Goal: Task Accomplishment & Management: Manage account settings

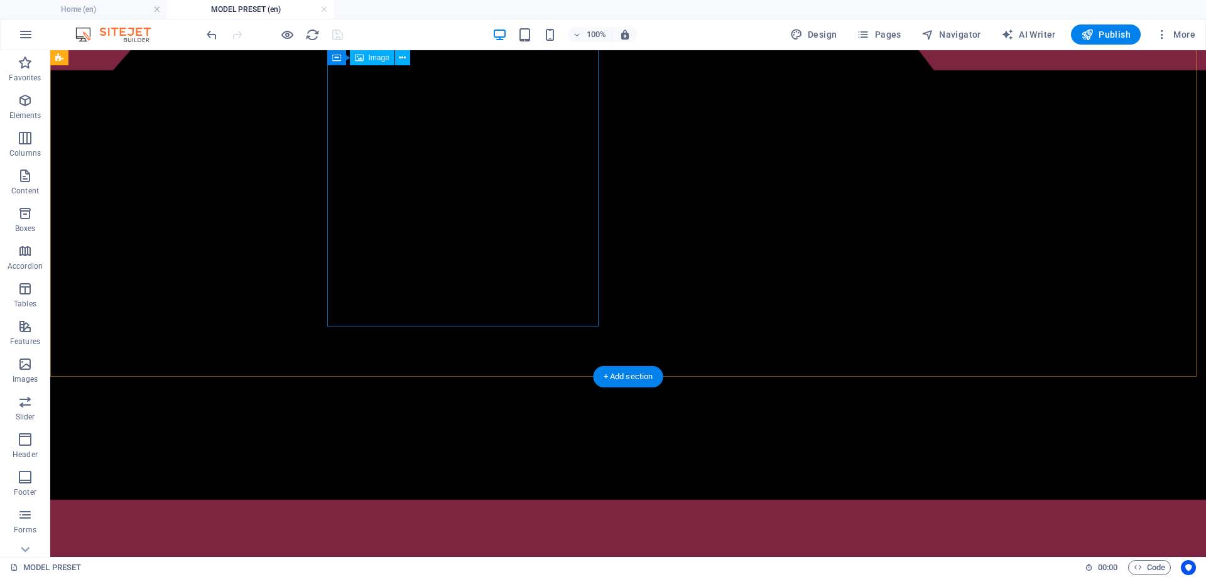
scroll to position [818, 0]
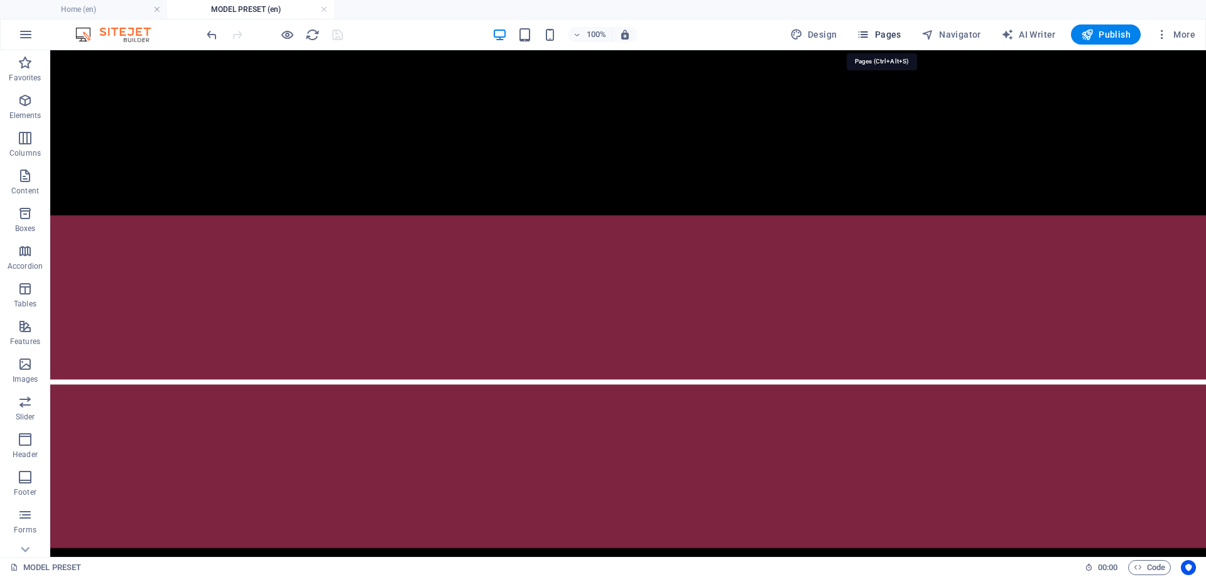
click at [883, 30] on span "Pages" at bounding box center [879, 34] width 44 height 13
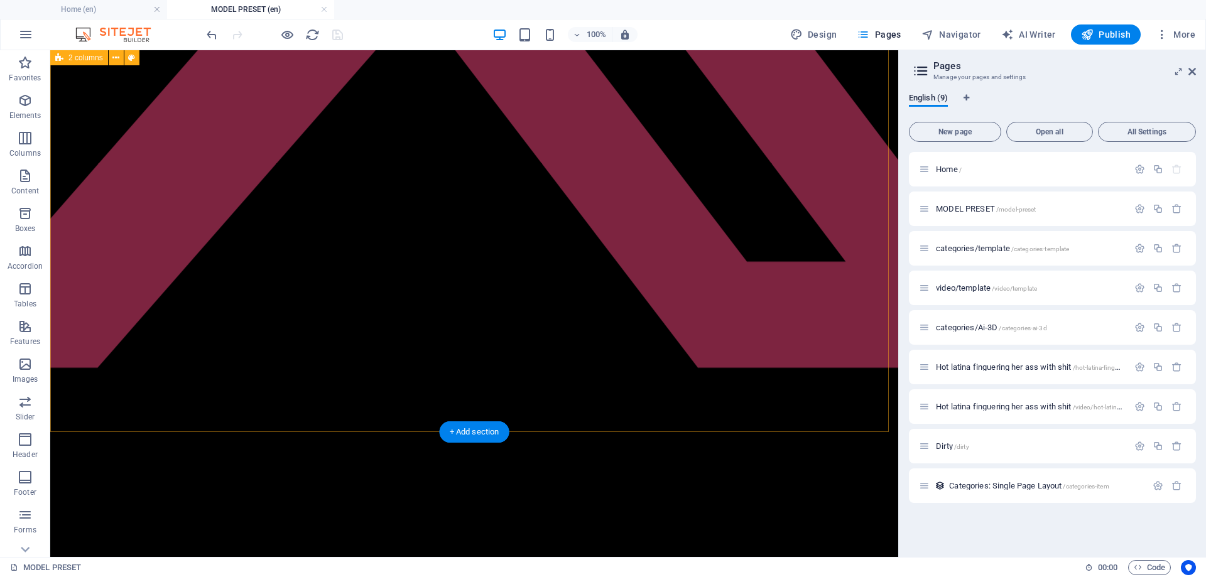
scroll to position [127, 0]
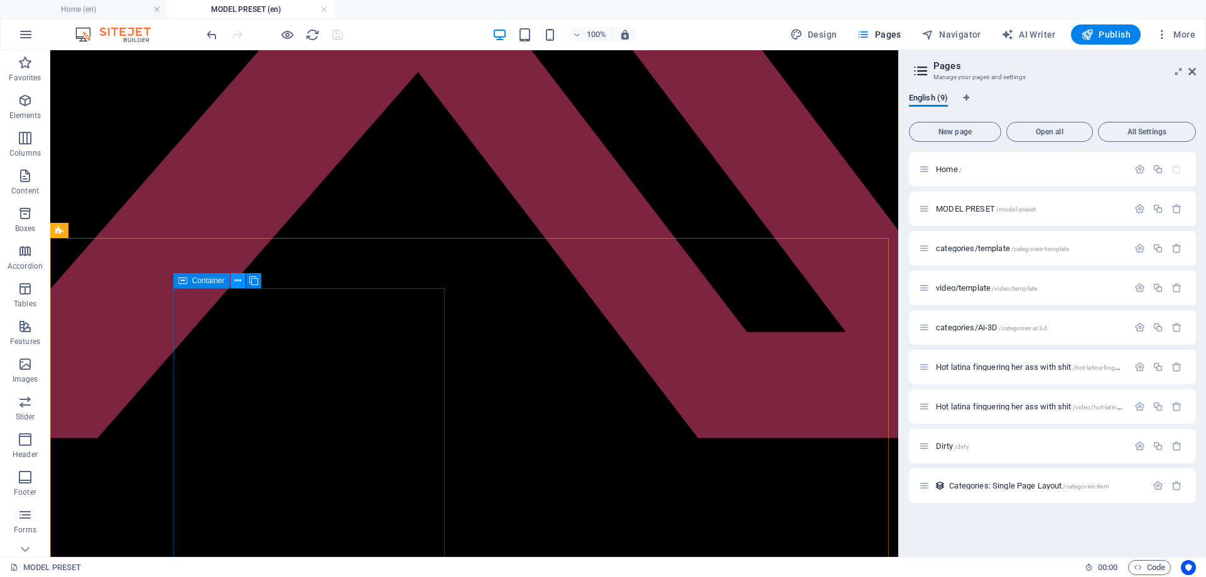
click at [239, 282] on icon at bounding box center [237, 281] width 7 height 13
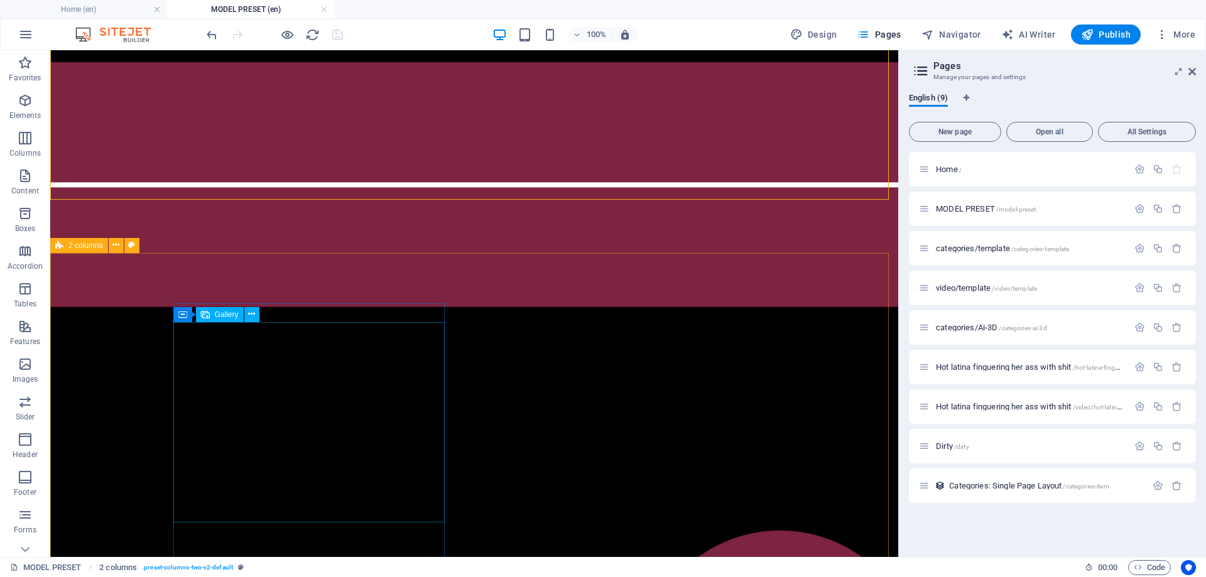
scroll to position [818, 0]
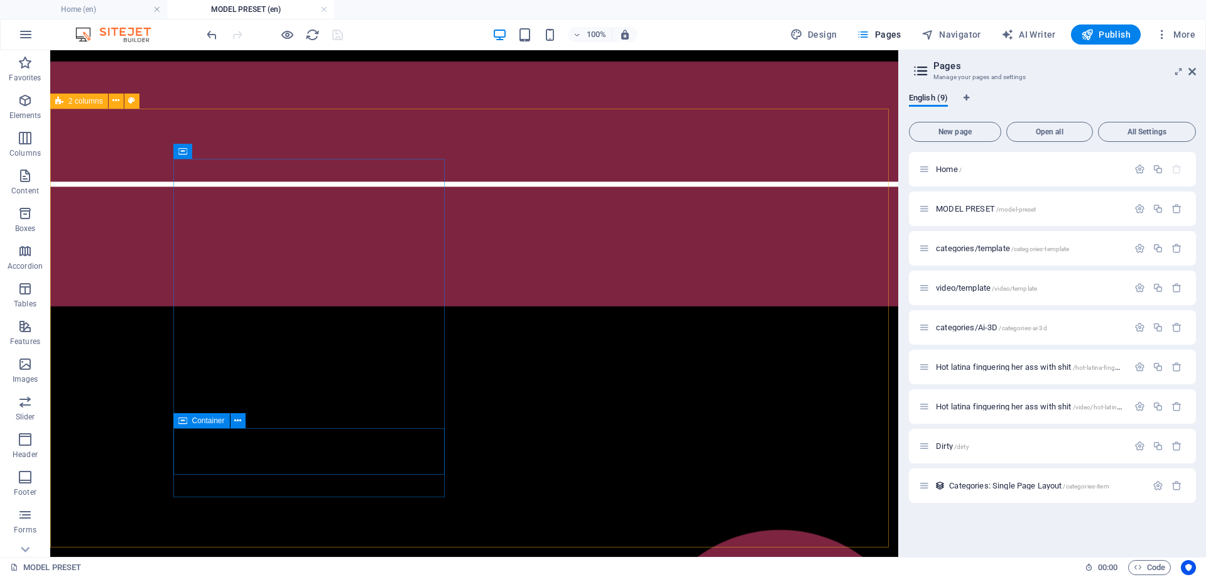
click at [182, 422] on icon at bounding box center [182, 420] width 9 height 15
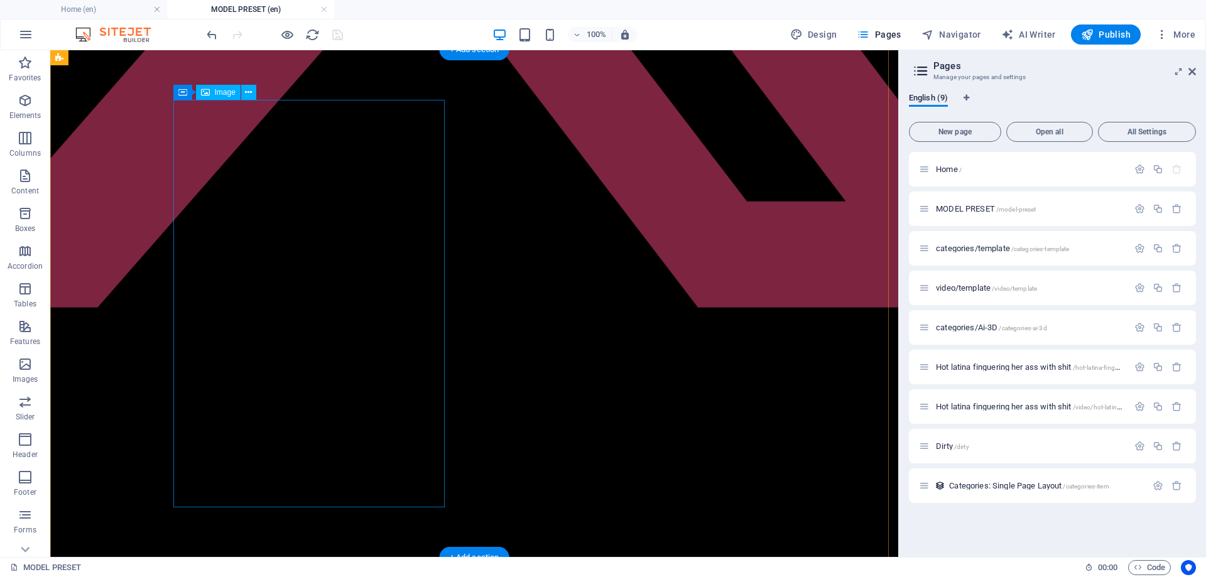
scroll to position [253, 0]
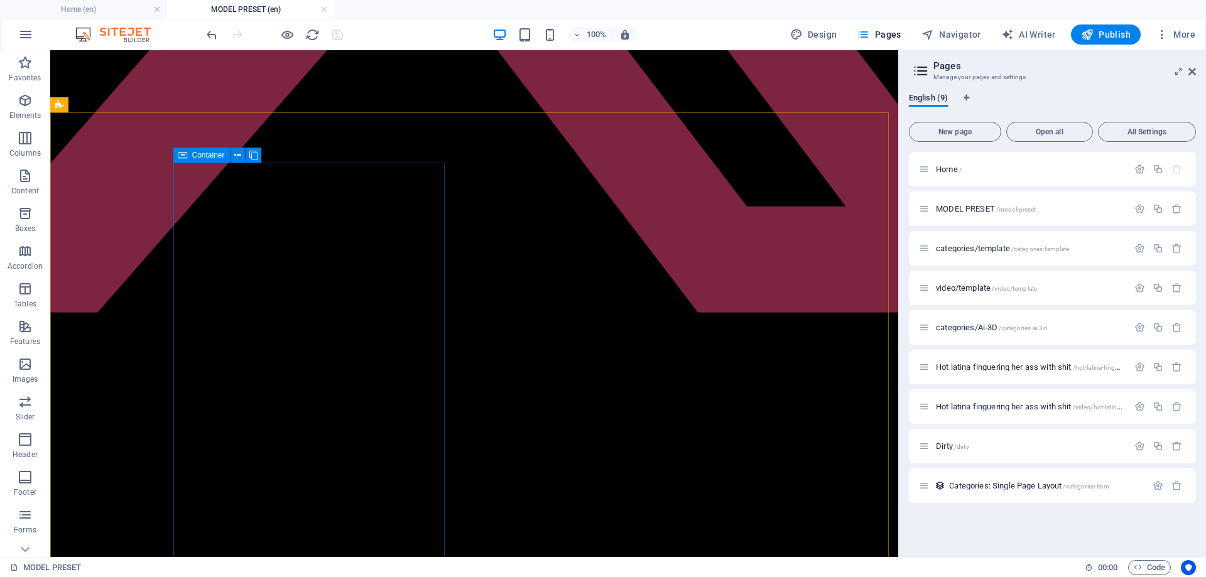
click at [193, 156] on span "Container" at bounding box center [208, 155] width 33 height 8
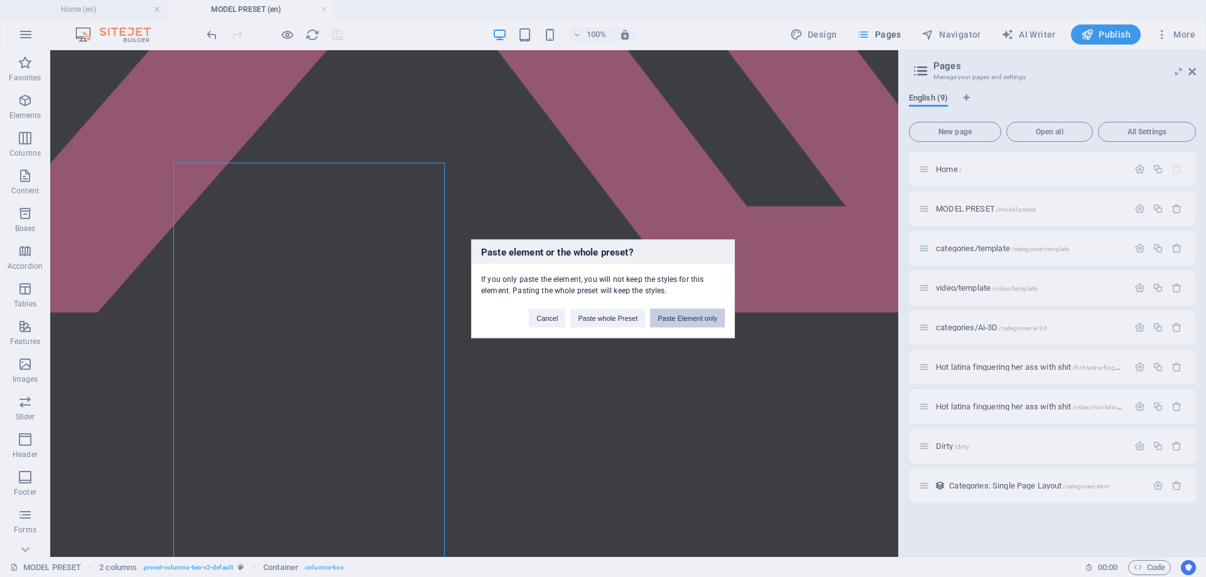
click at [674, 322] on button "Paste Element only" at bounding box center [687, 317] width 75 height 19
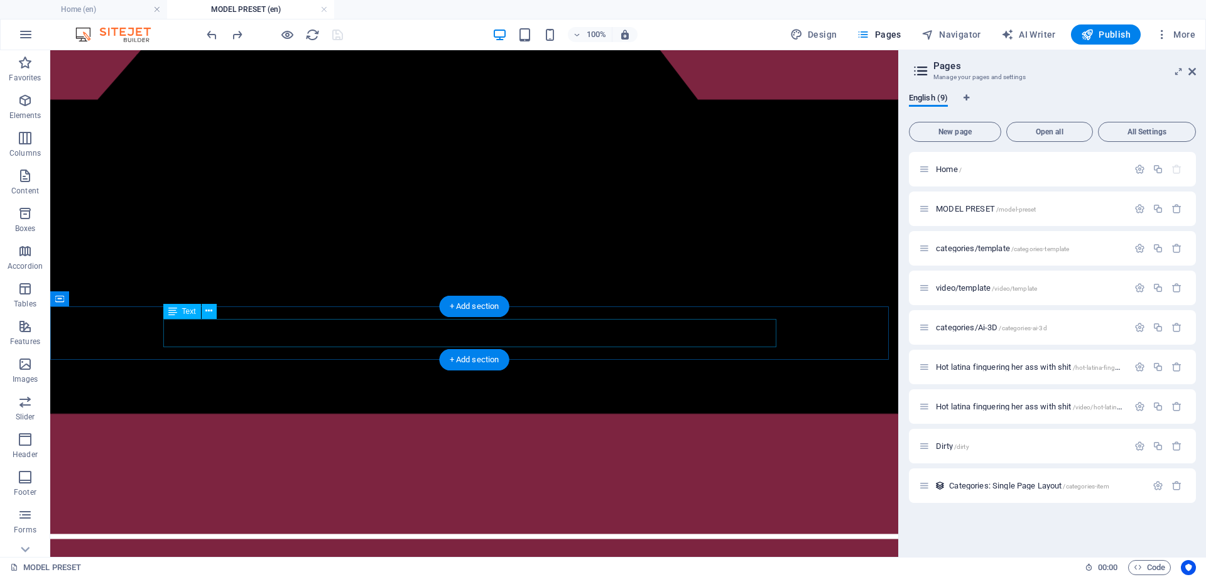
scroll to position [315, 0]
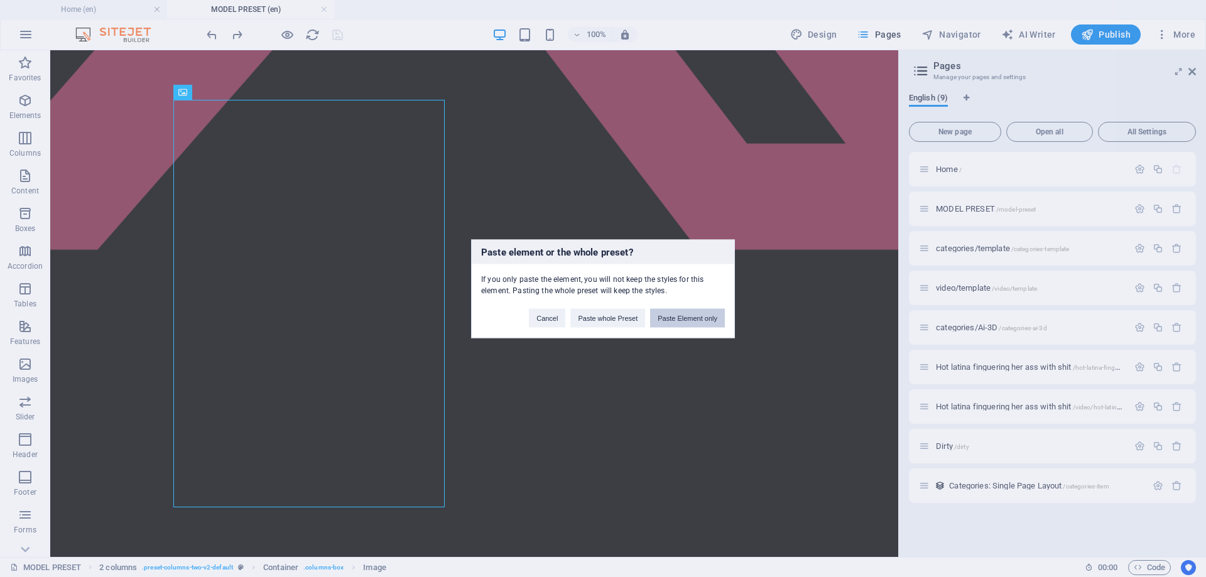
click at [673, 320] on button "Paste Element only" at bounding box center [687, 317] width 75 height 19
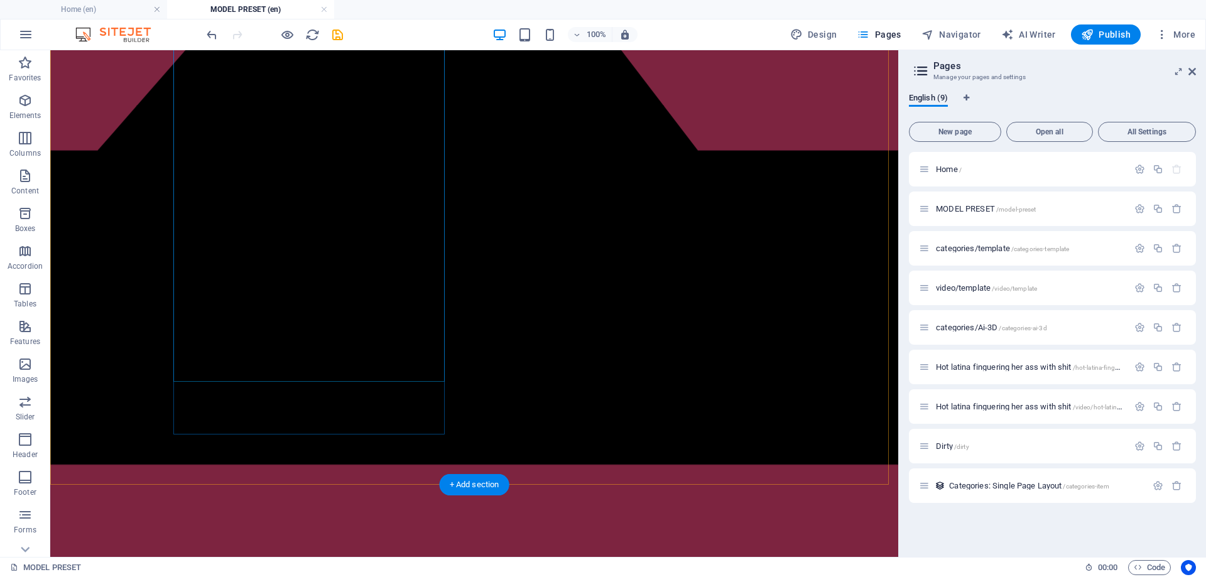
scroll to position [441, 0]
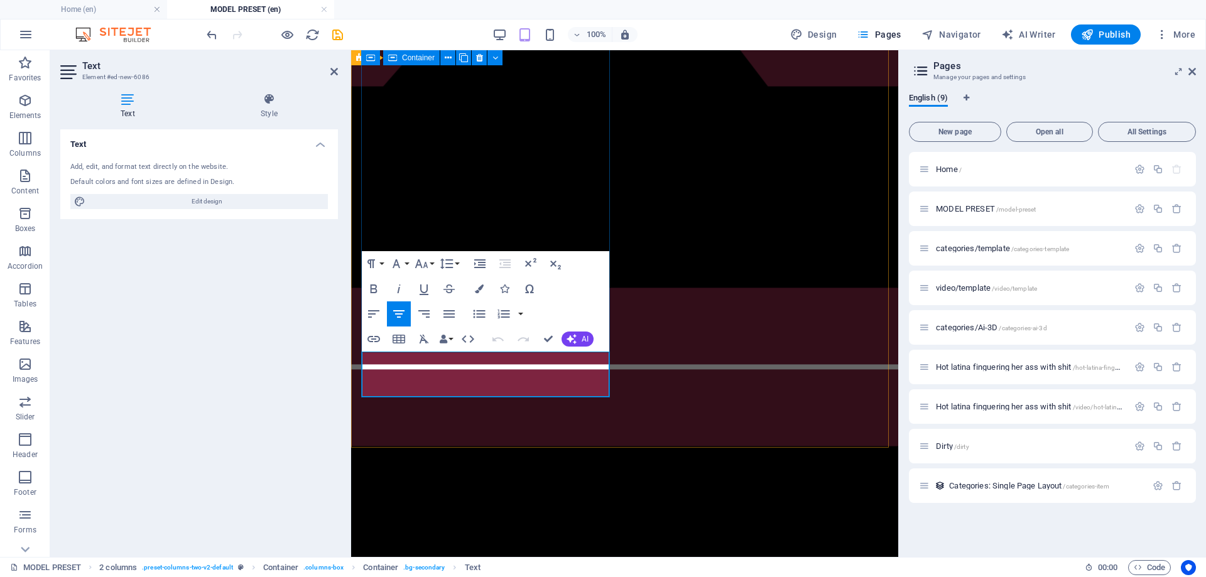
drag, startPoint x: 592, startPoint y: 391, endPoint x: 367, endPoint y: 363, distance: 226.7
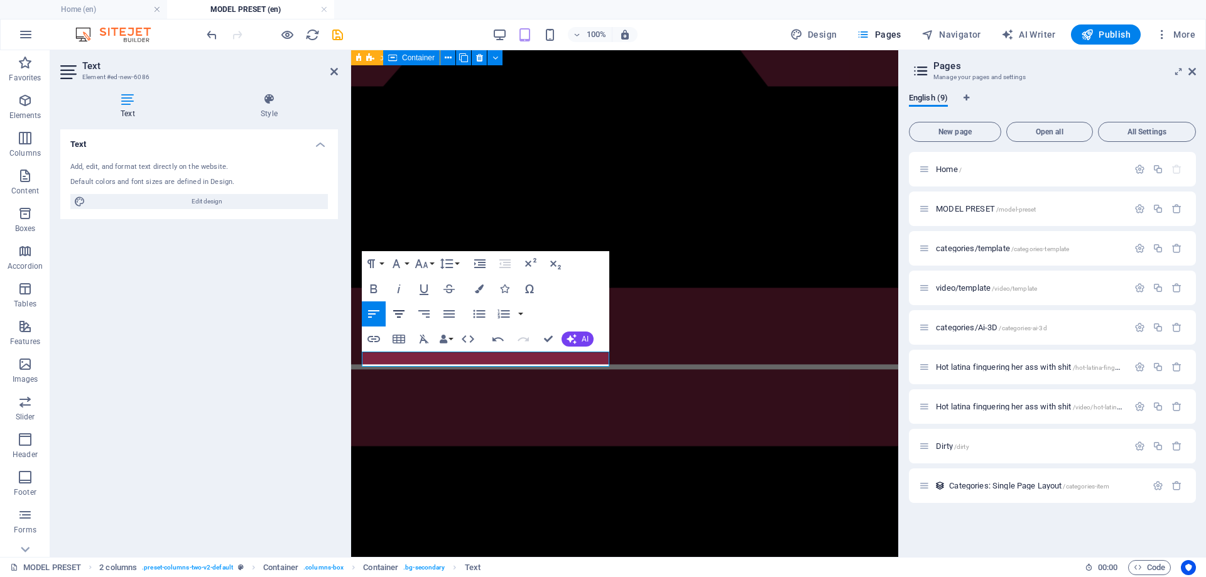
click at [399, 324] on button "Align Center" at bounding box center [399, 314] width 24 height 25
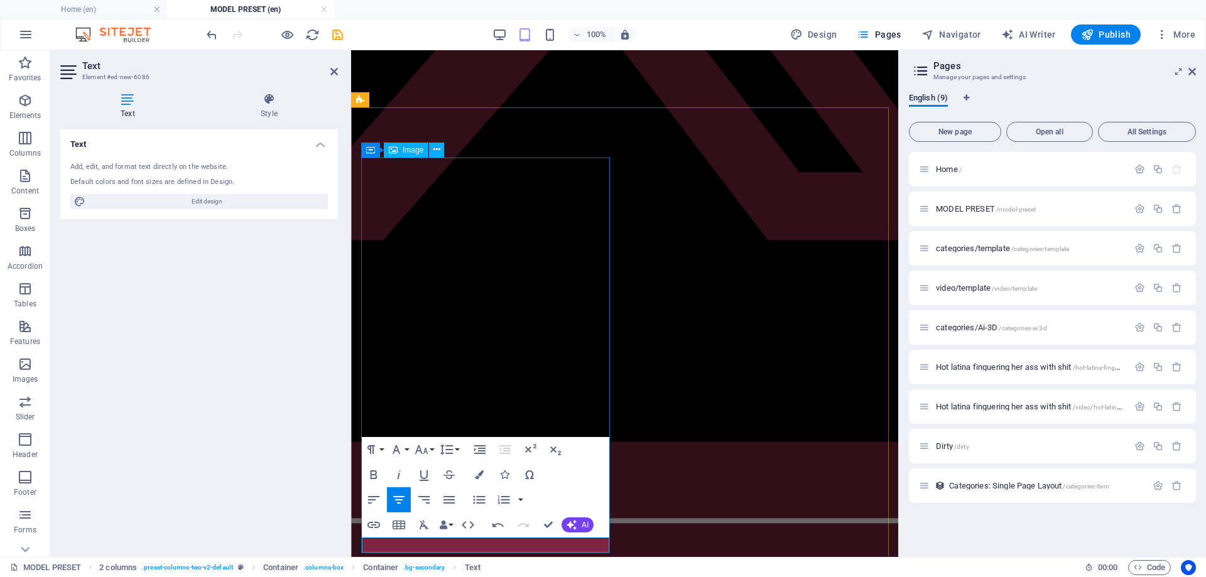
scroll to position [315, 0]
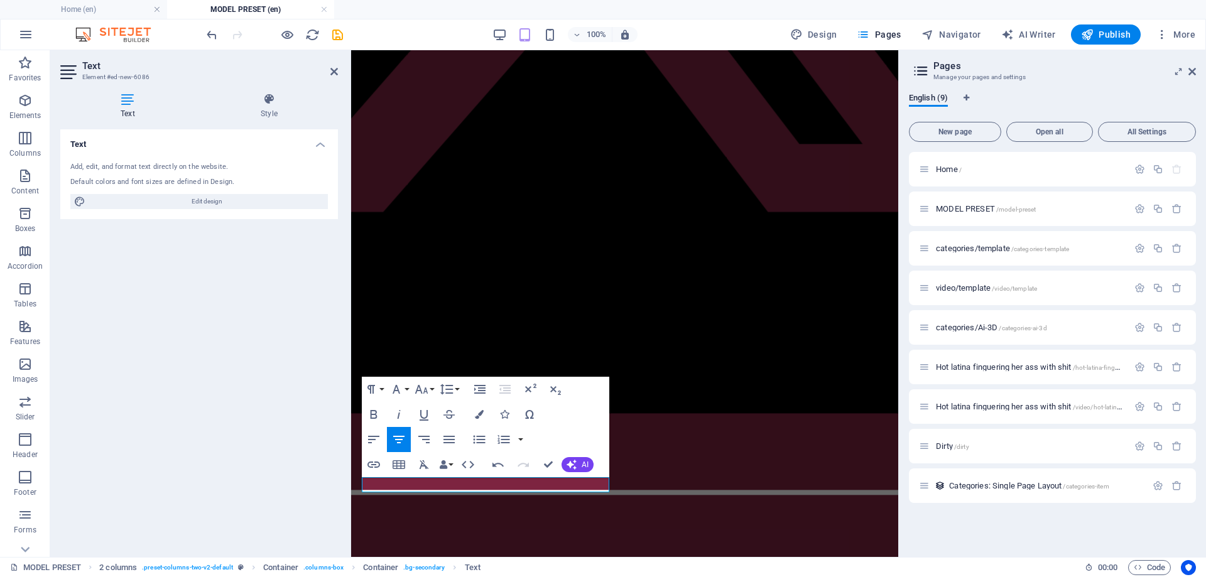
drag, startPoint x: 581, startPoint y: 483, endPoint x: 350, endPoint y: 486, distance: 231.2
drag, startPoint x: 550, startPoint y: 459, endPoint x: 498, endPoint y: 410, distance: 71.1
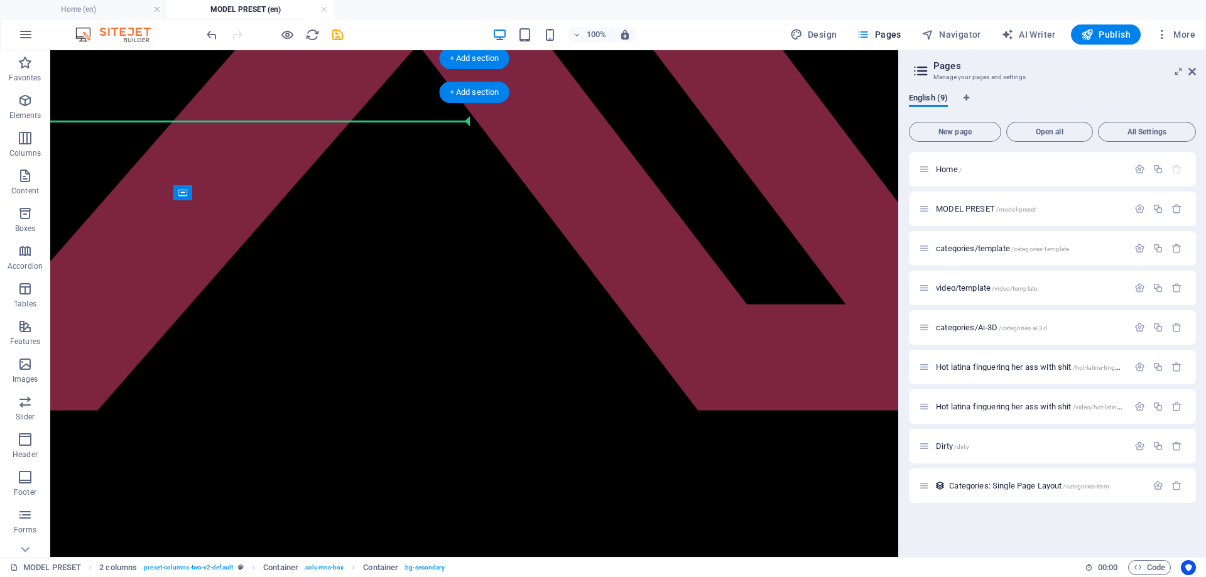
scroll to position [144, 0]
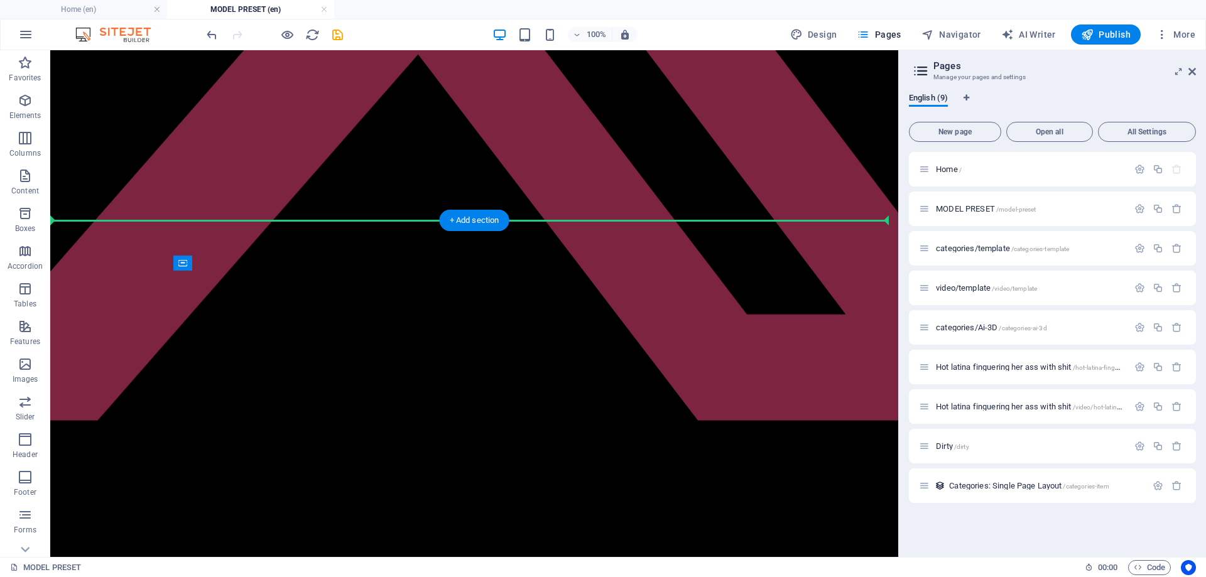
drag, startPoint x: 232, startPoint y: 562, endPoint x: 351, endPoint y: 229, distance: 353.1
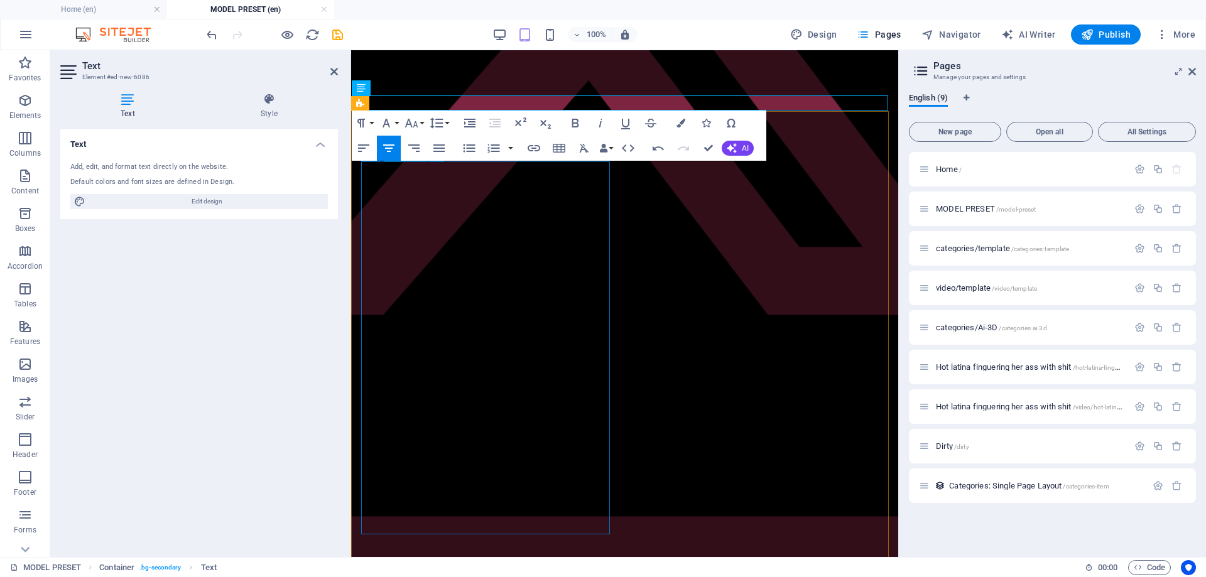
scroll to position [142, 0]
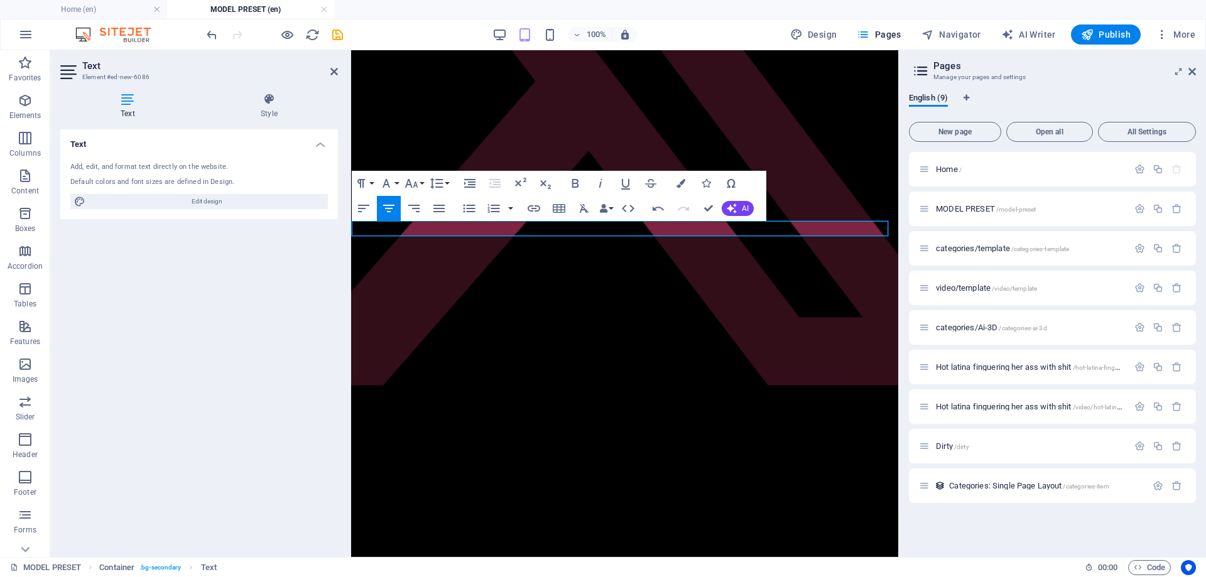
drag, startPoint x: 853, startPoint y: 229, endPoint x: 803, endPoint y: 230, distance: 49.6
click at [736, 204] on icon "button" at bounding box center [732, 209] width 10 height 10
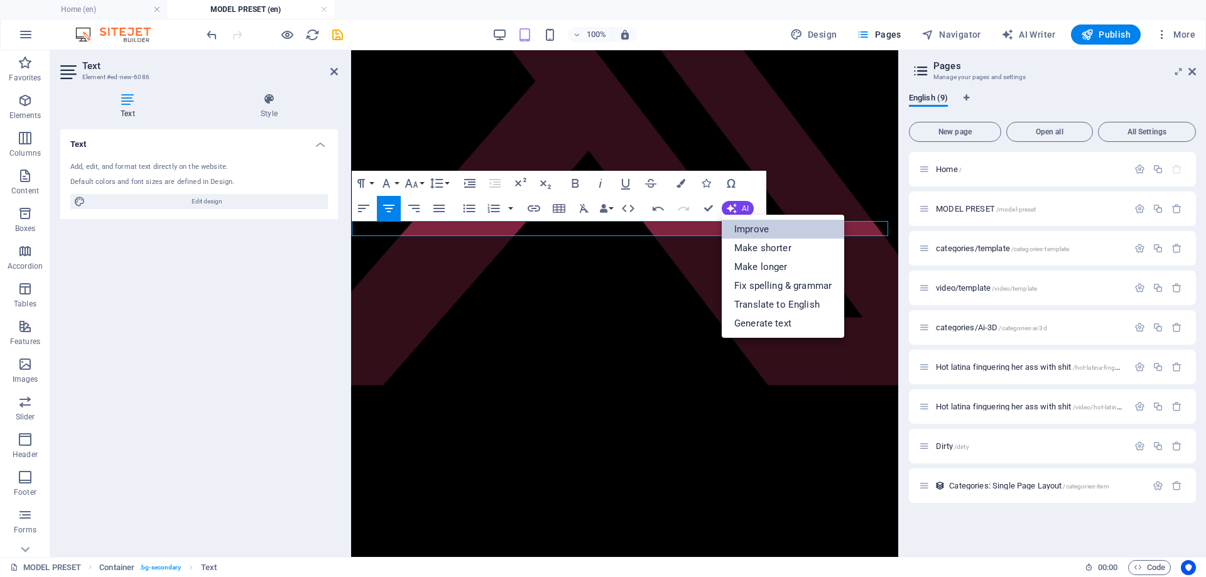
click at [765, 224] on link "Improve" at bounding box center [783, 229] width 123 height 19
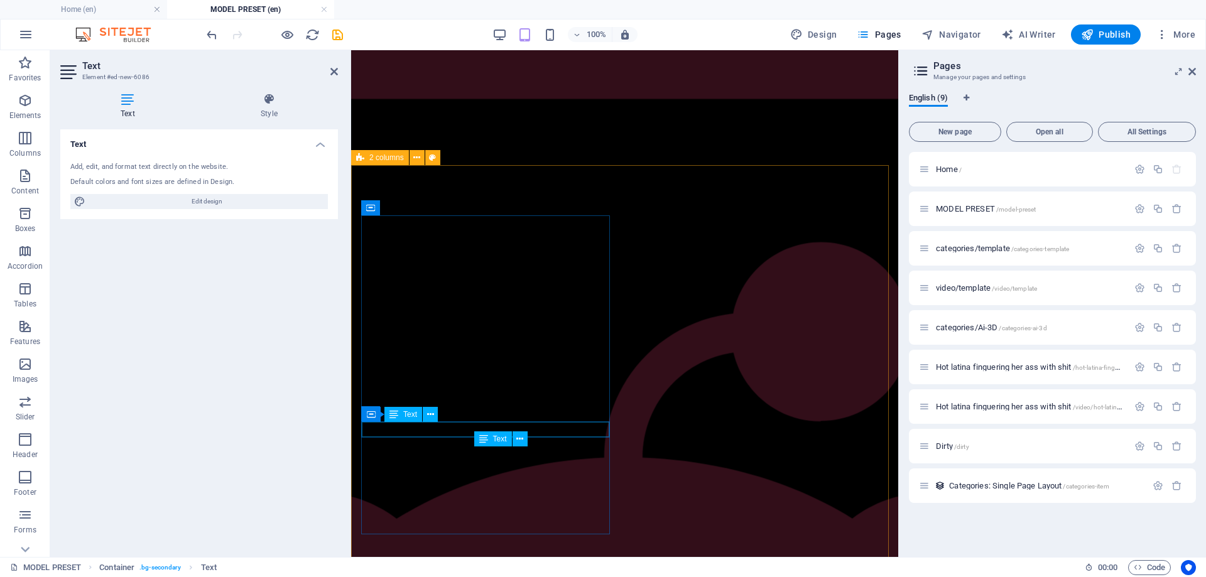
scroll to position [793, 0]
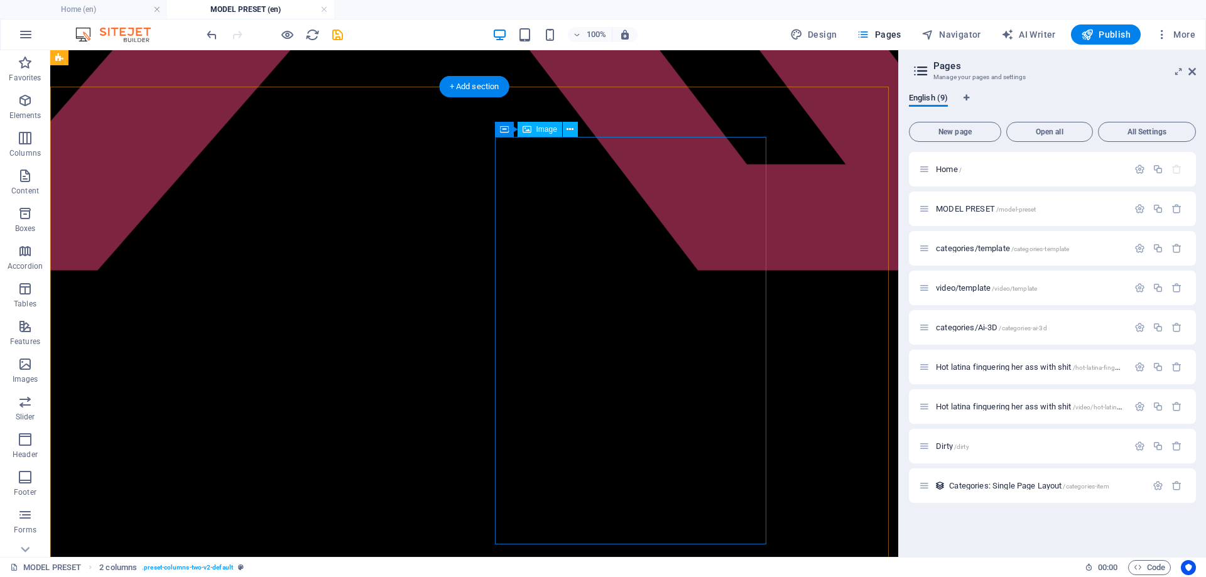
scroll to position [143, 0]
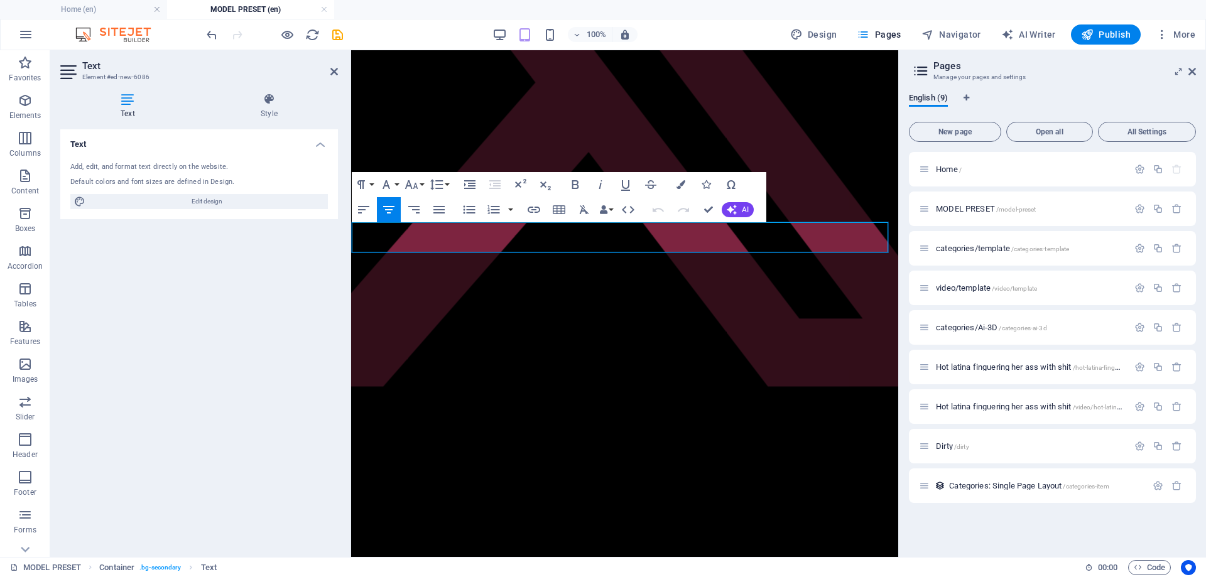
drag, startPoint x: 428, startPoint y: 231, endPoint x: 363, endPoint y: 230, distance: 65.4
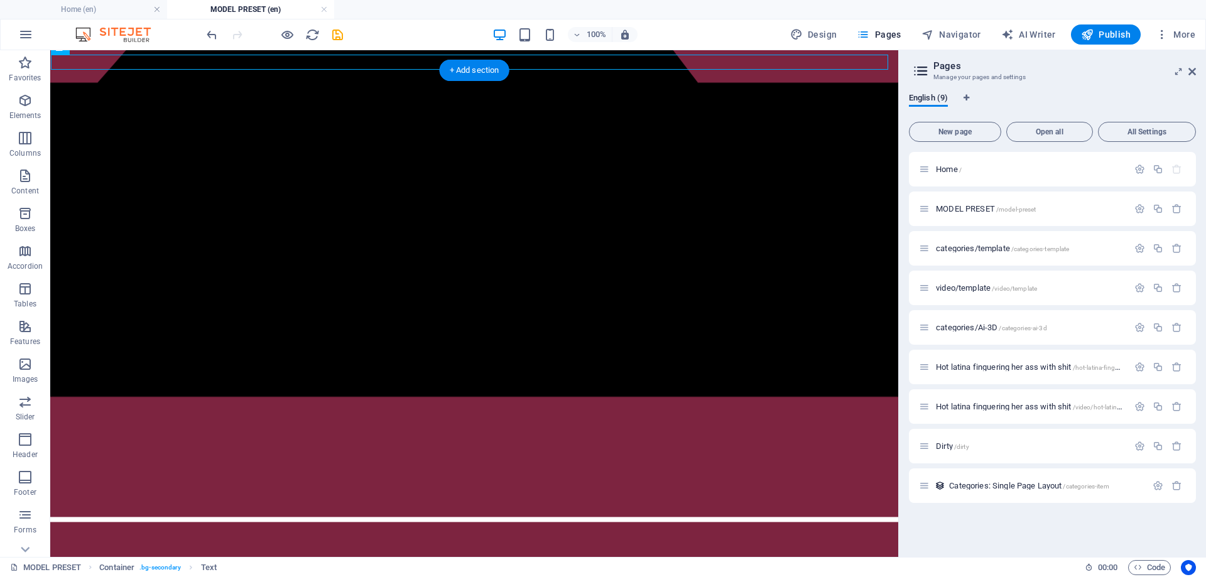
scroll to position [507, 0]
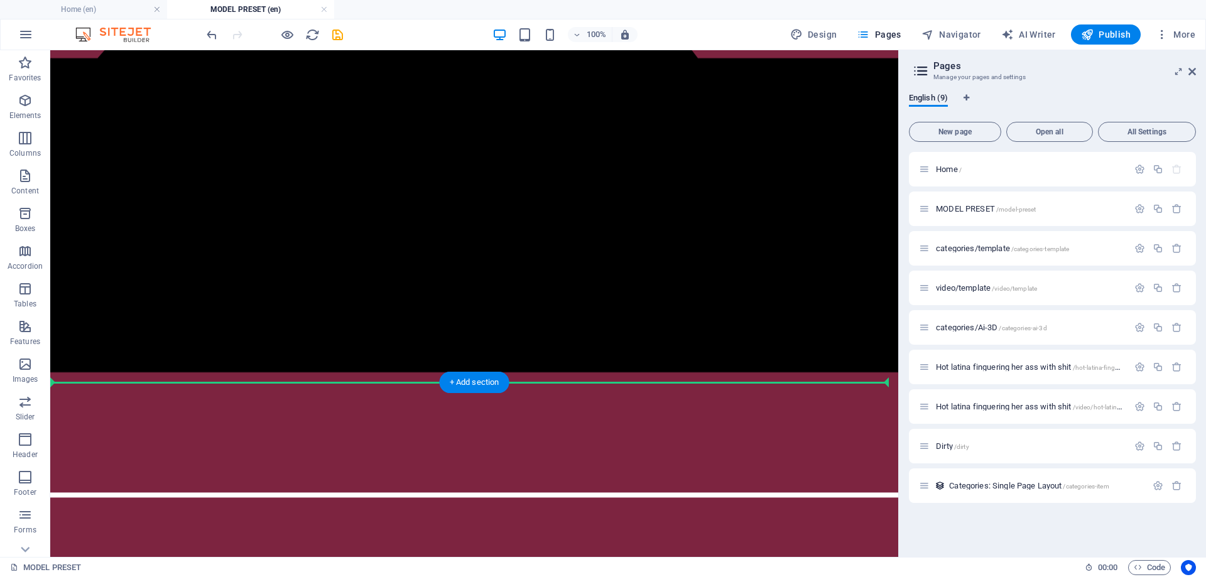
drag, startPoint x: 119, startPoint y: 228, endPoint x: 277, endPoint y: 373, distance: 213.9
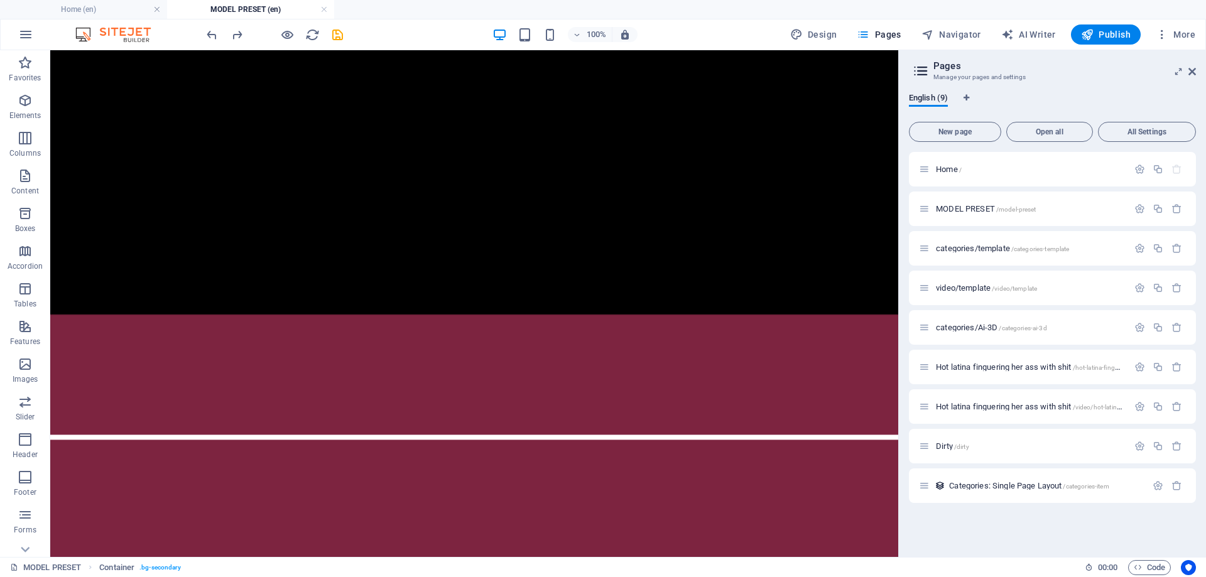
scroll to position [603, 0]
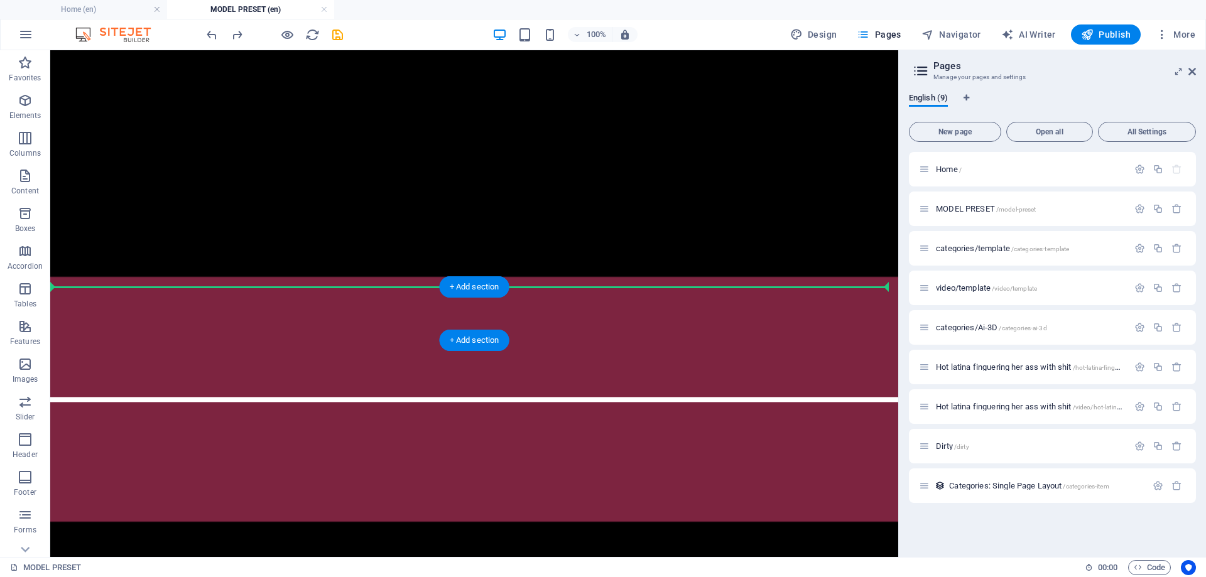
drag, startPoint x: 70, startPoint y: 394, endPoint x: 176, endPoint y: 286, distance: 151.0
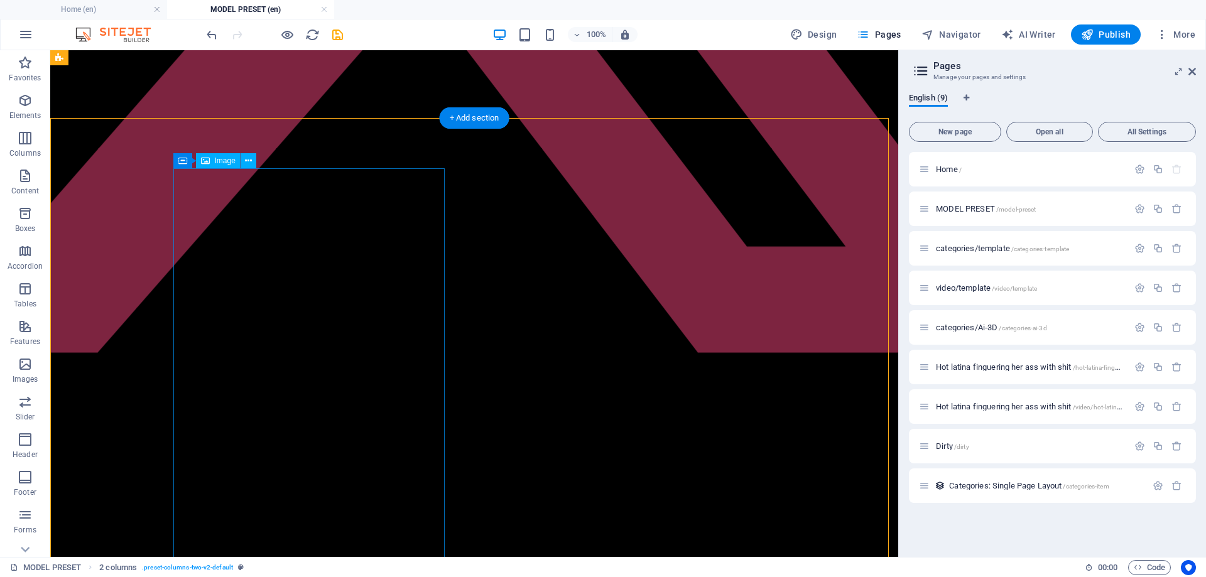
scroll to position [209, 0]
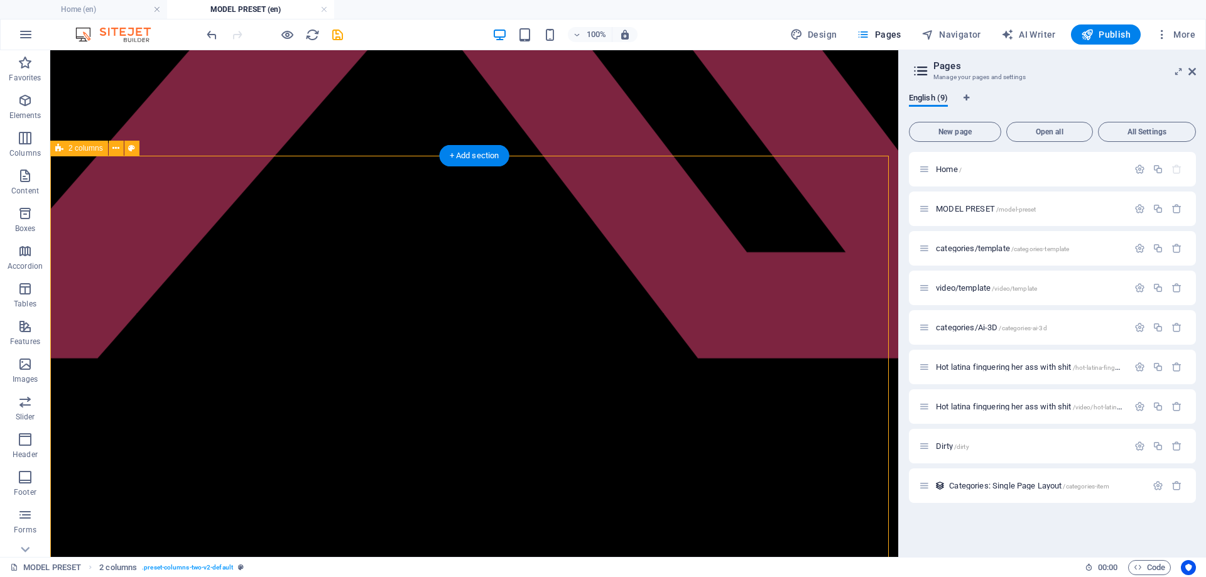
select select "rem"
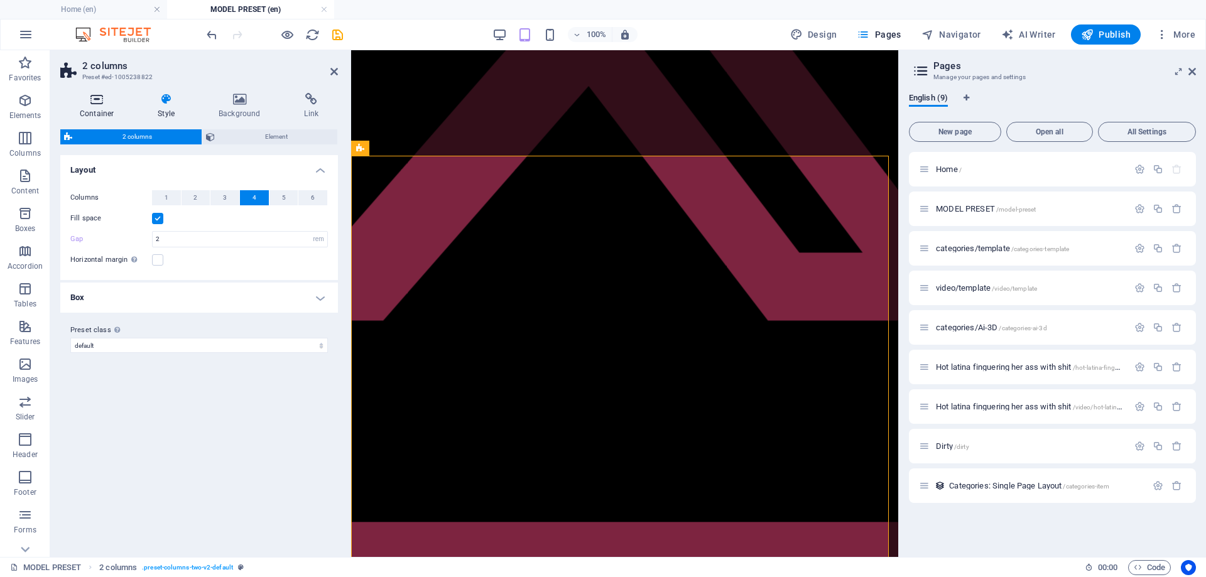
click at [107, 103] on icon at bounding box center [96, 99] width 73 height 13
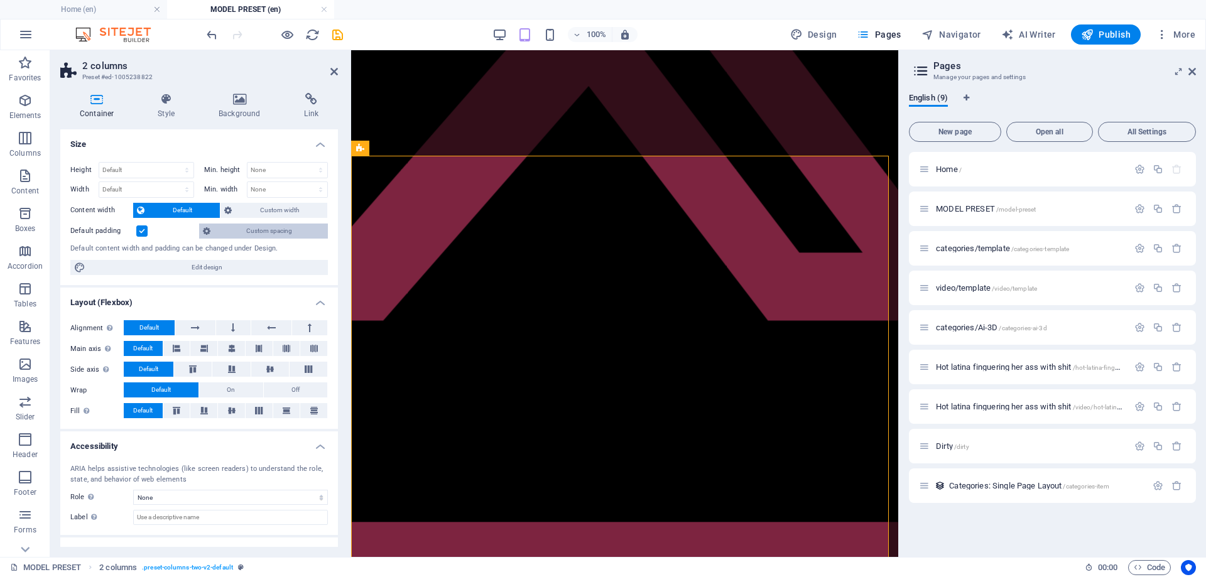
click at [233, 231] on span "Custom spacing" at bounding box center [269, 231] width 110 height 15
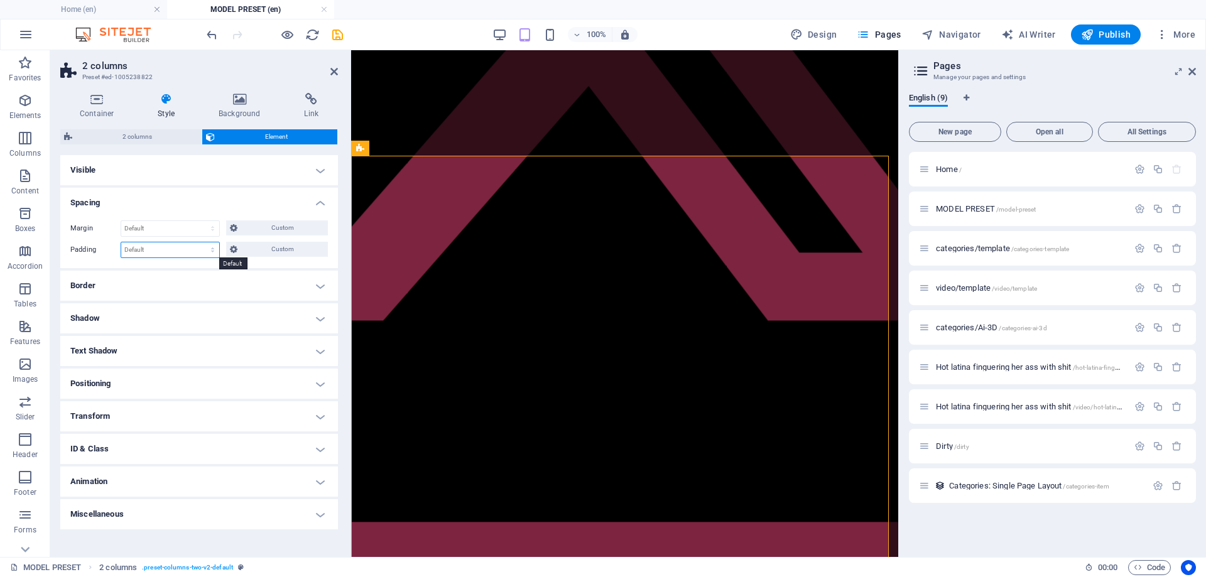
click at [141, 248] on select "Default px rem % vh vw Custom" at bounding box center [170, 250] width 98 height 15
select select "px"
click at [202, 243] on select "Default px rem % vh vw Custom" at bounding box center [170, 250] width 98 height 15
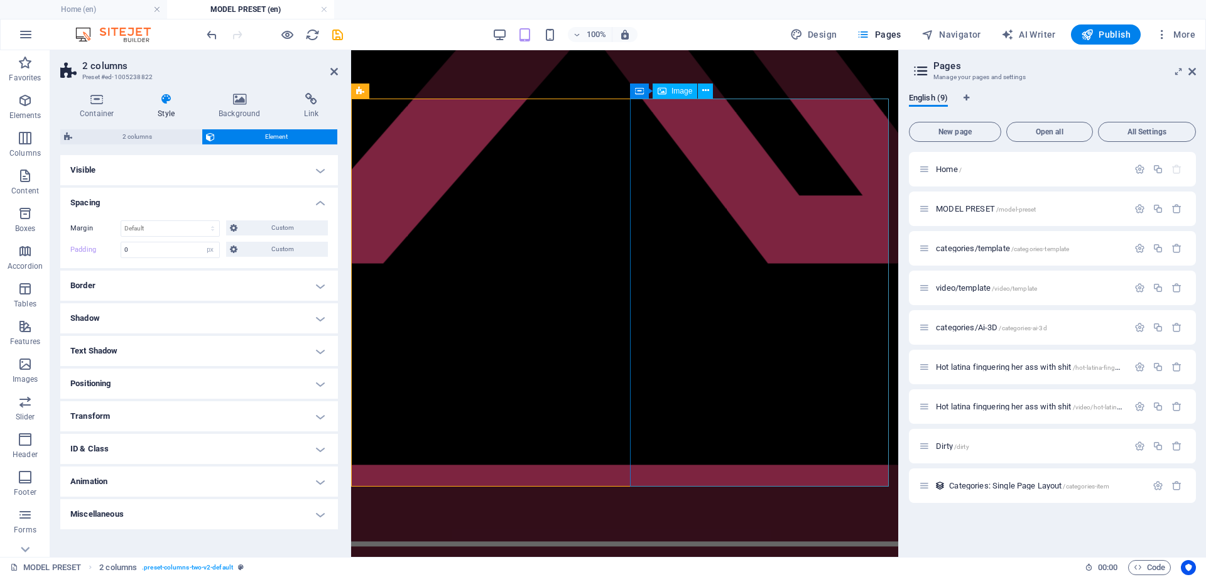
scroll to position [395, 0]
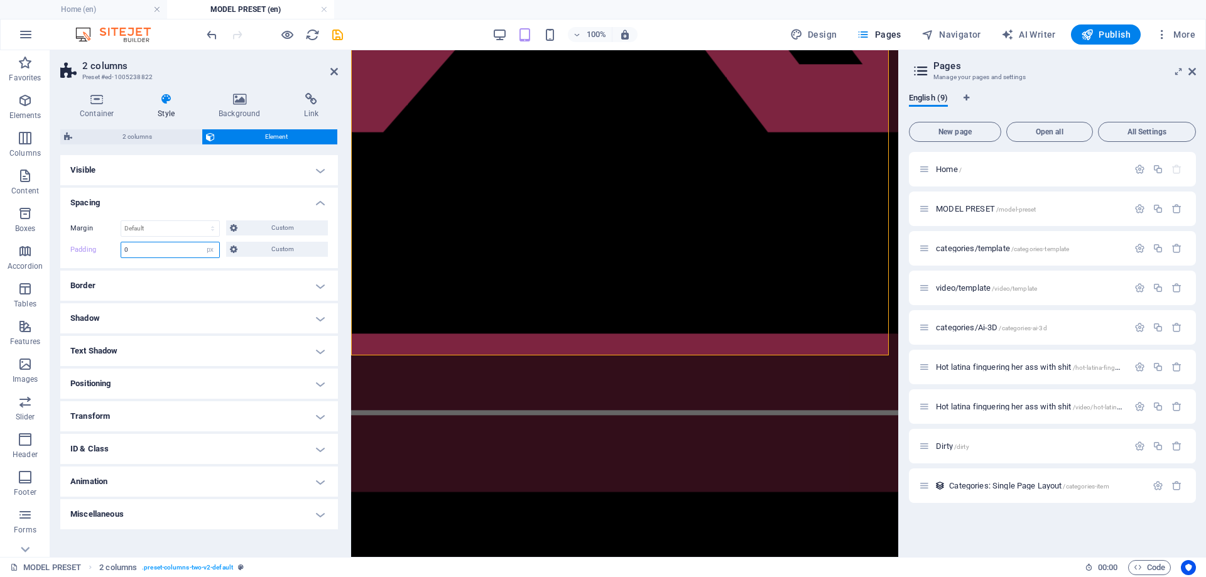
click at [143, 248] on input "number" at bounding box center [170, 250] width 98 height 15
drag, startPoint x: 131, startPoint y: 251, endPoint x: 94, endPoint y: 249, distance: 36.5
click at [95, 249] on div "Padding Default px rem % vh vw Custom Custom" at bounding box center [199, 250] width 258 height 16
type input "10"
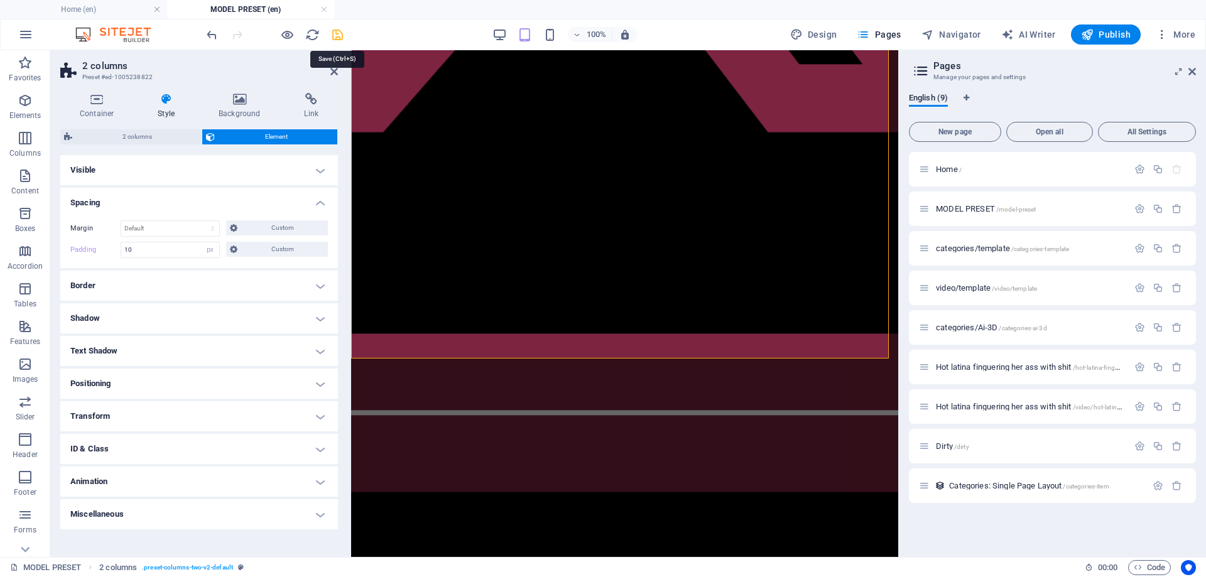
click at [334, 31] on icon "save" at bounding box center [337, 35] width 14 height 14
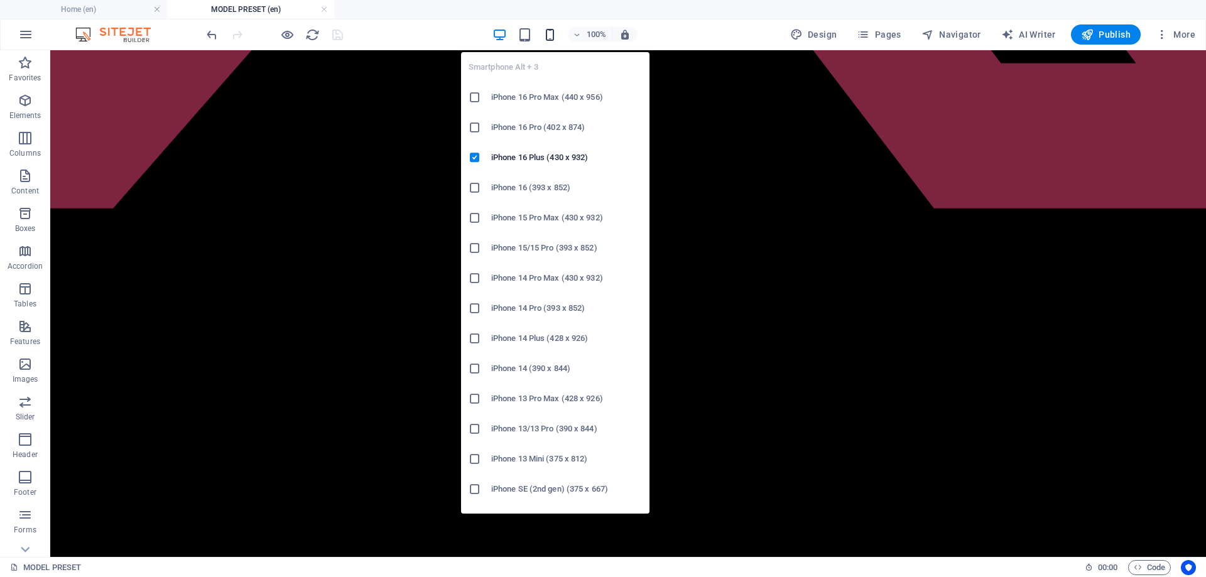
click at [547, 36] on icon "button" at bounding box center [550, 35] width 14 height 14
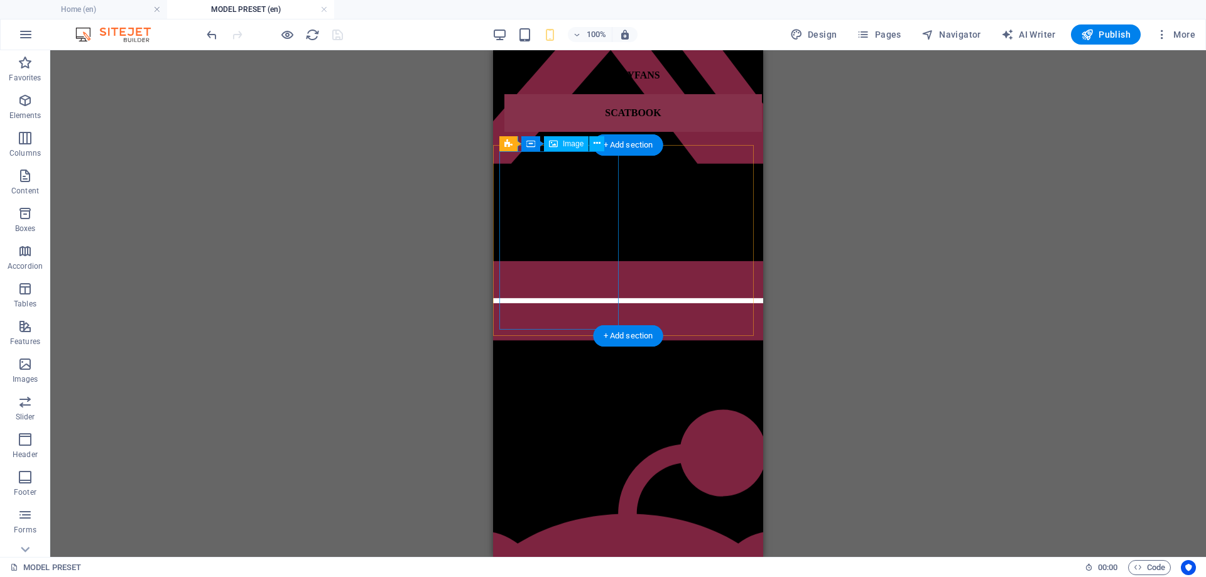
scroll to position [144, 0]
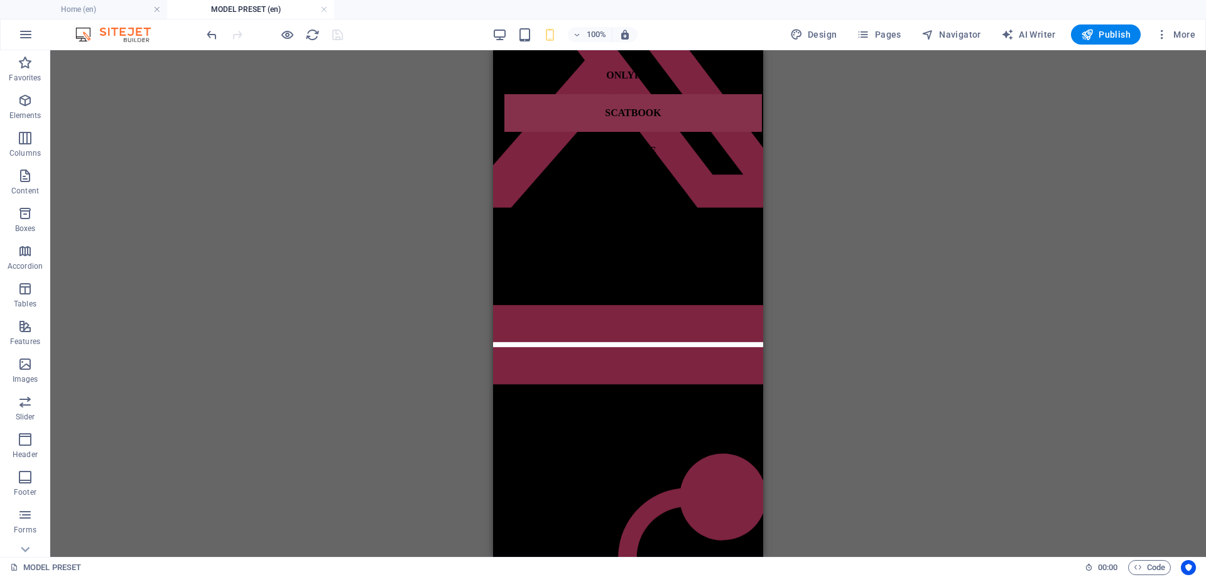
click at [515, 39] on div "100%" at bounding box center [565, 35] width 145 height 20
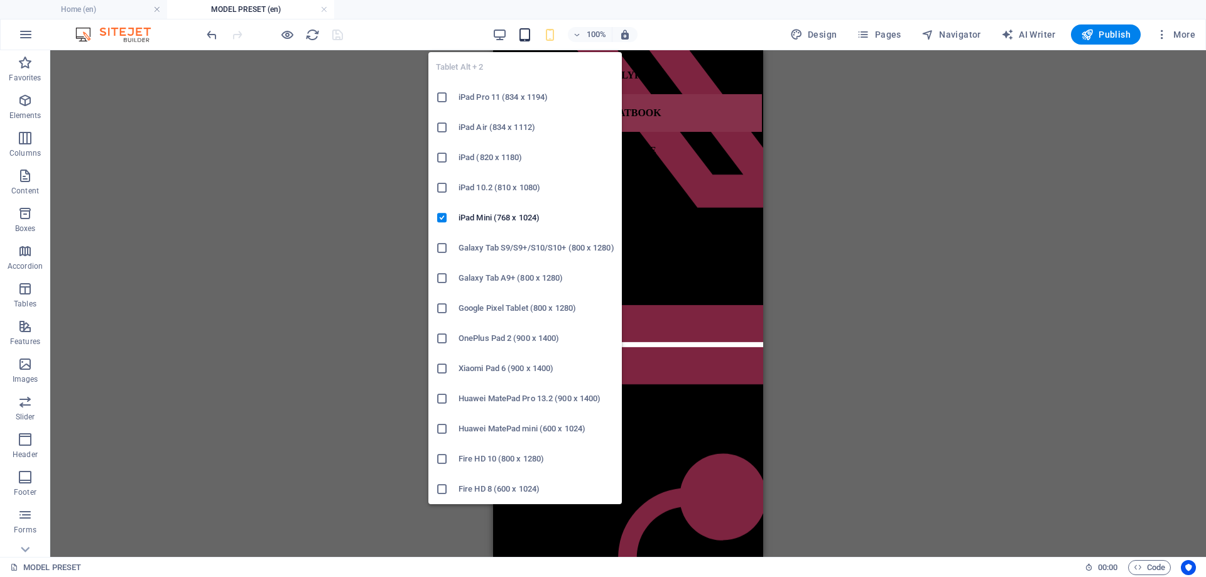
click at [523, 37] on icon "button" at bounding box center [525, 35] width 14 height 14
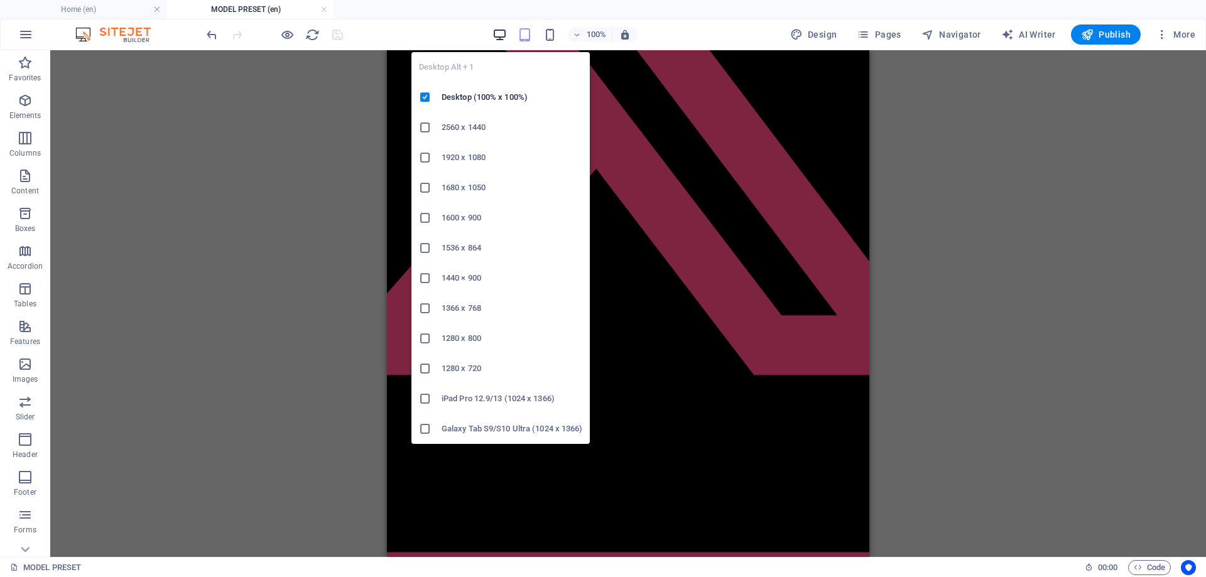
click at [499, 36] on icon "button" at bounding box center [500, 35] width 14 height 14
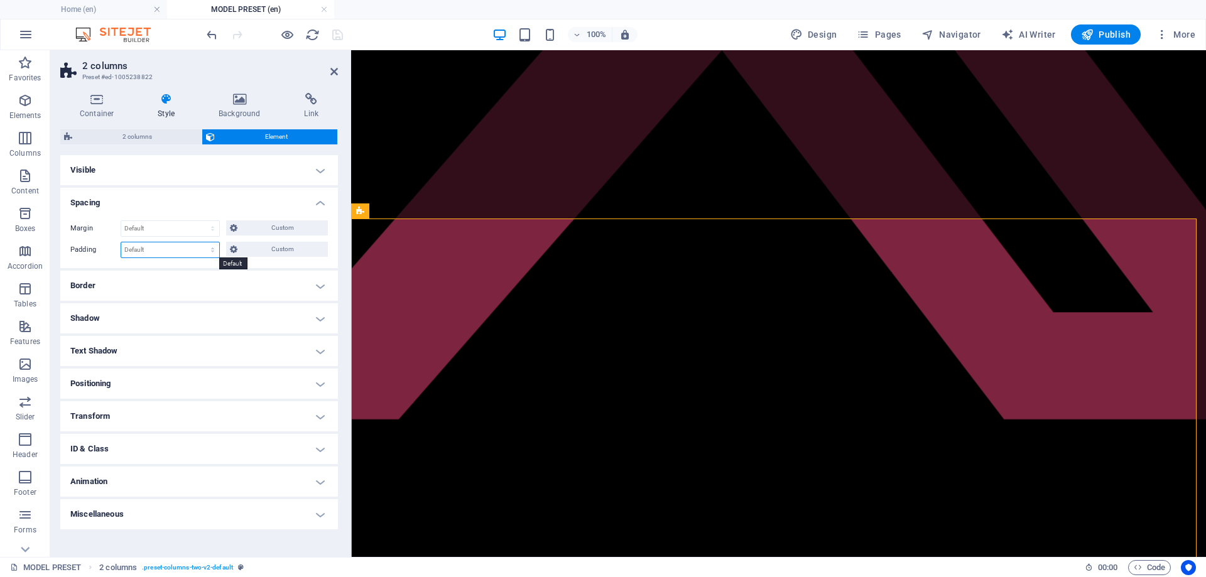
click at [148, 253] on select "Default px rem % vh vw Custom" at bounding box center [170, 250] width 98 height 15
select select "px"
click at [202, 243] on select "Default px rem % vh vw Custom" at bounding box center [170, 250] width 98 height 15
type input "10"
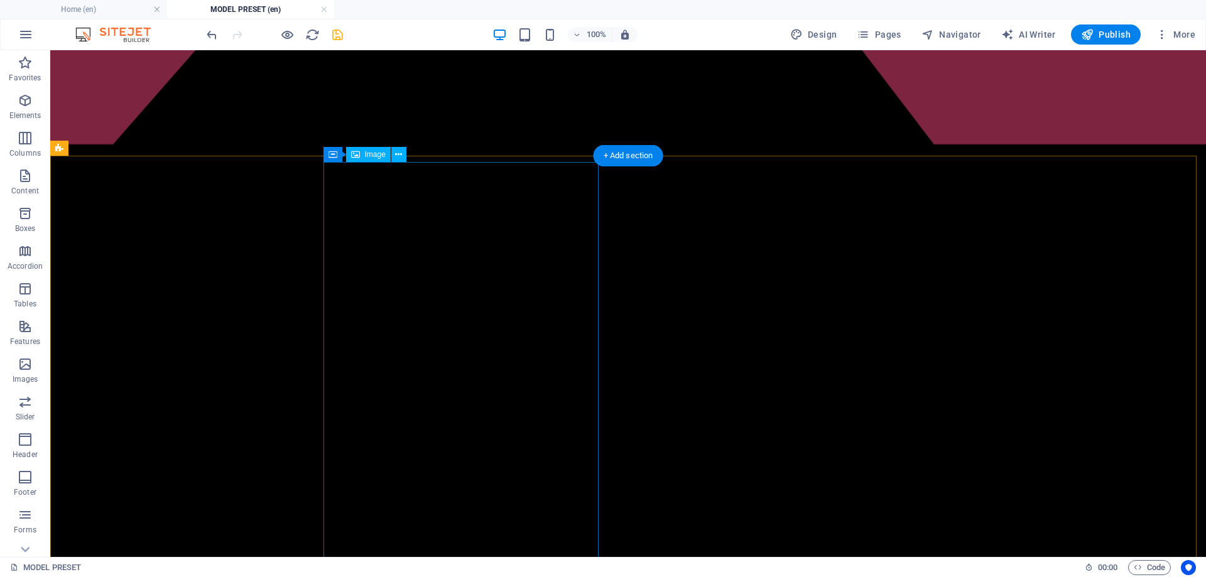
scroll to position [461, 0]
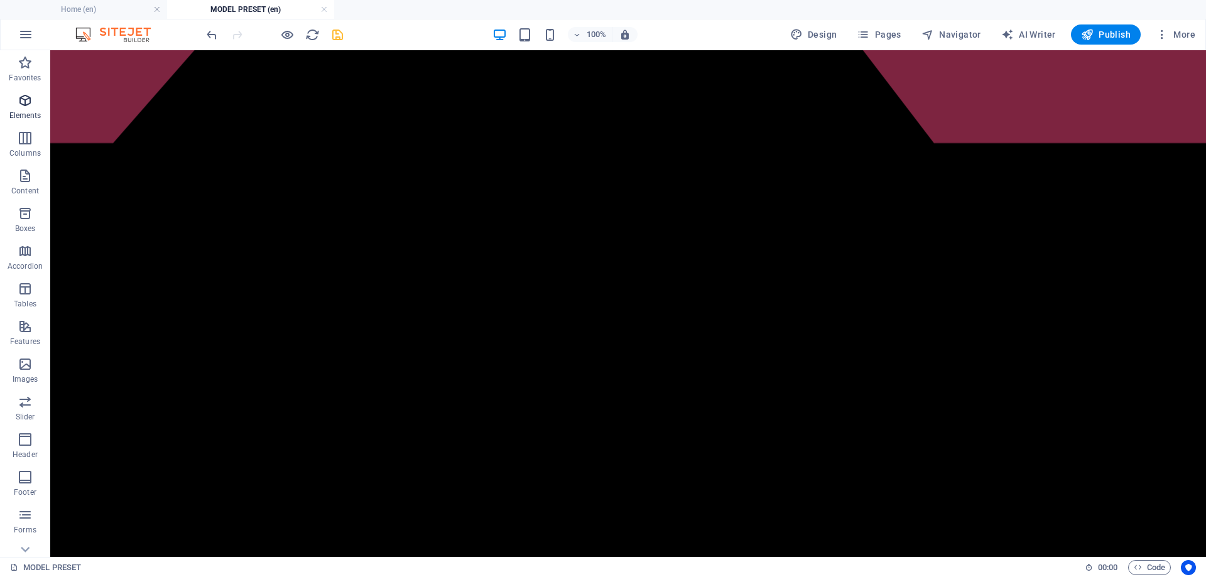
click at [31, 106] on icon "button" at bounding box center [25, 100] width 15 height 15
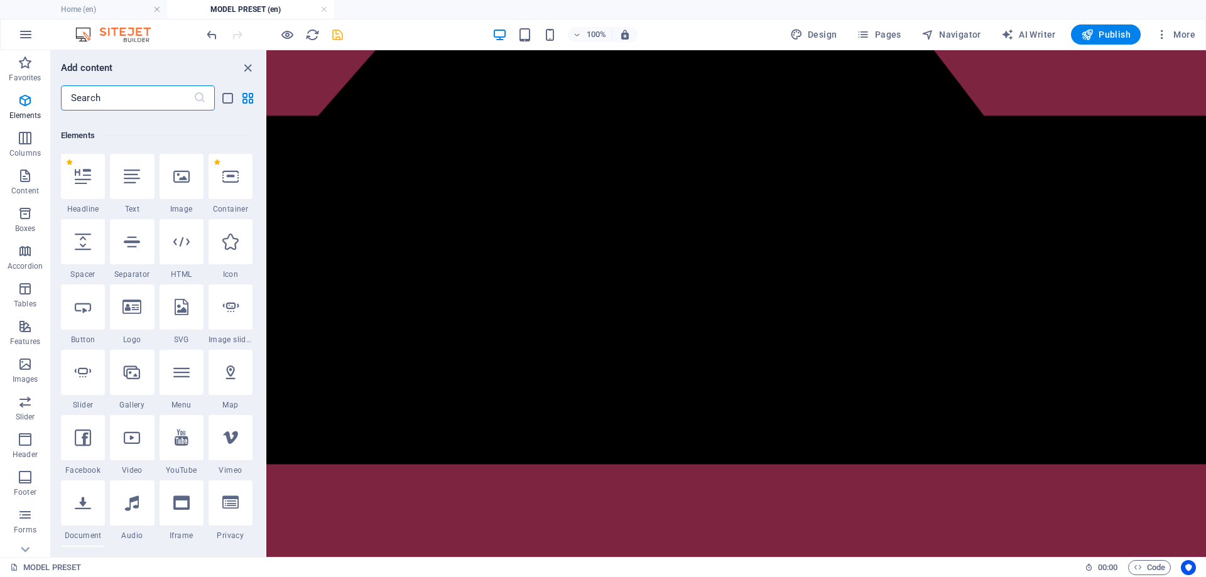
scroll to position [134, 0]
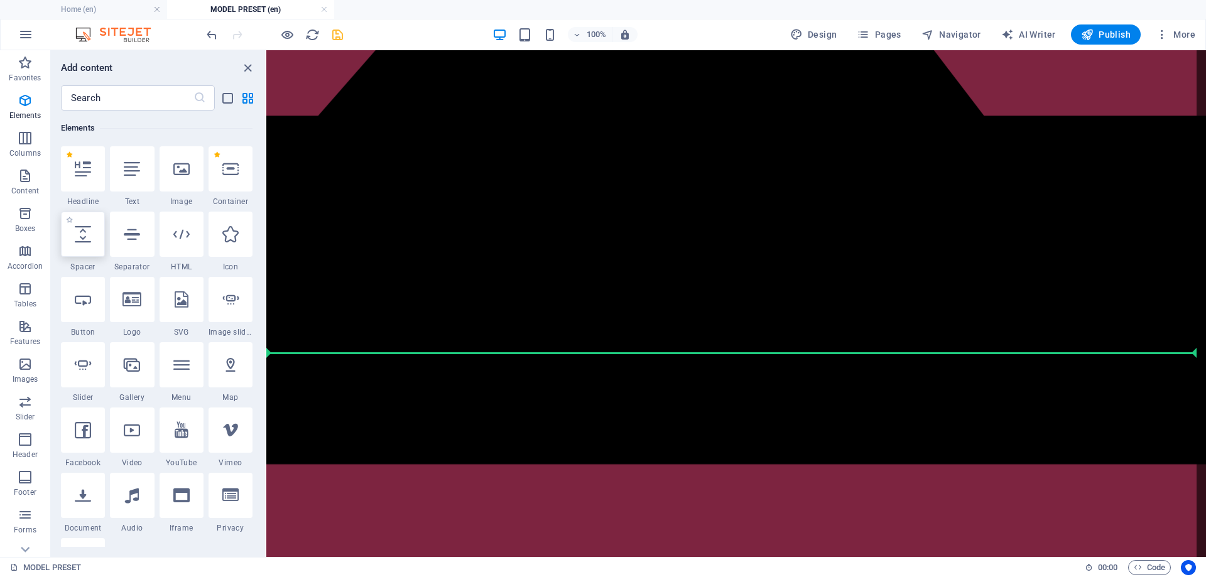
select select "px"
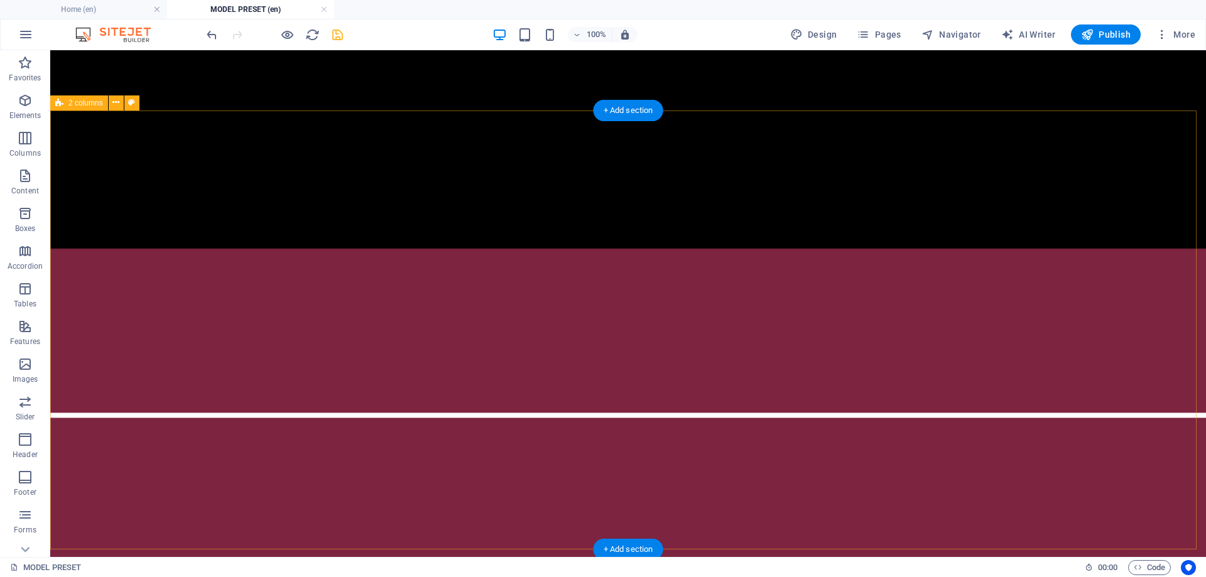
scroll to position [790, 0]
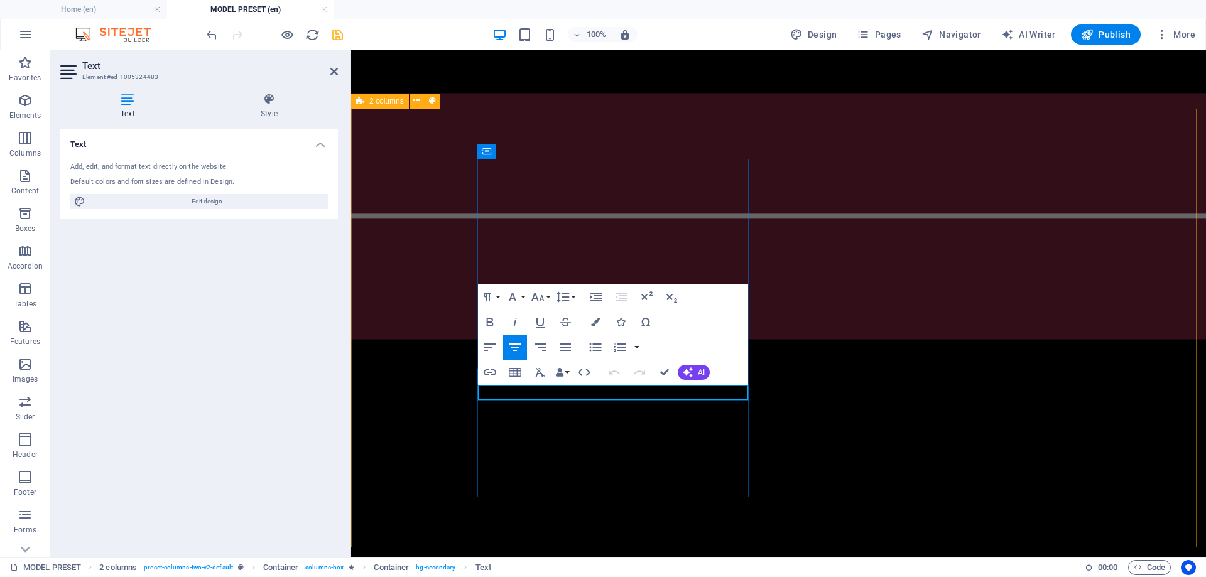
drag, startPoint x: 603, startPoint y: 393, endPoint x: 587, endPoint y: 393, distance: 16.3
drag, startPoint x: 657, startPoint y: 392, endPoint x: 621, endPoint y: 395, distance: 35.3
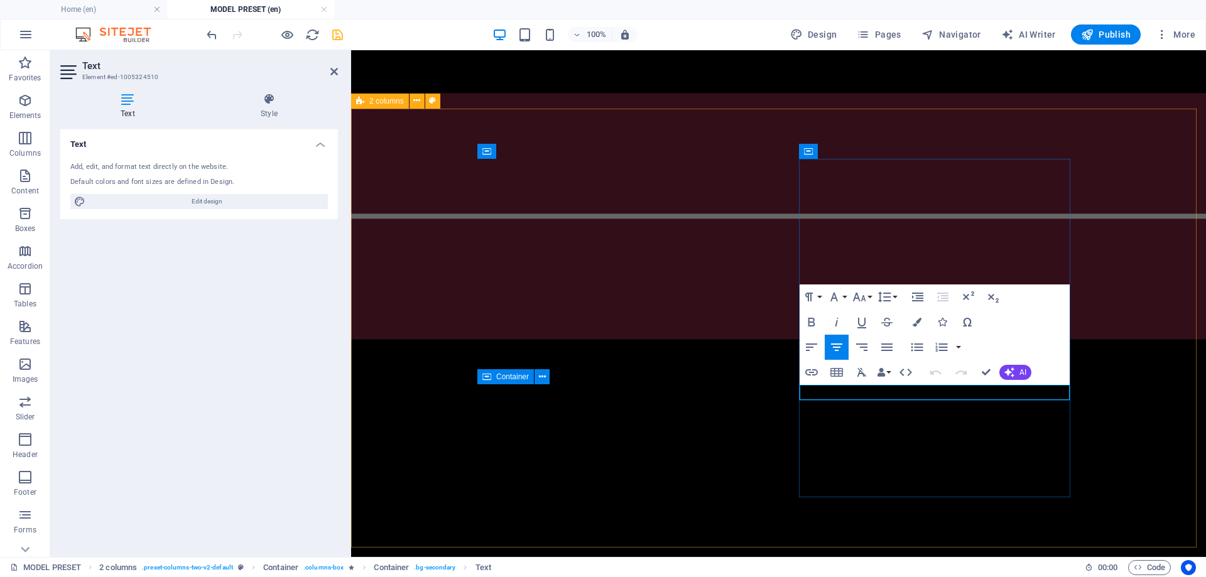
drag, startPoint x: 925, startPoint y: 395, endPoint x: 910, endPoint y: 395, distance: 15.1
drag, startPoint x: 982, startPoint y: 393, endPoint x: 944, endPoint y: 388, distance: 38.0
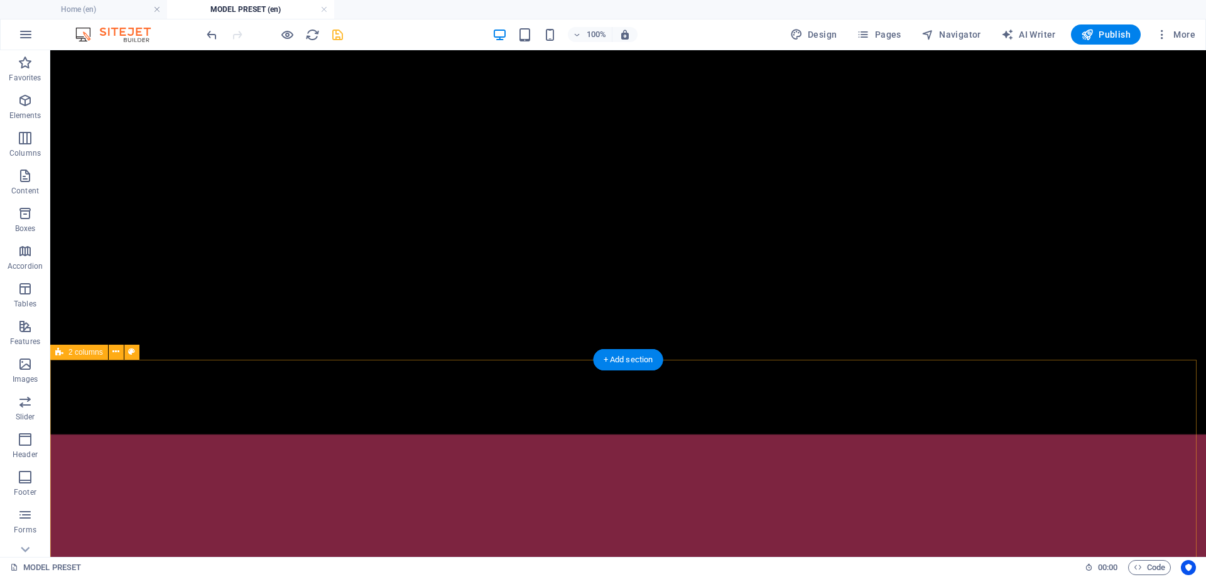
scroll to position [727, 0]
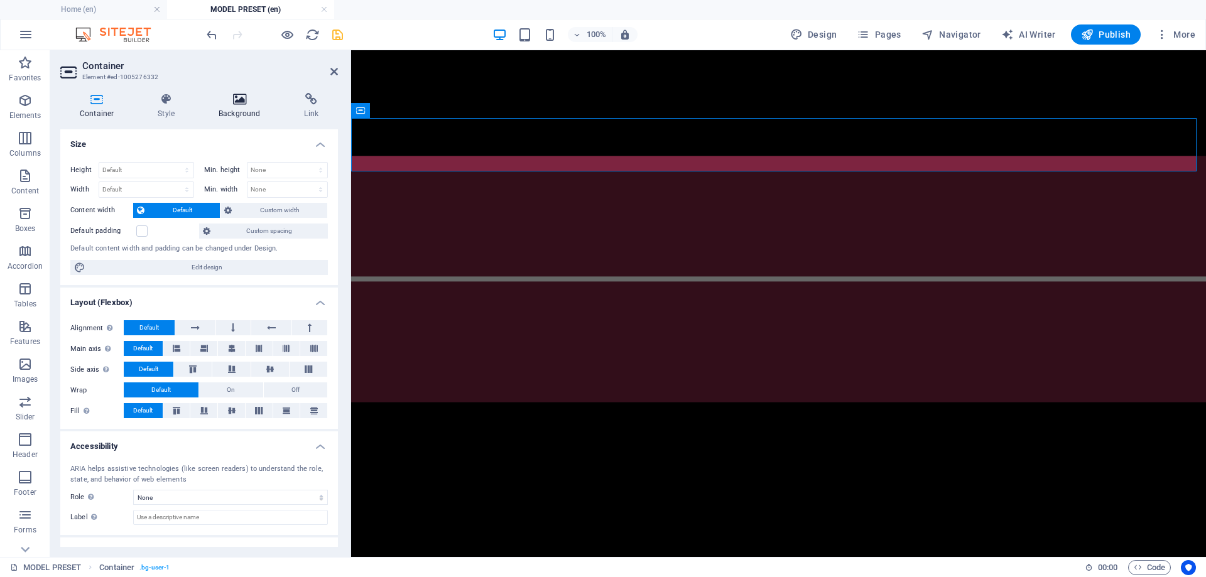
click at [248, 112] on h4 "Background" at bounding box center [241, 106] width 85 height 26
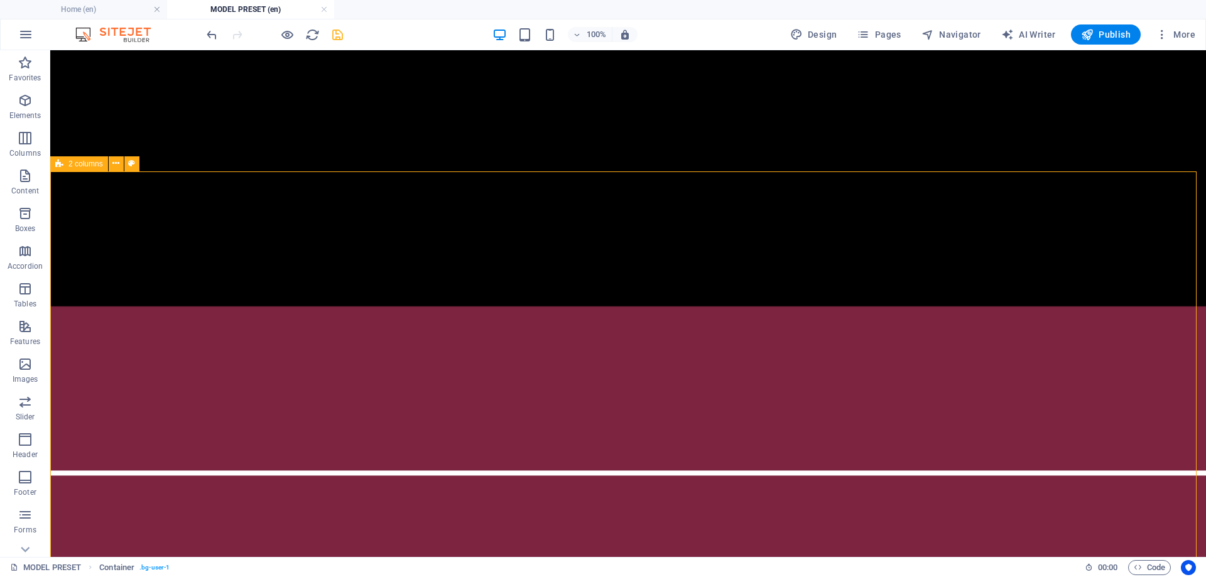
drag, startPoint x: 143, startPoint y: 199, endPoint x: 441, endPoint y: 199, distance: 297.8
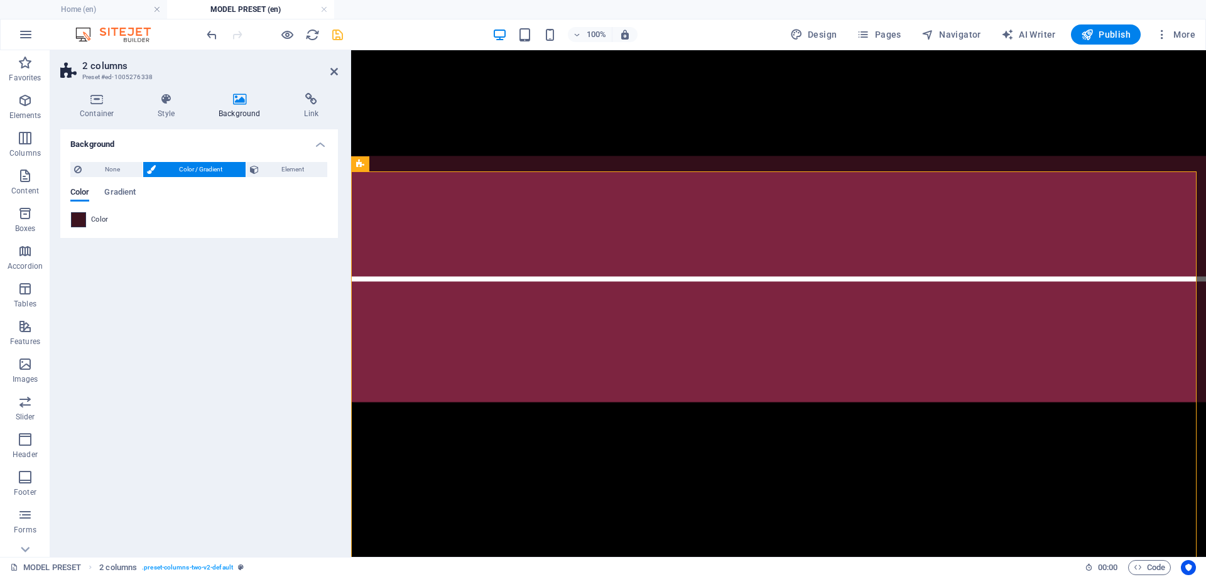
click at [77, 217] on span at bounding box center [79, 220] width 14 height 14
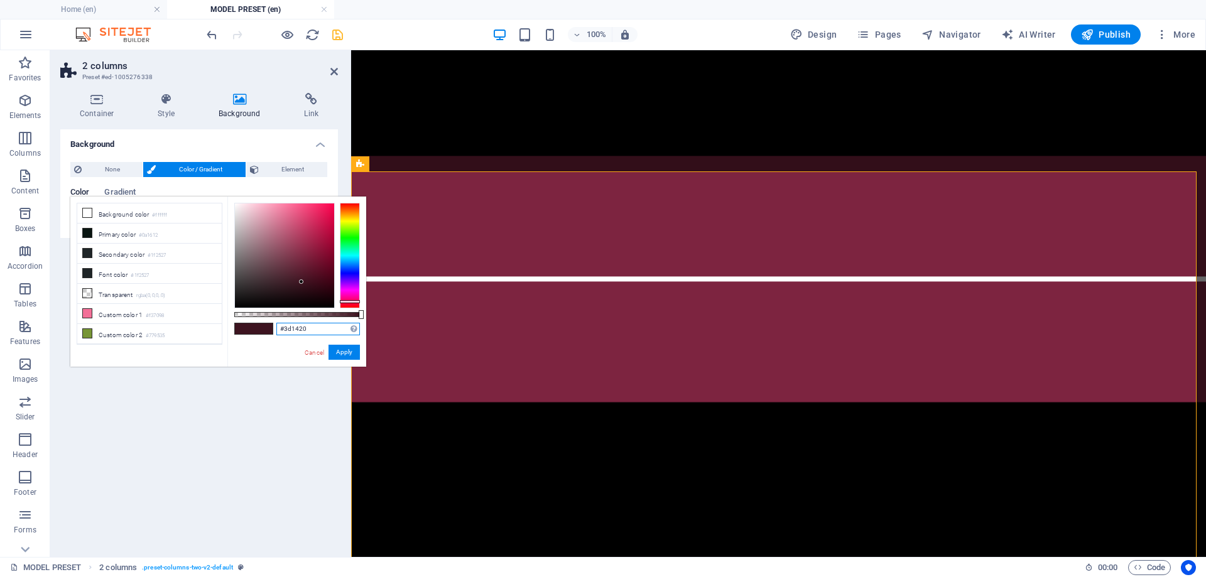
click at [337, 328] on input "#3d1420" at bounding box center [318, 329] width 84 height 13
drag, startPoint x: 308, startPoint y: 328, endPoint x: 275, endPoint y: 329, distance: 33.3
click at [275, 329] on div "#3d1420 Supported formats #0852ed rgb(8, 82, 237) rgba(8, 82, 237, 90%) hsv(221…" at bounding box center [296, 373] width 139 height 352
click at [352, 350] on button "Apply" at bounding box center [344, 352] width 31 height 15
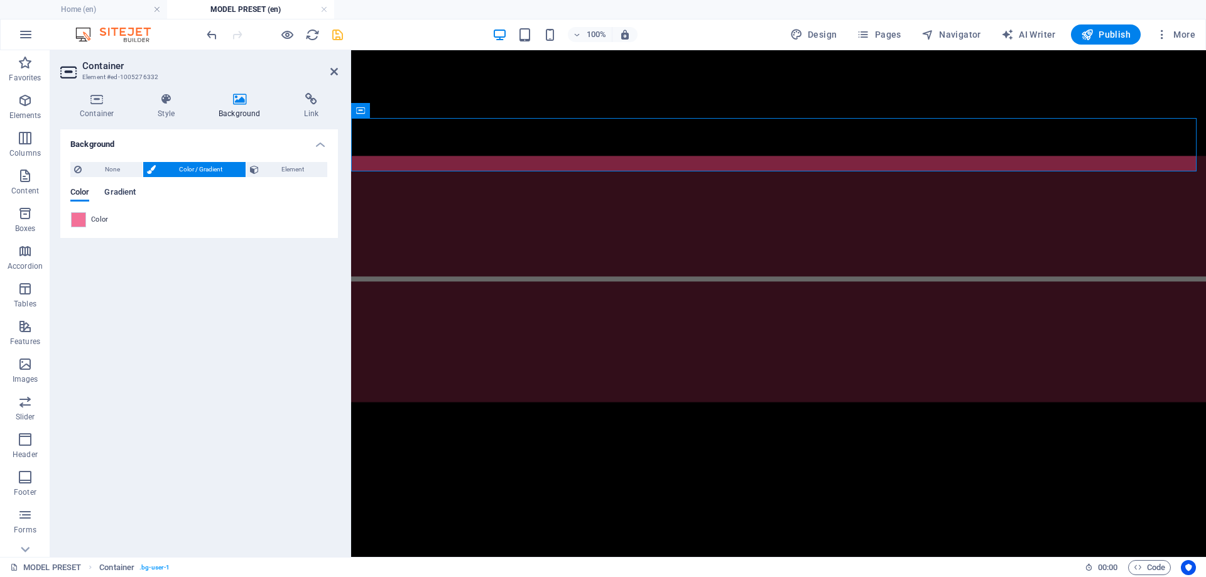
click at [121, 197] on span "Gradient" at bounding box center [119, 194] width 31 height 18
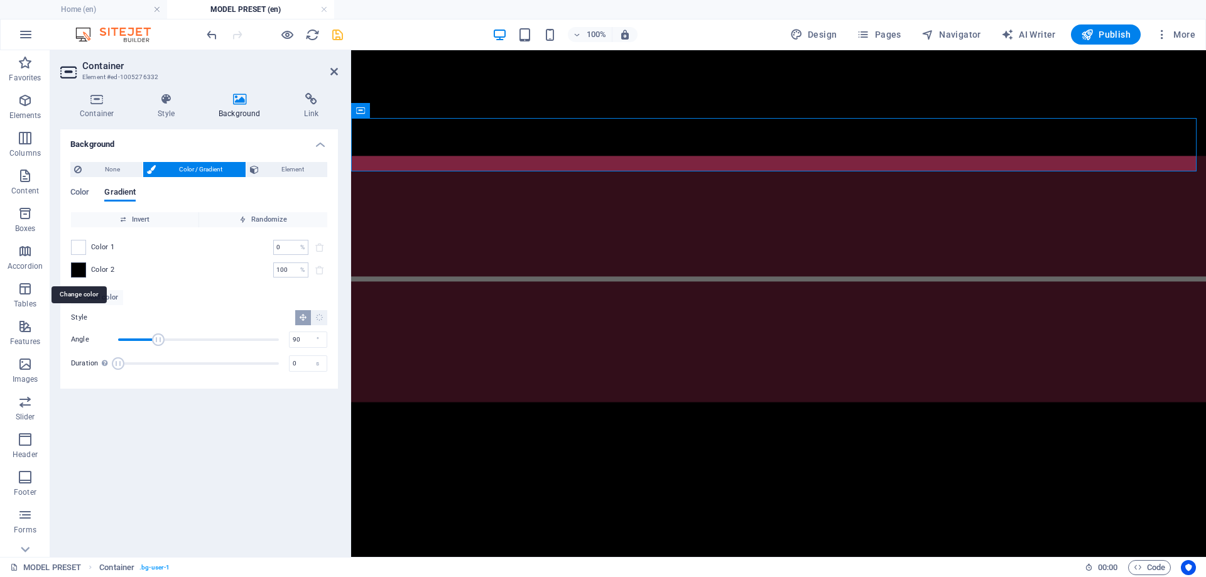
click at [80, 269] on span at bounding box center [79, 270] width 14 height 14
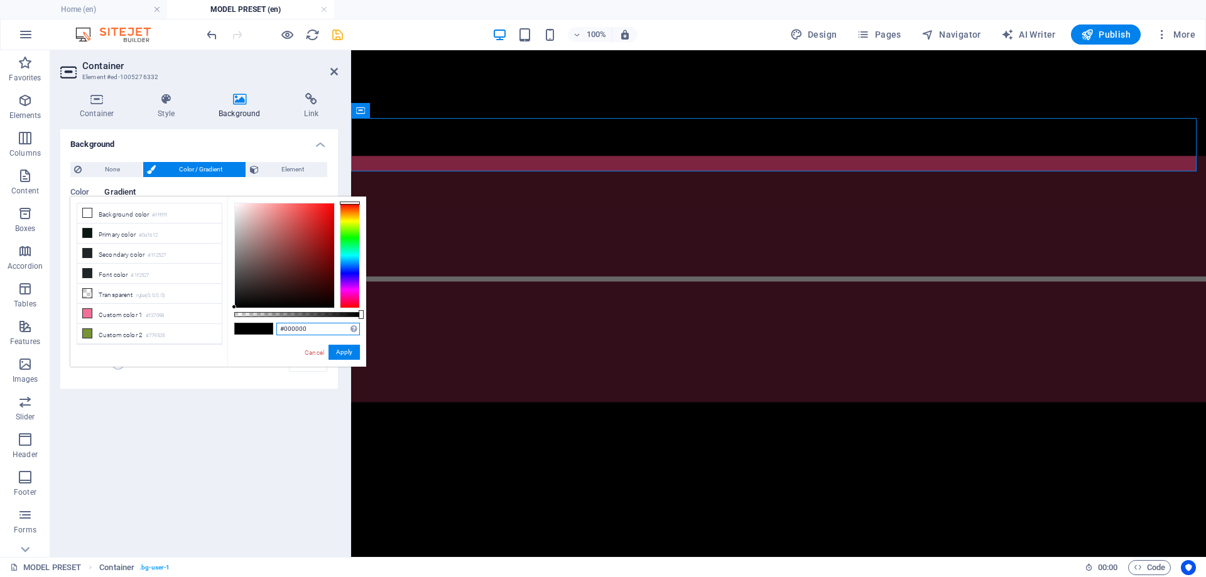
drag, startPoint x: 308, startPoint y: 325, endPoint x: 241, endPoint y: 331, distance: 68.1
click at [241, 331] on div "#000000 Supported formats #0852ed rgb(8, 82, 237) rgba(8, 82, 237, 90%) hsv(221…" at bounding box center [296, 373] width 139 height 352
paste input "3d142"
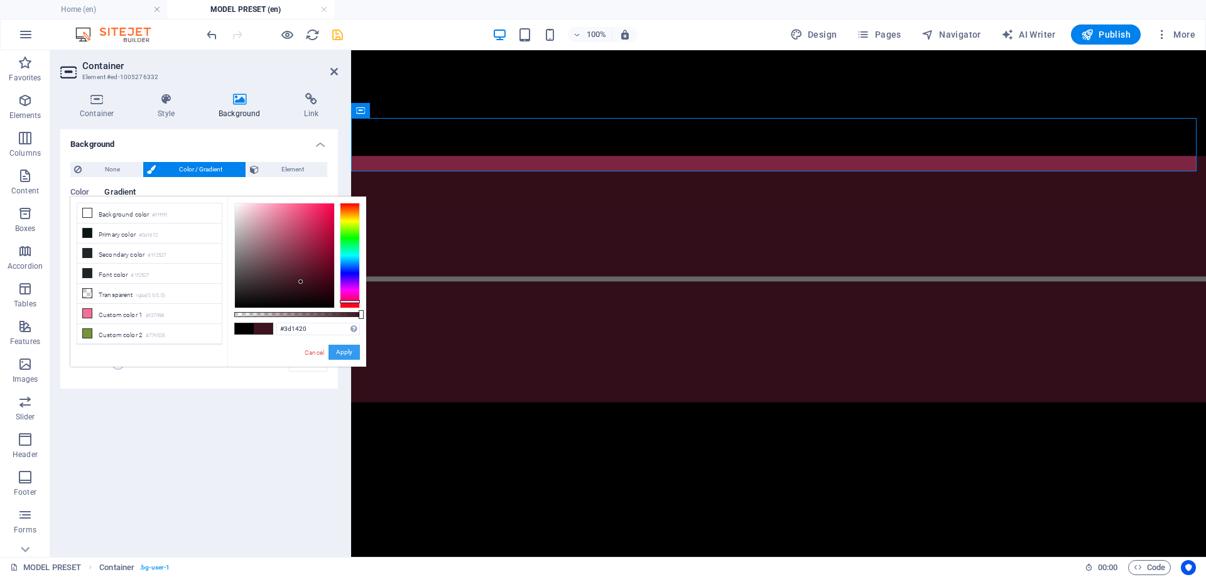
click at [346, 349] on button "Apply" at bounding box center [344, 352] width 31 height 15
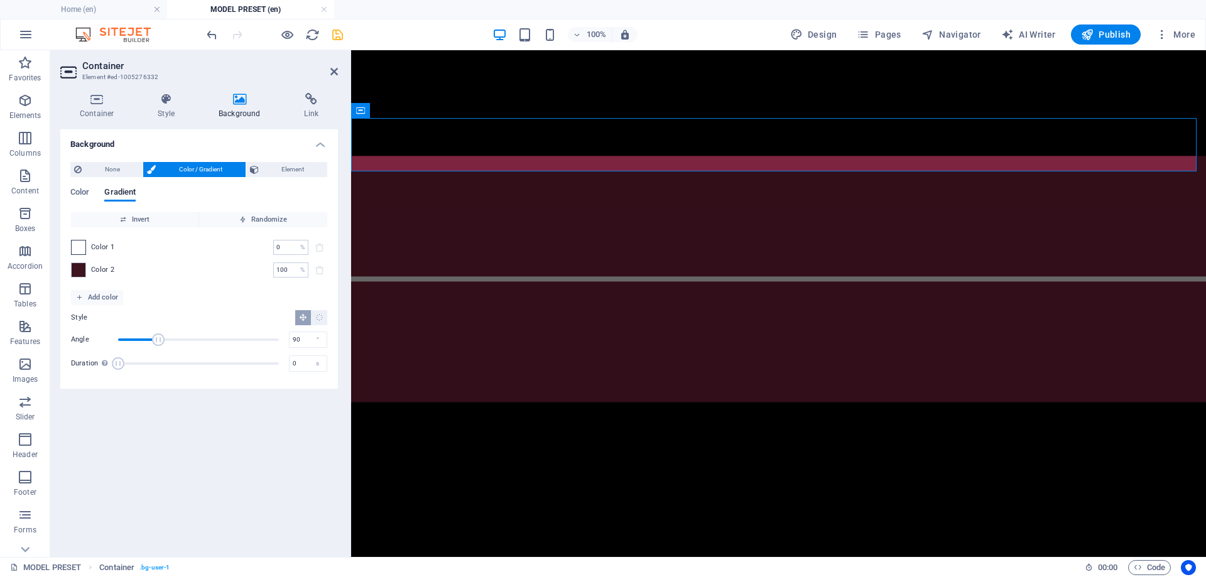
click at [82, 249] on span at bounding box center [79, 248] width 14 height 14
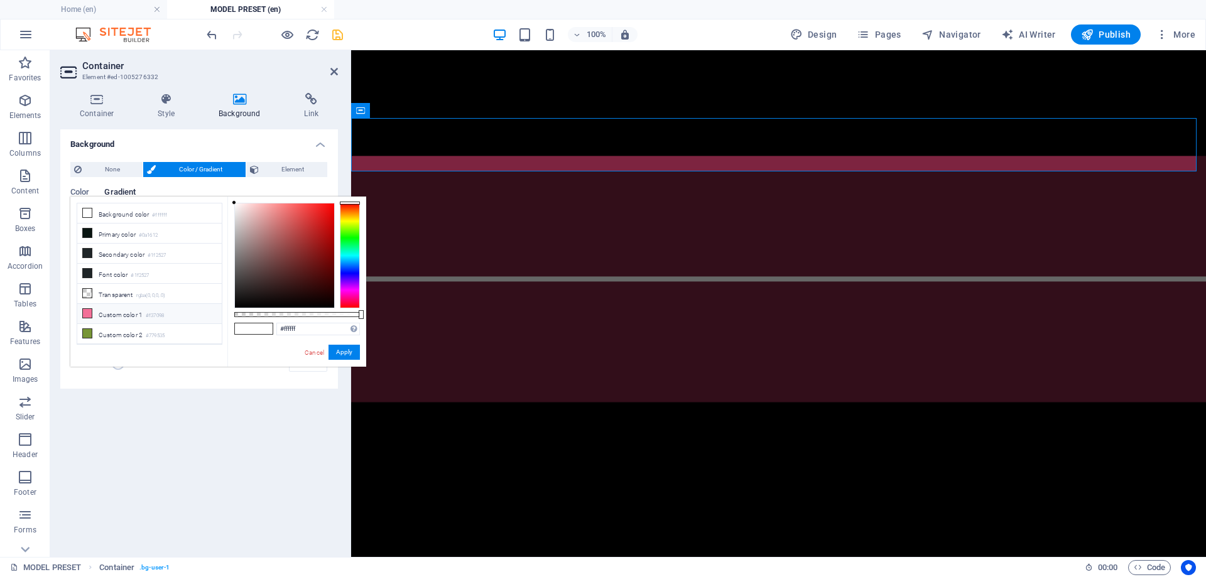
click at [89, 309] on icon at bounding box center [87, 313] width 9 height 9
type input "#f37098"
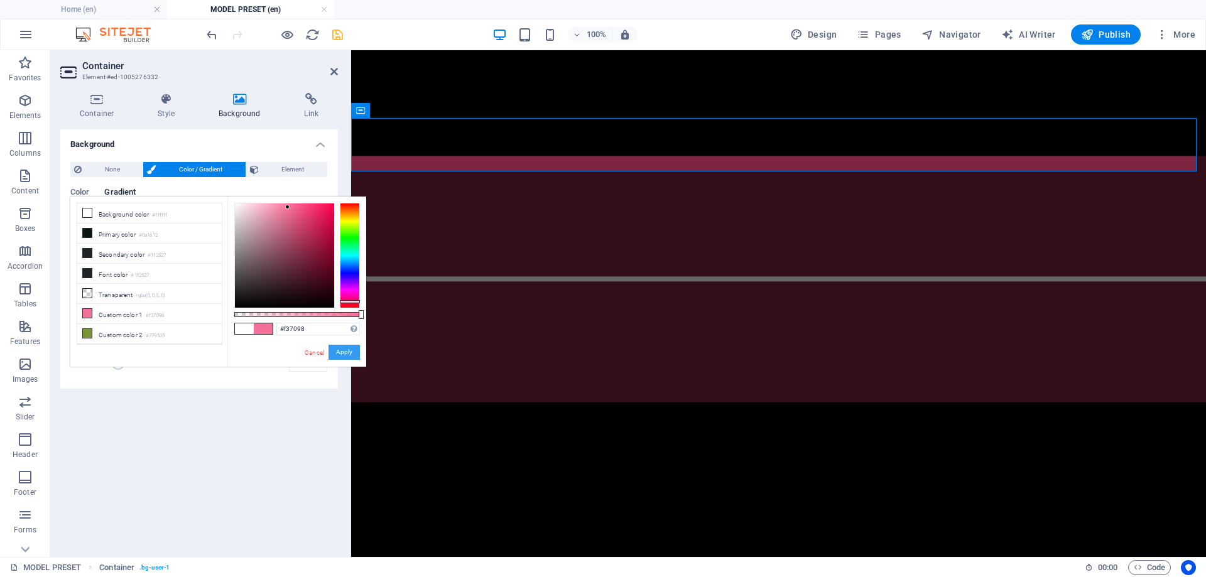
click at [337, 352] on button "Apply" at bounding box center [344, 352] width 31 height 15
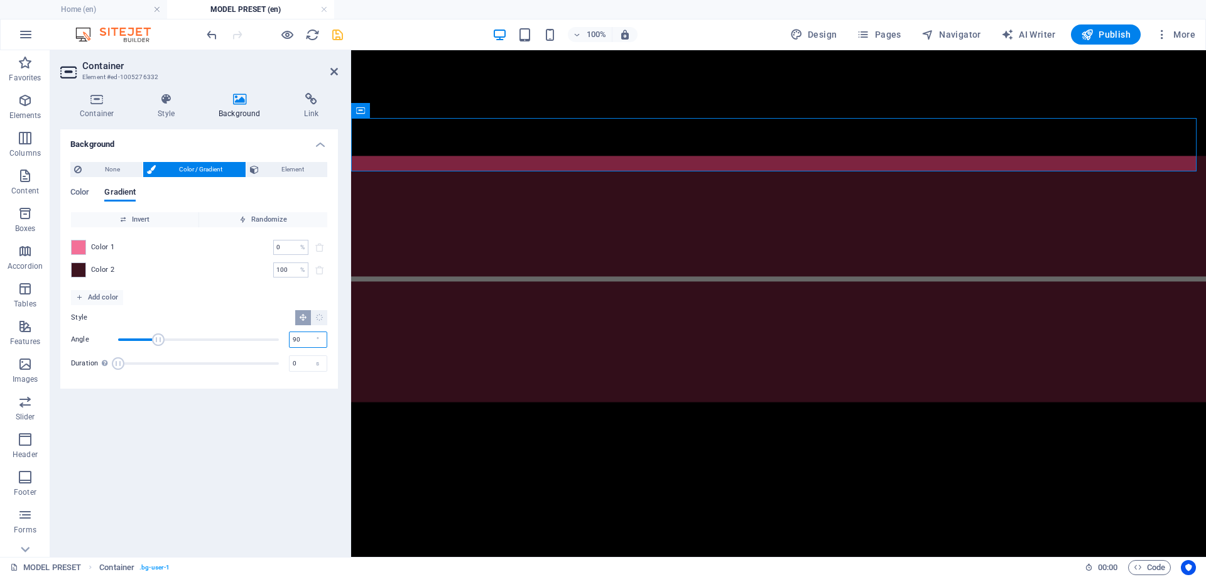
drag, startPoint x: 302, startPoint y: 340, endPoint x: 264, endPoint y: 337, distance: 37.8
click at [264, 337] on div "Angle 90 °" at bounding box center [199, 339] width 256 height 19
type input "180"
drag, startPoint x: 288, startPoint y: 274, endPoint x: 251, endPoint y: 282, distance: 38.0
click at [252, 278] on div "Color 1 0 % ​ Color 2 100 % ​" at bounding box center [199, 258] width 256 height 63
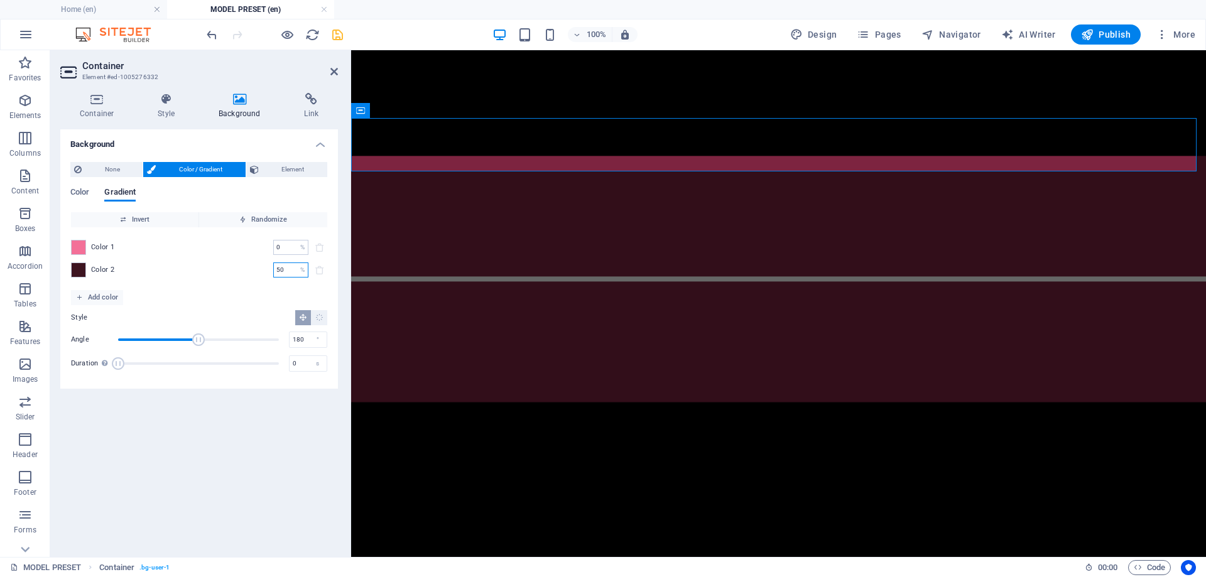
type input "50"
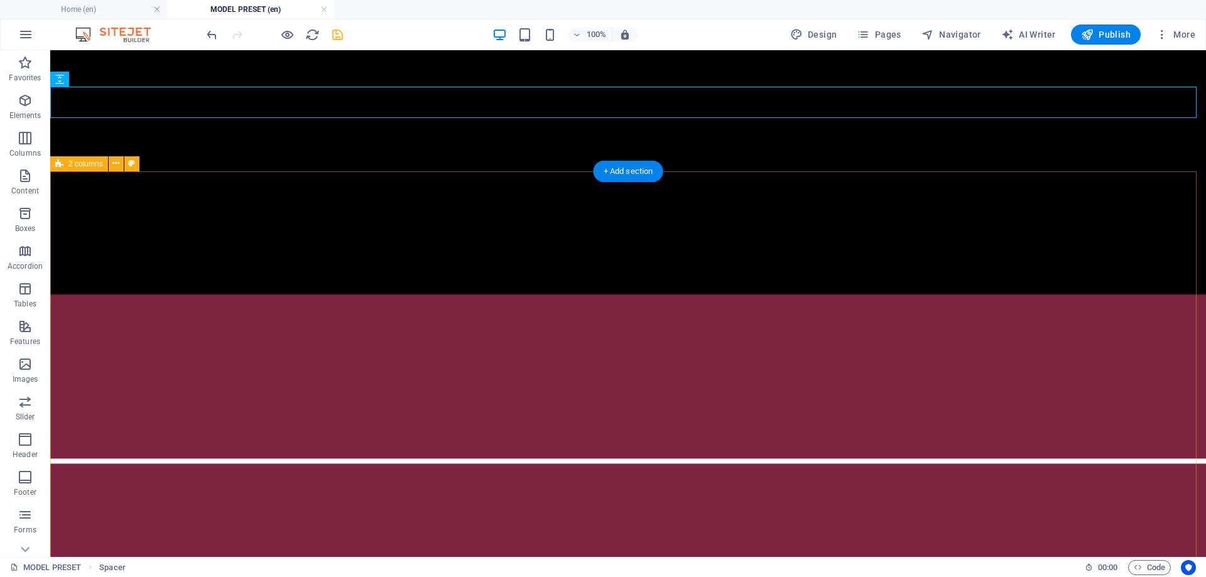
scroll to position [538, 0]
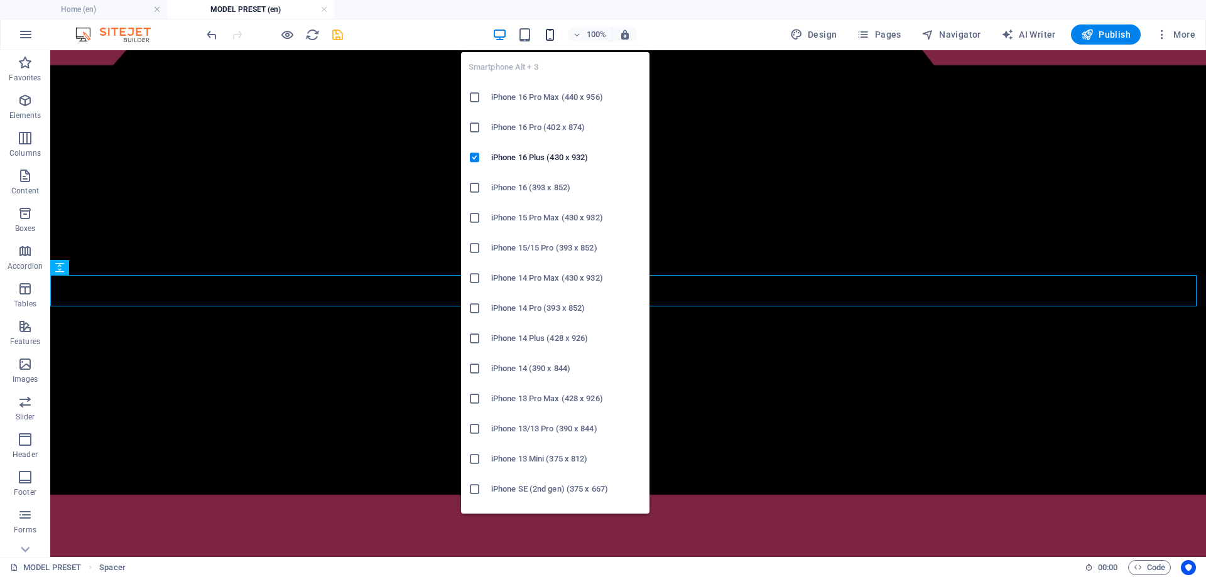
click at [553, 38] on icon "button" at bounding box center [550, 35] width 14 height 14
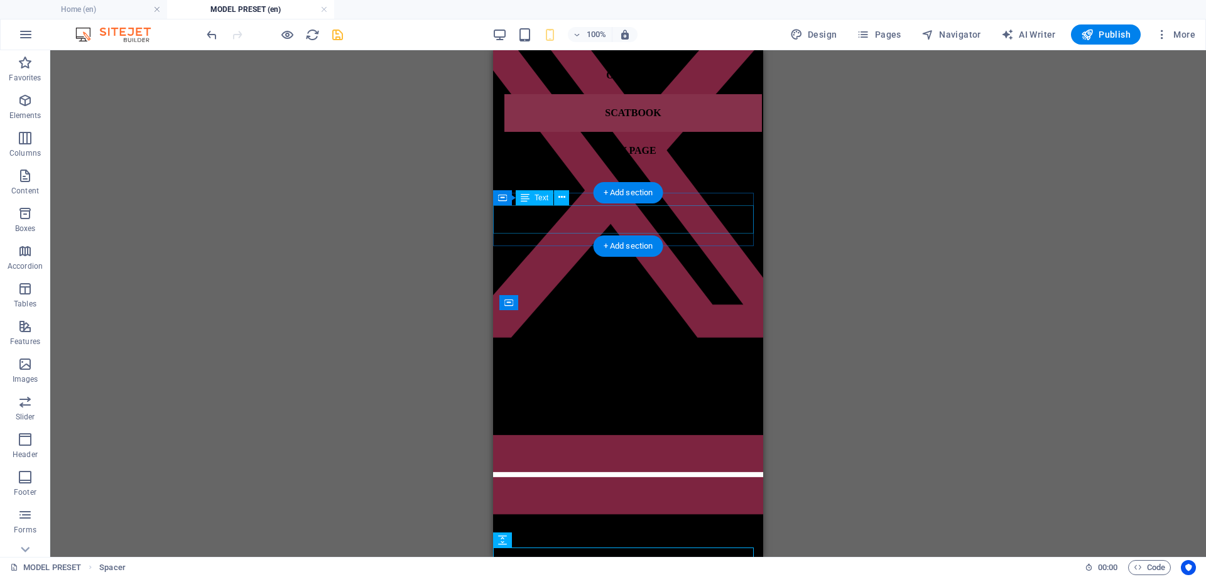
scroll to position [6, 0]
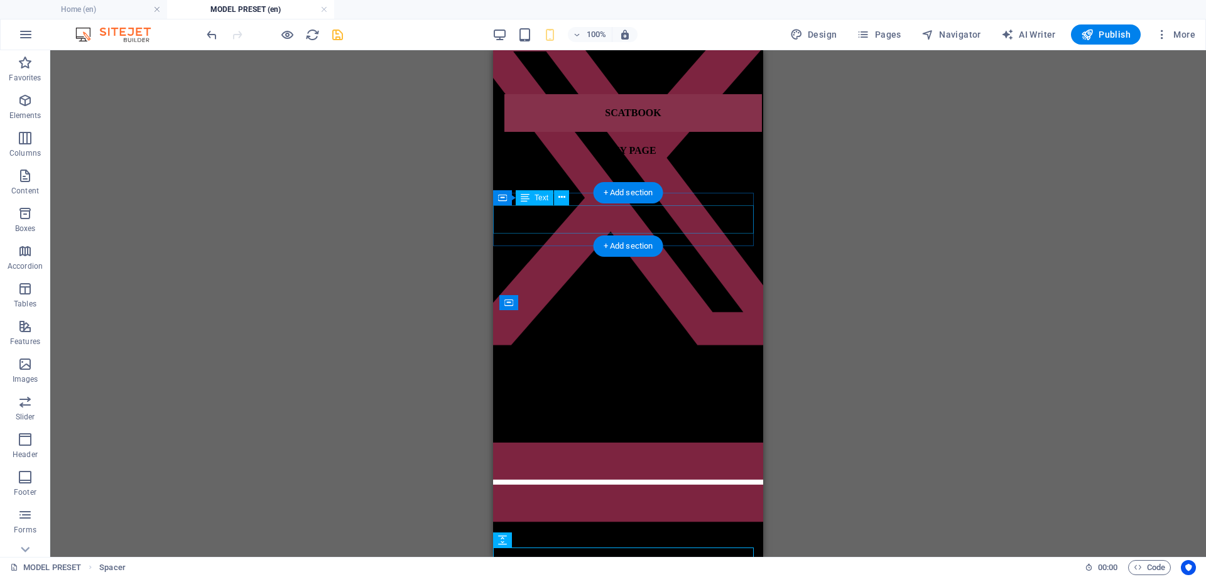
click at [530, 254] on div "MODEL NAME" at bounding box center [628, 264] width 260 height 21
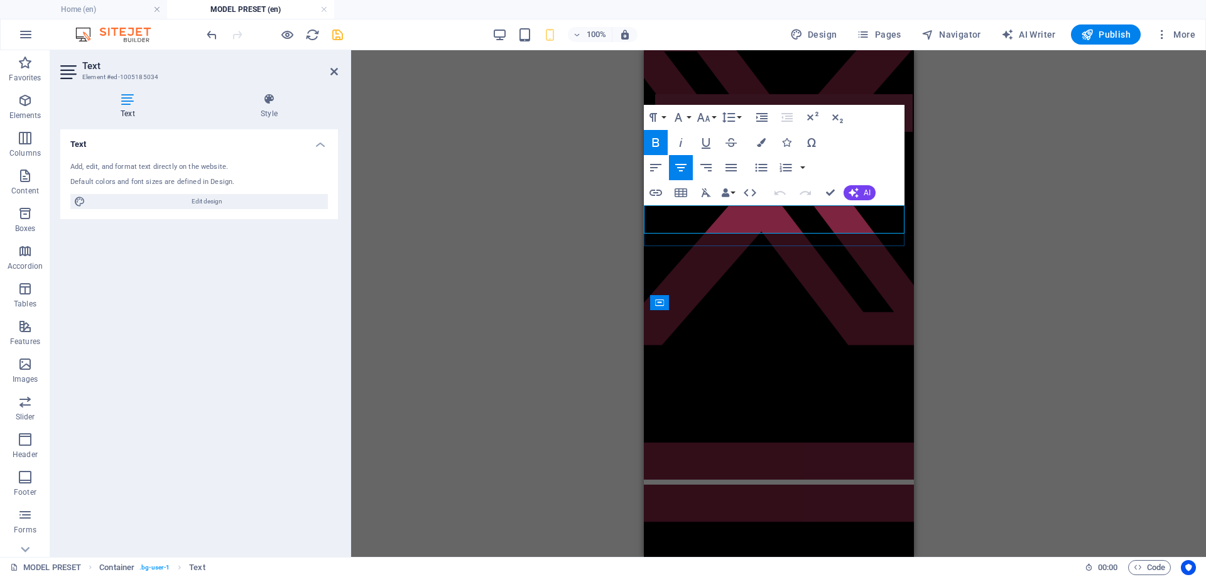
drag, startPoint x: 849, startPoint y: 214, endPoint x: 712, endPoint y: 209, distance: 137.1
click at [712, 254] on p "MODEL NAME" at bounding box center [778, 264] width 260 height 21
click at [745, 254] on strong "MODEL NAME" at bounding box center [778, 264] width 133 height 21
drag, startPoint x: 837, startPoint y: 219, endPoint x: 785, endPoint y: 220, distance: 52.1
click at [785, 254] on strong "MODEL NAME" at bounding box center [778, 264] width 133 height 21
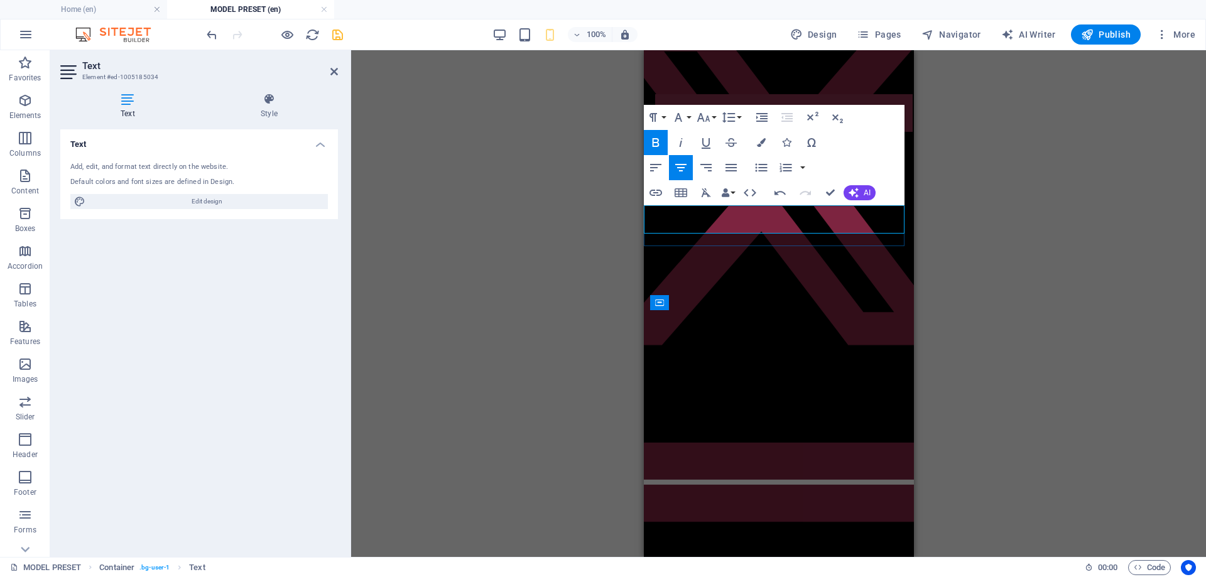
click at [734, 254] on p "MODEL" at bounding box center [778, 264] width 260 height 21
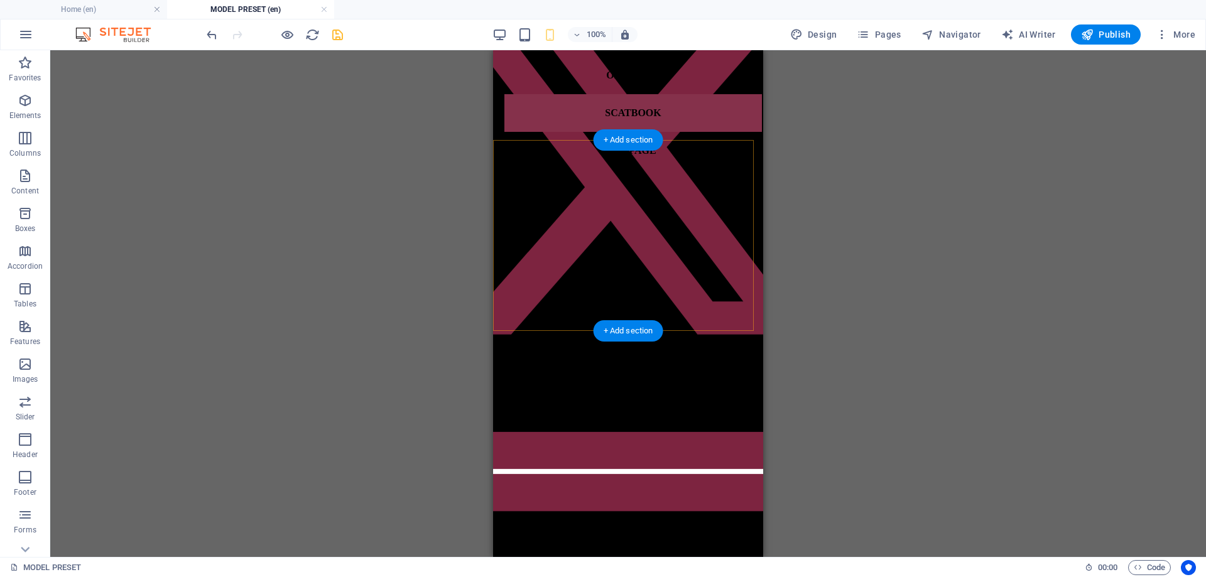
scroll to position [0, 0]
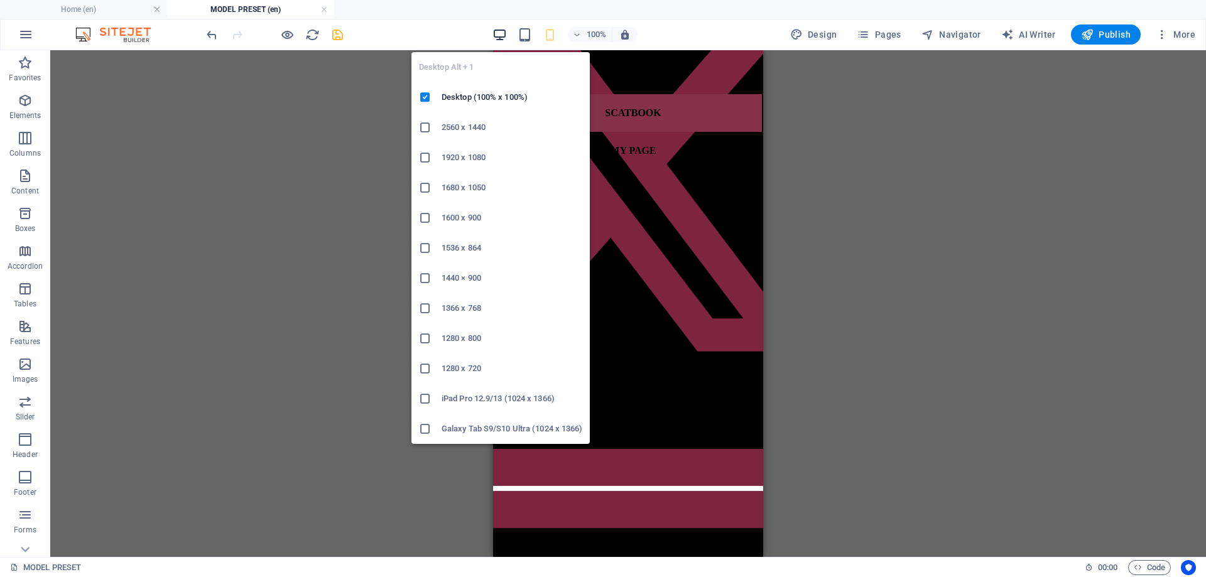
click at [507, 34] on icon "button" at bounding box center [500, 35] width 14 height 14
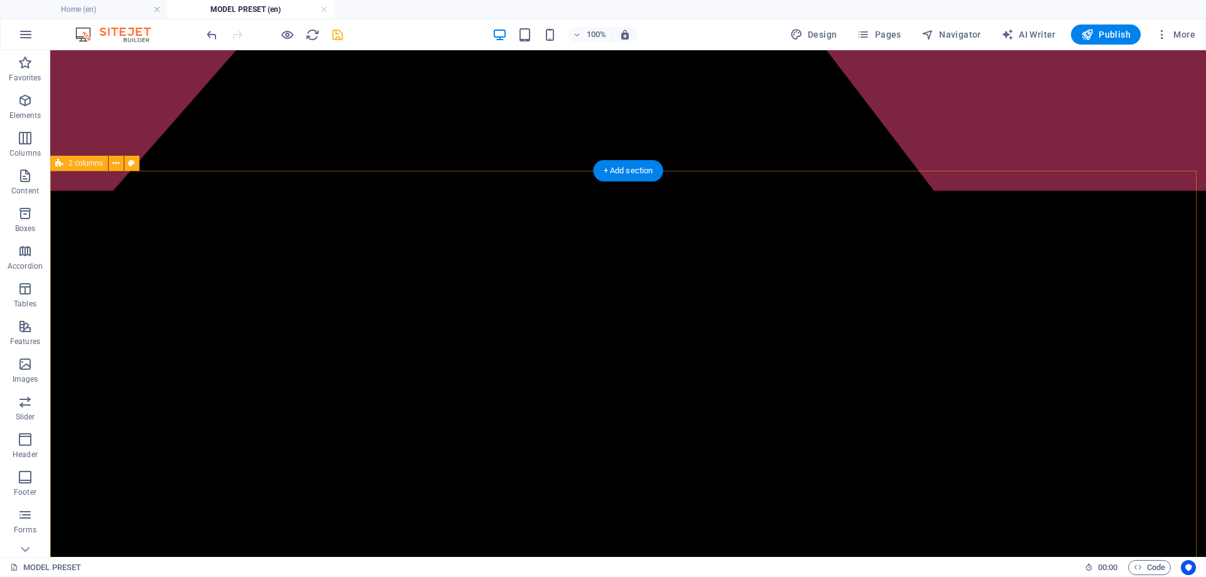
scroll to position [440, 0]
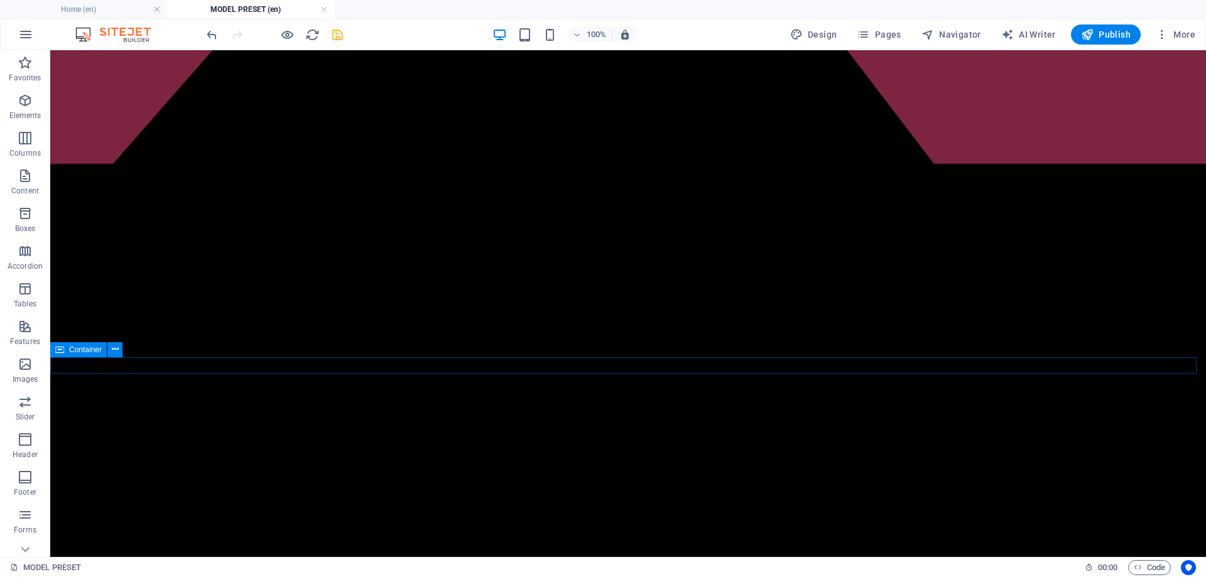
click at [59, 353] on icon at bounding box center [59, 349] width 9 height 15
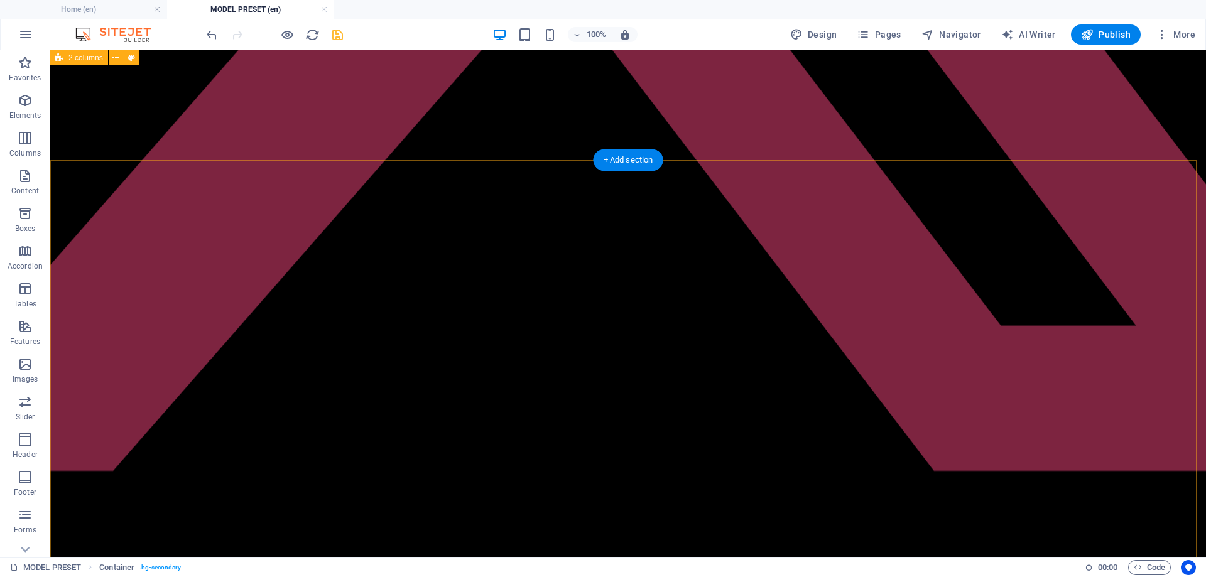
scroll to position [0, 0]
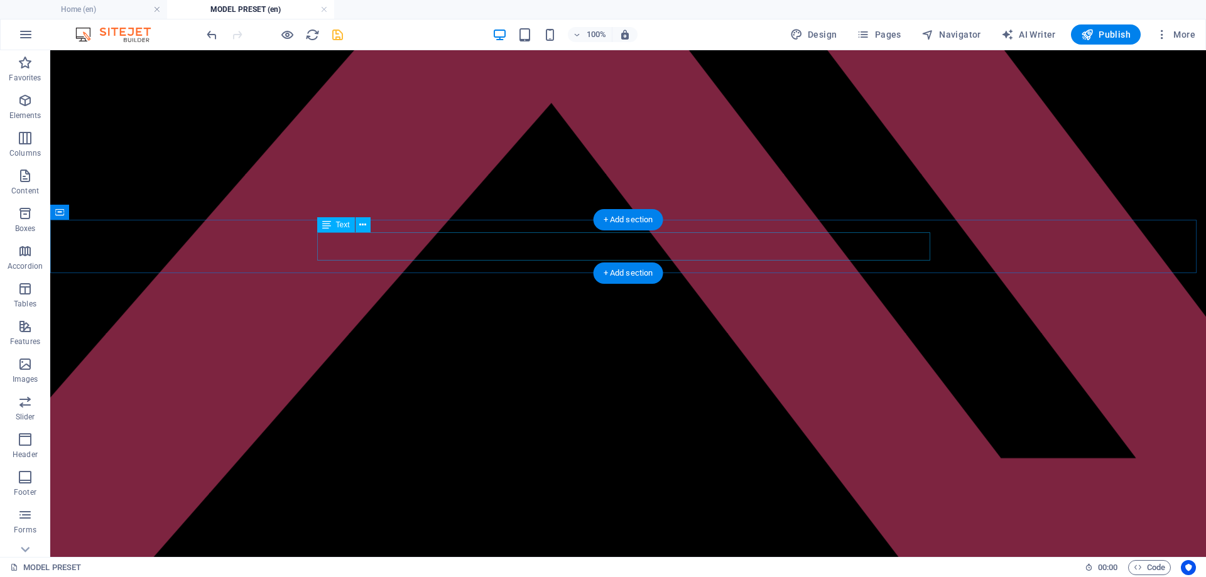
click at [438, 276] on div "EXAMPLE MODEL" at bounding box center [628, 286] width 1146 height 21
click at [274, 253] on div "EXAMPLE MODEL" at bounding box center [628, 286] width 1146 height 67
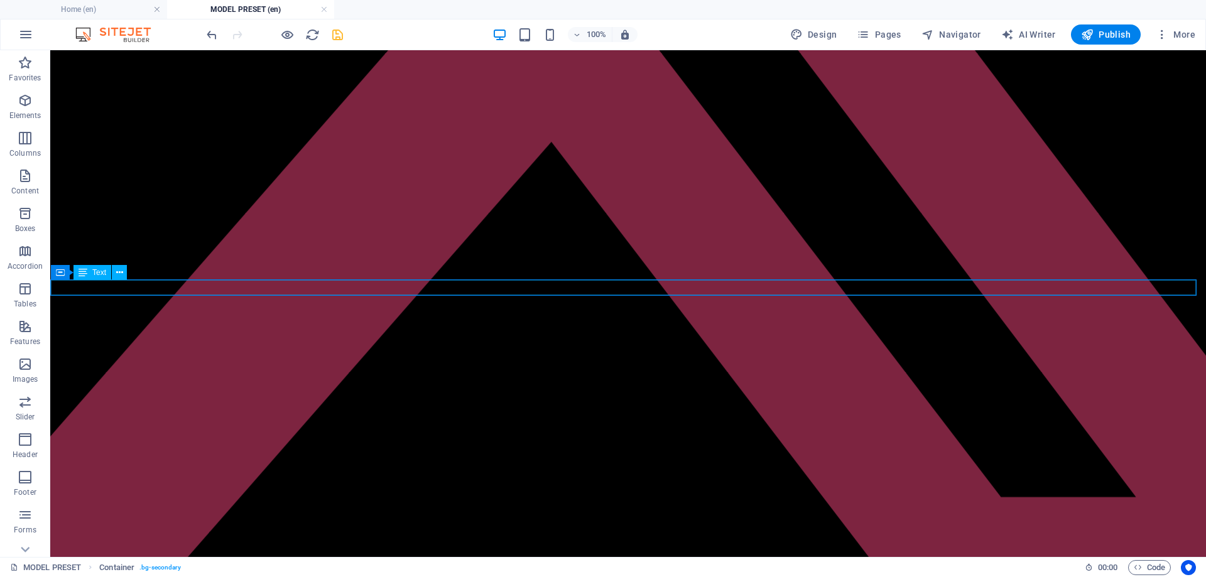
click at [926, 337] on div "Two images of your choice. While it's preferable for them to show your face, it…" at bounding box center [628, 342] width 1145 height 11
click at [932, 337] on div "Two images of your choice. While it's preferable for them to show your face, it…" at bounding box center [628, 342] width 1145 height 11
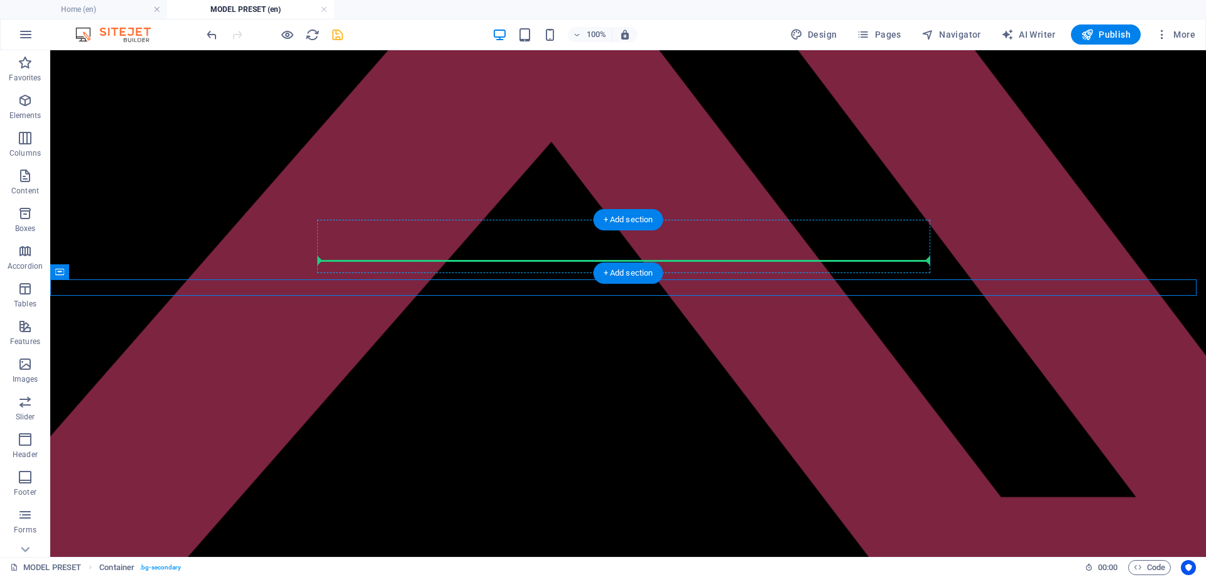
drag, startPoint x: 112, startPoint y: 327, endPoint x: 539, endPoint y: 253, distance: 432.9
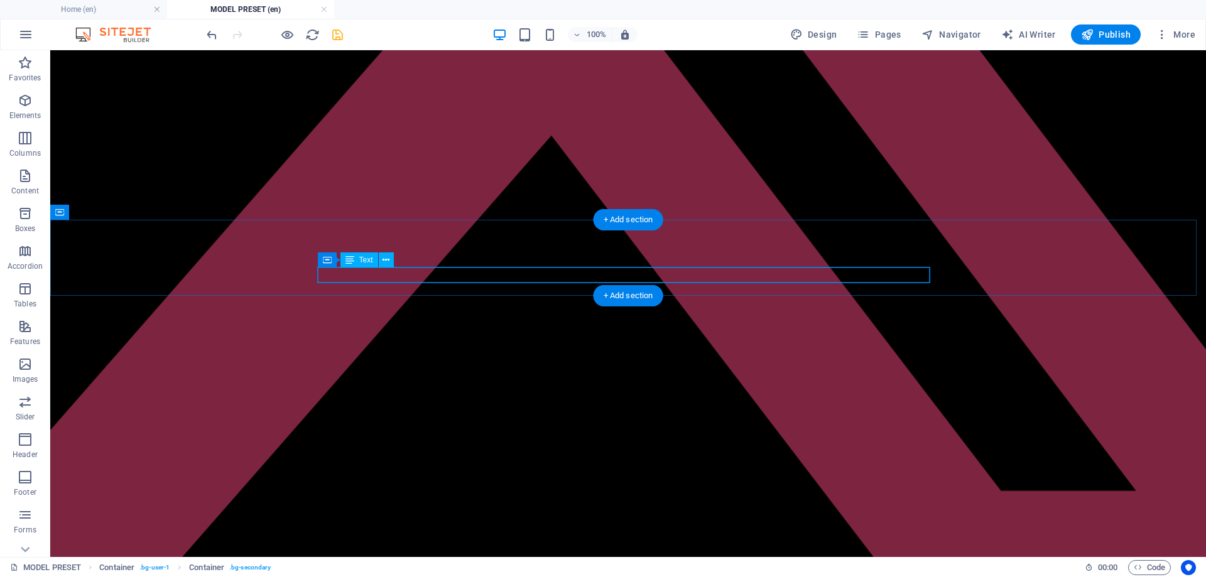
click at [898, 318] on div "Two images of your choice. While it's preferable for them to show your face, it…" at bounding box center [628, 323] width 1145 height 11
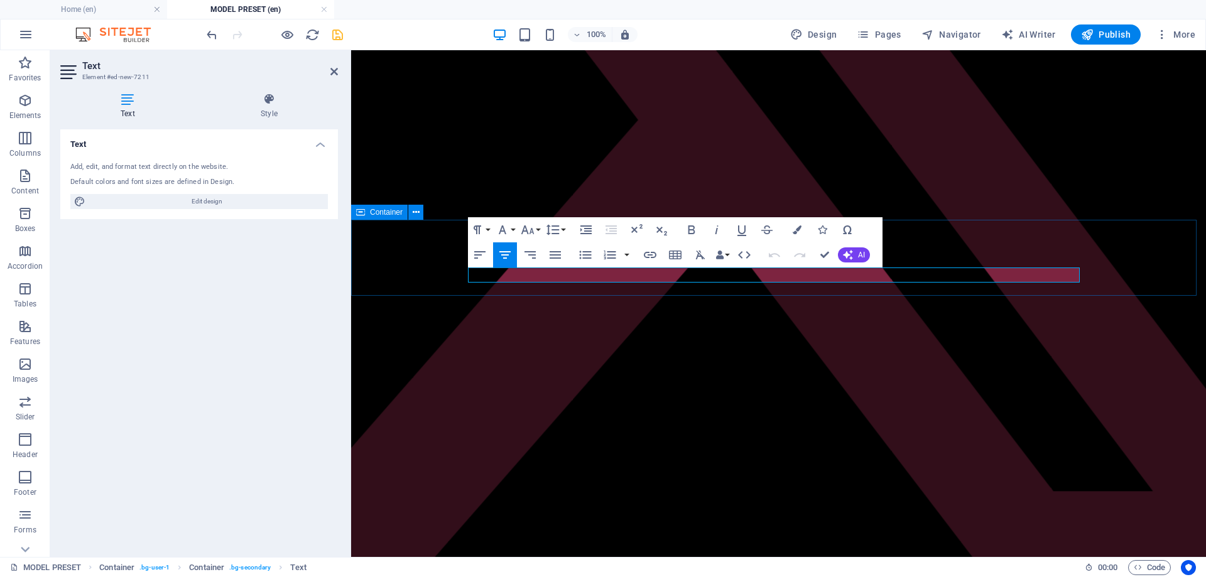
drag, startPoint x: 1078, startPoint y: 275, endPoint x: 441, endPoint y: 275, distance: 637.1
click at [441, 275] on div "EXAMPLE MODEL Two images of your choice. While it's preferable for them to show…" at bounding box center [778, 302] width 845 height 99
click at [508, 258] on icon "button" at bounding box center [505, 255] width 15 height 15
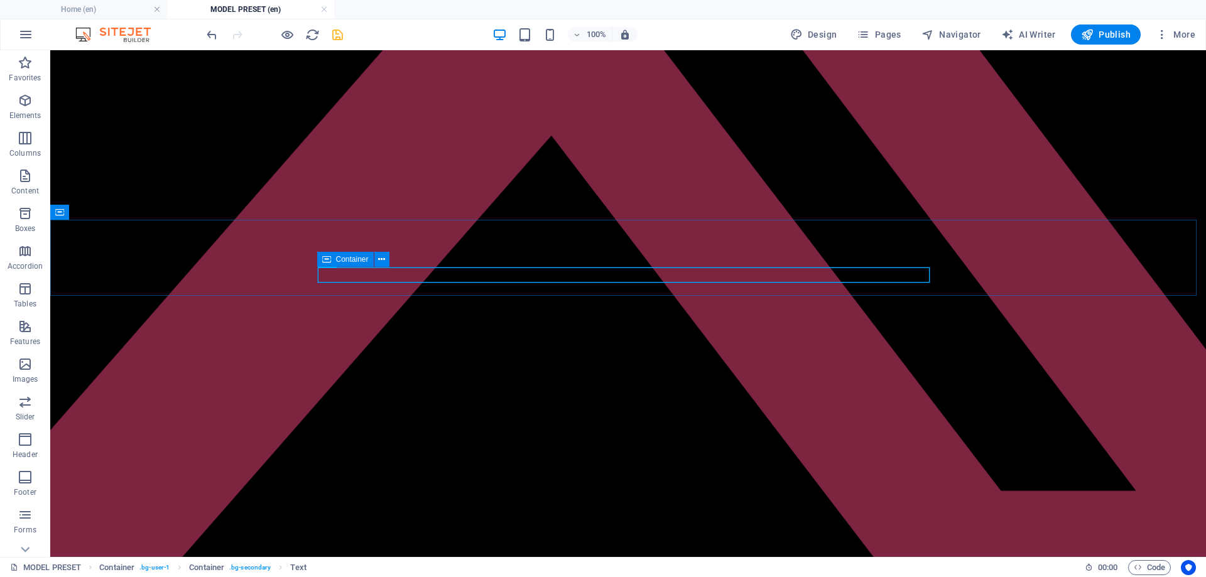
click at [332, 263] on div "Container" at bounding box center [345, 259] width 57 height 15
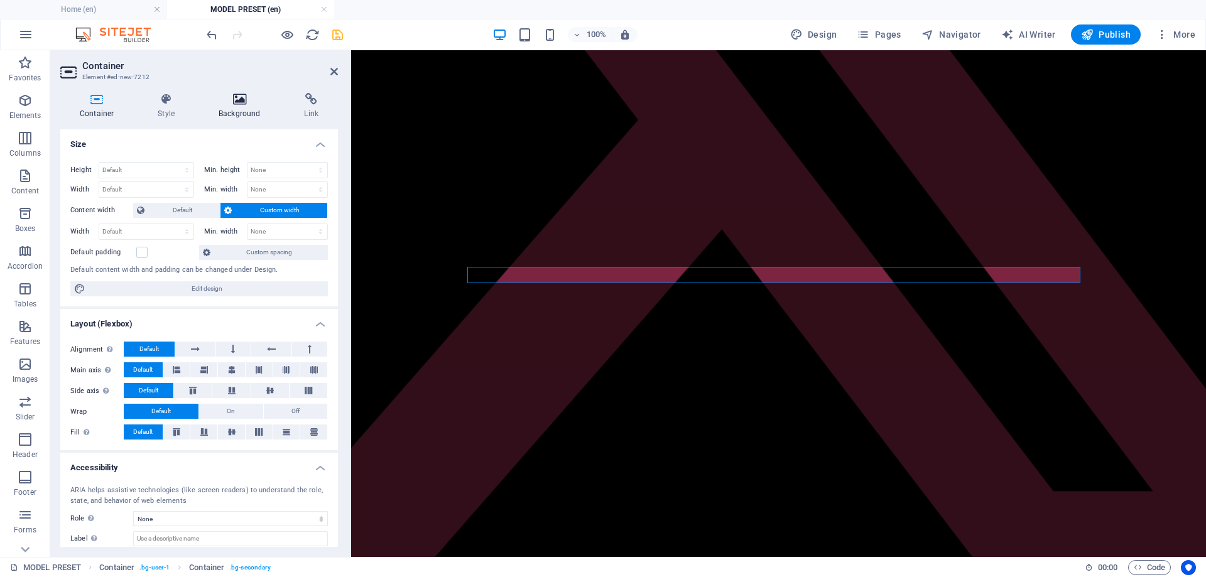
click at [245, 105] on icon at bounding box center [239, 99] width 80 height 13
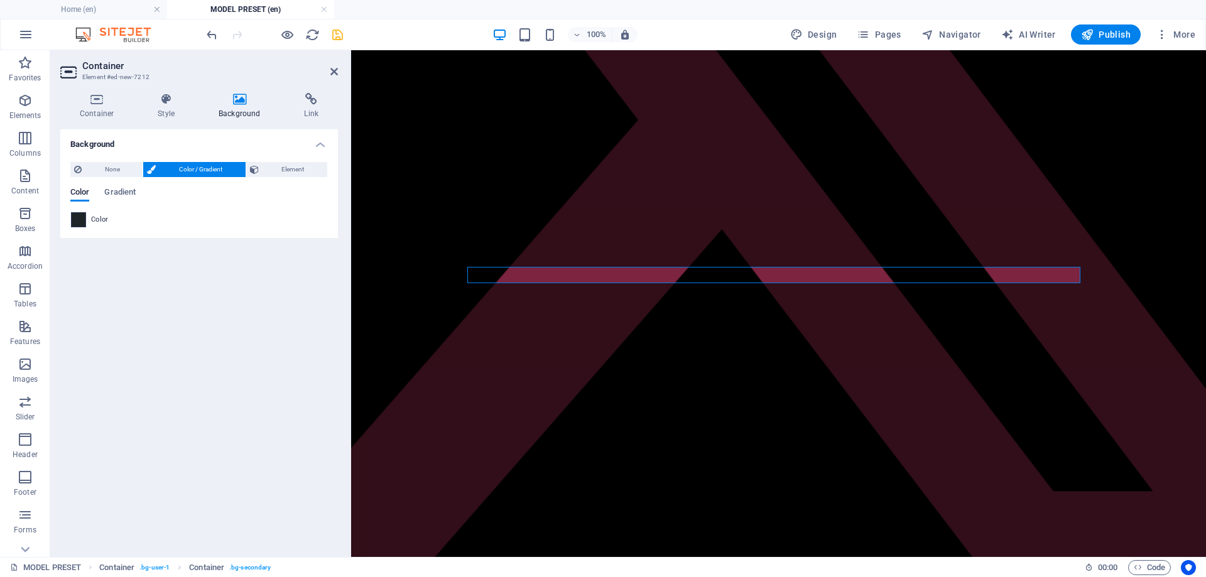
click at [85, 222] on span at bounding box center [79, 220] width 14 height 14
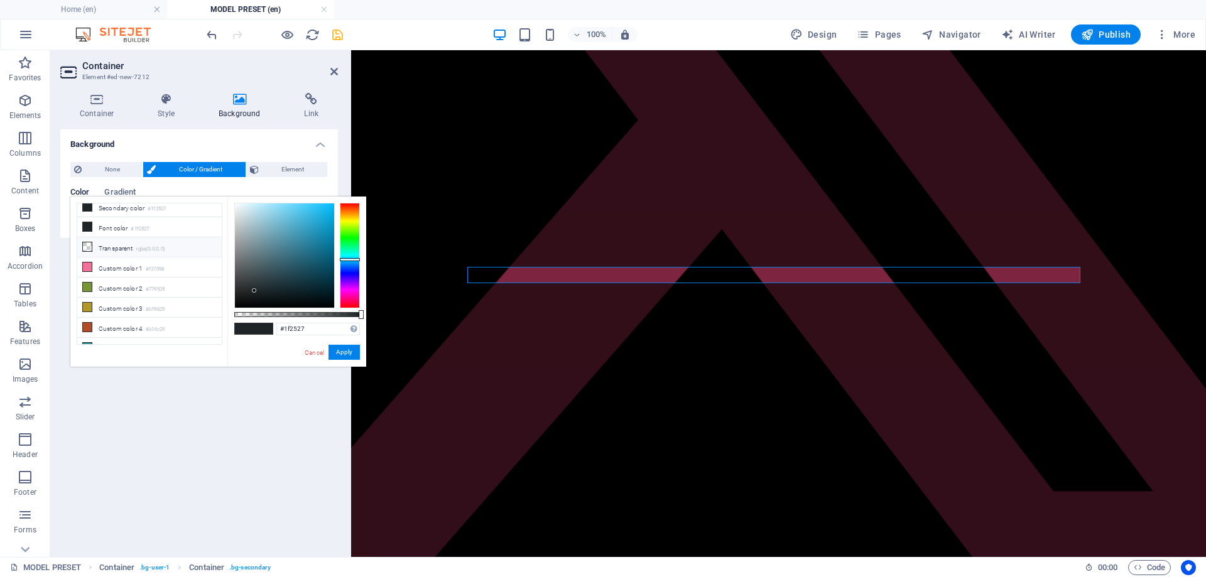
scroll to position [54, 0]
click at [85, 275] on icon at bounding box center [87, 279] width 9 height 9
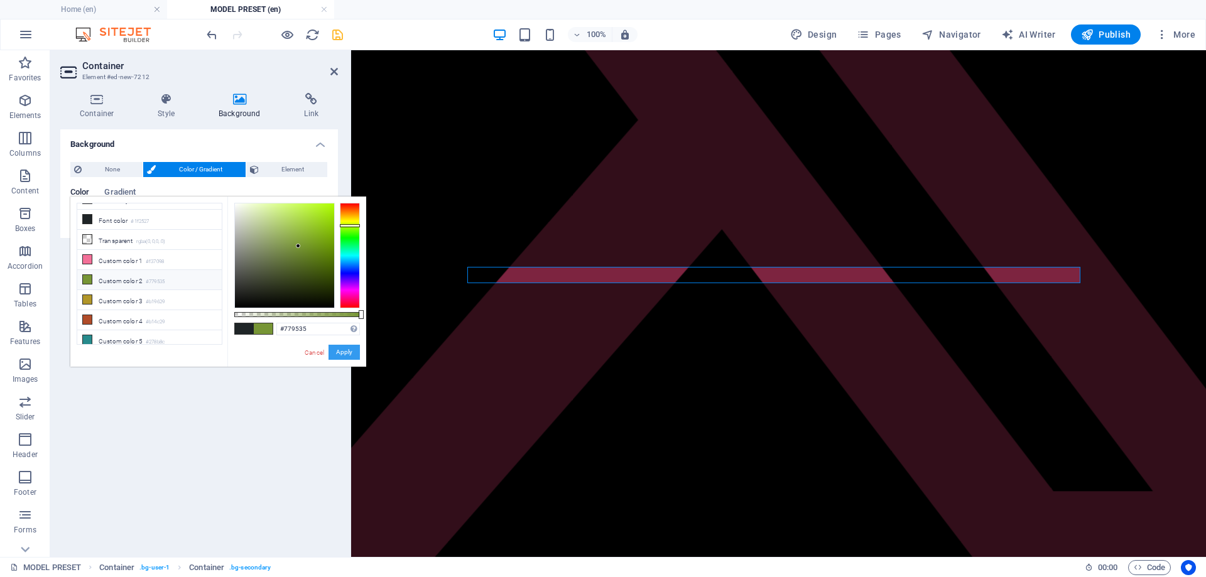
click at [334, 356] on button "Apply" at bounding box center [344, 352] width 31 height 15
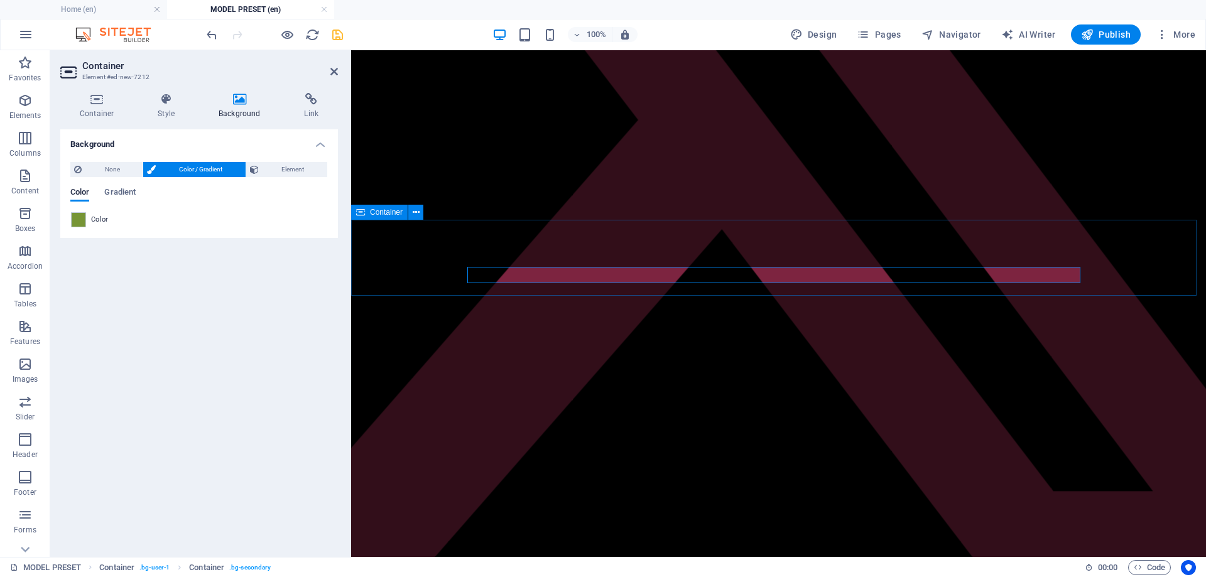
click at [560, 253] on div "EXAMPLE MODEL Your model name" at bounding box center [778, 302] width 845 height 99
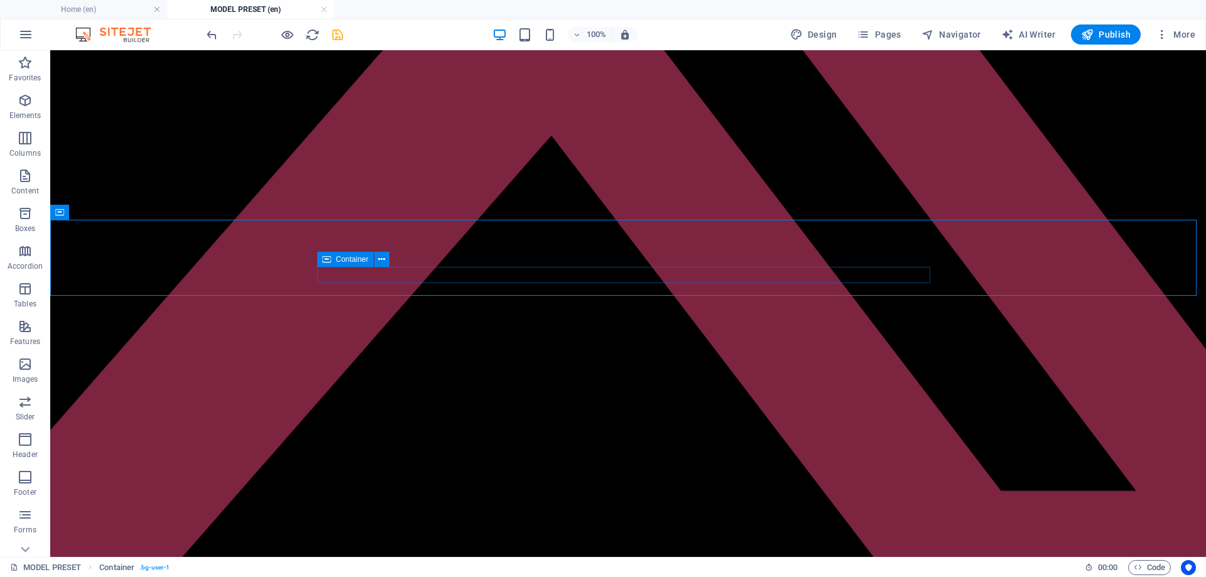
click at [324, 262] on icon at bounding box center [326, 259] width 9 height 15
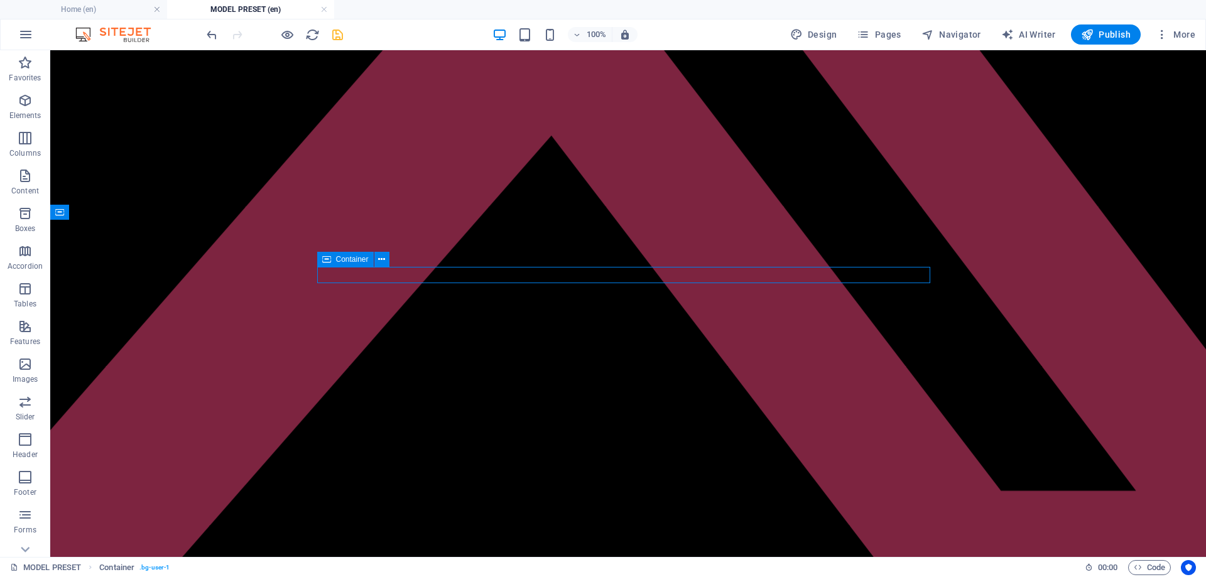
click at [324, 262] on icon at bounding box center [326, 259] width 9 height 15
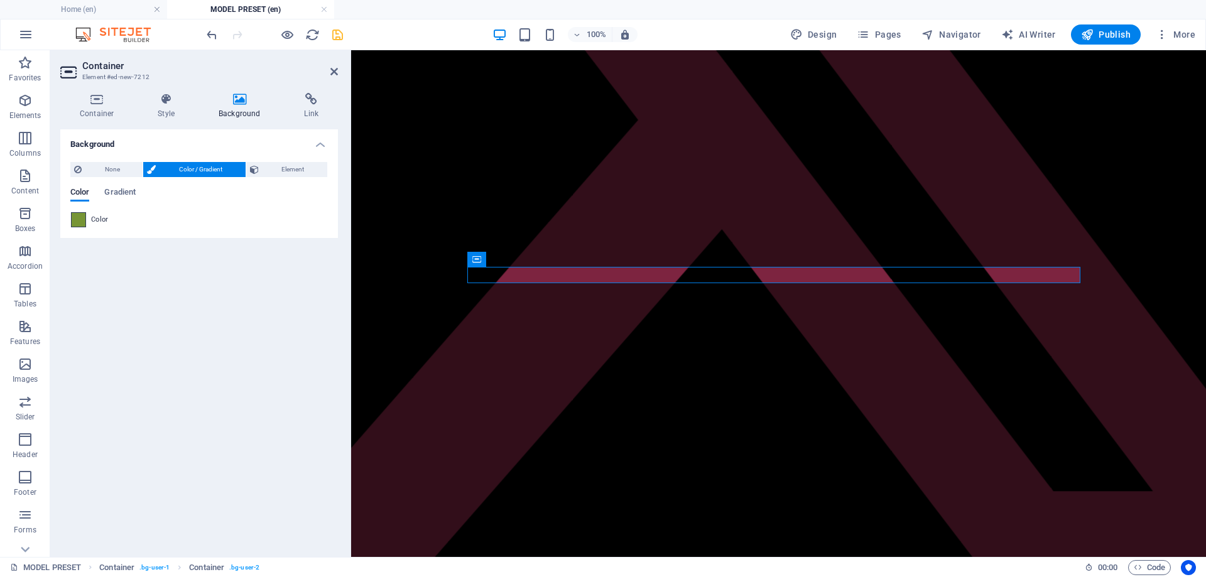
click at [74, 217] on span at bounding box center [79, 220] width 14 height 14
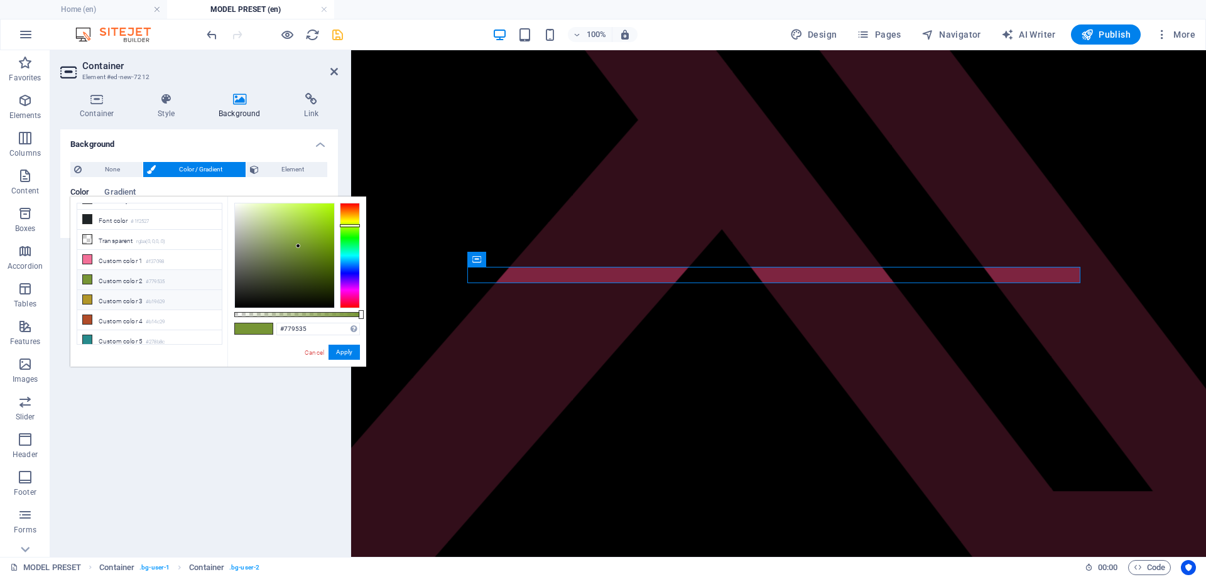
click at [85, 295] on icon at bounding box center [87, 299] width 9 height 9
type input "#ffcc00"
drag, startPoint x: 315, startPoint y: 236, endPoint x: 379, endPoint y: 192, distance: 78.2
click at [379, 192] on body "Individual Home (en) MODEL PRESET (en) Favorites Elements Columns Content Boxes…" at bounding box center [603, 288] width 1206 height 577
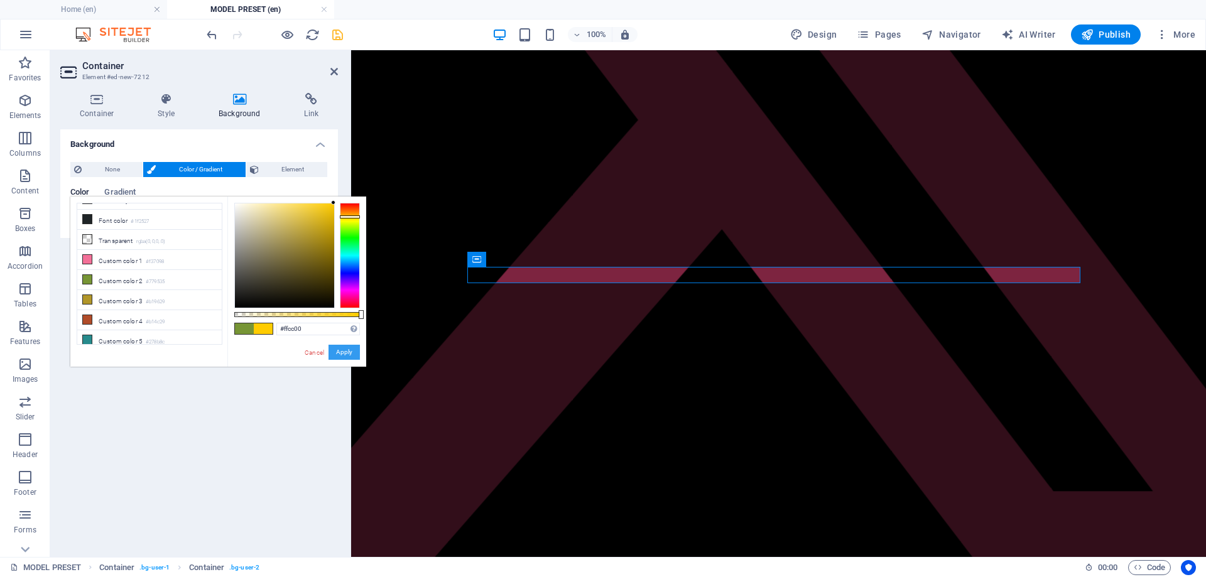
click at [342, 349] on button "Apply" at bounding box center [344, 352] width 31 height 15
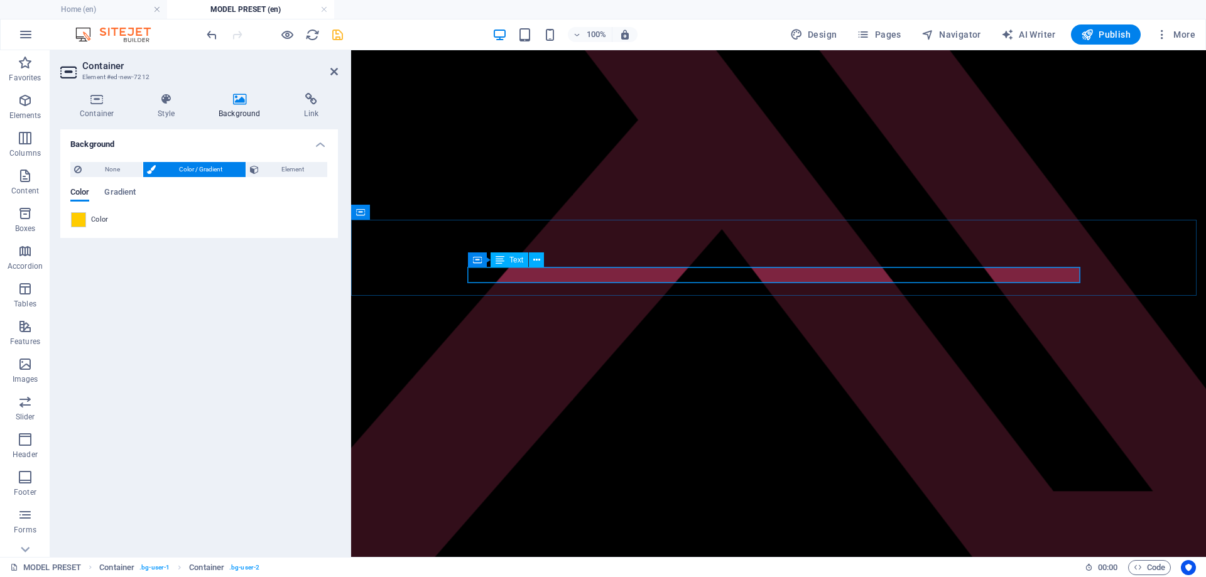
click at [722, 318] on div "Your model name" at bounding box center [779, 323] width 844 height 11
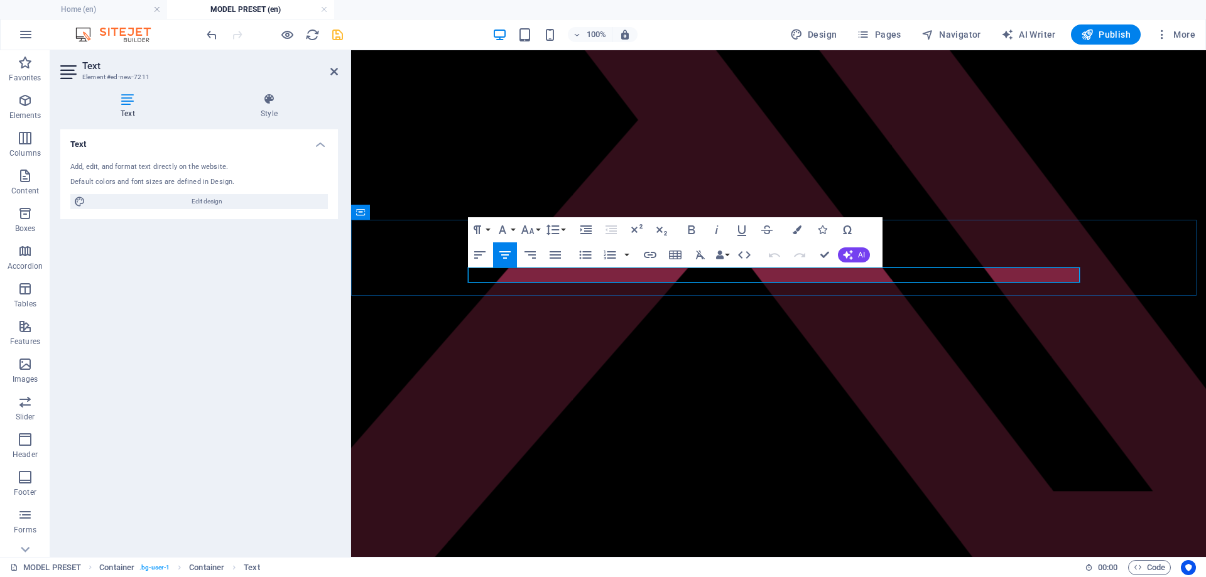
drag, startPoint x: 824, startPoint y: 278, endPoint x: 697, endPoint y: 276, distance: 127.6
click at [697, 318] on p "Your model name" at bounding box center [779, 323] width 844 height 11
click at [798, 232] on icon "button" at bounding box center [797, 230] width 9 height 9
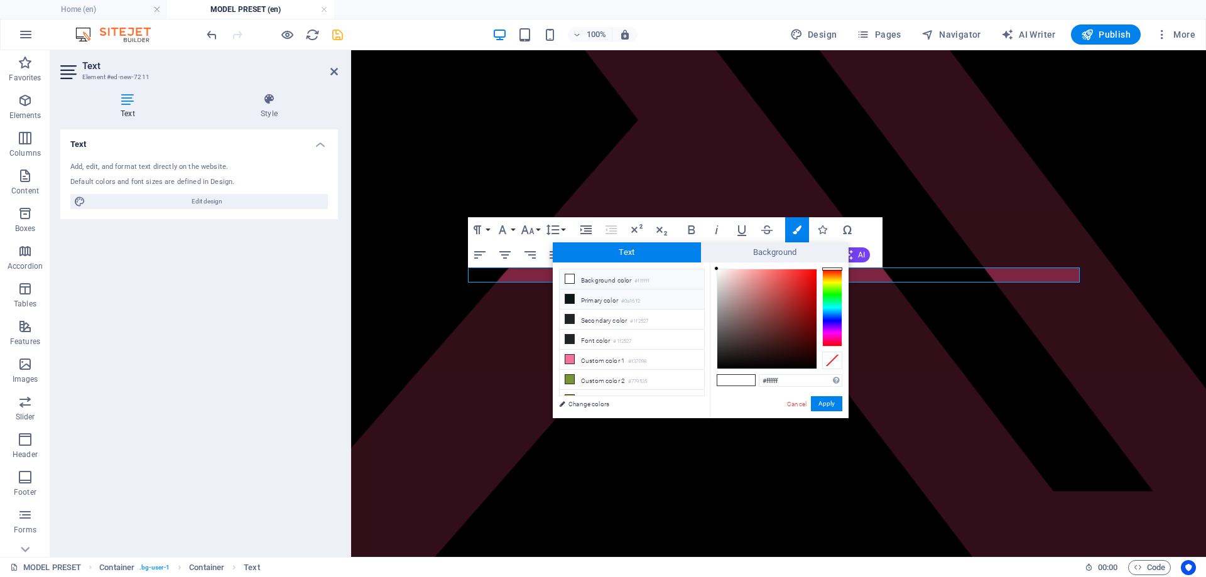
click at [571, 298] on icon at bounding box center [569, 299] width 9 height 9
type input "#0a1612"
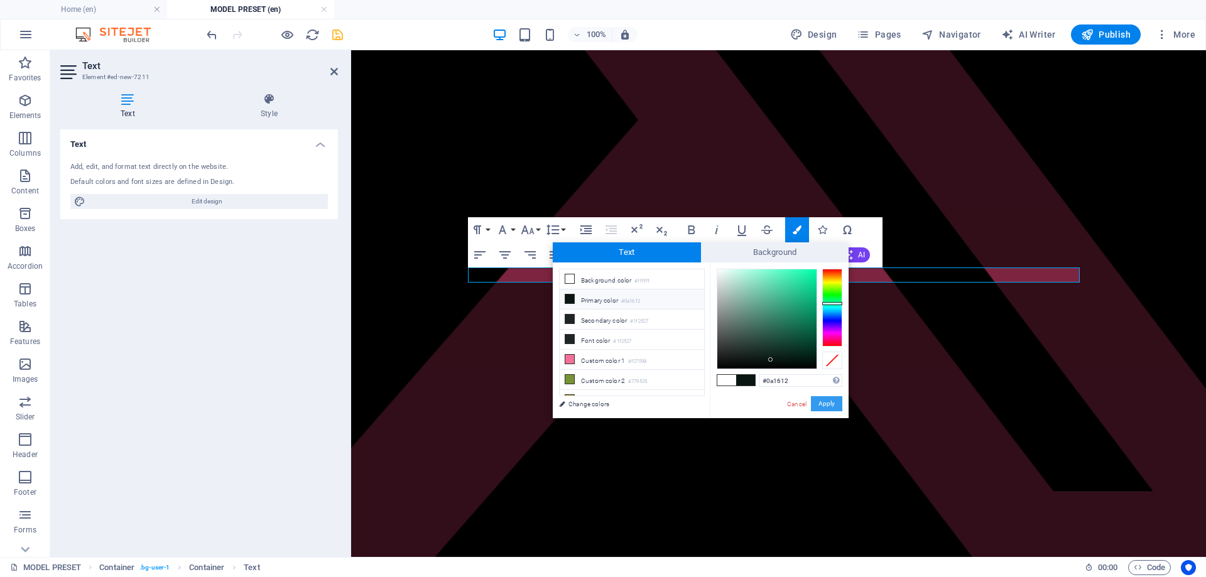
click at [817, 405] on button "Apply" at bounding box center [826, 403] width 31 height 15
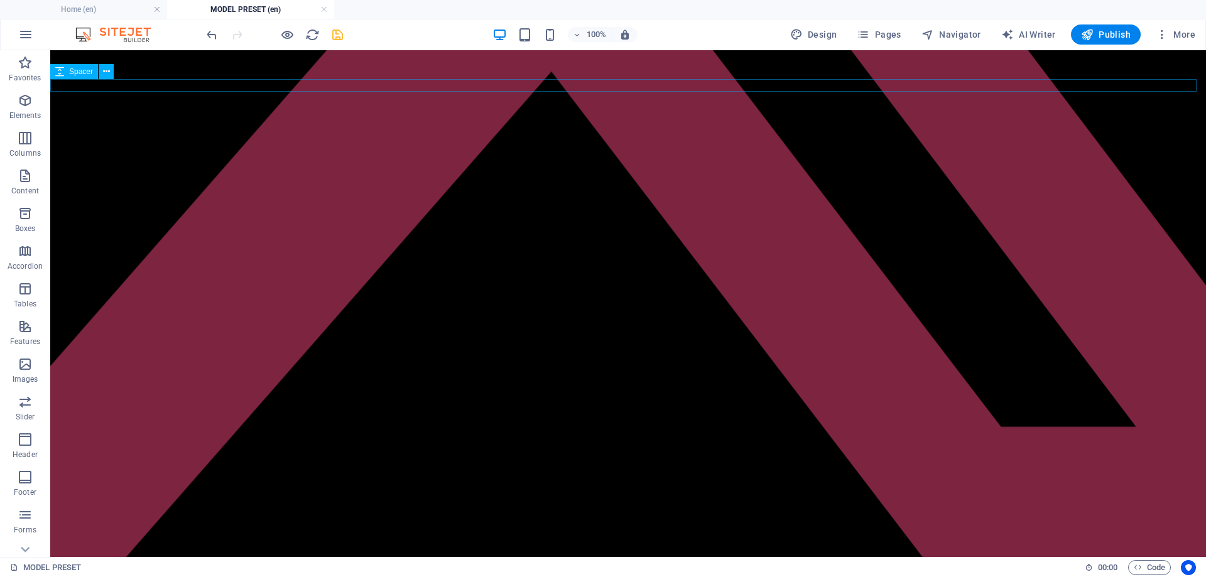
scroll to position [63, 0]
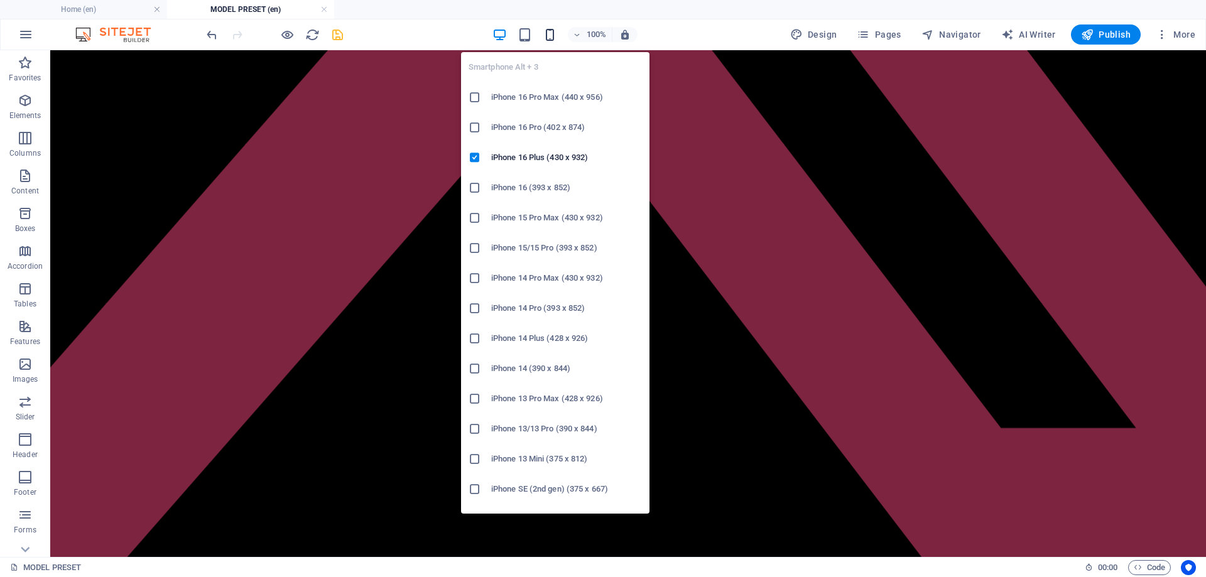
drag, startPoint x: 555, startPoint y: 28, endPoint x: 109, endPoint y: 46, distance: 447.0
click at [555, 28] on icon "button" at bounding box center [550, 35] width 14 height 14
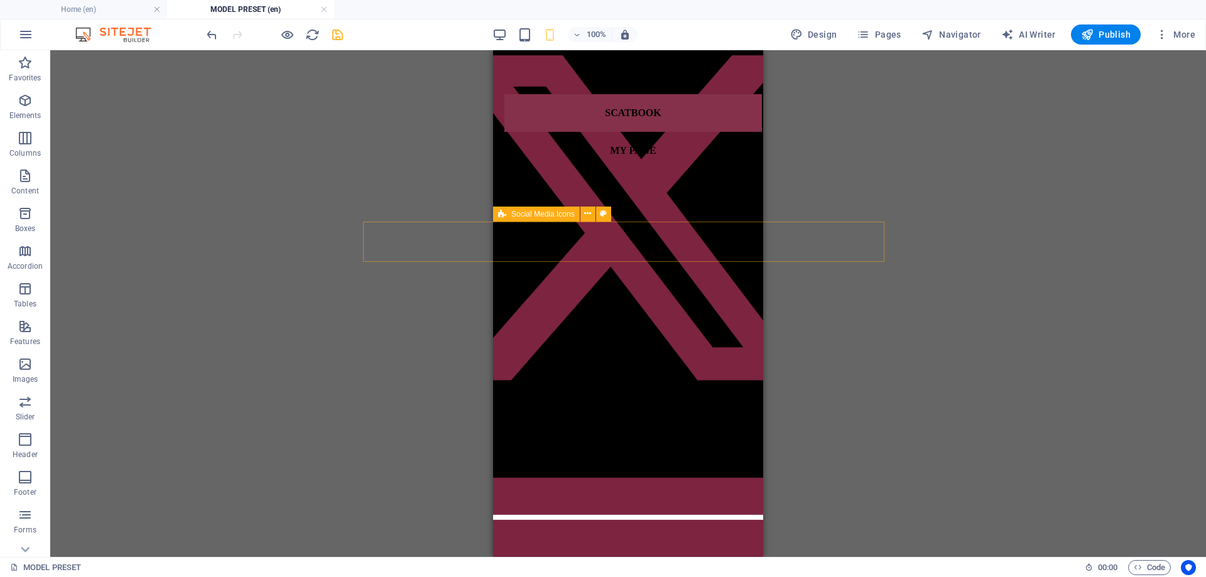
scroll to position [0, 0]
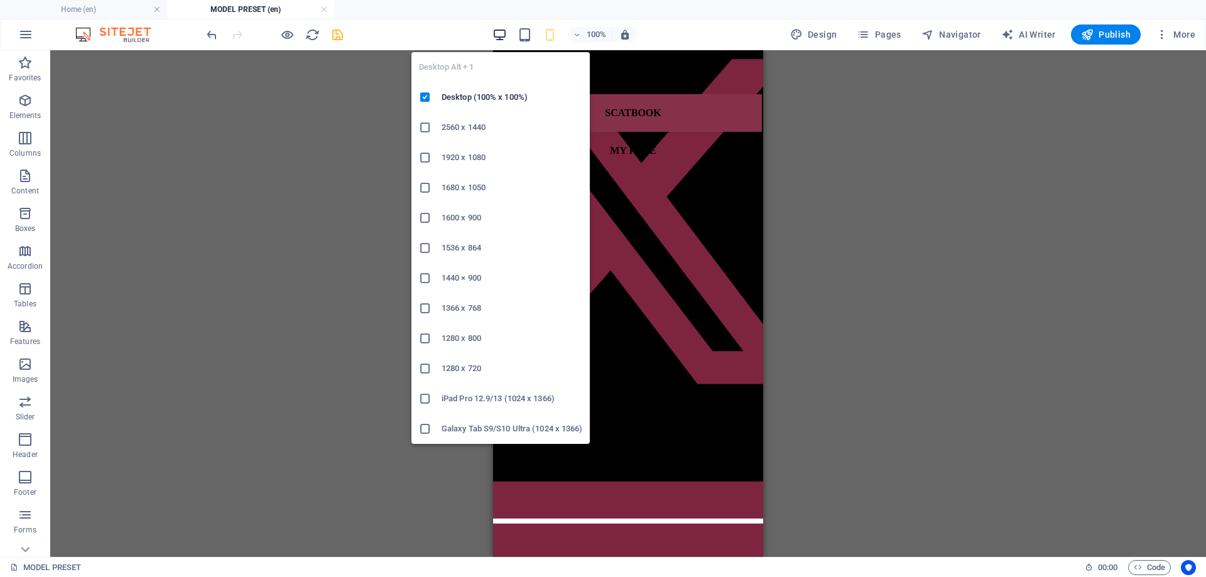
click at [496, 31] on icon "button" at bounding box center [500, 35] width 14 height 14
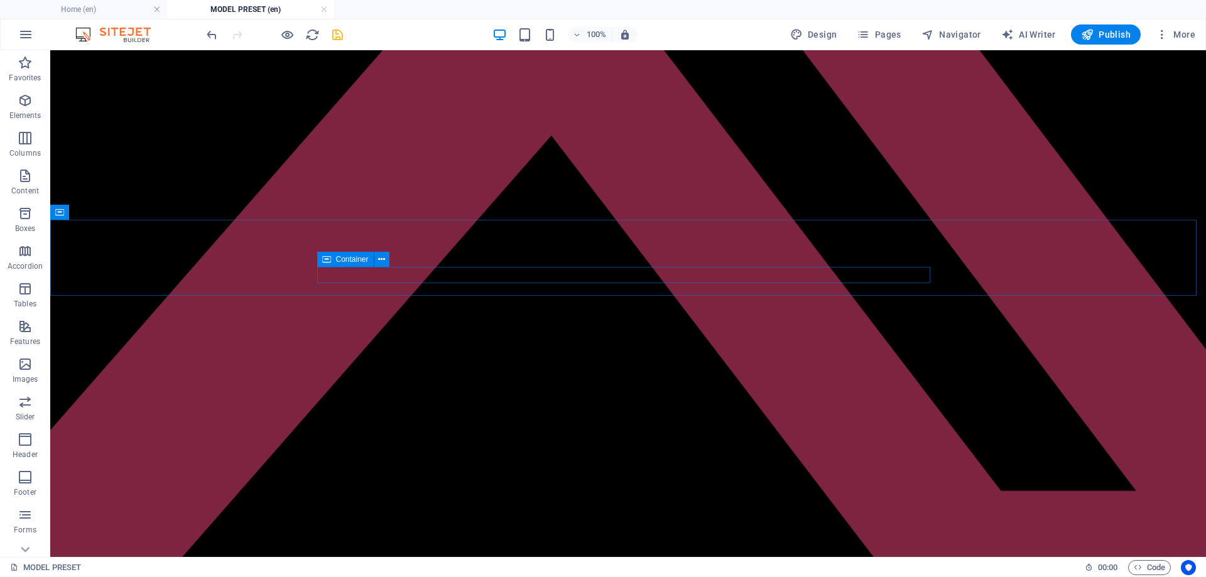
click at [325, 263] on icon at bounding box center [326, 259] width 9 height 15
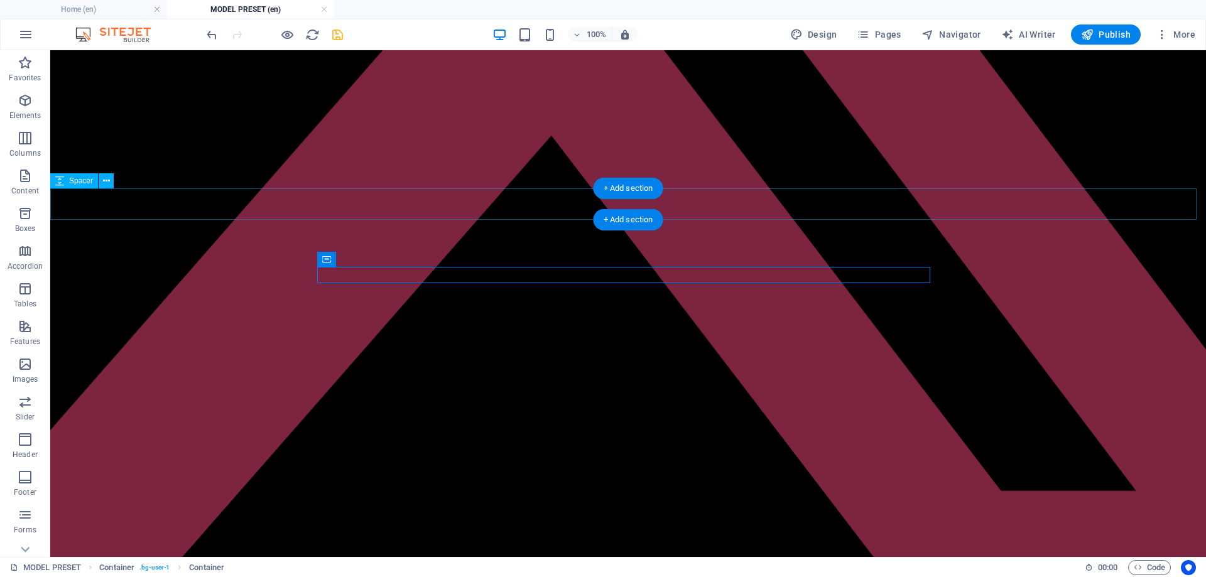
click at [534, 222] on div at bounding box center [628, 237] width 1146 height 31
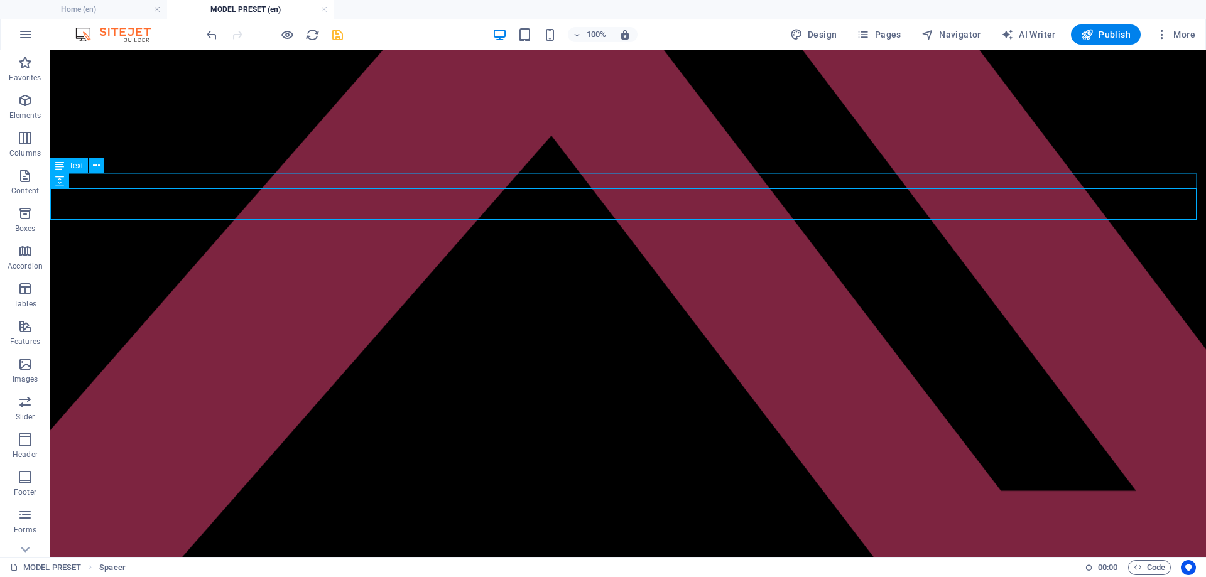
click at [532, 200] on div "NO SUBSCRIPTION REQUIRED" at bounding box center [628, 205] width 1146 height 11
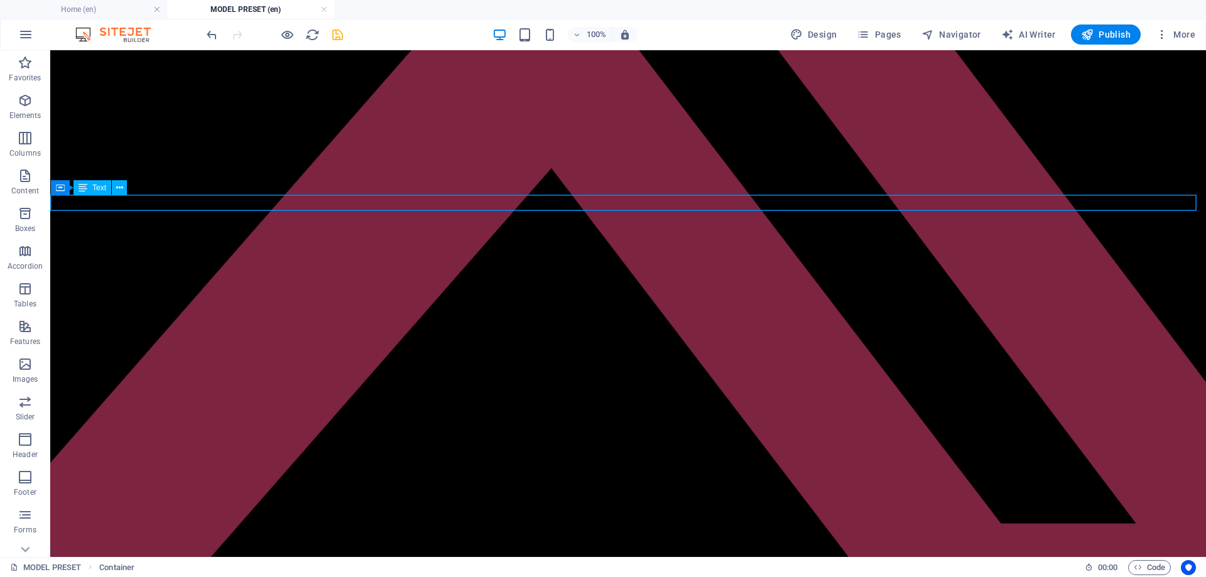
click at [671, 232] on div "Your model name" at bounding box center [628, 237] width 1145 height 11
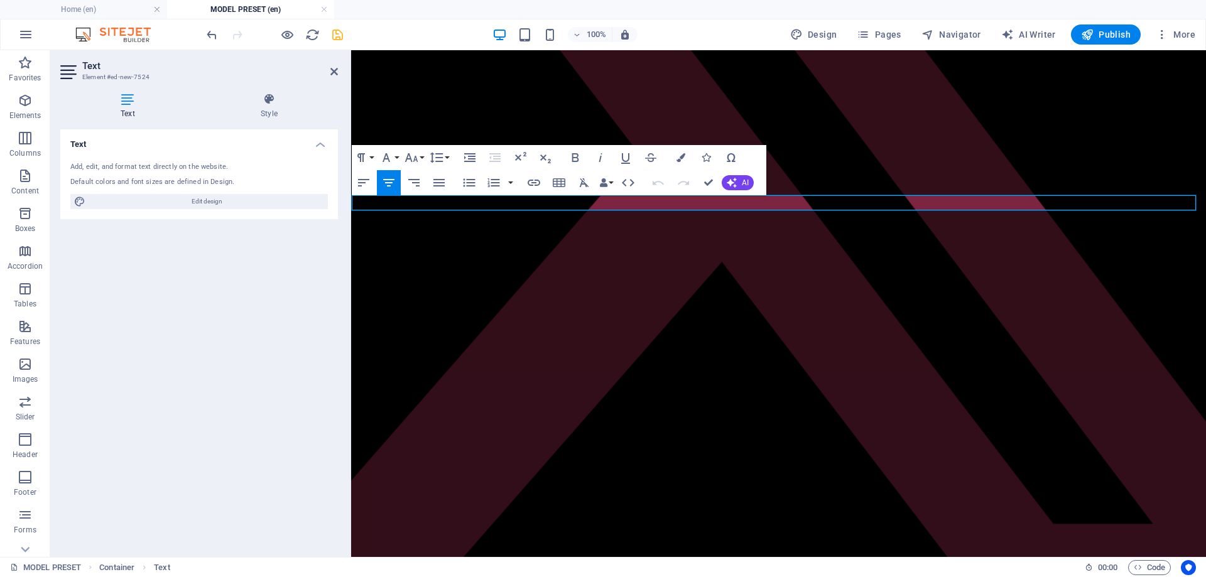
drag, startPoint x: 832, startPoint y: 206, endPoint x: 687, endPoint y: 200, distance: 145.3
click at [687, 232] on p "Your model name" at bounding box center [779, 237] width 844 height 11
click at [815, 232] on p "Your model name" at bounding box center [779, 237] width 844 height 11
drag, startPoint x: 817, startPoint y: 202, endPoint x: 742, endPoint y: 202, distance: 74.8
click at [742, 232] on p "Your model name" at bounding box center [779, 237] width 844 height 11
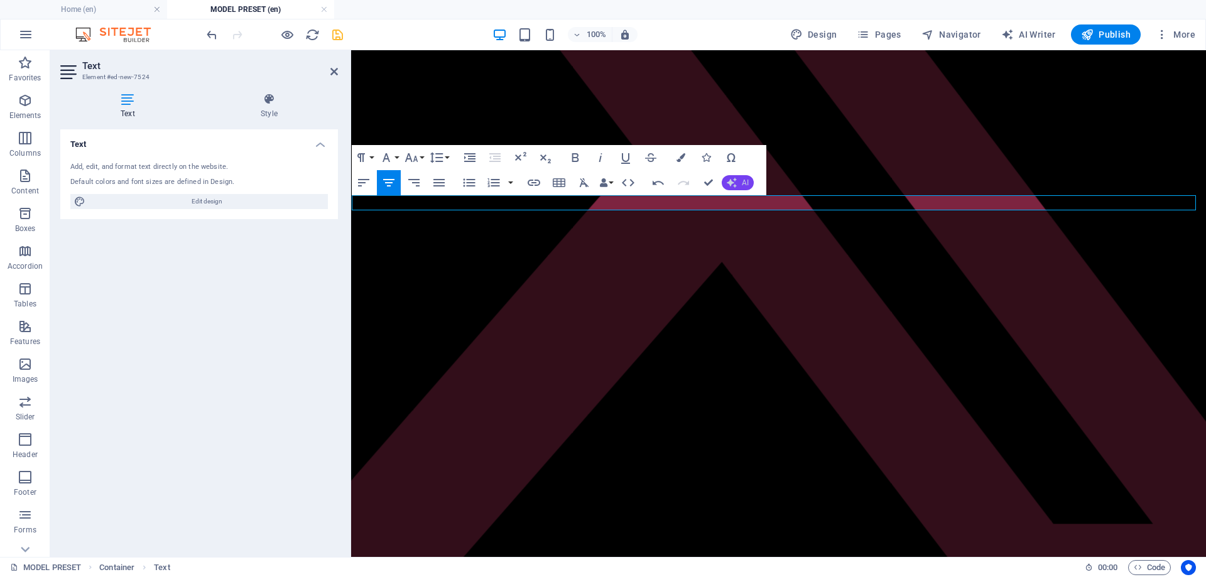
click at [731, 184] on icon "button" at bounding box center [732, 183] width 10 height 10
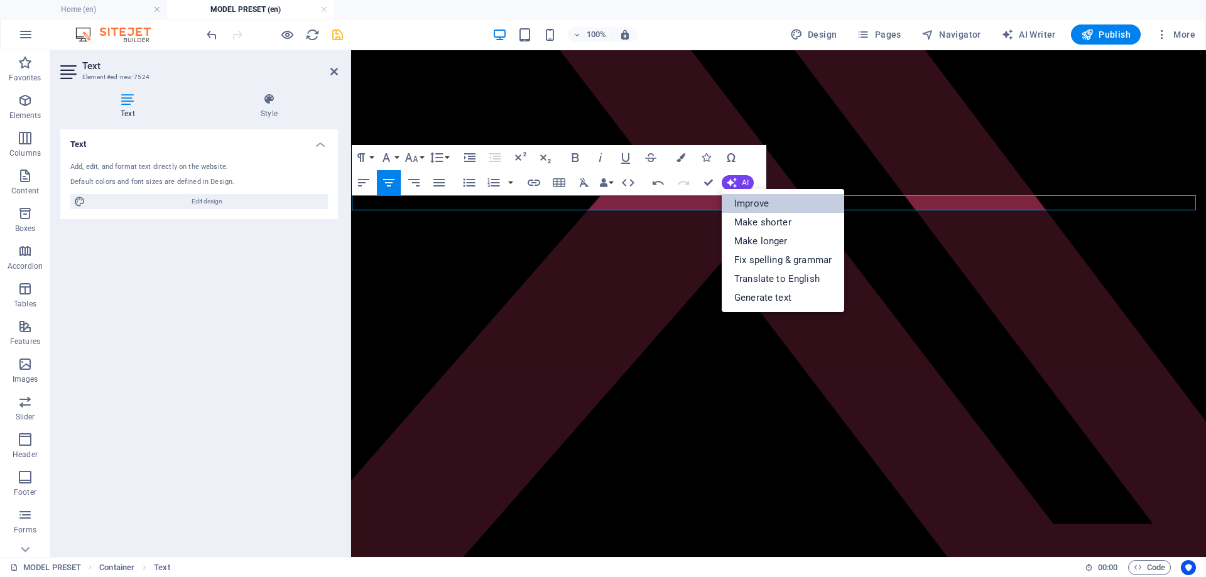
click at [748, 200] on link "Improve" at bounding box center [783, 203] width 123 height 19
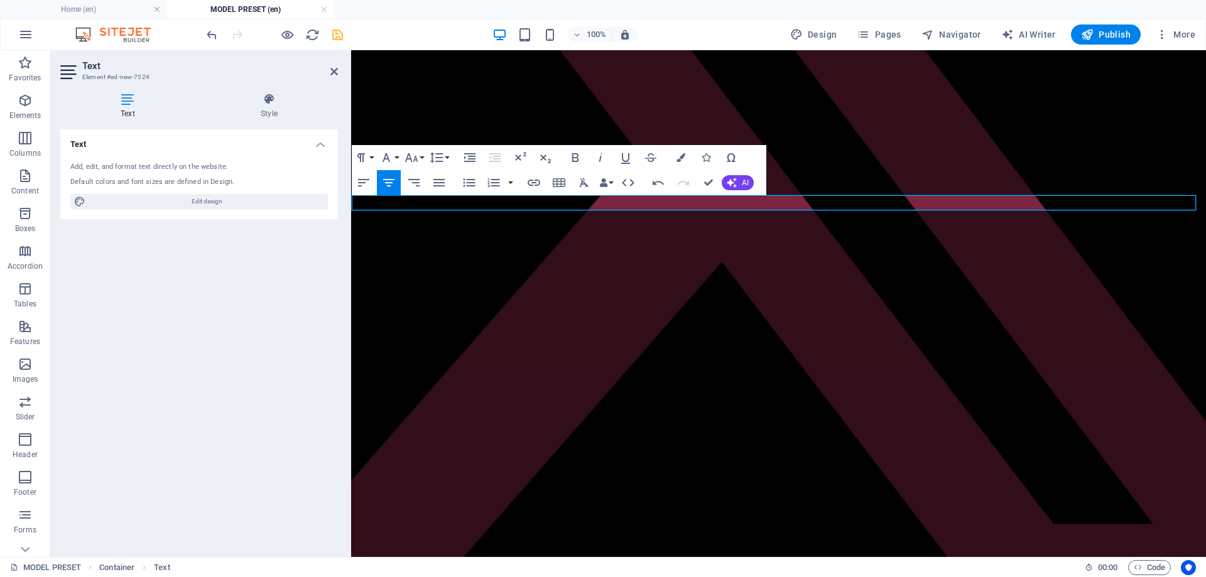
drag, startPoint x: 907, startPoint y: 205, endPoint x: 653, endPoint y: 207, distance: 254.5
click at [653, 232] on p "These yellow labels will provide you with information." at bounding box center [779, 237] width 844 height 11
click at [416, 160] on icon "button" at bounding box center [411, 157] width 13 height 9
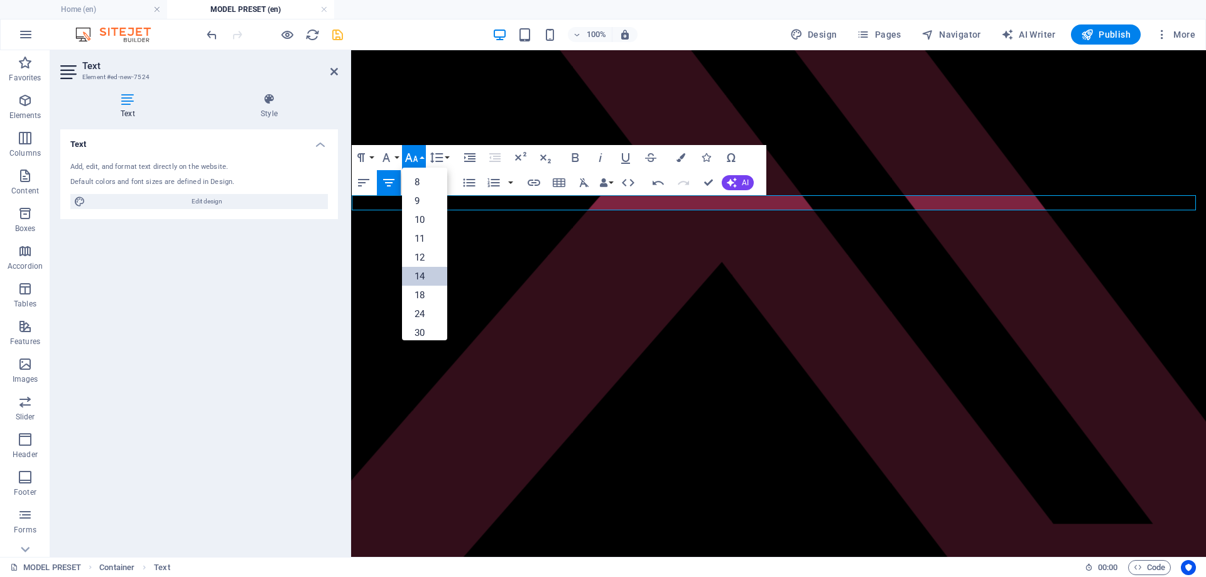
click at [432, 269] on link "14" at bounding box center [424, 276] width 45 height 19
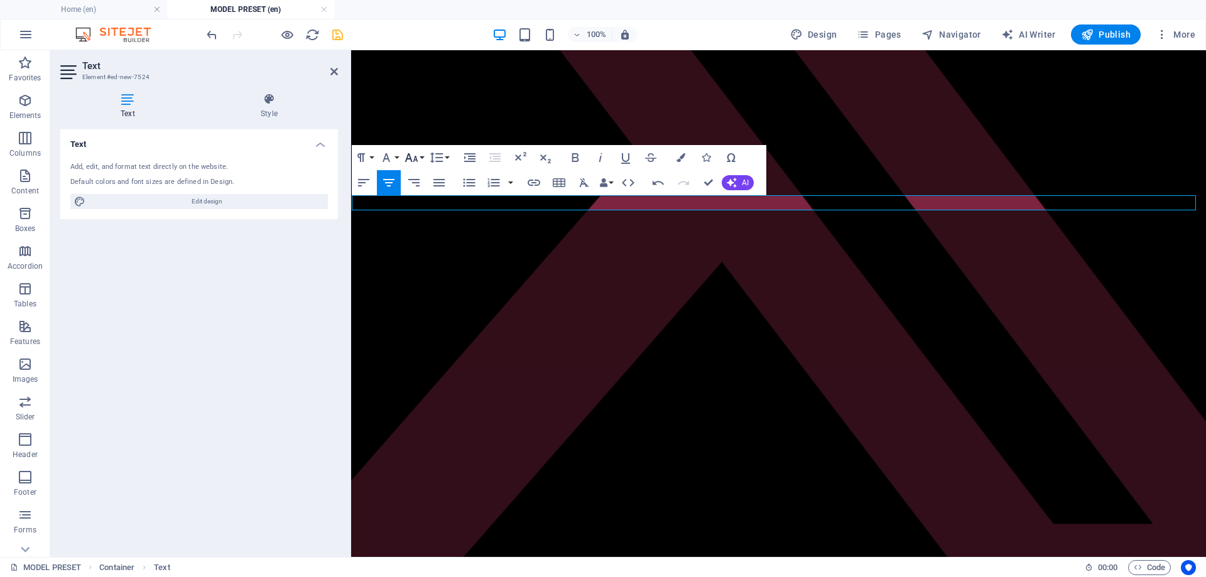
click at [421, 160] on button "Font Size" at bounding box center [414, 157] width 24 height 25
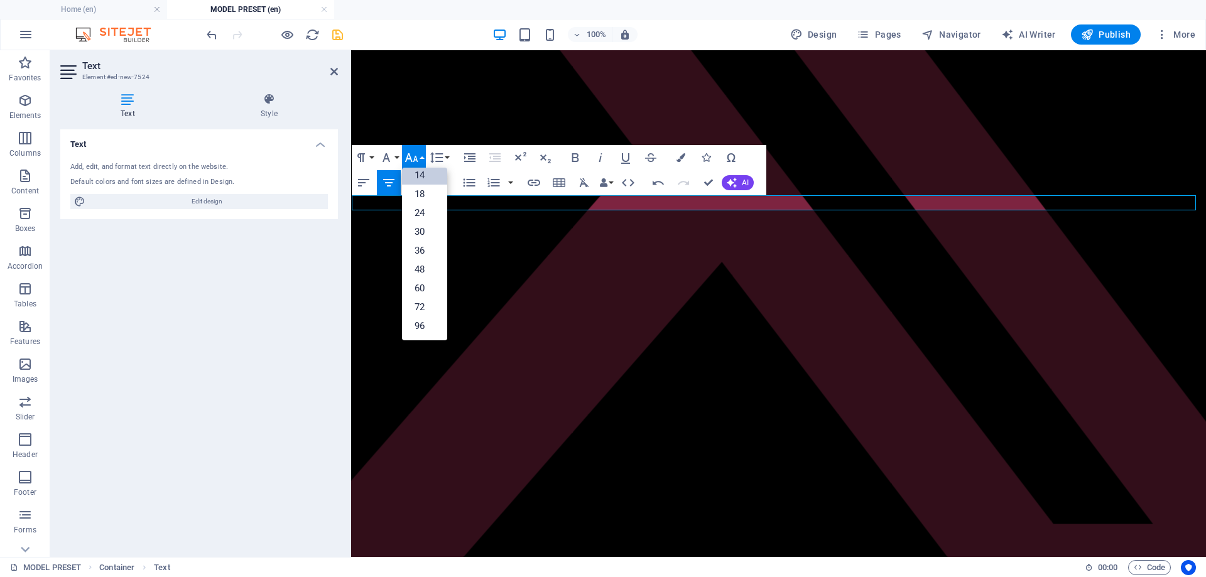
scroll to position [101, 0]
click at [428, 197] on link "18" at bounding box center [424, 194] width 45 height 19
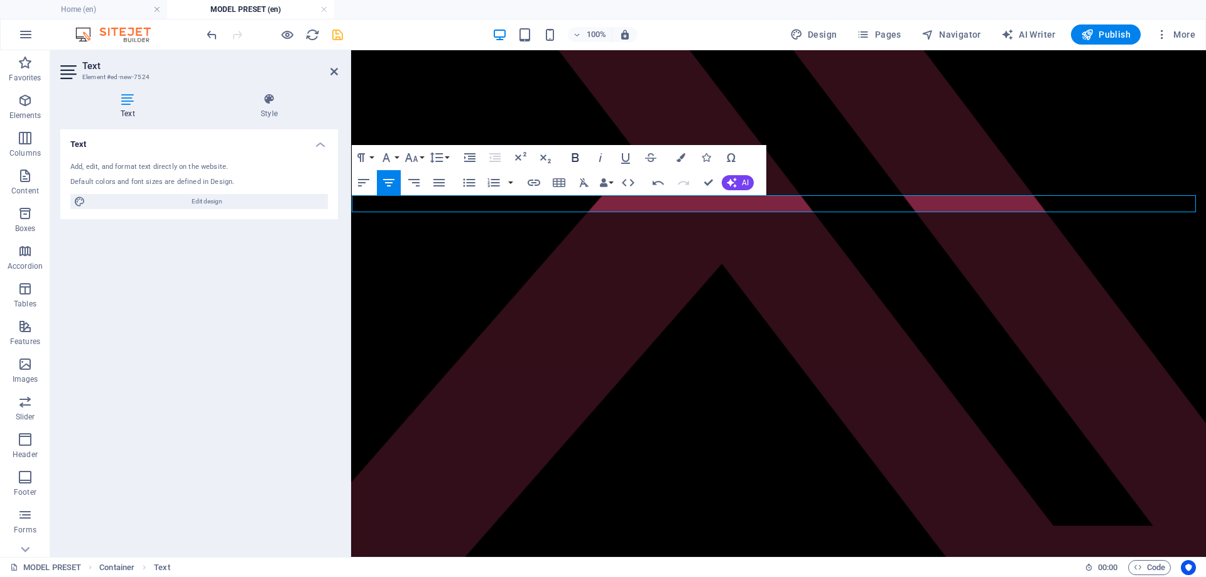
click at [572, 160] on icon "button" at bounding box center [575, 157] width 7 height 9
drag, startPoint x: 701, startPoint y: 181, endPoint x: 650, endPoint y: 132, distance: 71.1
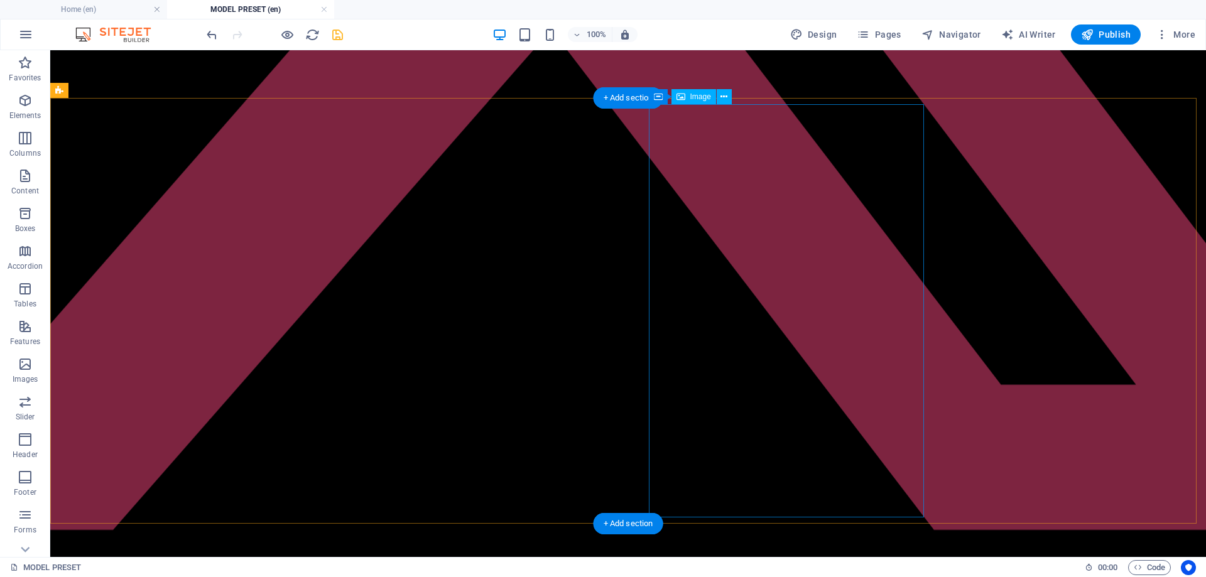
scroll to position [126, 0]
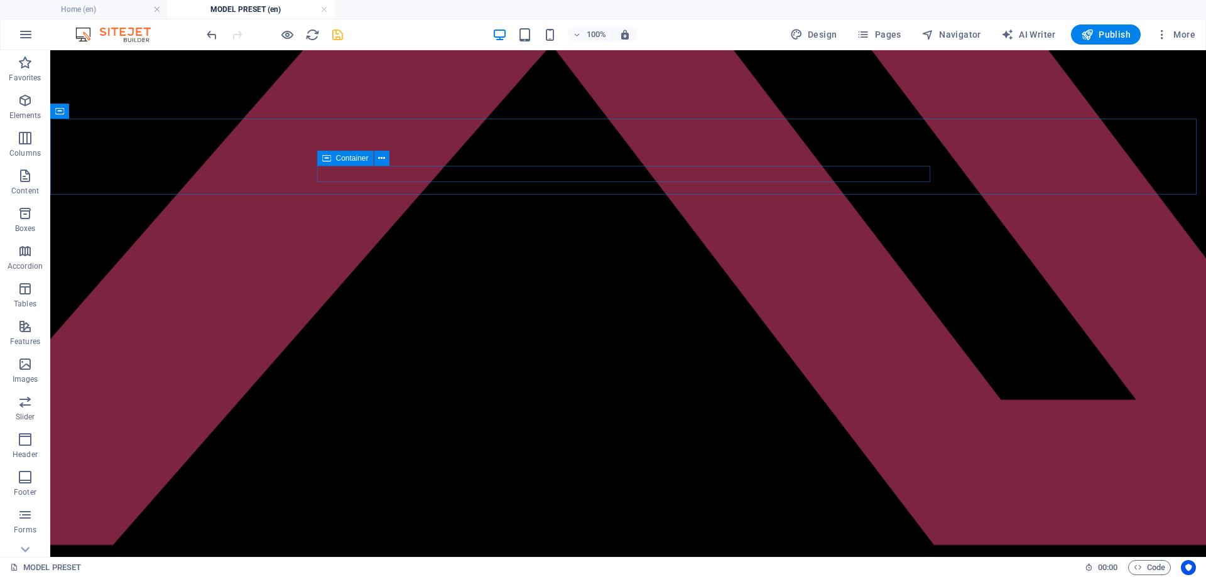
click at [330, 164] on icon at bounding box center [326, 158] width 9 height 15
click at [349, 195] on span "Container" at bounding box center [358, 194] width 33 height 8
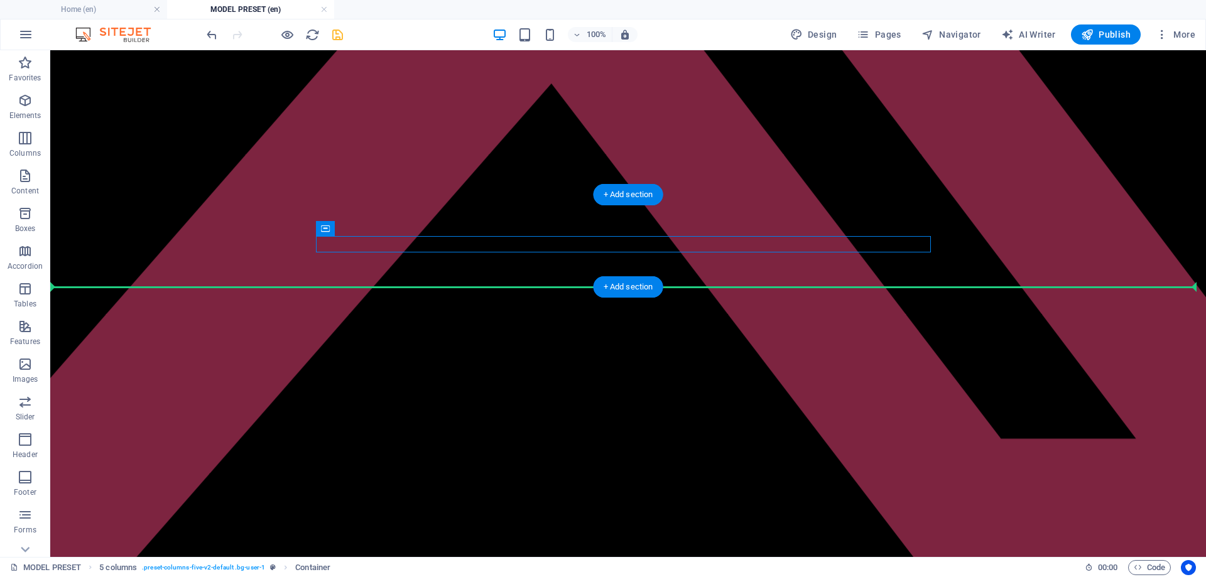
drag, startPoint x: 341, startPoint y: 239, endPoint x: 359, endPoint y: 283, distance: 47.8
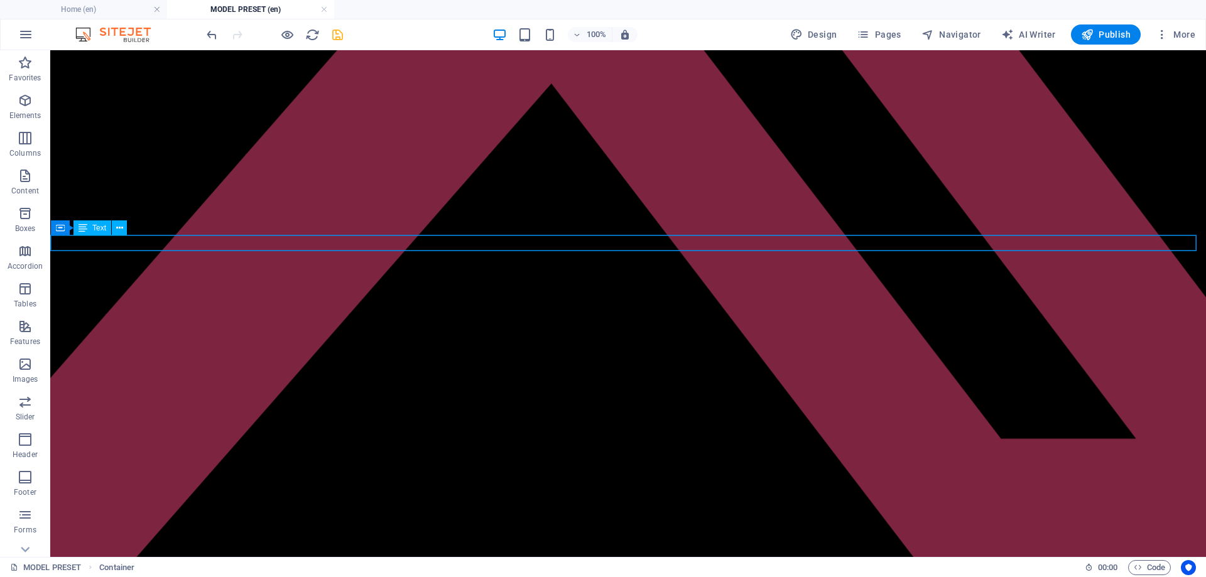
click at [678, 404] on div "Your model name" at bounding box center [628, 409] width 1145 height 11
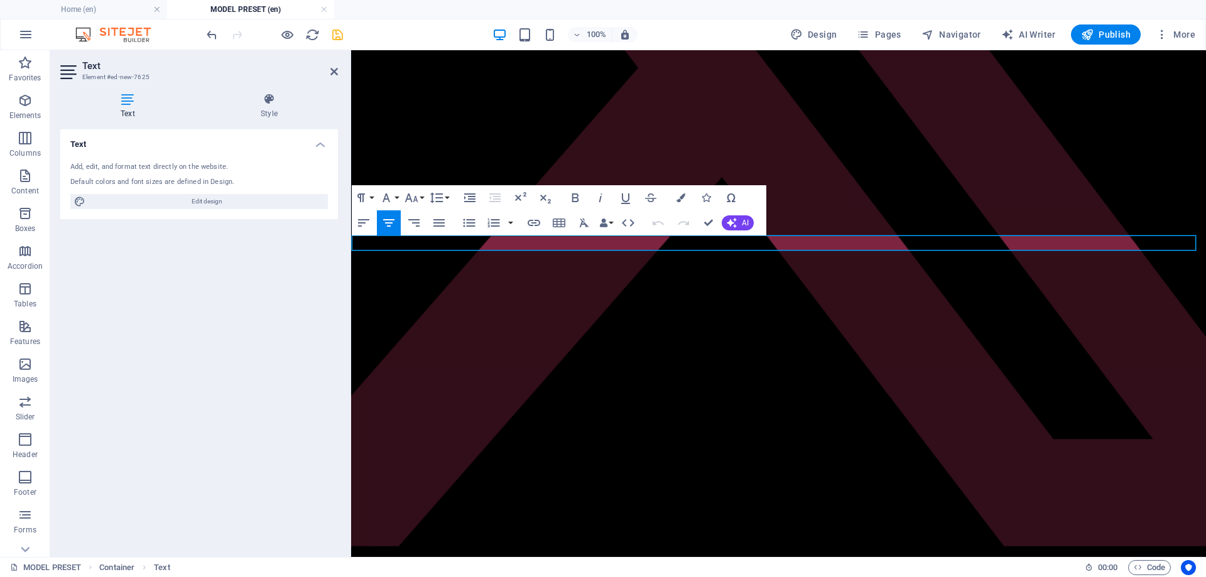
drag, startPoint x: 822, startPoint y: 243, endPoint x: 584, endPoint y: 244, distance: 238.7
click at [584, 404] on p "Your model name" at bounding box center [779, 409] width 844 height 11
click at [821, 404] on p "Your model name" at bounding box center [779, 409] width 844 height 11
drag, startPoint x: 819, startPoint y: 243, endPoint x: 743, endPoint y: 240, distance: 76.1
click at [743, 404] on p "Your model name" at bounding box center [779, 409] width 844 height 11
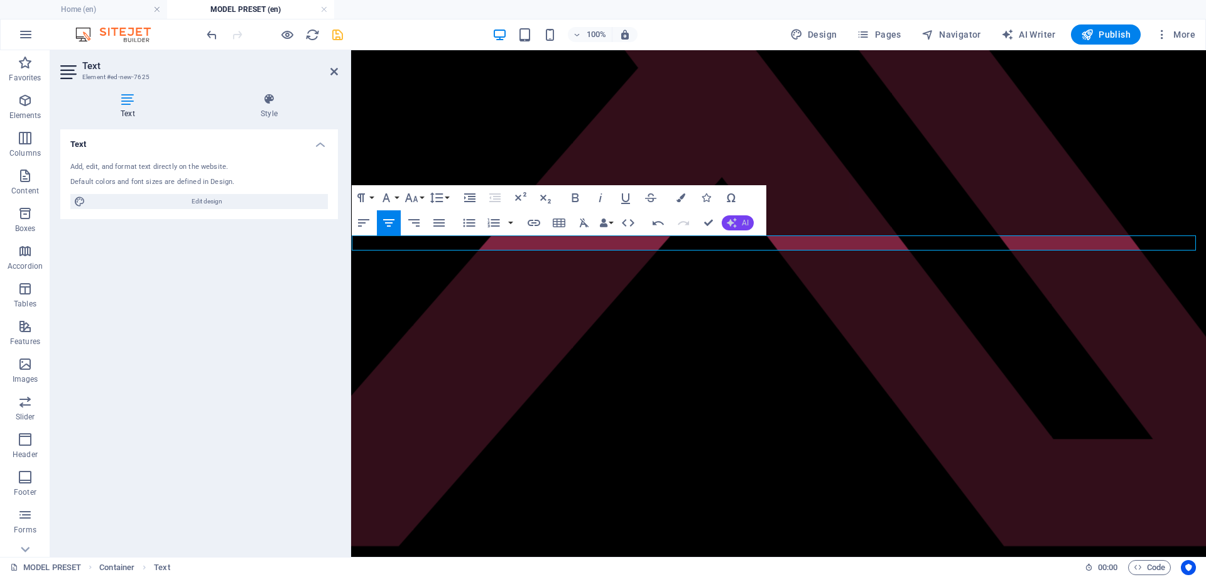
click at [734, 223] on icon "button" at bounding box center [732, 223] width 10 height 10
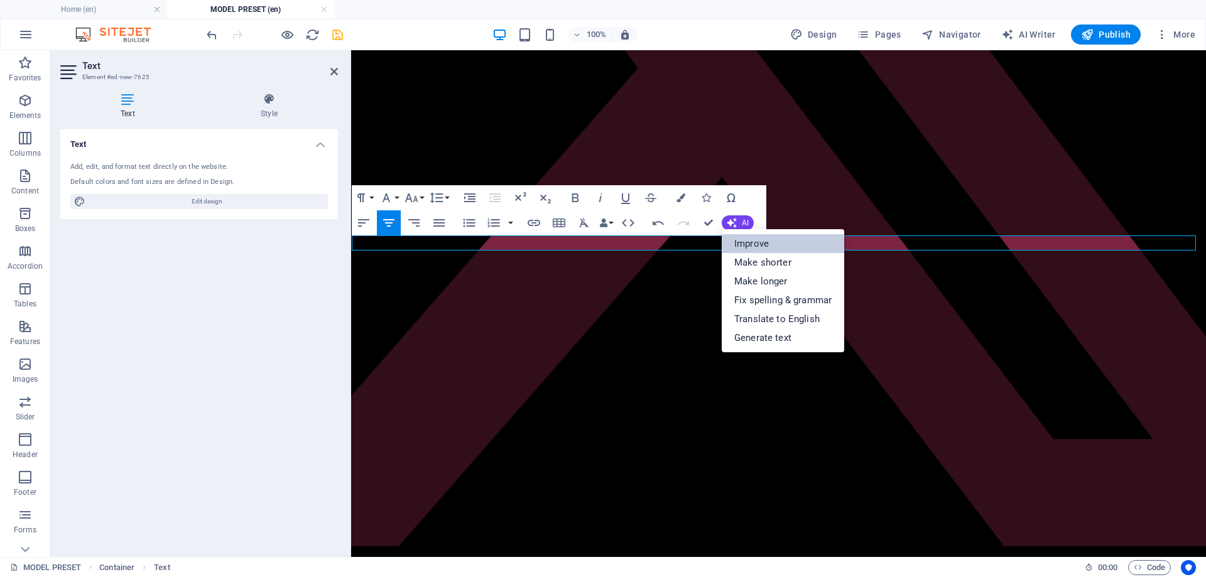
click at [758, 244] on link "Improve" at bounding box center [783, 243] width 123 height 19
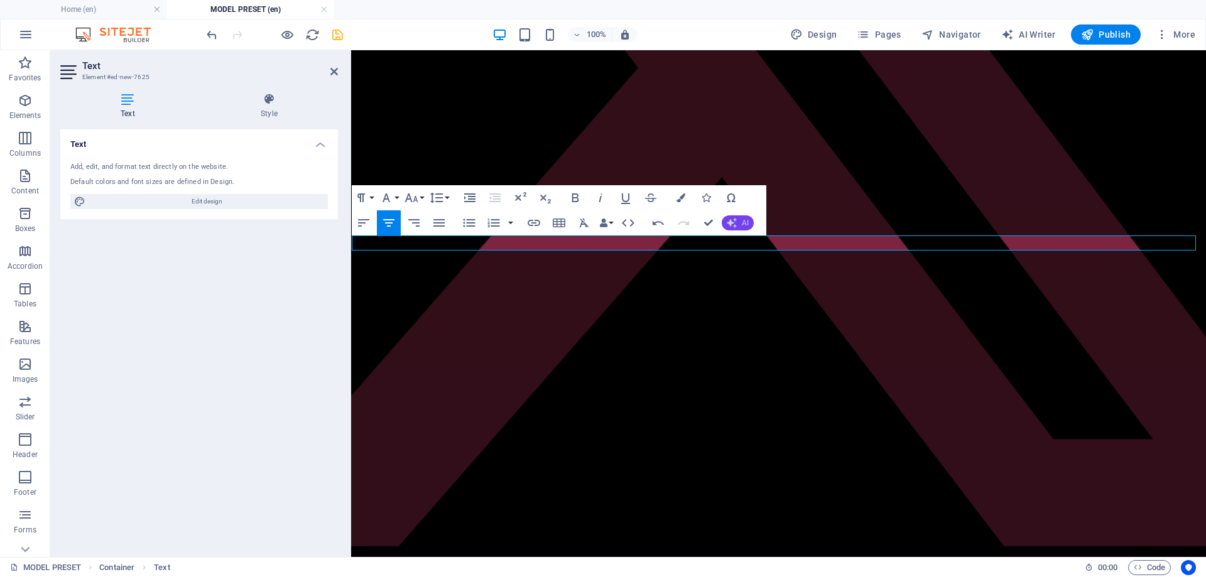
click at [736, 226] on icon "button" at bounding box center [732, 223] width 10 height 10
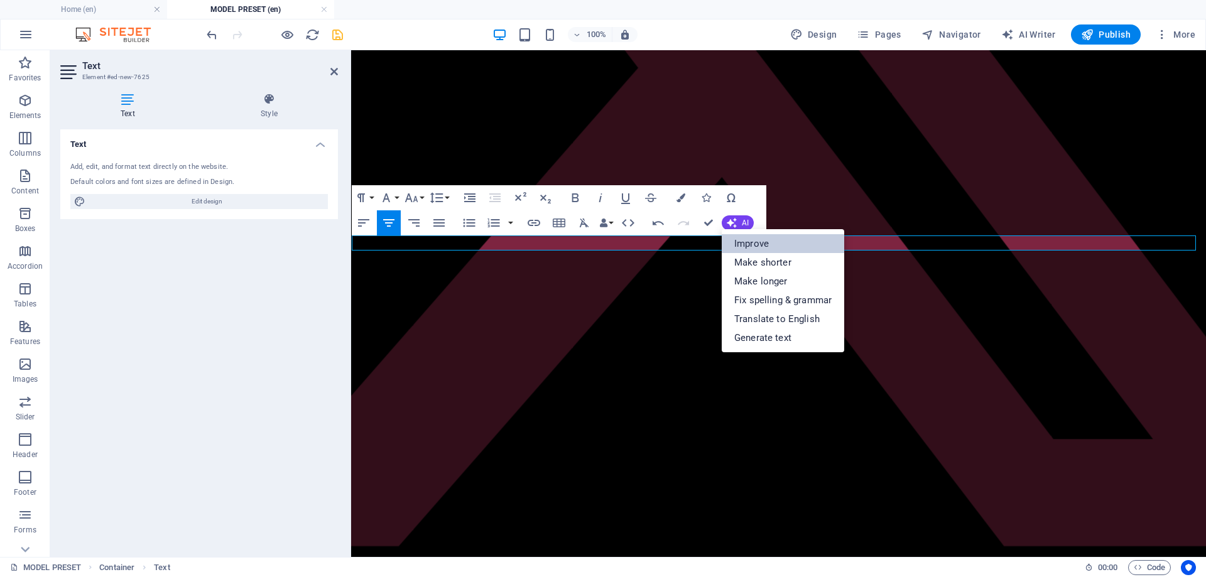
click at [750, 242] on link "Improve" at bounding box center [783, 243] width 123 height 19
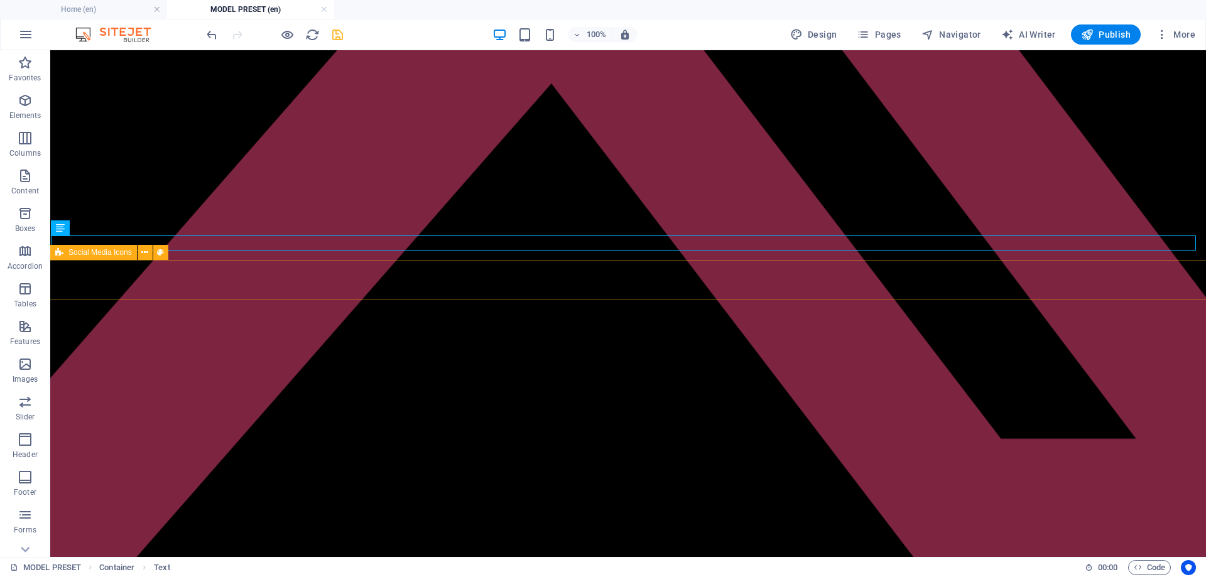
click at [292, 404] on div "Up to six links to your preferred social media accounts or web pages. The top l…" at bounding box center [628, 409] width 1145 height 11
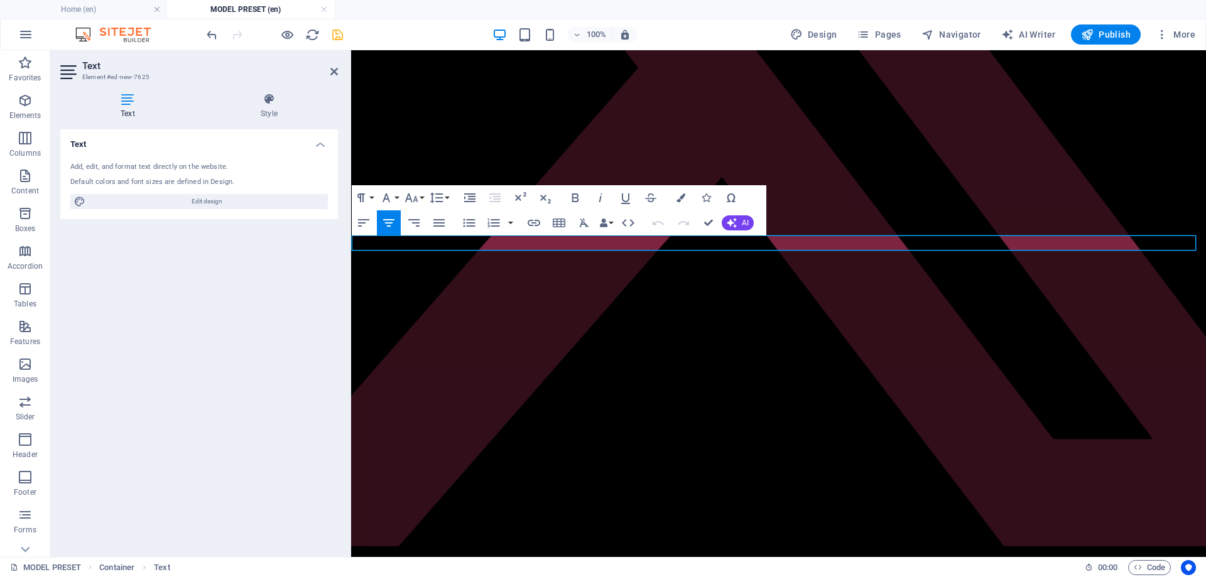
drag, startPoint x: 457, startPoint y: 244, endPoint x: 1140, endPoint y: 237, distance: 682.3
click at [1140, 404] on p "Up to six links to your preferred social media accounts or web pages. The top l…" at bounding box center [779, 409] width 844 height 11
click at [572, 194] on icon "button" at bounding box center [575, 197] width 15 height 15
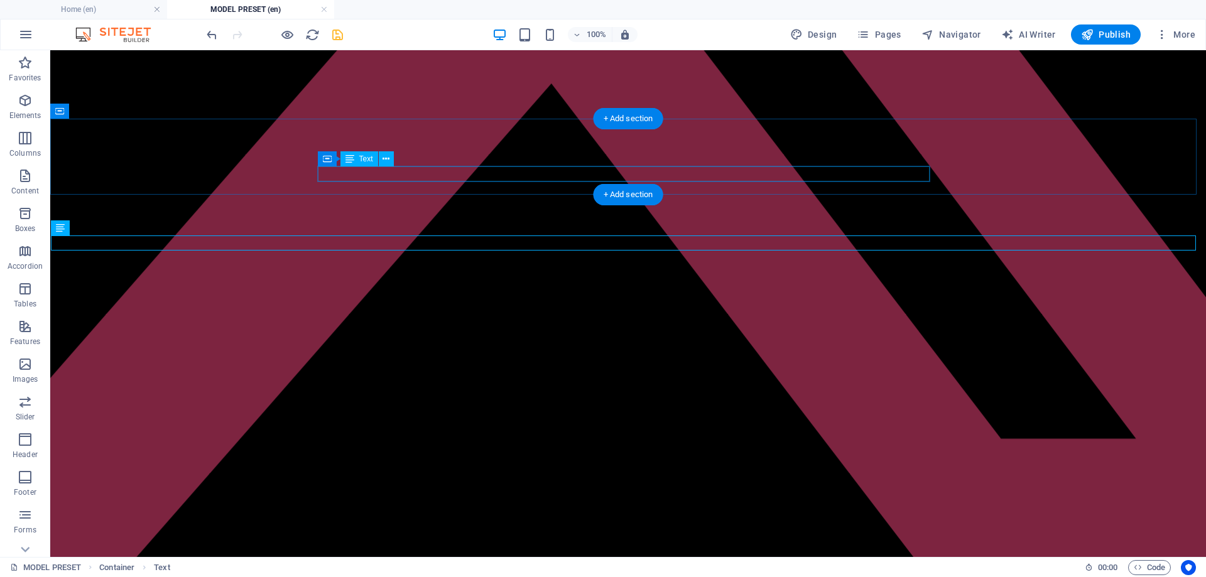
click at [392, 227] on div "Your model name" at bounding box center [628, 232] width 1145 height 11
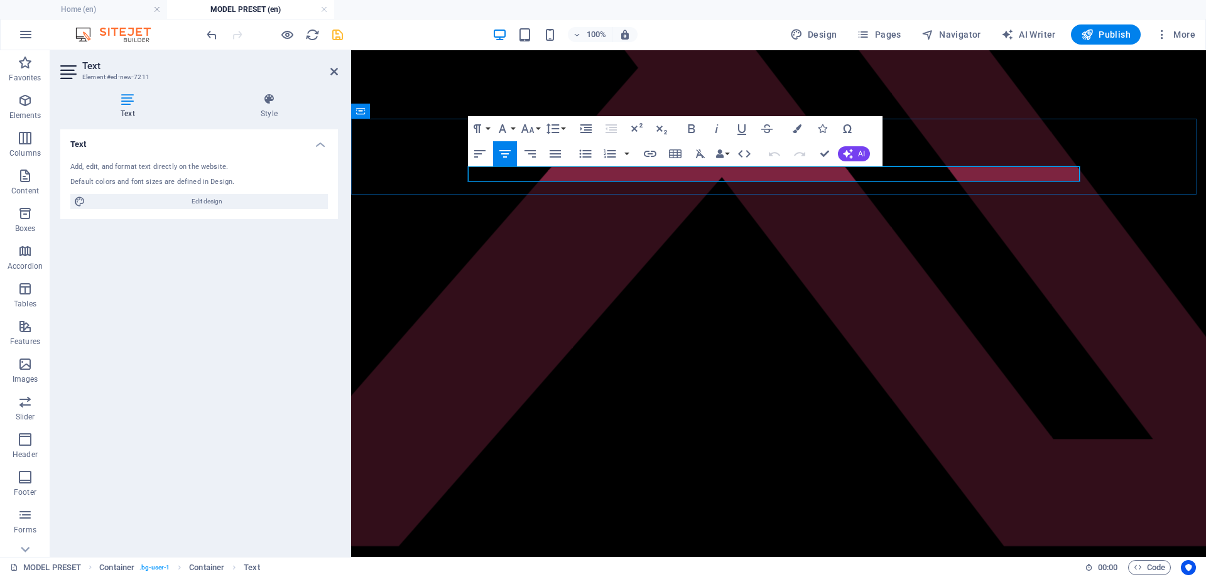
drag, startPoint x: 837, startPoint y: 174, endPoint x: 657, endPoint y: 174, distance: 180.9
click at [657, 227] on p "Your model name" at bounding box center [779, 232] width 844 height 11
click at [692, 135] on icon "button" at bounding box center [691, 128] width 15 height 15
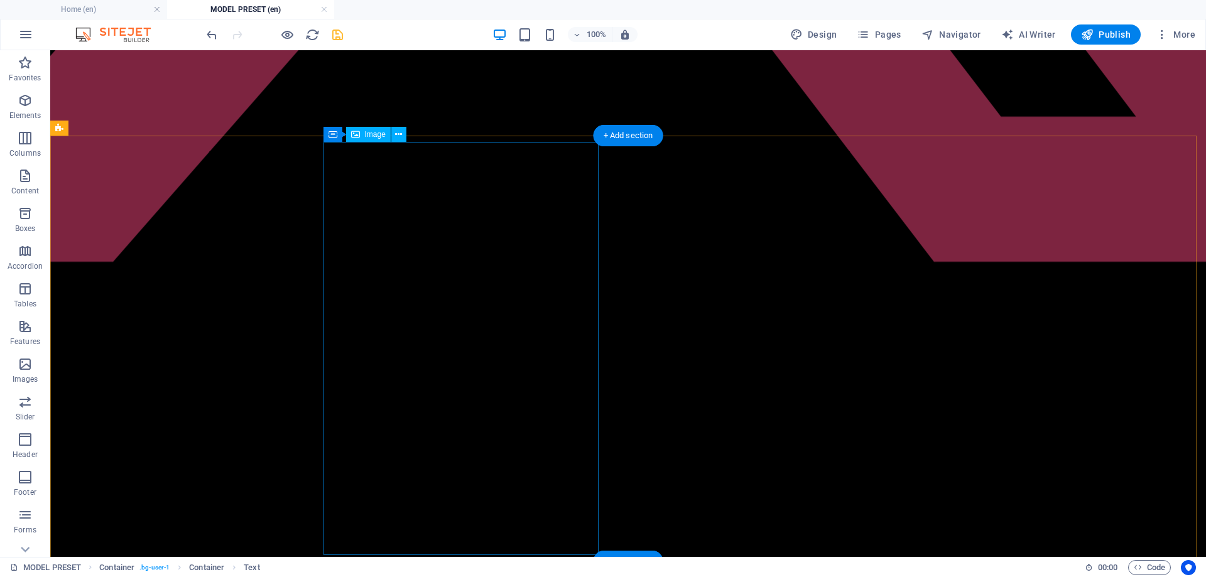
scroll to position [628, 0]
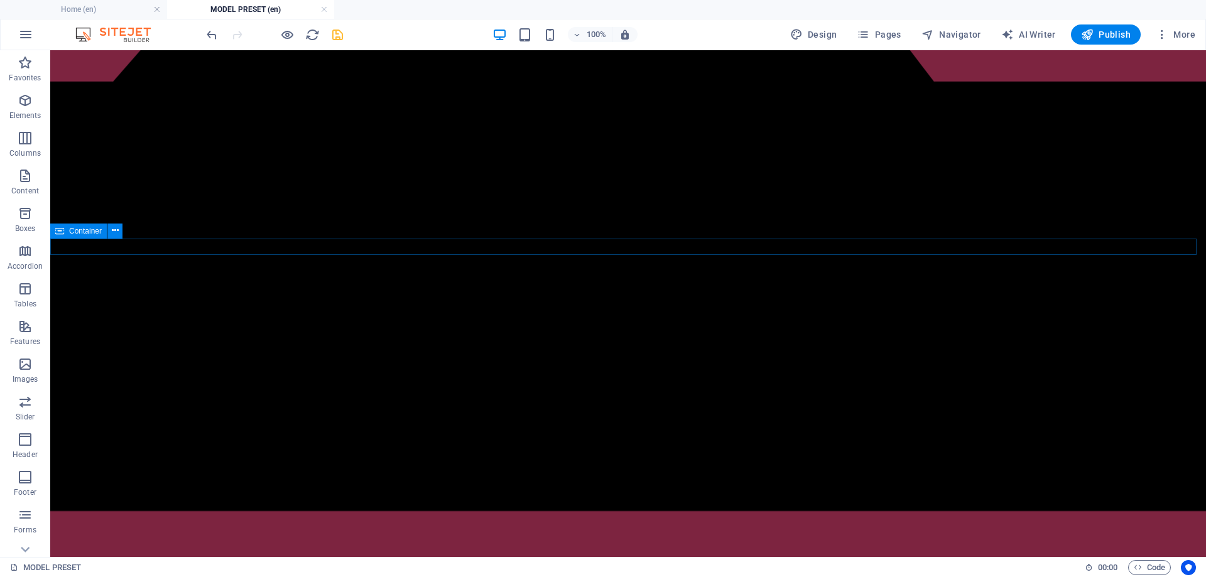
click at [63, 234] on icon at bounding box center [59, 231] width 9 height 15
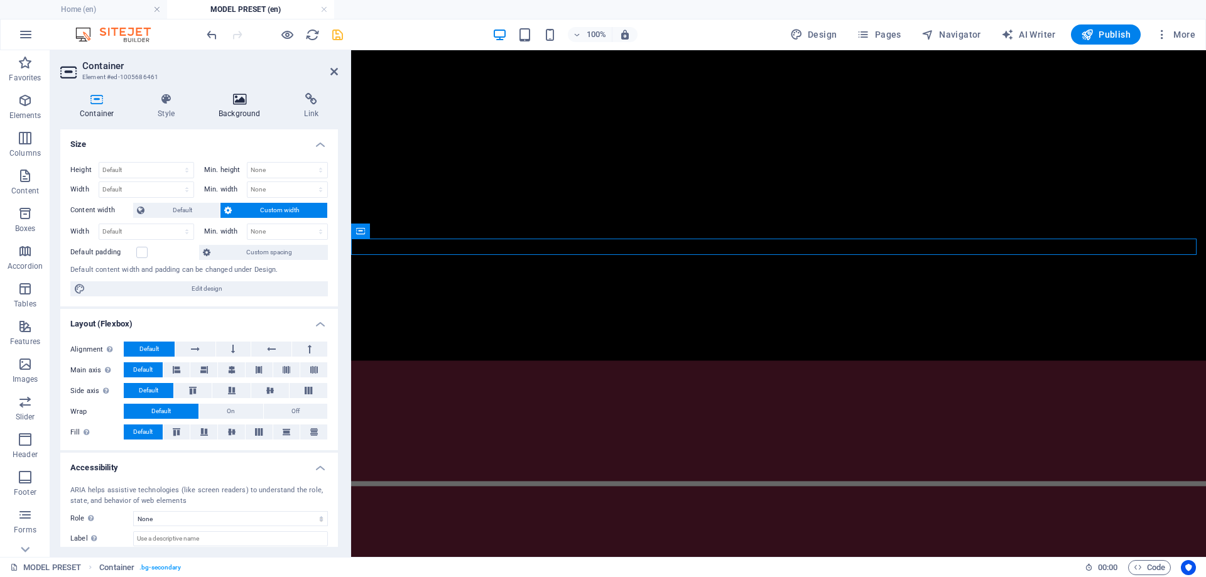
click at [236, 112] on h4 "Background" at bounding box center [241, 106] width 85 height 26
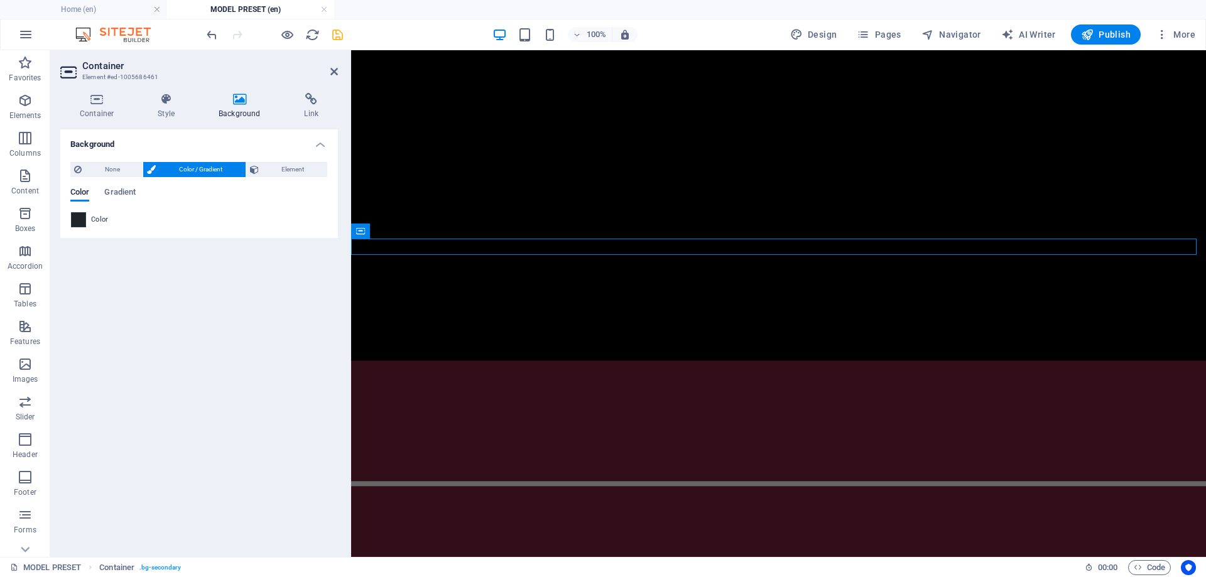
click at [84, 215] on span at bounding box center [79, 220] width 14 height 14
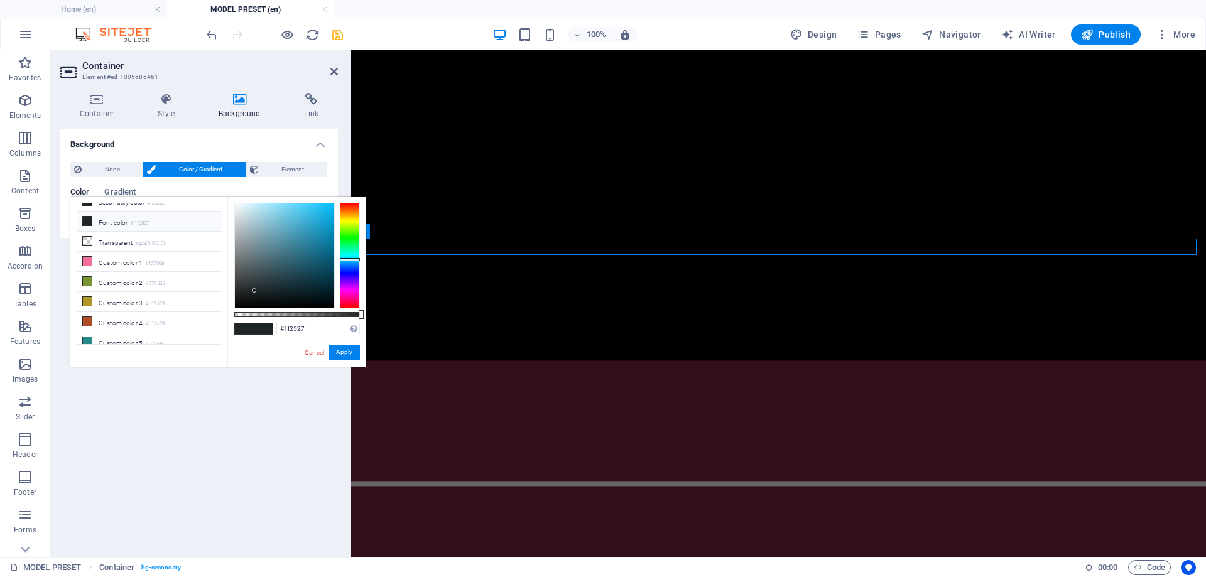
scroll to position [54, 0]
click at [89, 300] on span at bounding box center [87, 300] width 10 height 10
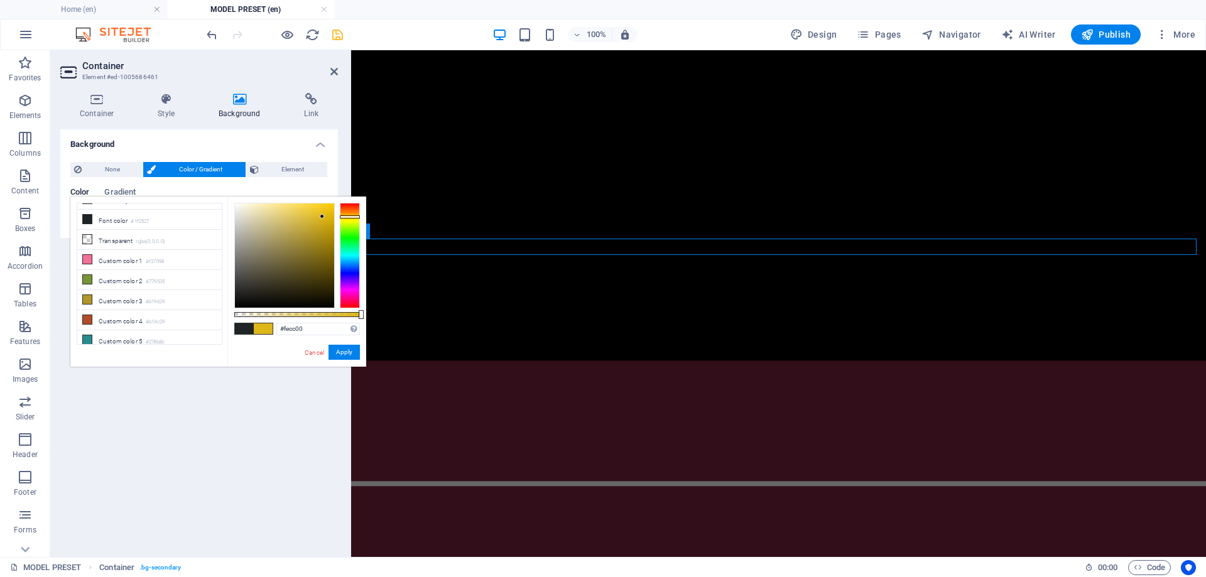
type input "#ffcc00"
drag, startPoint x: 322, startPoint y: 217, endPoint x: 387, endPoint y: 178, distance: 75.5
click at [387, 178] on body "Individual Home (en) MODEL PRESET (en) Favorites Elements Columns Content Boxes…" at bounding box center [603, 288] width 1206 height 577
click at [336, 347] on button "Apply" at bounding box center [344, 352] width 31 height 15
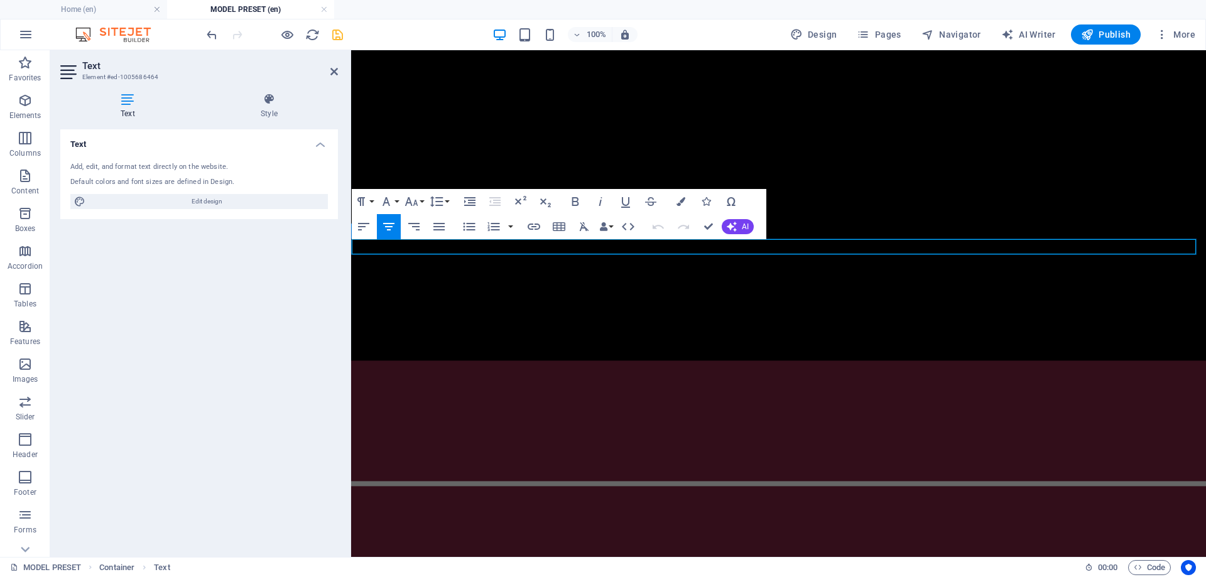
drag, startPoint x: 466, startPoint y: 248, endPoint x: 1098, endPoint y: 252, distance: 632.0
click at [576, 199] on icon "button" at bounding box center [575, 201] width 15 height 15
click at [677, 203] on icon "button" at bounding box center [681, 201] width 9 height 9
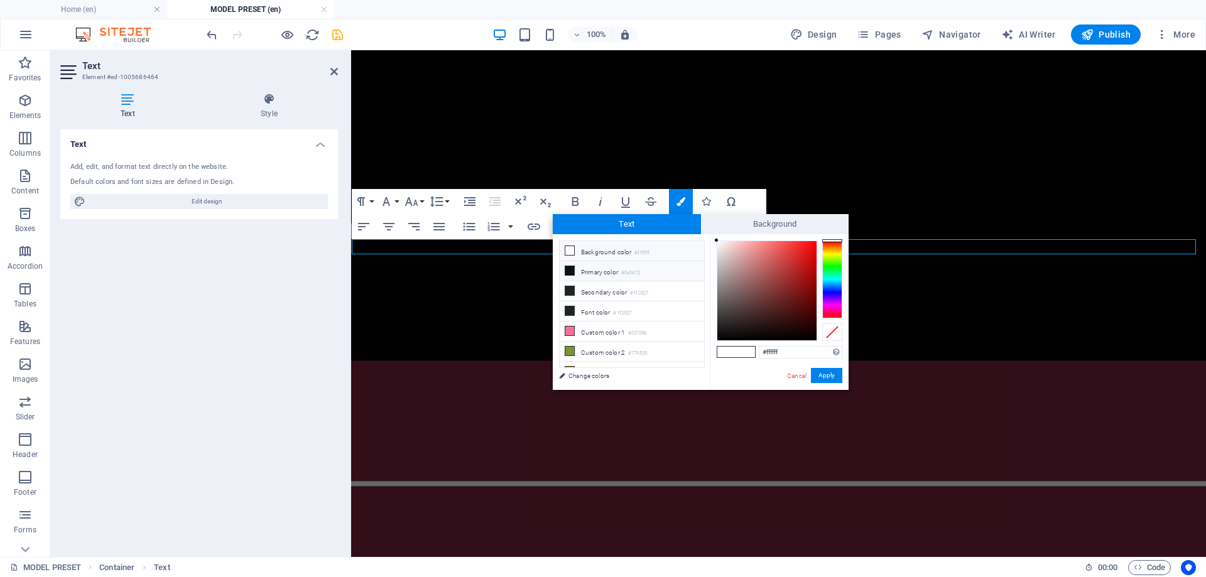
click at [571, 268] on icon at bounding box center [569, 270] width 9 height 9
type input "#0a1612"
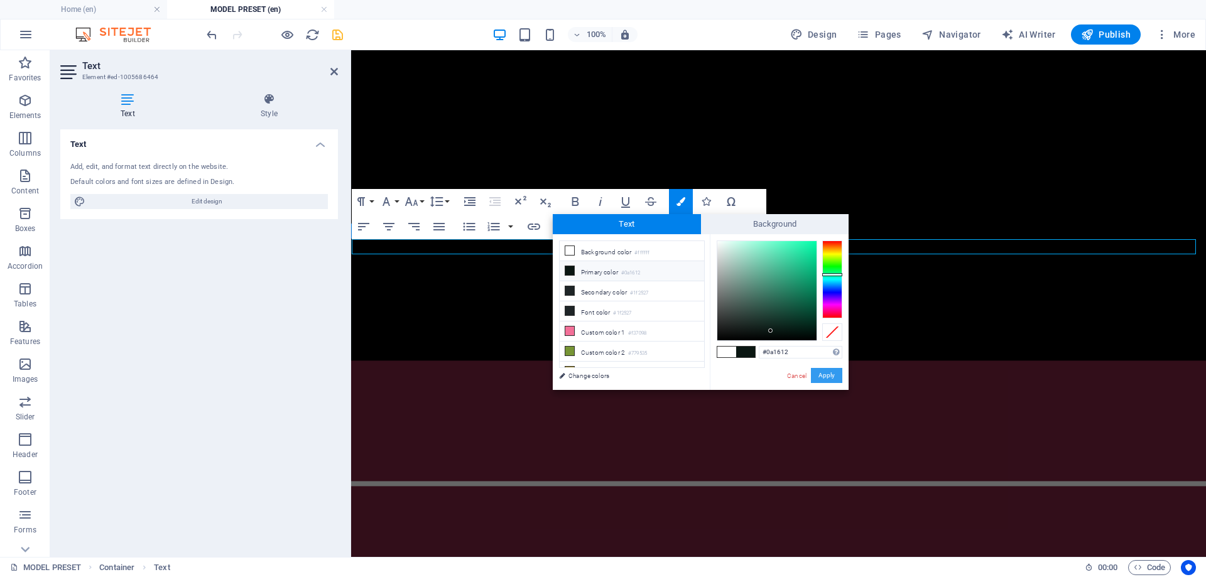
click at [827, 379] on button "Apply" at bounding box center [826, 375] width 31 height 15
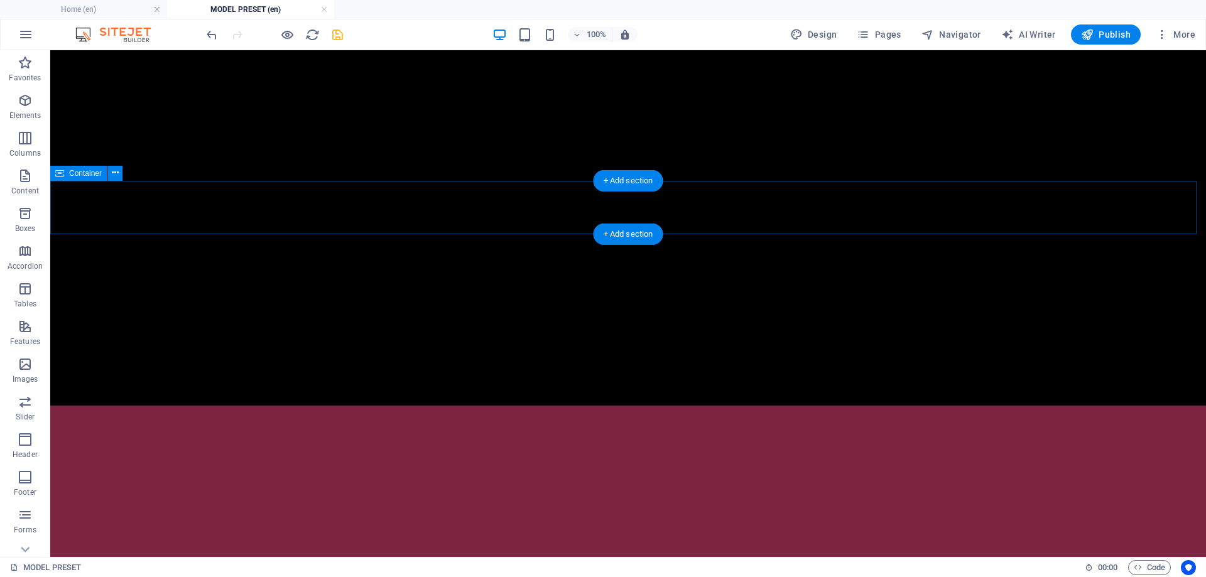
scroll to position [671, 0]
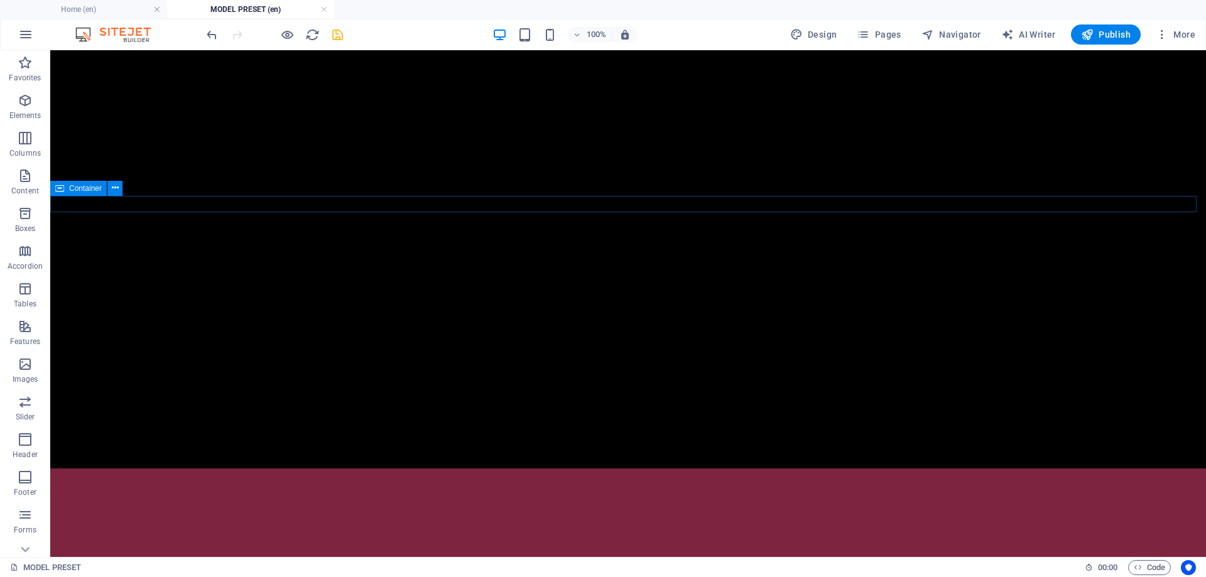
click at [63, 189] on icon at bounding box center [59, 188] width 9 height 15
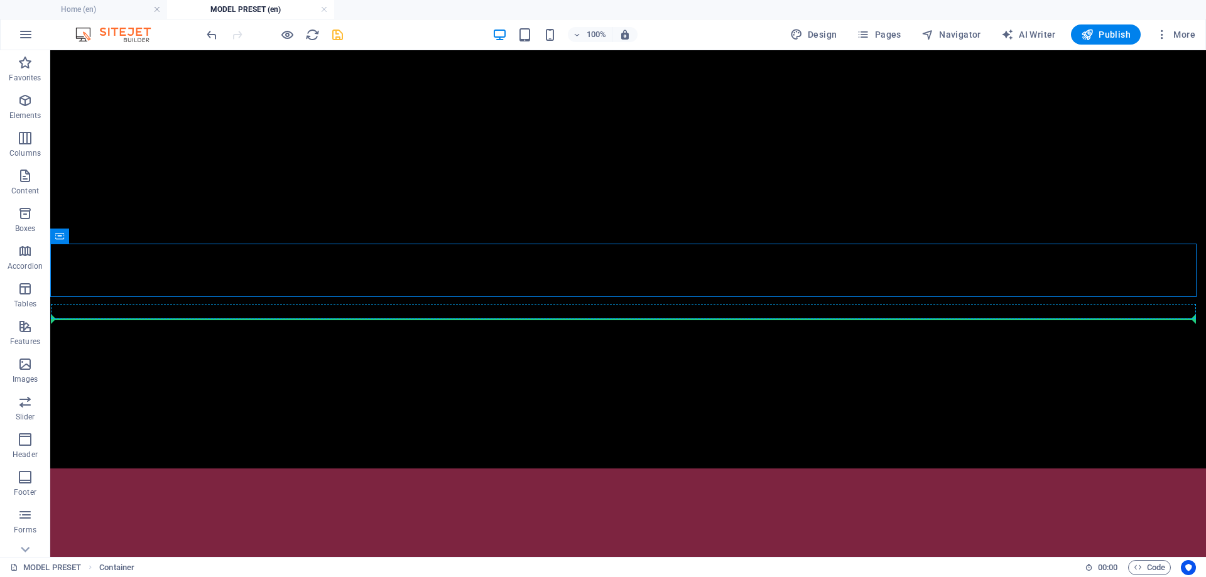
drag, startPoint x: 129, startPoint y: 290, endPoint x: 88, endPoint y: 317, distance: 49.1
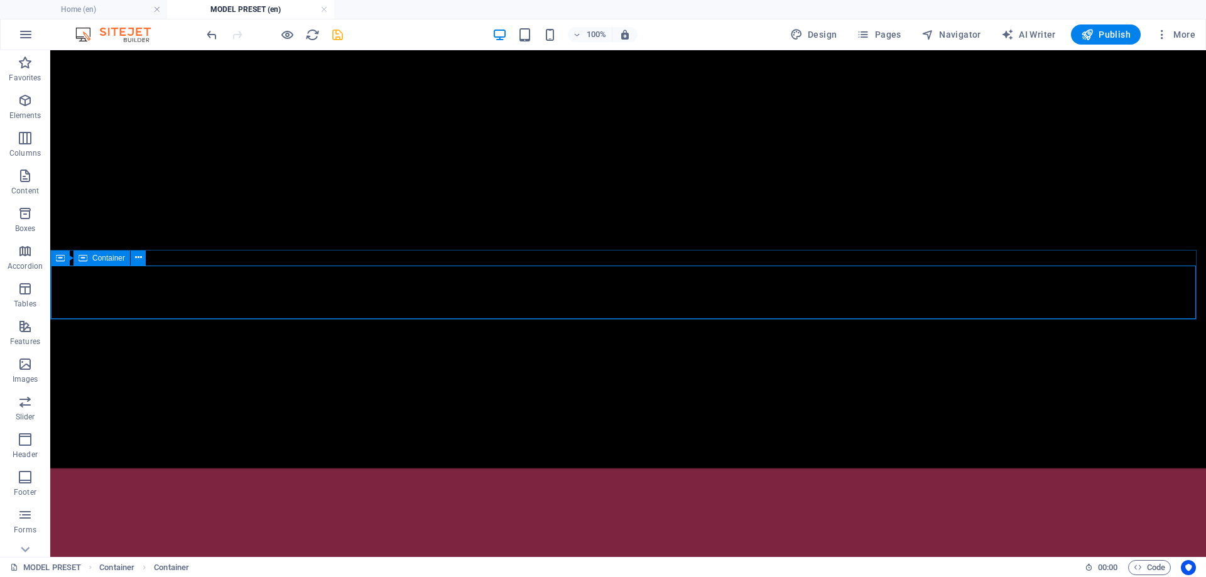
drag, startPoint x: 70, startPoint y: 251, endPoint x: 96, endPoint y: 258, distance: 27.3
click at [95, 258] on div "Container" at bounding box center [102, 258] width 57 height 15
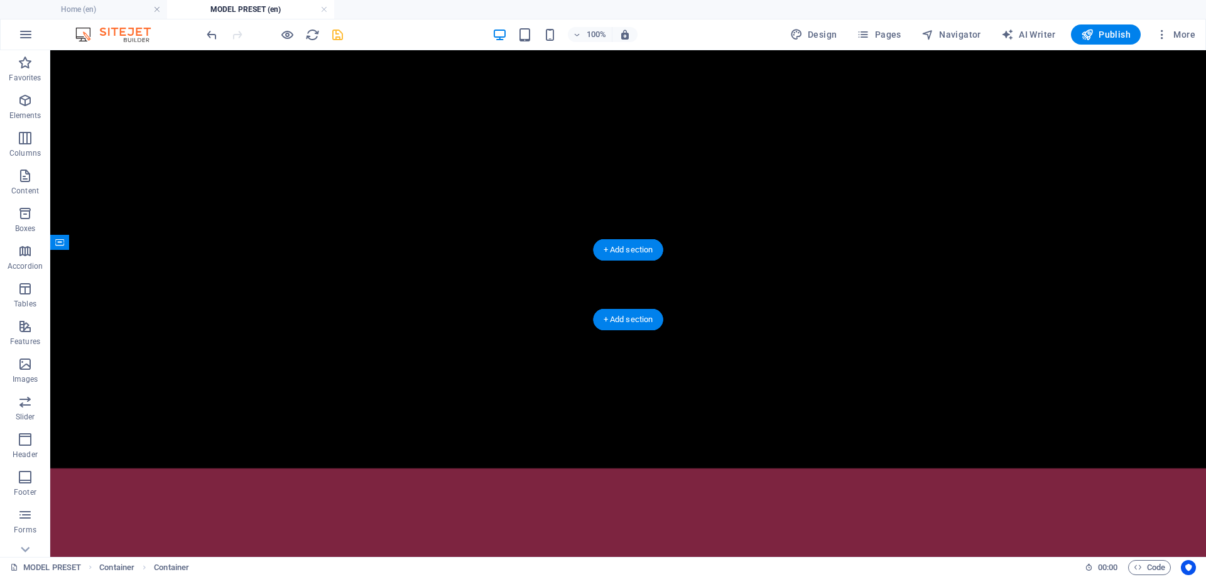
drag, startPoint x: 151, startPoint y: 309, endPoint x: 110, endPoint y: 261, distance: 63.2
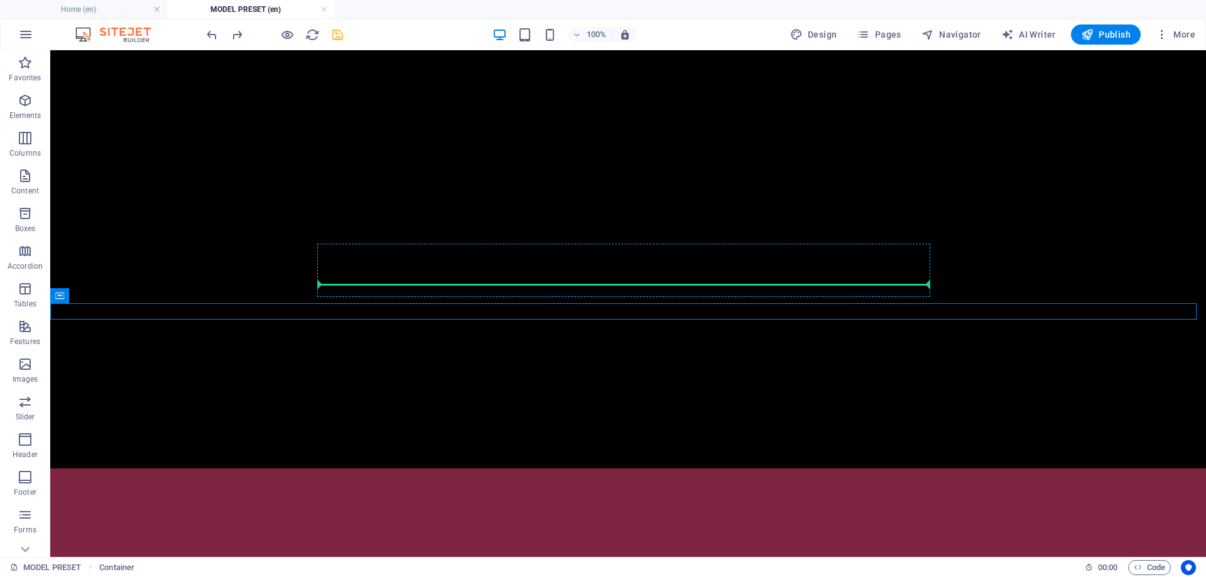
drag, startPoint x: 112, startPoint y: 349, endPoint x: 612, endPoint y: 278, distance: 505.1
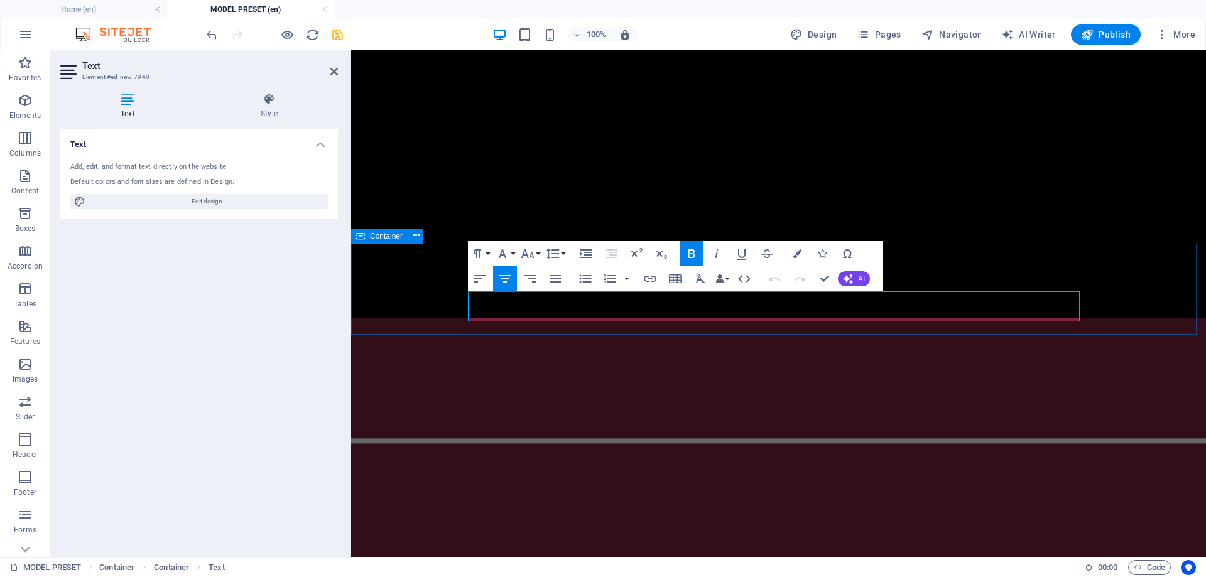
drag, startPoint x: 811, startPoint y: 316, endPoint x: 465, endPoint y: 290, distance: 347.1
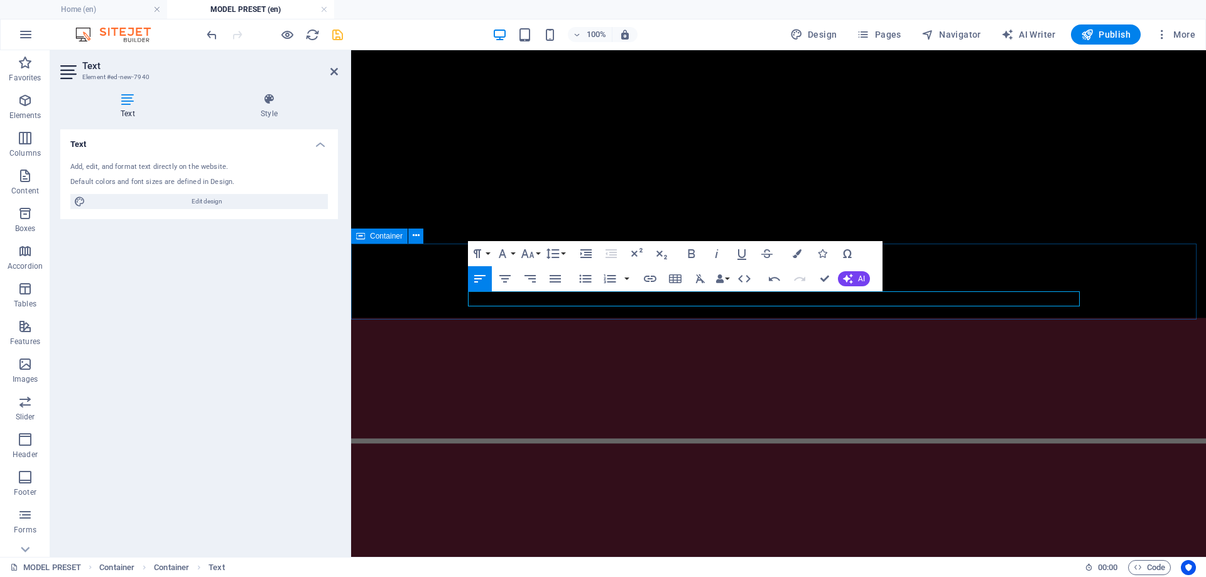
drag, startPoint x: 603, startPoint y: 299, endPoint x: 444, endPoint y: 302, distance: 158.3
click at [498, 282] on icon "button" at bounding box center [505, 278] width 15 height 15
click at [794, 256] on icon "button" at bounding box center [797, 253] width 9 height 9
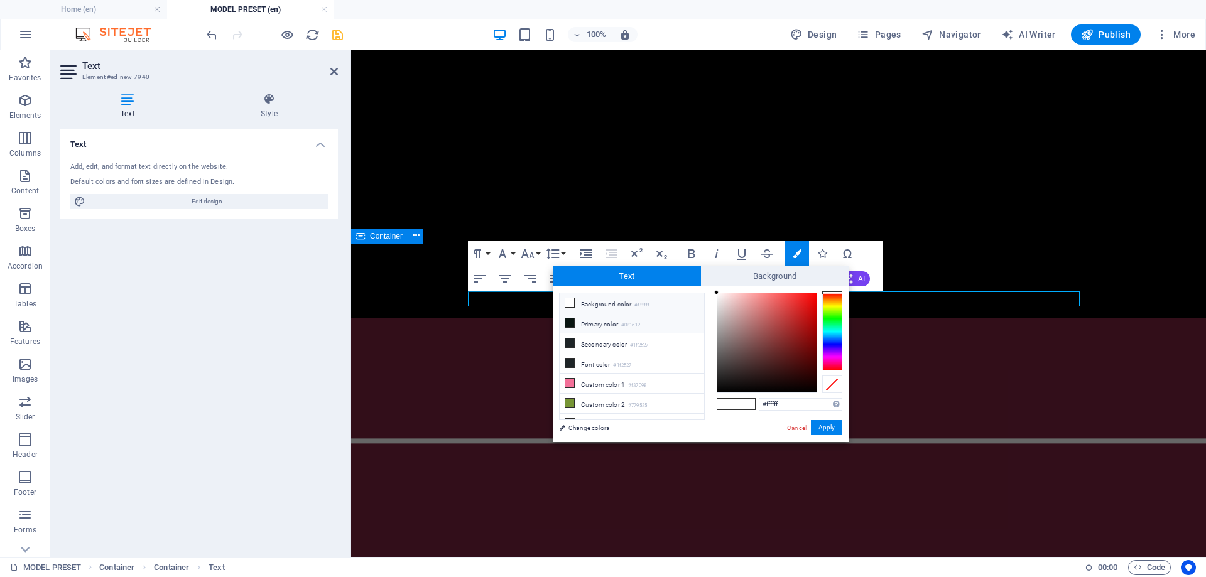
click at [571, 324] on icon at bounding box center [569, 323] width 9 height 9
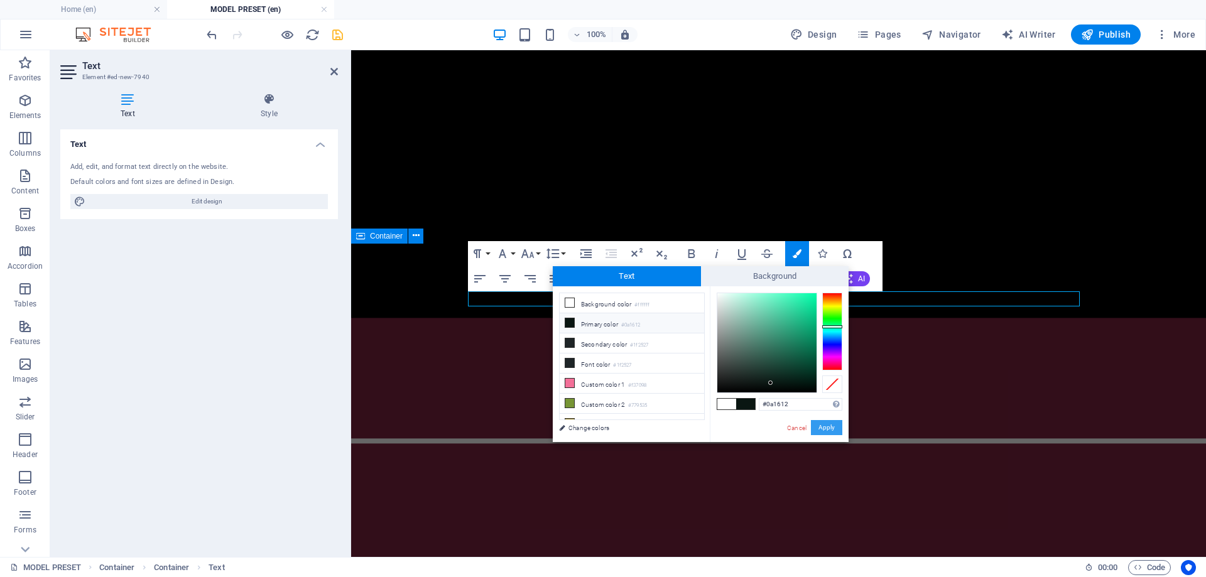
click at [827, 429] on button "Apply" at bounding box center [826, 427] width 31 height 15
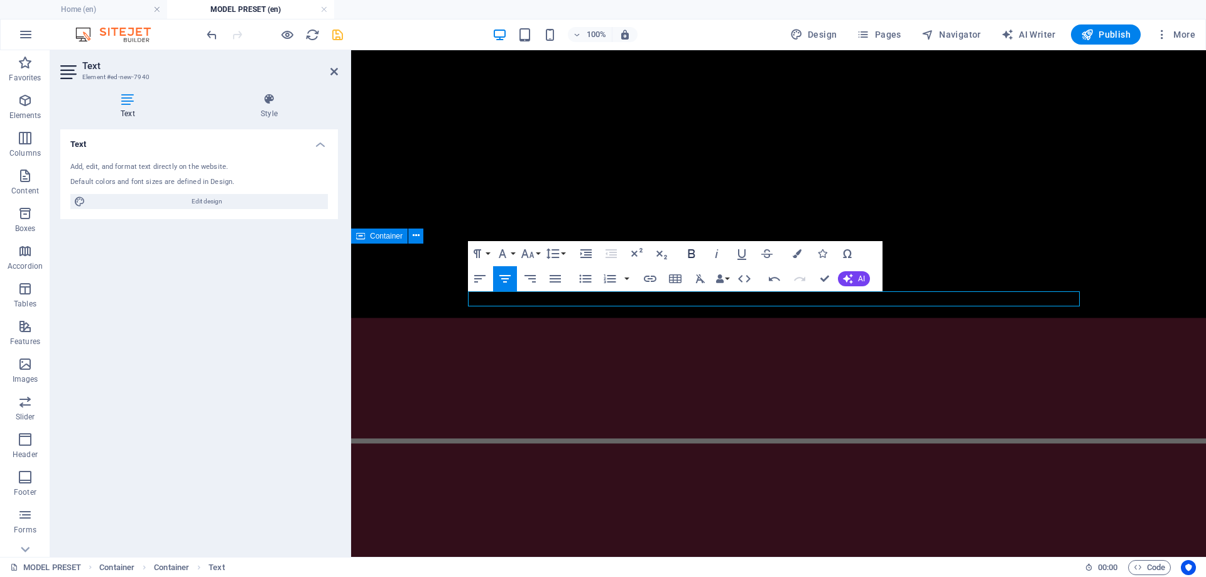
click at [697, 257] on icon "button" at bounding box center [691, 253] width 15 height 15
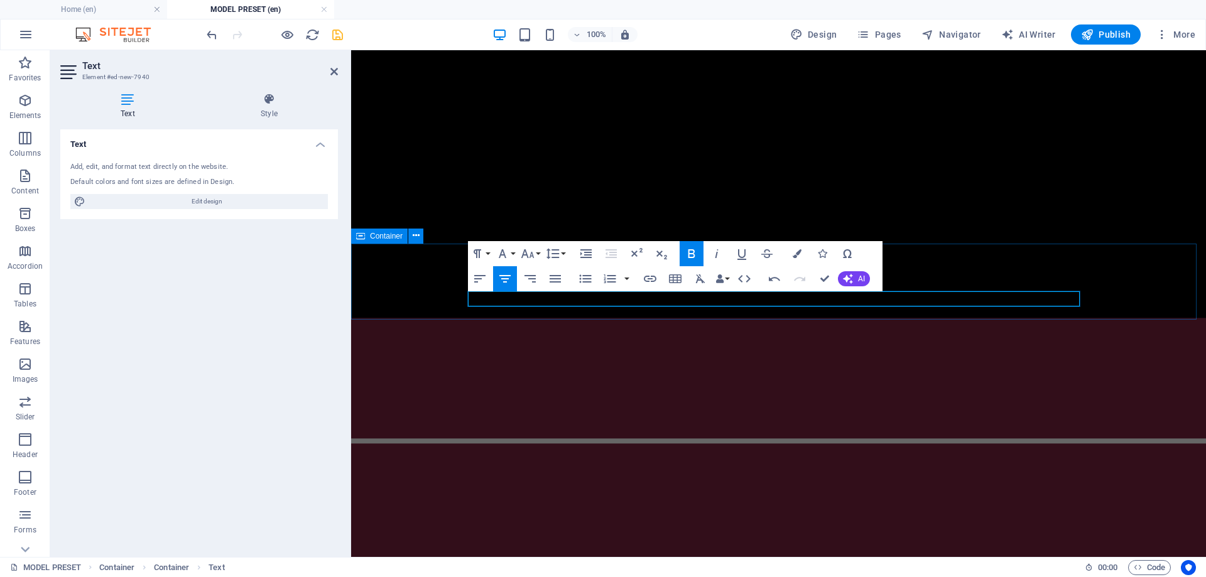
drag, startPoint x: 1059, startPoint y: 299, endPoint x: 500, endPoint y: 314, distance: 558.7
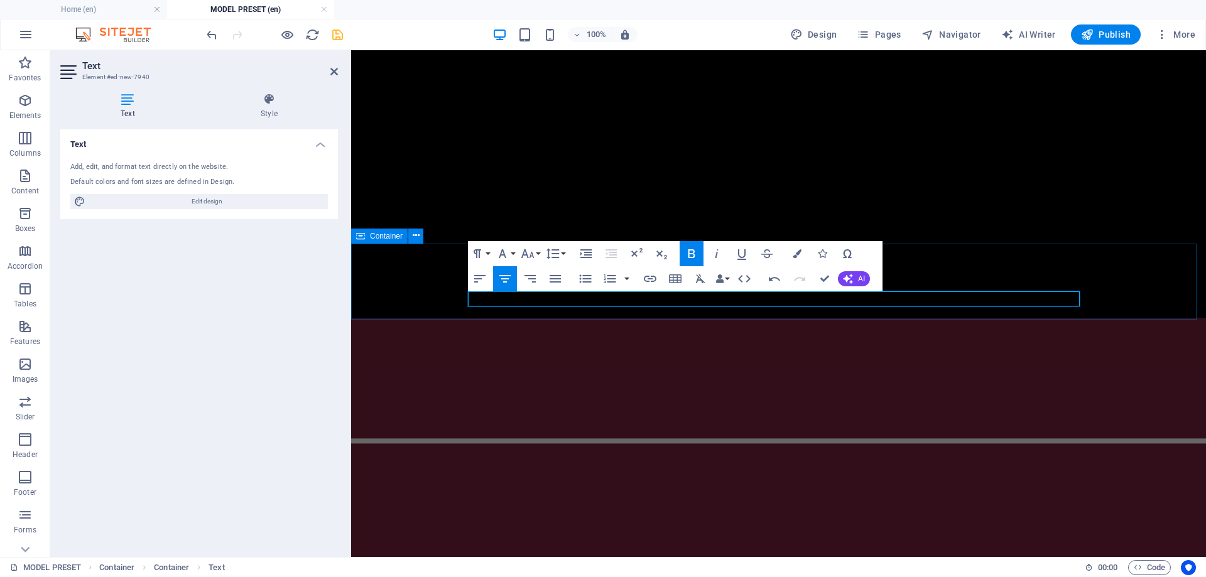
drag, startPoint x: 1050, startPoint y: 300, endPoint x: 508, endPoint y: 310, distance: 542.3
click at [853, 280] on icon "button" at bounding box center [848, 279] width 10 height 10
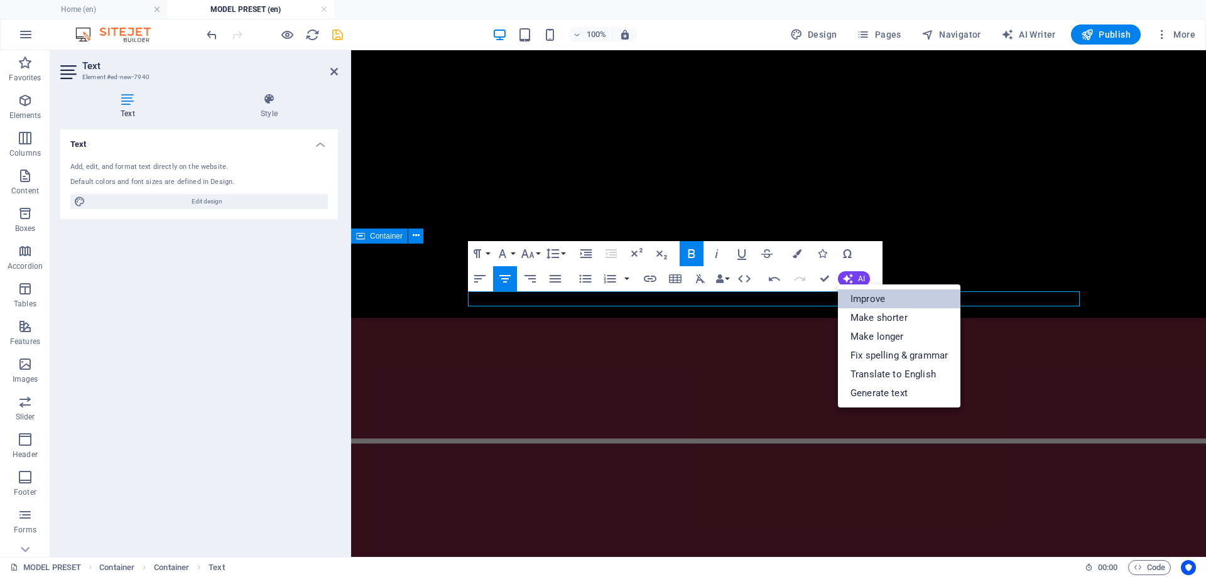
click at [854, 303] on link "Improve" at bounding box center [899, 299] width 123 height 19
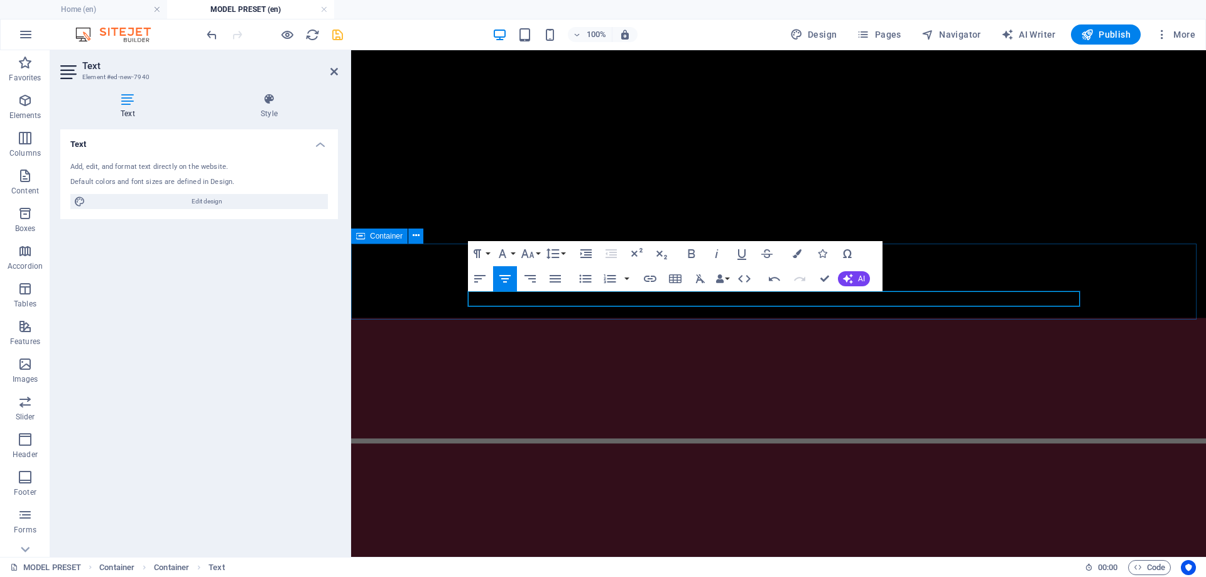
drag, startPoint x: 638, startPoint y: 300, endPoint x: 931, endPoint y: 295, distance: 293.4
click at [530, 253] on icon "button" at bounding box center [527, 253] width 15 height 15
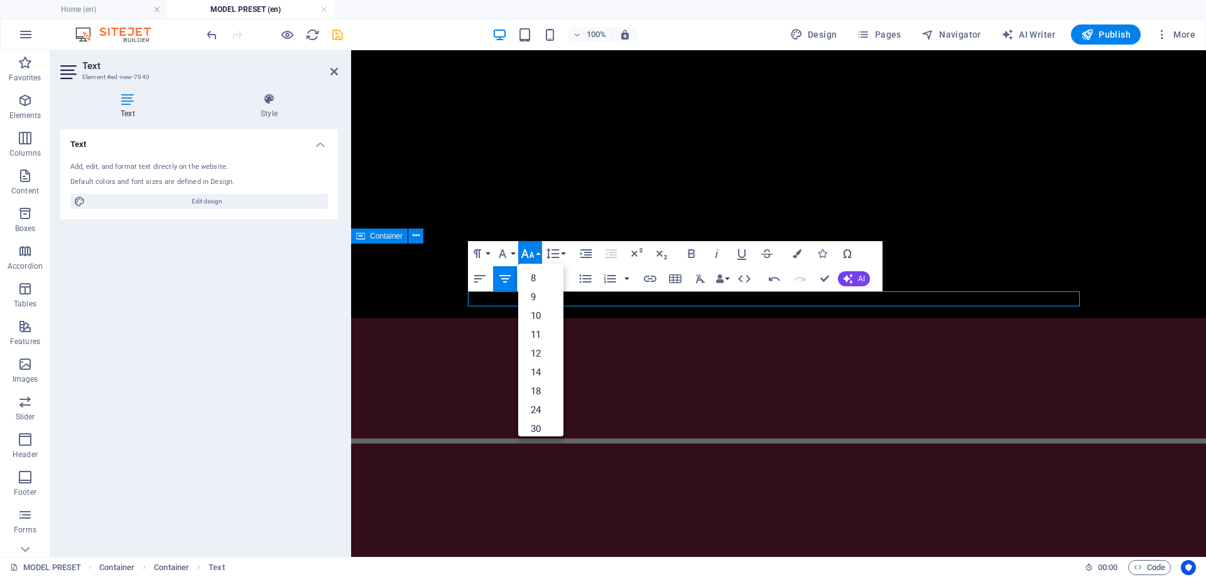
click at [532, 251] on icon "button" at bounding box center [527, 253] width 15 height 15
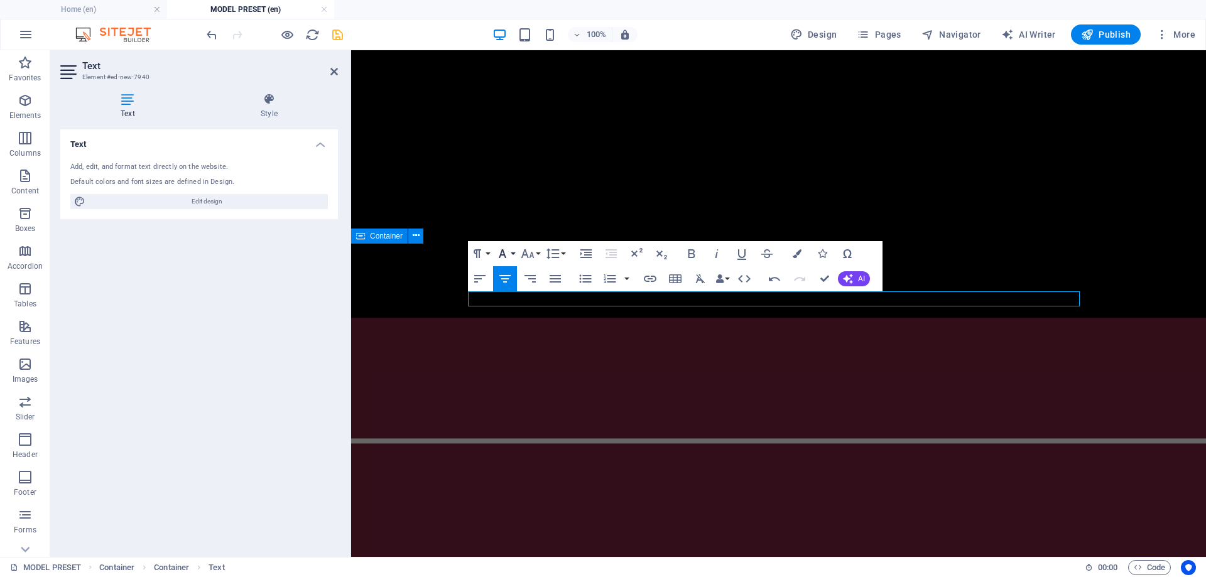
click at [504, 251] on icon "button" at bounding box center [503, 253] width 8 height 9
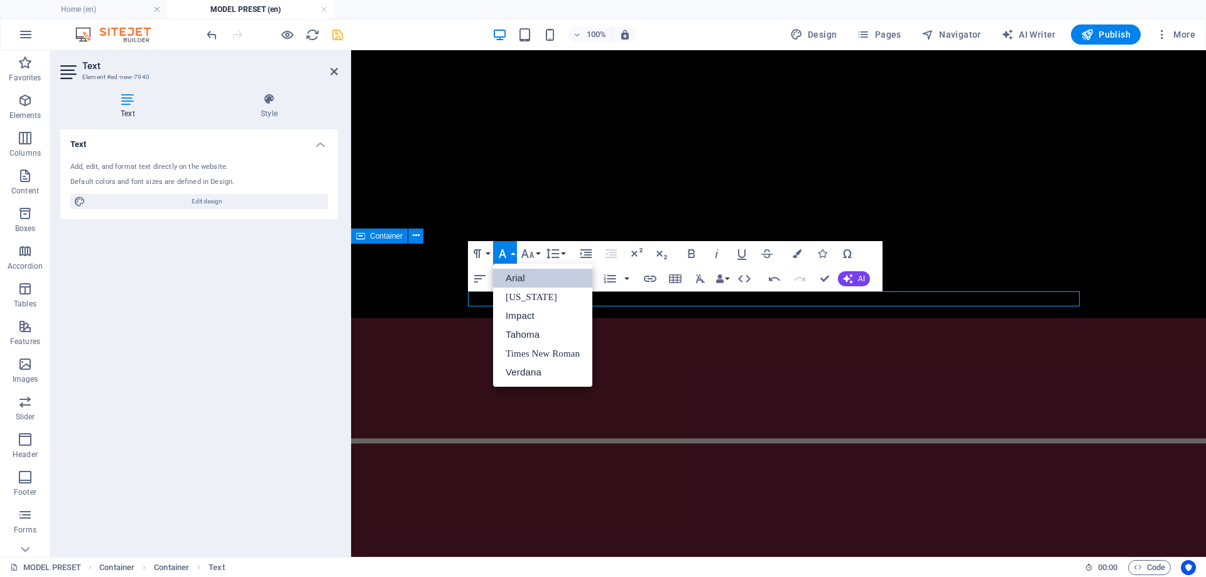
scroll to position [0, 0]
click at [504, 251] on icon "button" at bounding box center [503, 253] width 8 height 9
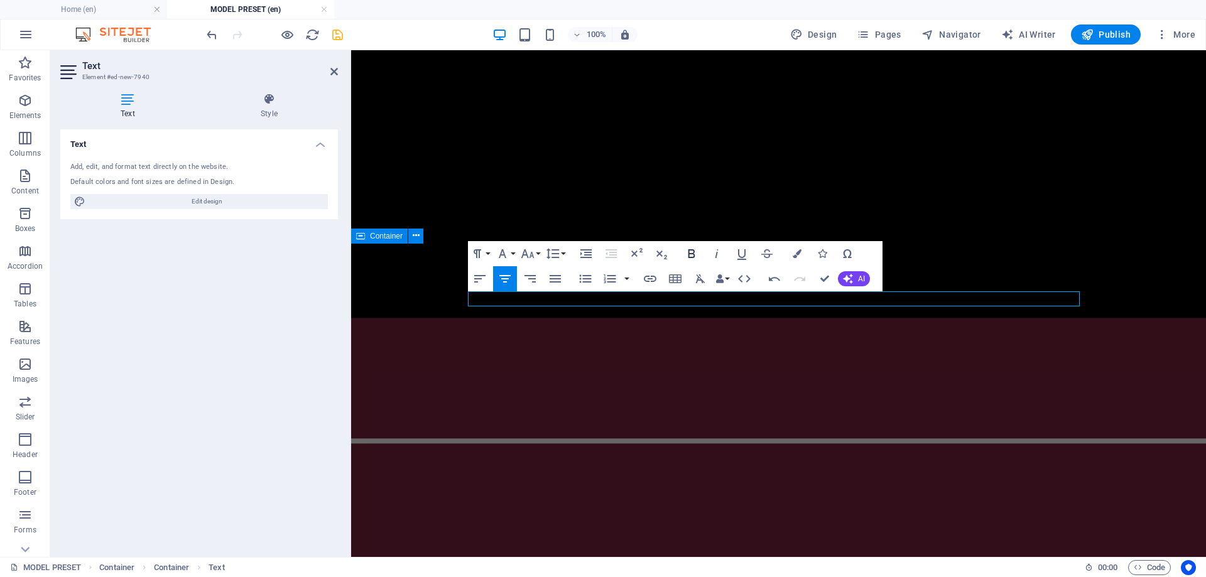
click at [693, 258] on icon "button" at bounding box center [692, 253] width 7 height 9
click at [791, 256] on button "Colors" at bounding box center [797, 253] width 24 height 25
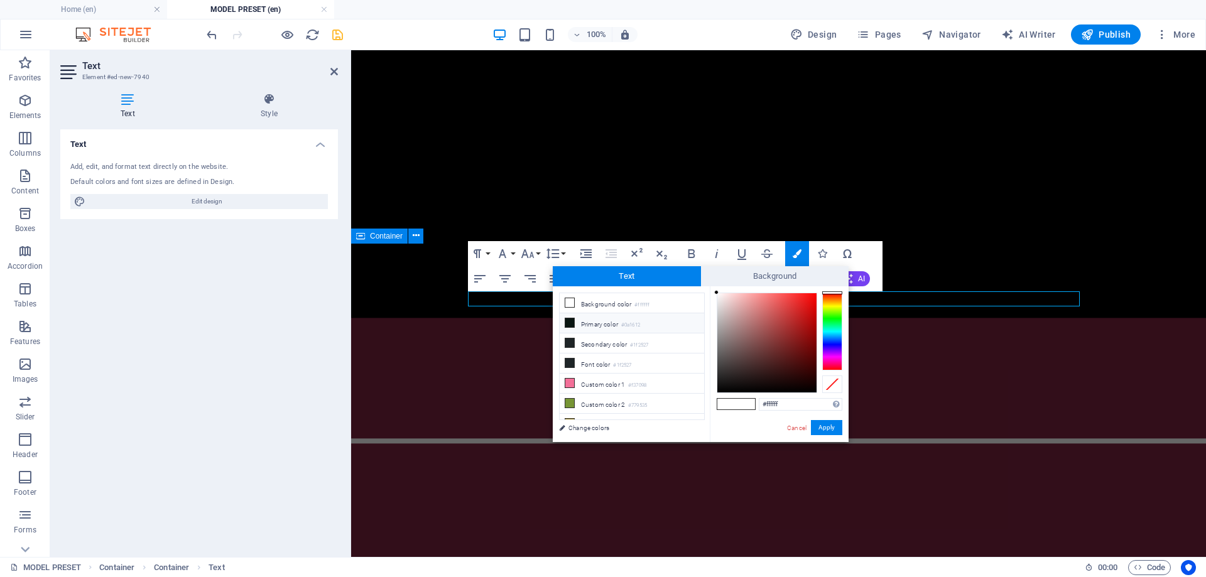
click at [571, 325] on icon at bounding box center [569, 323] width 9 height 9
type input "#0a1612"
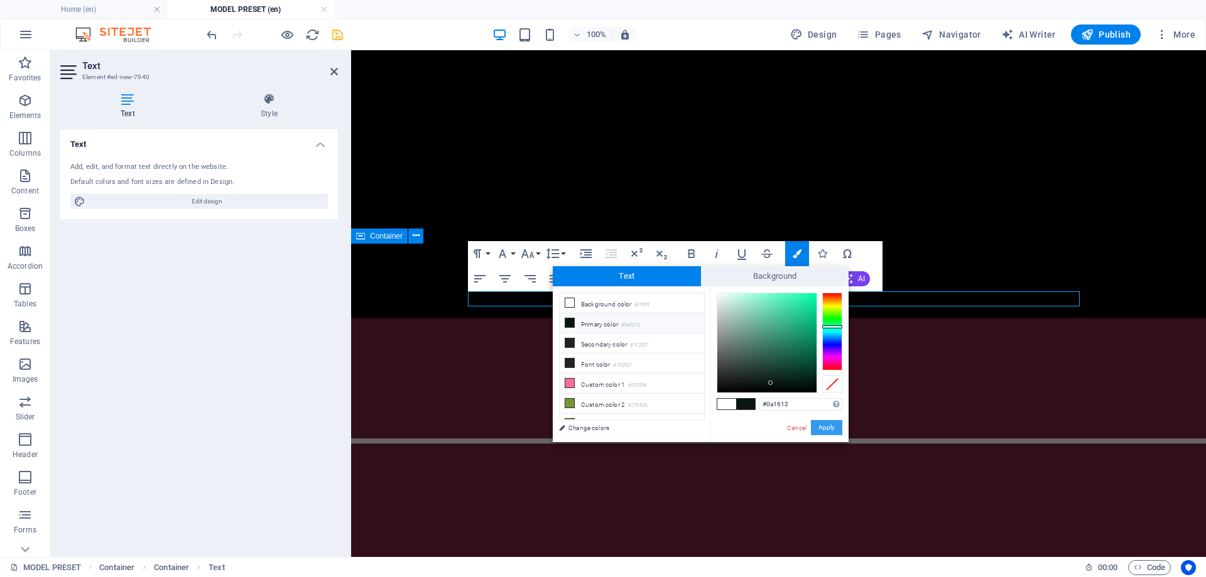
click at [836, 428] on button "Apply" at bounding box center [826, 427] width 31 height 15
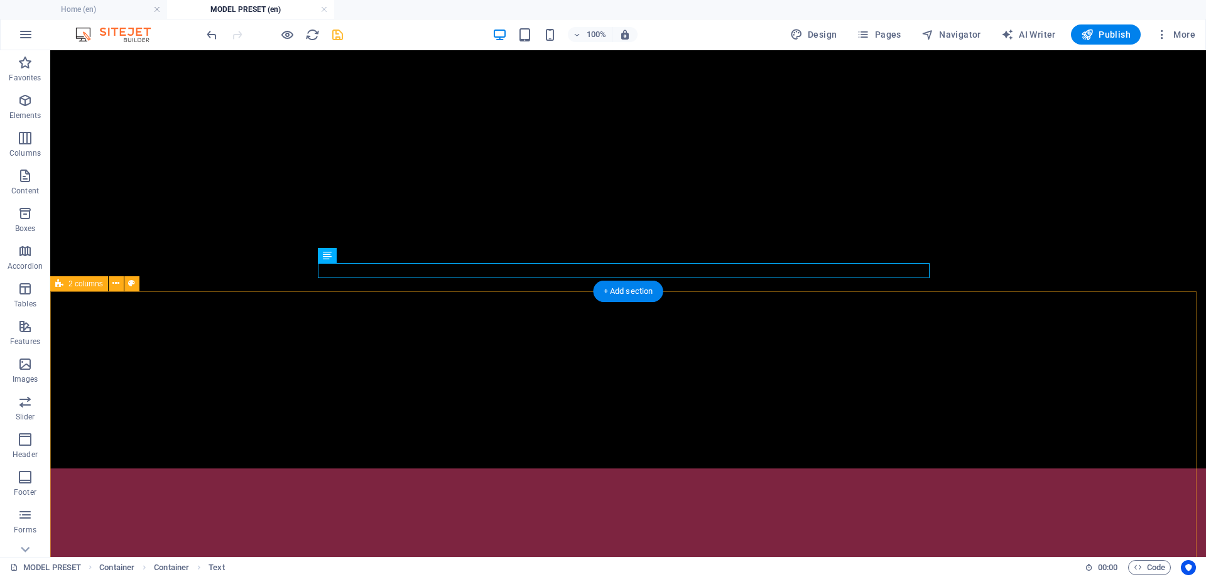
scroll to position [734, 0]
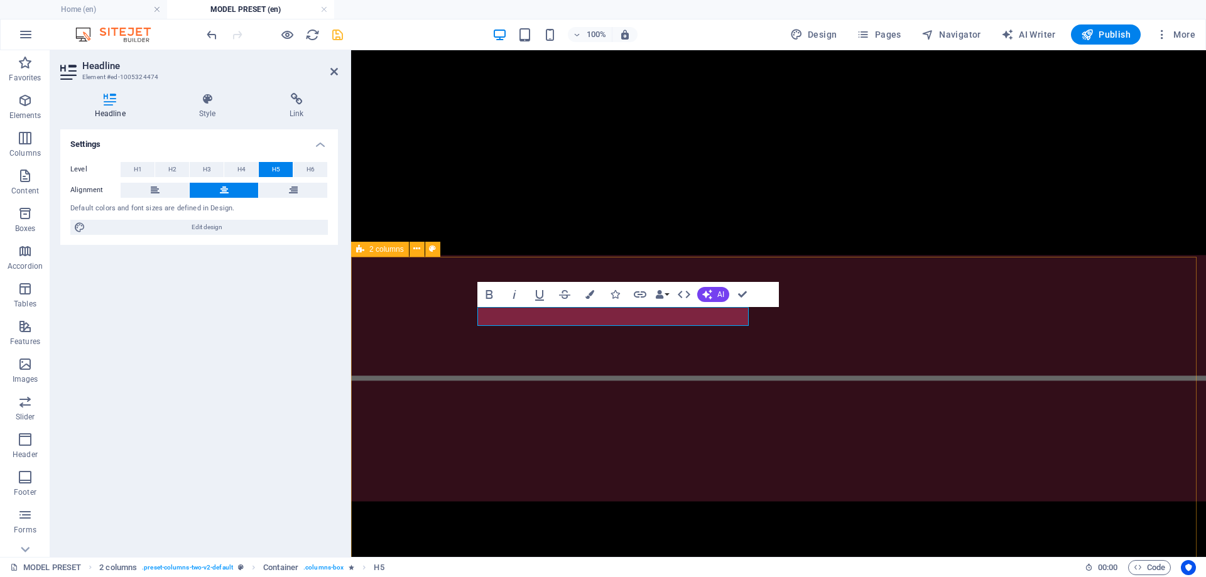
drag, startPoint x: 414, startPoint y: 287, endPoint x: 715, endPoint y: 288, distance: 300.9
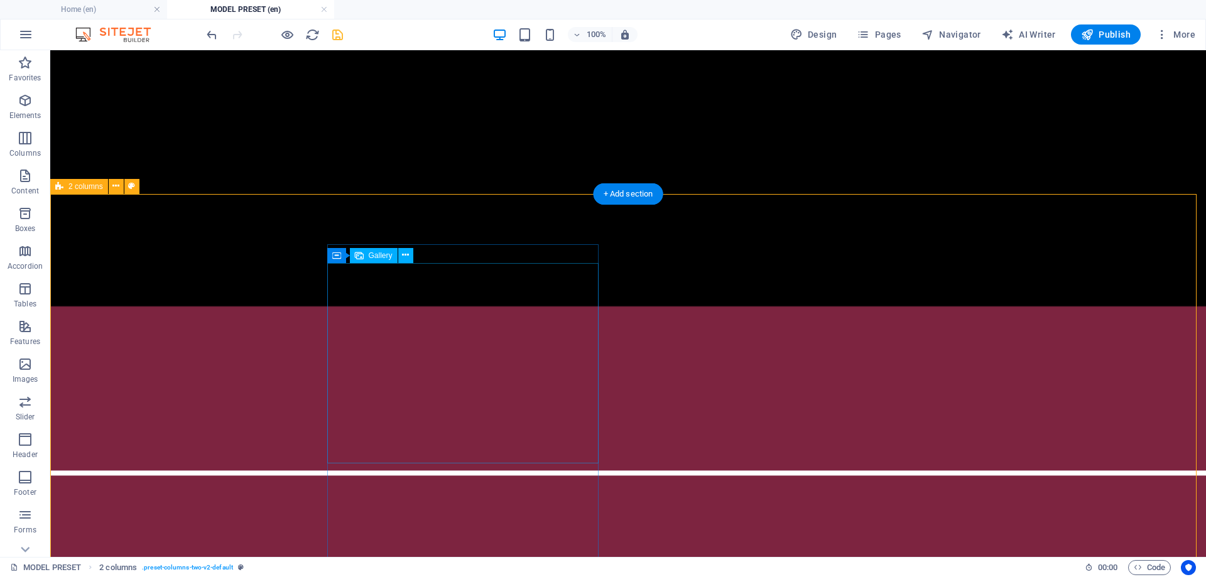
scroll to position [859, 0]
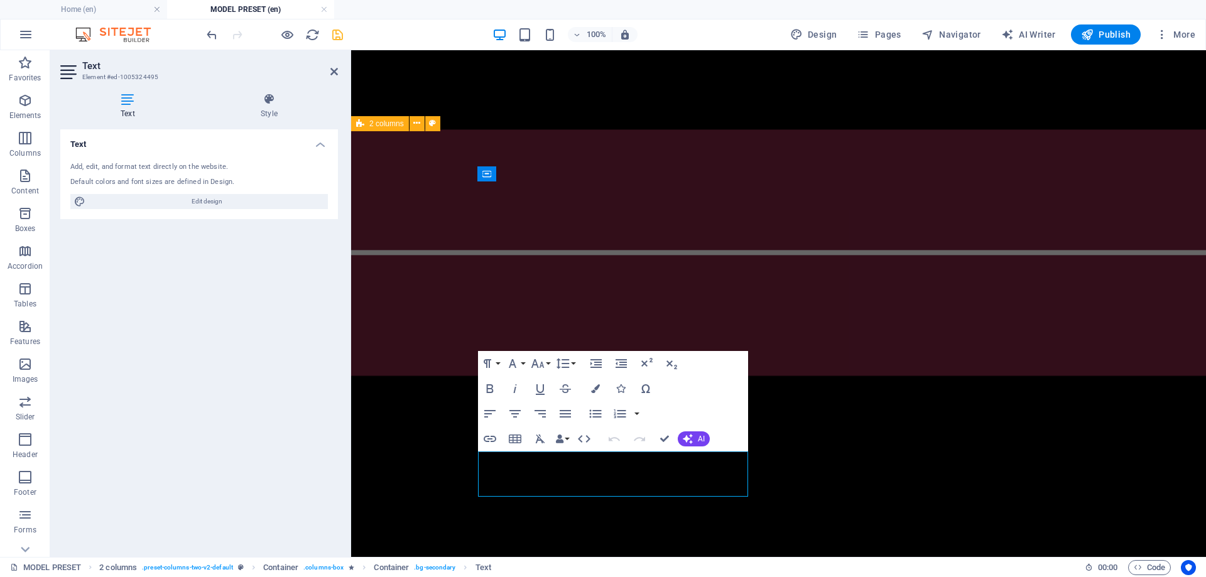
drag, startPoint x: 641, startPoint y: 474, endPoint x: 724, endPoint y: 488, distance: 84.2
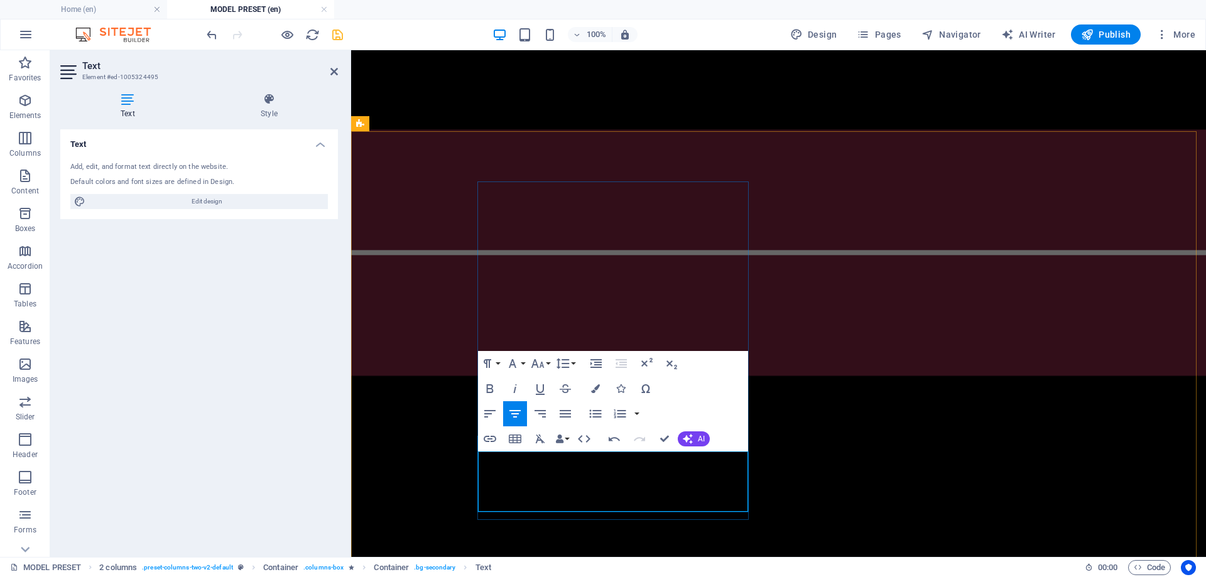
drag, startPoint x: 696, startPoint y: 489, endPoint x: 692, endPoint y: 511, distance: 22.4
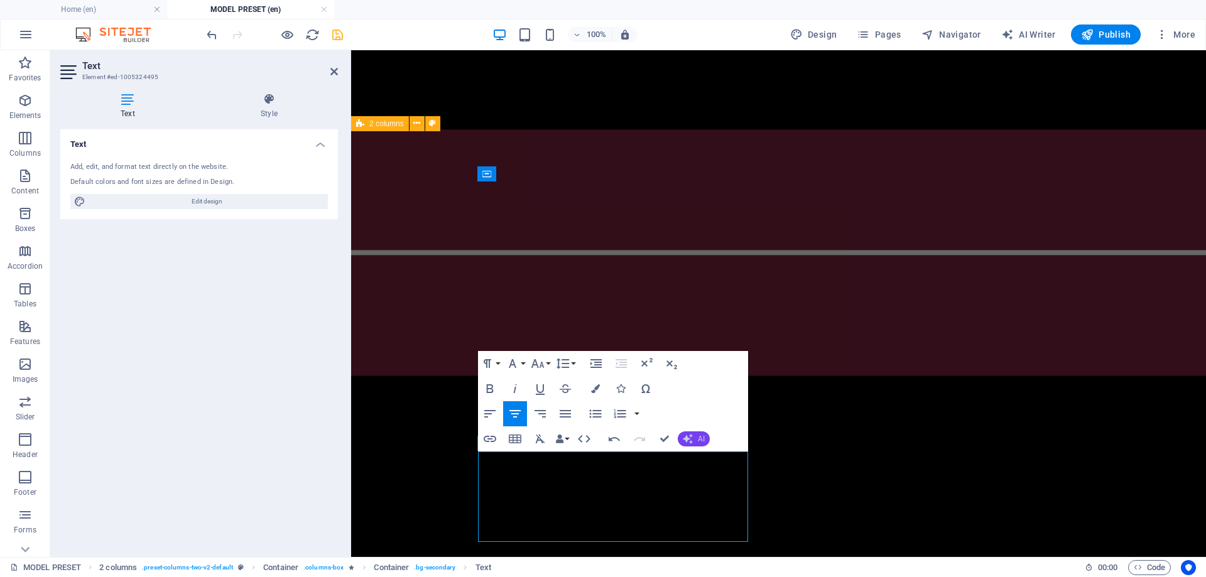
click at [698, 445] on button "AI" at bounding box center [694, 439] width 32 height 15
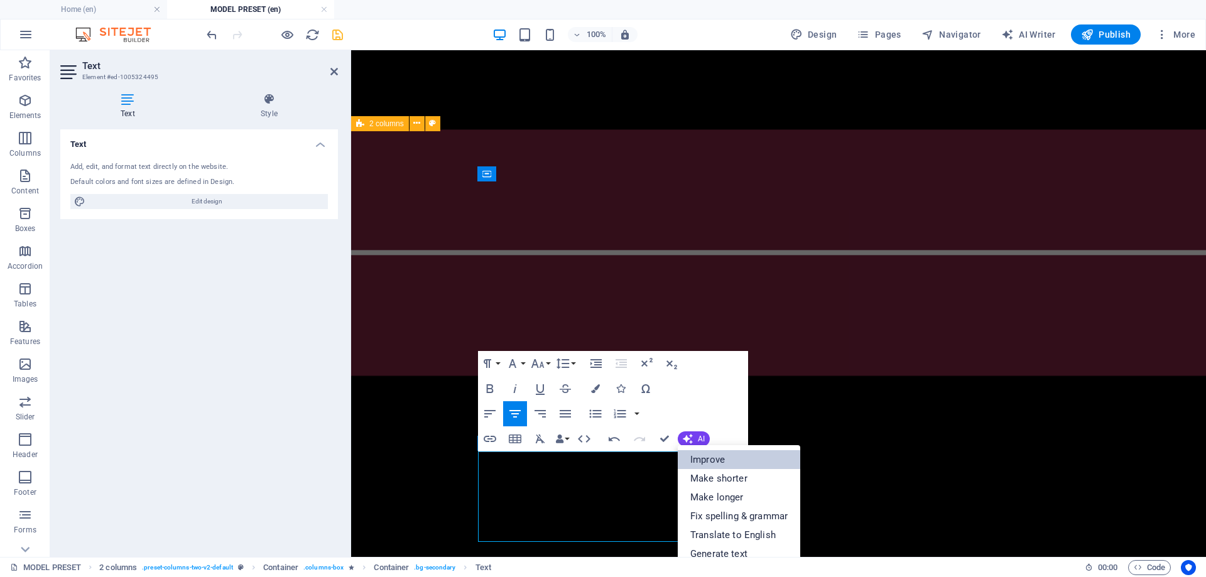
click at [716, 457] on link "Improve" at bounding box center [739, 459] width 123 height 19
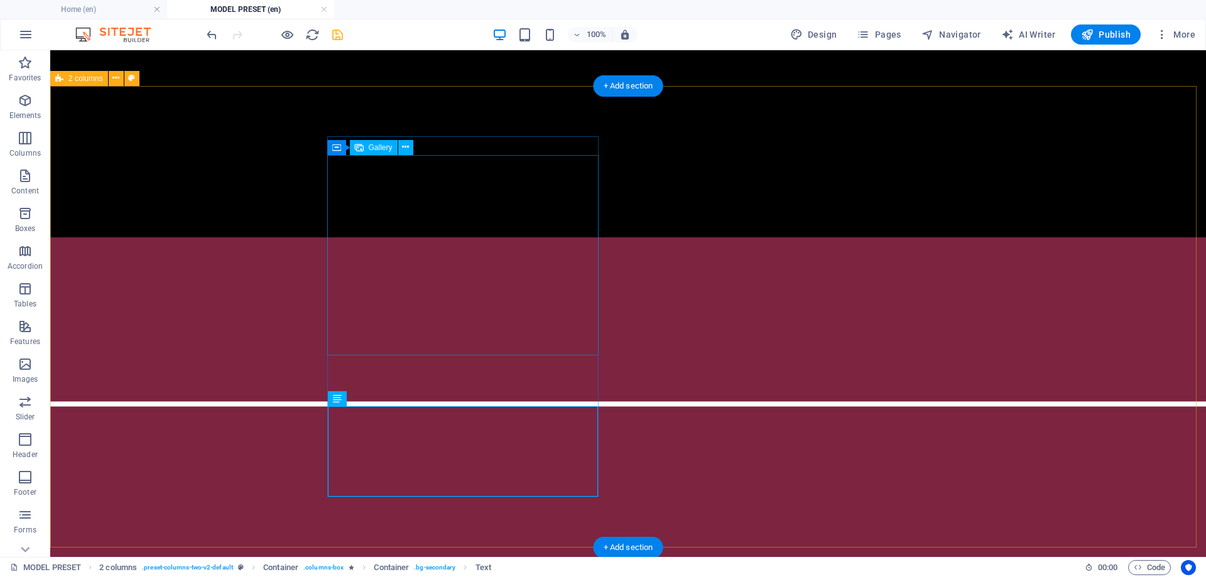
scroll to position [905, 0]
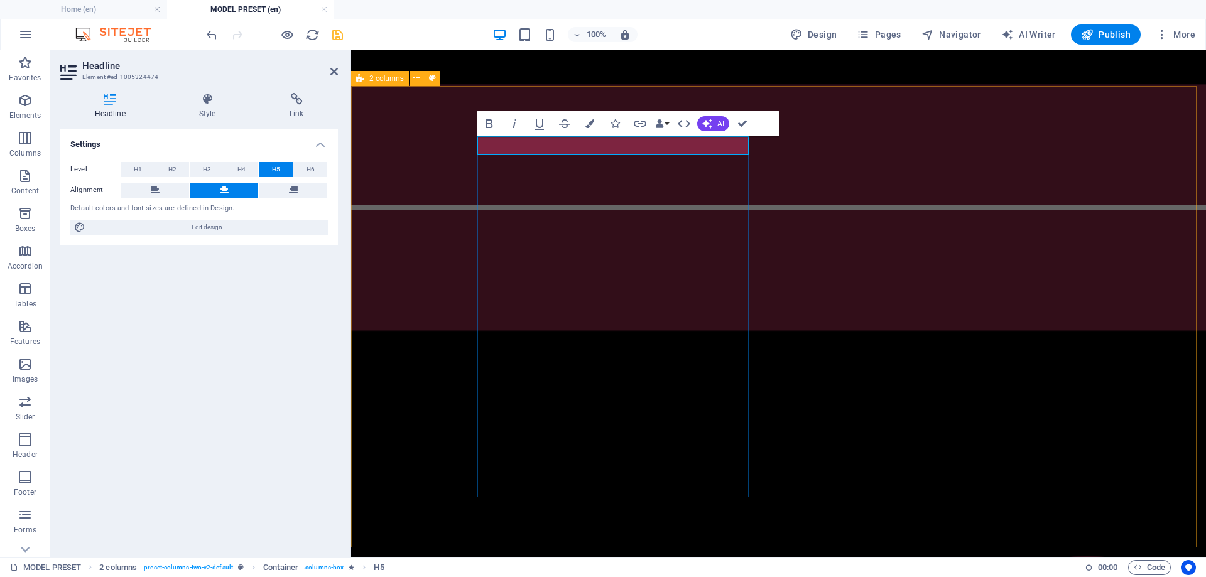
drag, startPoint x: 739, startPoint y: 147, endPoint x: 567, endPoint y: 143, distance: 172.2
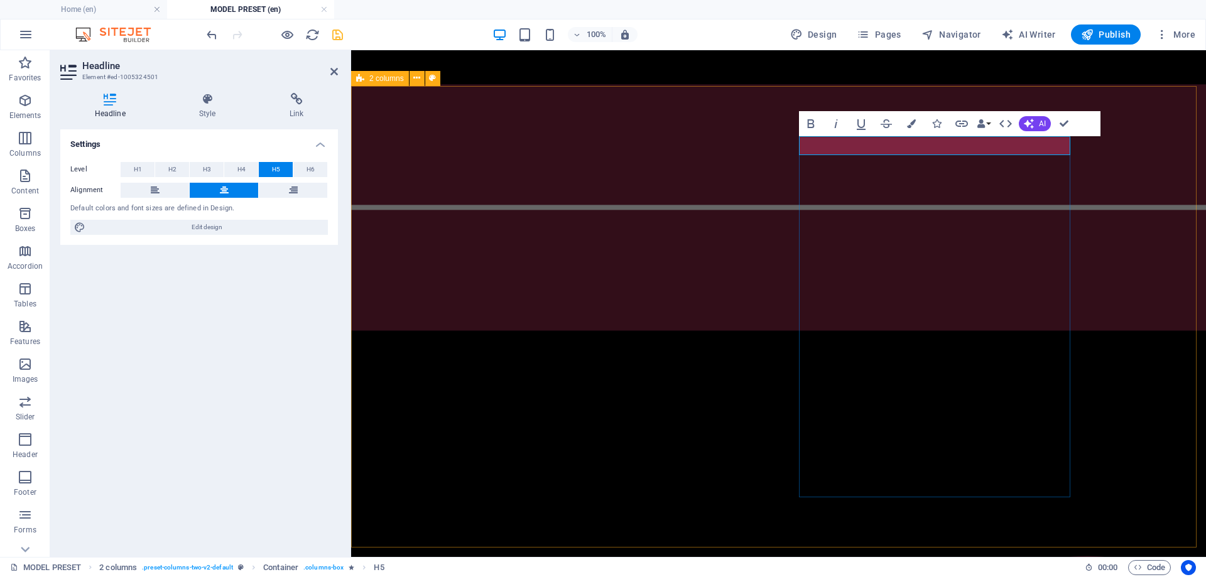
drag, startPoint x: 1067, startPoint y: 148, endPoint x: 885, endPoint y: 141, distance: 182.3
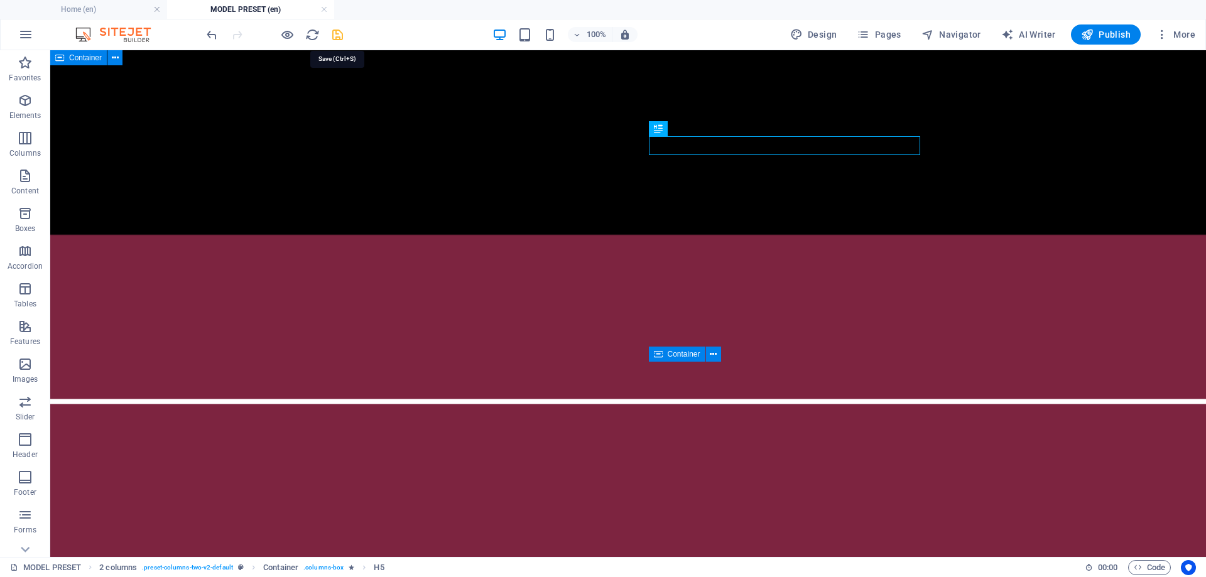
click at [341, 31] on icon "save" at bounding box center [337, 35] width 14 height 14
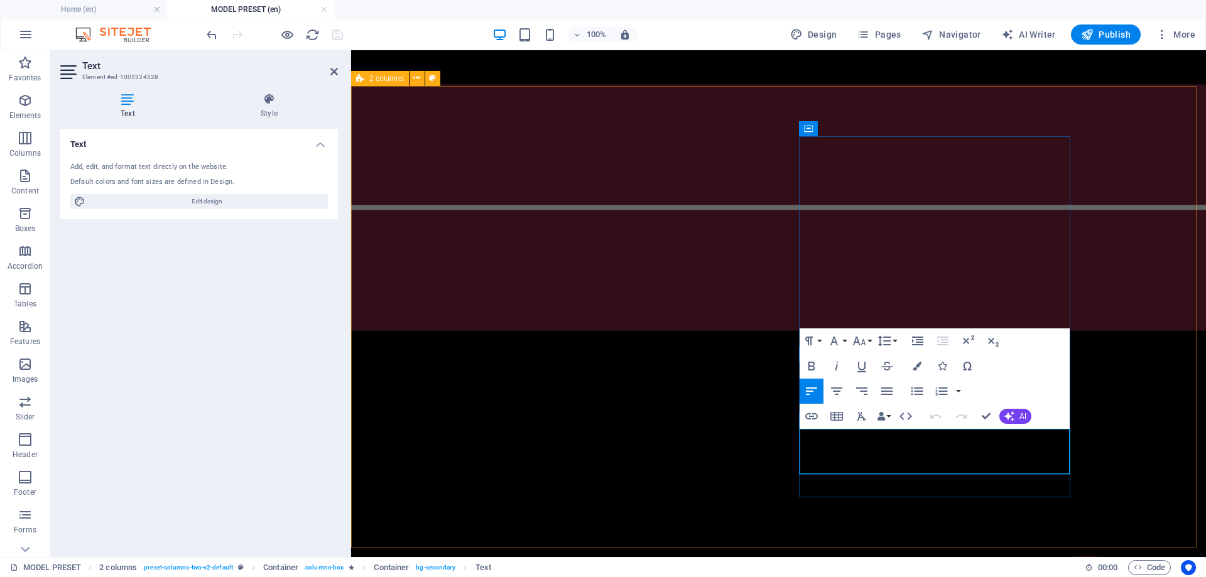
drag, startPoint x: 1001, startPoint y: 467, endPoint x: 862, endPoint y: 469, distance: 138.9
drag, startPoint x: 923, startPoint y: 468, endPoint x: 901, endPoint y: 471, distance: 22.2
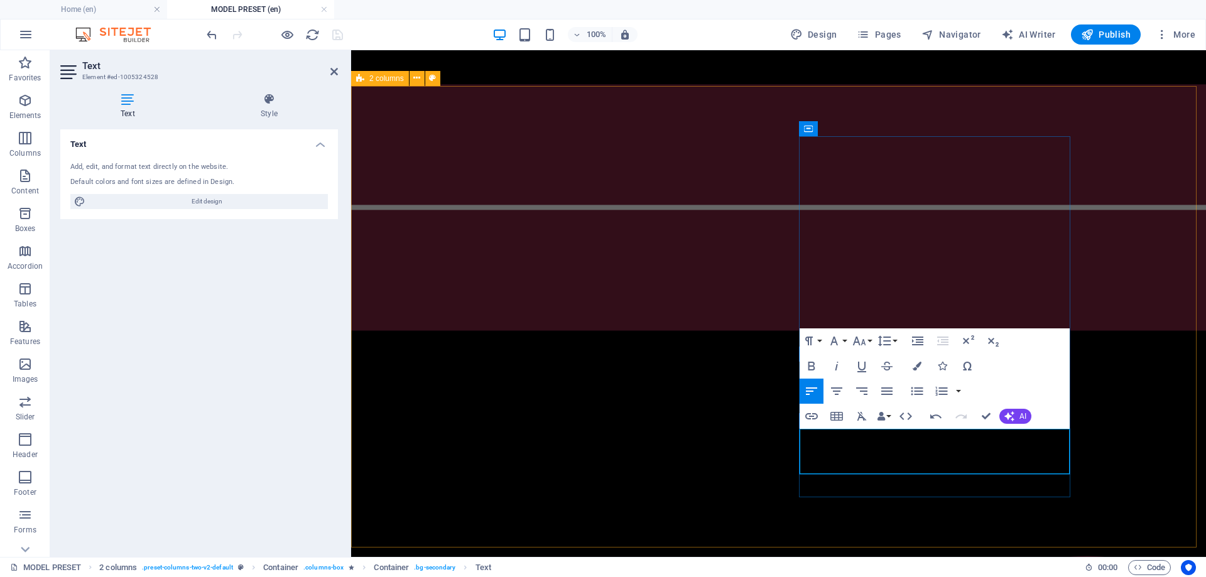
drag, startPoint x: 848, startPoint y: 477, endPoint x: 790, endPoint y: 437, distance: 70.3
click at [837, 391] on icon "button" at bounding box center [836, 391] width 15 height 15
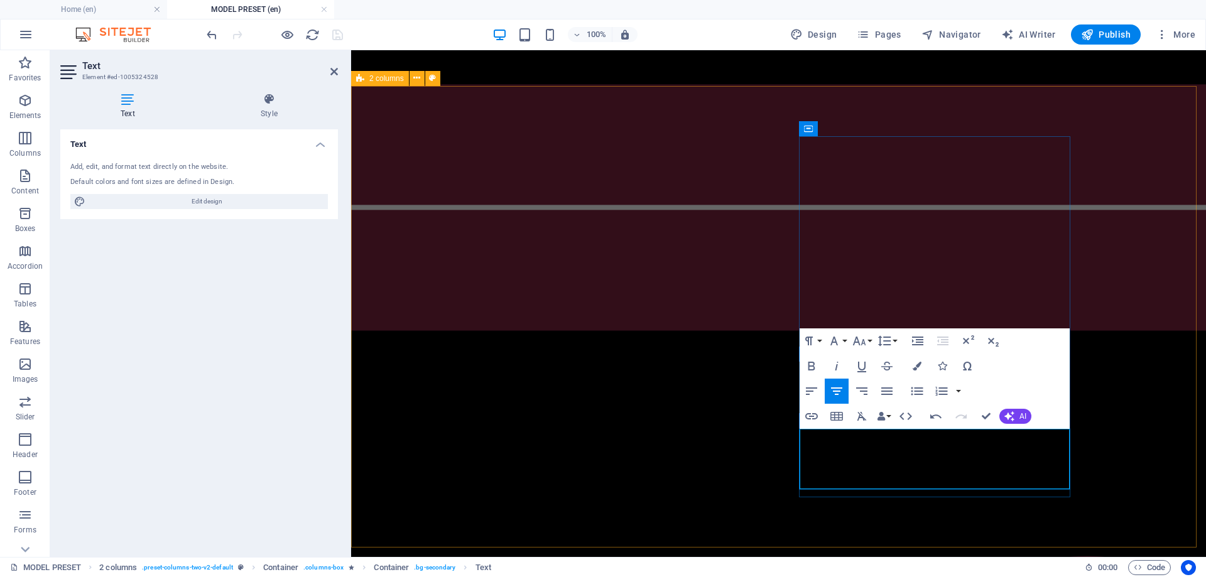
drag, startPoint x: 842, startPoint y: 449, endPoint x: 824, endPoint y: 449, distance: 18.2
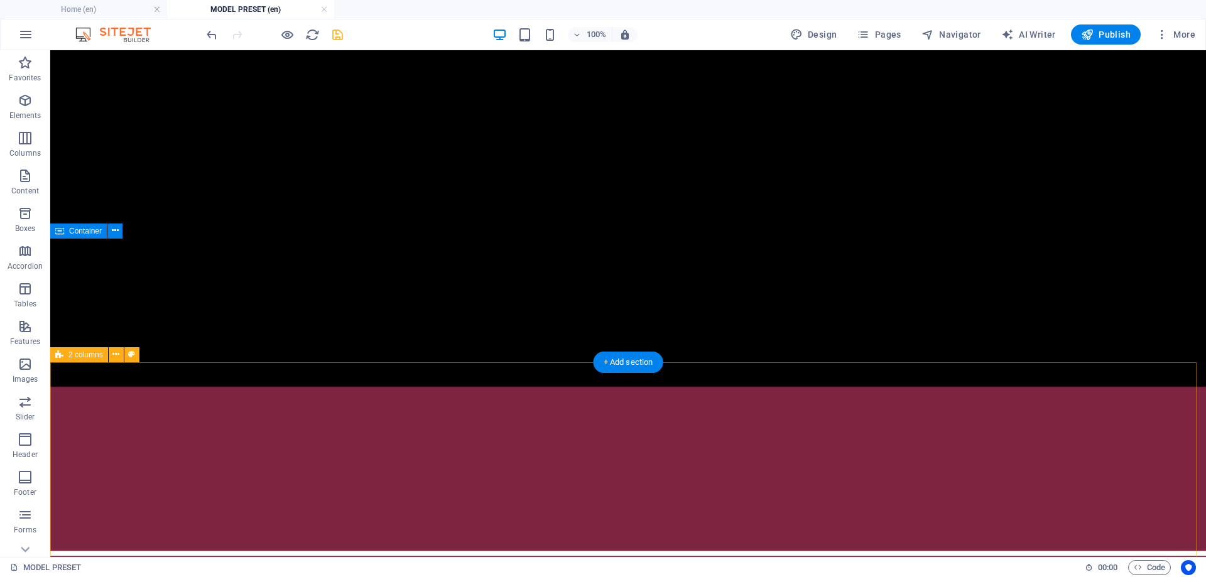
scroll to position [754, 0]
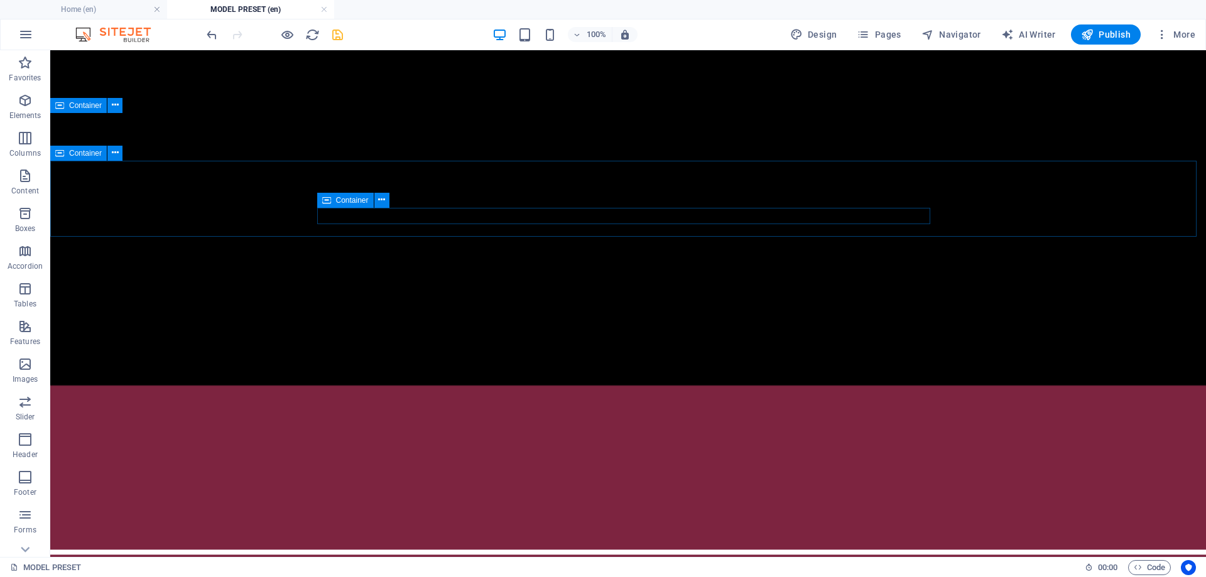
click at [329, 202] on icon at bounding box center [326, 200] width 9 height 15
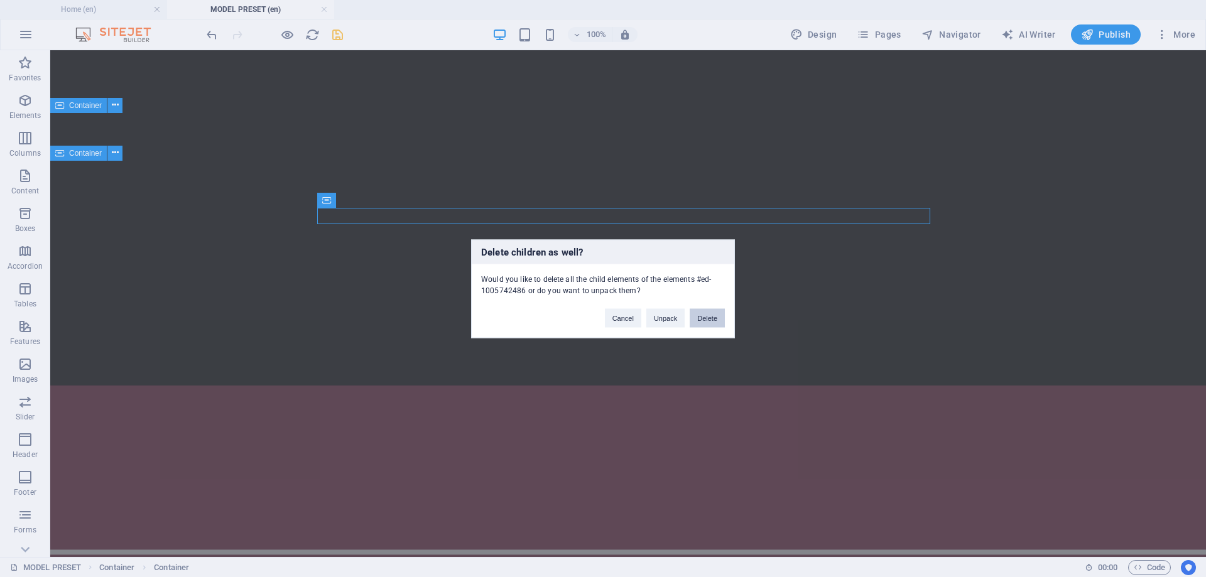
click at [700, 314] on button "Delete" at bounding box center [707, 317] width 35 height 19
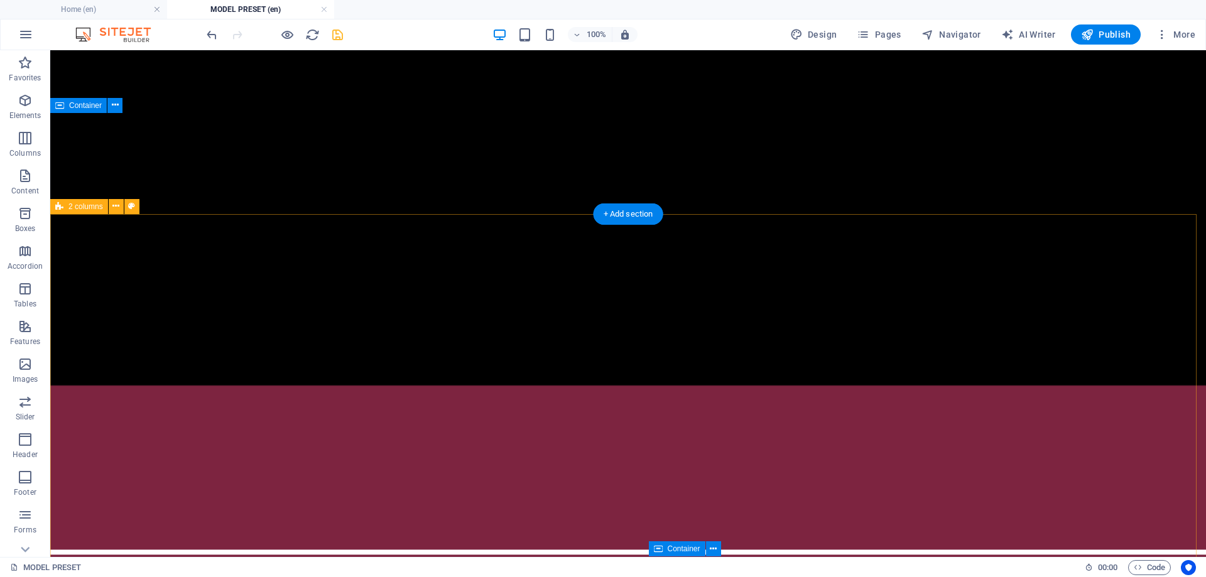
scroll to position [880, 0]
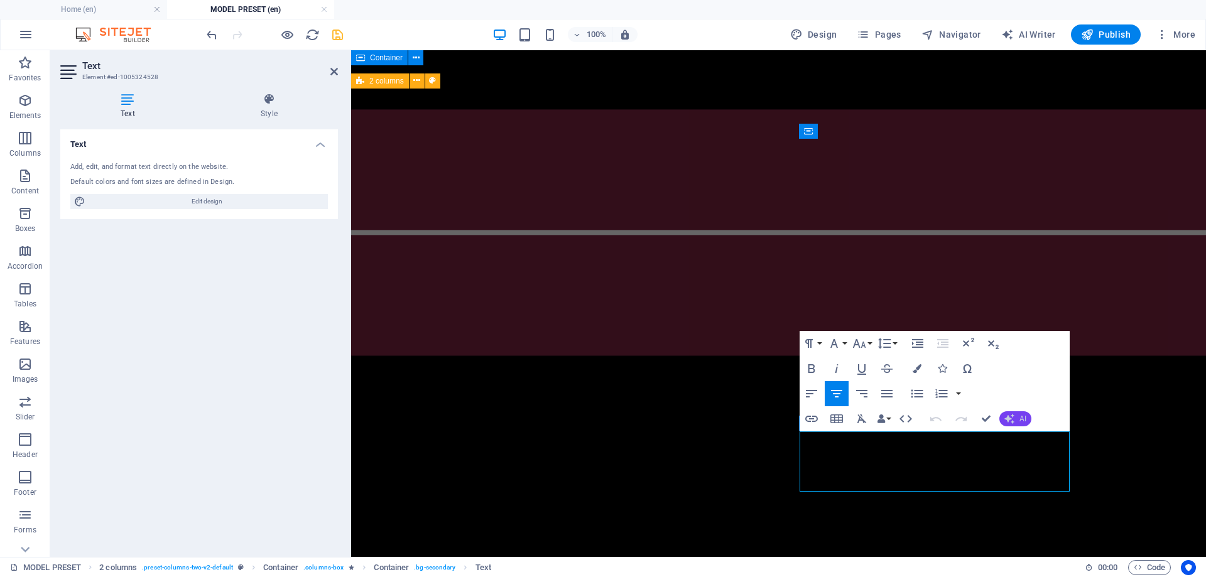
click at [1017, 420] on button "AI" at bounding box center [1016, 419] width 32 height 15
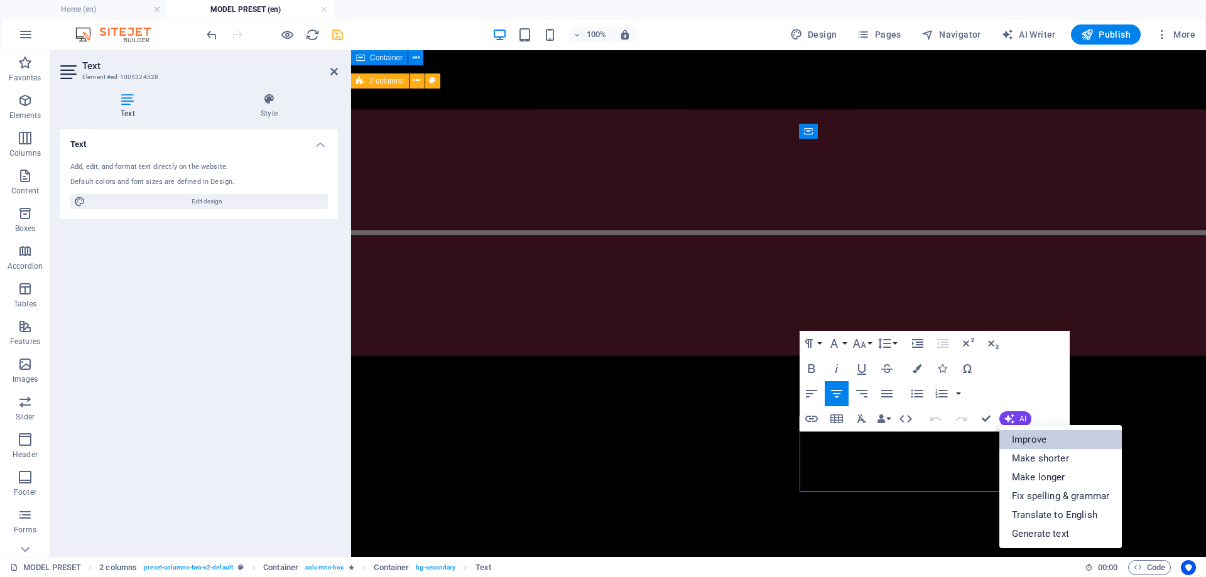
click at [1037, 437] on link "Improve" at bounding box center [1061, 439] width 123 height 19
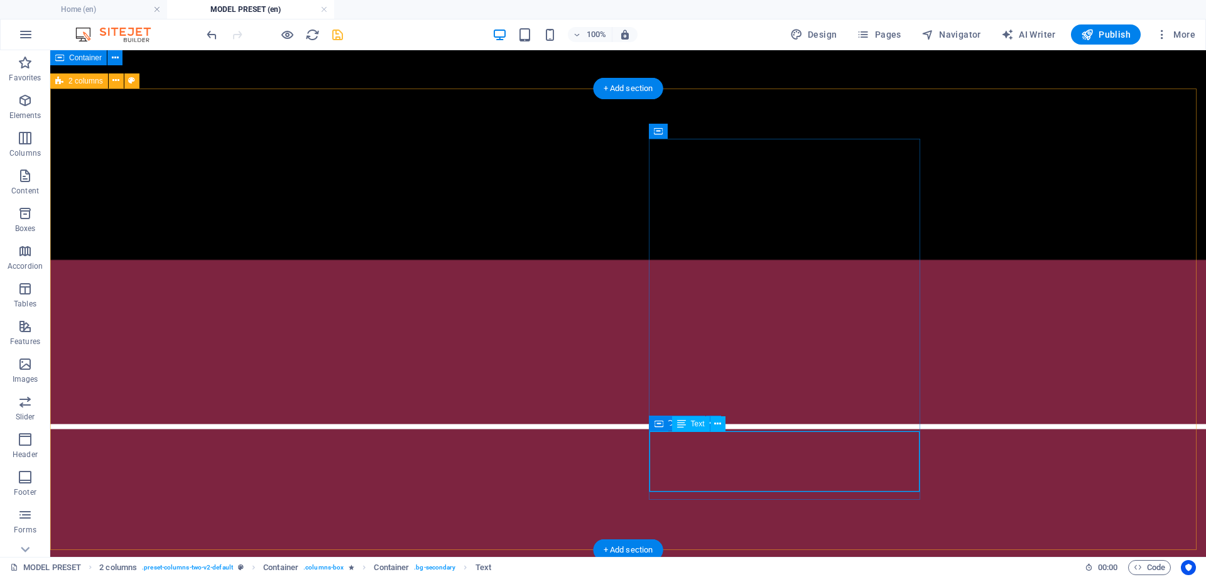
scroll to position [882, 0]
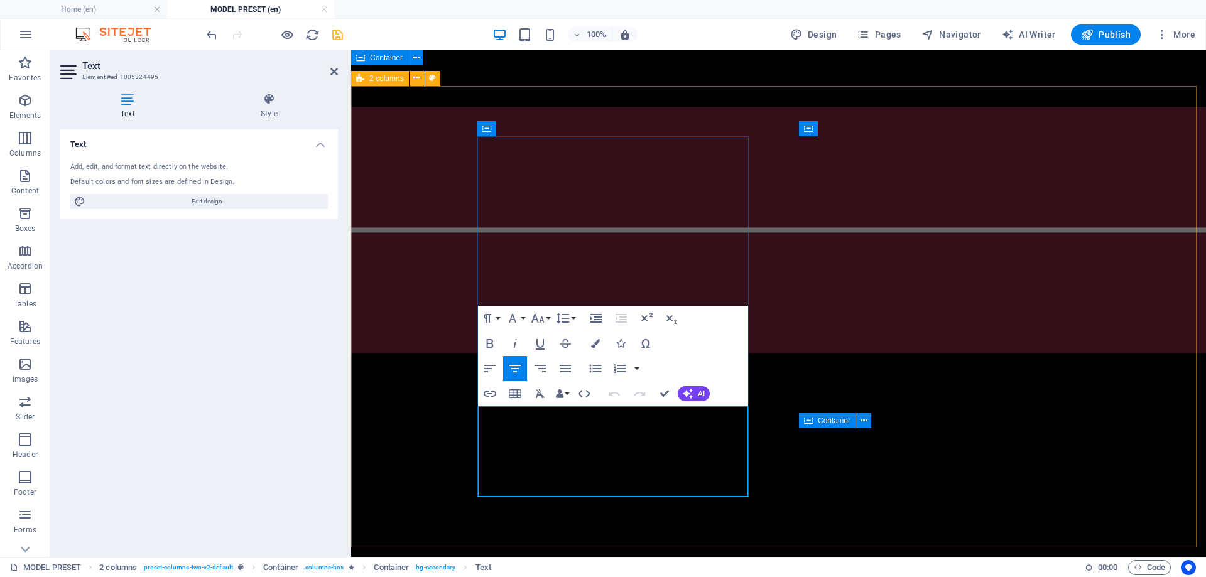
drag, startPoint x: 653, startPoint y: 487, endPoint x: 510, endPoint y: 457, distance: 146.9
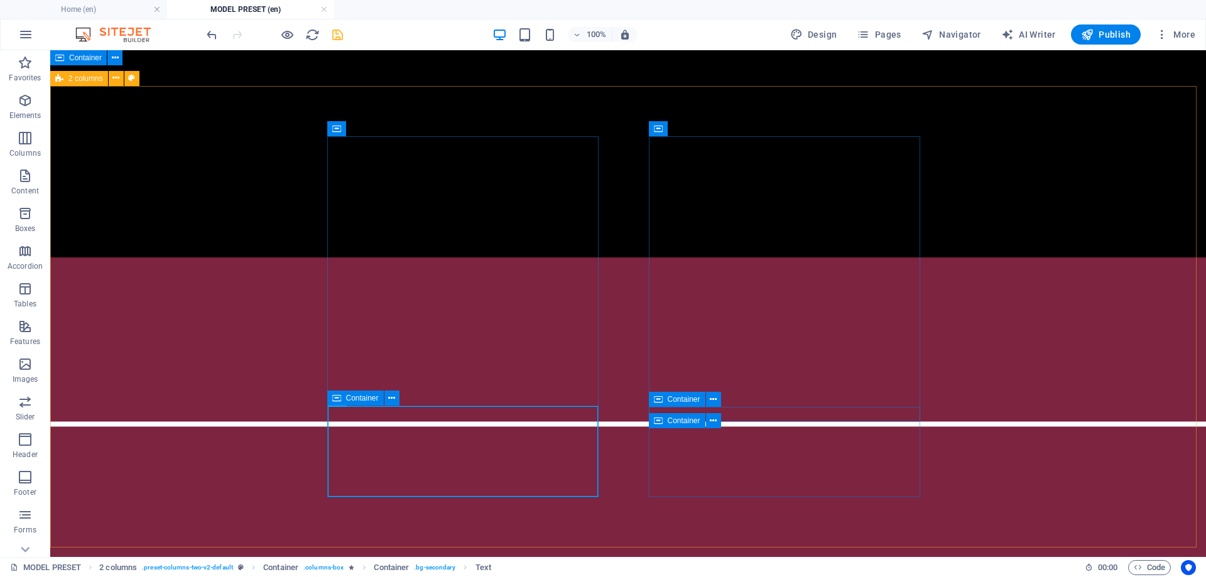
click at [342, 401] on div "Container" at bounding box center [355, 398] width 57 height 15
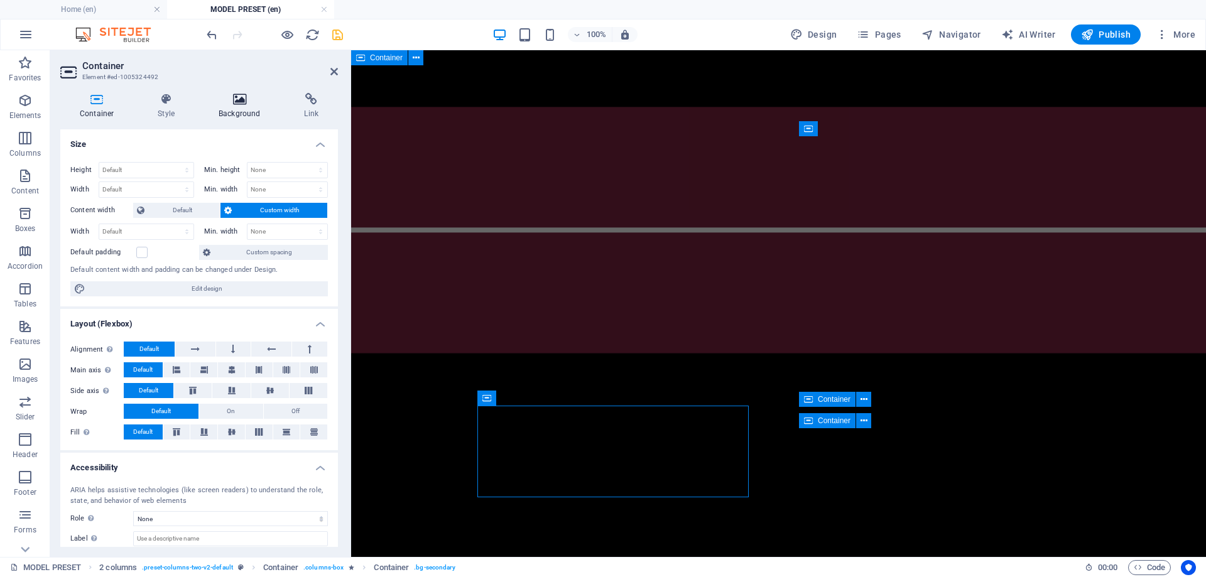
click at [244, 117] on h4 "Background" at bounding box center [241, 106] width 85 height 26
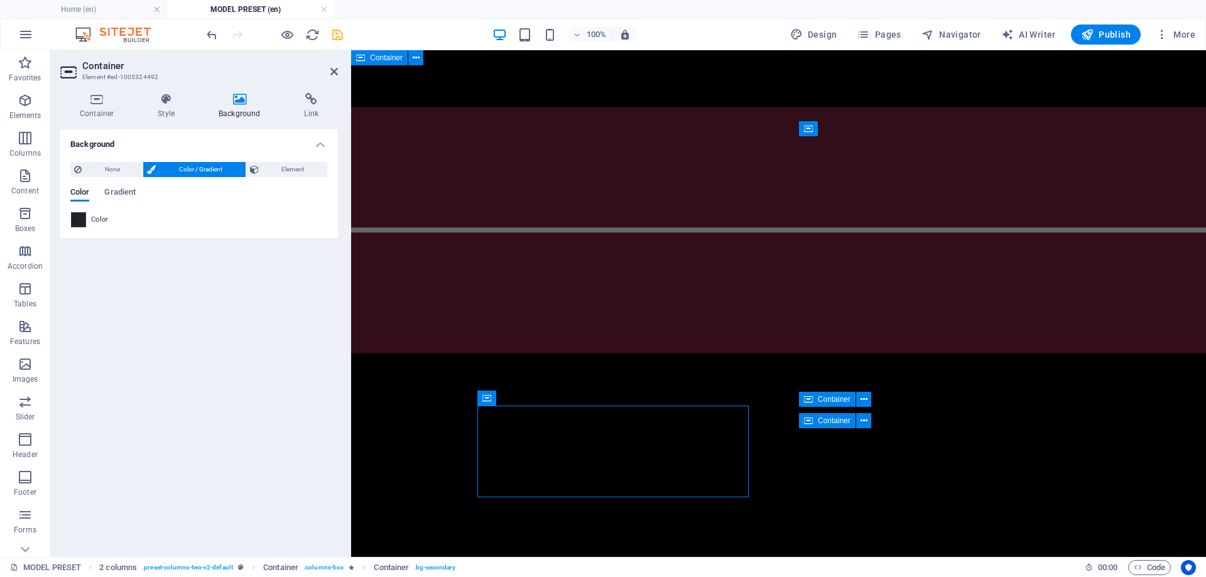
click at [77, 226] on span at bounding box center [79, 220] width 14 height 14
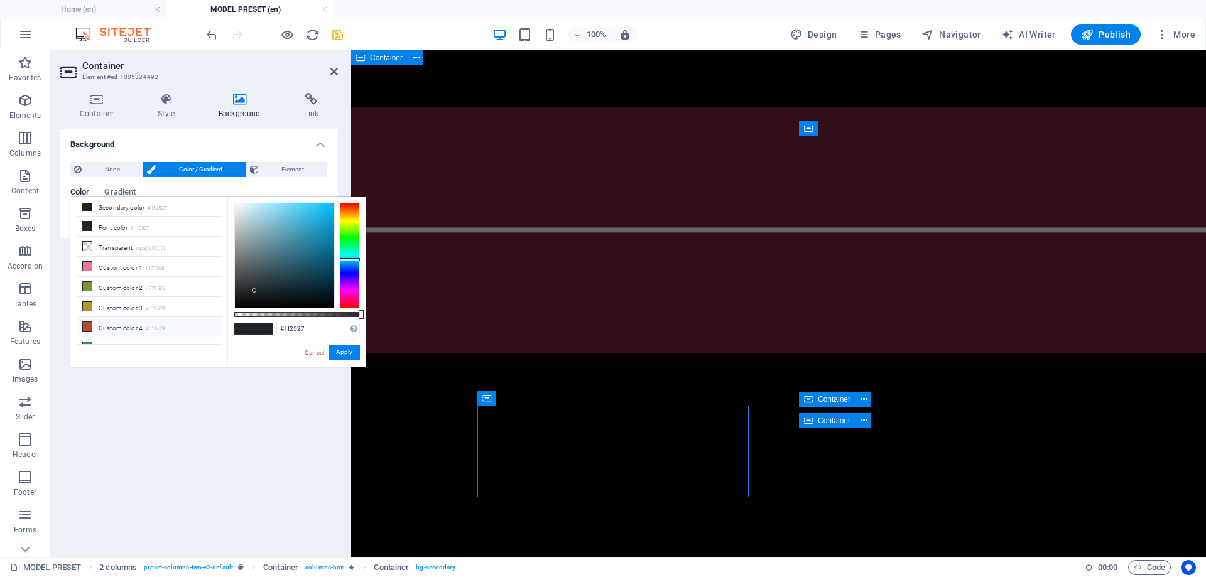
scroll to position [54, 0]
click at [86, 297] on icon at bounding box center [87, 299] width 9 height 9
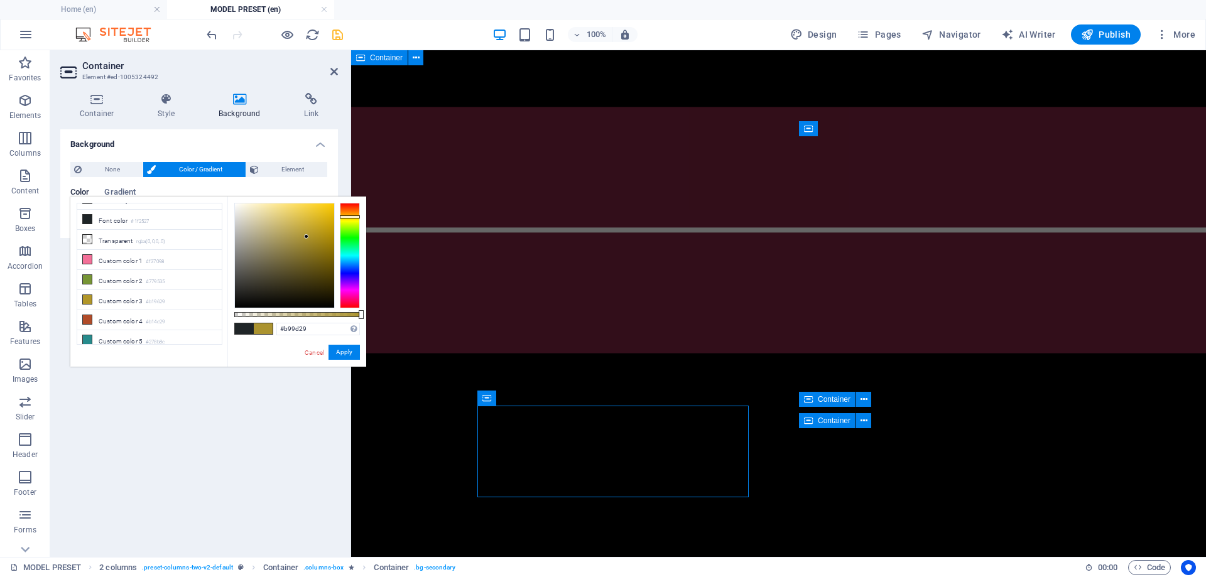
type input "#ffcc00"
drag, startPoint x: 307, startPoint y: 237, endPoint x: 408, endPoint y: 152, distance: 132.0
click at [408, 152] on body "Individual Home (en) MODEL PRESET (en) Favorites Elements Columns Content Boxes…" at bounding box center [603, 288] width 1206 height 577
drag, startPoint x: 348, startPoint y: 356, endPoint x: 138, endPoint y: 369, distance: 210.3
click at [348, 356] on button "Apply" at bounding box center [344, 352] width 31 height 15
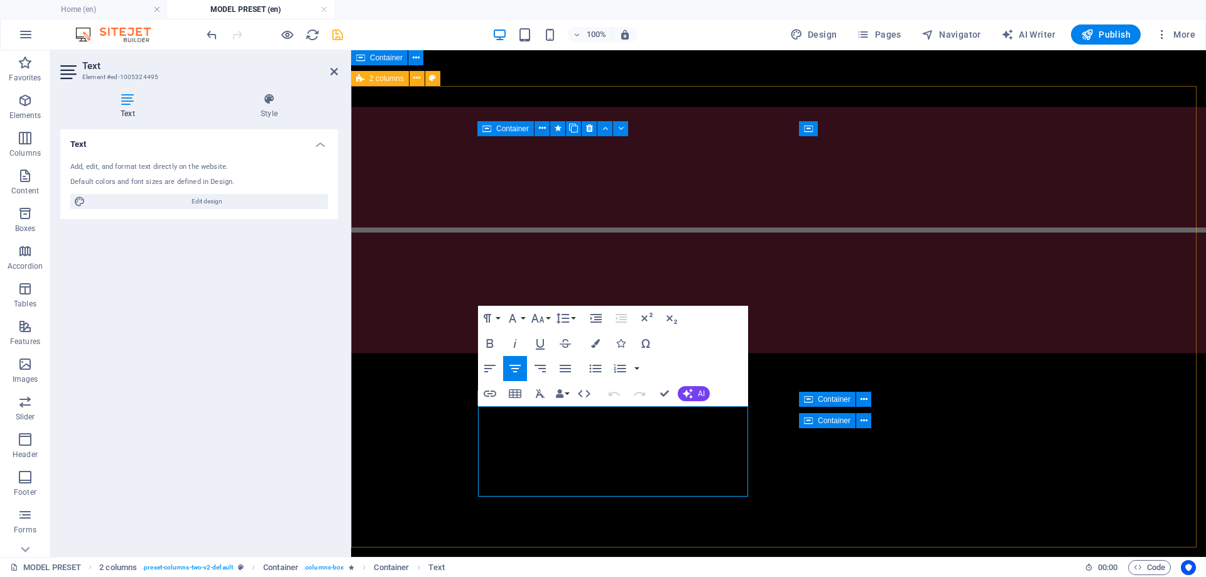
drag, startPoint x: 666, startPoint y: 488, endPoint x: 453, endPoint y: 391, distance: 233.9
click at [599, 342] on icon "button" at bounding box center [595, 343] width 9 height 9
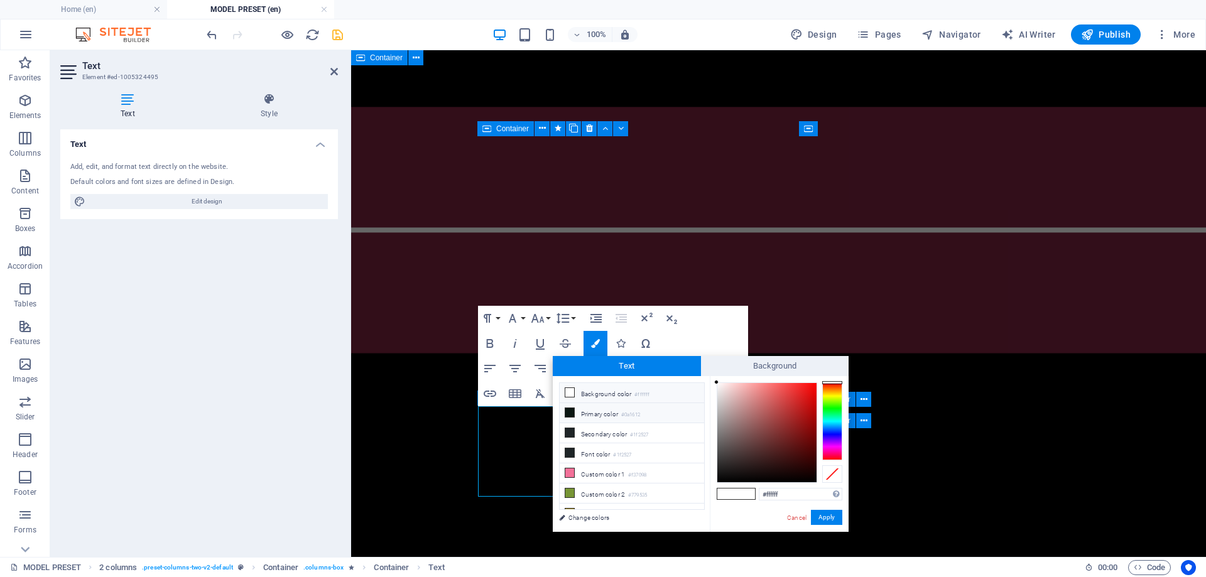
click at [567, 411] on icon at bounding box center [569, 412] width 9 height 9
type input "#0a1612"
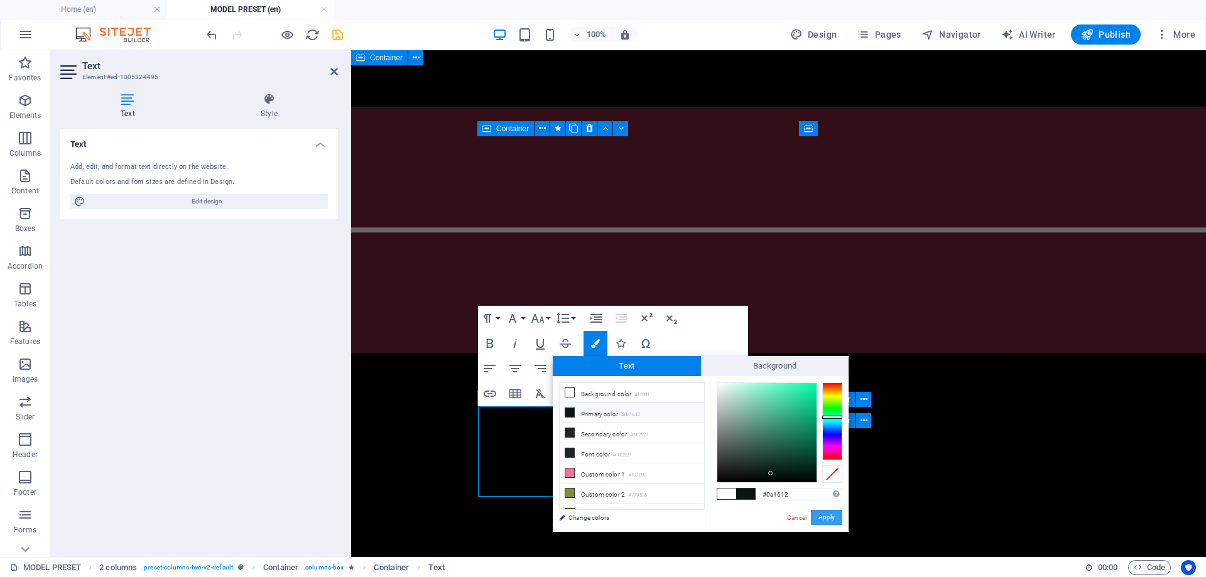
click at [821, 516] on button "Apply" at bounding box center [826, 517] width 31 height 15
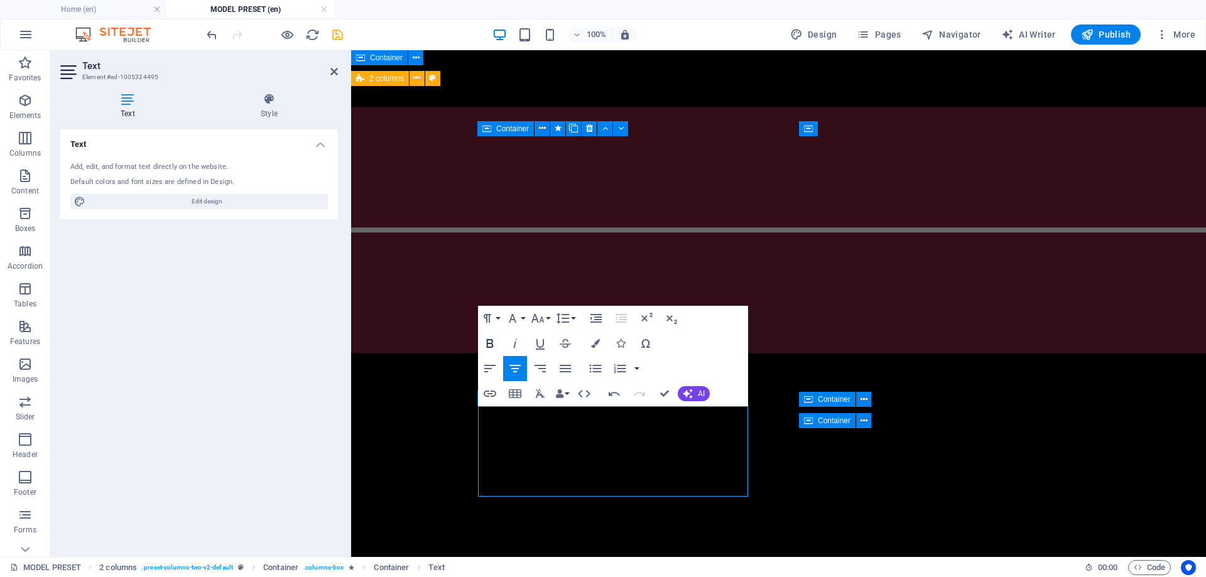
click at [491, 341] on icon "button" at bounding box center [490, 343] width 7 height 9
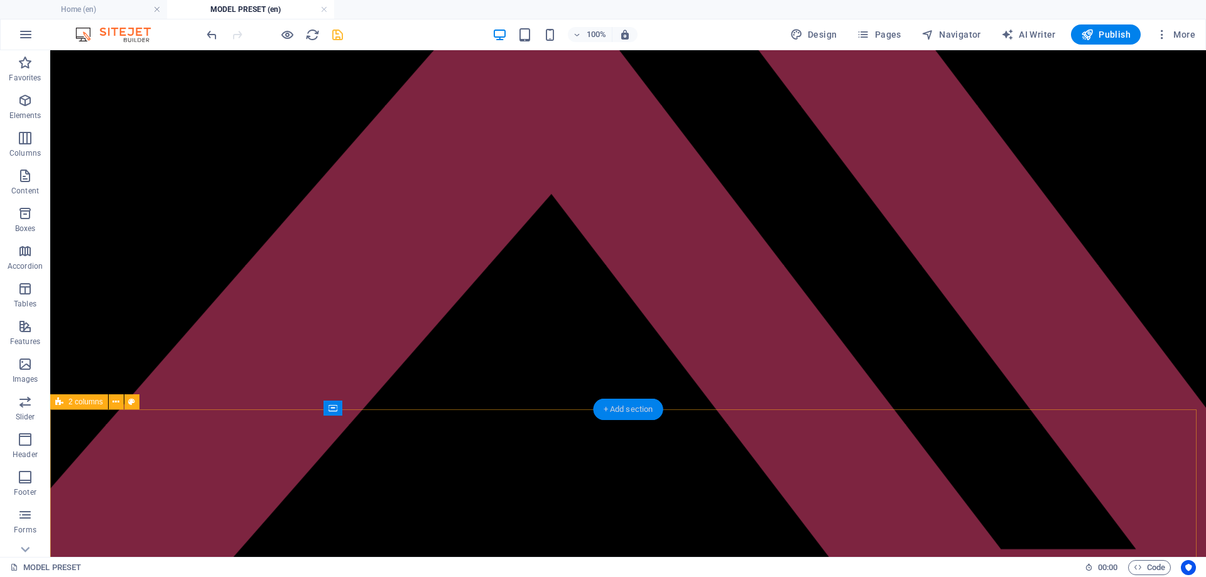
scroll to position [0, 0]
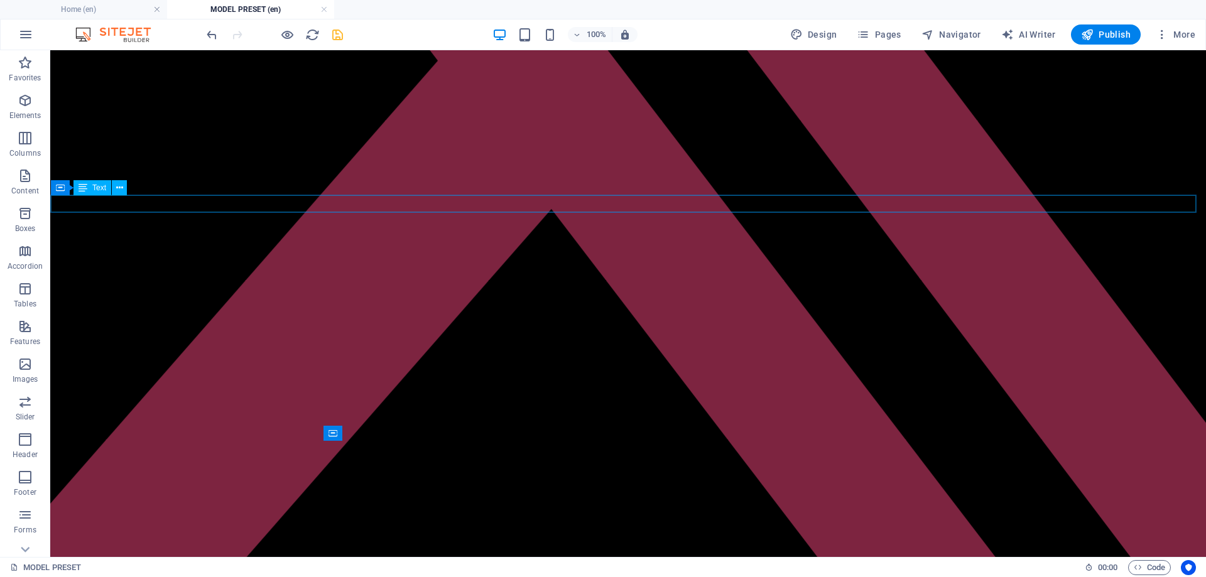
click at [409, 232] on div "These yellow labels will provide you with information." at bounding box center [628, 238] width 1145 height 13
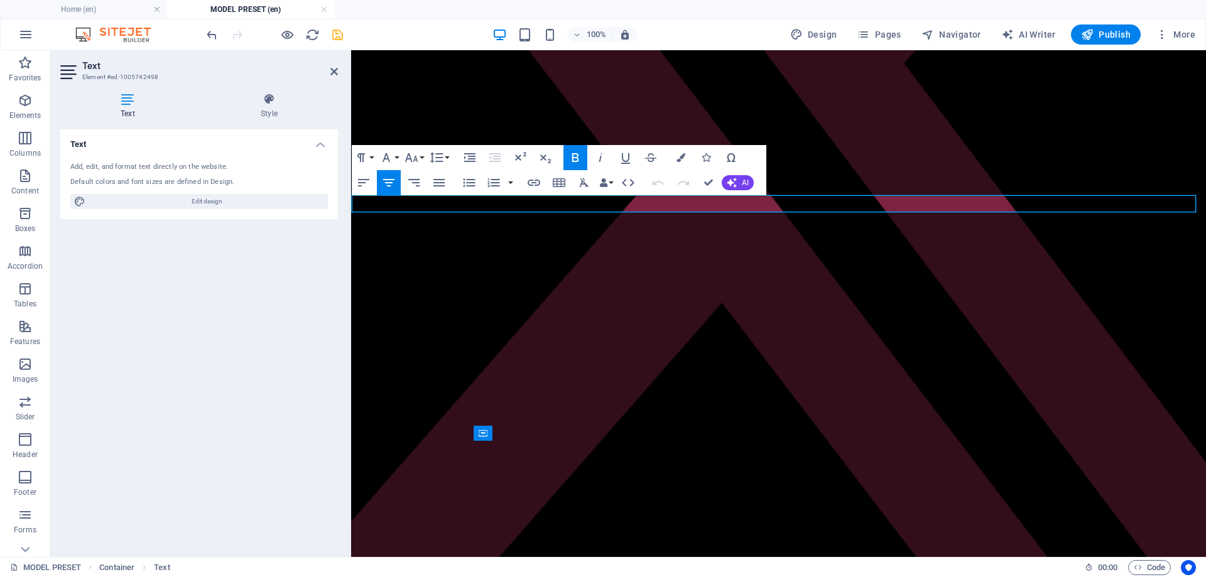
click at [909, 232] on strong "These yellow labels will provide you with information." at bounding box center [778, 238] width 261 height 13
drag, startPoint x: 977, startPoint y: 200, endPoint x: 885, endPoint y: 202, distance: 92.4
click at [885, 232] on strong "These yellow labels will provide you with information, they will get deleted on…" at bounding box center [779, 238] width 377 height 13
click at [733, 177] on button "AI" at bounding box center [738, 182] width 32 height 15
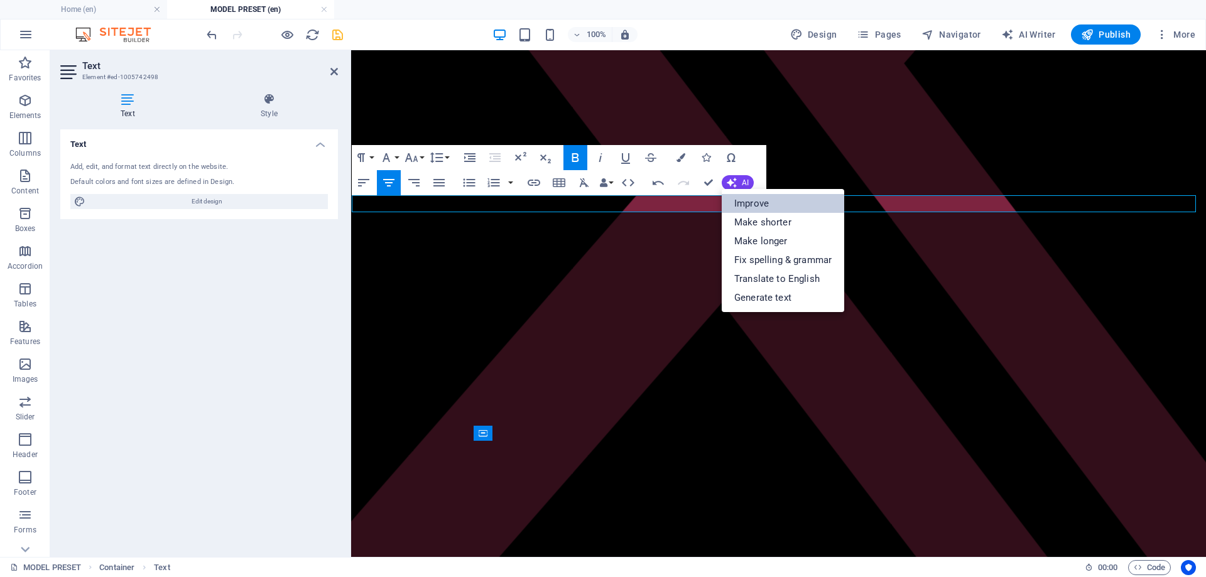
click at [751, 201] on link "Improve" at bounding box center [783, 203] width 123 height 19
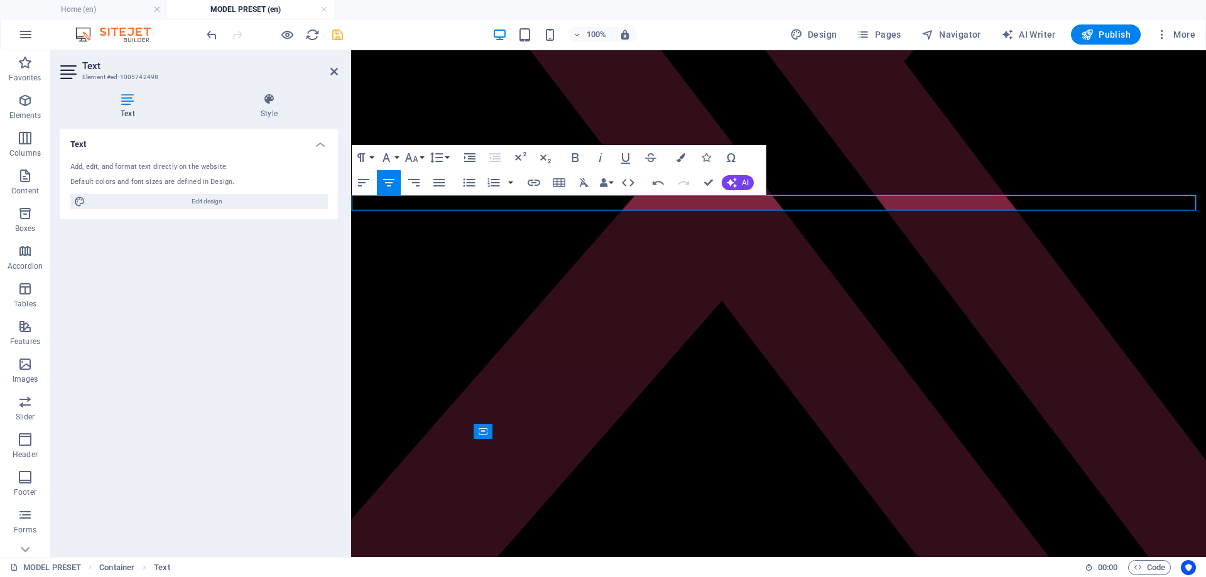
drag, startPoint x: 570, startPoint y: 203, endPoint x: 1002, endPoint y: 204, distance: 431.6
click at [1002, 232] on p "These yellow labels will provide you with information, but they will not appear…" at bounding box center [779, 237] width 844 height 11
click at [674, 158] on button "Colors" at bounding box center [681, 157] width 24 height 25
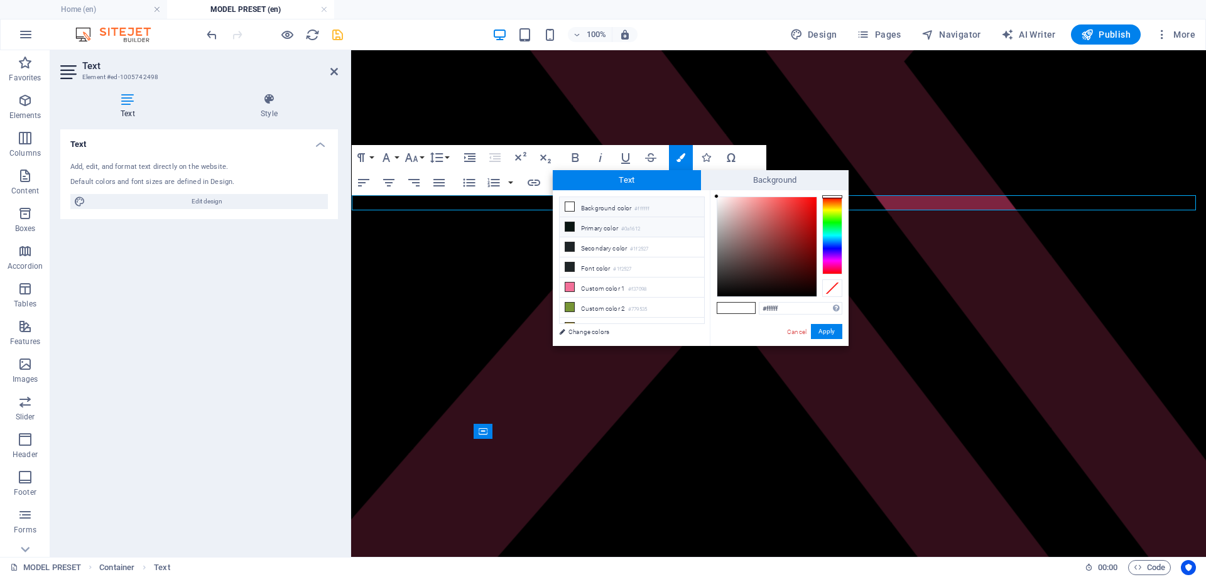
drag, startPoint x: 574, startPoint y: 226, endPoint x: 595, endPoint y: 232, distance: 22.5
click at [573, 226] on icon at bounding box center [569, 226] width 9 height 9
type input "#0a1612"
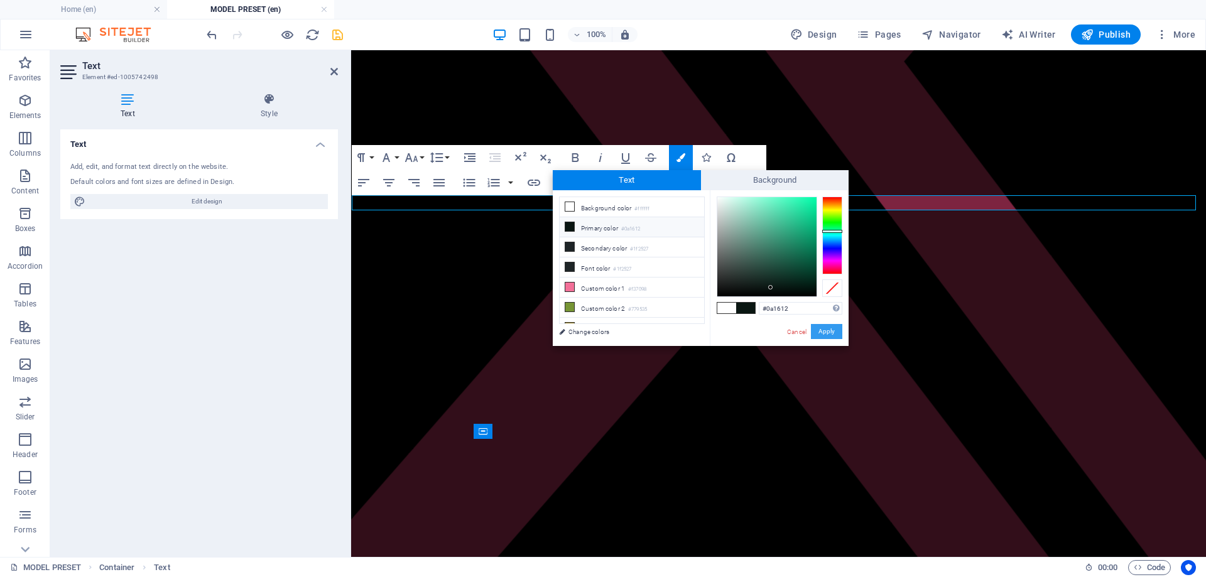
click at [820, 334] on button "Apply" at bounding box center [826, 331] width 31 height 15
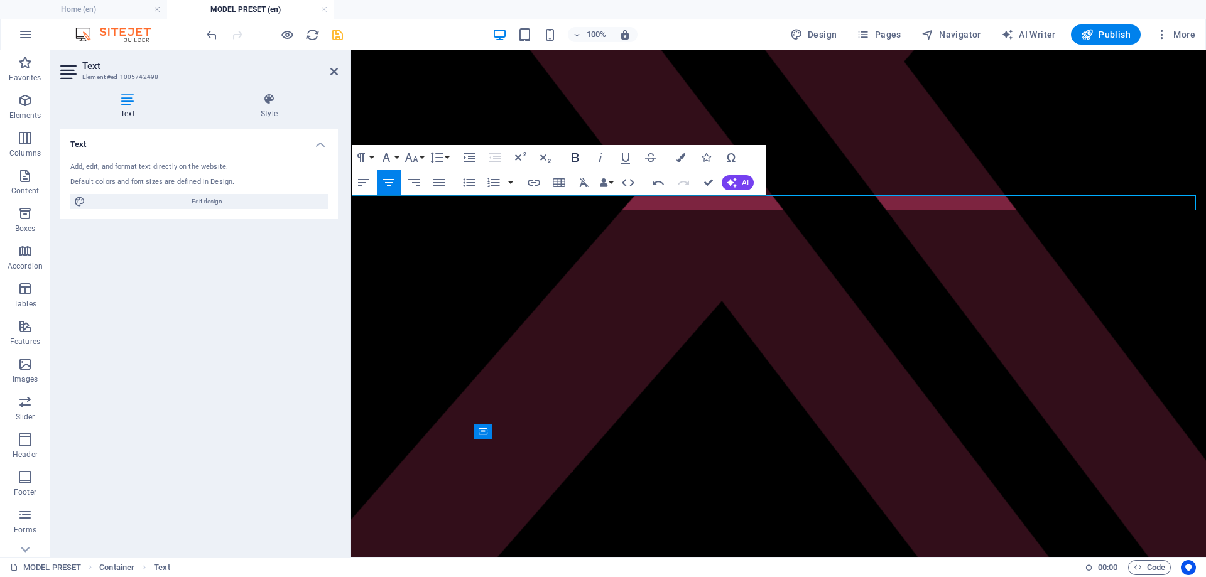
click at [575, 158] on icon "button" at bounding box center [575, 157] width 7 height 9
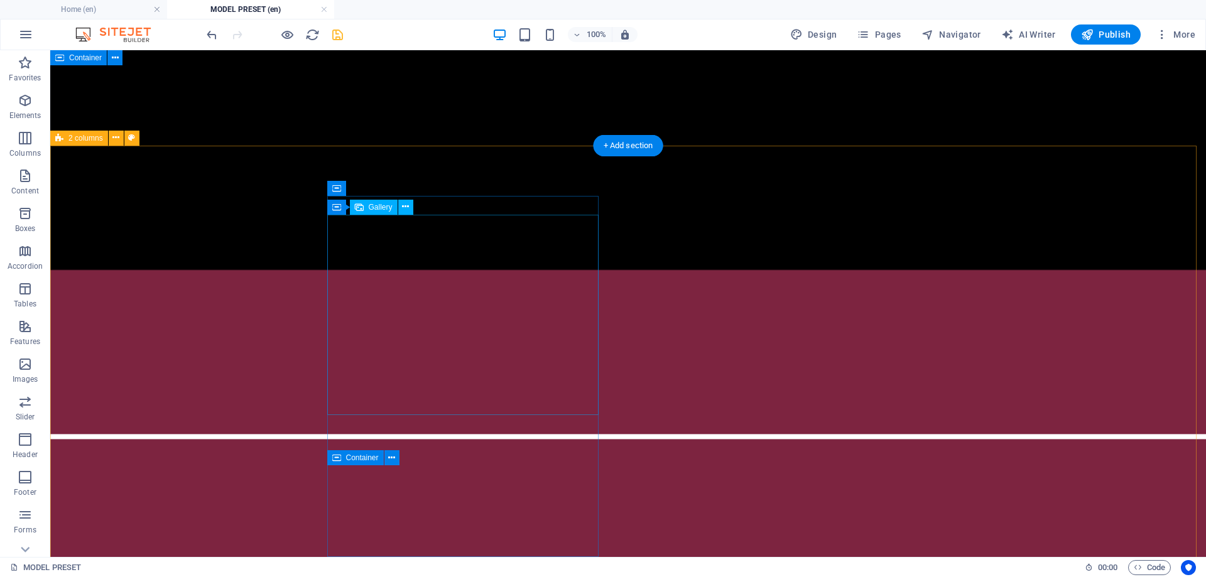
scroll to position [880, 0]
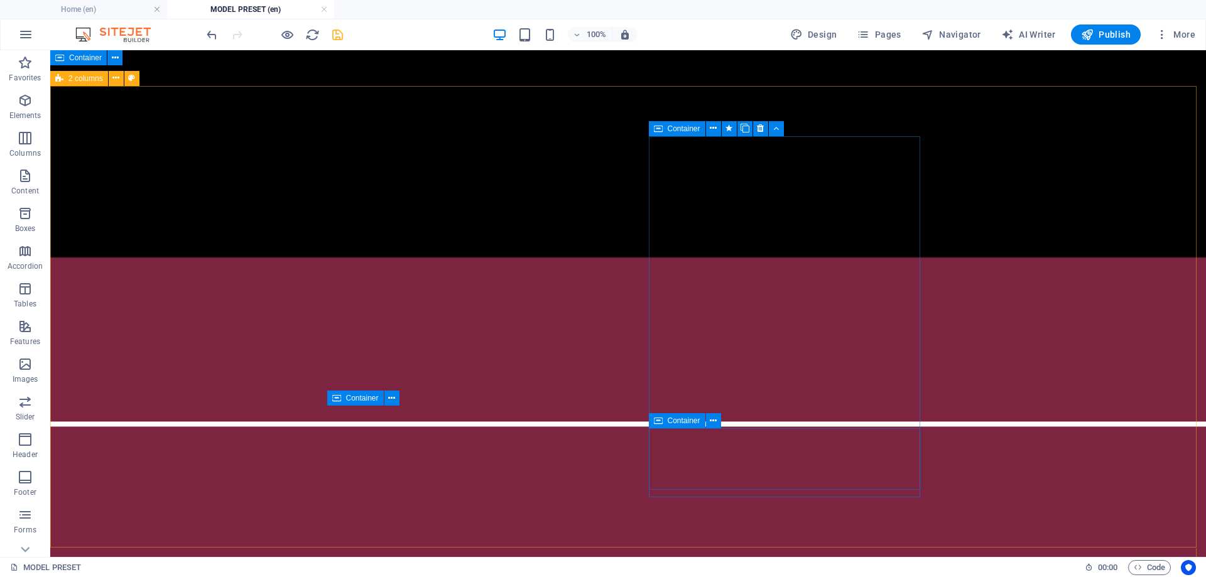
click at [658, 426] on icon at bounding box center [658, 420] width 9 height 15
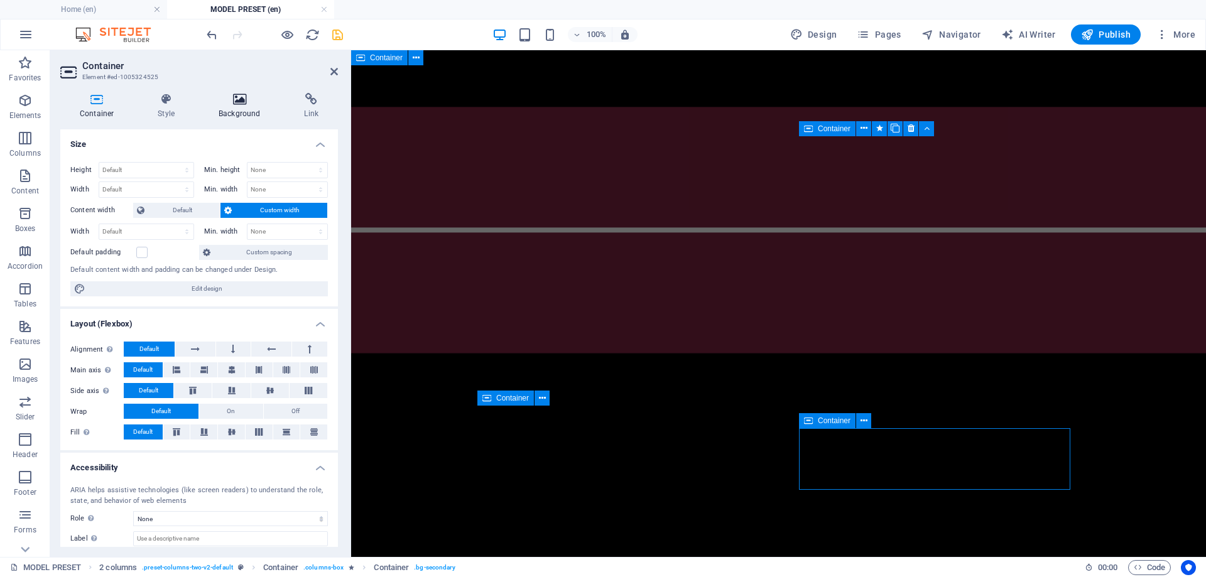
click at [244, 107] on h4 "Background" at bounding box center [241, 106] width 85 height 26
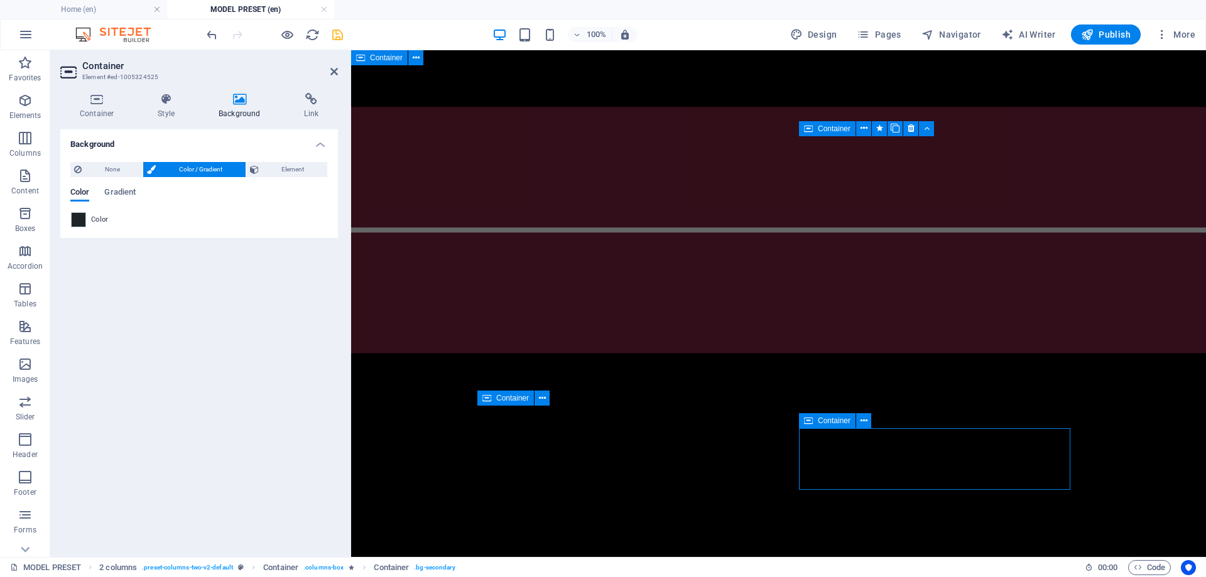
click at [86, 220] on div "Color" at bounding box center [199, 219] width 256 height 15
click at [82, 221] on span at bounding box center [79, 220] width 14 height 14
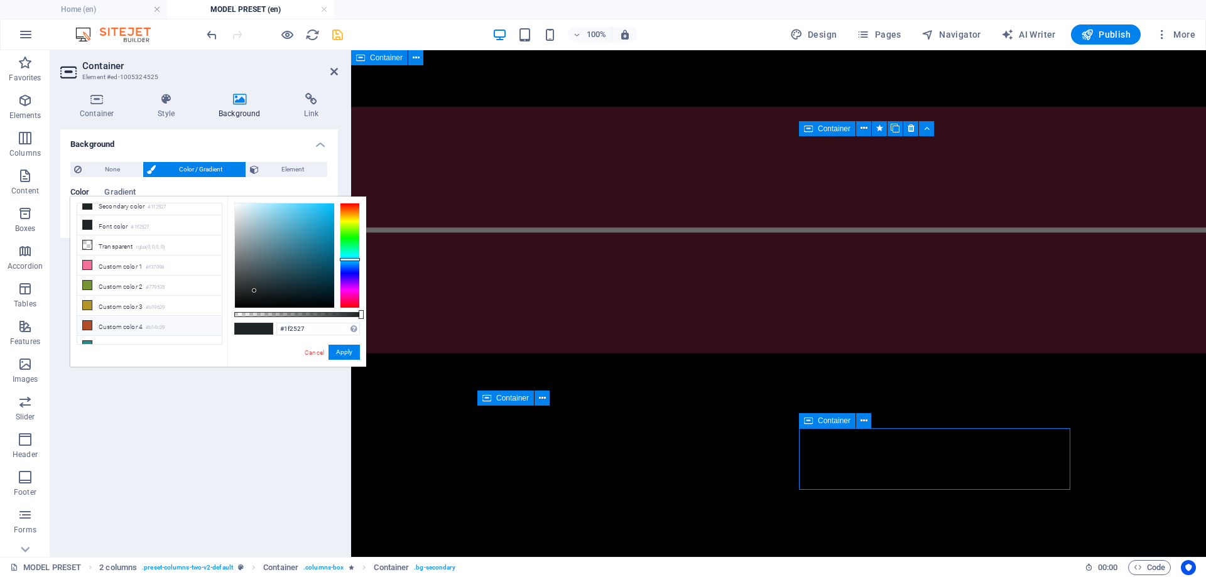
scroll to position [54, 0]
click at [89, 297] on icon at bounding box center [87, 299] width 9 height 9
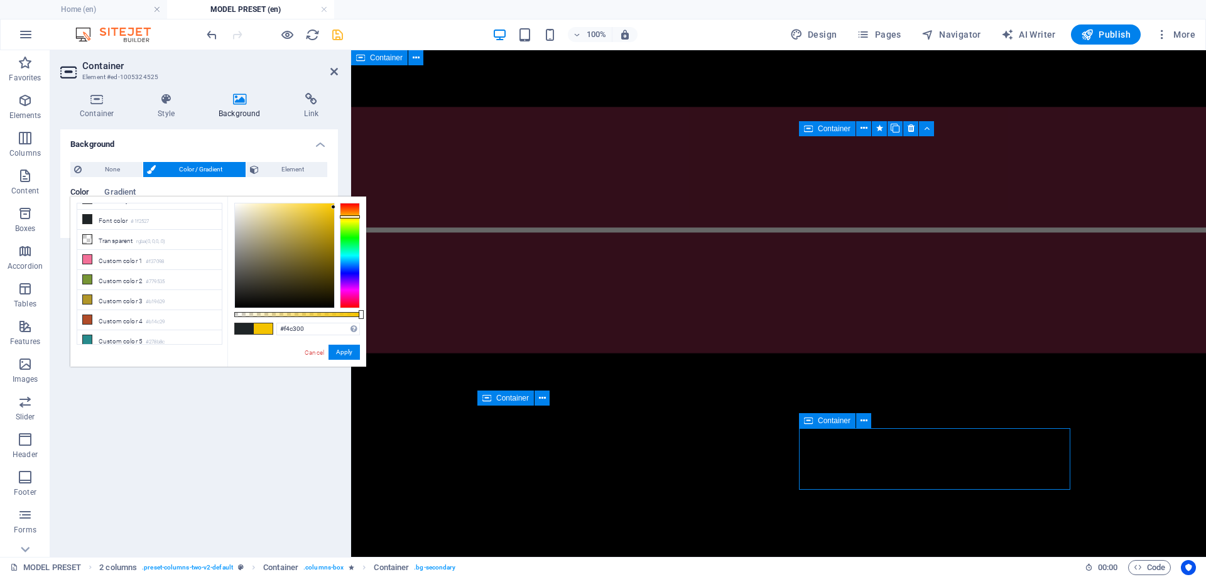
type input "#ffcc00"
drag, startPoint x: 306, startPoint y: 234, endPoint x: 352, endPoint y: 198, distance: 58.6
click at [352, 198] on div "#ffcc00 Supported formats #0852ed rgb(8, 82, 237) rgba(8, 82, 237, 90%) hsv(221…" at bounding box center [296, 373] width 139 height 352
click at [337, 355] on button "Apply" at bounding box center [344, 352] width 31 height 15
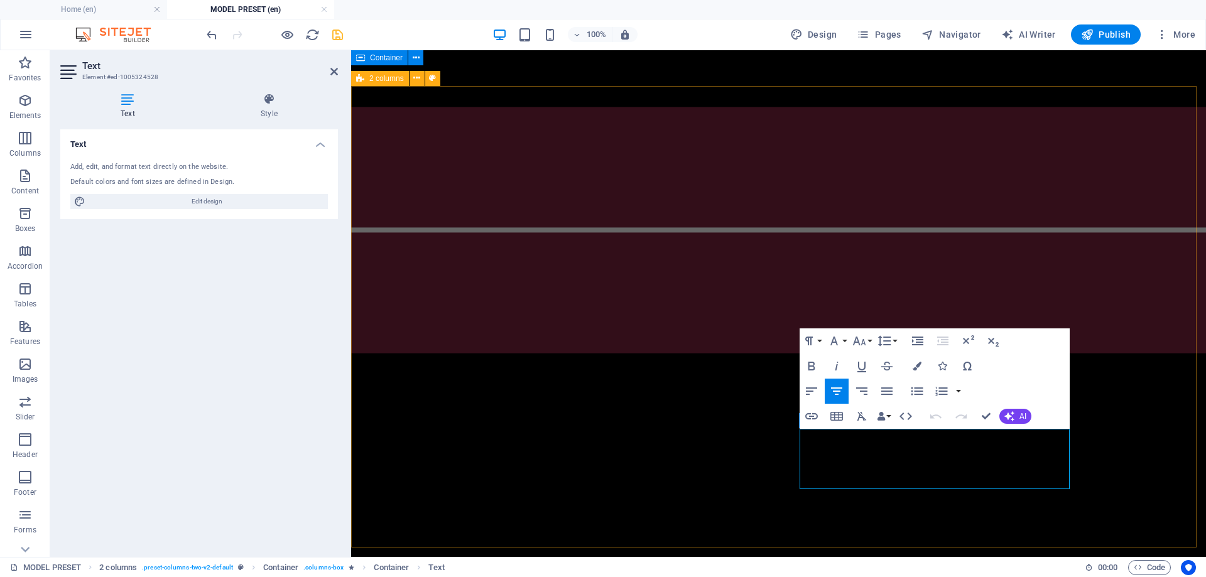
drag, startPoint x: 1018, startPoint y: 485, endPoint x: 778, endPoint y: 421, distance: 248.4
click at [814, 365] on icon "button" at bounding box center [812, 366] width 7 height 9
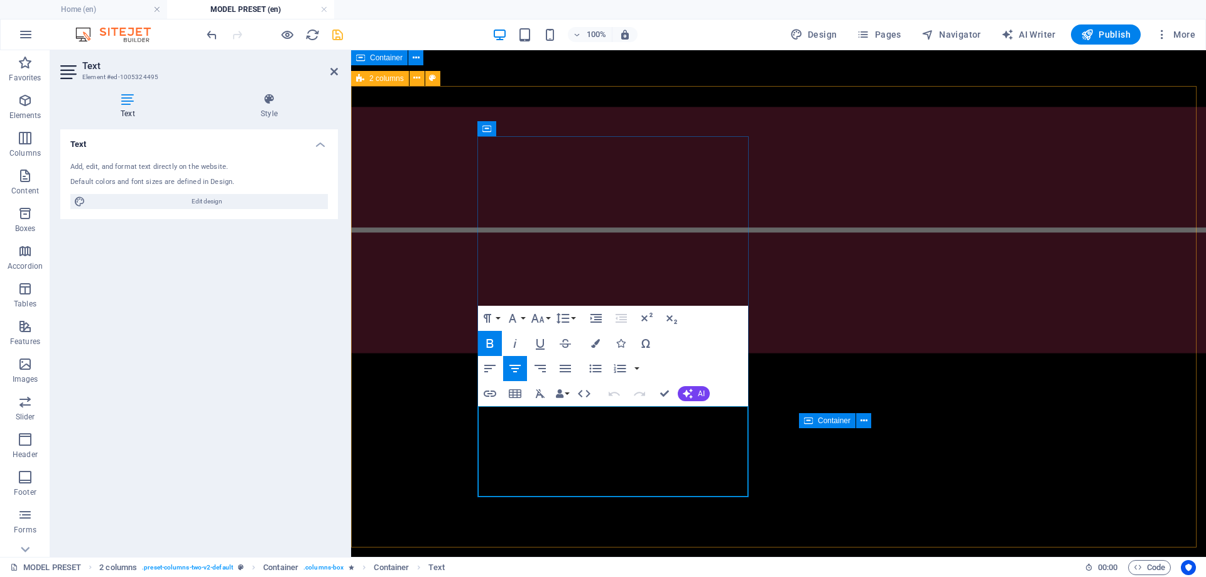
drag, startPoint x: 498, startPoint y: 413, endPoint x: 490, endPoint y: 410, distance: 8.8
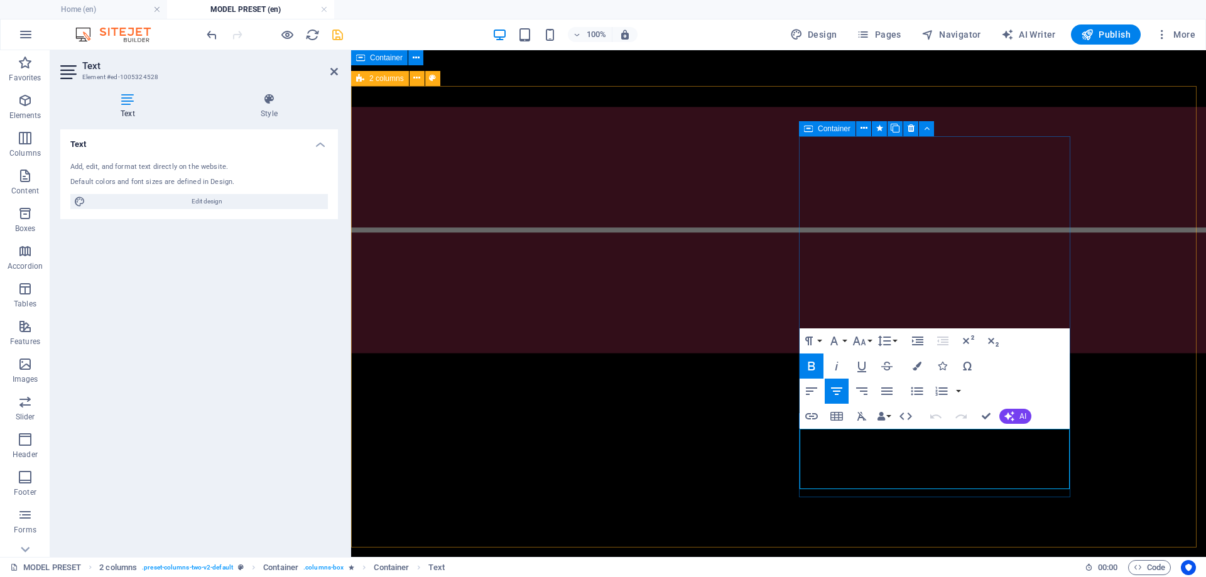
drag, startPoint x: 1039, startPoint y: 484, endPoint x: 772, endPoint y: 410, distance: 277.5
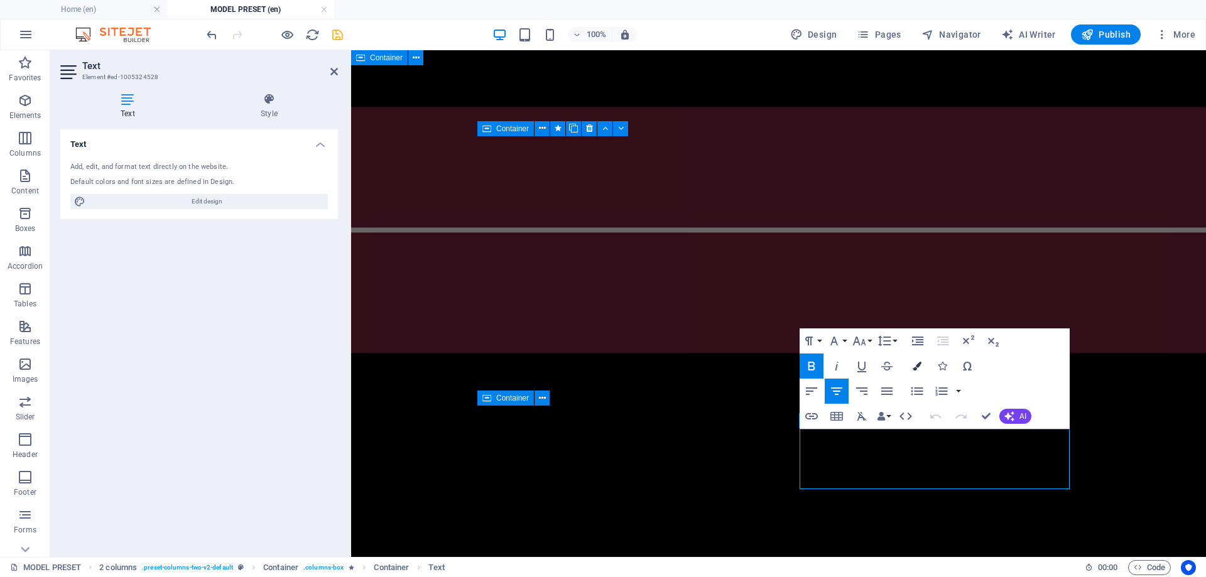
click at [916, 369] on icon "button" at bounding box center [917, 366] width 9 height 9
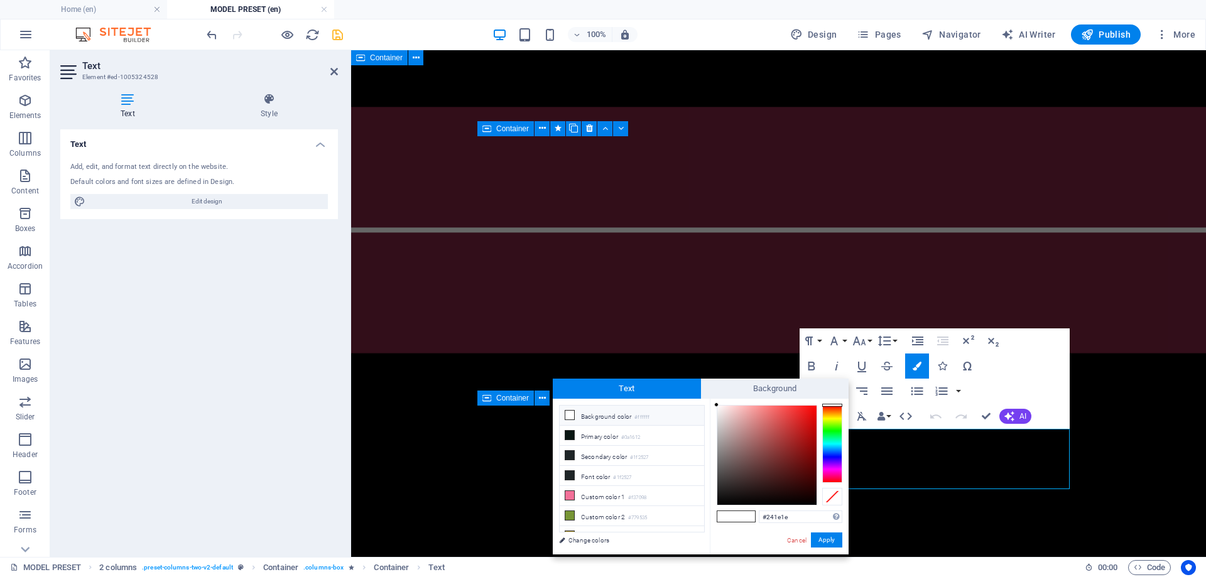
type input "#000000"
click at [697, 577] on html "Individual Home (en) MODEL PRESET (en) Favorites Elements Columns Content Boxes…" at bounding box center [603, 288] width 1206 height 577
click at [818, 538] on button "Apply" at bounding box center [826, 540] width 31 height 15
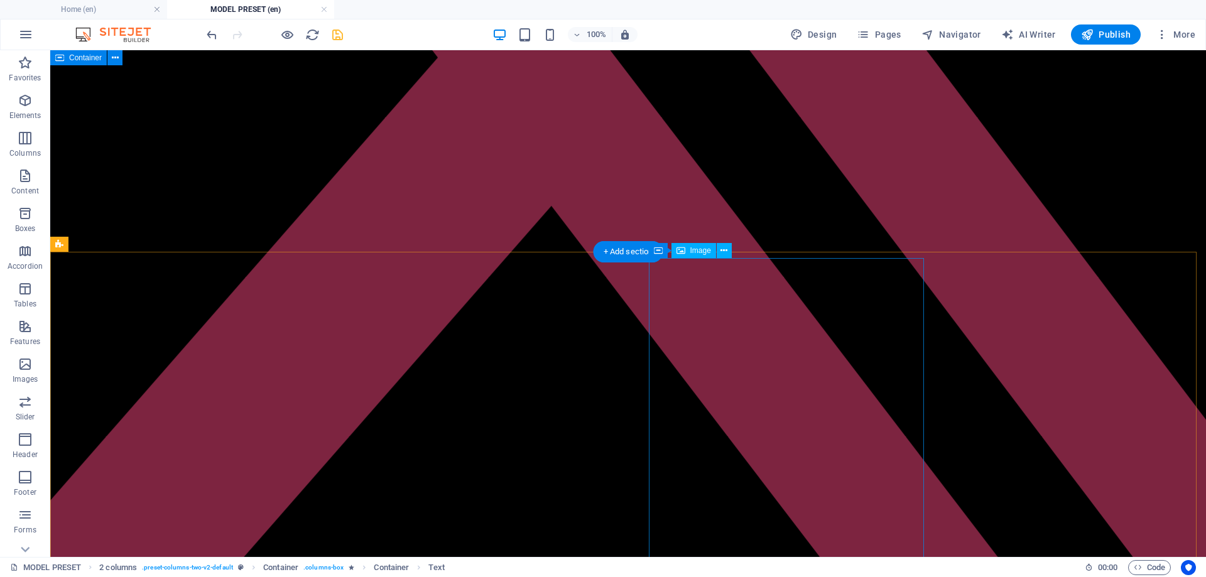
scroll to position [1, 0]
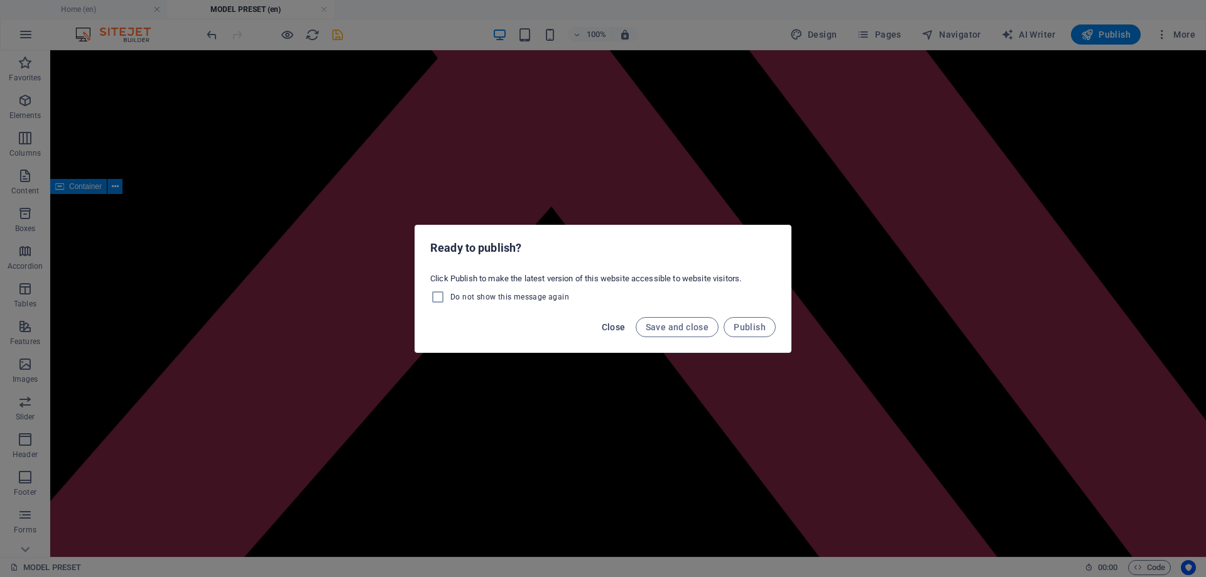
click at [609, 325] on span "Close" at bounding box center [614, 327] width 24 height 10
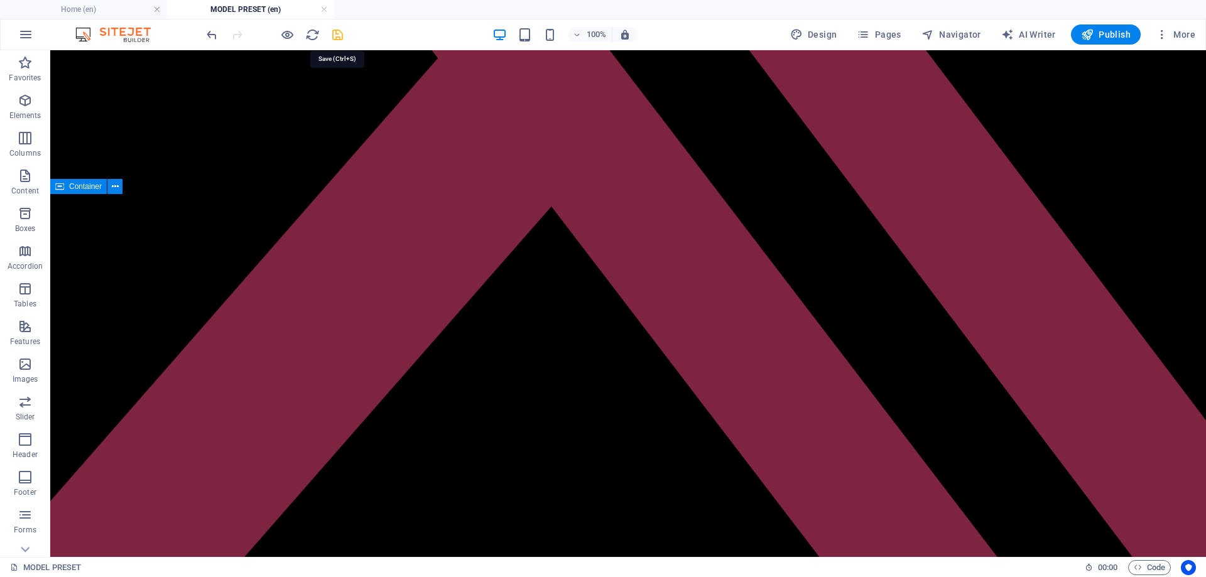
click at [339, 33] on icon "save" at bounding box center [337, 35] width 14 height 14
click at [63, 236] on icon at bounding box center [59, 234] width 9 height 15
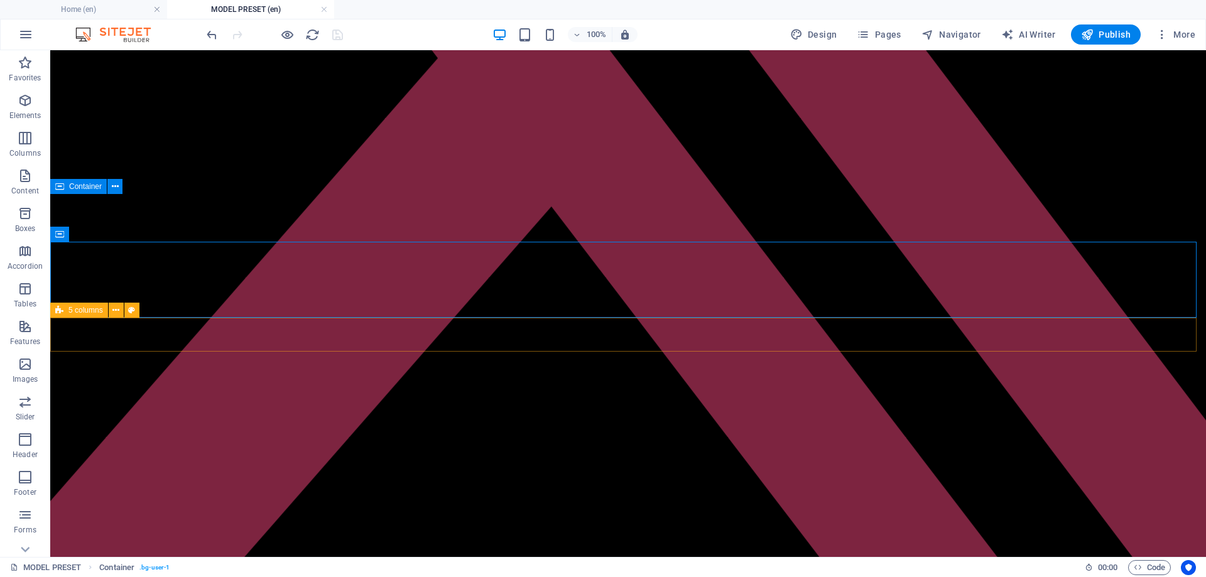
click at [68, 308] on span "5 columns" at bounding box center [85, 311] width 35 height 8
click at [72, 377] on span "Social Media Icons" at bounding box center [99, 376] width 63 height 8
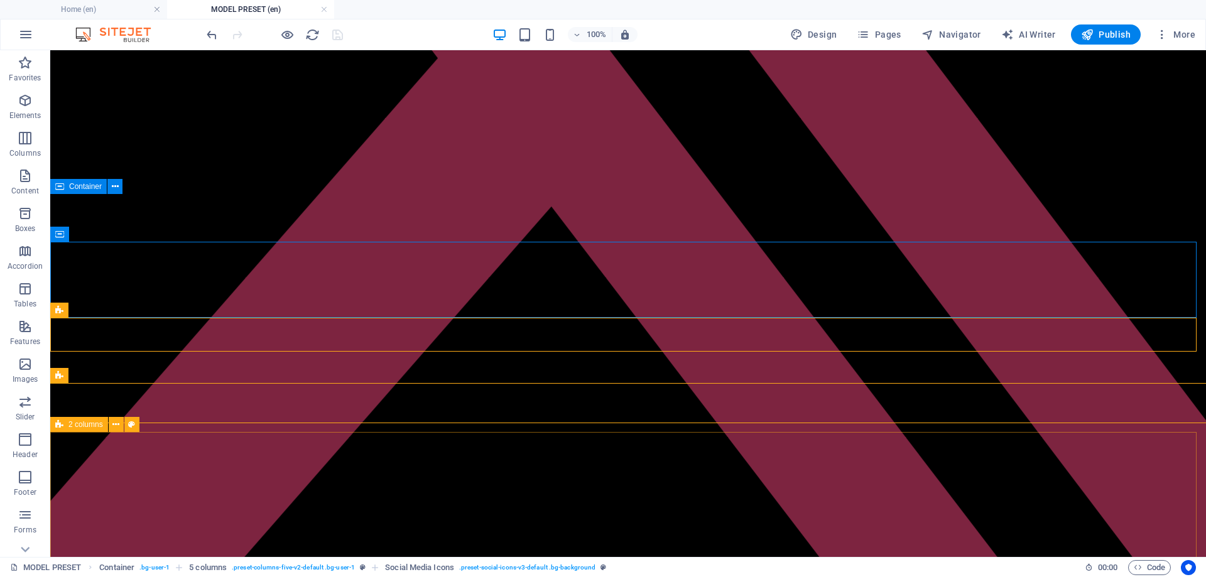
click at [62, 427] on icon at bounding box center [59, 424] width 8 height 15
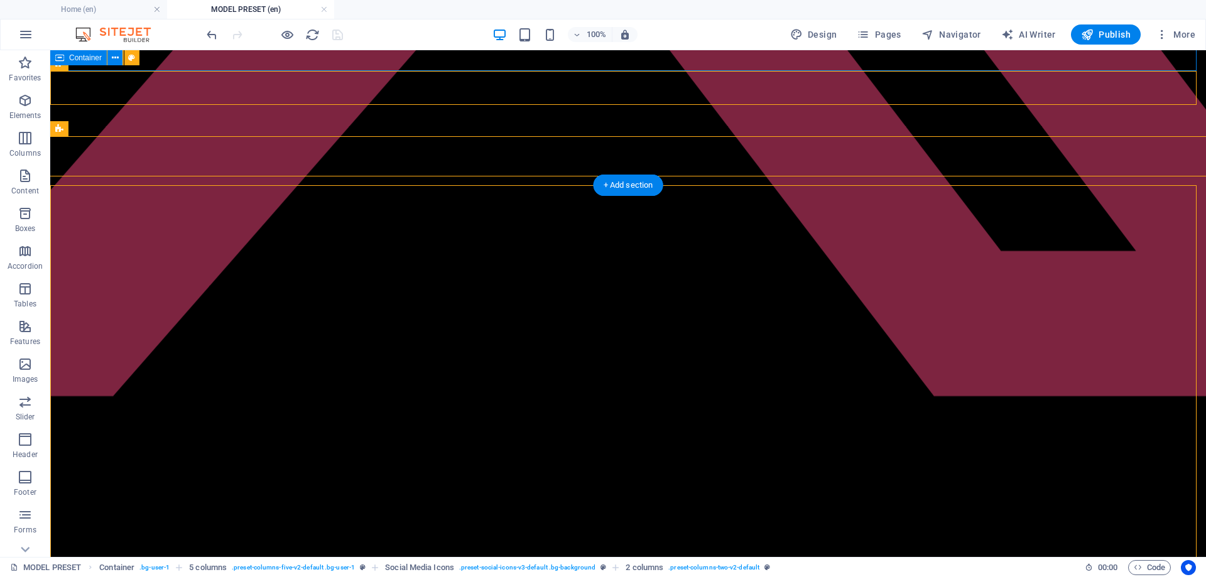
scroll to position [126, 0]
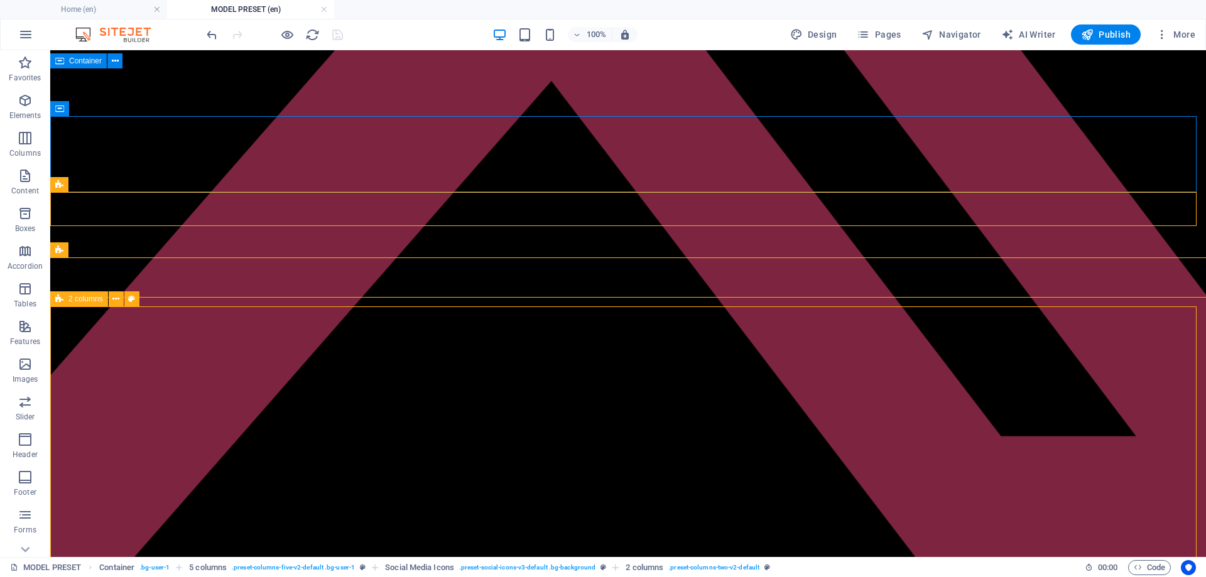
click at [67, 299] on div "2 columns" at bounding box center [79, 299] width 58 height 15
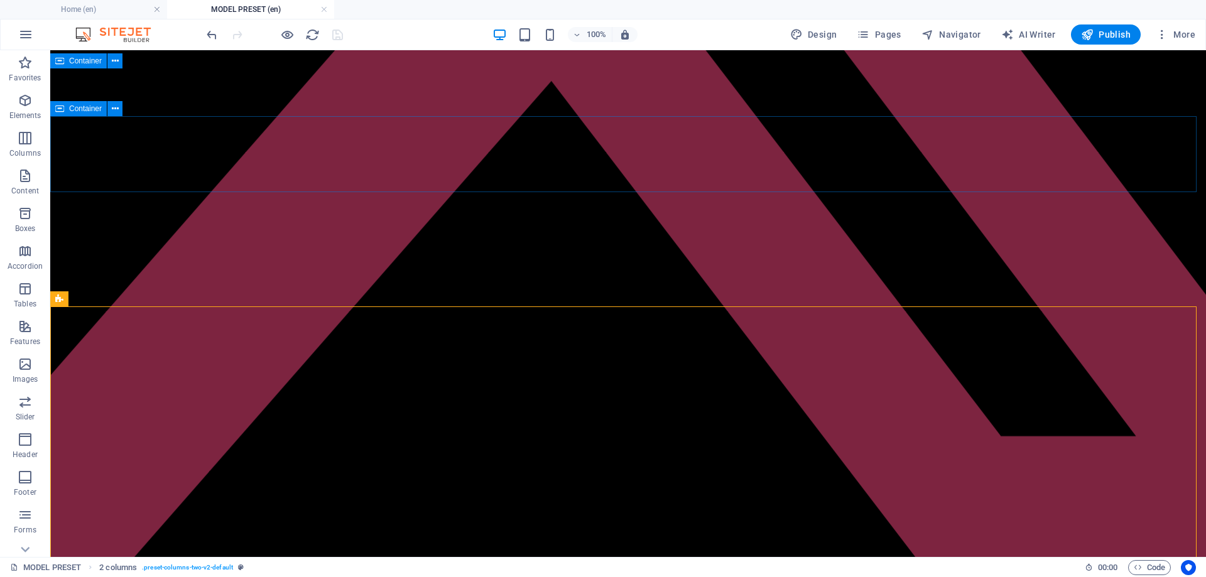
click at [64, 109] on div "Container" at bounding box center [78, 108] width 57 height 15
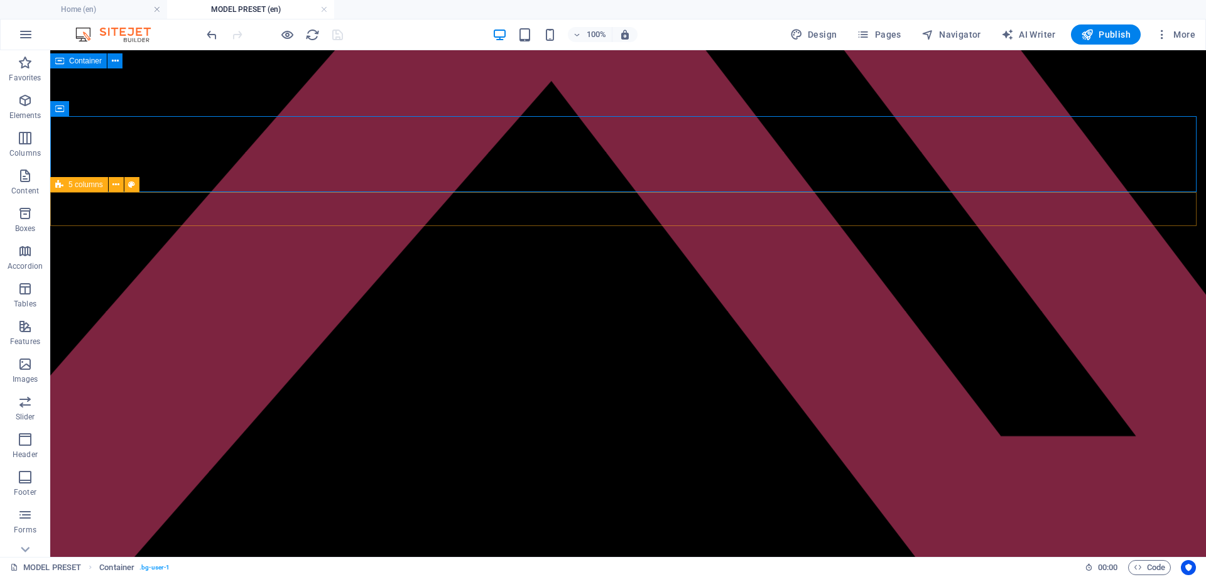
click at [64, 188] on div "5 columns" at bounding box center [79, 184] width 58 height 15
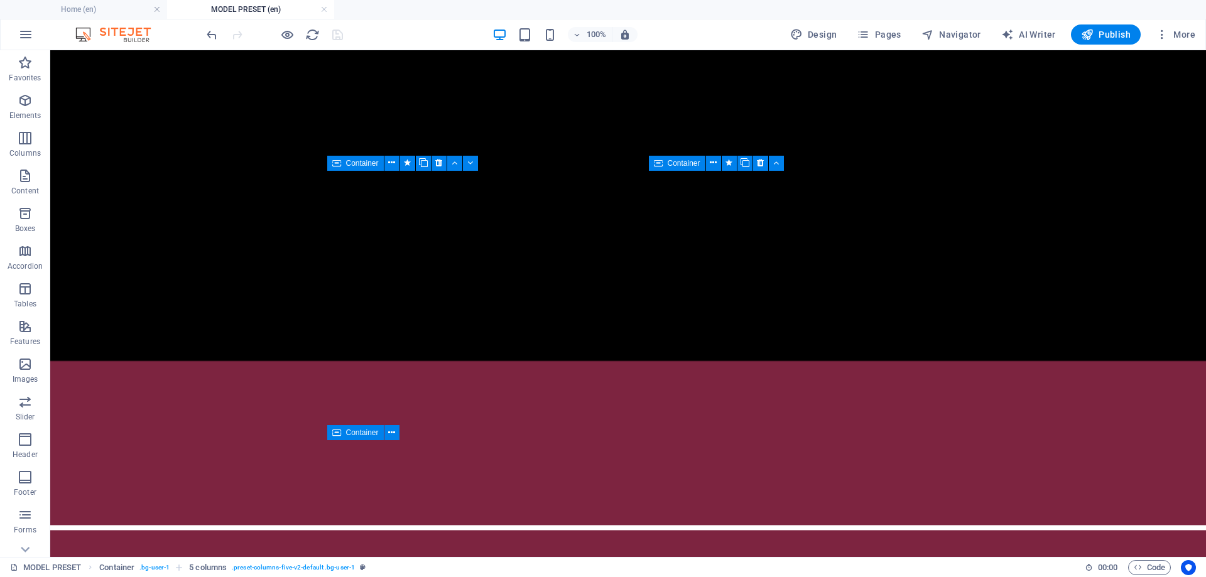
scroll to position [880, 0]
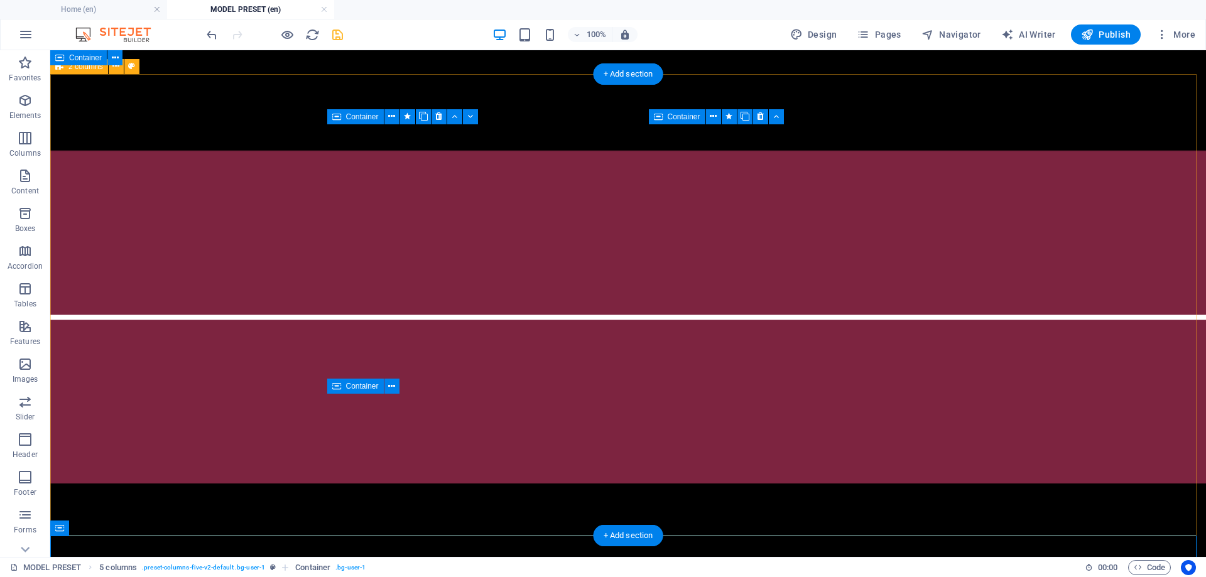
scroll to position [990, 0]
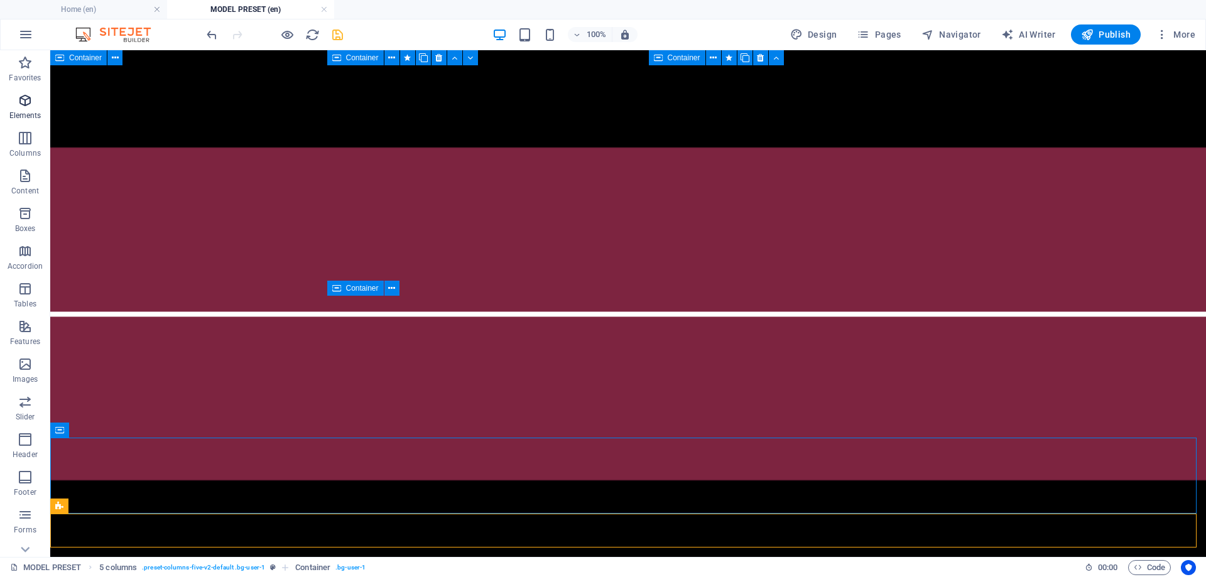
click at [18, 105] on icon "button" at bounding box center [25, 100] width 15 height 15
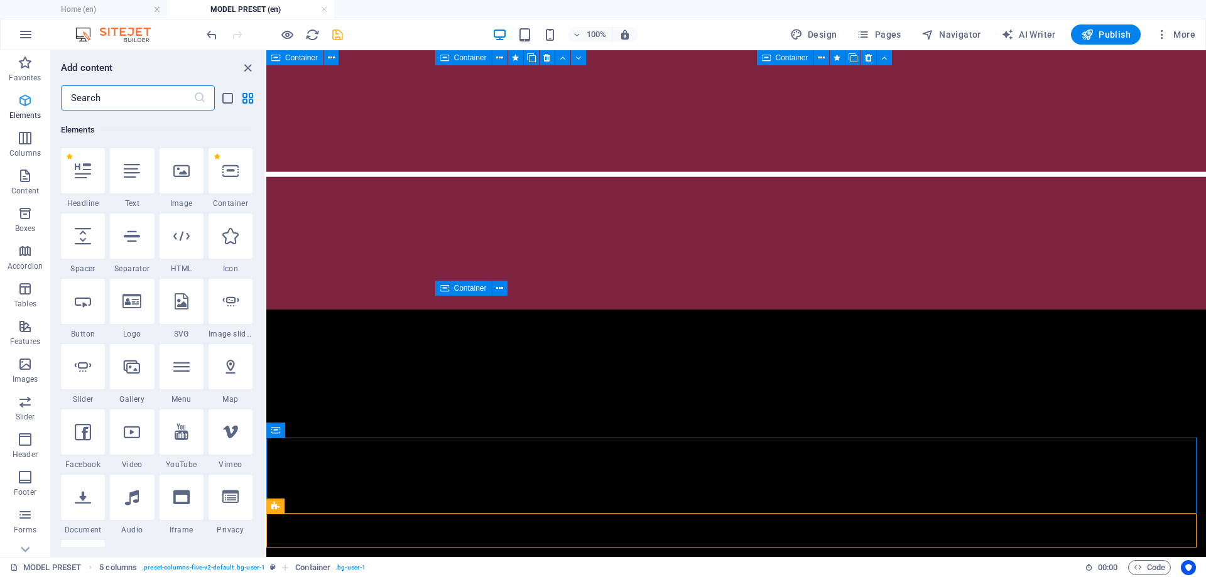
scroll to position [134, 0]
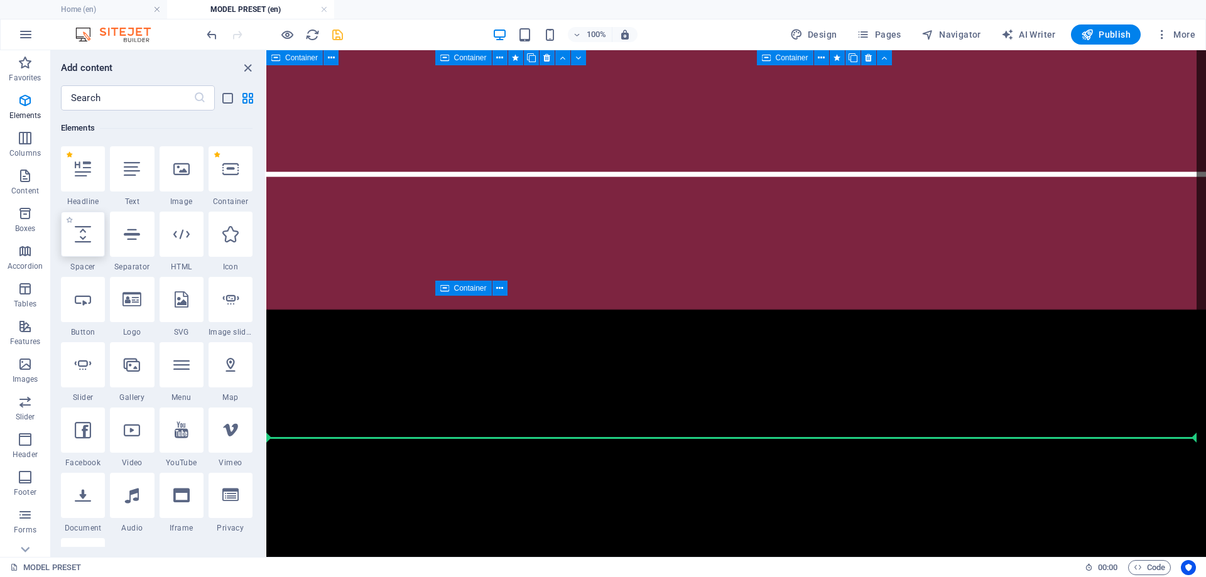
select select "px"
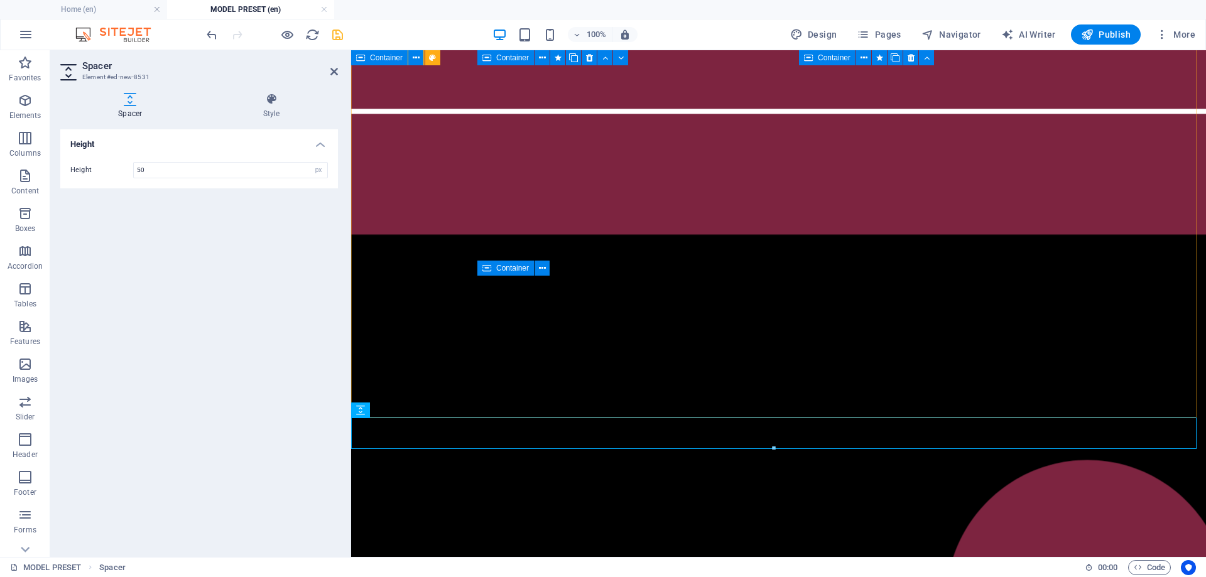
scroll to position [1022, 0]
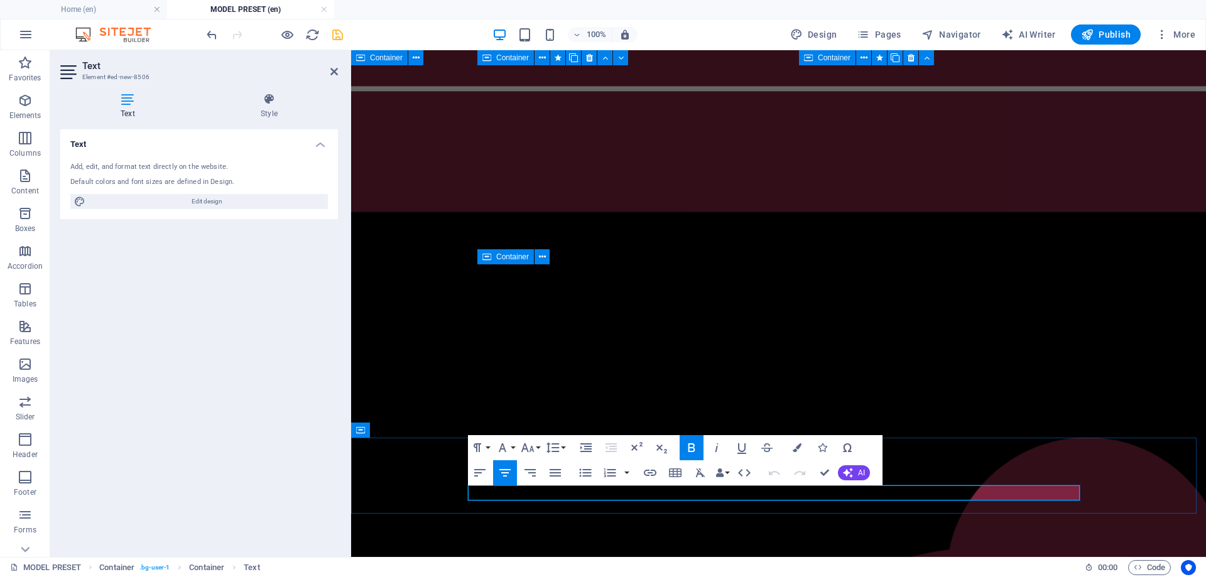
drag, startPoint x: 821, startPoint y: 497, endPoint x: 704, endPoint y: 489, distance: 117.7
drag, startPoint x: 554, startPoint y: 499, endPoint x: 508, endPoint y: 501, distance: 46.6
click at [854, 472] on button "AI" at bounding box center [854, 473] width 32 height 15
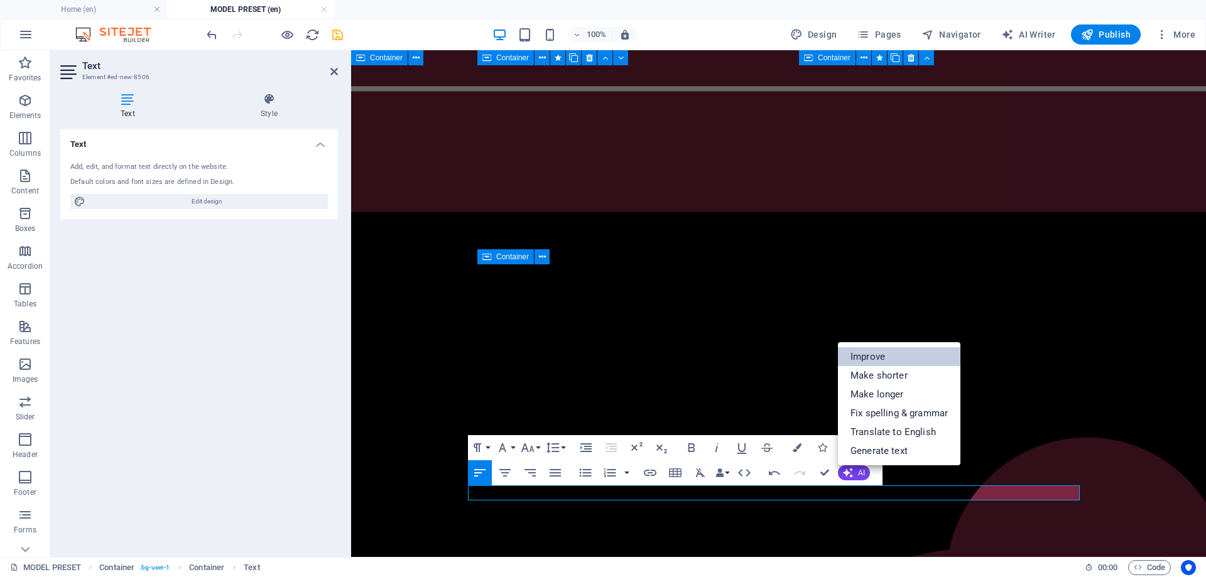
click at [862, 353] on link "Improve" at bounding box center [899, 356] width 123 height 19
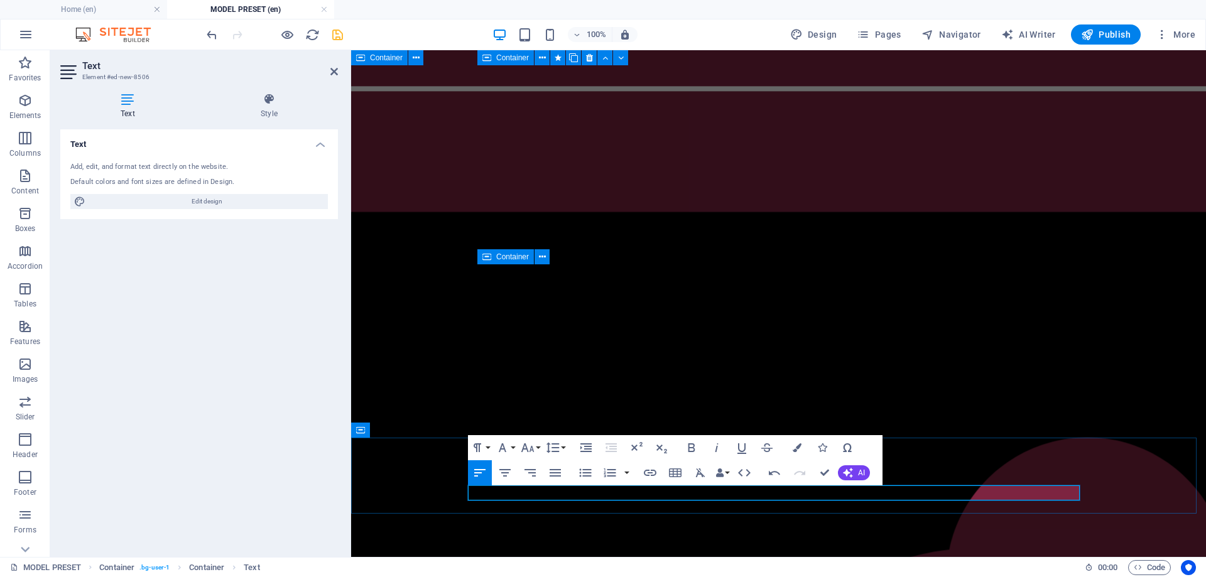
drag, startPoint x: 662, startPoint y: 488, endPoint x: 450, endPoint y: 487, distance: 211.7
click at [689, 449] on icon "button" at bounding box center [692, 448] width 7 height 9
click at [794, 446] on icon "button" at bounding box center [797, 448] width 9 height 9
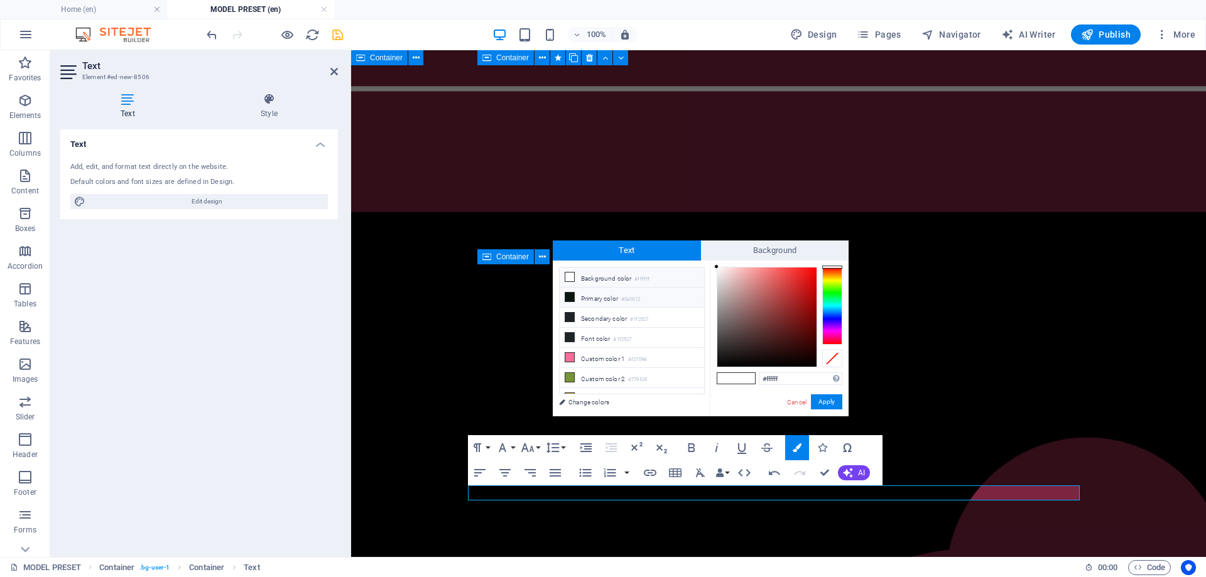
click at [572, 300] on icon at bounding box center [569, 297] width 9 height 9
type input "#0a1612"
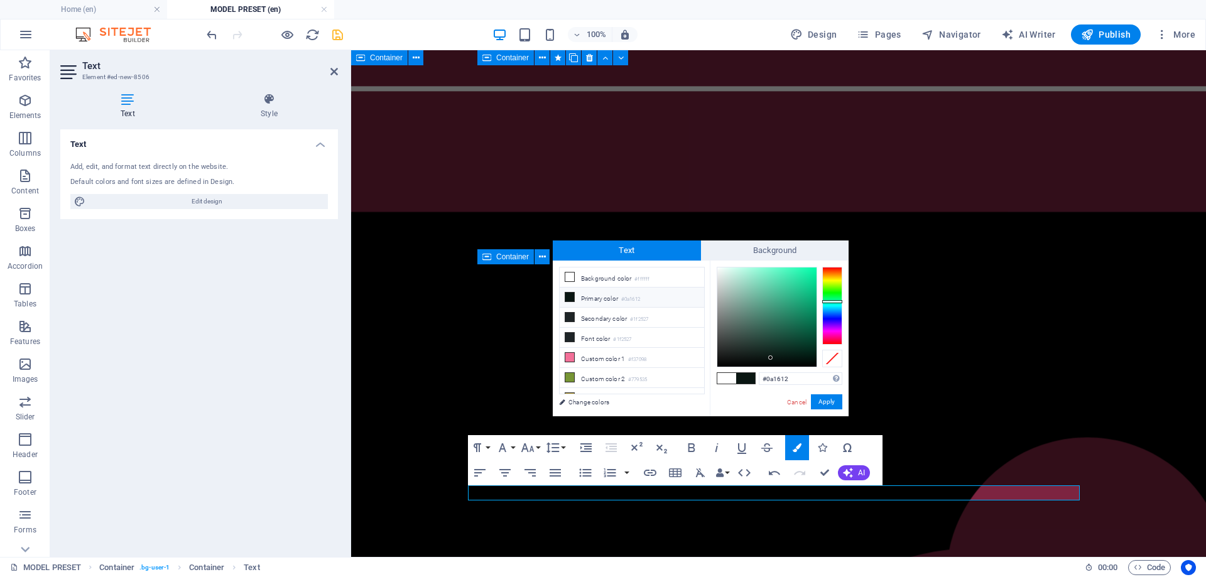
click at [568, 296] on icon at bounding box center [569, 297] width 9 height 9
click at [835, 403] on button "Apply" at bounding box center [826, 402] width 31 height 15
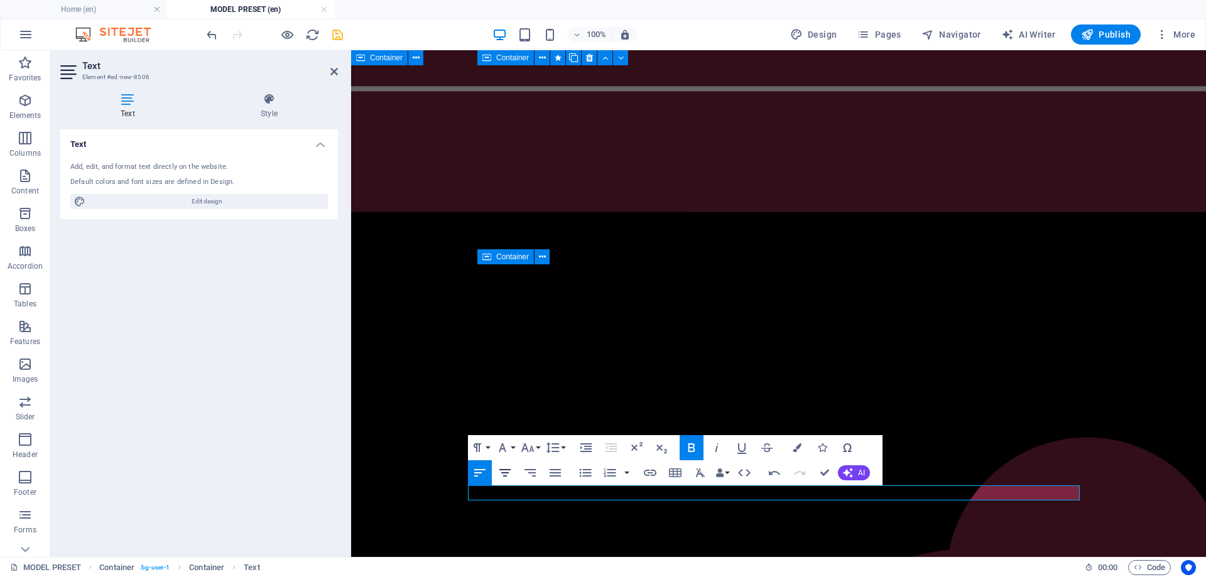
click at [508, 471] on icon "button" at bounding box center [505, 473] width 15 height 15
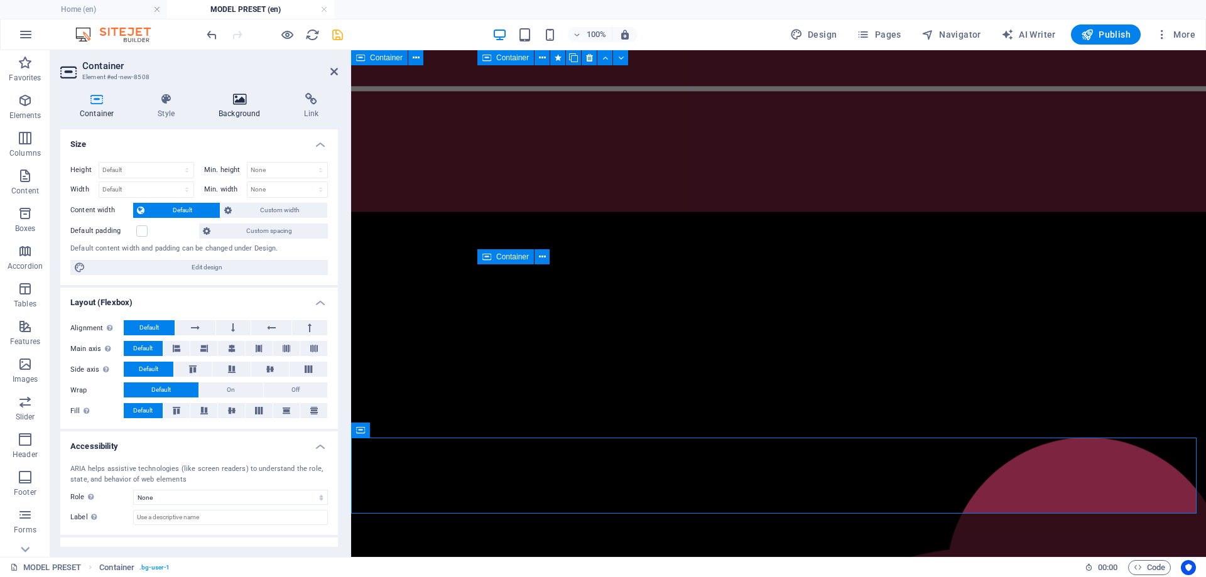
click at [234, 100] on icon at bounding box center [239, 99] width 80 height 13
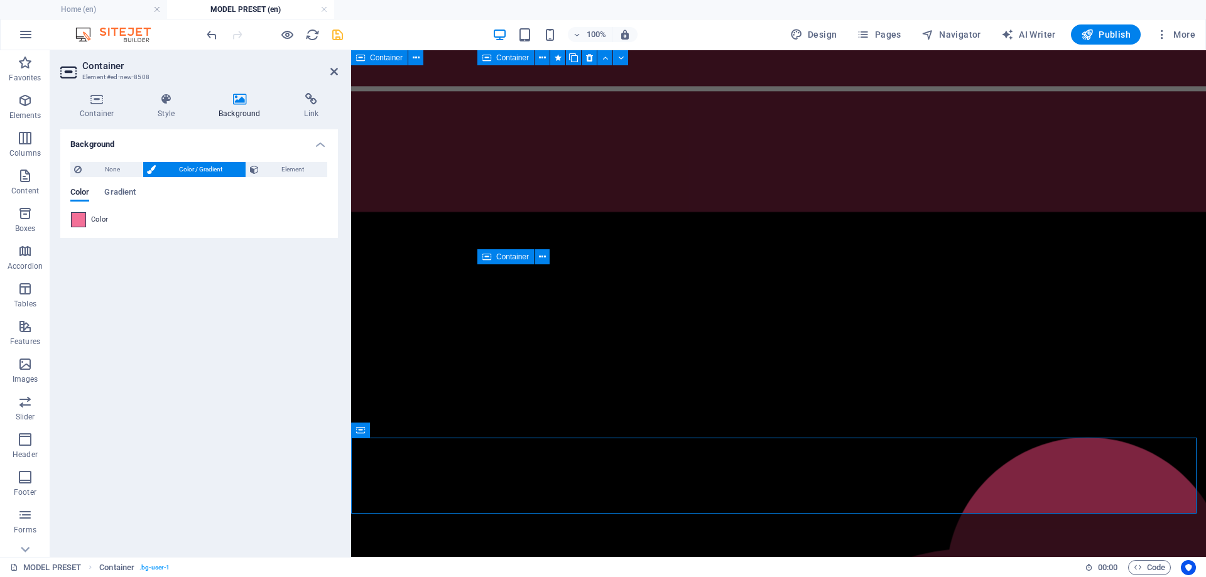
click at [80, 214] on span at bounding box center [79, 220] width 14 height 14
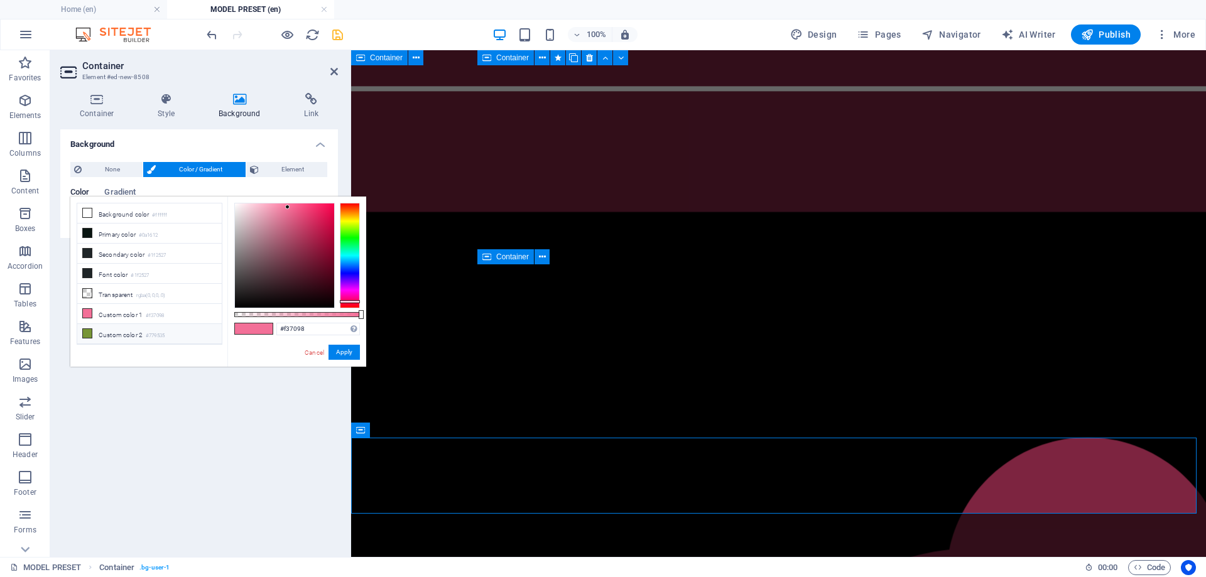
click at [84, 330] on icon at bounding box center [87, 333] width 9 height 9
type input "#779535"
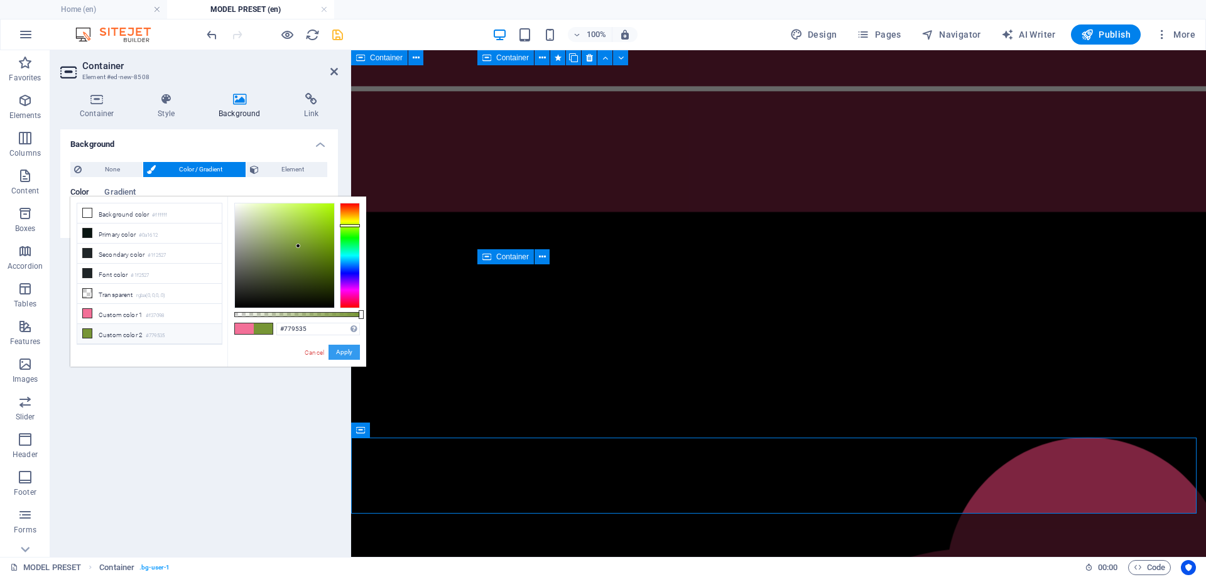
click at [352, 355] on button "Apply" at bounding box center [344, 352] width 31 height 15
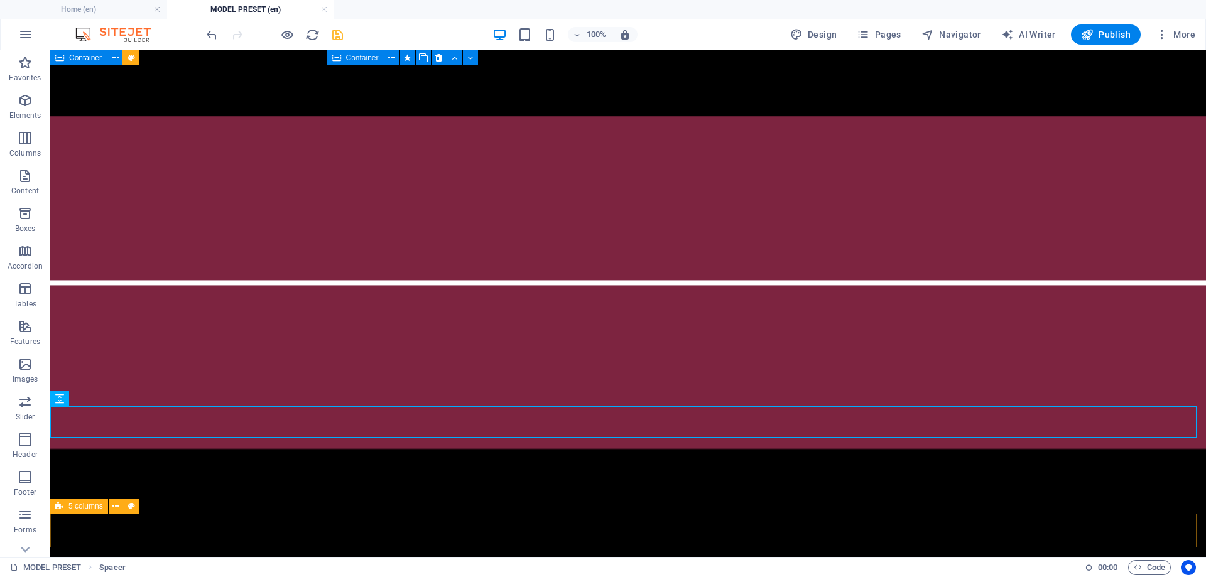
click at [79, 503] on span "5 columns" at bounding box center [85, 507] width 35 height 8
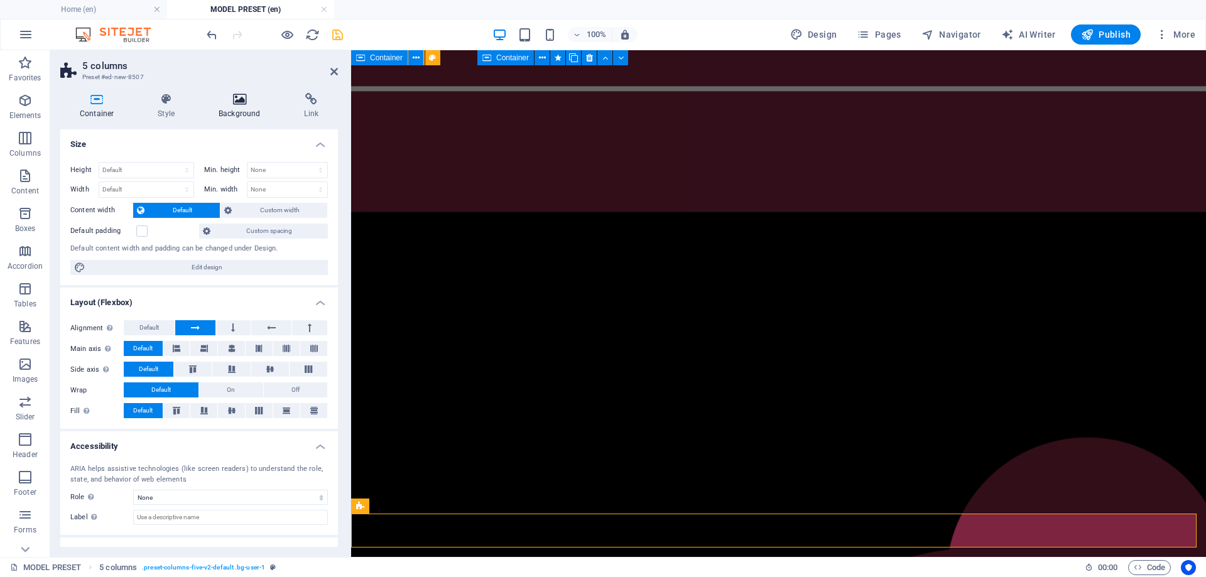
click at [244, 106] on h4 "Background" at bounding box center [241, 106] width 85 height 26
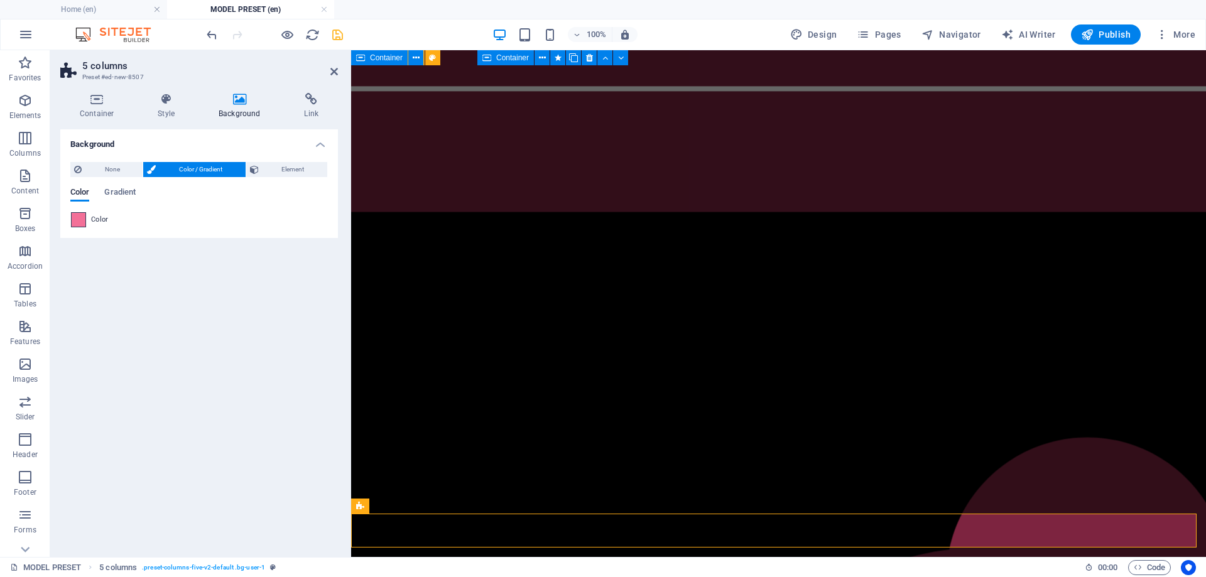
click at [80, 226] on span at bounding box center [79, 220] width 14 height 14
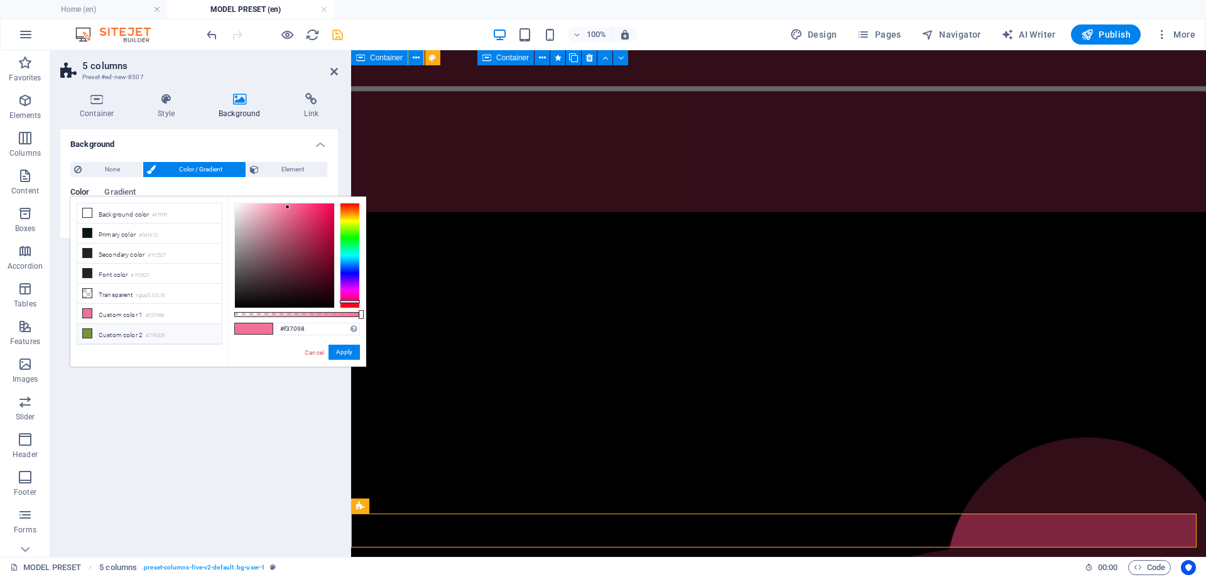
click at [87, 331] on icon at bounding box center [87, 333] width 9 height 9
type input "#779535"
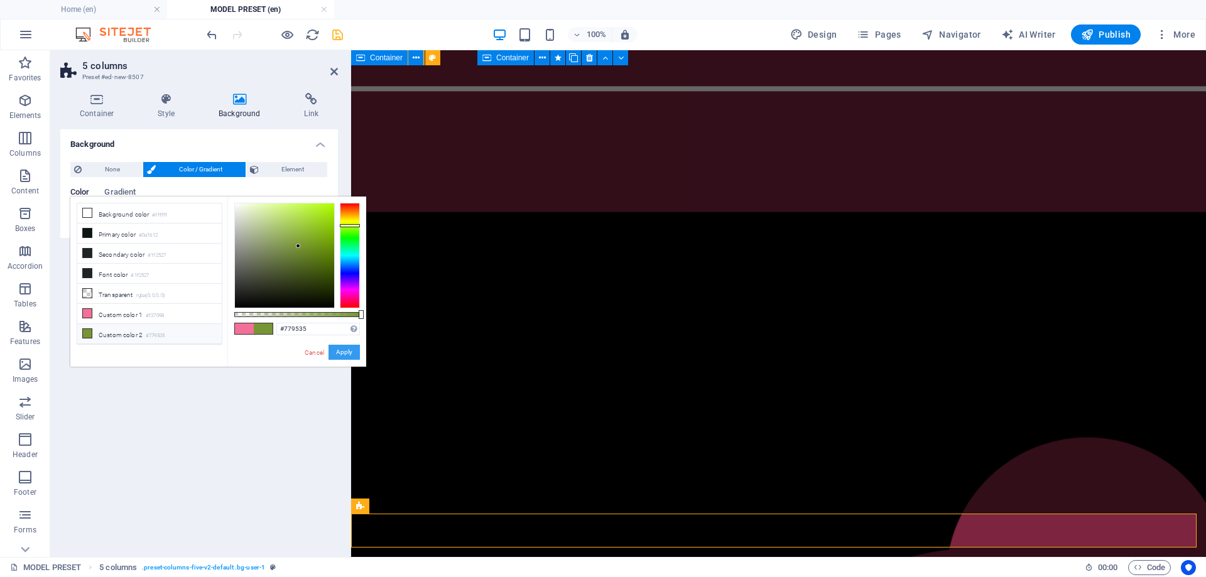
click at [335, 352] on button "Apply" at bounding box center [344, 352] width 31 height 15
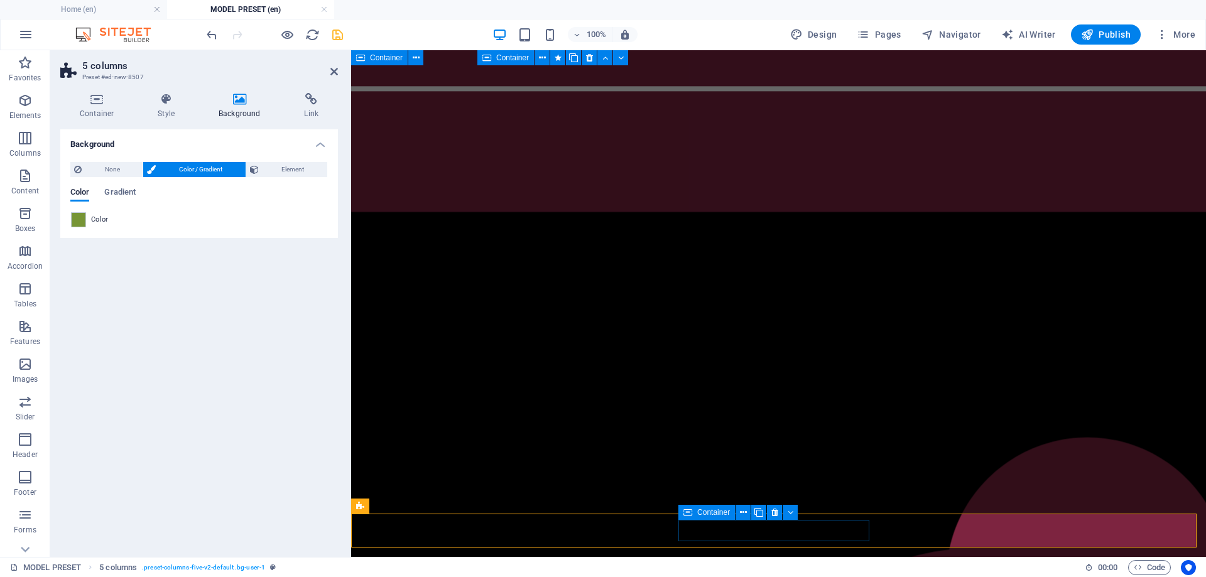
click at [689, 518] on icon at bounding box center [688, 512] width 9 height 15
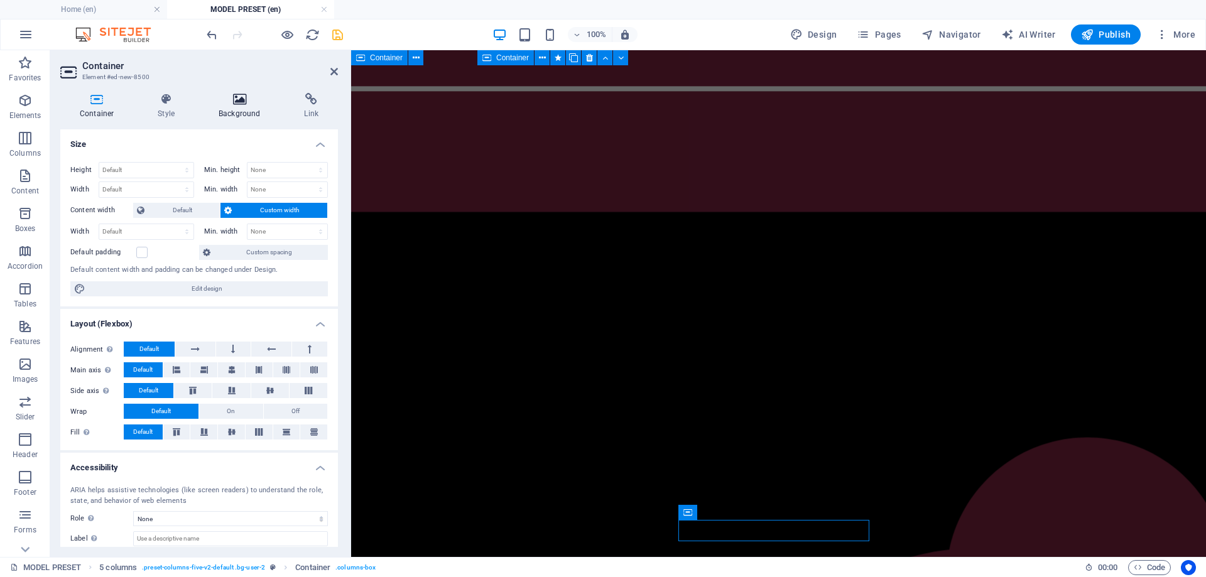
click at [229, 110] on h4 "Background" at bounding box center [241, 106] width 85 height 26
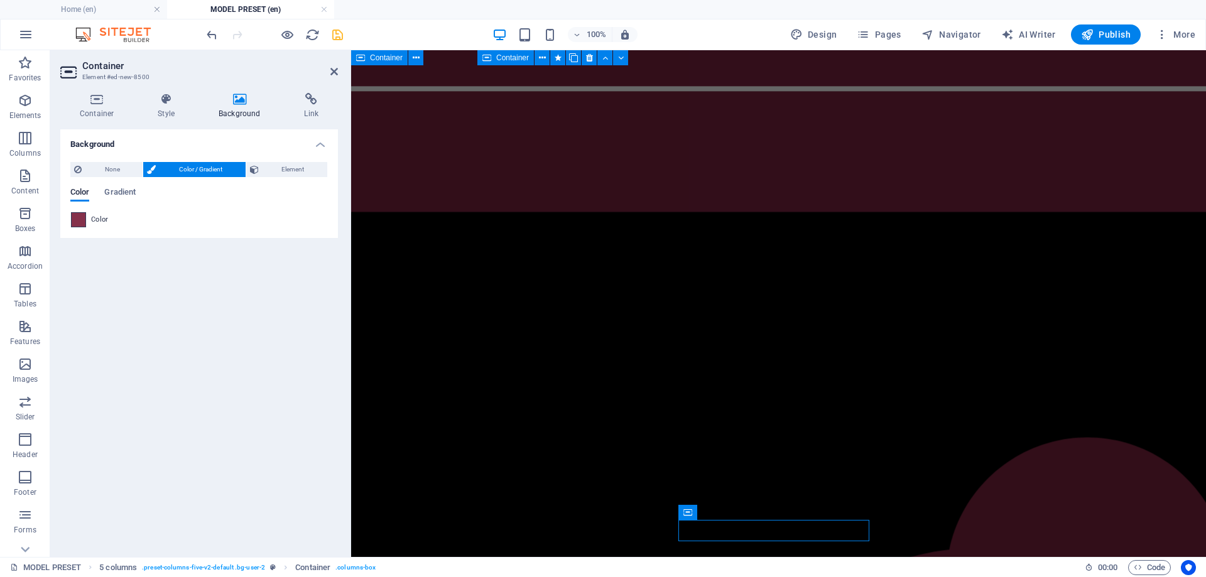
click at [77, 224] on span at bounding box center [79, 220] width 14 height 14
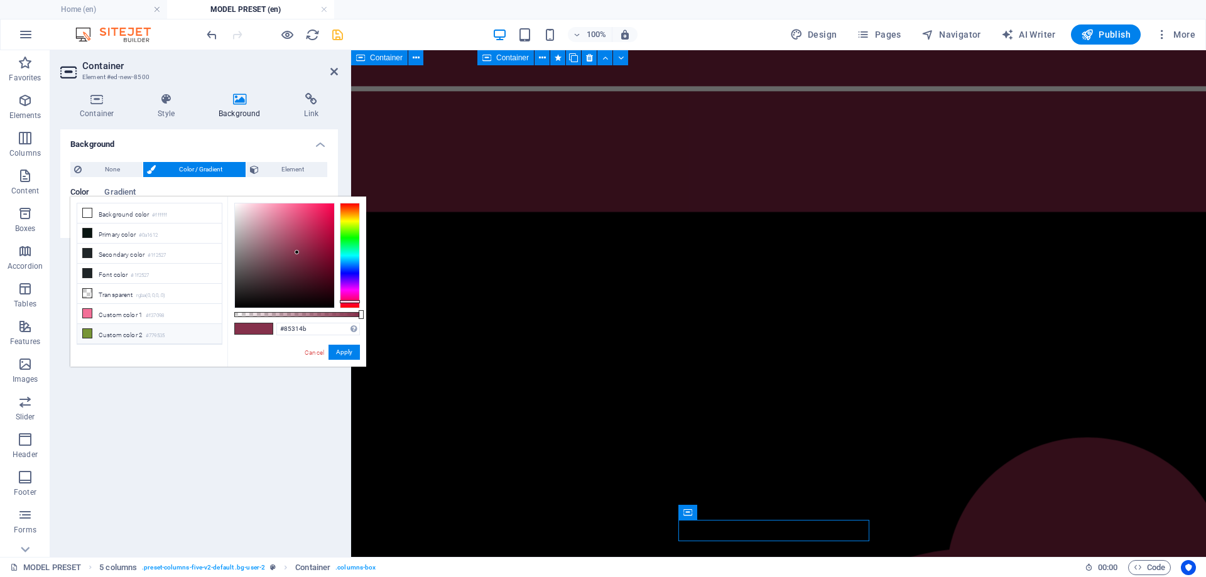
click at [87, 329] on icon at bounding box center [87, 333] width 9 height 9
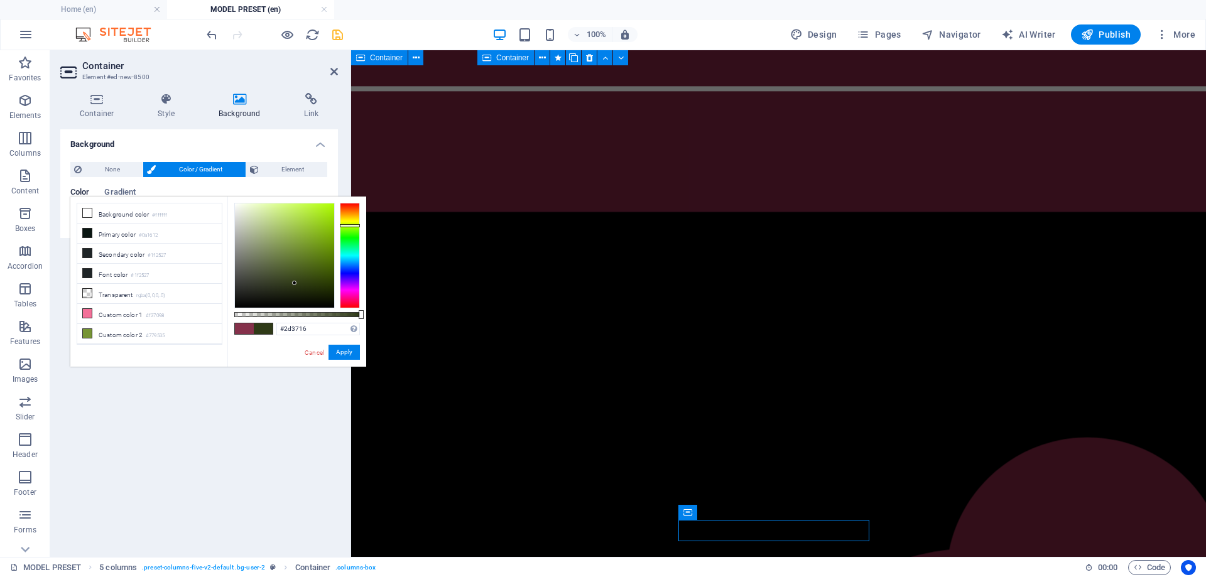
type input "#2b3516"
drag, startPoint x: 300, startPoint y: 248, endPoint x: 292, endPoint y: 285, distance: 38.4
click at [292, 285] on div at bounding box center [284, 256] width 99 height 104
click at [348, 356] on button "Apply" at bounding box center [344, 352] width 31 height 15
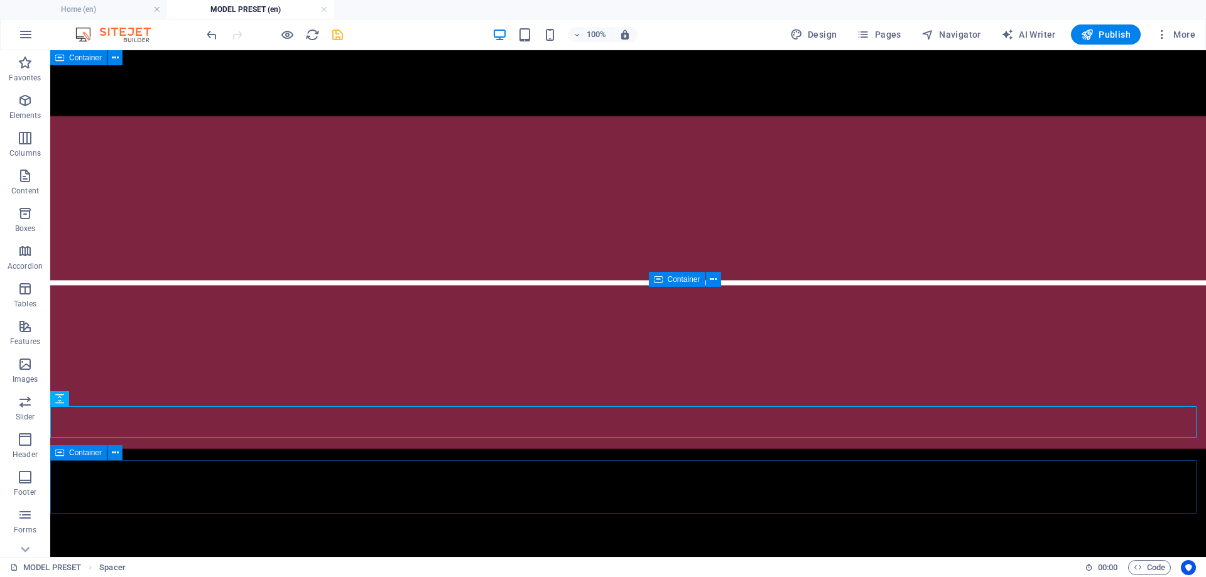
click at [65, 454] on div "Container" at bounding box center [78, 452] width 57 height 15
click at [65, 509] on div "5 columns" at bounding box center [79, 506] width 58 height 15
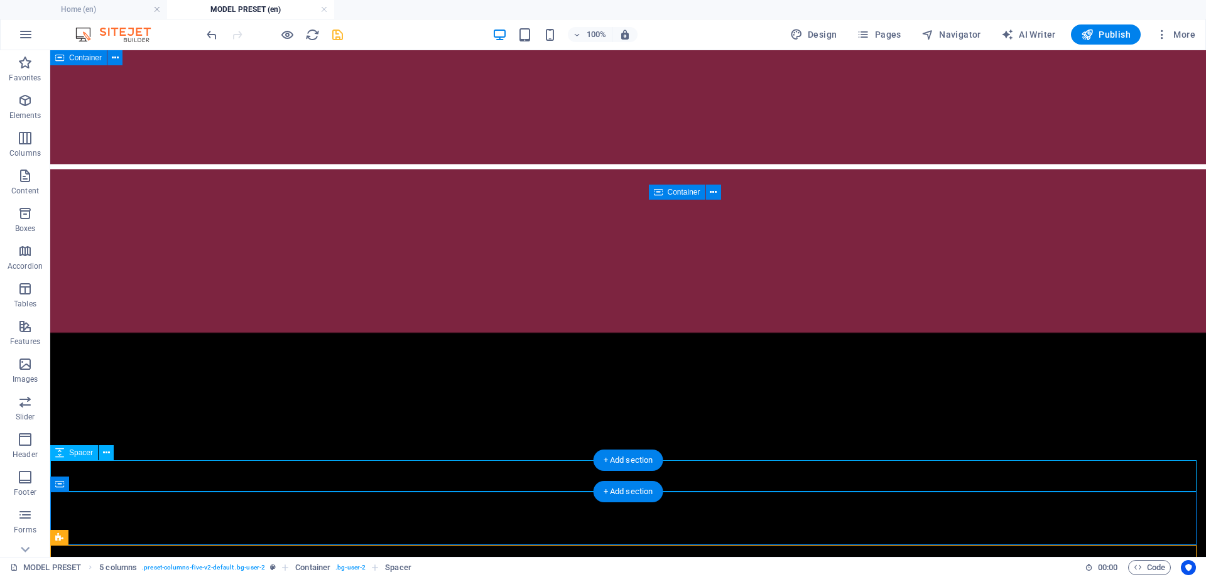
scroll to position [1140, 0]
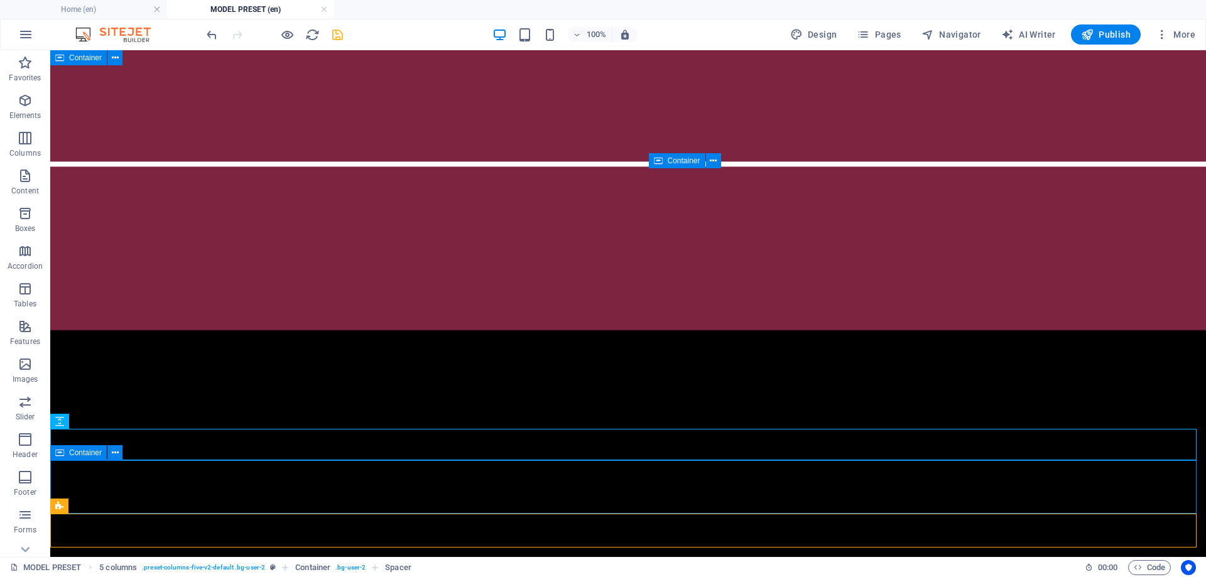
click at [75, 457] on span "Container" at bounding box center [85, 453] width 33 height 8
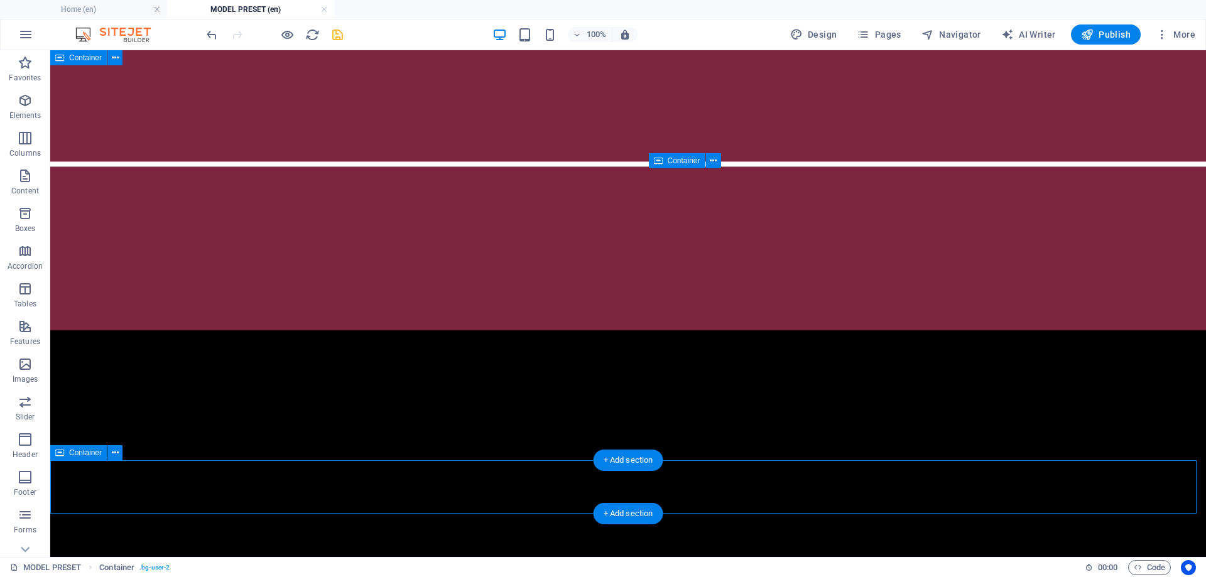
drag, startPoint x: 127, startPoint y: 510, endPoint x: 92, endPoint y: 479, distance: 45.9
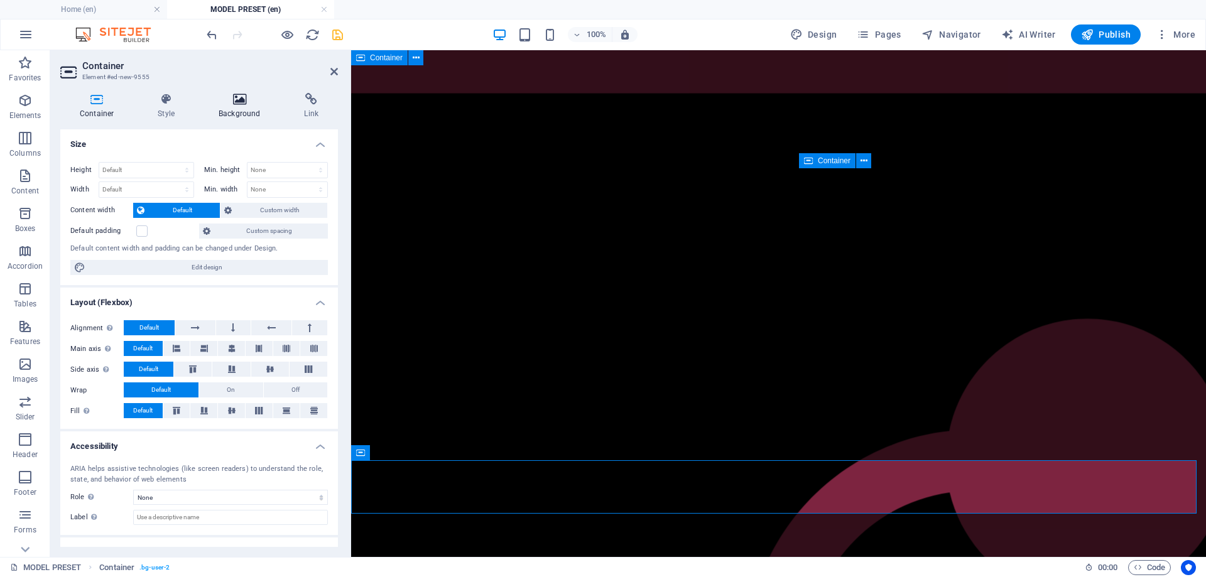
click at [241, 109] on h4 "Background" at bounding box center [241, 106] width 85 height 26
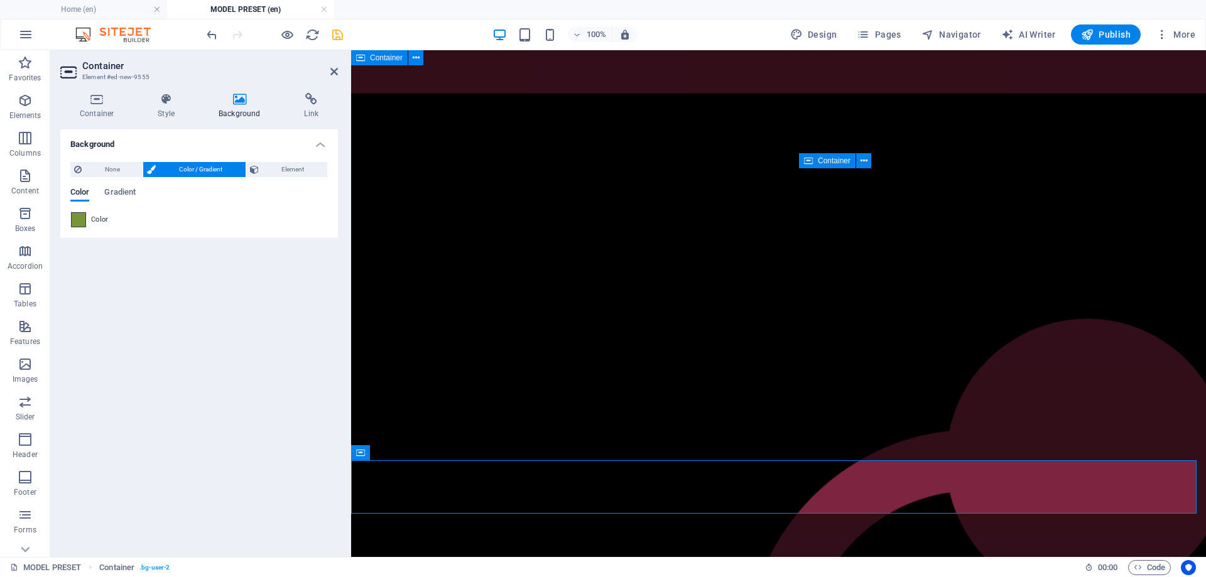
click at [77, 223] on span at bounding box center [79, 220] width 14 height 14
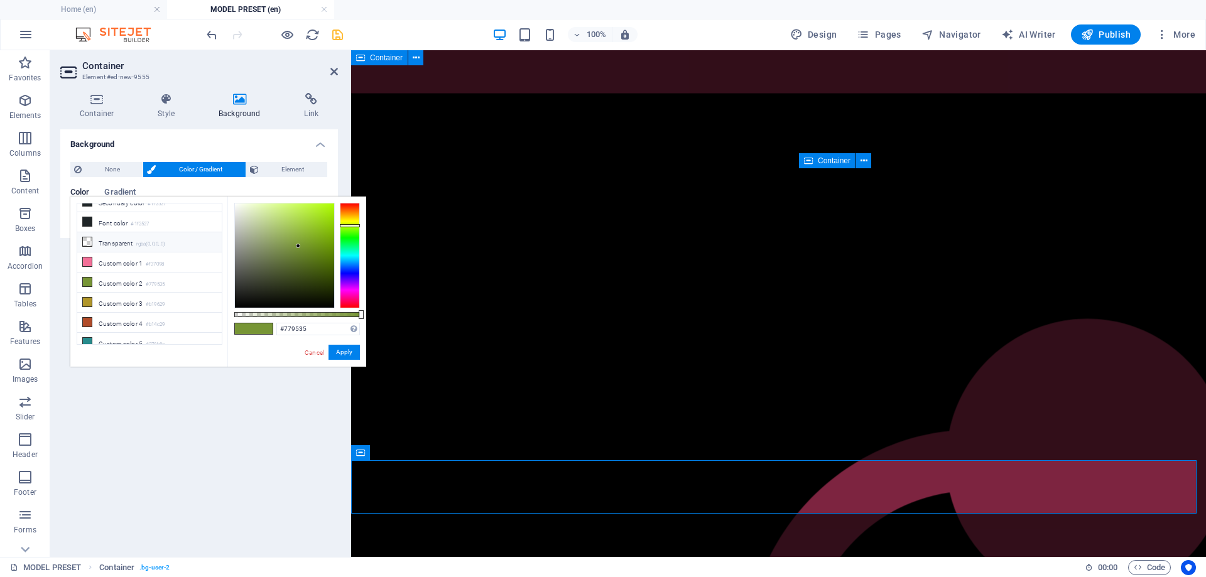
scroll to position [54, 0]
click at [90, 315] on icon at bounding box center [87, 319] width 9 height 9
type input "#b14c29"
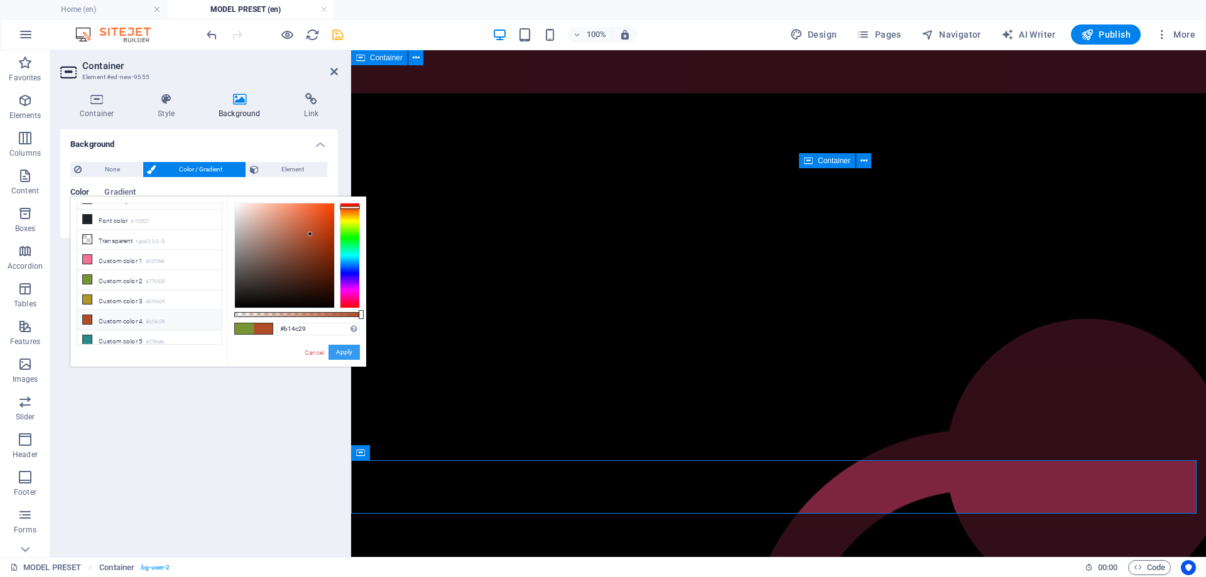
click at [342, 349] on button "Apply" at bounding box center [344, 352] width 31 height 15
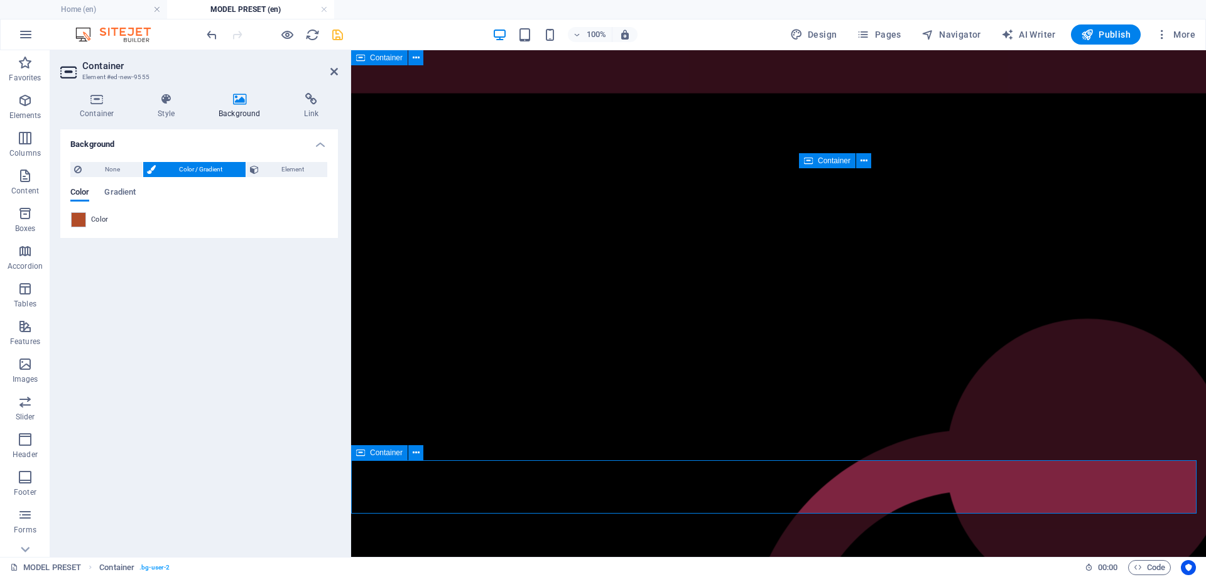
drag, startPoint x: 630, startPoint y: 456, endPoint x: 929, endPoint y: 455, distance: 299.7
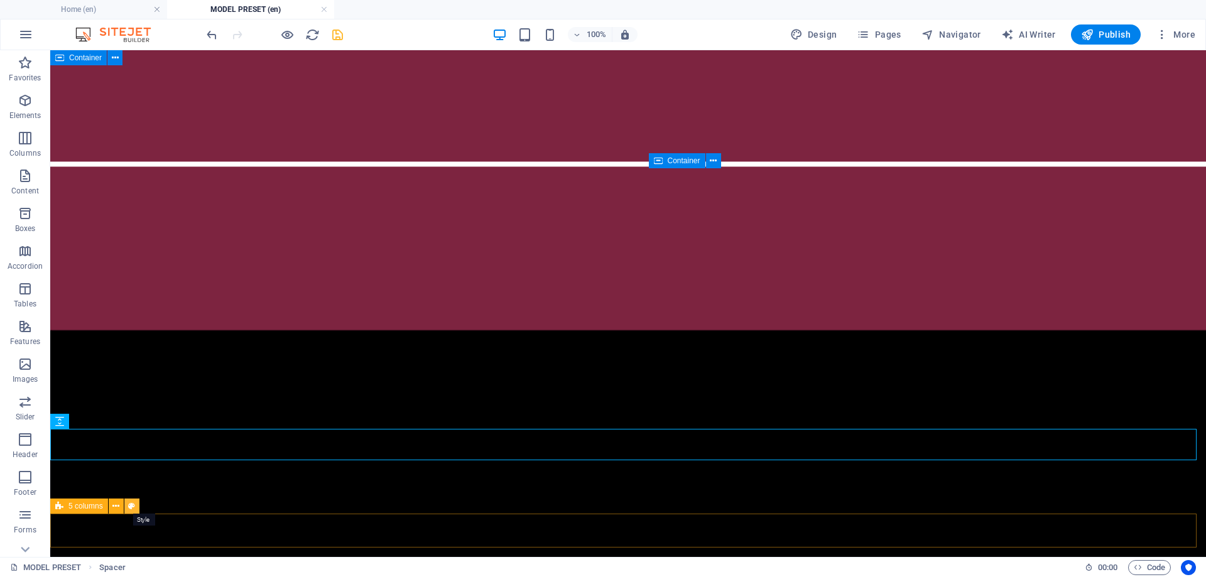
click at [130, 508] on icon at bounding box center [131, 506] width 7 height 13
select select "rem"
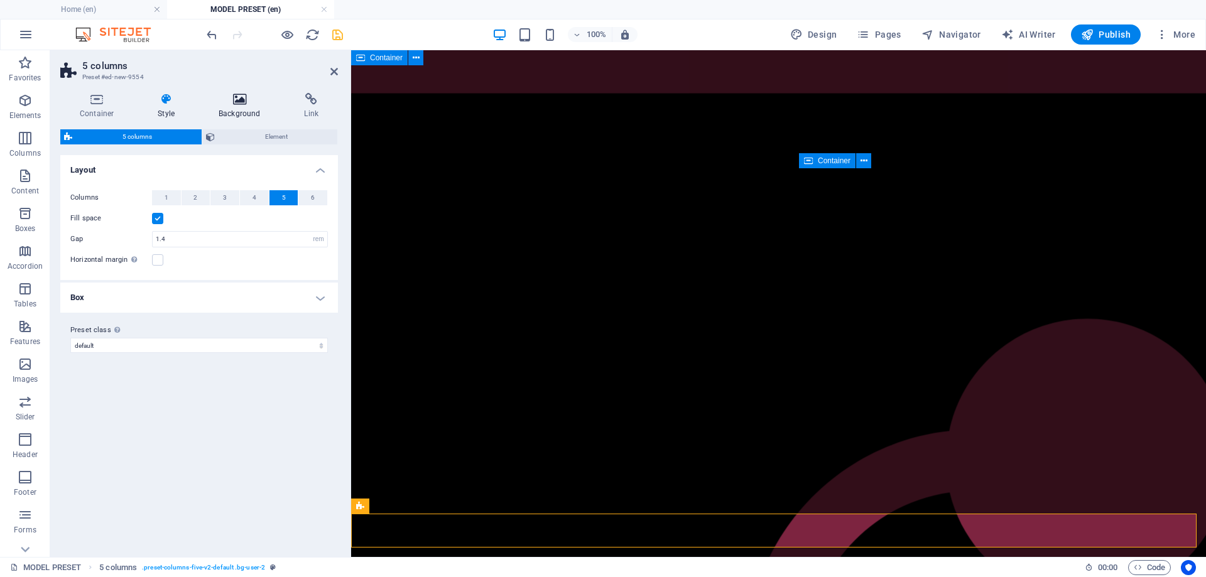
click at [222, 99] on icon at bounding box center [239, 99] width 80 height 13
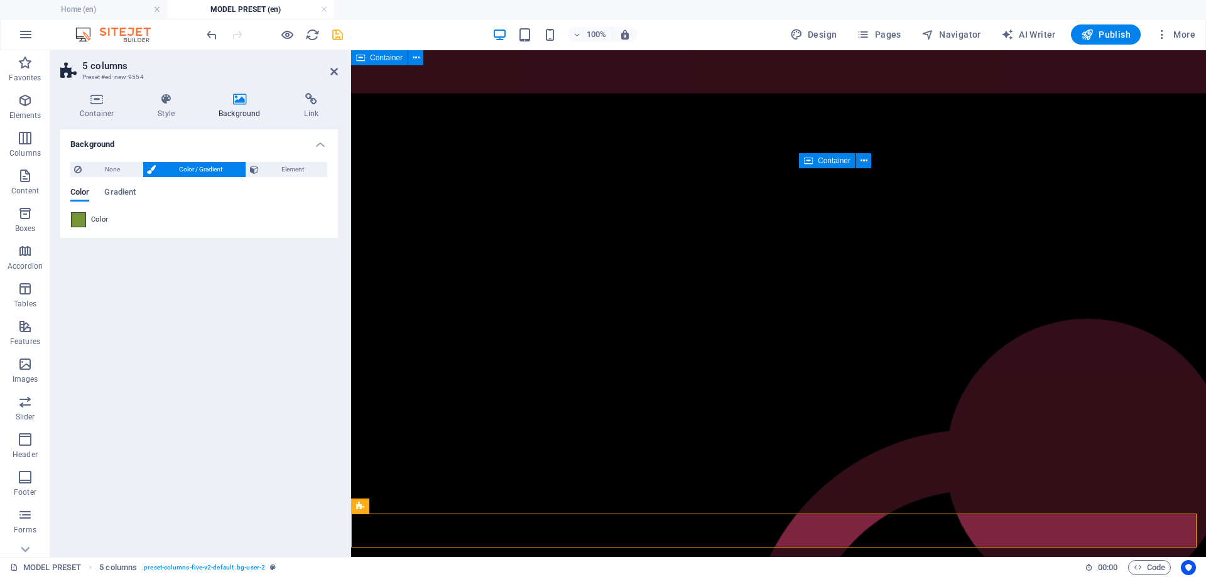
click at [76, 223] on span at bounding box center [79, 220] width 14 height 14
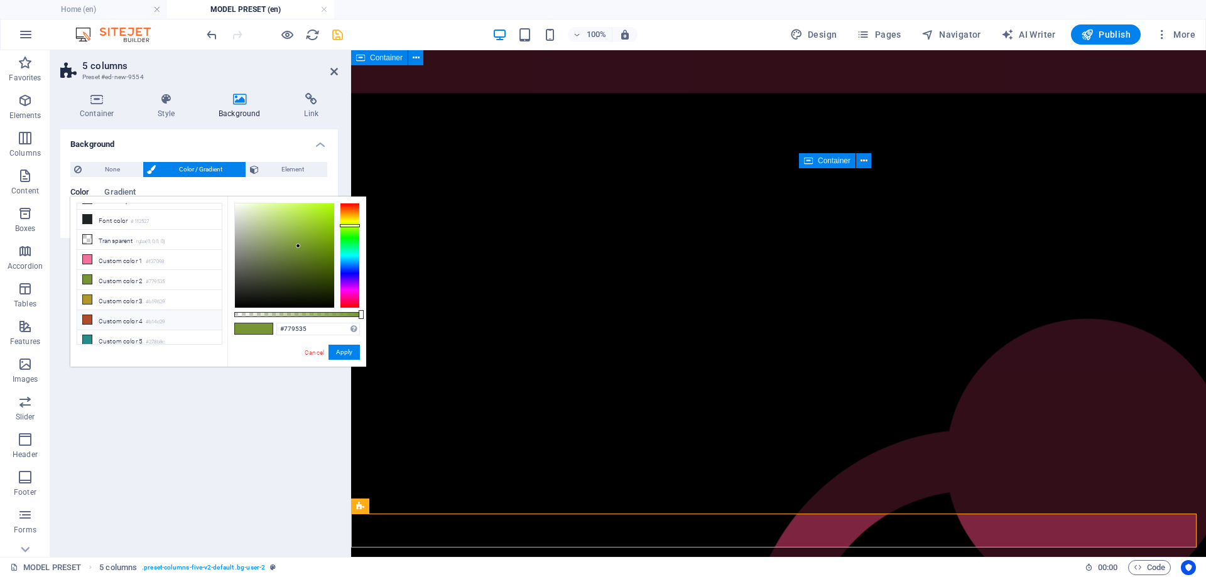
click at [89, 316] on icon at bounding box center [87, 319] width 9 height 9
type input "#b14c29"
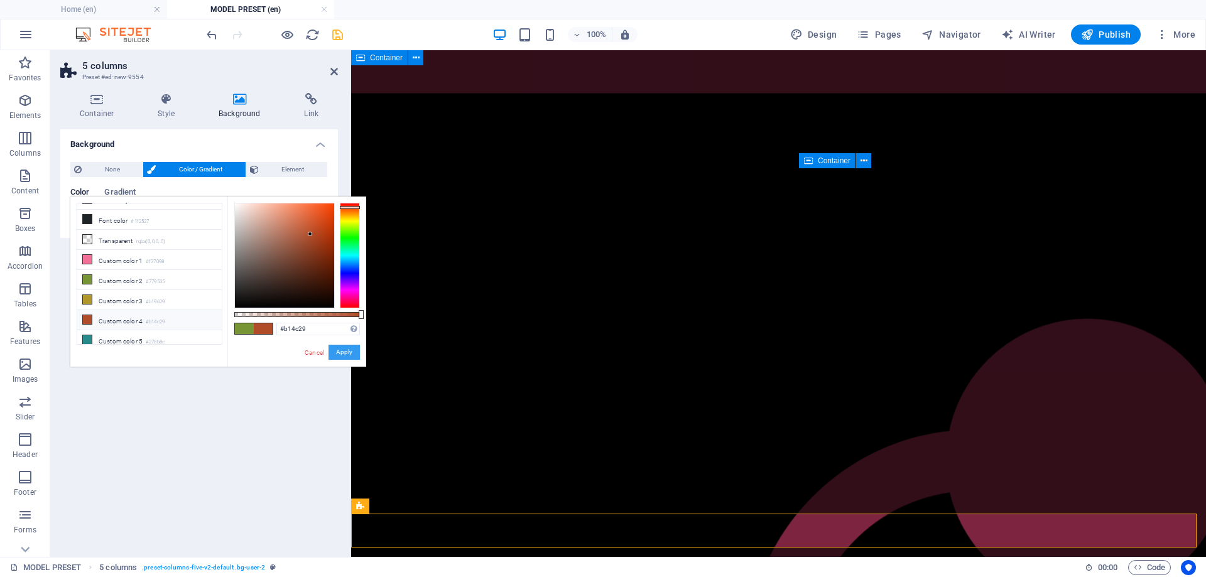
drag, startPoint x: 340, startPoint y: 357, endPoint x: 4, endPoint y: 318, distance: 338.4
click at [340, 357] on button "Apply" at bounding box center [344, 352] width 31 height 15
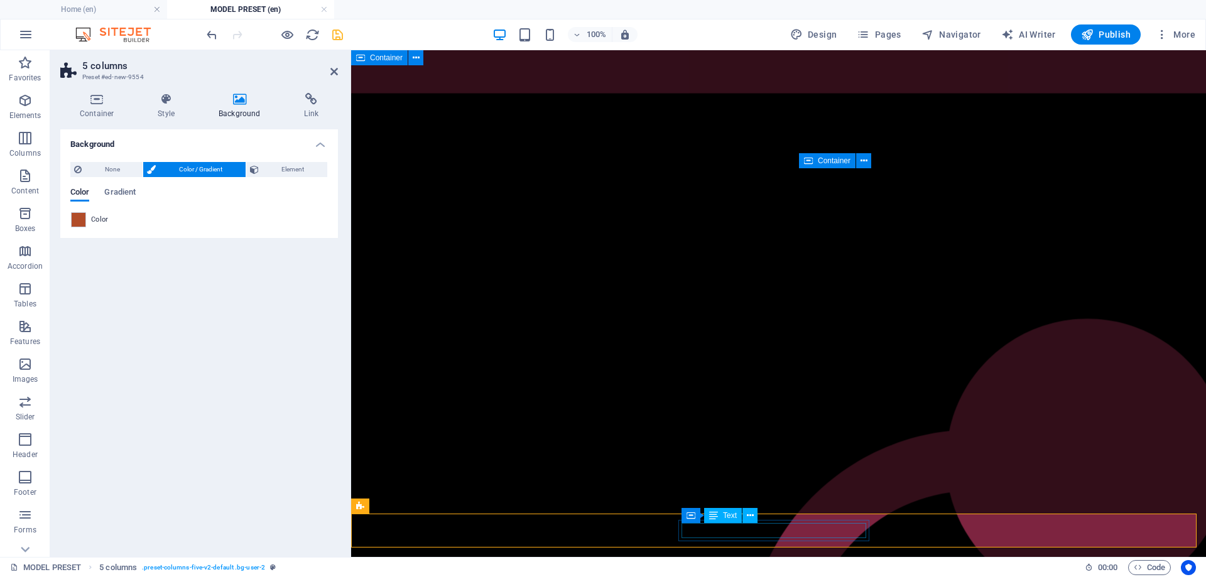
click at [694, 516] on div "Container" at bounding box center [707, 512] width 57 height 15
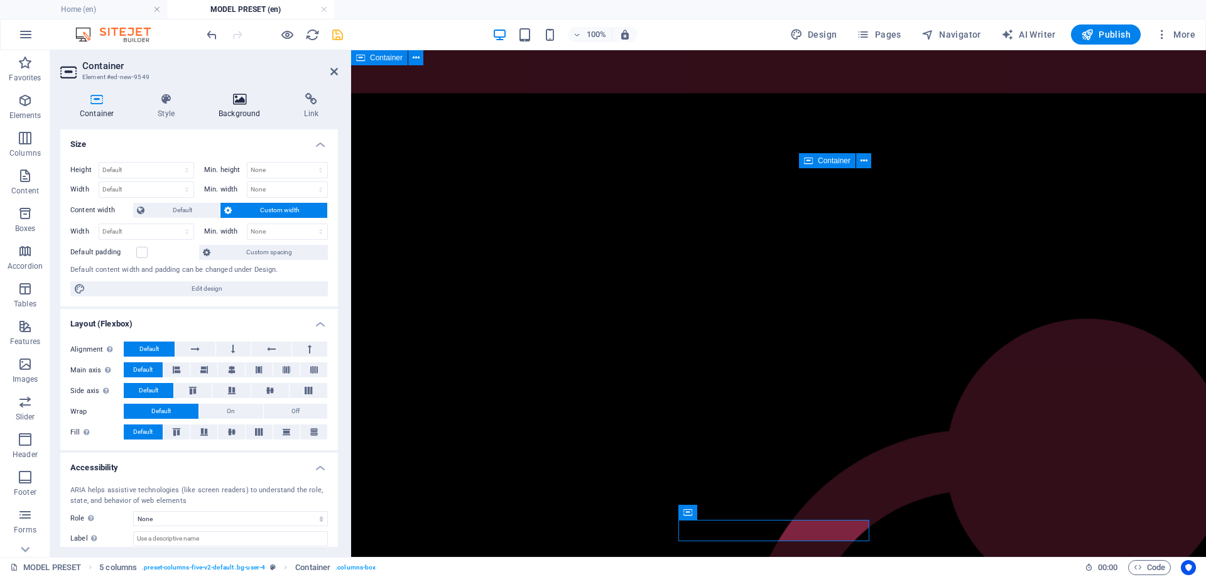
click at [247, 104] on icon at bounding box center [239, 99] width 80 height 13
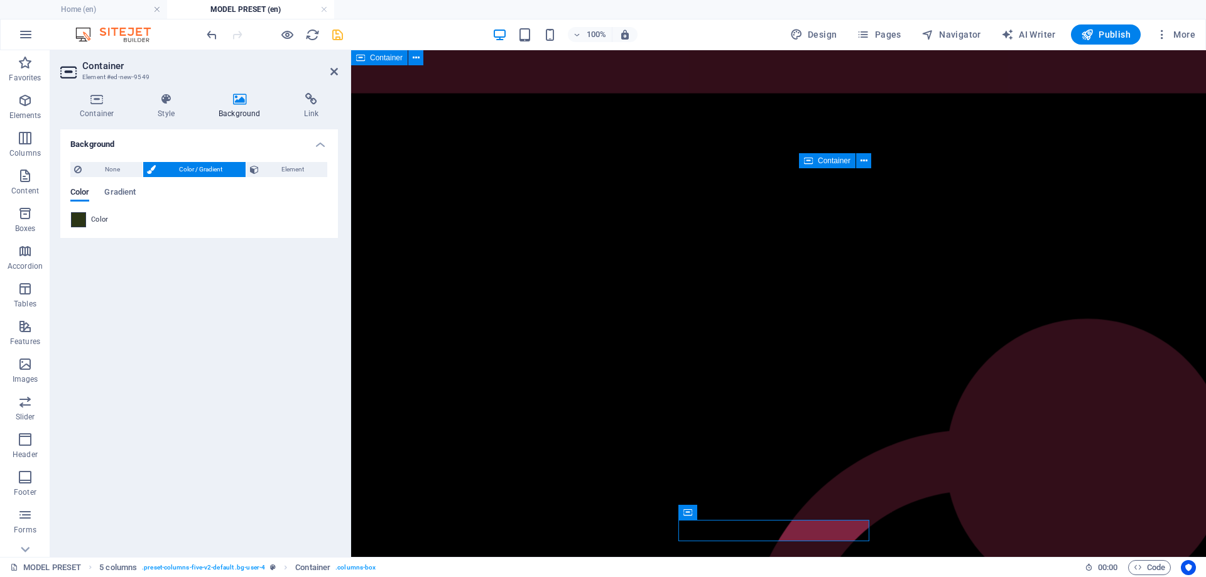
click at [77, 222] on span at bounding box center [79, 220] width 14 height 14
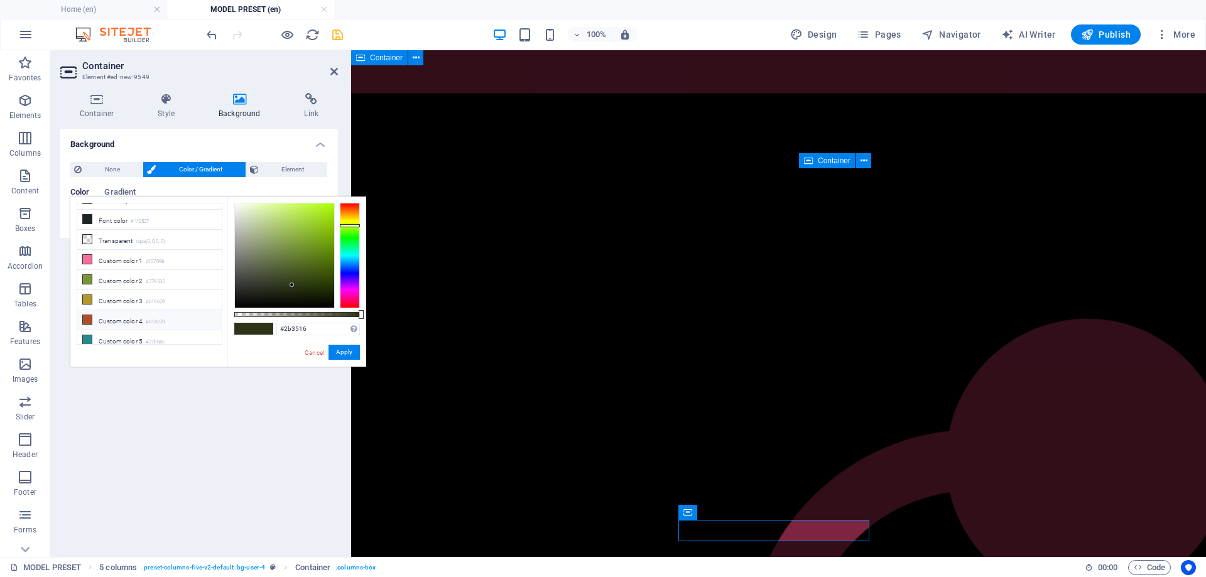
click at [89, 319] on span at bounding box center [87, 320] width 10 height 10
drag, startPoint x: 302, startPoint y: 254, endPoint x: 295, endPoint y: 277, distance: 24.3
click at [295, 277] on div at bounding box center [294, 277] width 4 height 4
type input "#3b1508"
drag, startPoint x: 295, startPoint y: 280, endPoint x: 321, endPoint y: 283, distance: 26.6
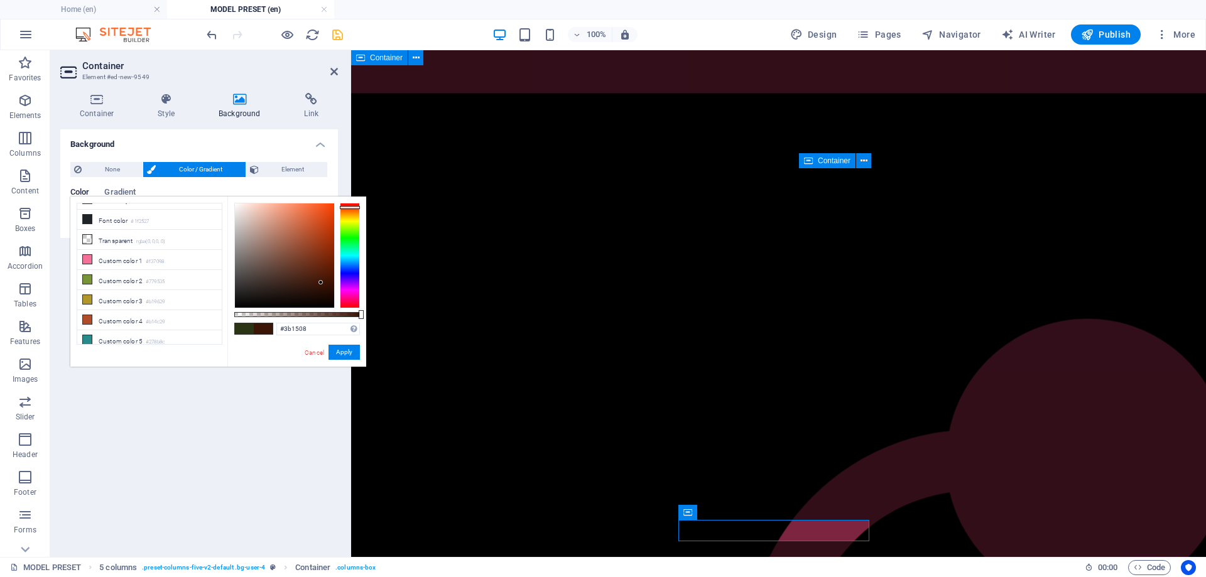
click at [321, 283] on div at bounding box center [284, 256] width 99 height 104
click at [342, 352] on button "Apply" at bounding box center [344, 352] width 31 height 15
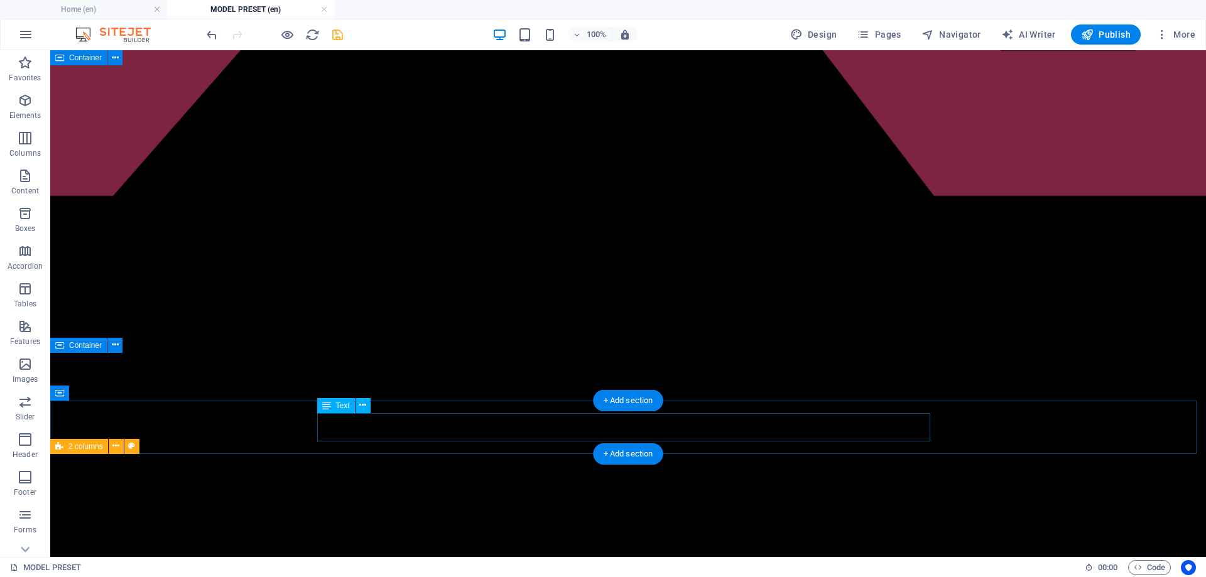
scroll to position [763, 0]
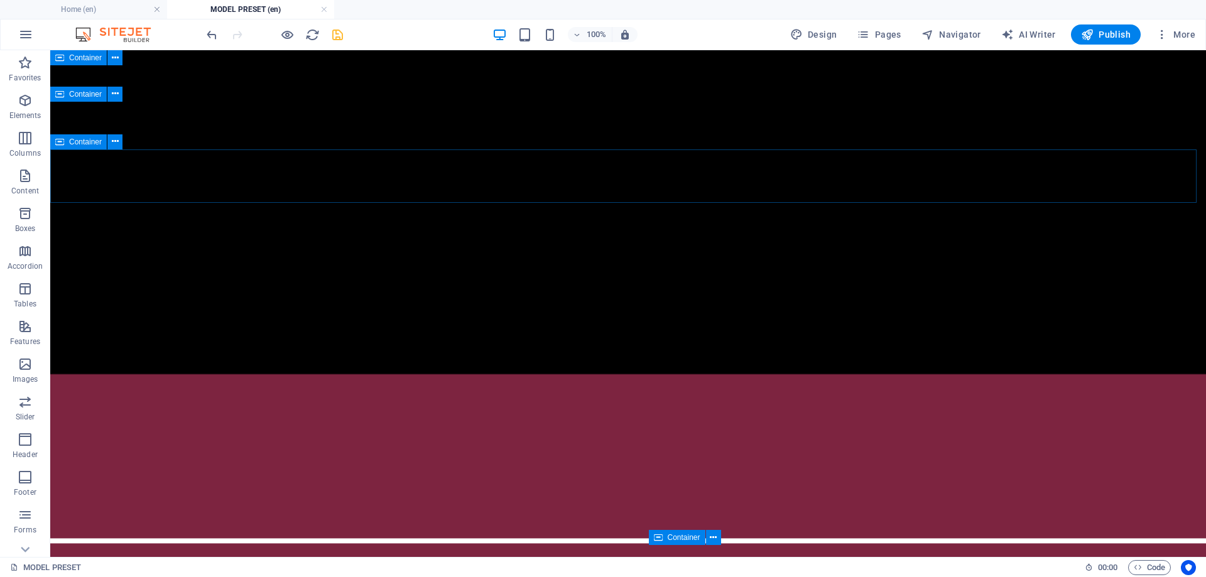
click at [63, 140] on icon at bounding box center [59, 141] width 9 height 15
click at [83, 201] on div "2 columns" at bounding box center [79, 195] width 58 height 15
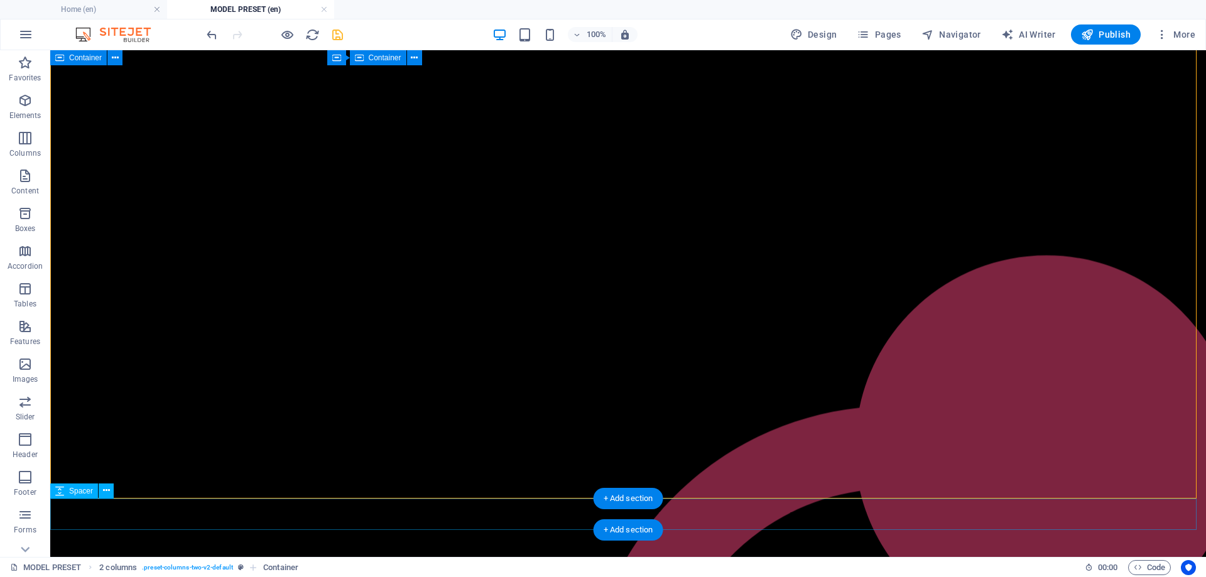
scroll to position [1656, 0]
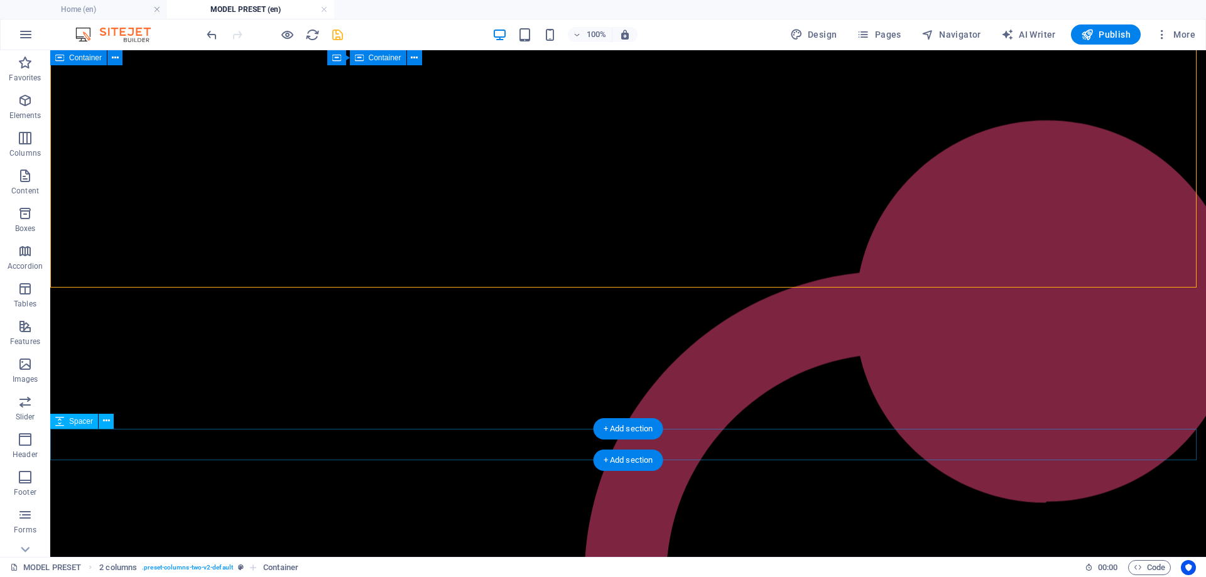
drag, startPoint x: 134, startPoint y: 202, endPoint x: 410, endPoint y: 430, distance: 357.0
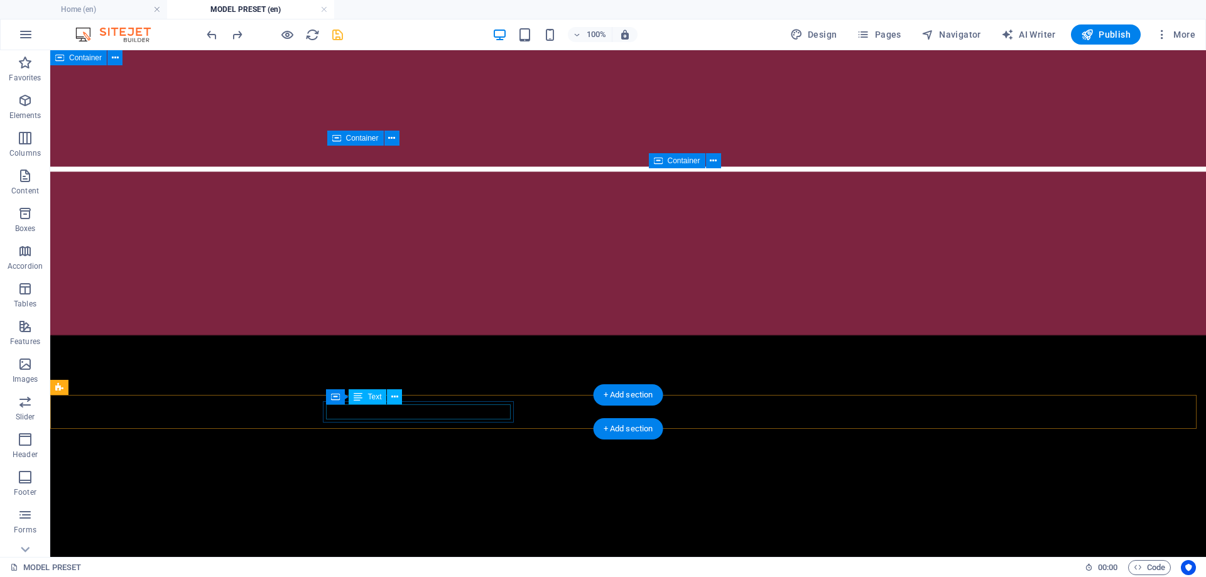
scroll to position [1140, 0]
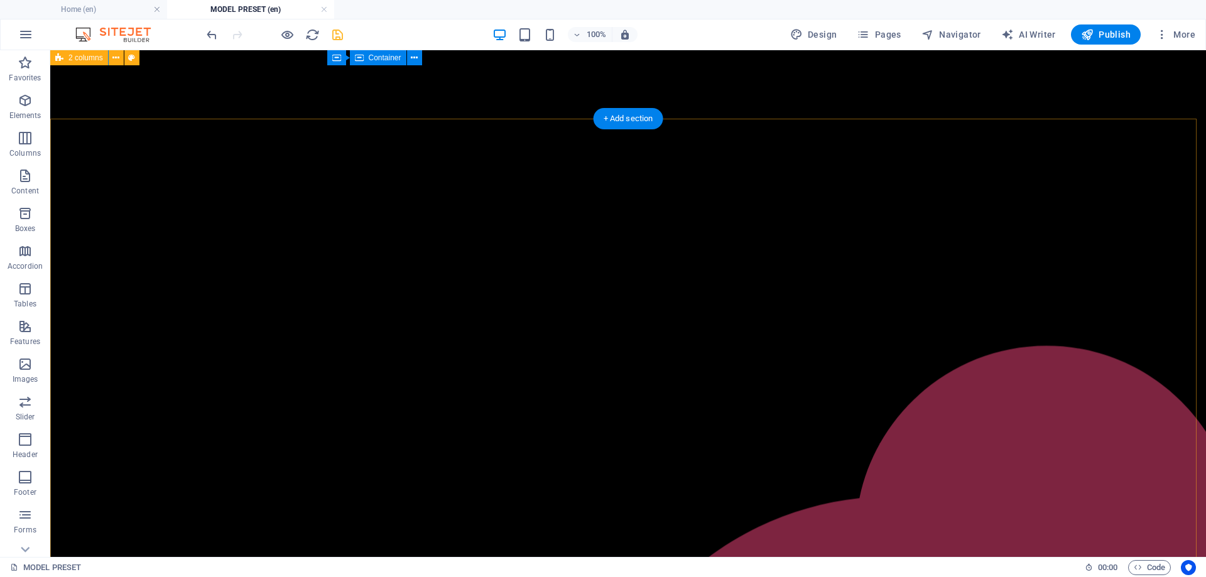
scroll to position [1392, 0]
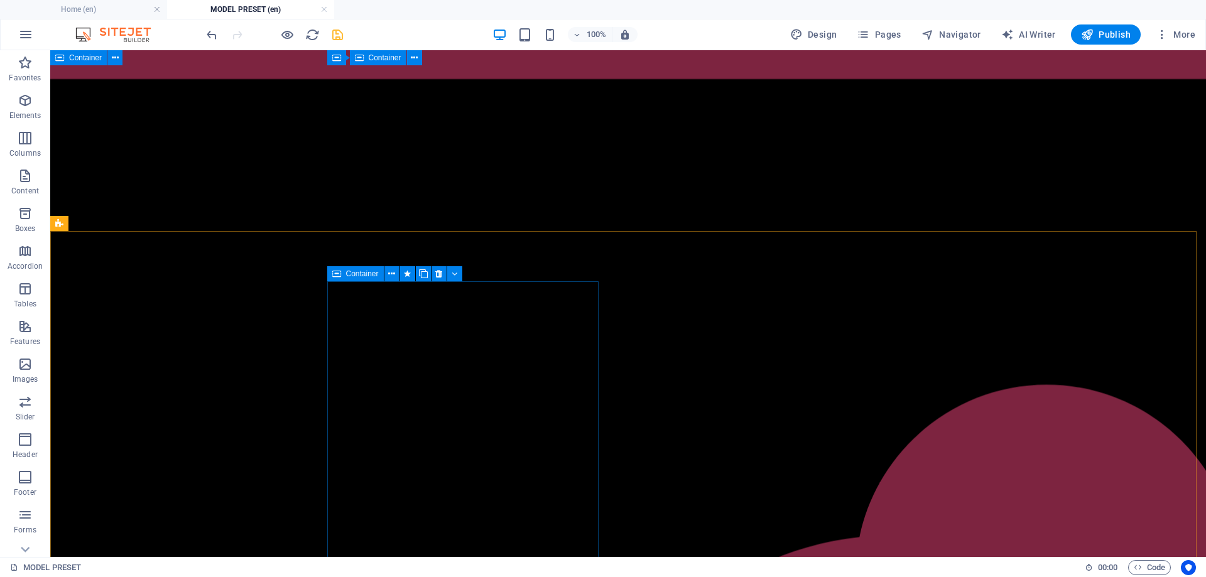
click at [344, 277] on div "Container" at bounding box center [355, 273] width 57 height 15
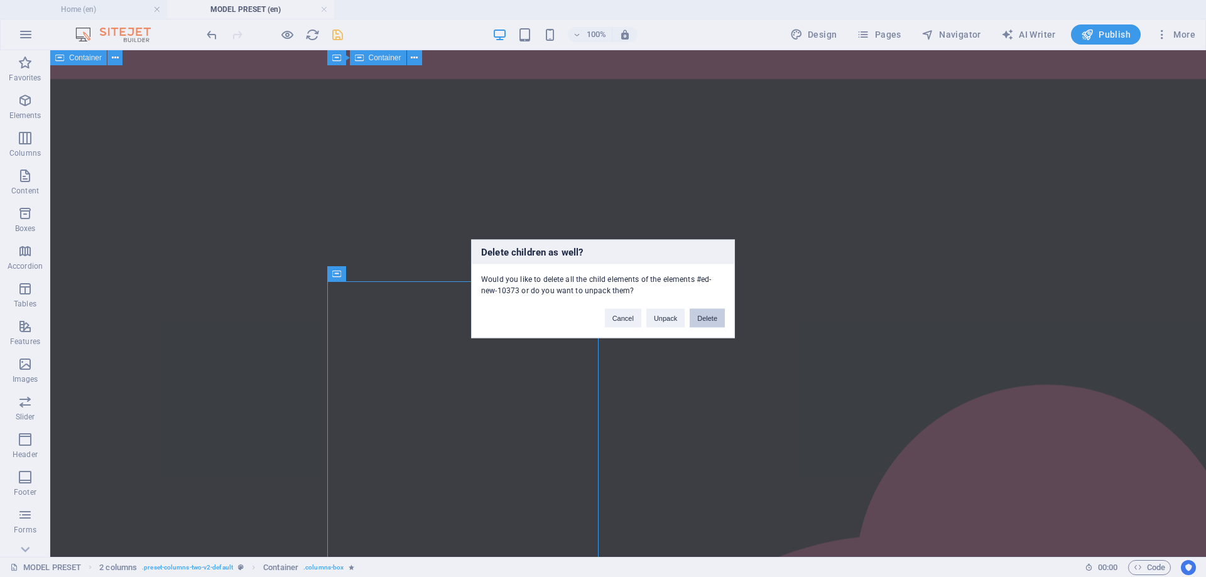
click at [701, 325] on button "Delete" at bounding box center [707, 317] width 35 height 19
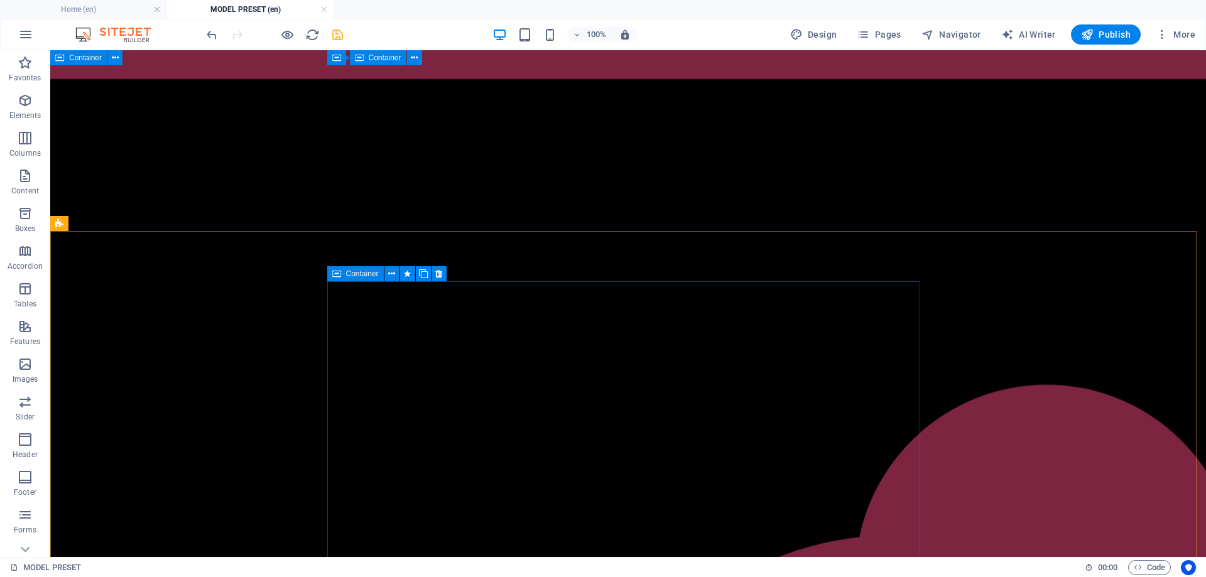
click at [358, 273] on span "Container" at bounding box center [362, 274] width 33 height 8
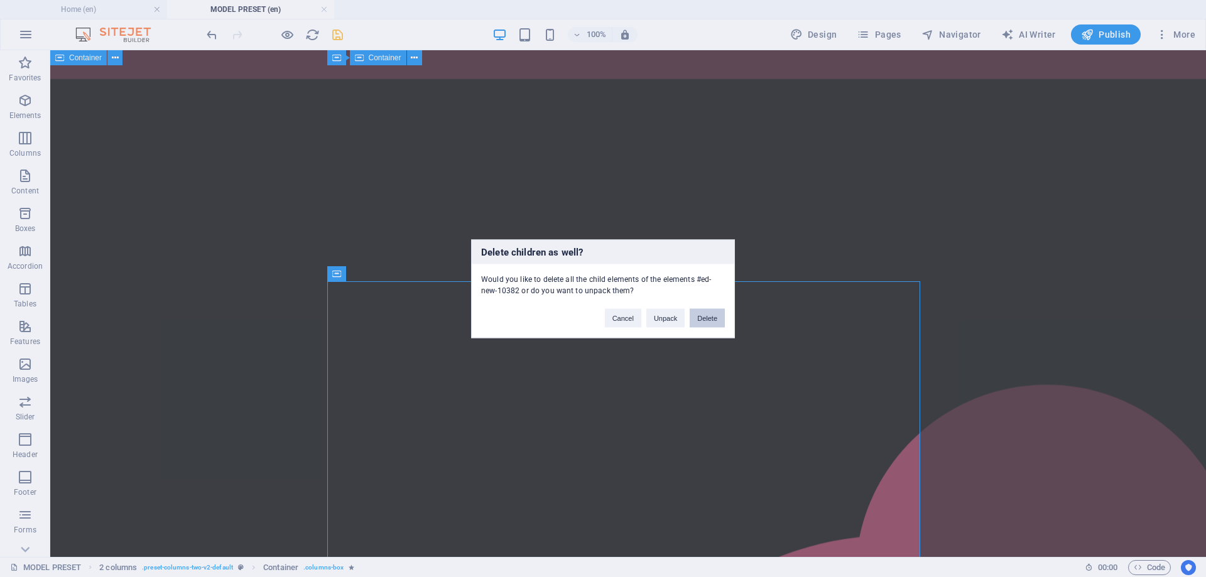
click at [712, 315] on button "Delete" at bounding box center [707, 317] width 35 height 19
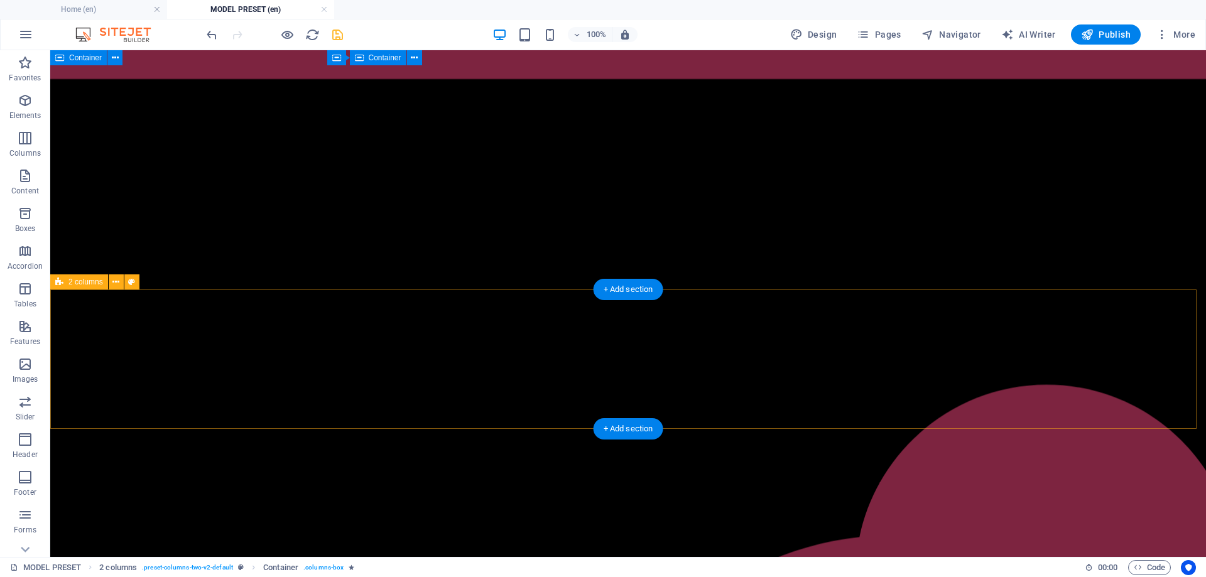
scroll to position [1333, 0]
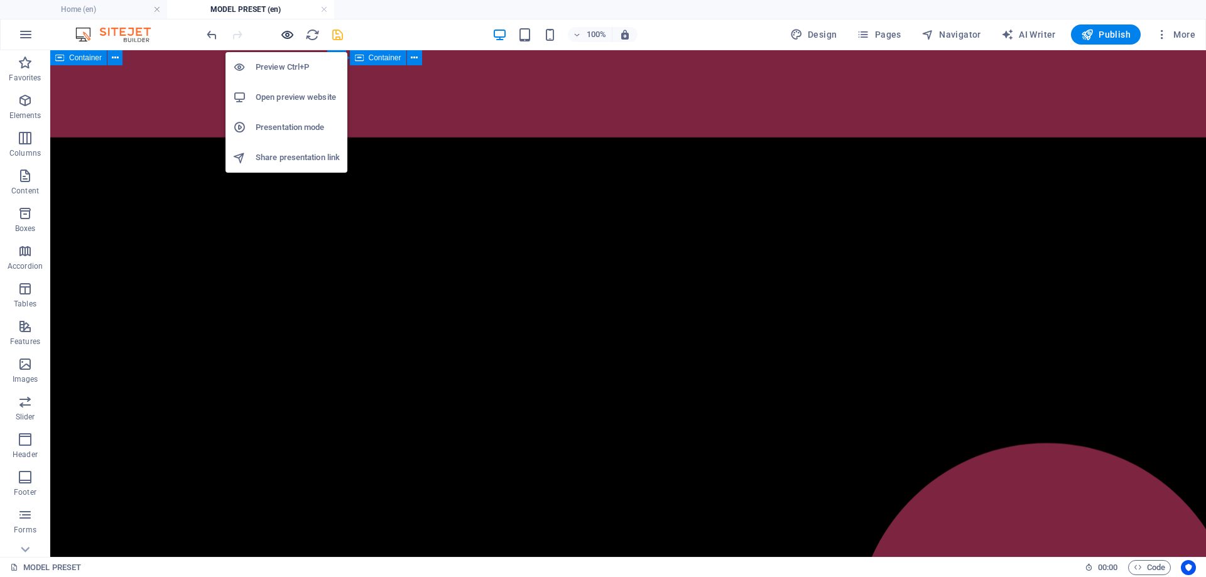
click at [285, 33] on icon "button" at bounding box center [287, 35] width 14 height 14
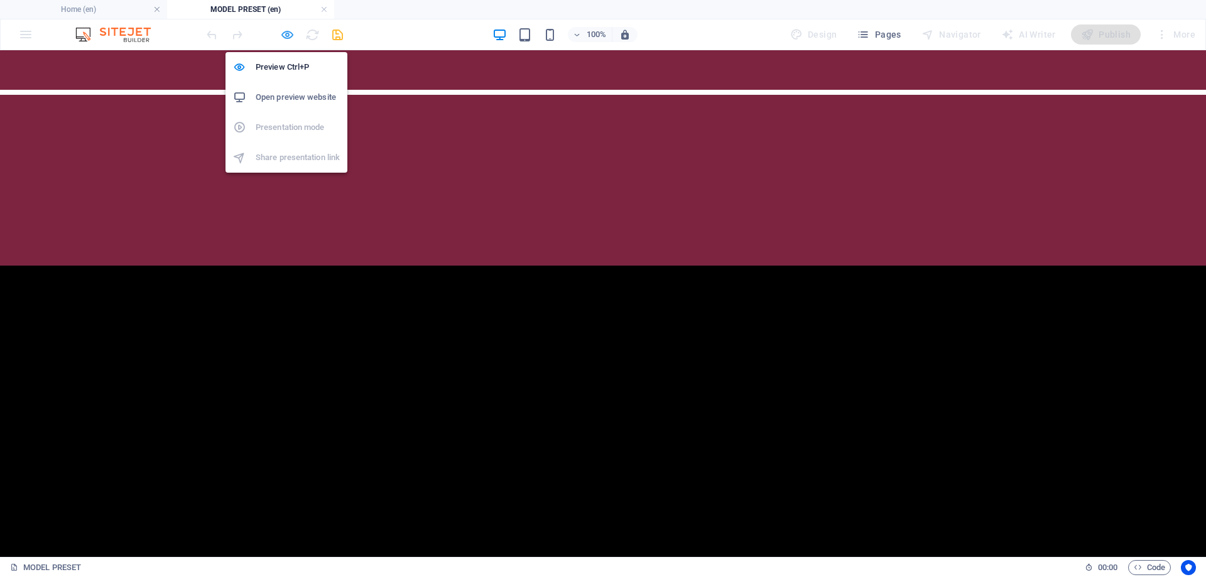
click at [286, 40] on icon "button" at bounding box center [287, 35] width 14 height 14
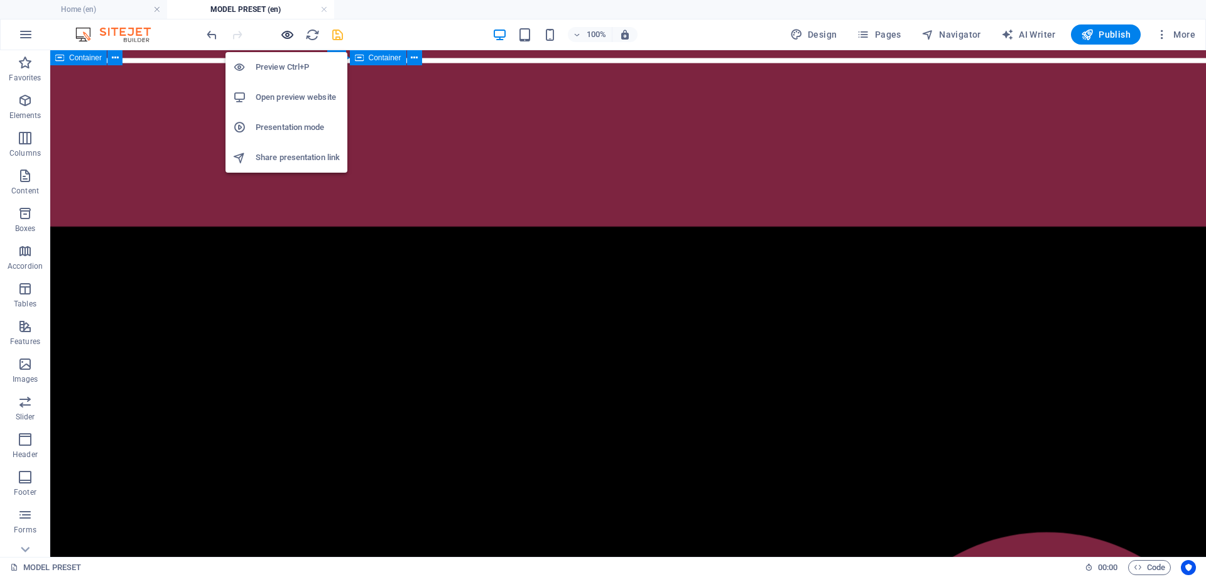
scroll to position [1333, 0]
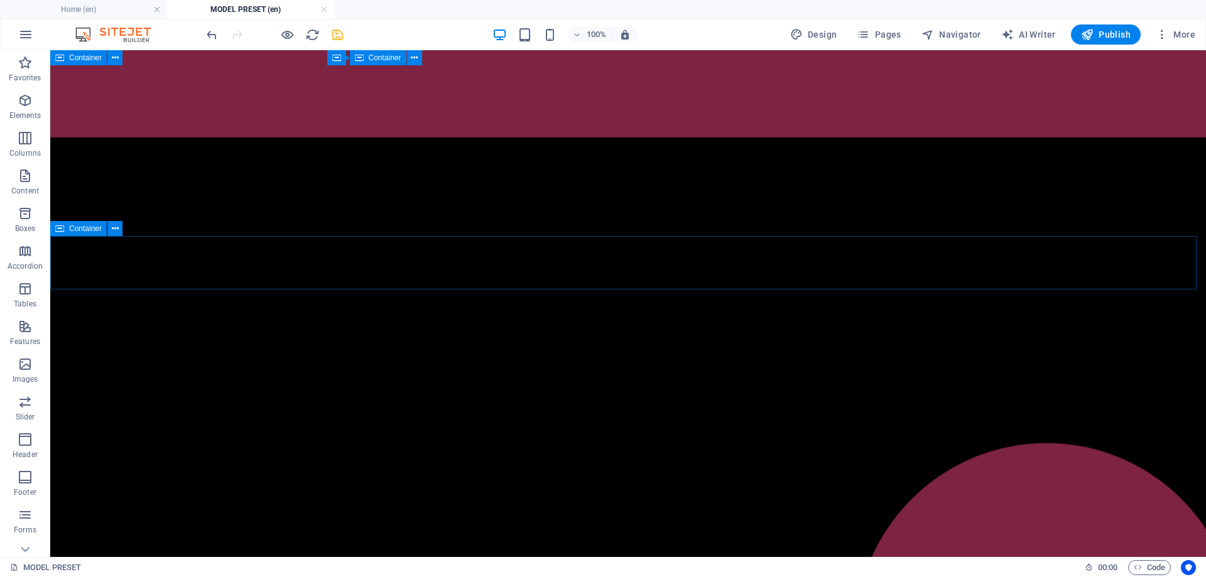
click at [83, 229] on span "Container" at bounding box center [85, 229] width 33 height 8
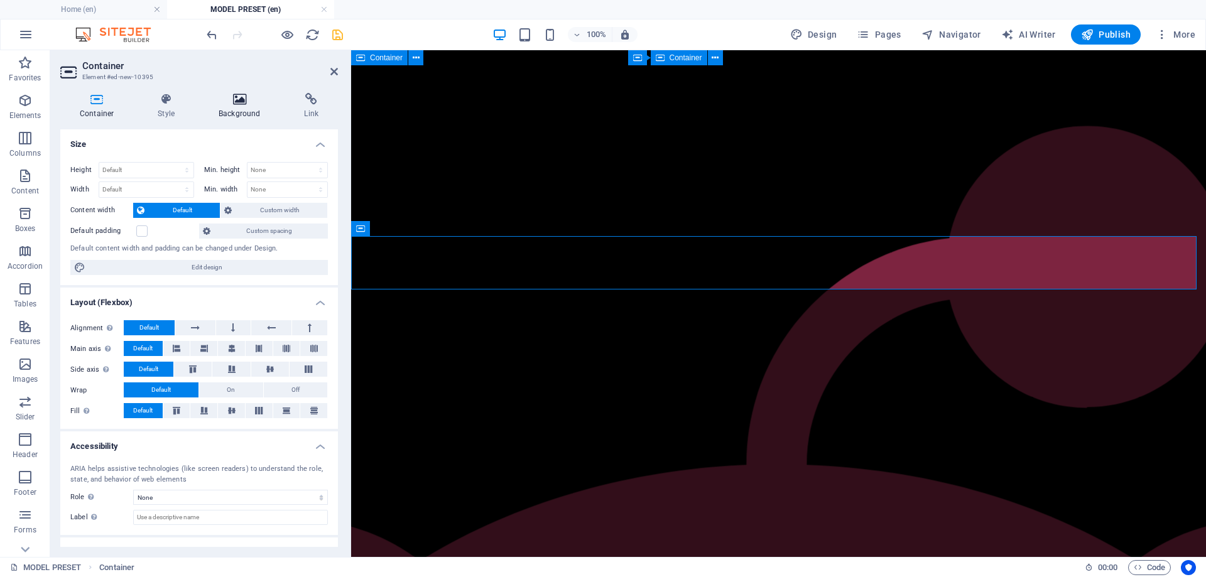
click at [232, 107] on h4 "Background" at bounding box center [241, 106] width 85 height 26
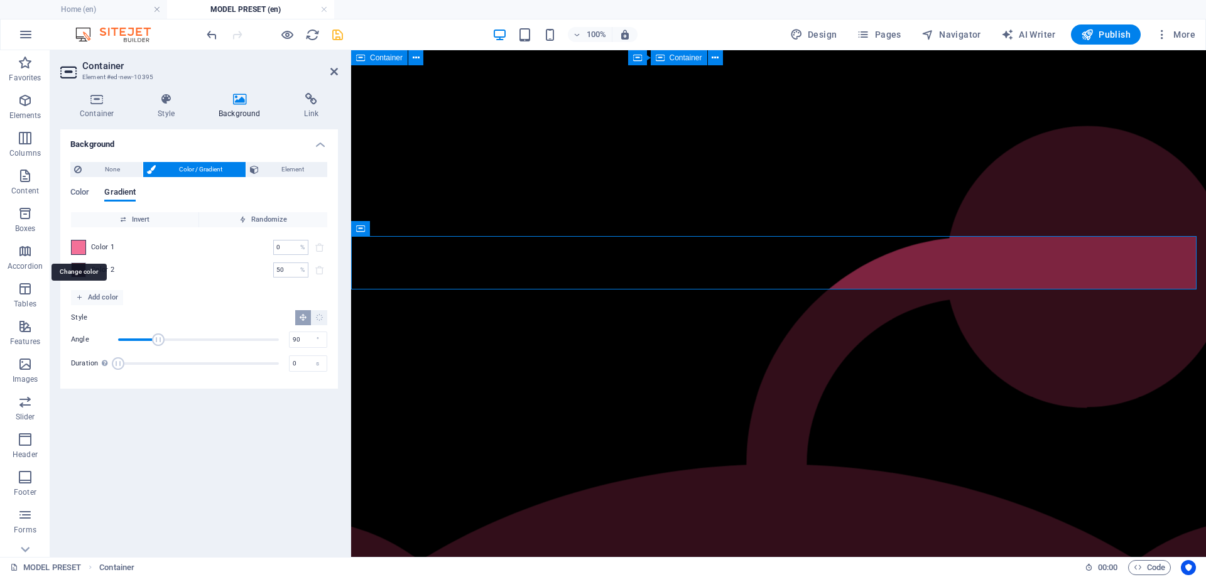
click at [80, 246] on span at bounding box center [79, 248] width 14 height 14
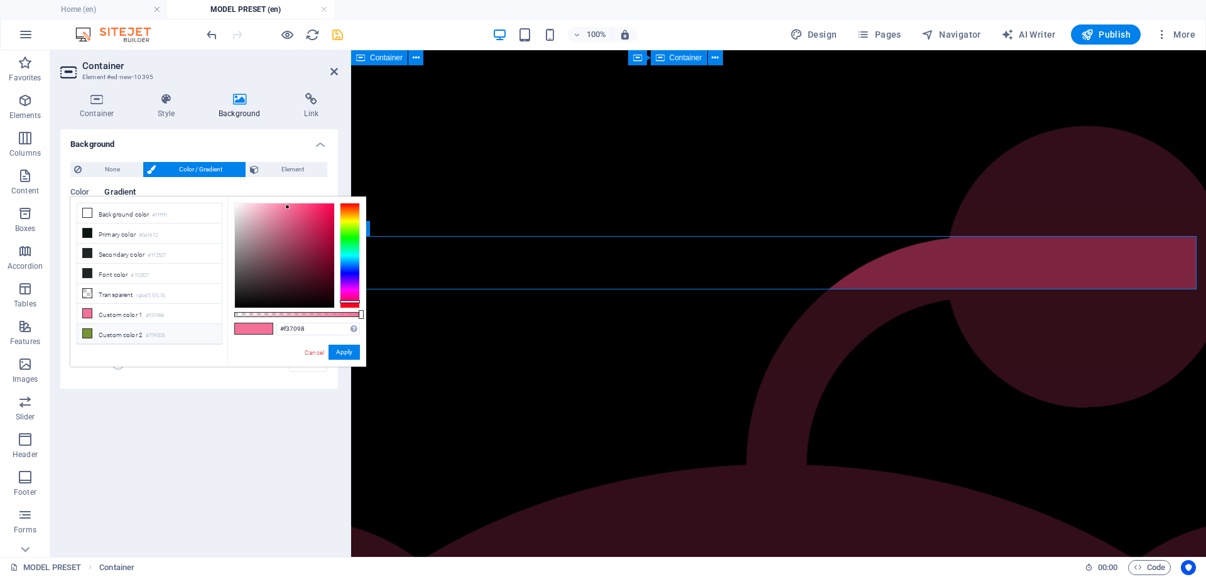
click at [88, 329] on icon at bounding box center [87, 333] width 9 height 9
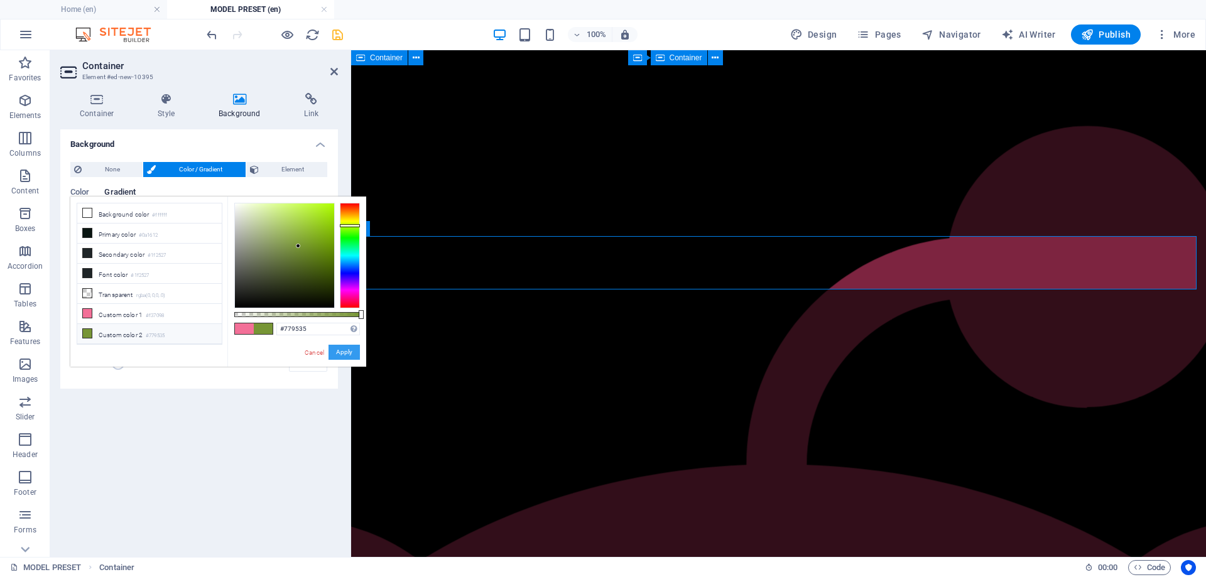
click at [341, 352] on button "Apply" at bounding box center [344, 352] width 31 height 15
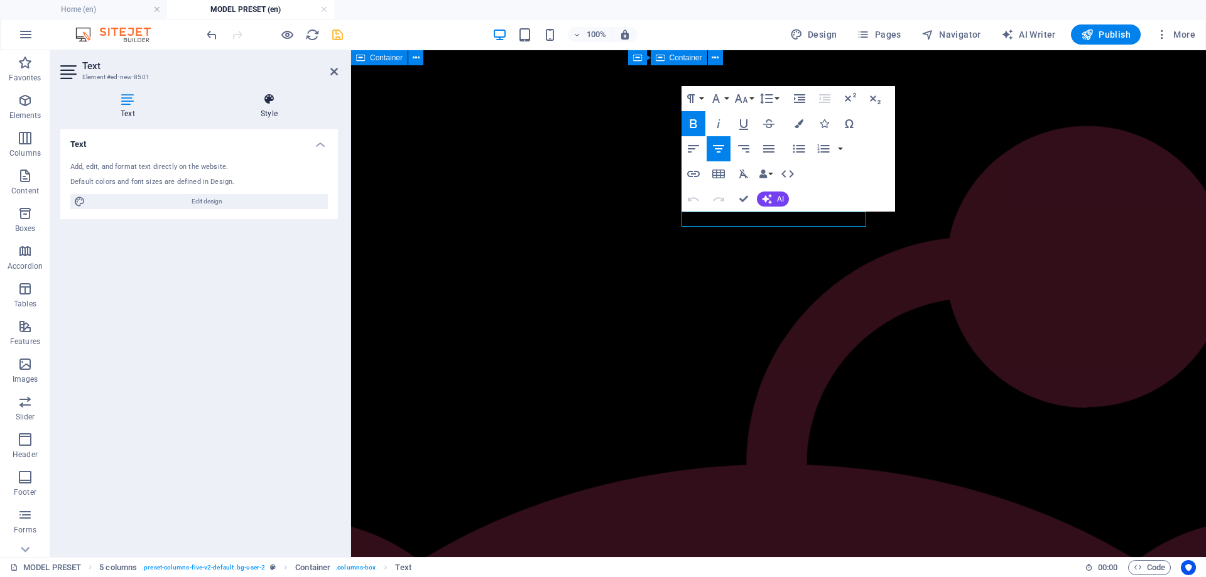
click at [265, 99] on icon at bounding box center [269, 99] width 138 height 13
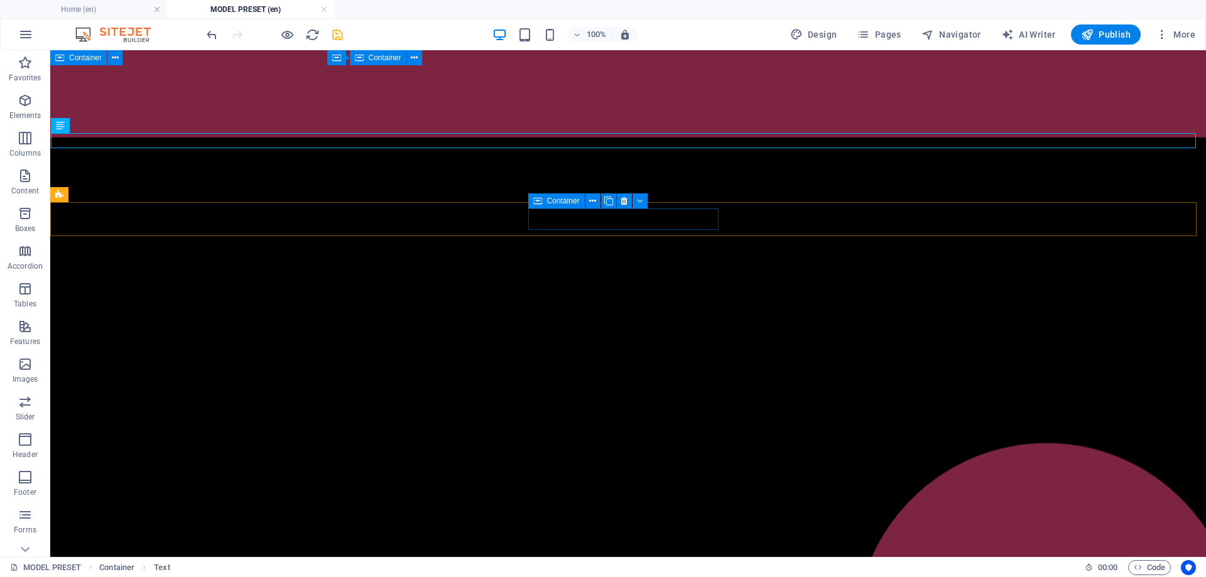
click at [540, 203] on icon at bounding box center [537, 201] width 9 height 15
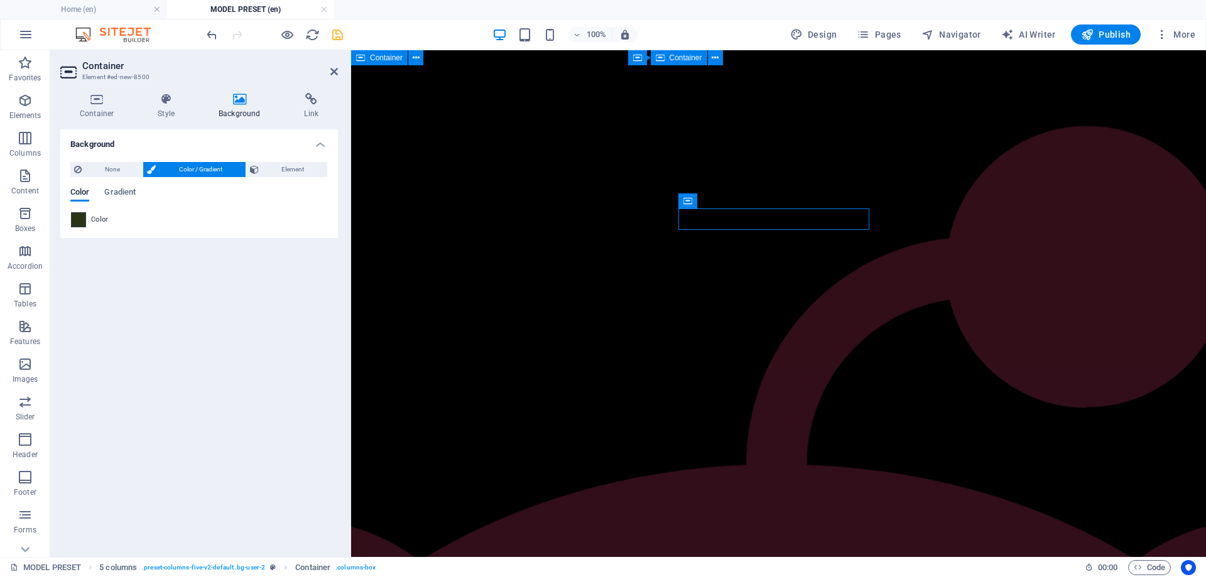
click at [80, 215] on span at bounding box center [79, 220] width 14 height 14
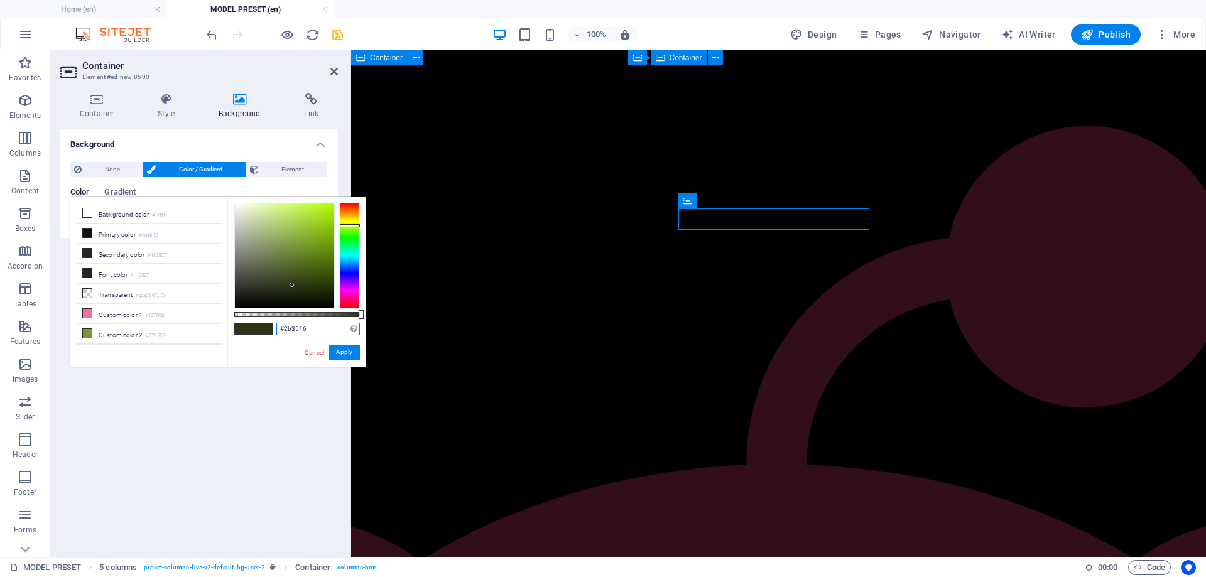
drag, startPoint x: 319, startPoint y: 328, endPoint x: 231, endPoint y: 328, distance: 88.6
click at [231, 328] on div "#2b3516 Supported formats #0852ed rgb(8, 82, 237) rgba(8, 82, 237, 90%) hsv(221…" at bounding box center [296, 373] width 139 height 352
click at [352, 355] on button "Apply" at bounding box center [344, 352] width 31 height 15
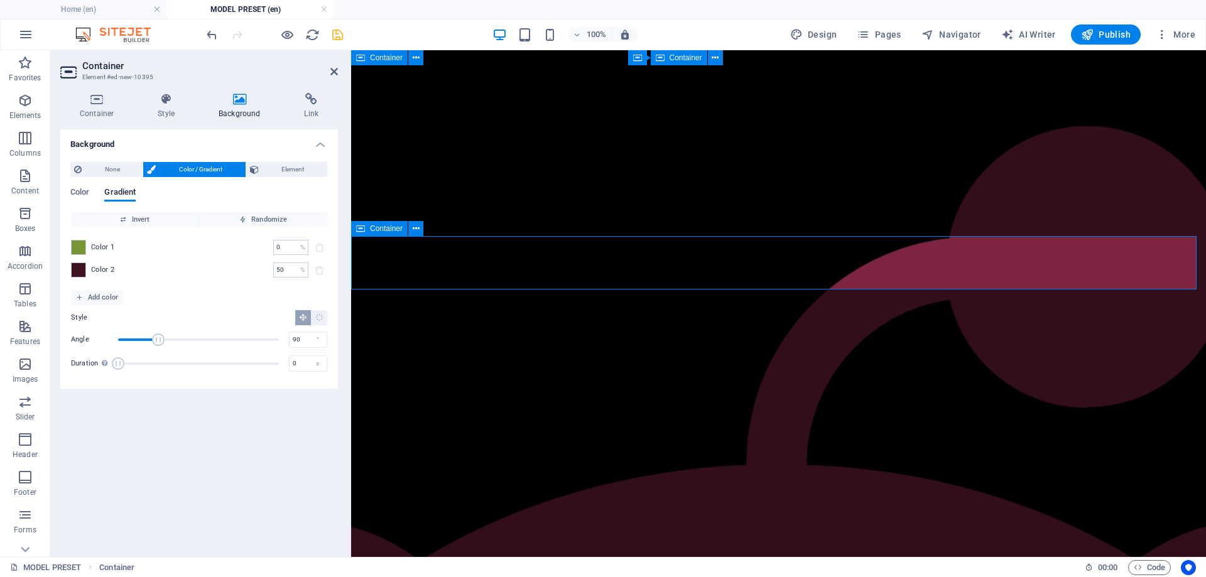
click at [371, 229] on span "Container" at bounding box center [386, 229] width 33 height 8
click at [83, 273] on span at bounding box center [79, 270] width 14 height 14
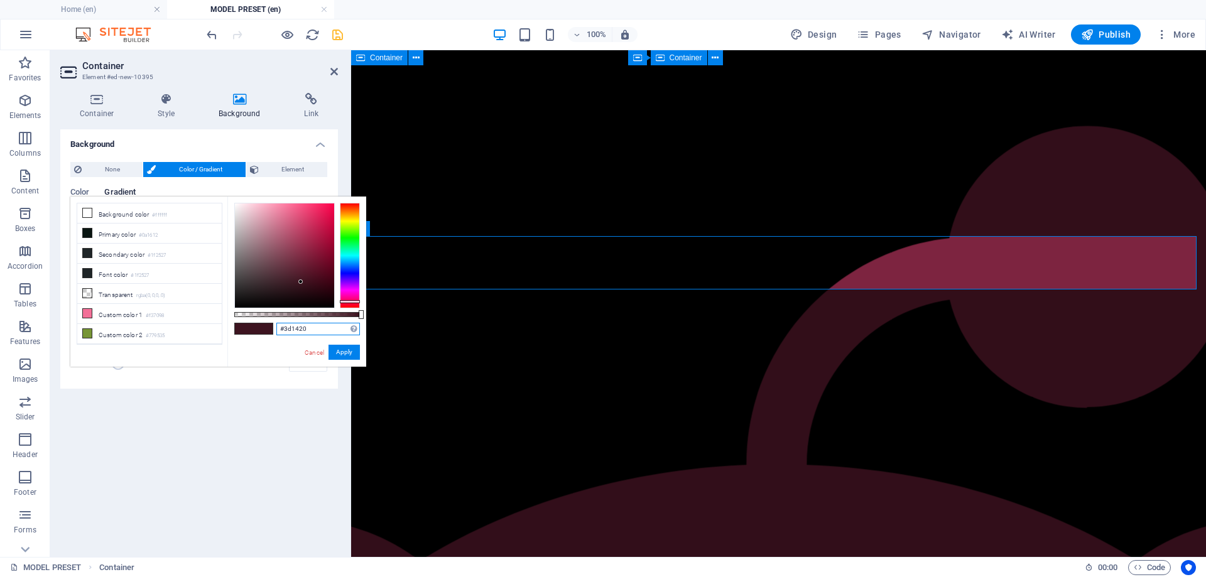
drag, startPoint x: 247, startPoint y: 330, endPoint x: 230, endPoint y: 328, distance: 17.1
click at [230, 328] on div "#3d1420 Supported formats #0852ed rgb(8, 82, 237) rgba(8, 82, 237, 90%) hsv(221…" at bounding box center [296, 373] width 139 height 352
paste input "2b3516"
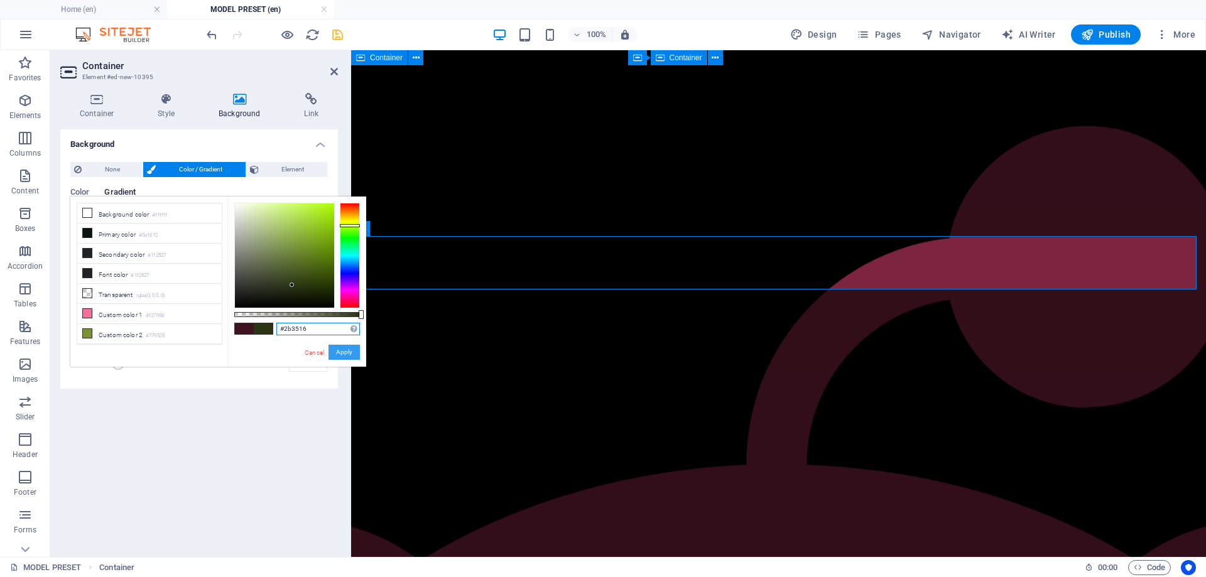
type input "#2b3516"
click at [348, 357] on button "Apply" at bounding box center [344, 352] width 31 height 15
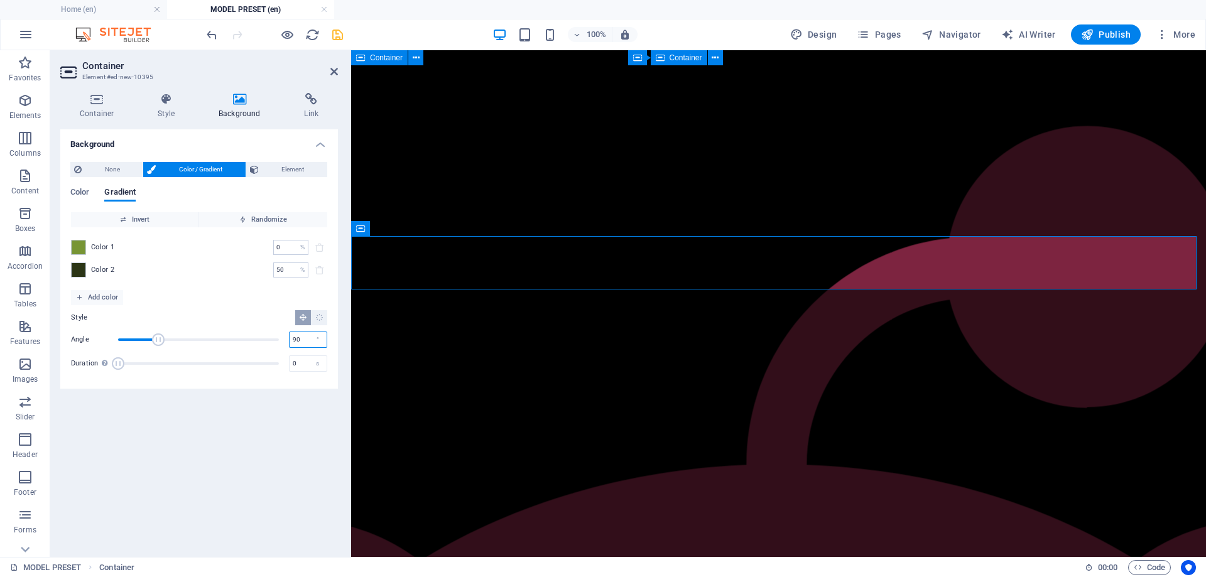
drag, startPoint x: 302, startPoint y: 341, endPoint x: 254, endPoint y: 341, distance: 47.1
click at [254, 341] on div "Angle 90 °" at bounding box center [199, 339] width 256 height 19
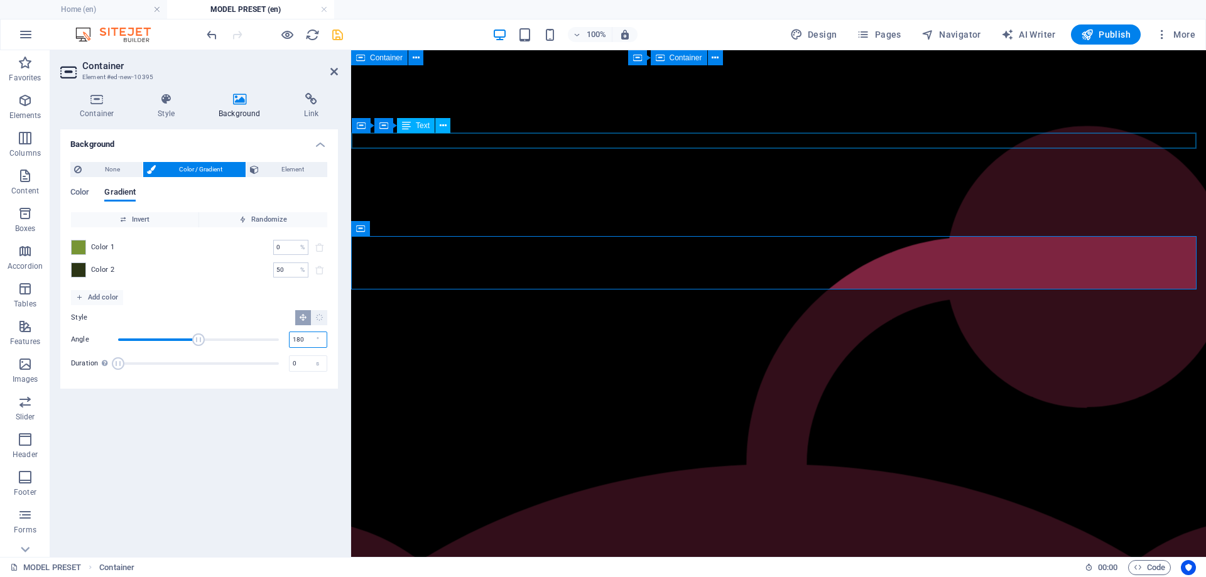
type input "180"
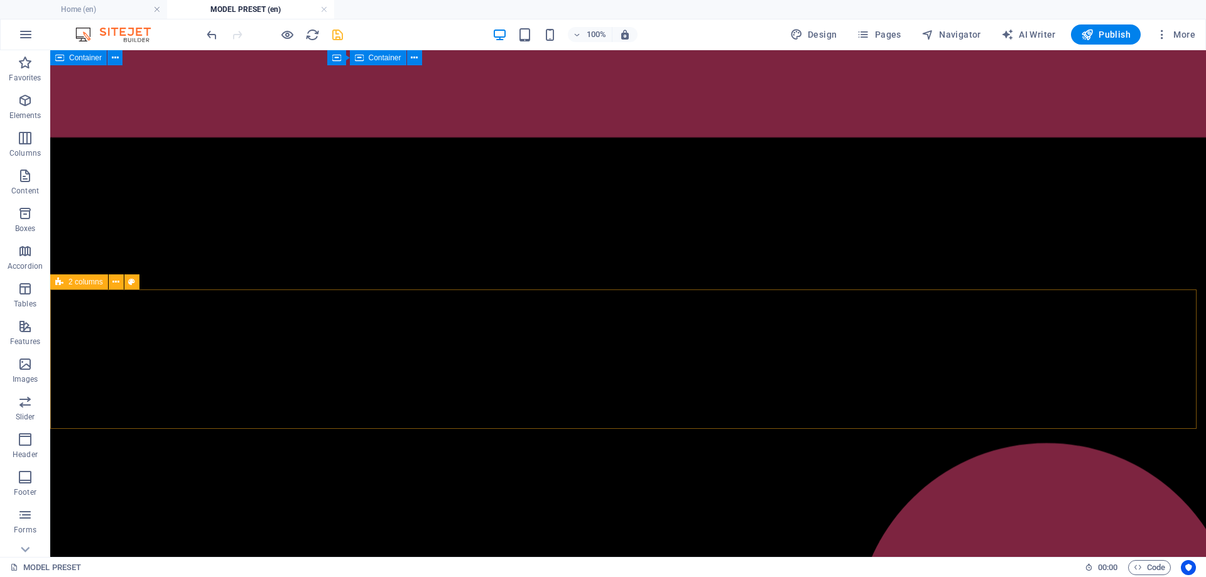
click at [80, 283] on span "2 columns" at bounding box center [85, 282] width 35 height 8
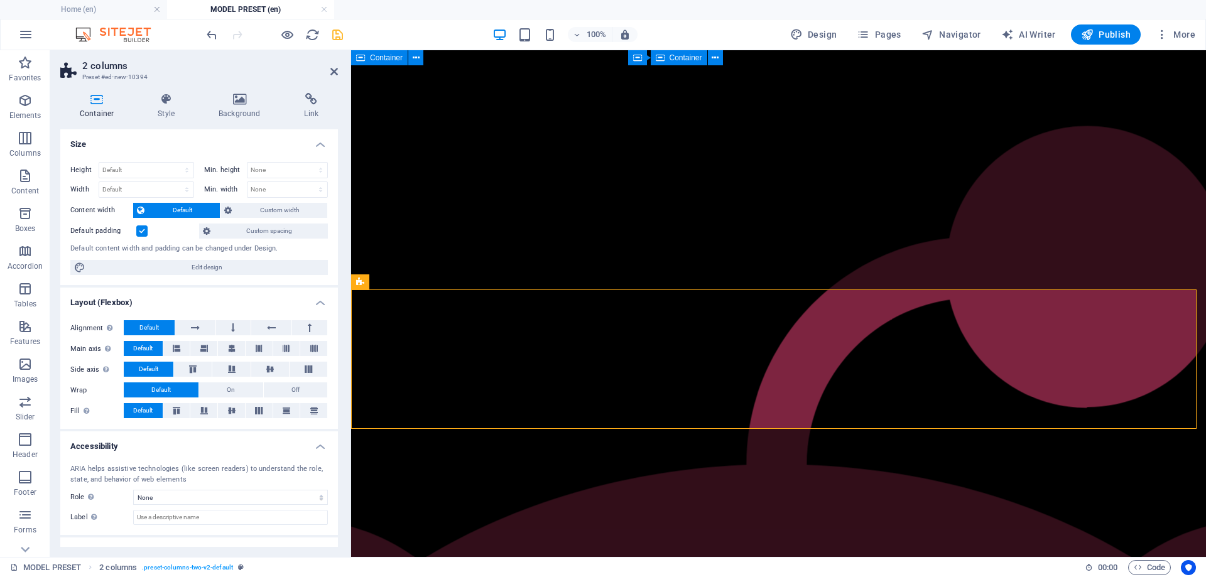
click at [242, 90] on div "Container Style Background Link Size Height Default px rem % vh vw Min. height …" at bounding box center [199, 320] width 298 height 474
drag, startPoint x: 247, startPoint y: 102, endPoint x: 251, endPoint y: 117, distance: 15.7
click at [248, 102] on icon at bounding box center [239, 99] width 80 height 13
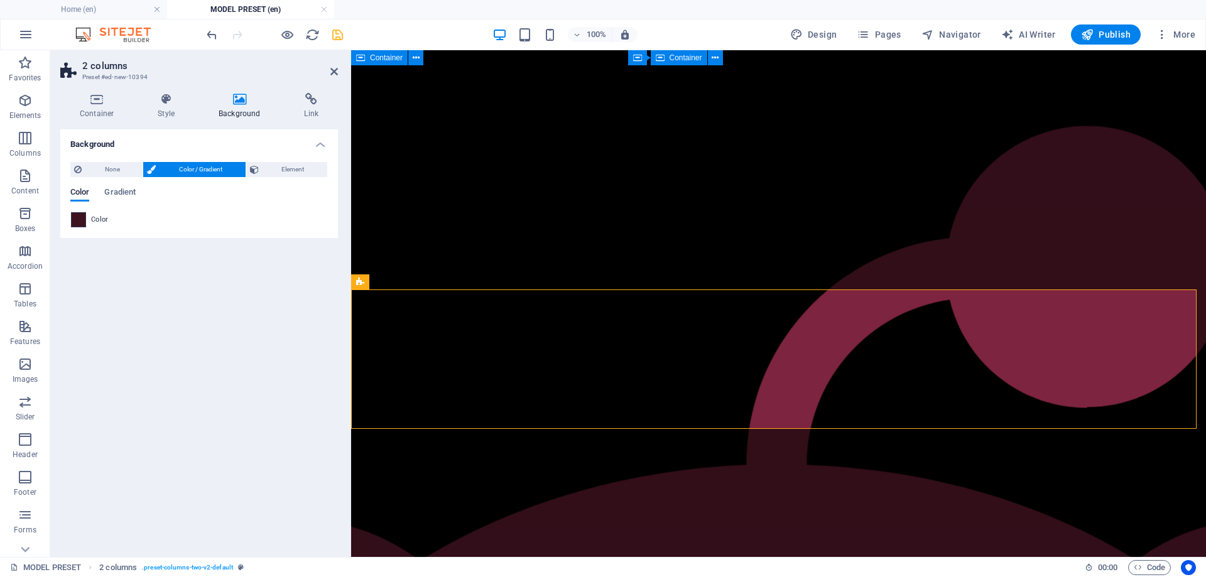
click at [79, 221] on span at bounding box center [79, 220] width 14 height 14
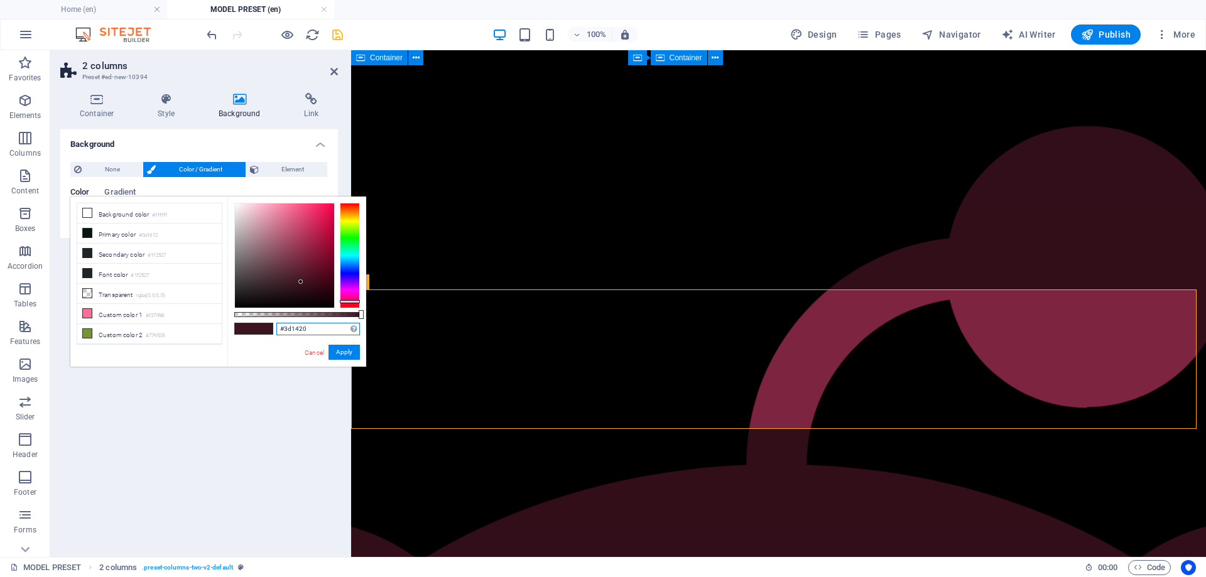
drag, startPoint x: 239, startPoint y: 323, endPoint x: 229, endPoint y: 320, distance: 10.4
click at [231, 321] on div "#3d1420 Supported formats #0852ed rgb(8, 82, 237) rgba(8, 82, 237, 90%) hsv(221…" at bounding box center [296, 373] width 139 height 352
paste input "2b3516"
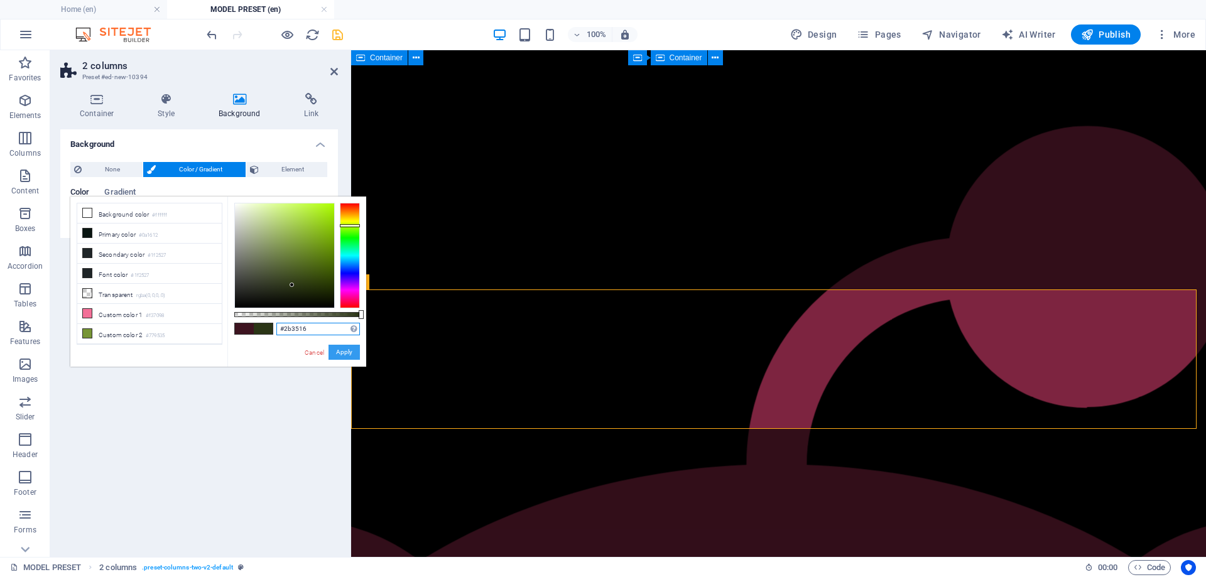
type input "#2b3516"
click at [341, 348] on button "Apply" at bounding box center [344, 352] width 31 height 15
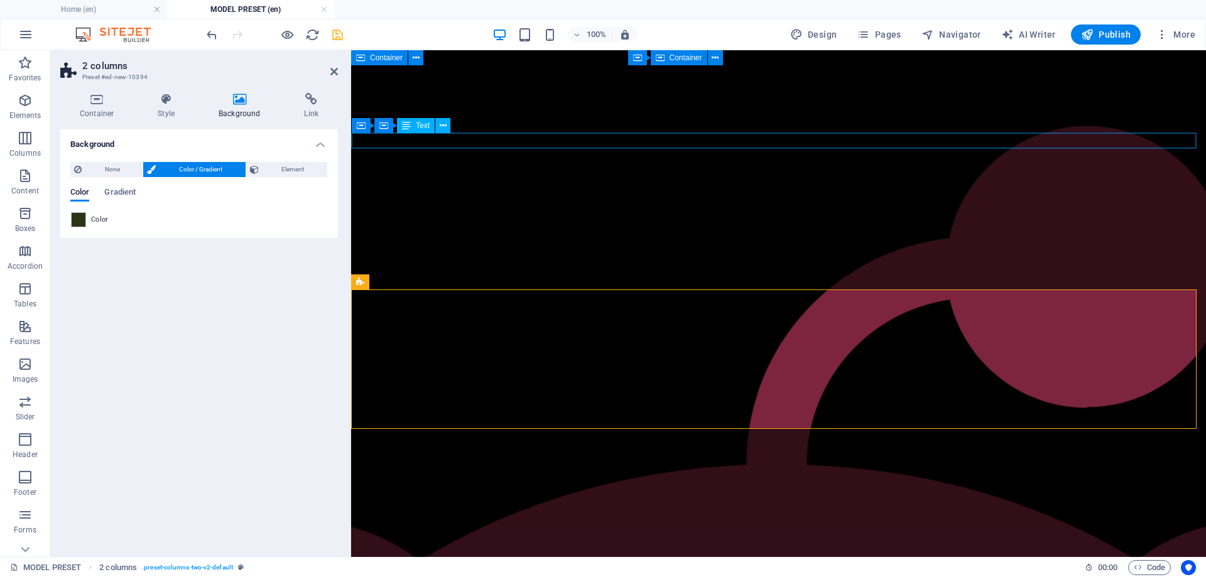
click at [459, 127] on div "Container Container Text" at bounding box center [405, 126] width 107 height 16
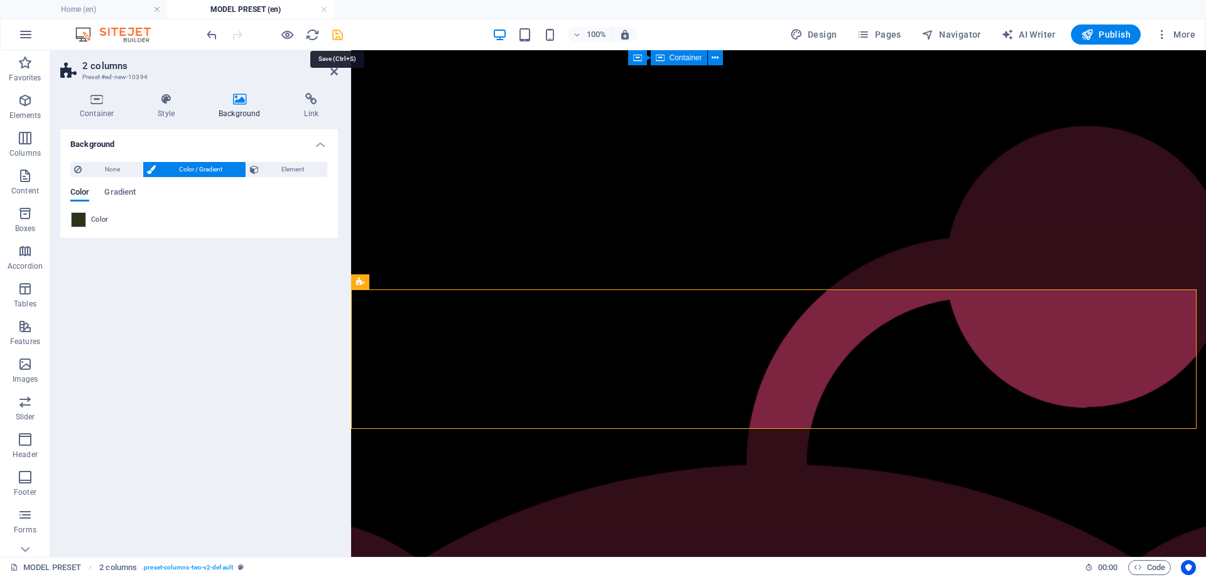
click at [335, 36] on icon "save" at bounding box center [337, 35] width 14 height 14
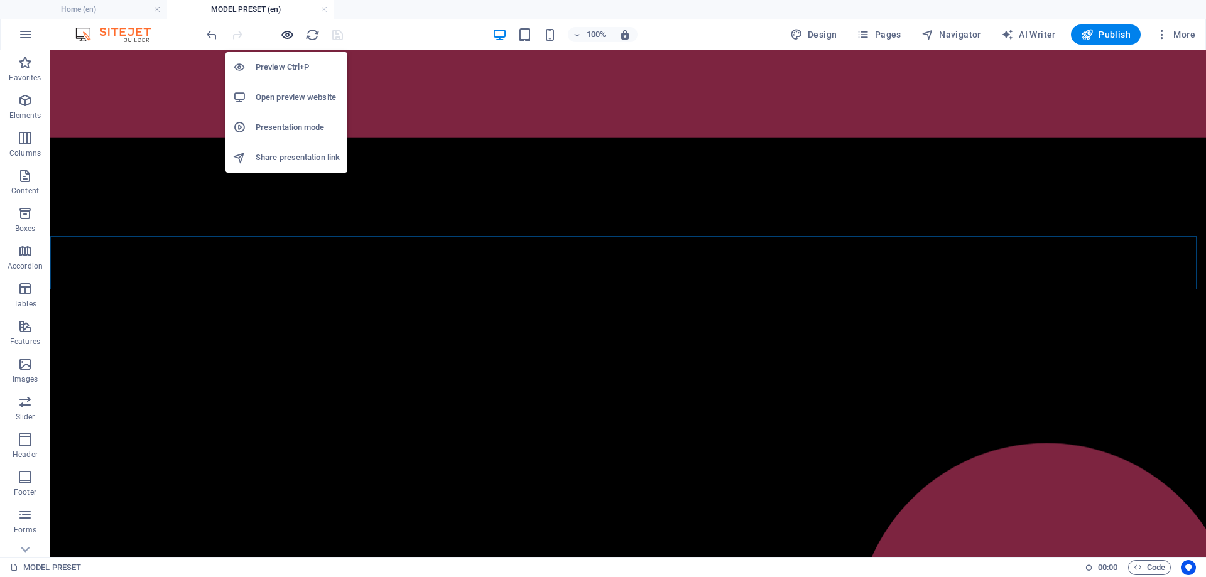
click at [286, 38] on icon "button" at bounding box center [287, 35] width 14 height 14
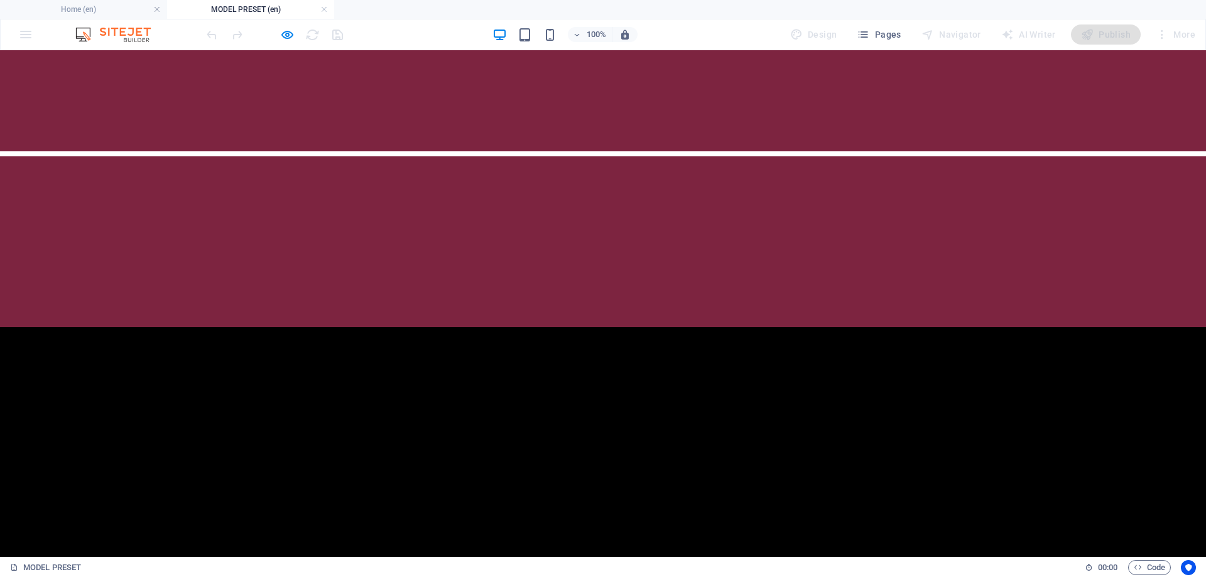
scroll to position [1181, 0]
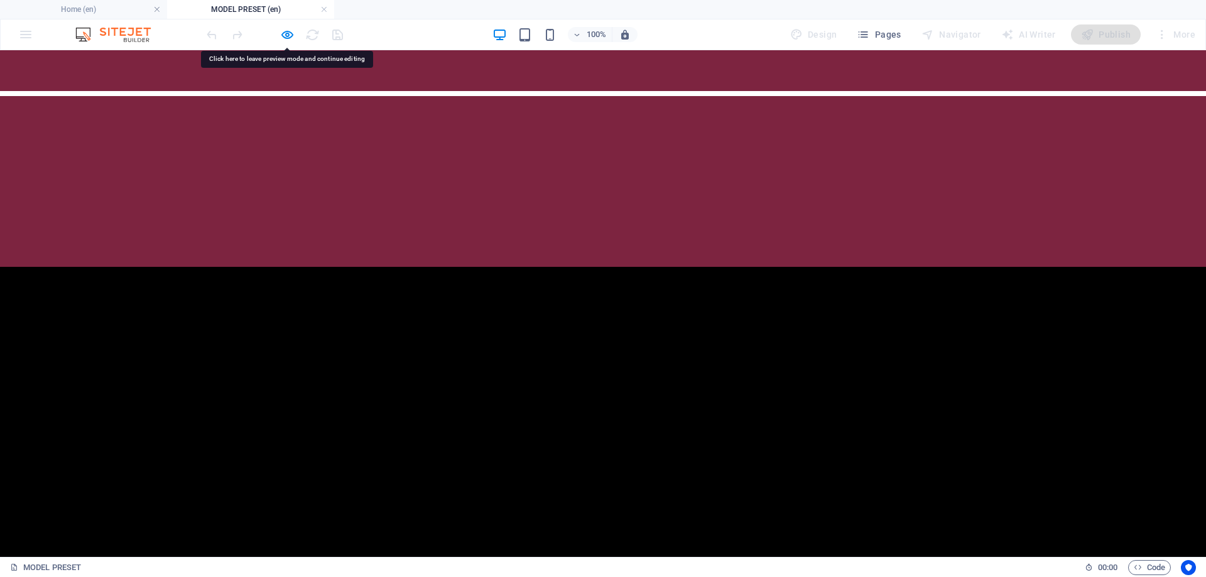
scroll to position [1244, 0]
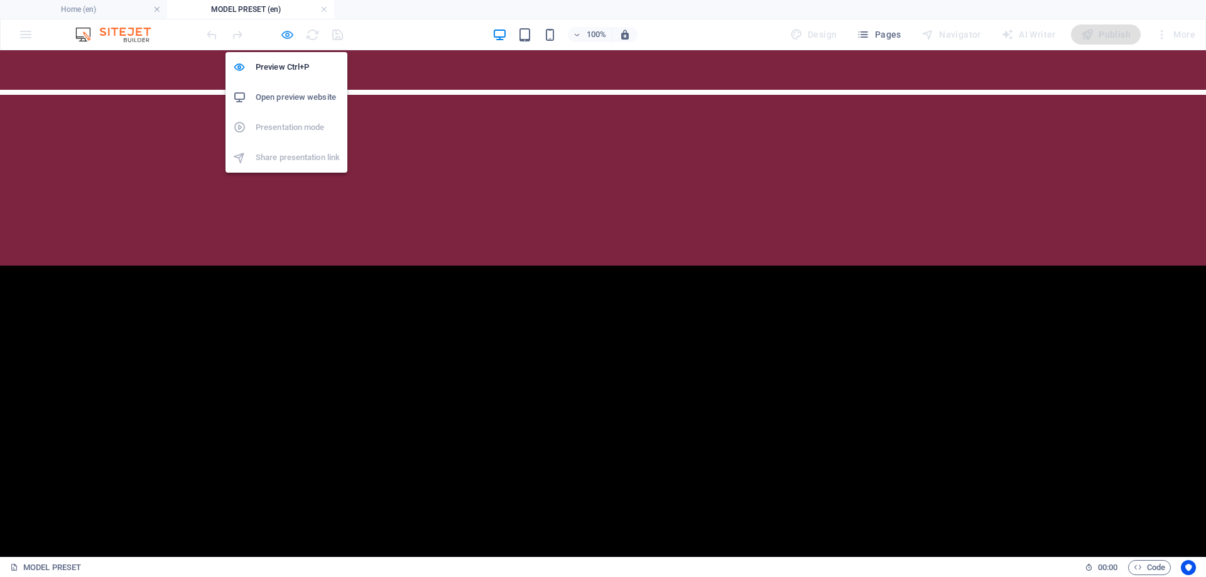
click at [286, 33] on icon "button" at bounding box center [287, 35] width 14 height 14
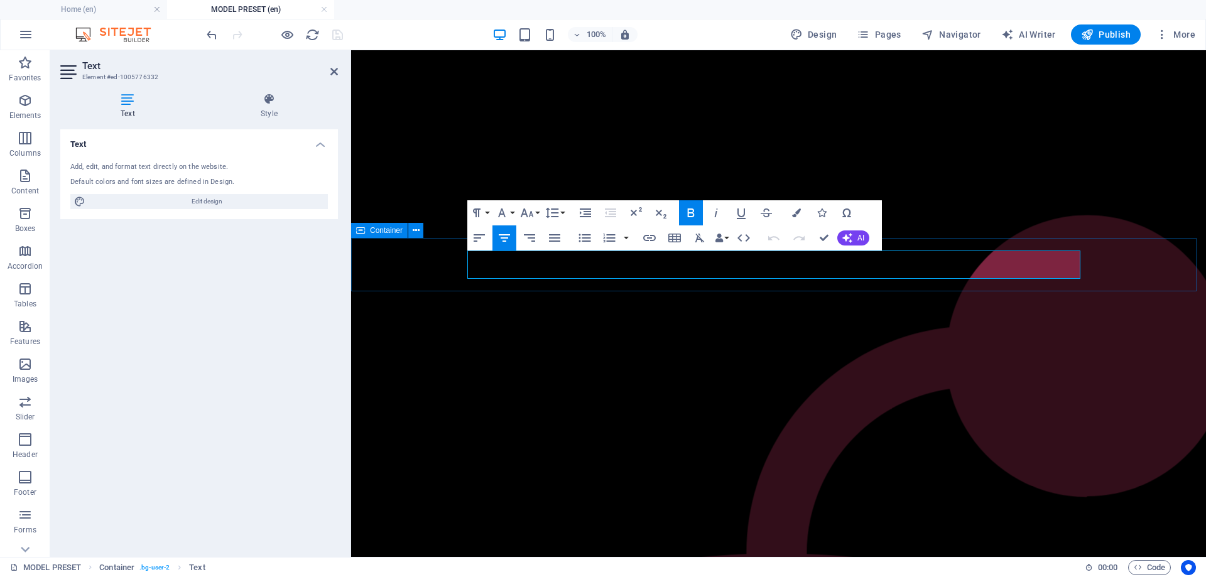
drag, startPoint x: 783, startPoint y: 263, endPoint x: 591, endPoint y: 266, distance: 192.3
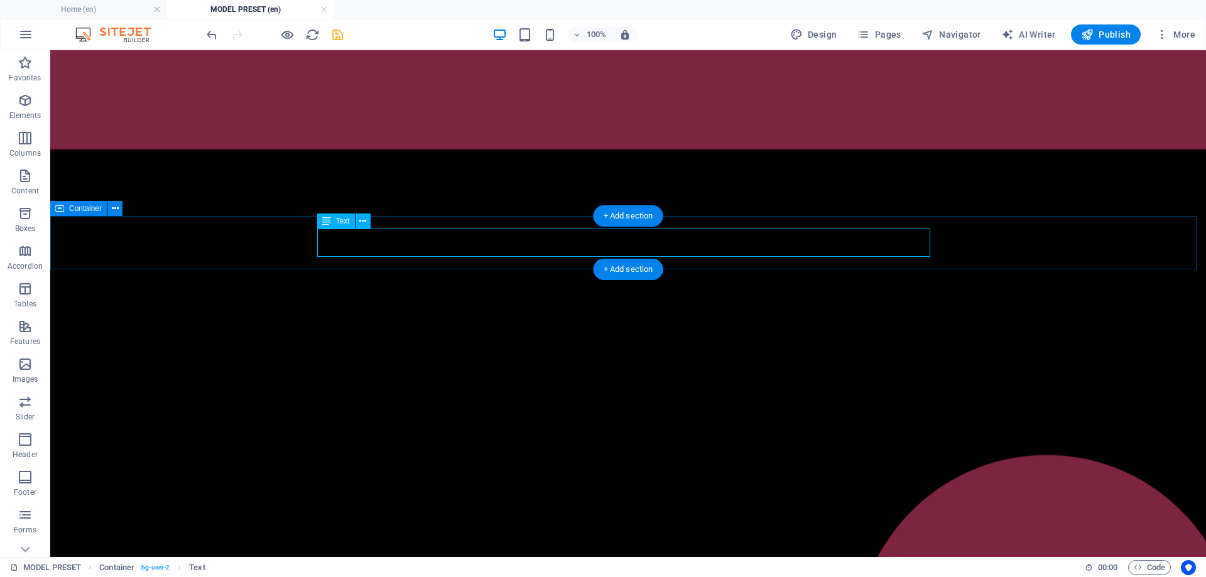
scroll to position [1333, 0]
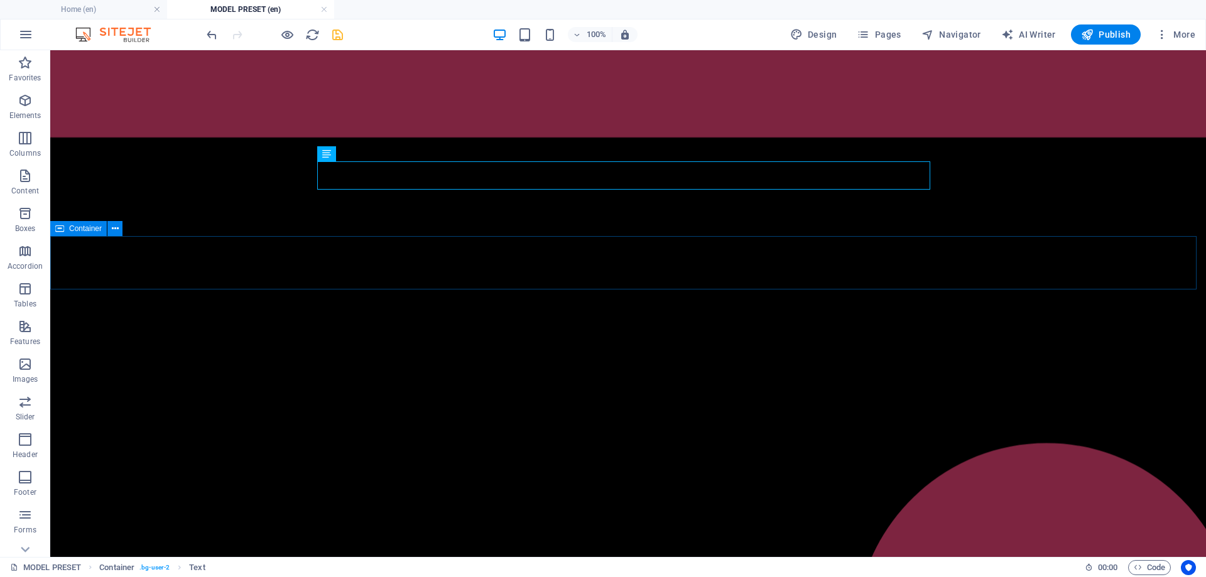
click at [82, 228] on span "Container" at bounding box center [85, 229] width 33 height 8
click at [75, 286] on span "2 columns" at bounding box center [85, 282] width 35 height 8
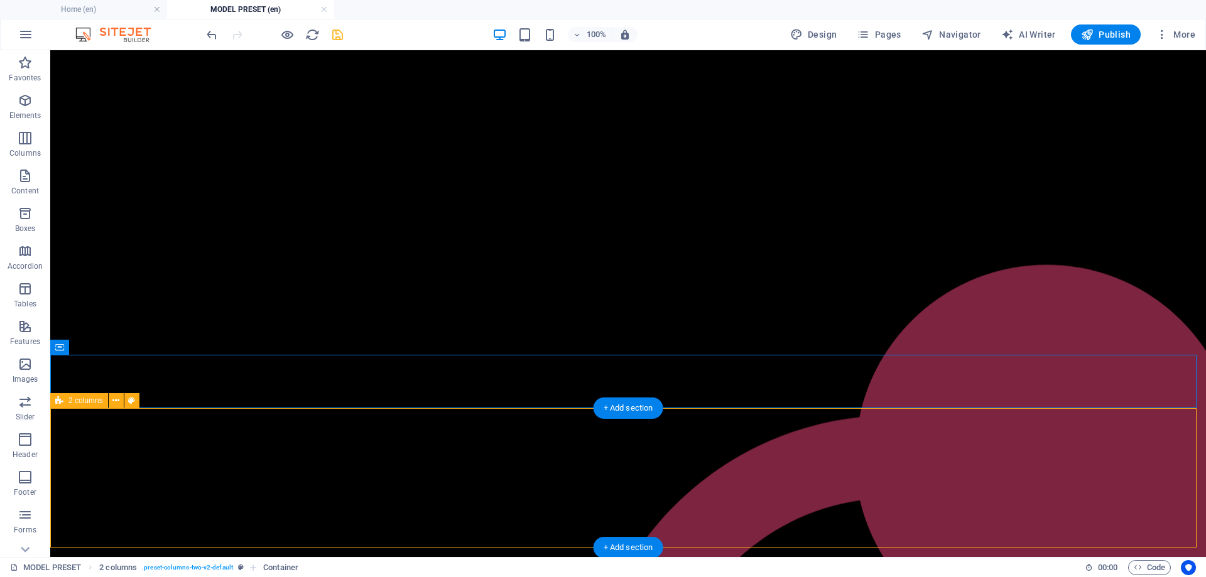
scroll to position [1526, 0]
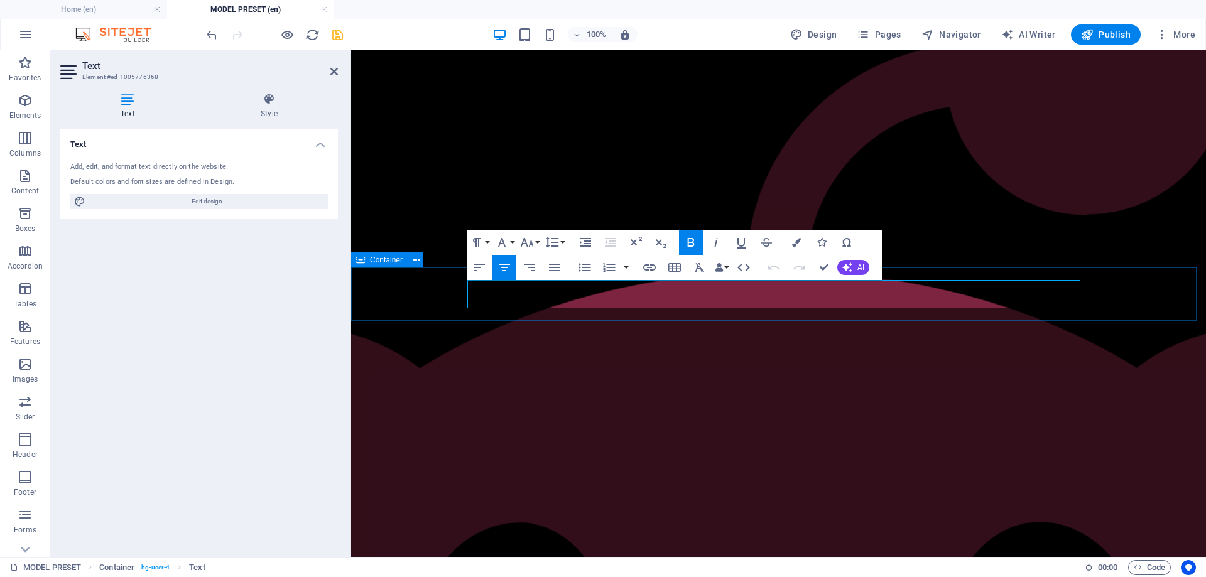
drag, startPoint x: 780, startPoint y: 292, endPoint x: 547, endPoint y: 295, distance: 233.7
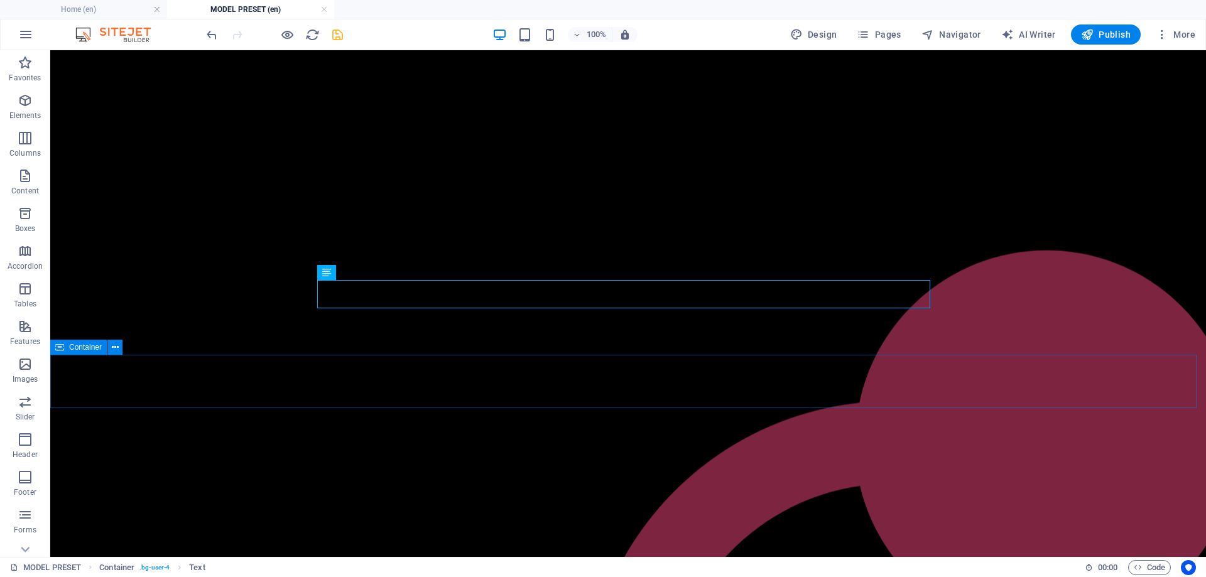
click at [82, 351] on span "Container" at bounding box center [85, 348] width 33 height 8
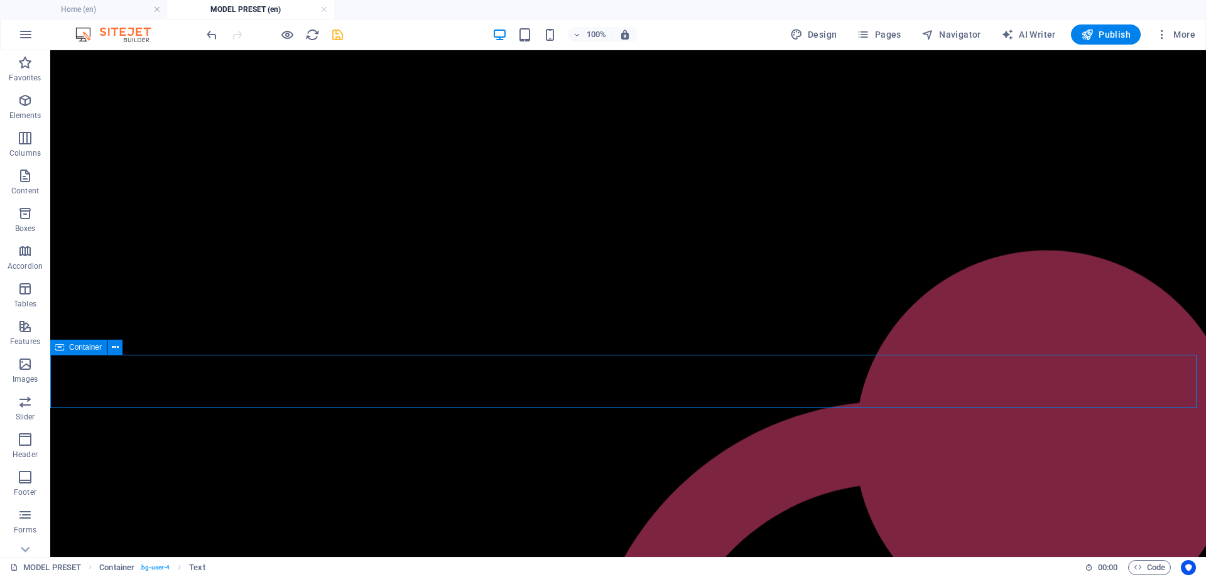
click at [82, 351] on span "Container" at bounding box center [85, 348] width 33 height 8
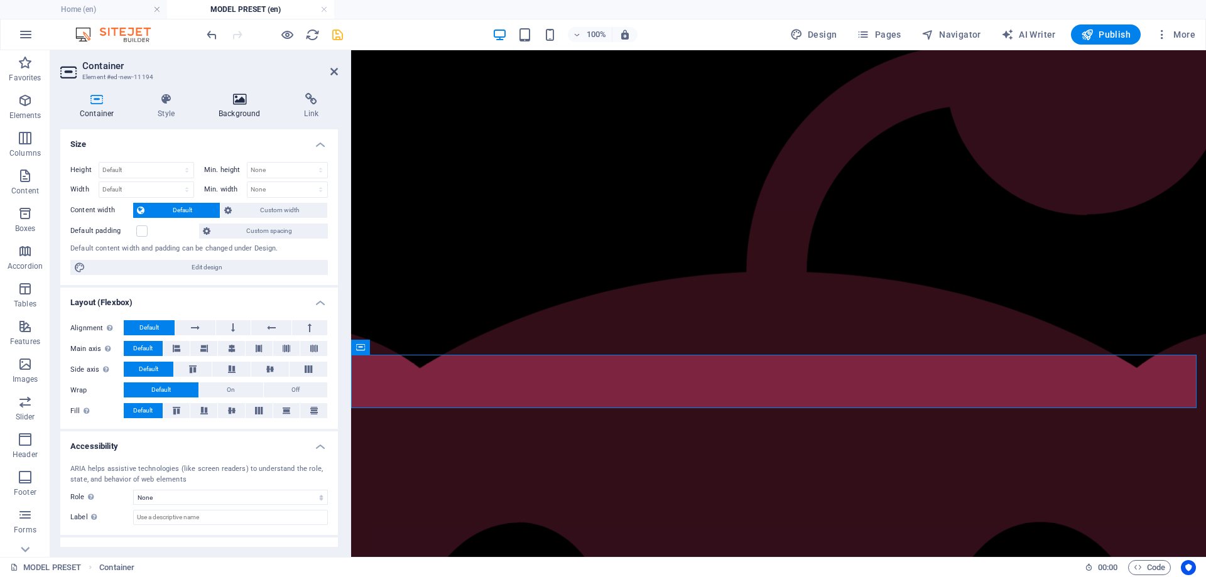
click at [241, 98] on icon at bounding box center [239, 99] width 80 height 13
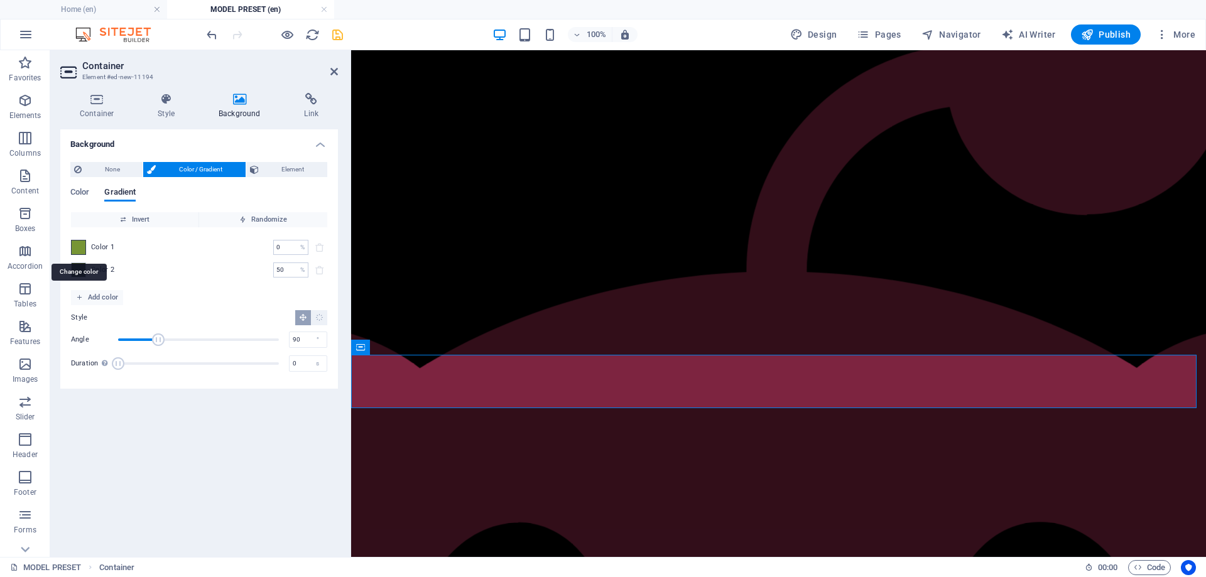
click at [82, 243] on span at bounding box center [79, 248] width 14 height 14
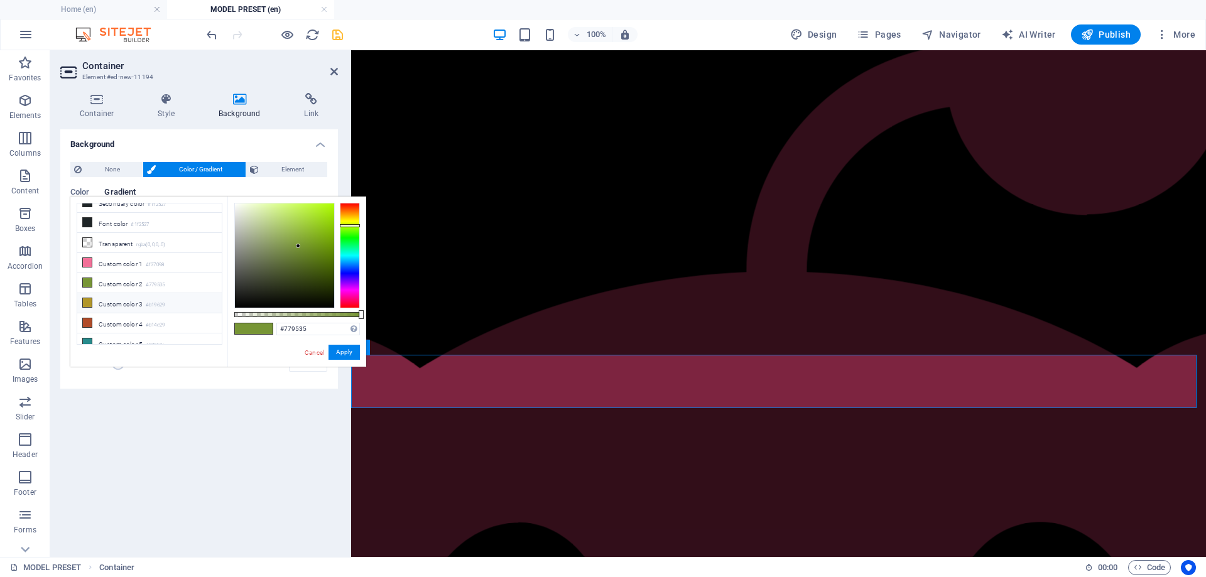
scroll to position [54, 0]
click at [89, 315] on icon at bounding box center [87, 319] width 9 height 9
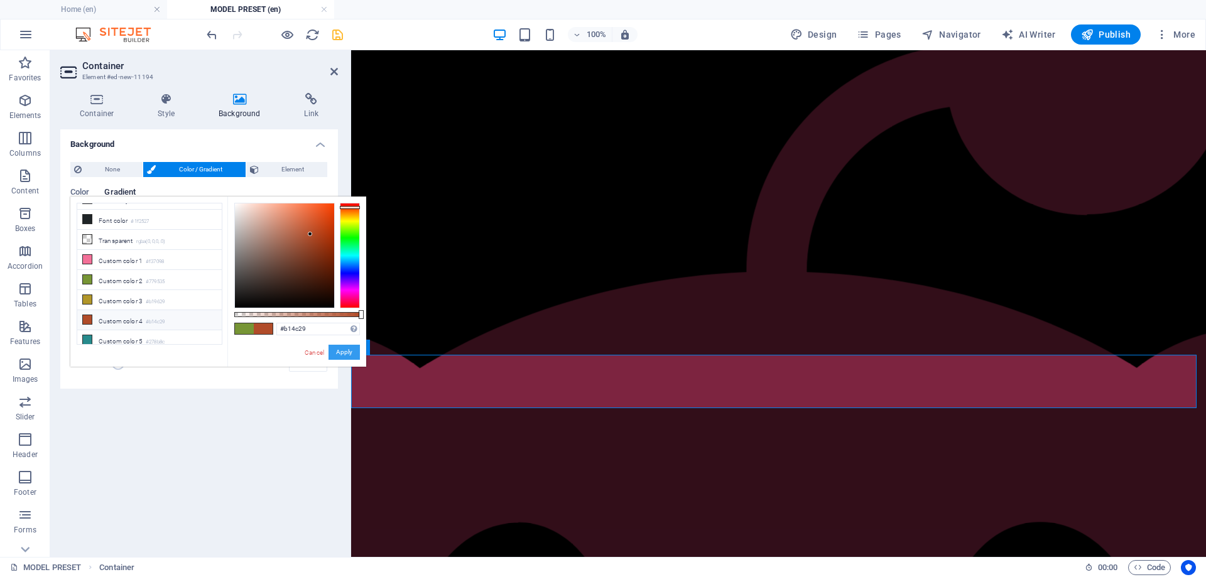
click at [345, 350] on button "Apply" at bounding box center [344, 352] width 31 height 15
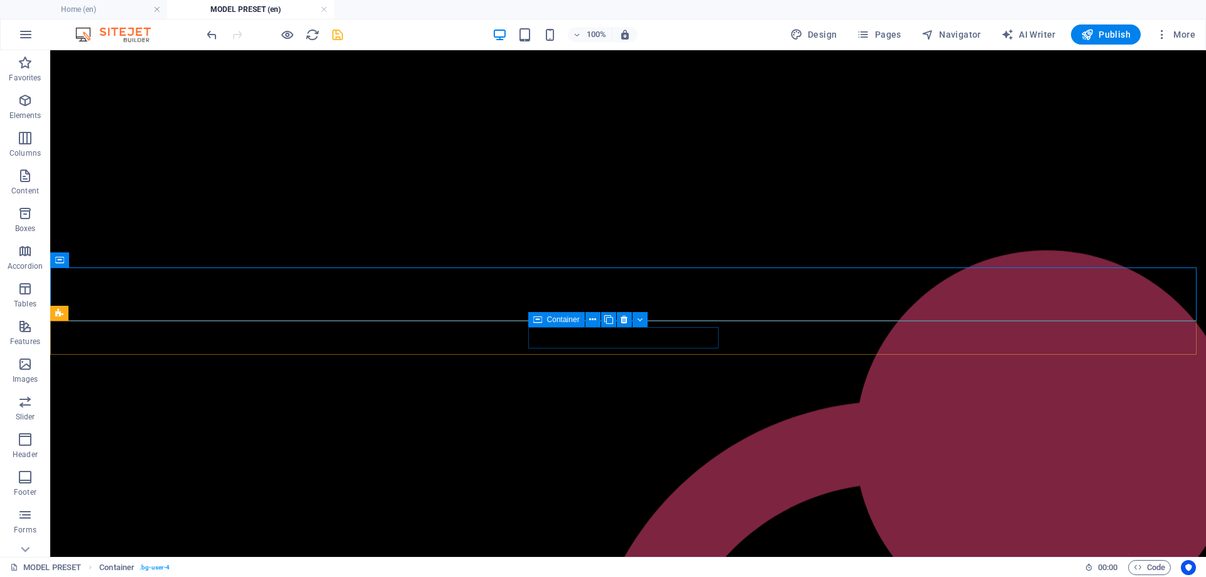
click at [539, 325] on icon at bounding box center [537, 319] width 9 height 15
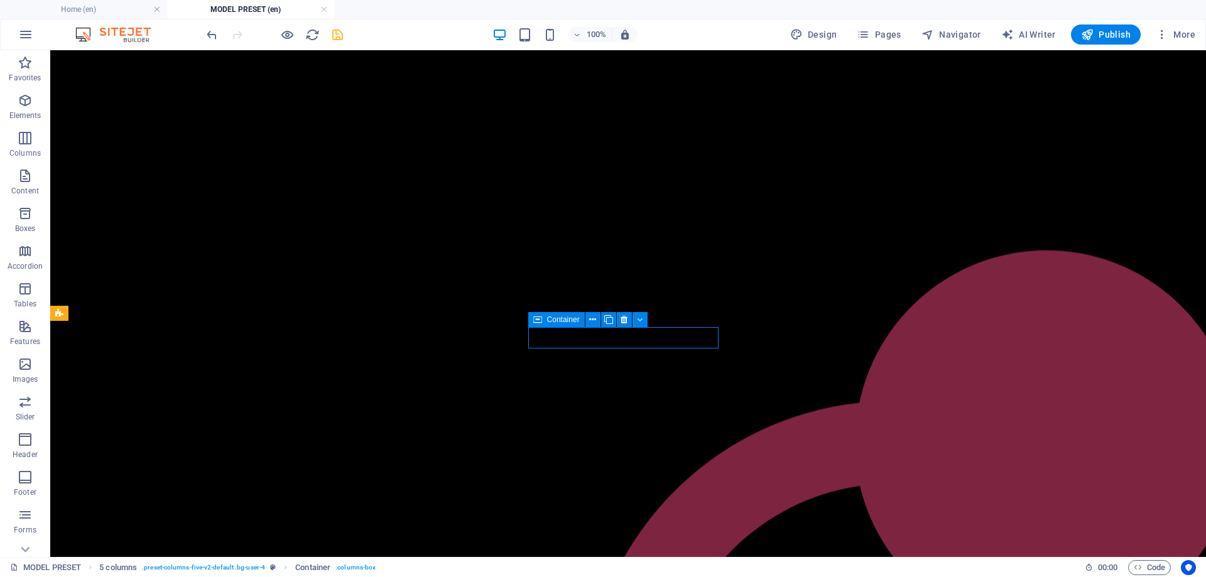
click at [539, 325] on icon at bounding box center [537, 319] width 9 height 15
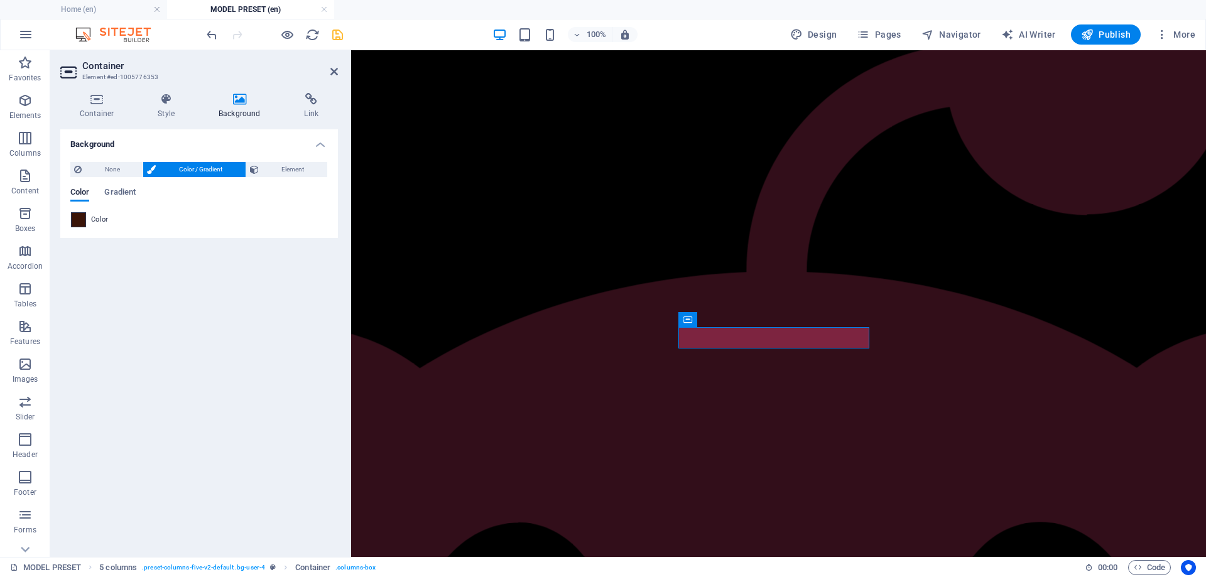
click at [78, 219] on span at bounding box center [79, 220] width 14 height 14
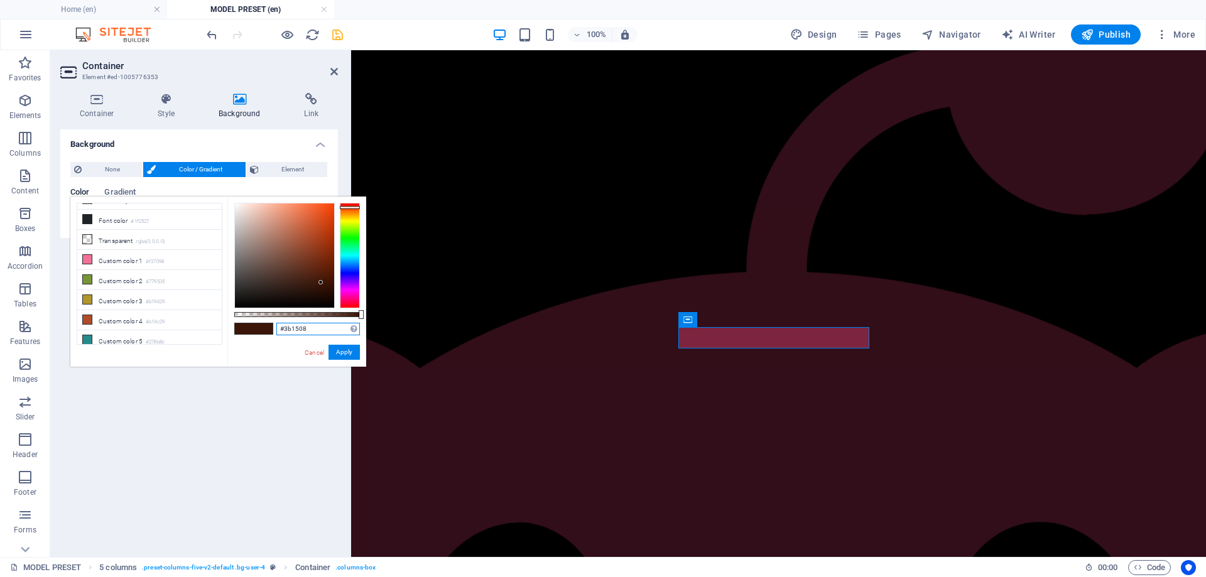
drag, startPoint x: 332, startPoint y: 329, endPoint x: 261, endPoint y: 324, distance: 70.6
click at [261, 324] on div "#3b1508 Supported formats #0852ed rgb(8, 82, 237) rgba(8, 82, 237, 90%) hsv(221…" at bounding box center [296, 373] width 139 height 352
click at [354, 349] on button "Apply" at bounding box center [344, 352] width 31 height 15
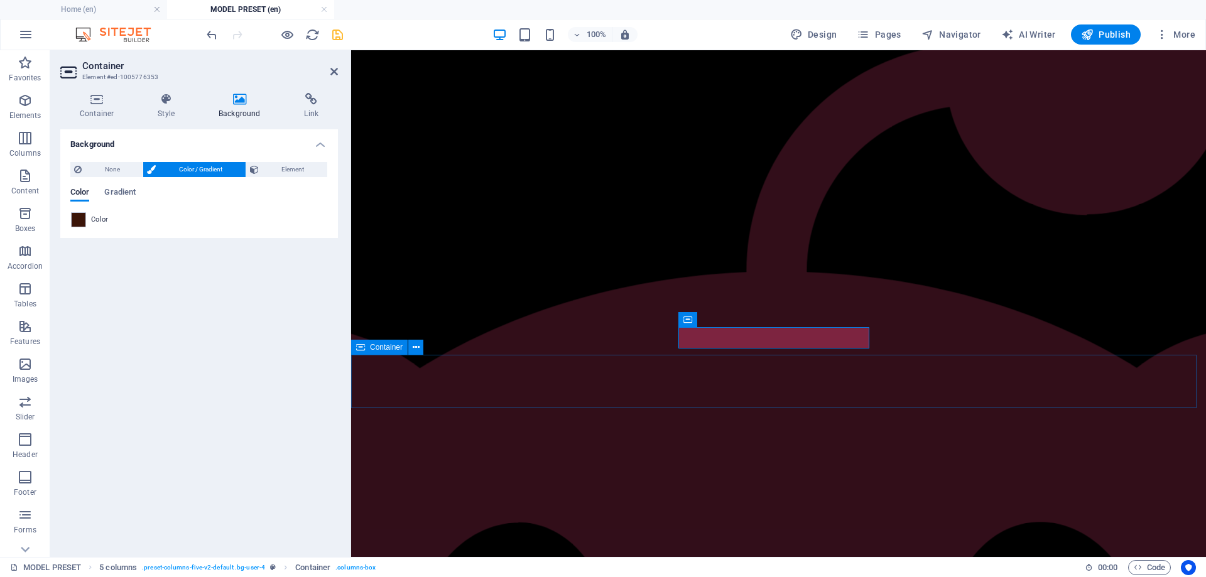
click at [386, 350] on span "Container" at bounding box center [386, 348] width 33 height 8
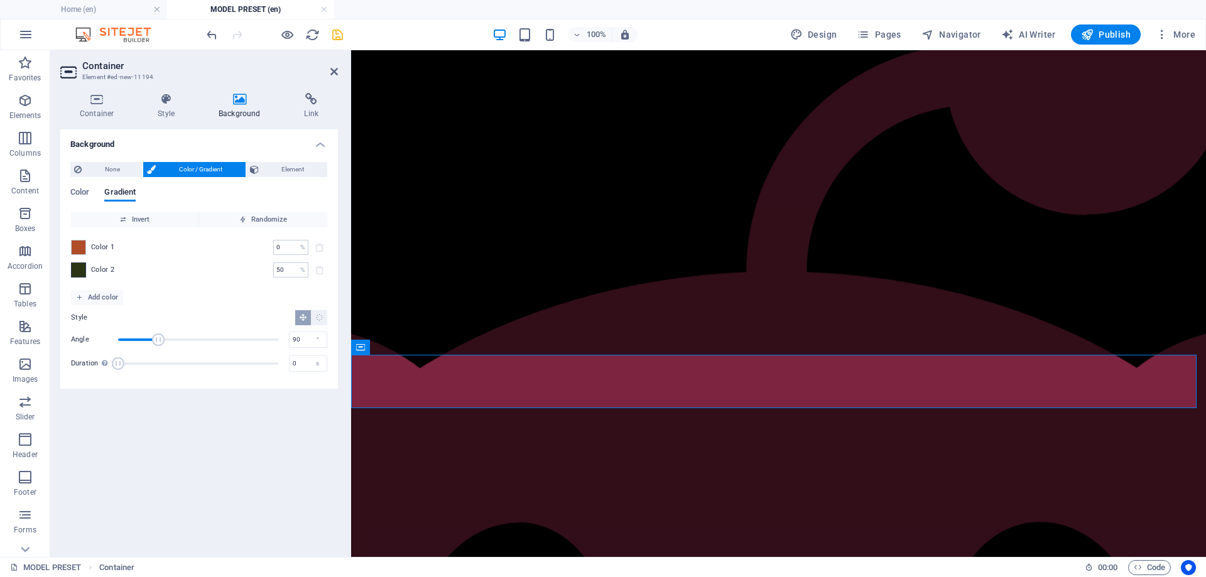
click at [76, 270] on span at bounding box center [79, 270] width 14 height 14
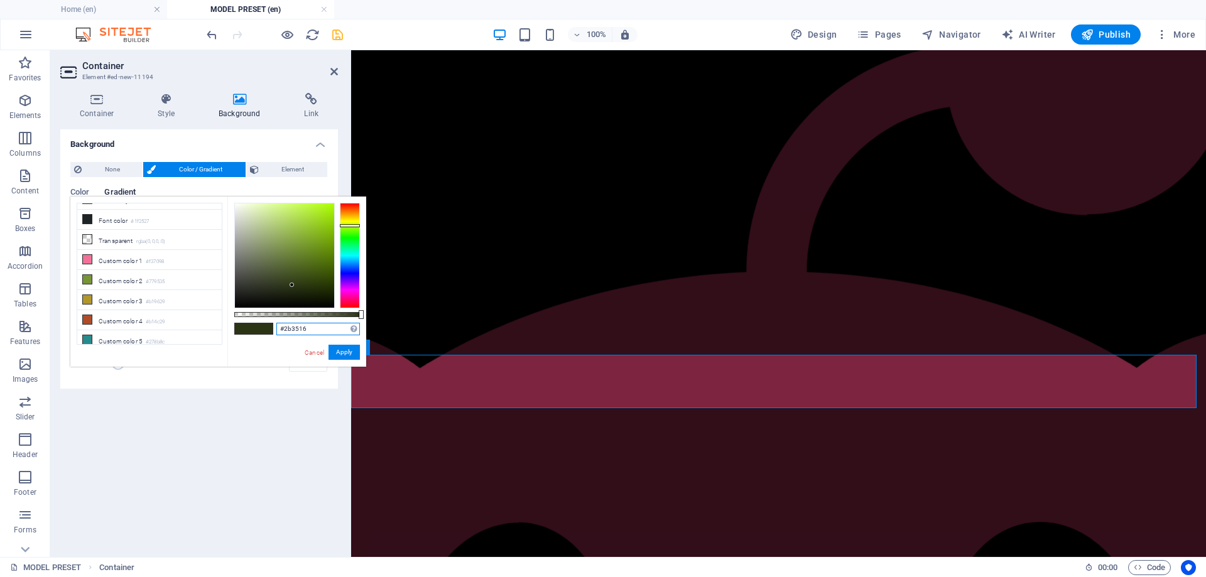
click at [246, 330] on div "#2b3516 Supported formats #0852ed rgb(8, 82, 237) rgba(8, 82, 237, 90%) hsv(221…" at bounding box center [296, 373] width 139 height 352
paste input "3b1508"
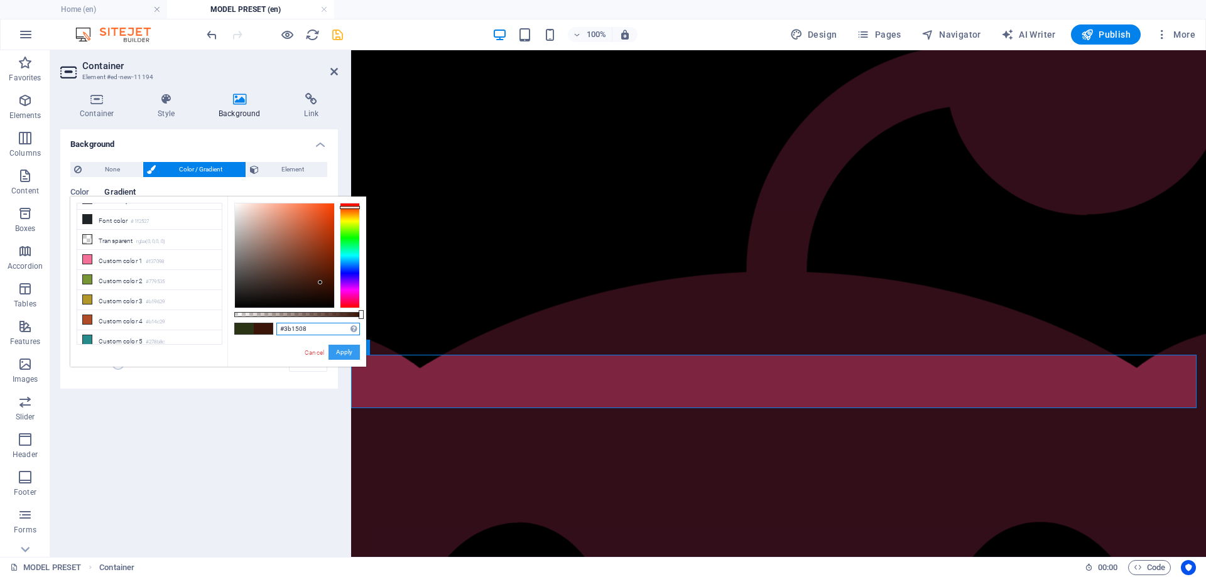
type input "#3b1508"
click at [349, 352] on button "Apply" at bounding box center [344, 352] width 31 height 15
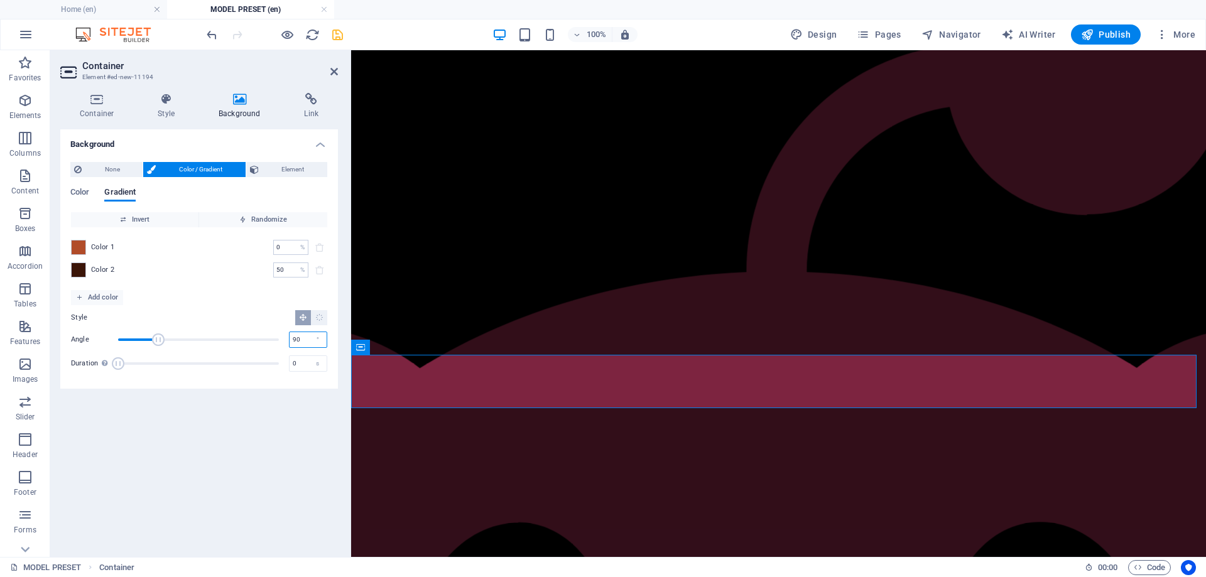
drag, startPoint x: 302, startPoint y: 345, endPoint x: 259, endPoint y: 346, distance: 42.7
click at [268, 345] on div "Angle 90 °" at bounding box center [199, 339] width 256 height 19
type input "180"
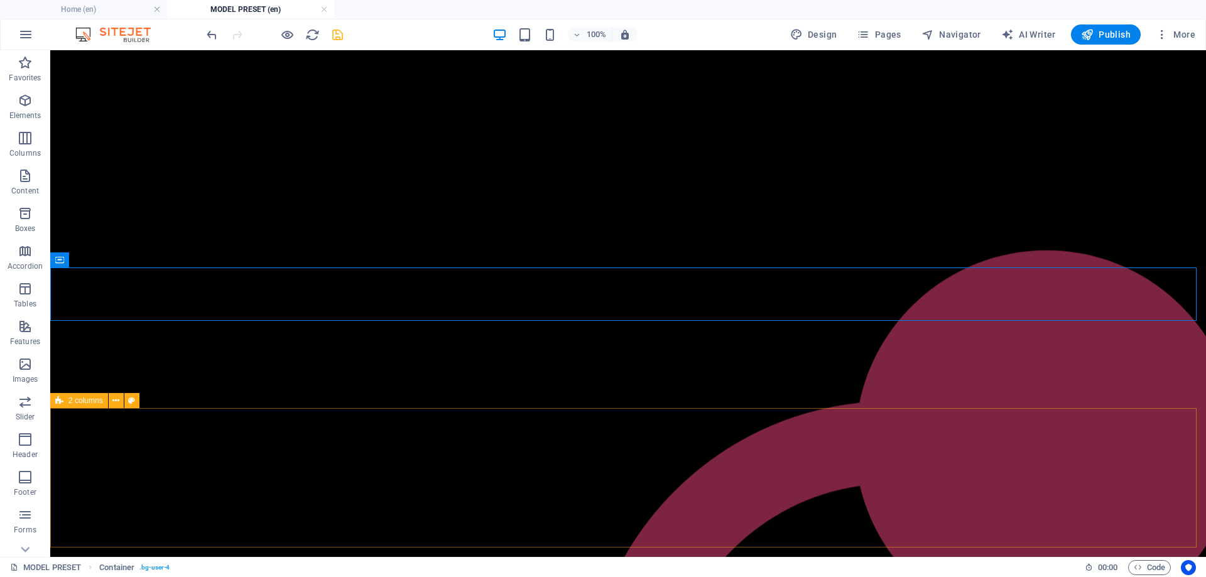
click at [89, 403] on span "2 columns" at bounding box center [85, 401] width 35 height 8
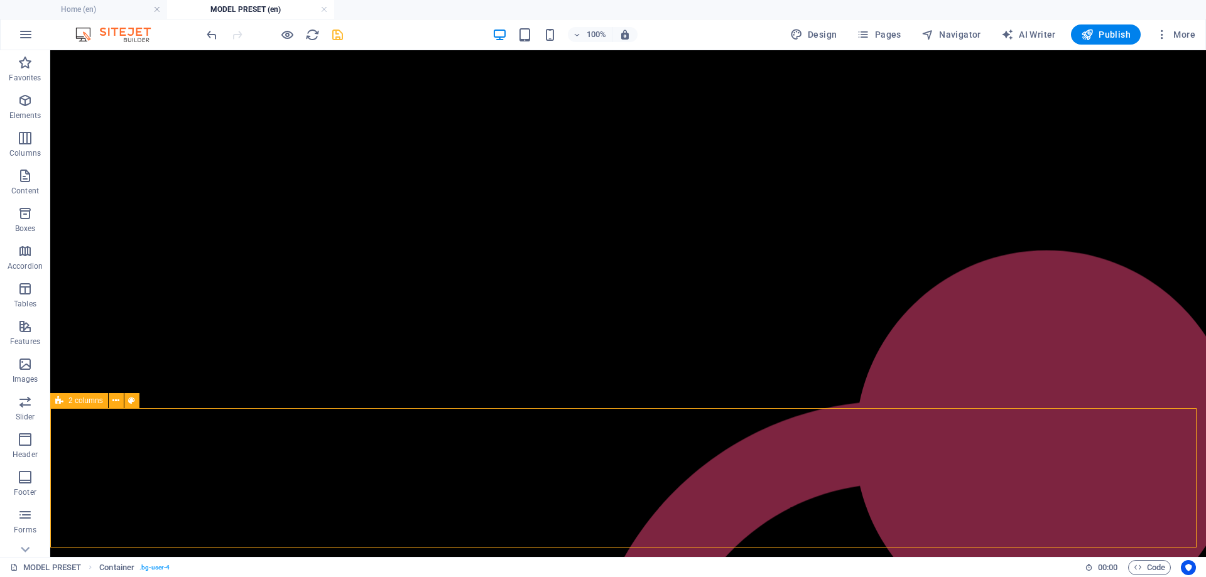
click at [89, 403] on span "2 columns" at bounding box center [85, 401] width 35 height 8
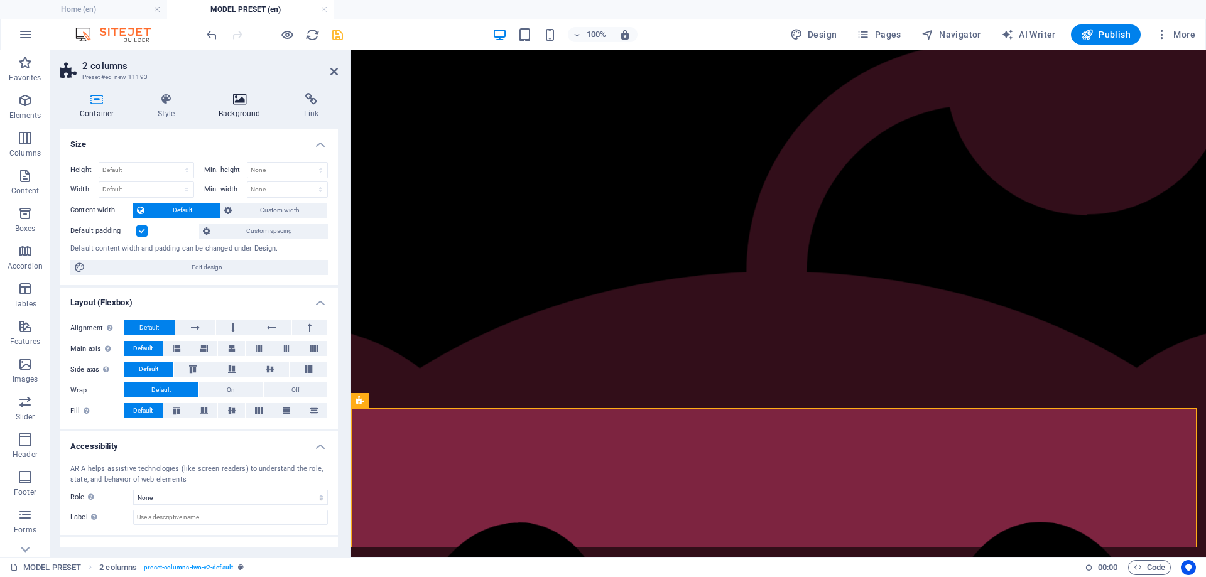
click at [232, 104] on icon at bounding box center [239, 99] width 80 height 13
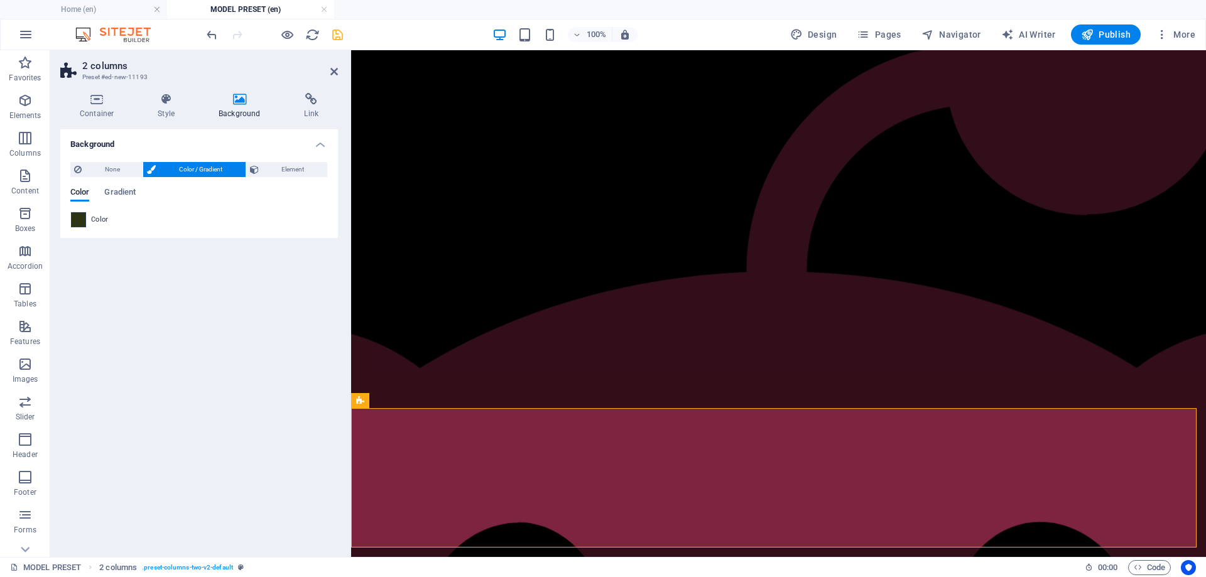
click at [83, 217] on span at bounding box center [79, 220] width 14 height 14
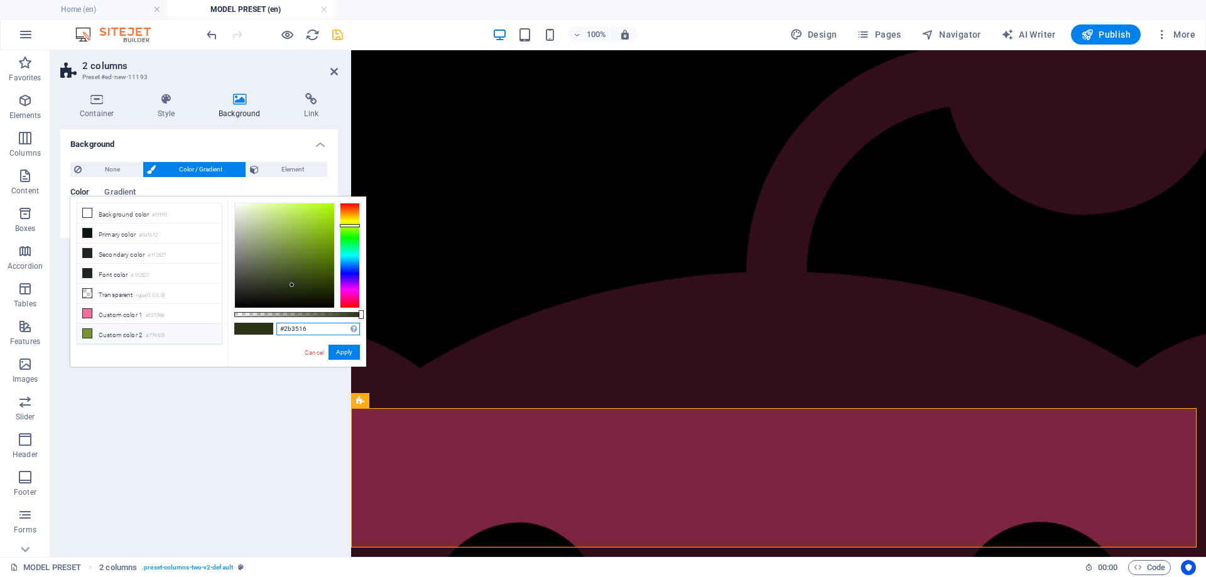
drag, startPoint x: 292, startPoint y: 327, endPoint x: 194, endPoint y: 327, distance: 98.0
click at [194, 327] on div "less Background color #ffffff Primary color #0a1612 Secondary color #1f2527 Fon…" at bounding box center [218, 282] width 296 height 170
paste input "3b1508"
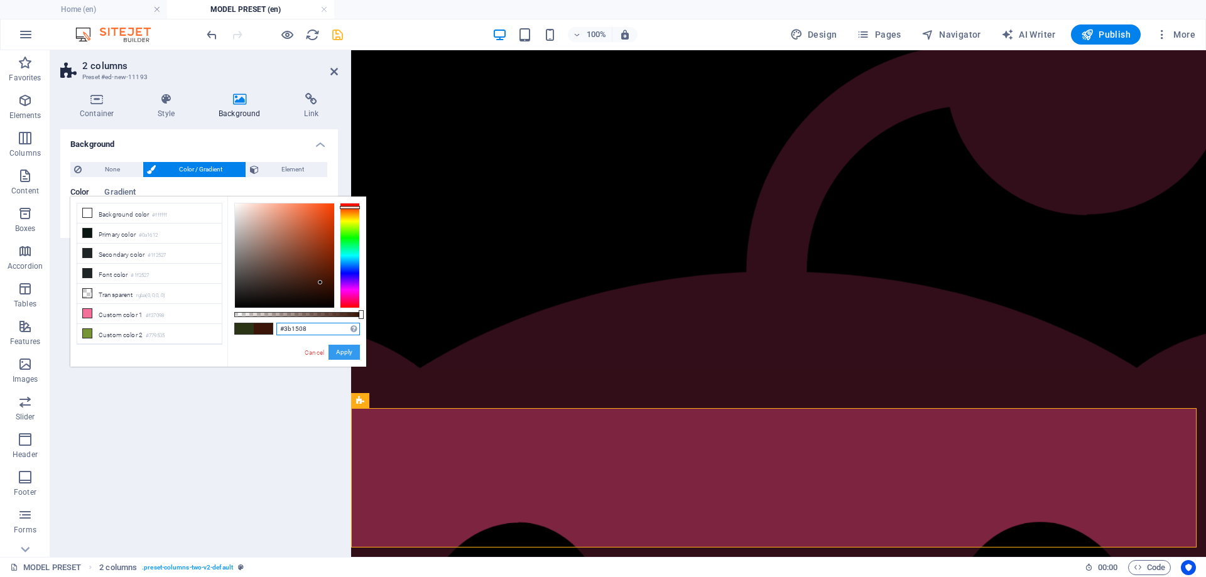
type input "#3b1508"
click at [342, 353] on button "Apply" at bounding box center [344, 352] width 31 height 15
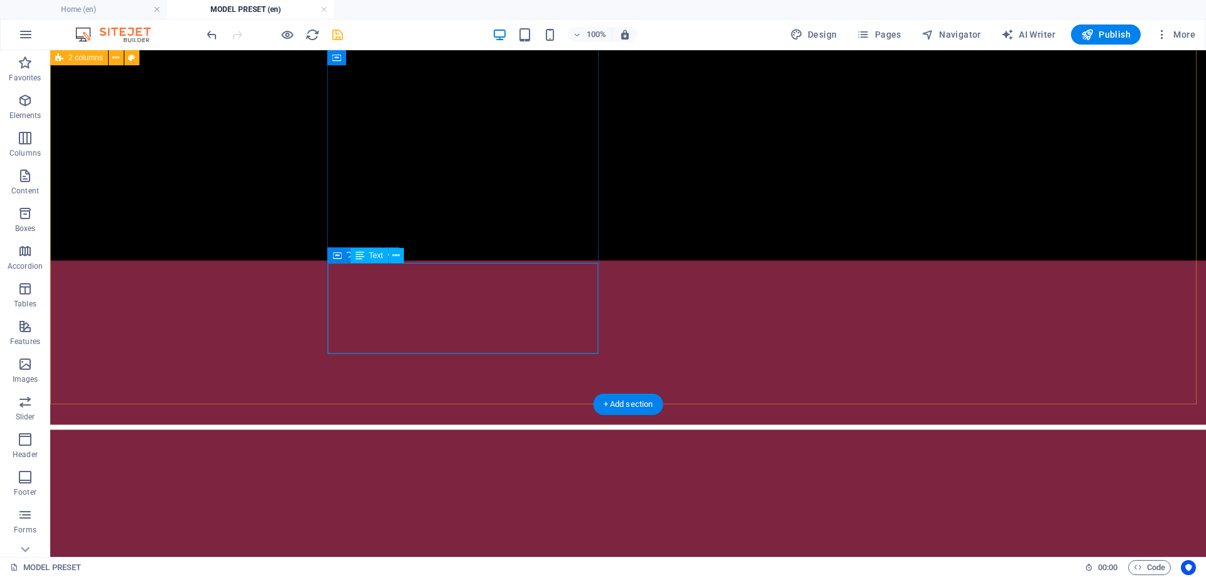
scroll to position [772, 0]
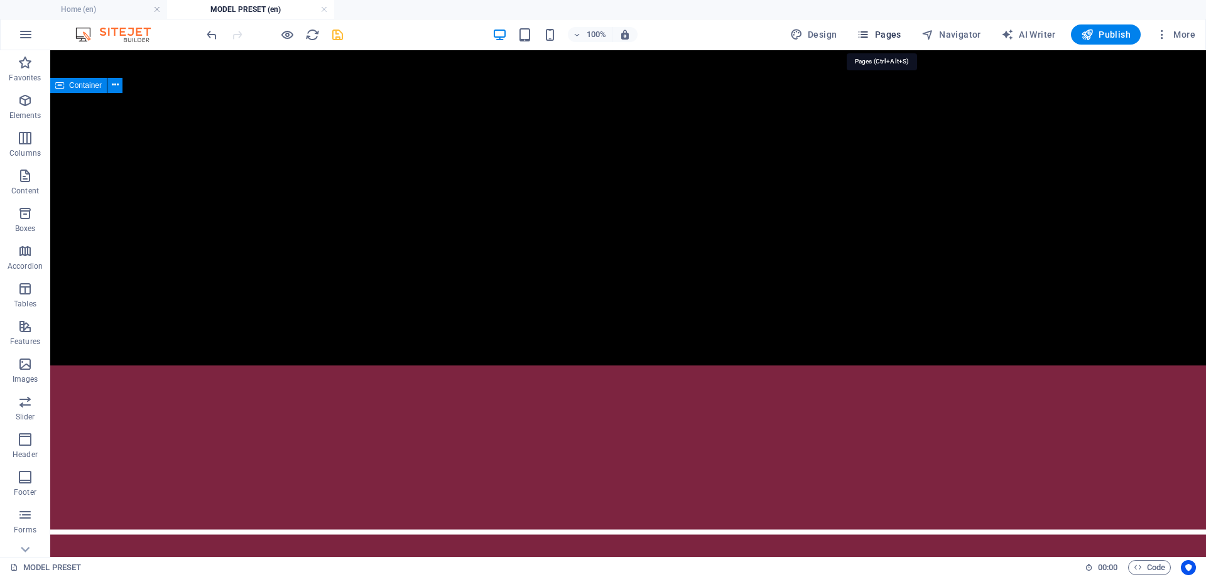
click at [875, 35] on span "Pages" at bounding box center [879, 34] width 44 height 13
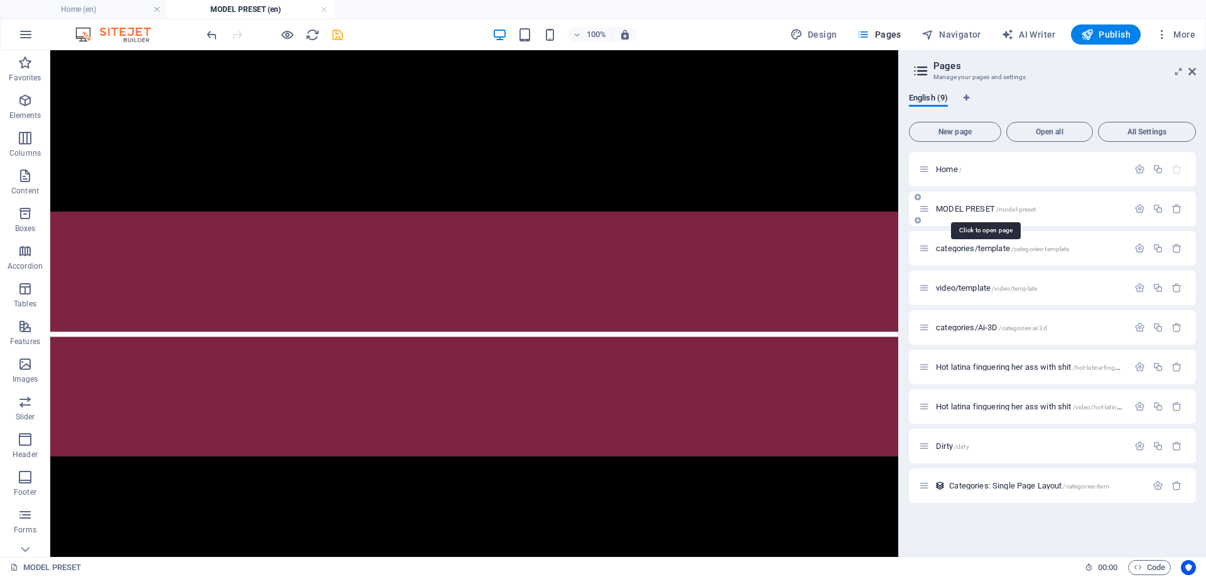
click at [955, 207] on span "MODEL PRESET /model-preset" at bounding box center [986, 208] width 100 height 9
click at [1170, 33] on span "More" at bounding box center [1176, 34] width 40 height 13
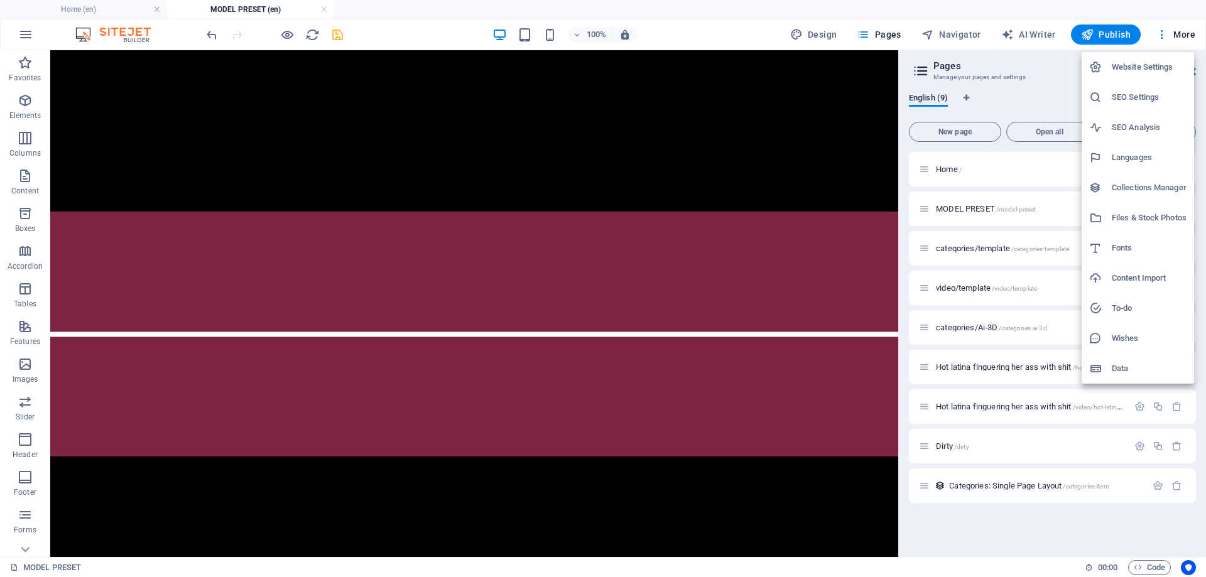
click at [1157, 68] on h6 "Website Settings" at bounding box center [1149, 67] width 75 height 15
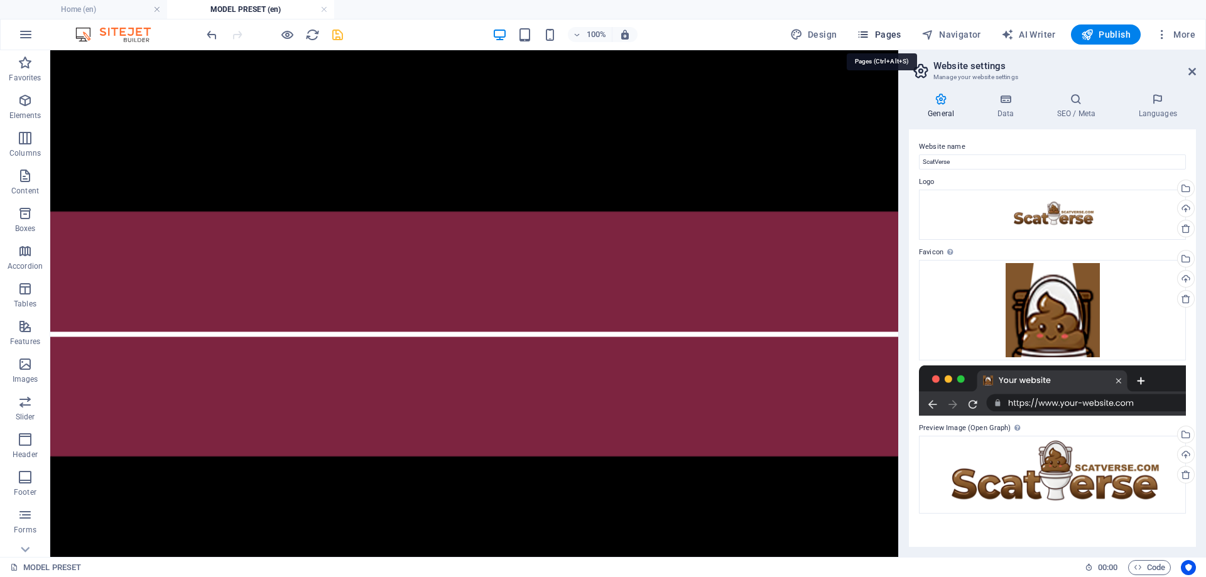
click at [891, 33] on span "Pages" at bounding box center [879, 34] width 44 height 13
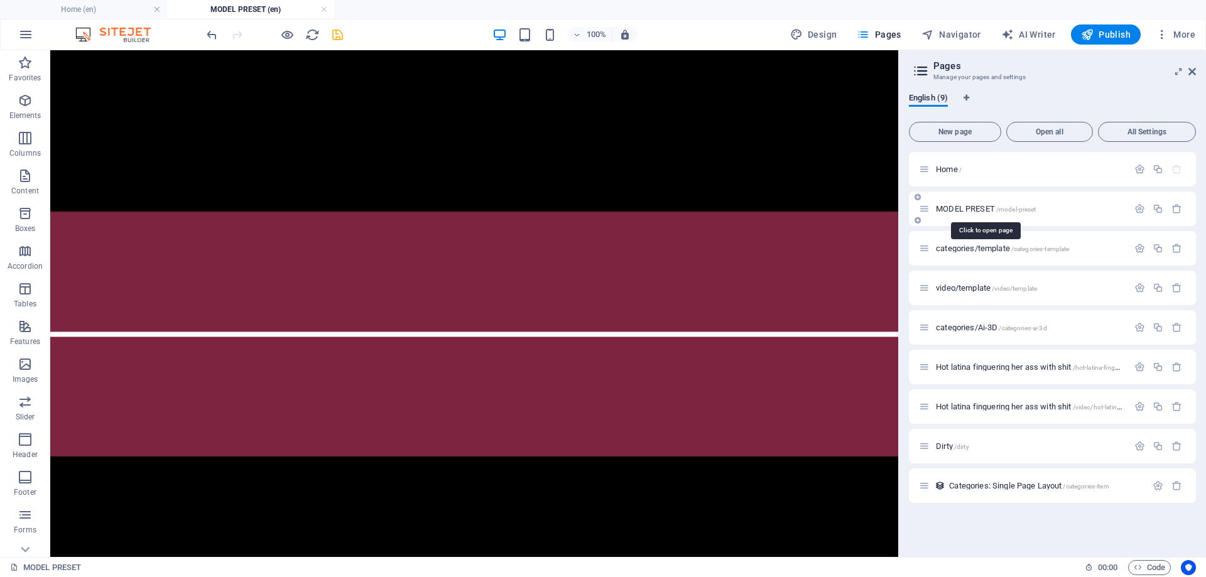
click at [940, 212] on span "MODEL PRESET /model-preset" at bounding box center [986, 208] width 100 height 9
click at [1137, 206] on icon "button" at bounding box center [1140, 209] width 11 height 11
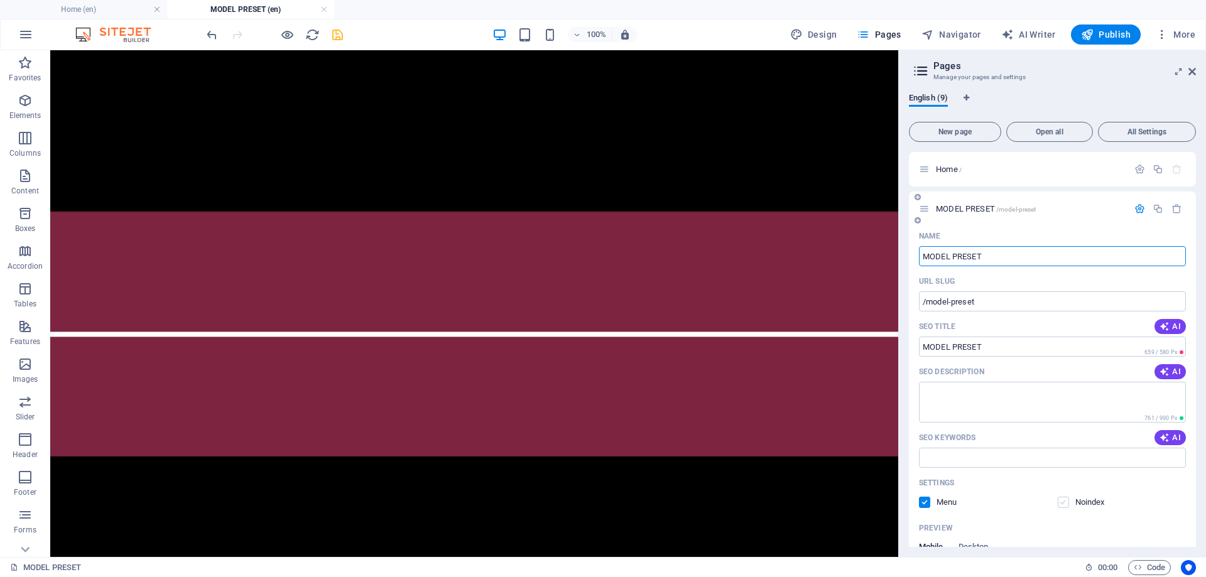
click at [1061, 503] on label at bounding box center [1063, 502] width 11 height 11
click at [0, 0] on input "checkbox" at bounding box center [0, 0] width 0 height 0
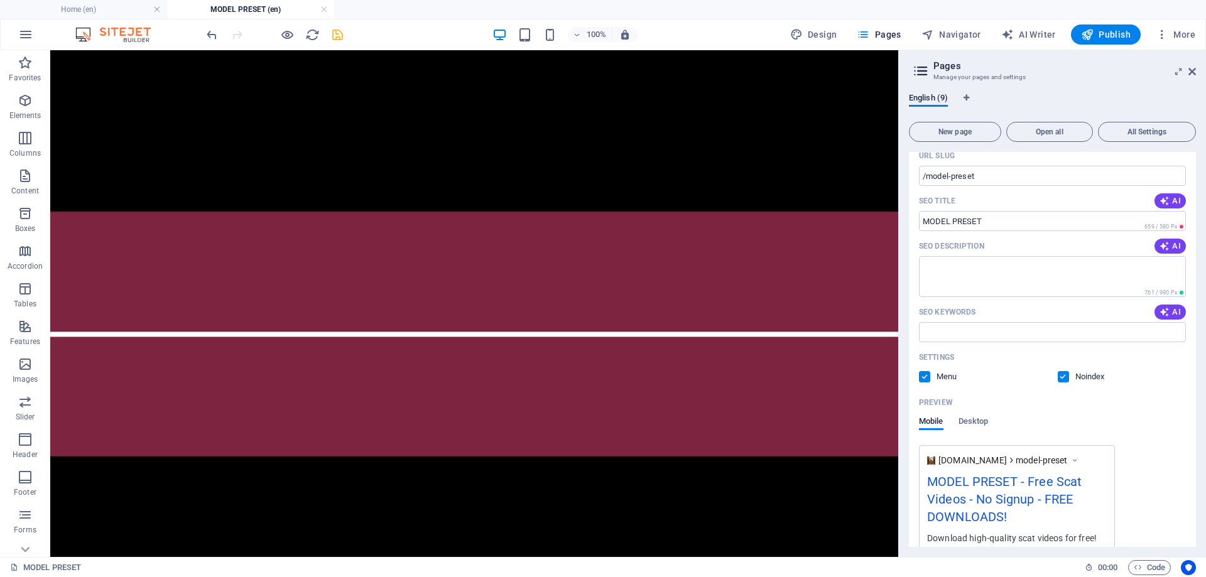
click at [924, 379] on label at bounding box center [924, 376] width 11 height 11
click at [0, 0] on input "checkbox" at bounding box center [0, 0] width 0 height 0
drag, startPoint x: 985, startPoint y: 220, endPoint x: 912, endPoint y: 218, distance: 72.9
click at [912, 218] on div "Name MODEL PRESET ​ URL SLUG /model-preset ​ SEO Title AI ​ 659 / 580 Px SEO De…" at bounding box center [1052, 365] width 287 height 528
click at [1027, 227] on input "SEO Title" at bounding box center [1052, 221] width 267 height 20
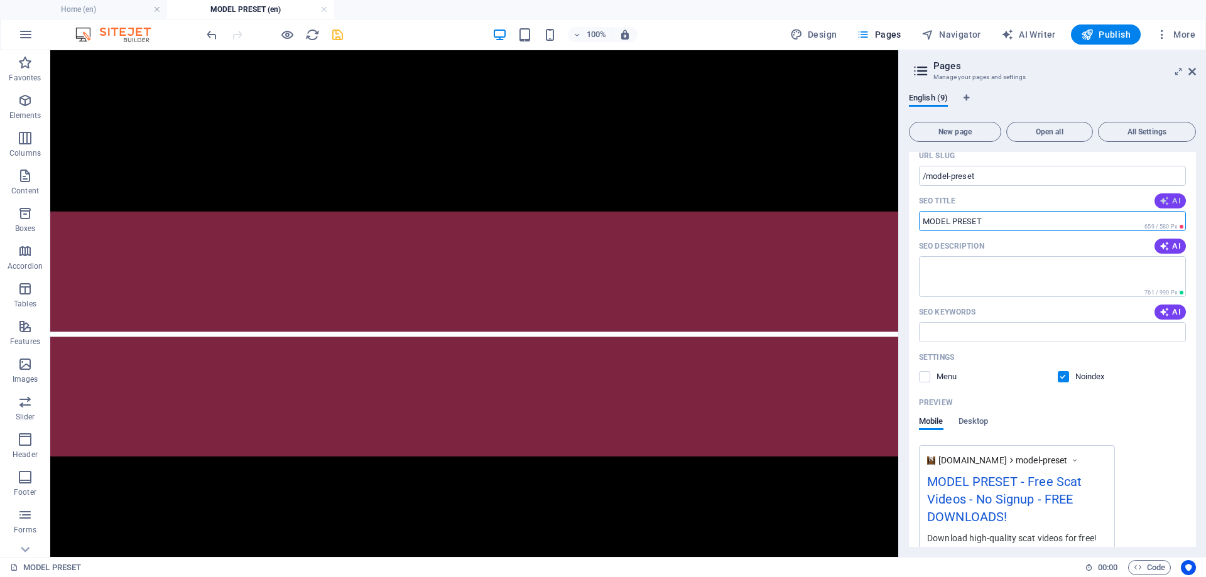
click at [1160, 204] on icon "button" at bounding box center [1165, 201] width 10 height 10
type input "Free Scat Videos - No Signup"
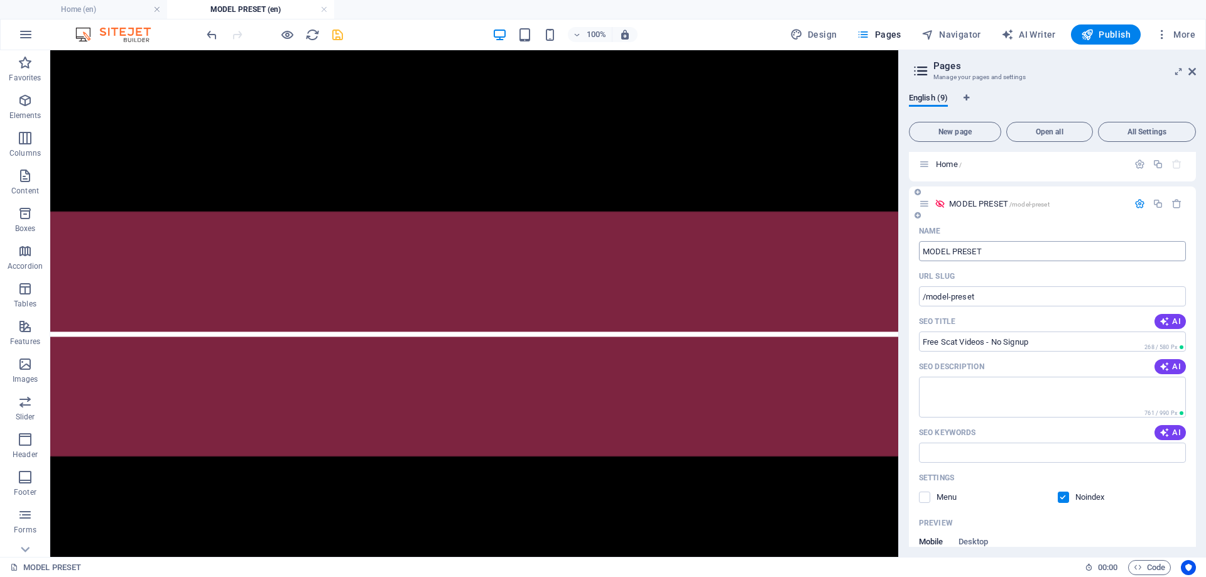
scroll to position [0, 0]
drag, startPoint x: 992, startPoint y: 298, endPoint x: 913, endPoint y: 300, distance: 78.6
click at [913, 300] on div "Name MODEL PRESET ​ URL SLUG /model-preset ​ SEO Title AI Free Scat Videos - No…" at bounding box center [1052, 472] width 287 height 493
click at [341, 31] on icon "save" at bounding box center [337, 35] width 14 height 14
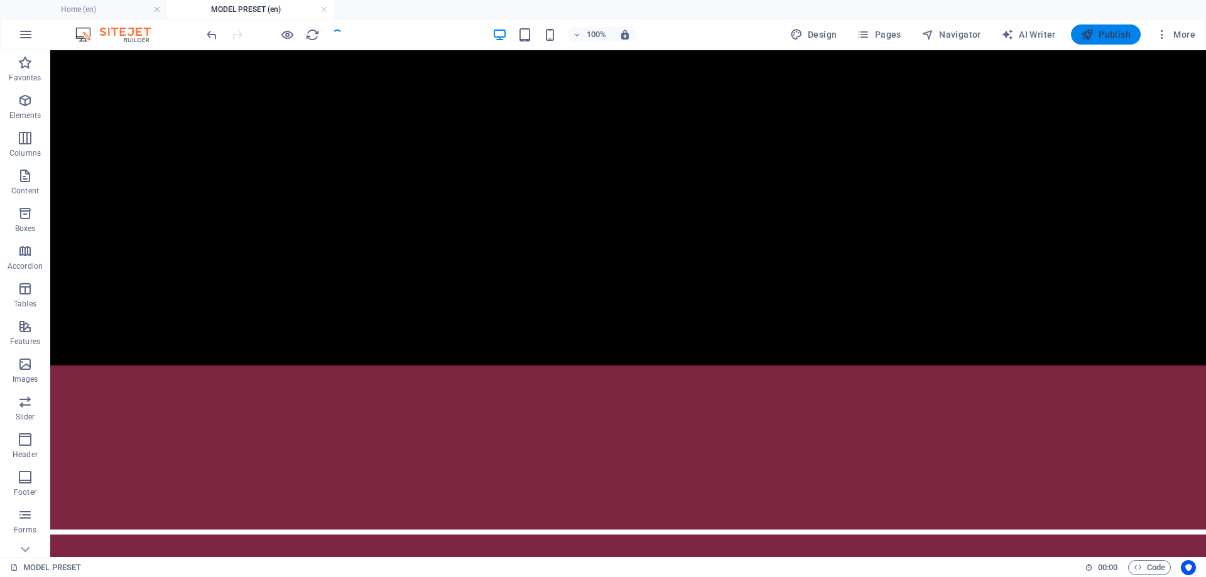
click at [1102, 35] on span "Publish" at bounding box center [1106, 34] width 50 height 13
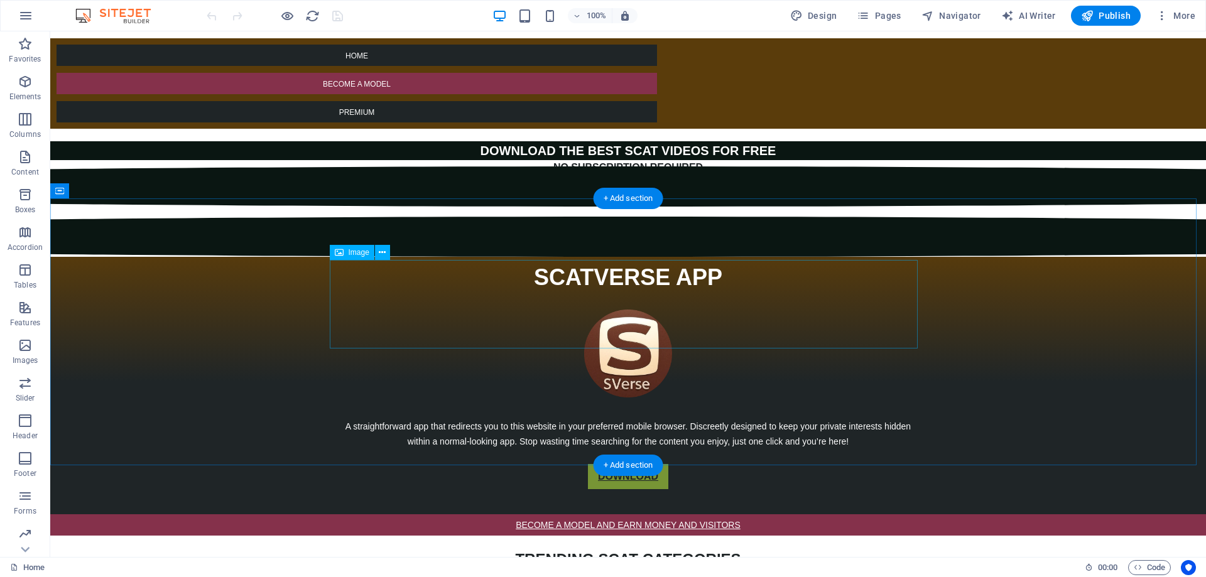
scroll to position [126, 0]
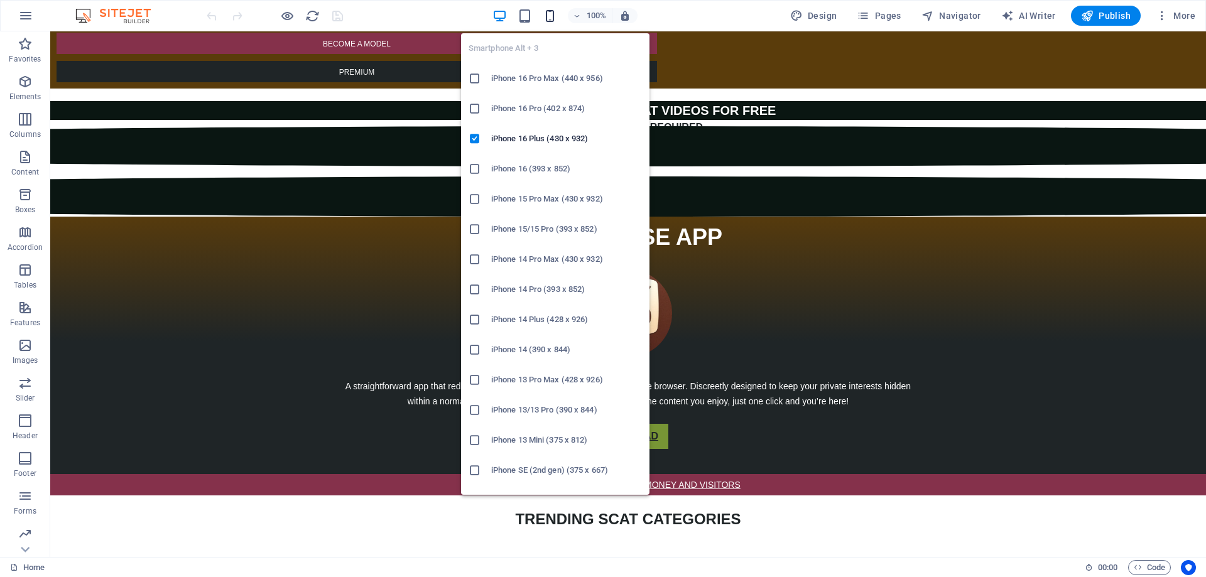
click at [547, 14] on icon "button" at bounding box center [550, 16] width 14 height 14
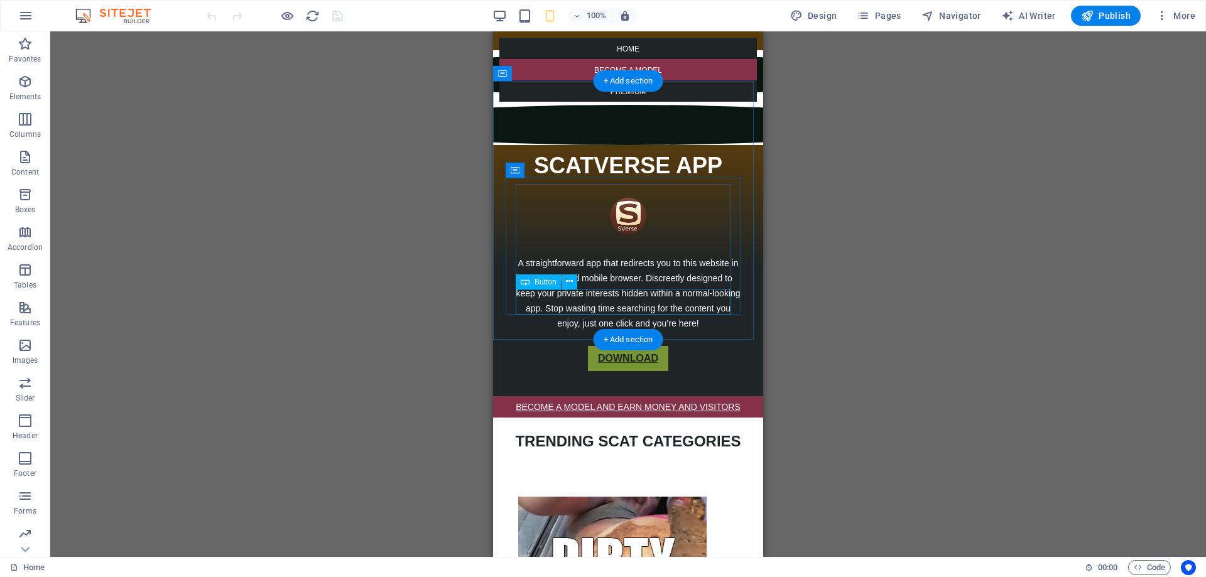
scroll to position [0, 0]
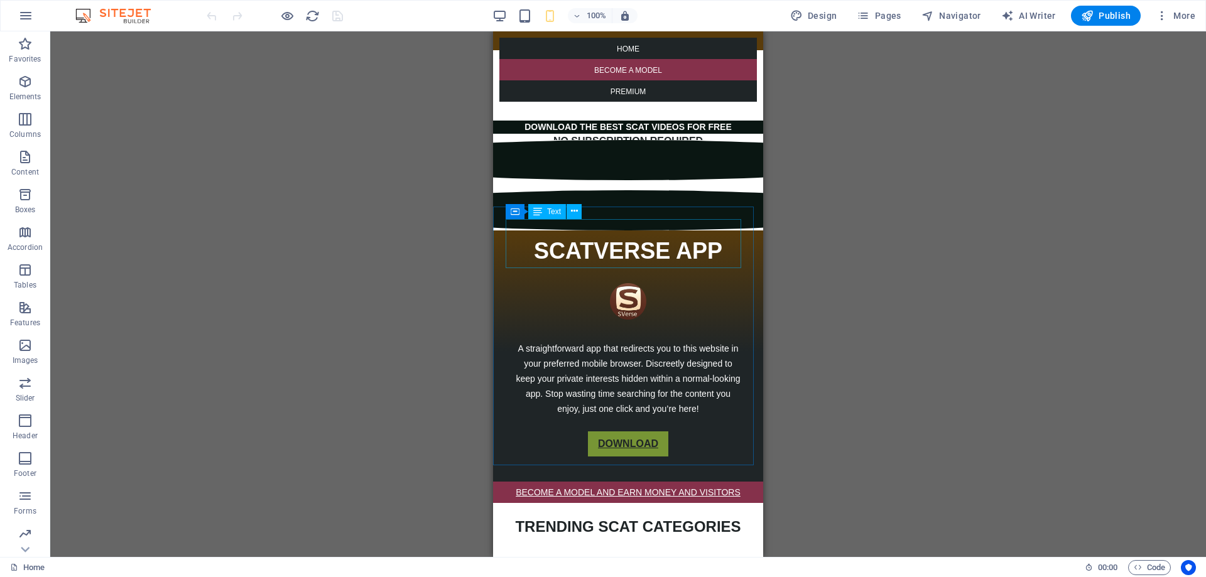
click at [555, 215] on span "Text" at bounding box center [554, 212] width 14 height 8
click at [555, 214] on span "Text" at bounding box center [554, 212] width 14 height 8
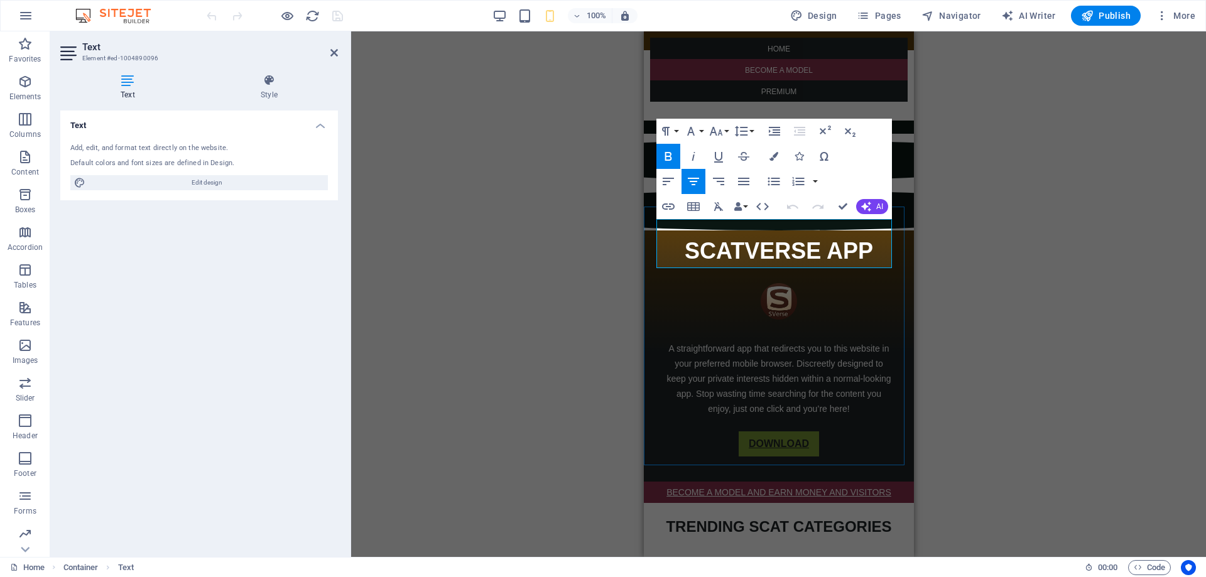
click at [868, 238] on p "SCATVERSE APP" at bounding box center [778, 251] width 245 height 34
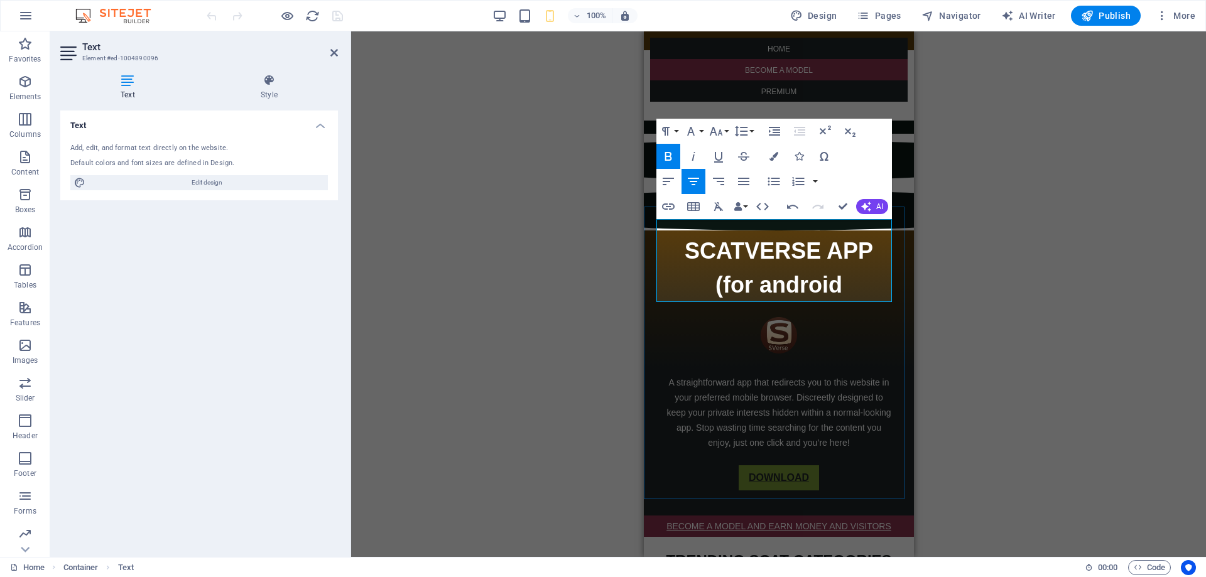
click at [727, 275] on strong "(for android" at bounding box center [778, 285] width 127 height 26
click at [845, 273] on p "(For android" at bounding box center [778, 285] width 245 height 34
drag, startPoint x: 804, startPoint y: 278, endPoint x: 713, endPoint y: 254, distance: 93.4
click at [701, 268] on p "(For android)" at bounding box center [778, 285] width 245 height 34
click at [719, 133] on icon "button" at bounding box center [715, 131] width 13 height 9
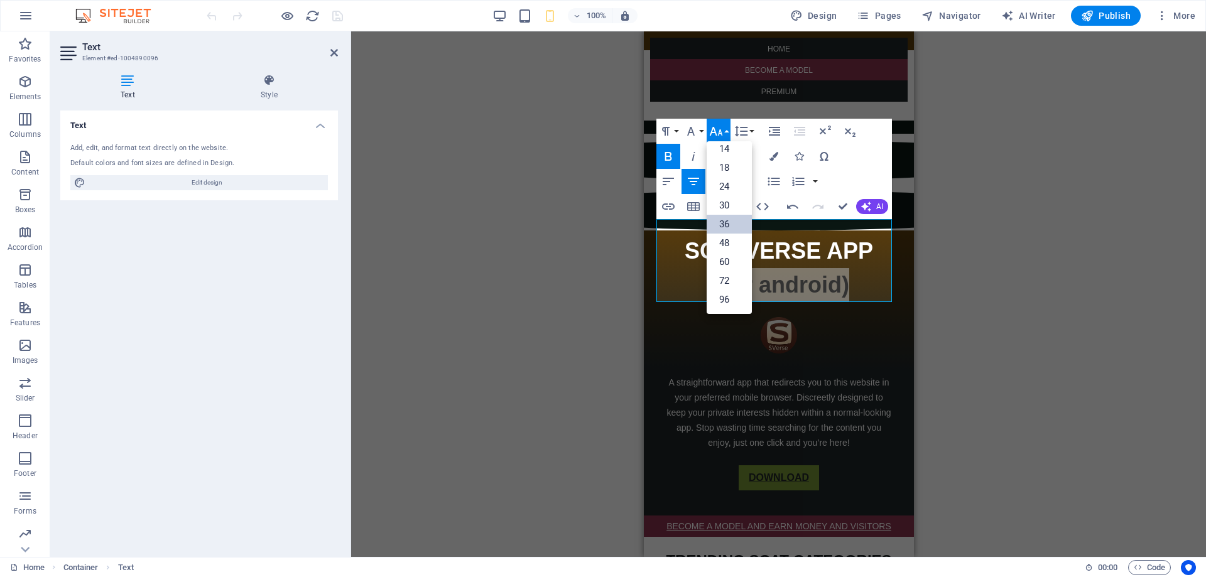
scroll to position [101, 0]
click at [728, 154] on link "14" at bounding box center [729, 148] width 45 height 19
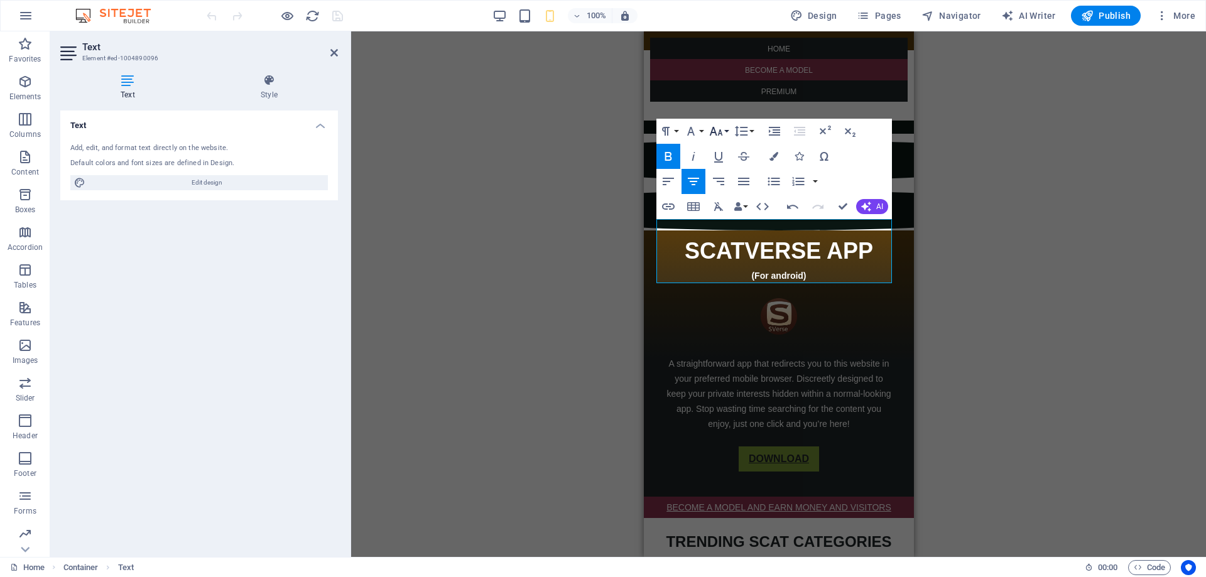
click at [722, 135] on icon "button" at bounding box center [715, 131] width 13 height 9
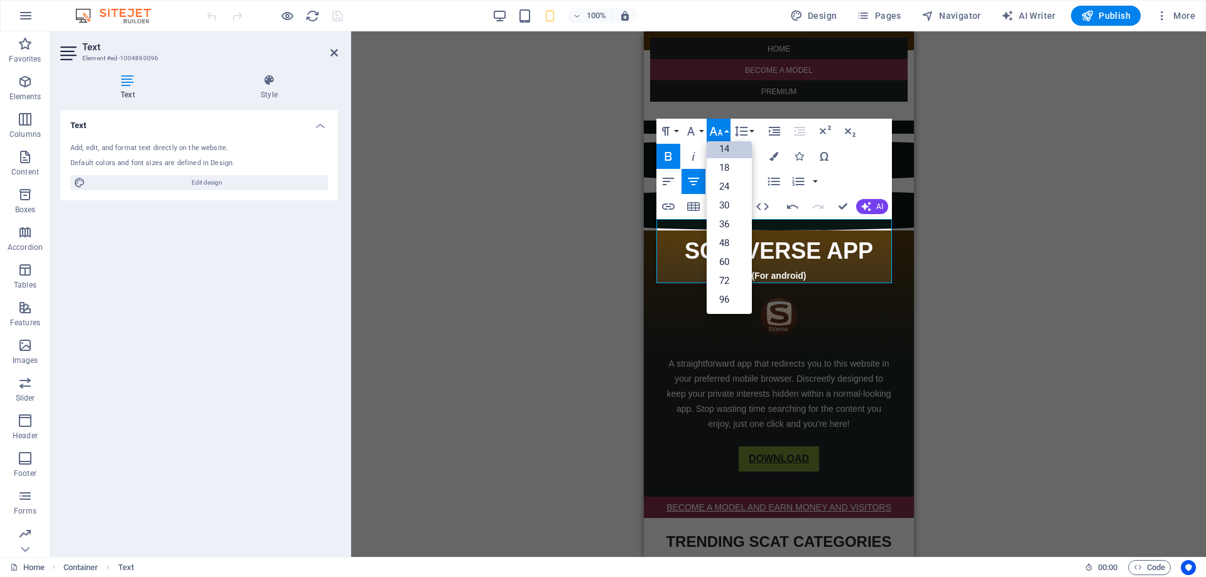
click at [721, 133] on icon "button" at bounding box center [715, 131] width 13 height 9
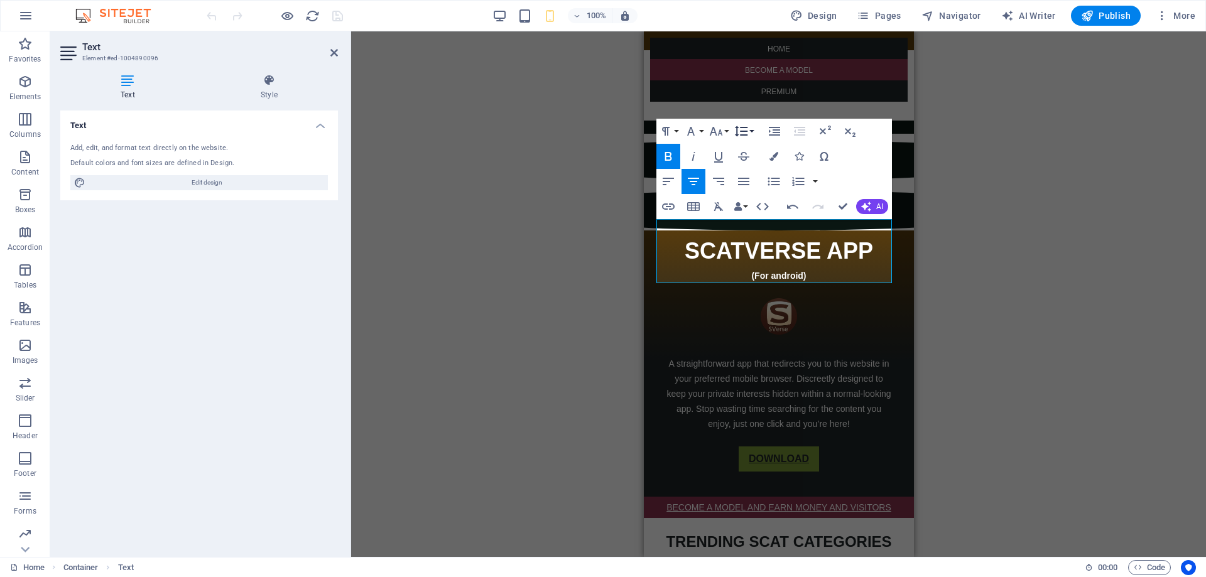
click at [744, 133] on icon "button" at bounding box center [741, 131] width 15 height 15
click at [763, 187] on link "1.15" at bounding box center [760, 193] width 56 height 19
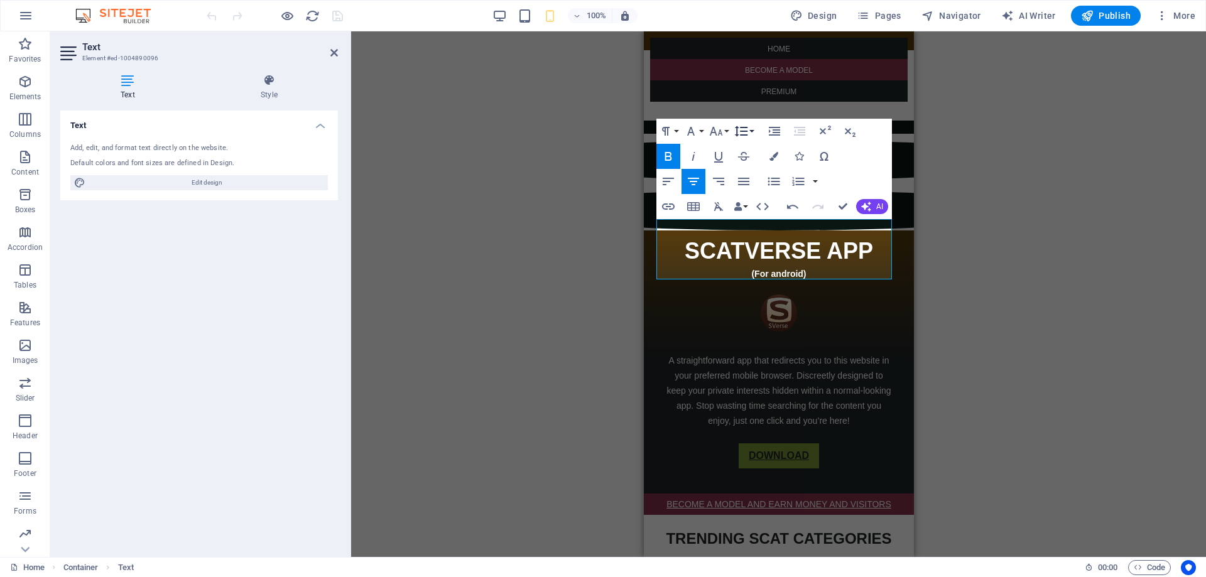
click at [746, 137] on icon "button" at bounding box center [741, 131] width 15 height 15
click at [761, 173] on link "Single" at bounding box center [760, 174] width 56 height 19
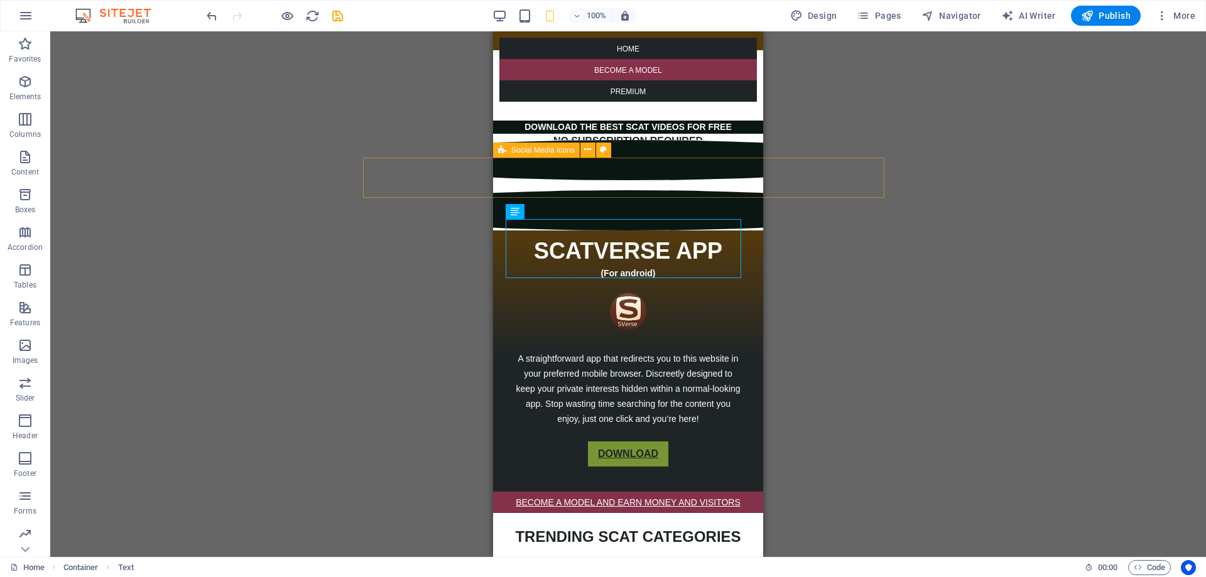
click at [708, 190] on div at bounding box center [628, 185] width 540 height 90
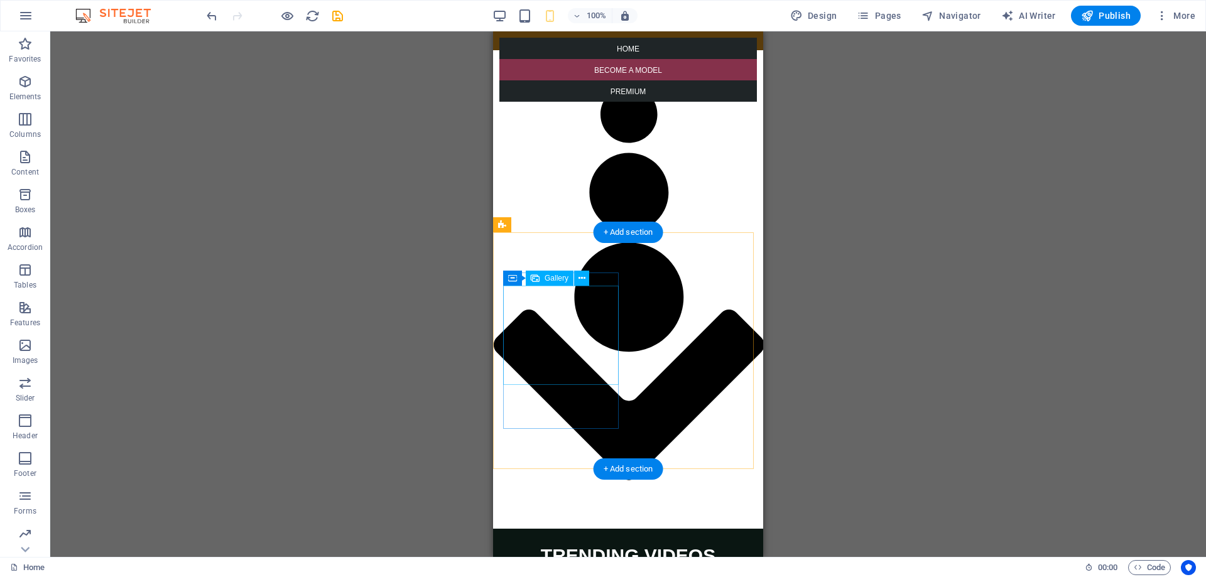
scroll to position [2073, 0]
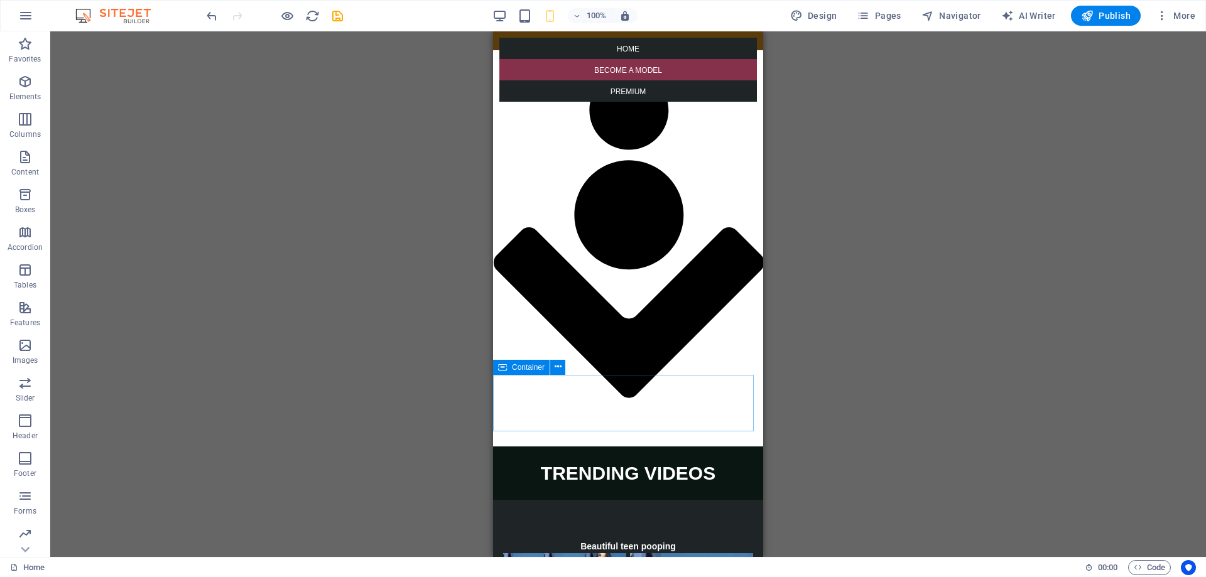
click at [518, 364] on span "Container" at bounding box center [528, 368] width 33 height 8
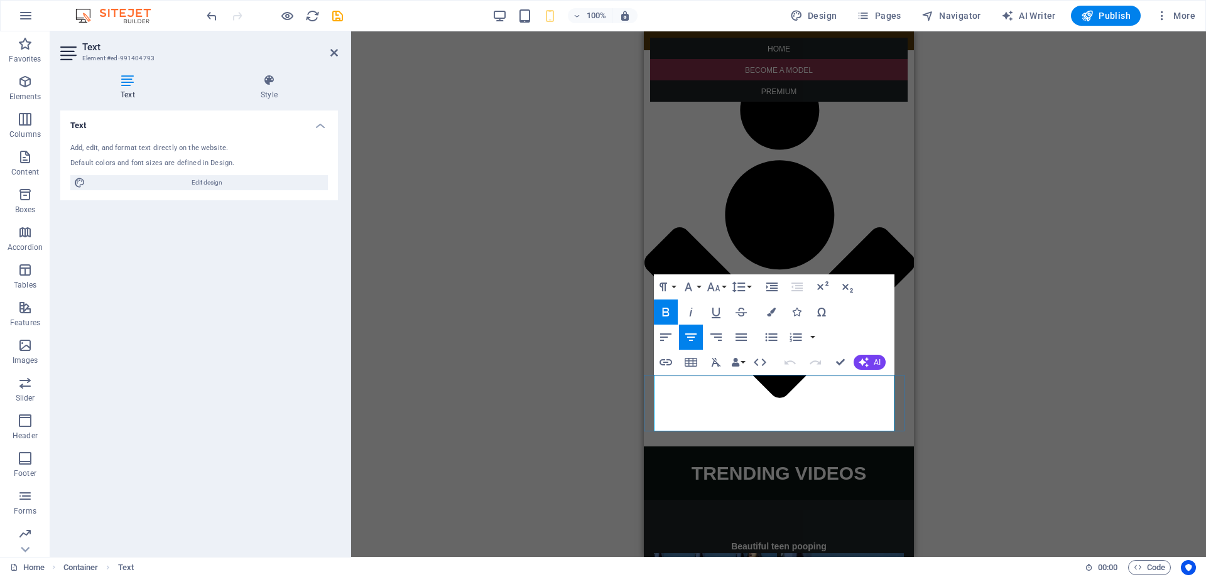
drag, startPoint x: 788, startPoint y: 410, endPoint x: 761, endPoint y: 410, distance: 27.6
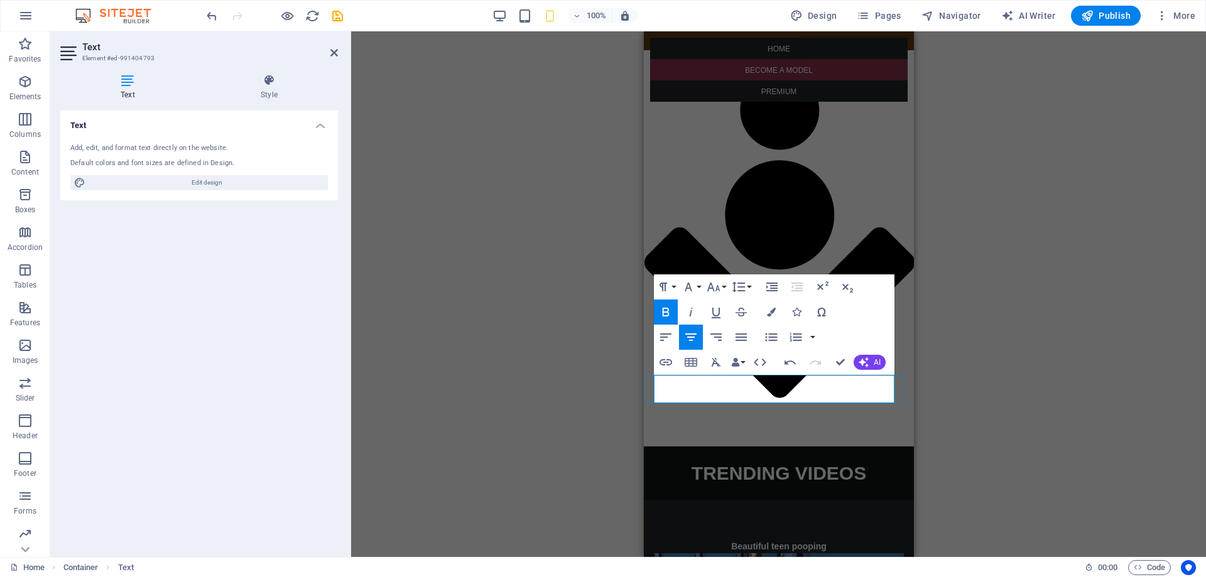
drag, startPoint x: 877, startPoint y: 388, endPoint x: 663, endPoint y: 381, distance: 214.3
click at [716, 314] on icon "button" at bounding box center [716, 312] width 15 height 15
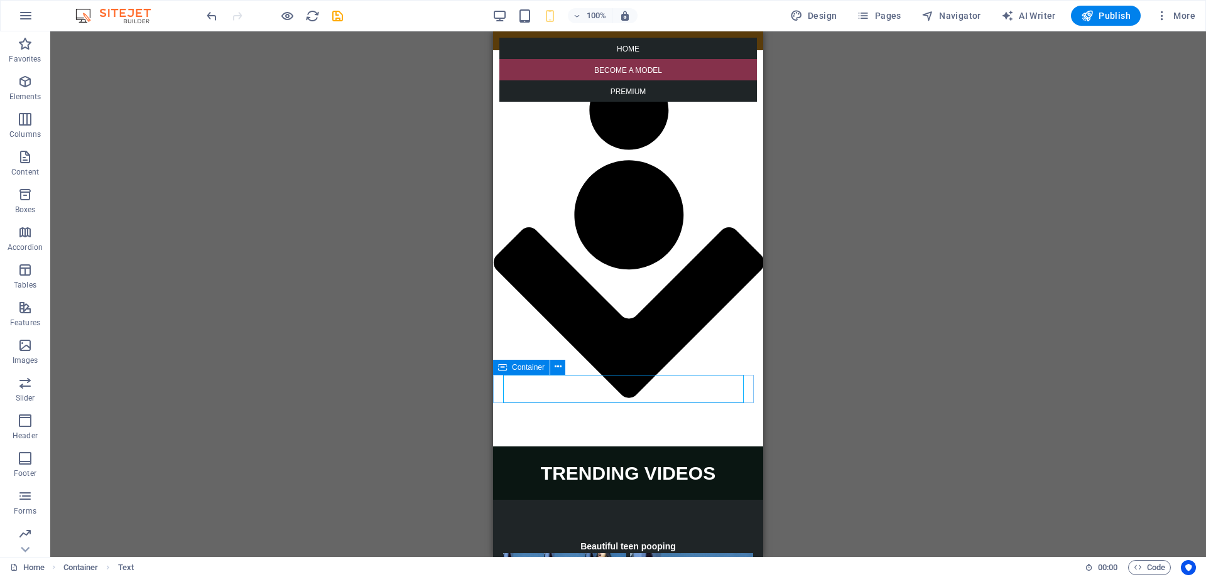
click at [500, 369] on icon at bounding box center [502, 367] width 9 height 15
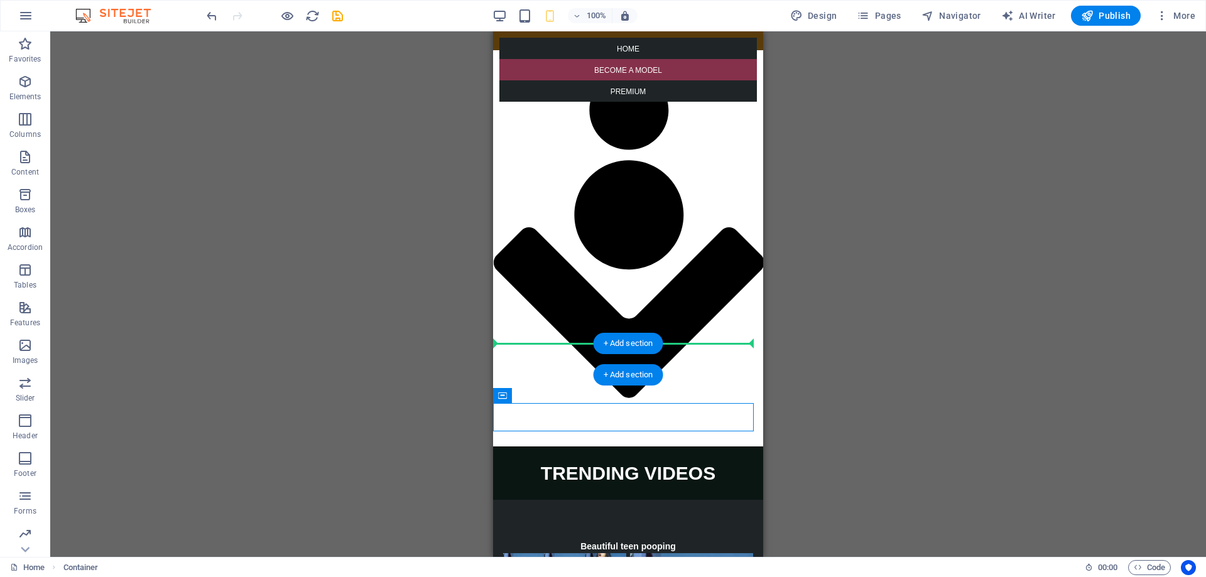
drag, startPoint x: 994, startPoint y: 430, endPoint x: 498, endPoint y: 352, distance: 502.3
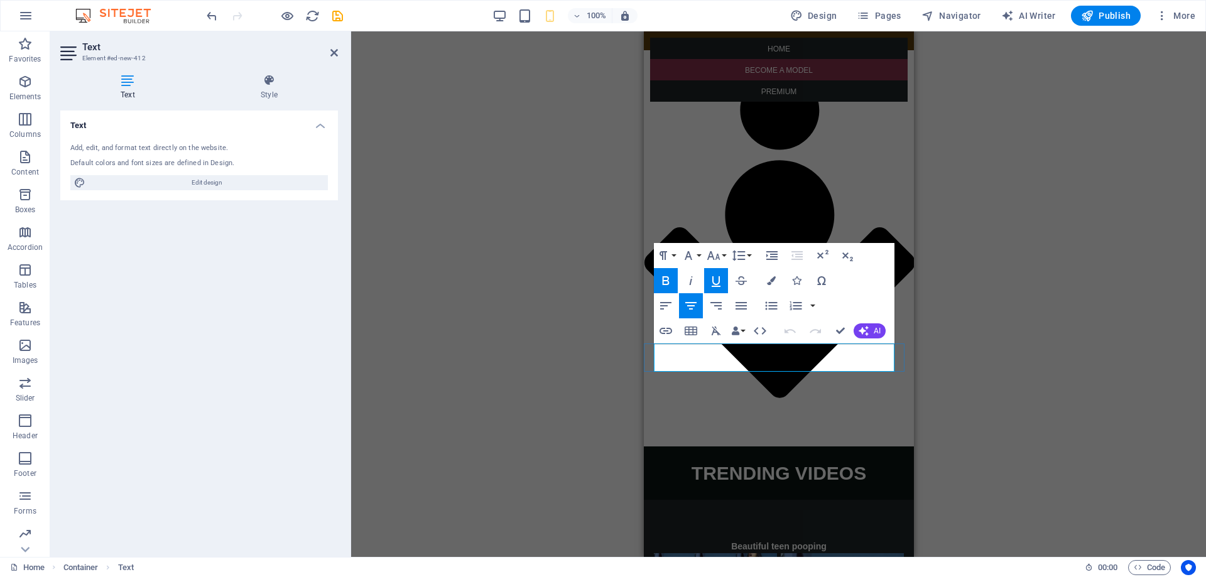
drag, startPoint x: 876, startPoint y: 359, endPoint x: 795, endPoint y: 360, distance: 81.0
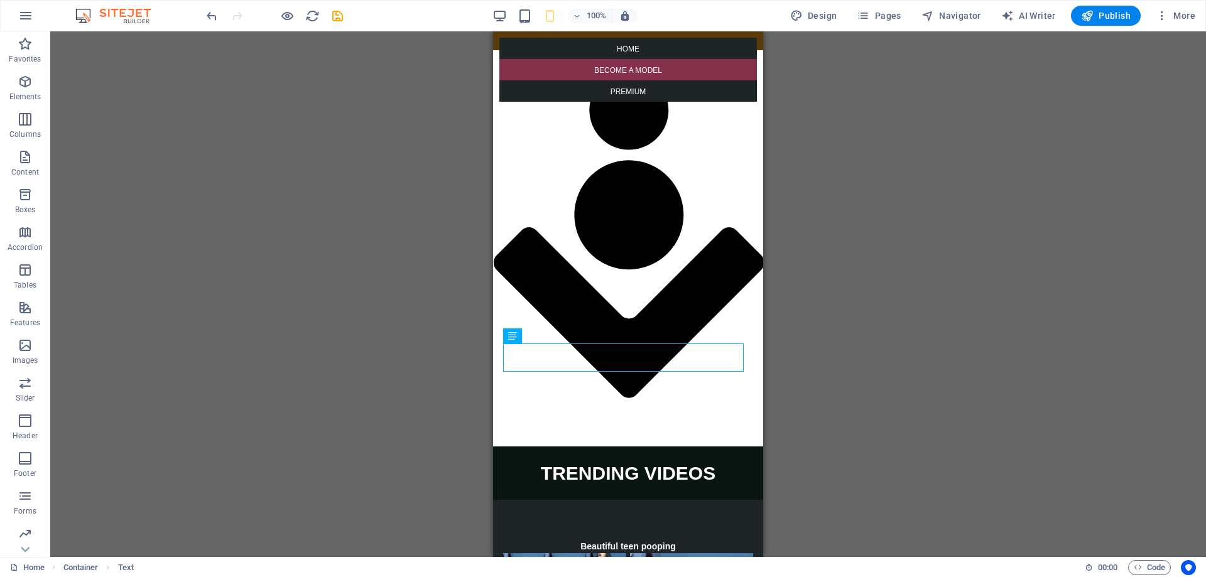
click at [830, 335] on div "Container H5 Container Text 5 columns Container Spacer Text Social Media Icons …" at bounding box center [628, 294] width 1156 height 526
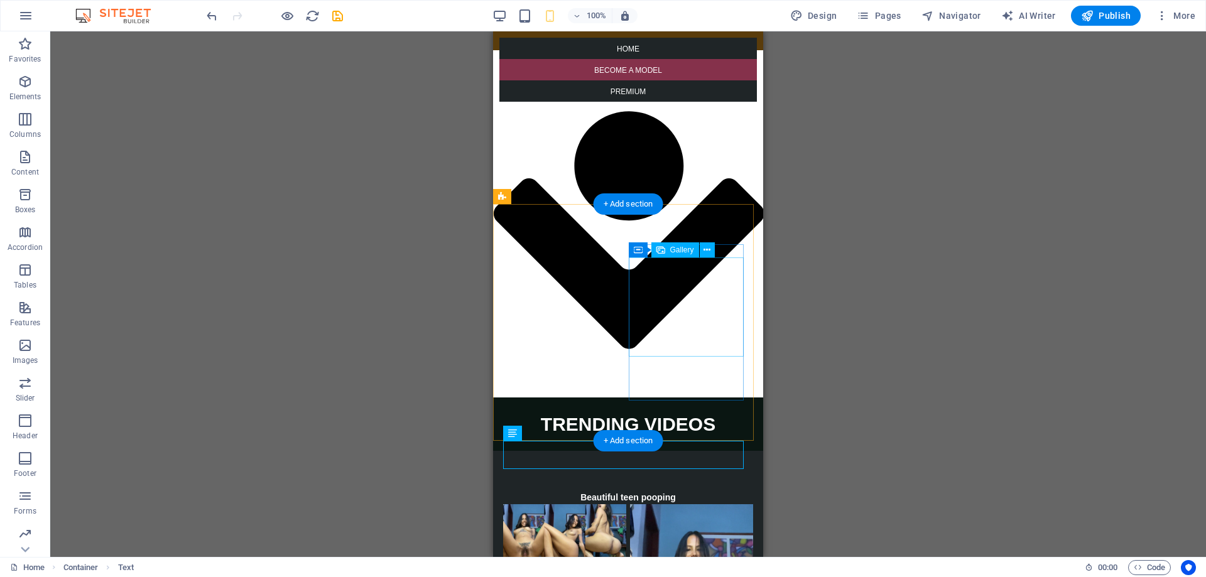
scroll to position [2136, 0]
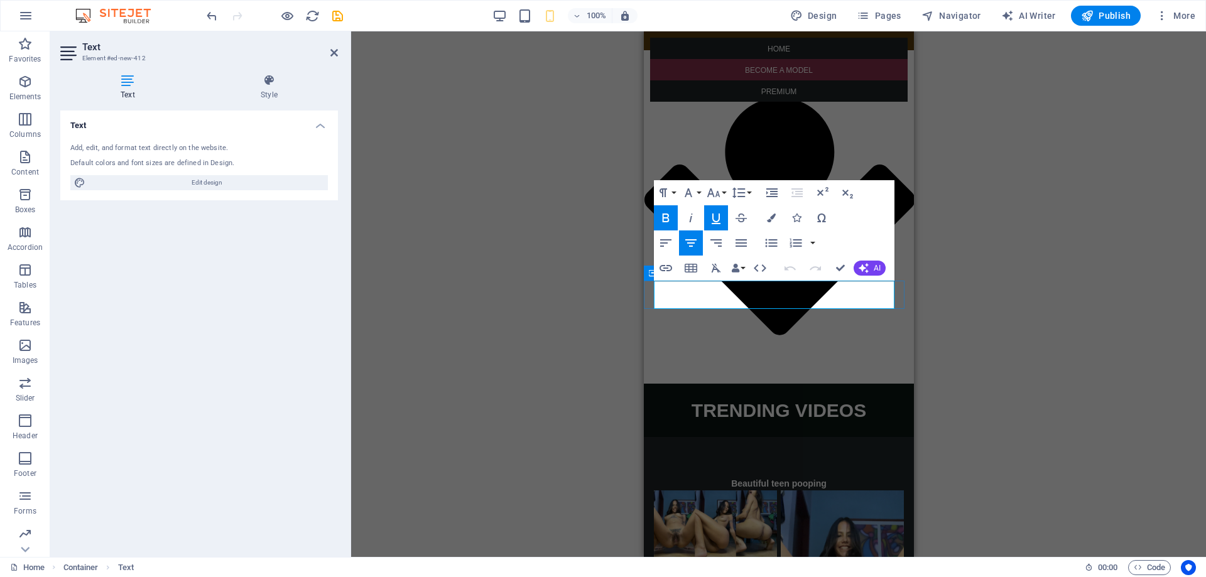
drag, startPoint x: 871, startPoint y: 295, endPoint x: 646, endPoint y: 292, distance: 224.9
click at [714, 195] on icon "button" at bounding box center [713, 192] width 15 height 15
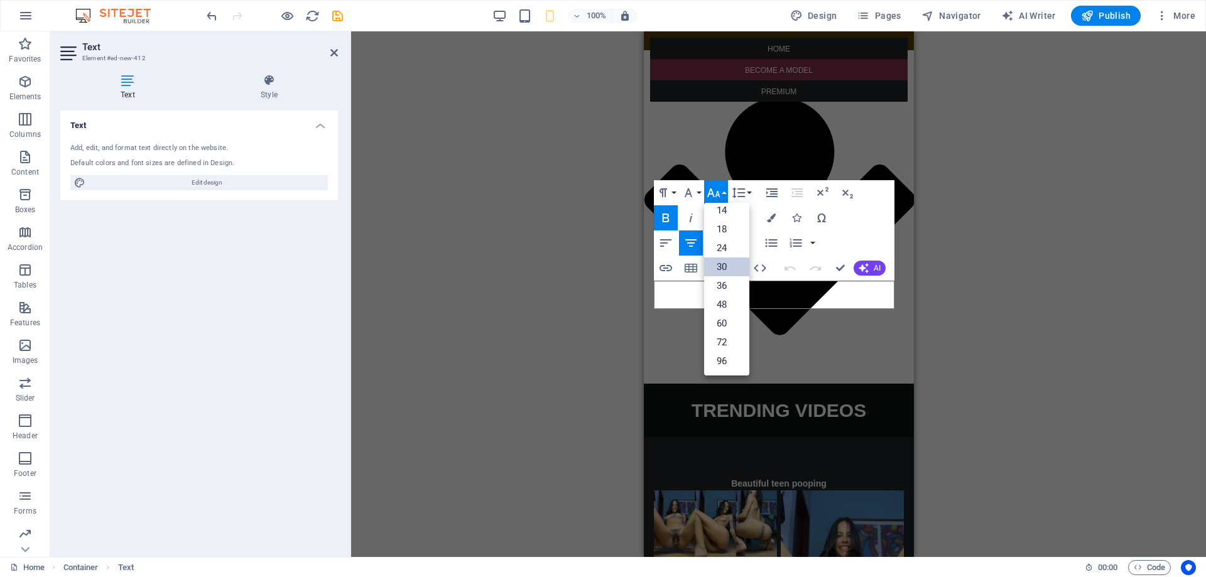
scroll to position [101, 0]
click at [730, 231] on link "18" at bounding box center [726, 229] width 45 height 19
click at [712, 193] on icon "button" at bounding box center [713, 192] width 13 height 9
click at [726, 212] on link "14" at bounding box center [726, 210] width 45 height 19
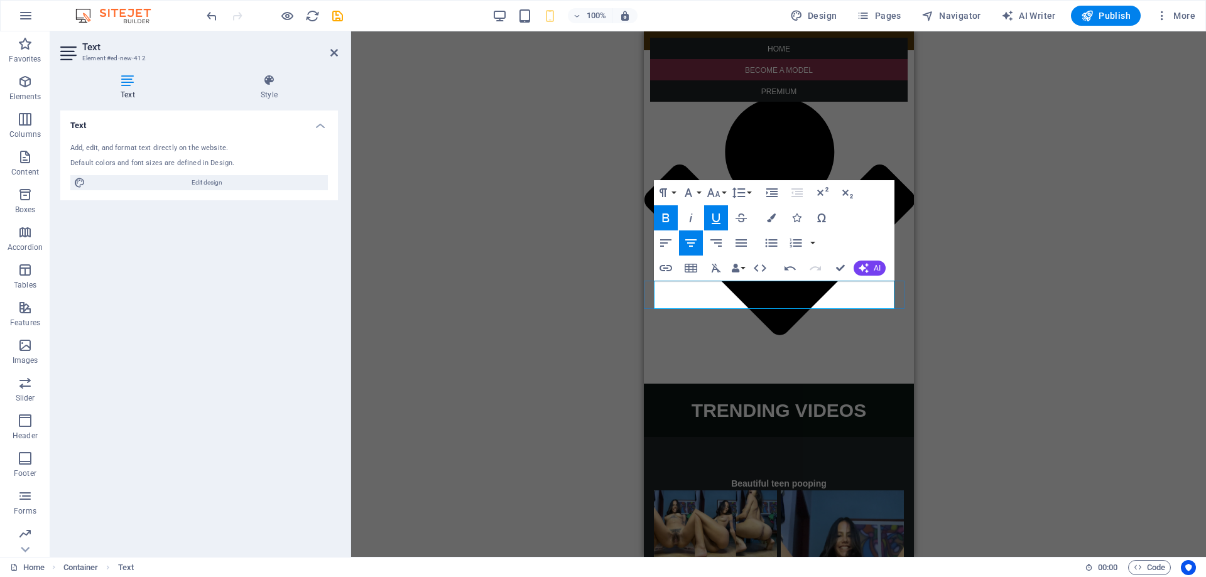
drag, startPoint x: 820, startPoint y: 298, endPoint x: 763, endPoint y: 293, distance: 57.5
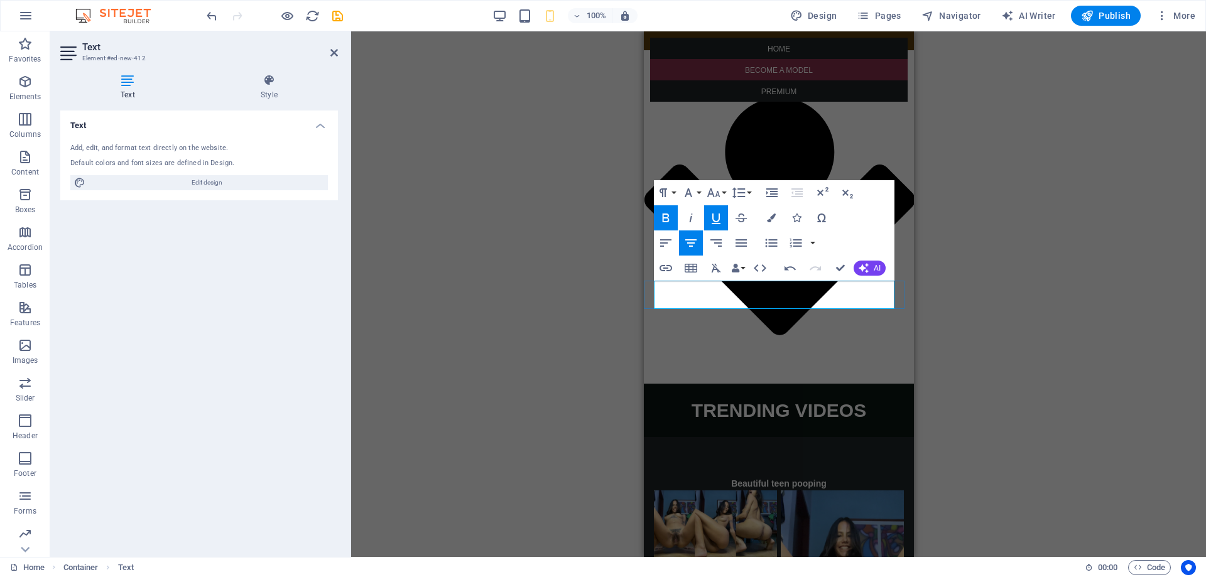
click at [649, 273] on icon at bounding box center [653, 273] width 9 height 15
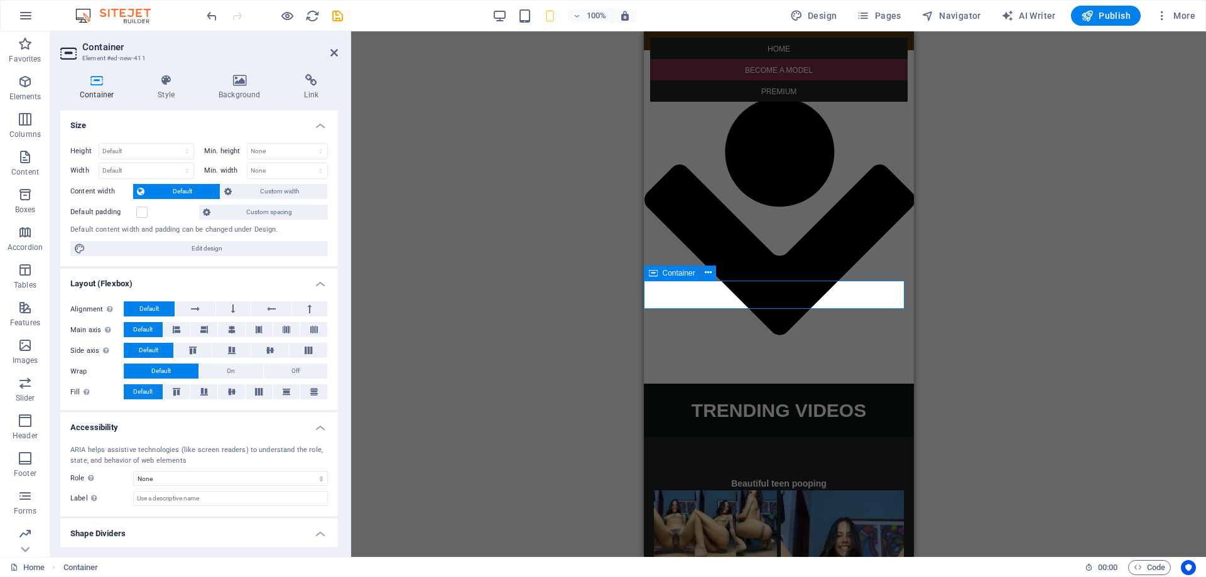
click at [656, 271] on icon at bounding box center [653, 273] width 9 height 15
click at [143, 215] on label at bounding box center [141, 212] width 11 height 11
click at [0, 0] on input "Default padding" at bounding box center [0, 0] width 0 height 0
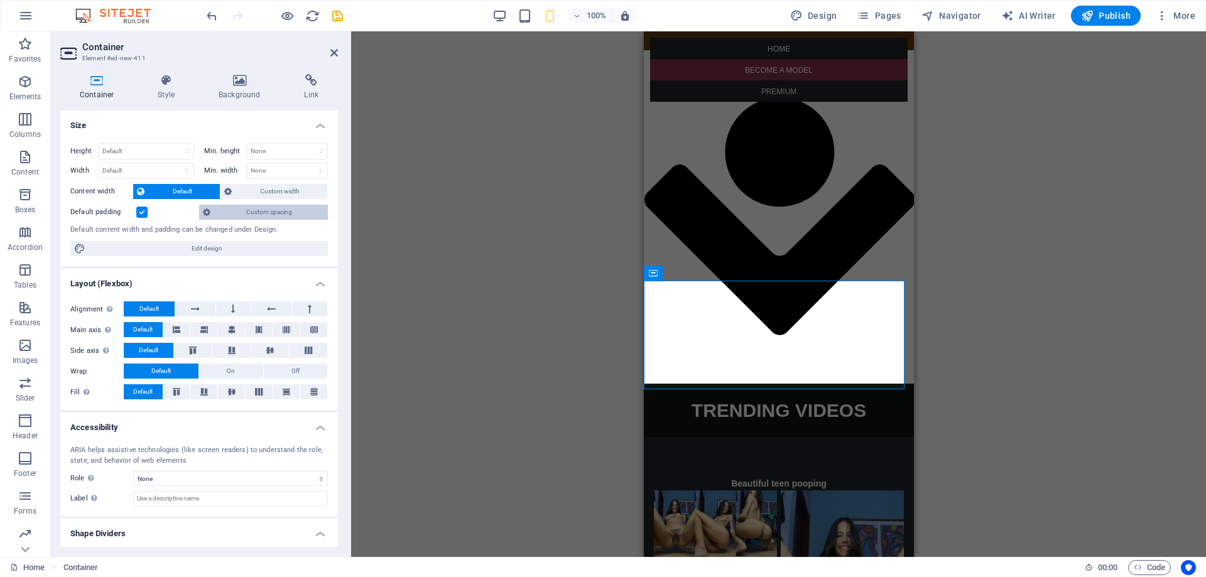
click at [210, 216] on icon at bounding box center [207, 212] width 8 height 15
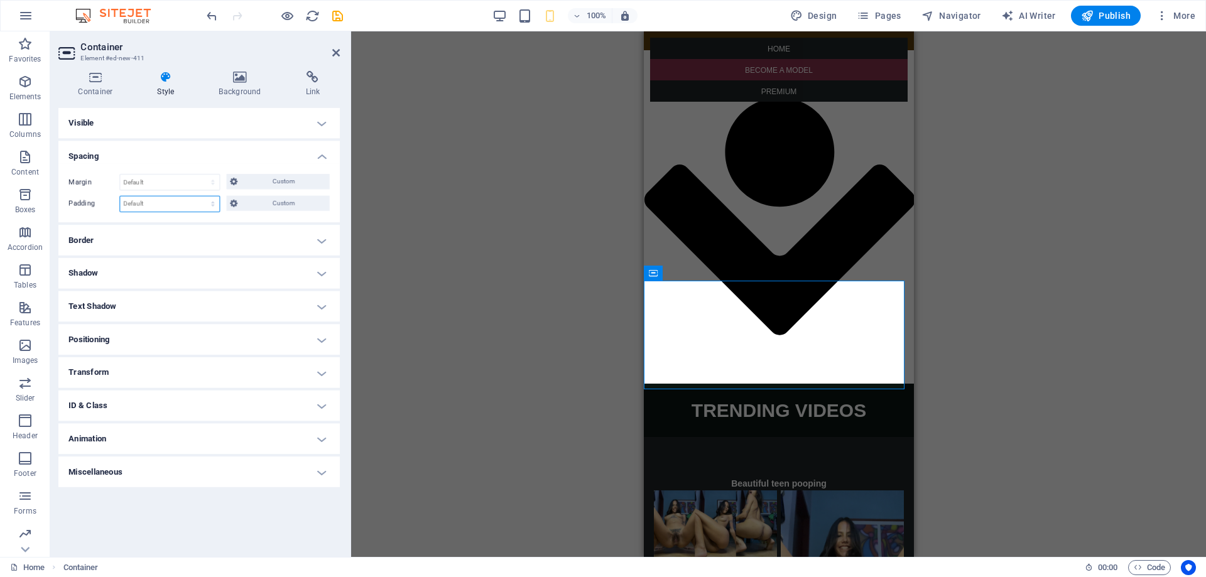
click at [147, 208] on select "Default px rem % vh vw Custom" at bounding box center [170, 205] width 98 height 15
select select "px"
click at [202, 198] on select "Default px rem % vh vw Custom" at bounding box center [170, 205] width 98 height 15
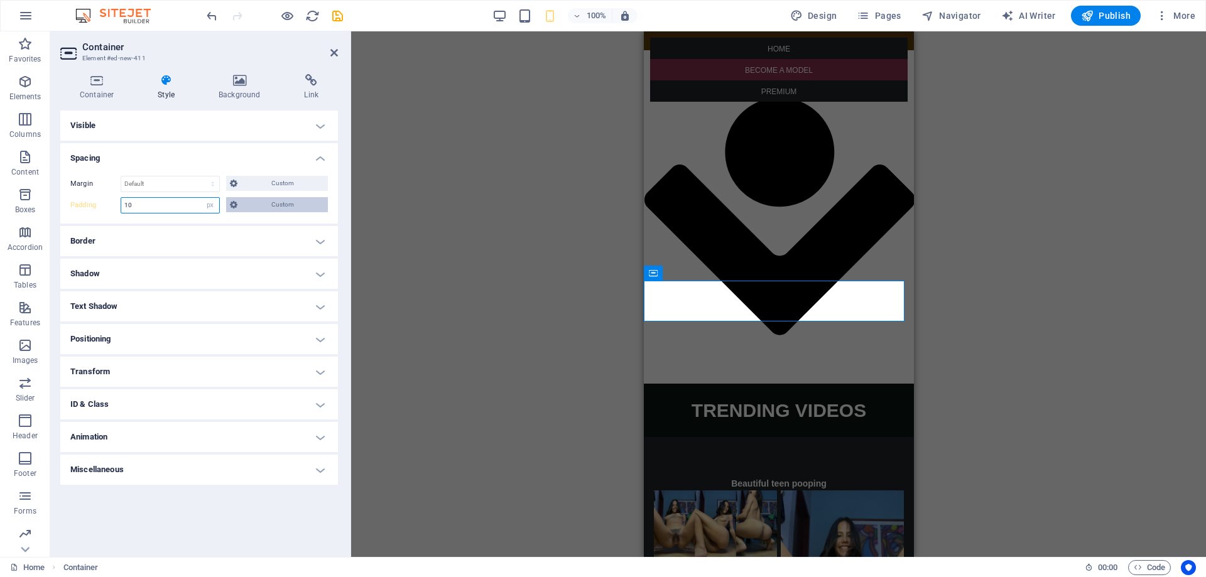
type input "1"
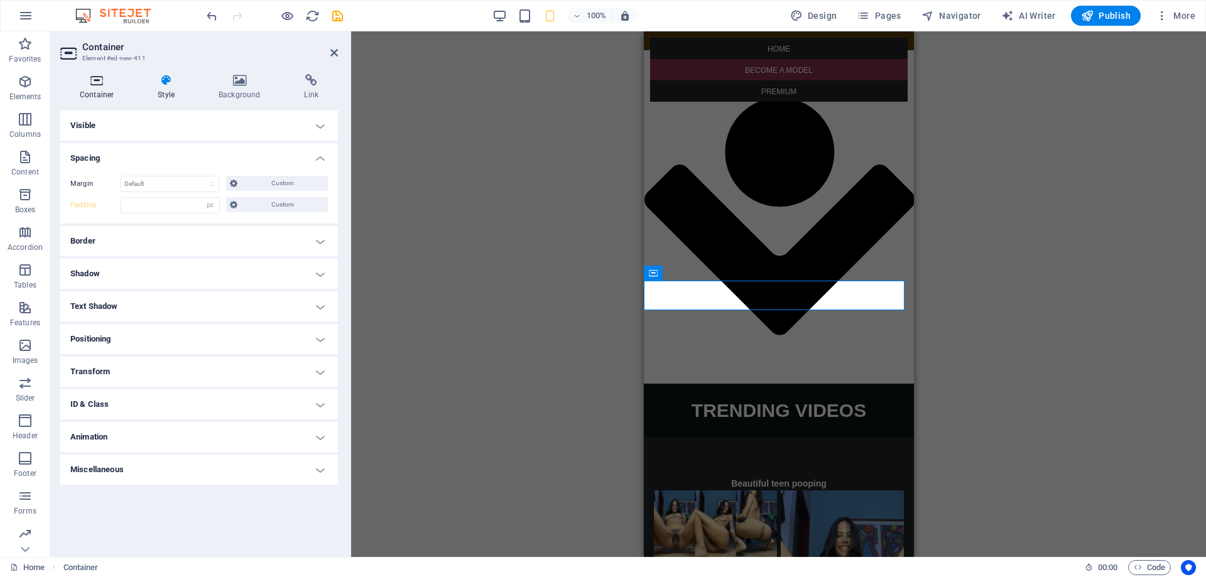
click at [87, 84] on icon at bounding box center [96, 80] width 73 height 13
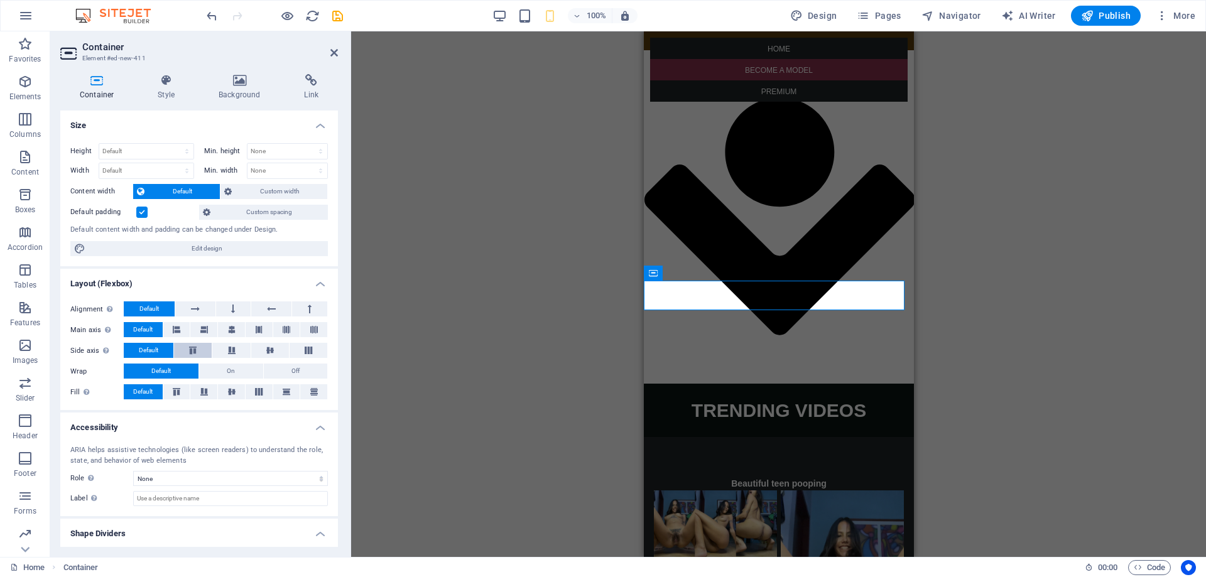
click at [194, 347] on icon at bounding box center [192, 351] width 15 height 8
click at [156, 347] on span "Default" at bounding box center [148, 350] width 19 height 15
click at [686, 273] on span "Text" at bounding box center [693, 274] width 14 height 8
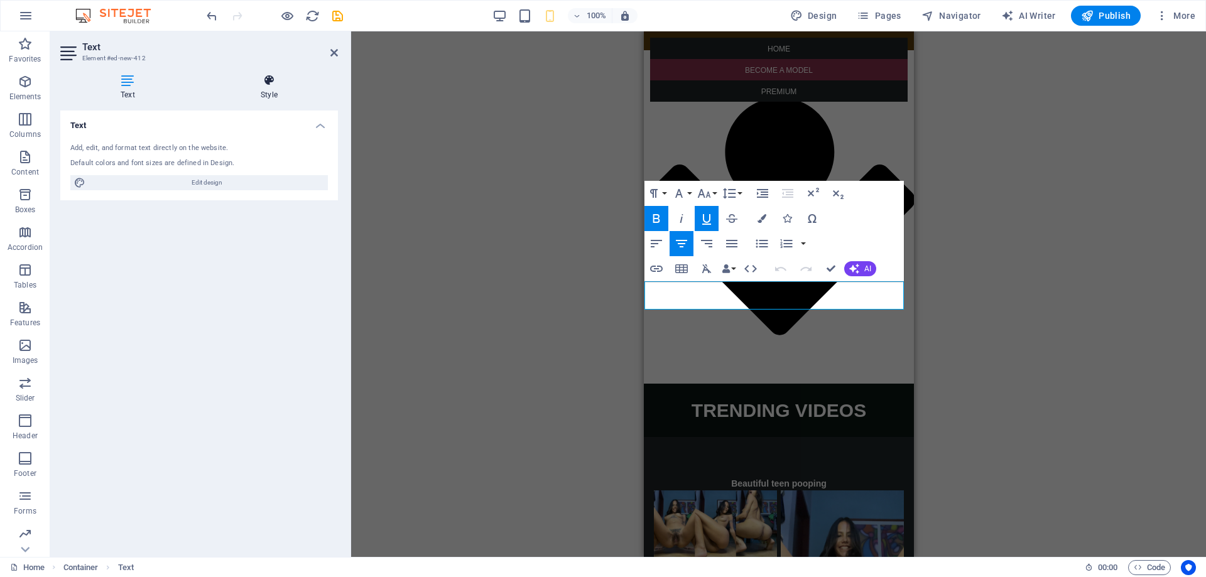
click at [263, 82] on icon at bounding box center [269, 80] width 138 height 13
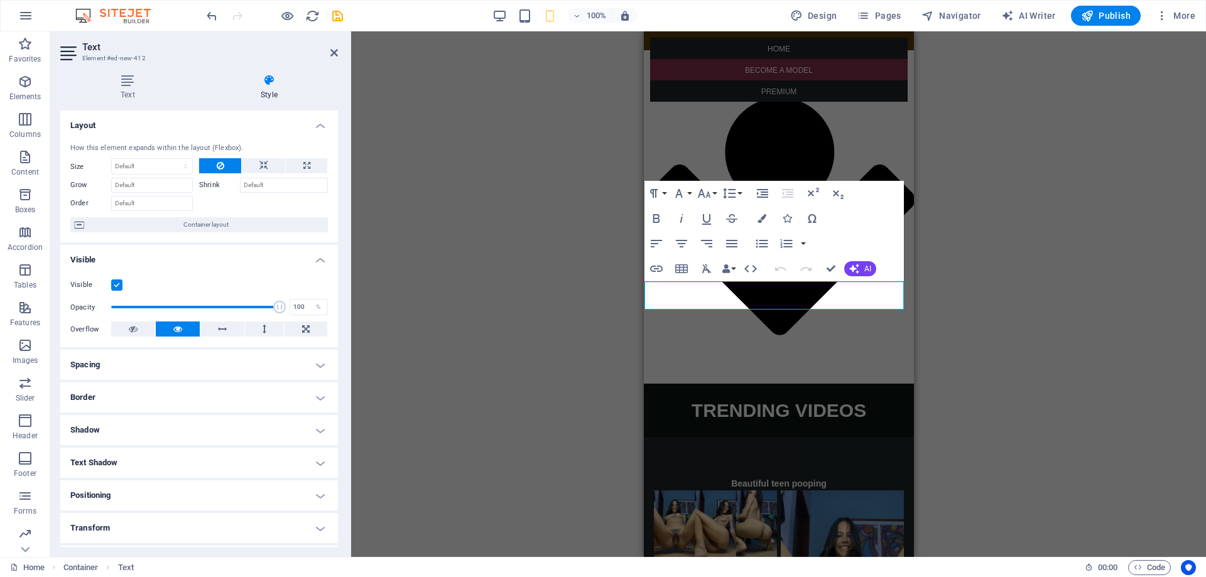
click at [96, 369] on h4 "Spacing" at bounding box center [199, 365] width 278 height 30
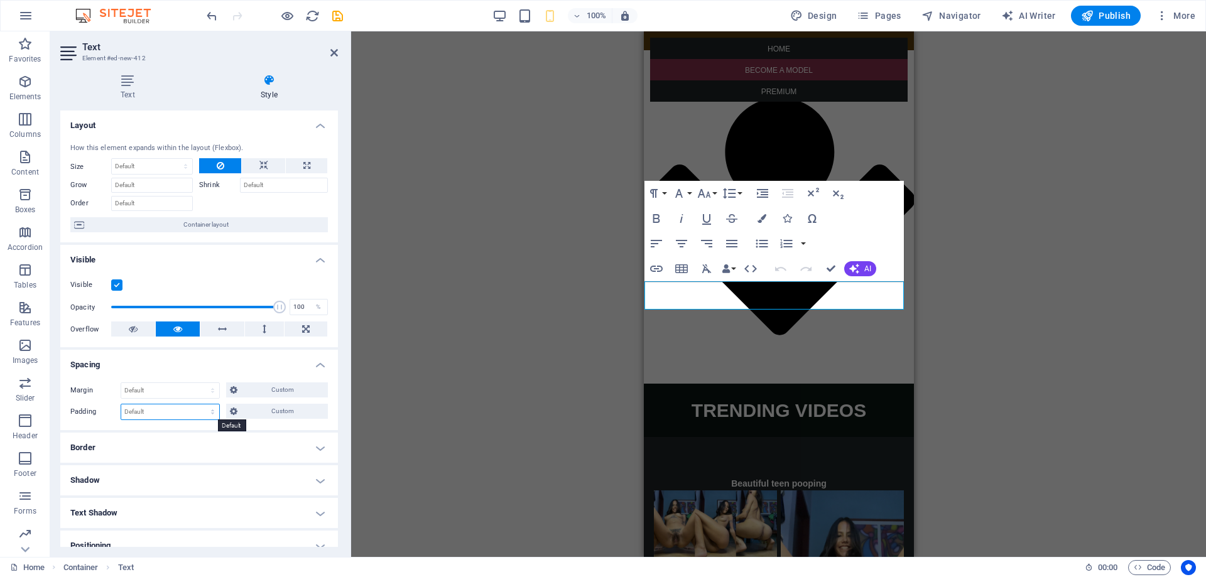
click at [141, 408] on select "Default px rem % vh vw Custom" at bounding box center [170, 412] width 98 height 15
select select "px"
click at [200, 405] on select "Default px rem % vh vw Custom" at bounding box center [170, 412] width 98 height 15
type input "10"
drag, startPoint x: 155, startPoint y: 413, endPoint x: 85, endPoint y: 400, distance: 71.0
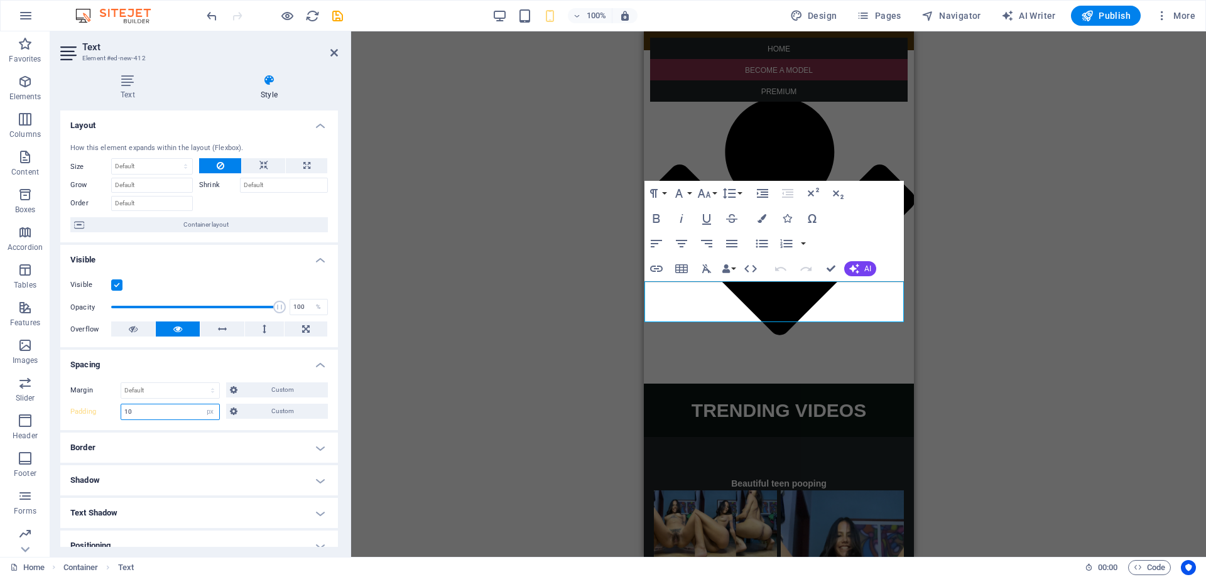
click at [85, 400] on div "Margin Default auto px % rem vw vh Custom Custom auto px % rem vw vh auto px % …" at bounding box center [199, 402] width 278 height 58
click at [249, 169] on button at bounding box center [263, 165] width 43 height 15
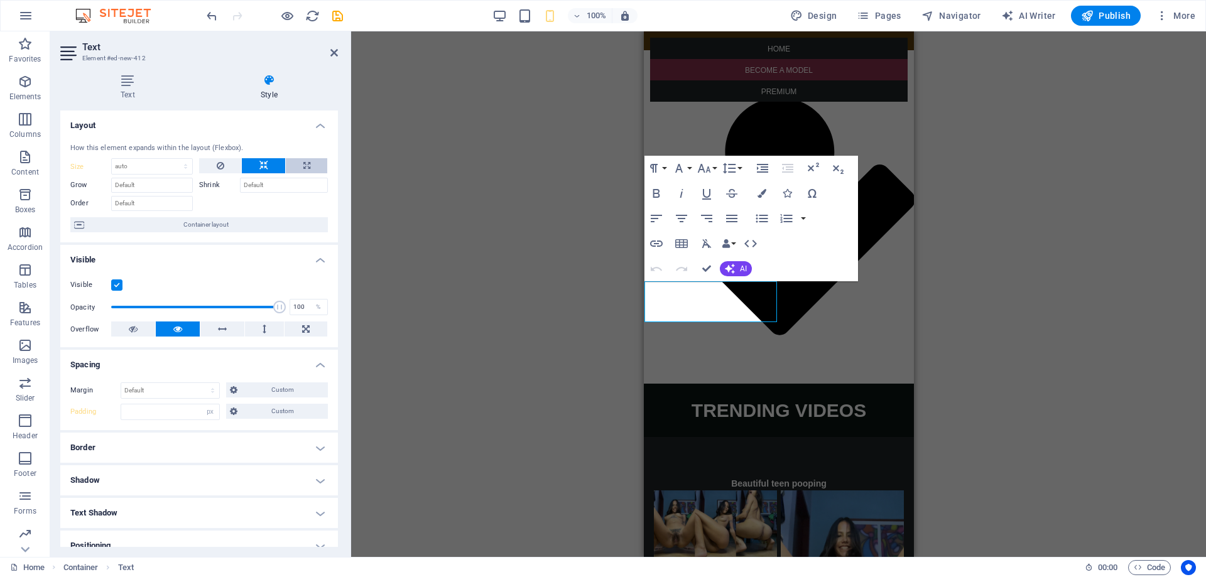
click at [300, 172] on button at bounding box center [306, 165] width 41 height 15
type input "100"
select select "%"
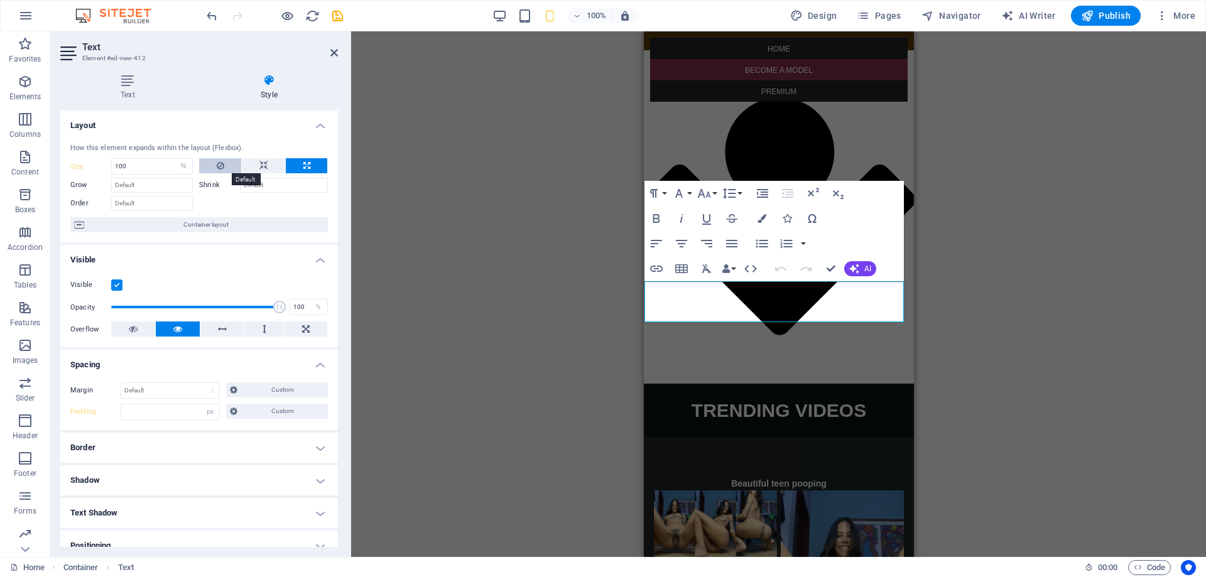
click at [217, 166] on icon at bounding box center [221, 165] width 8 height 15
select select "DISABLED_OPTION_VALUE"
click at [198, 409] on input "number" at bounding box center [170, 412] width 98 height 15
type input "0"
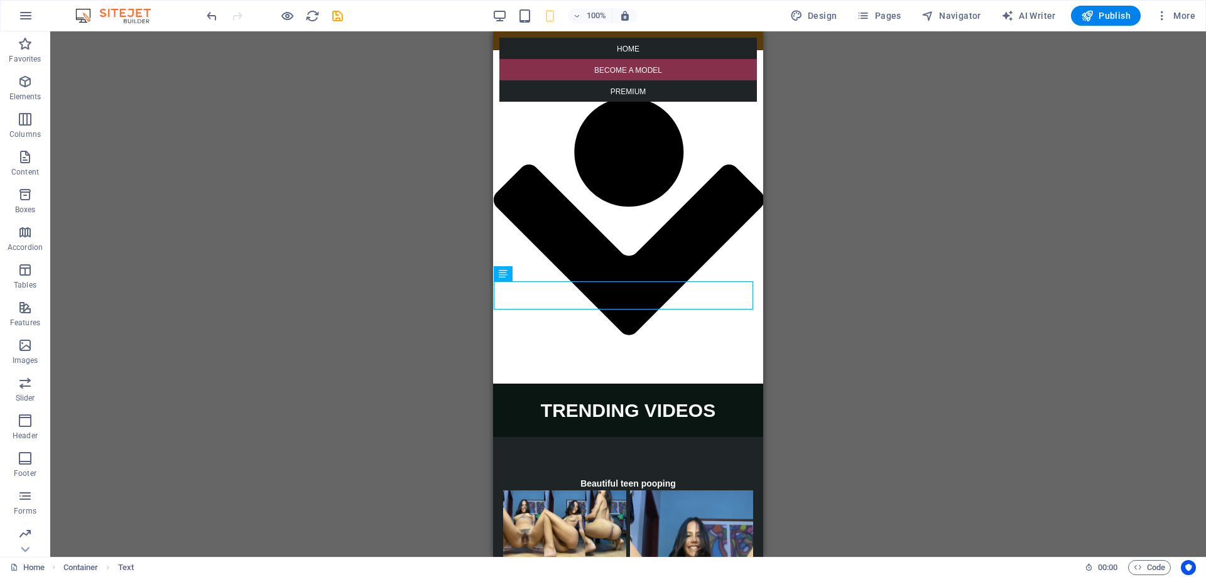
click at [322, 264] on div "Container H5 Container Text 5 columns Container Spacer Text Social Media Icons …" at bounding box center [628, 294] width 1156 height 526
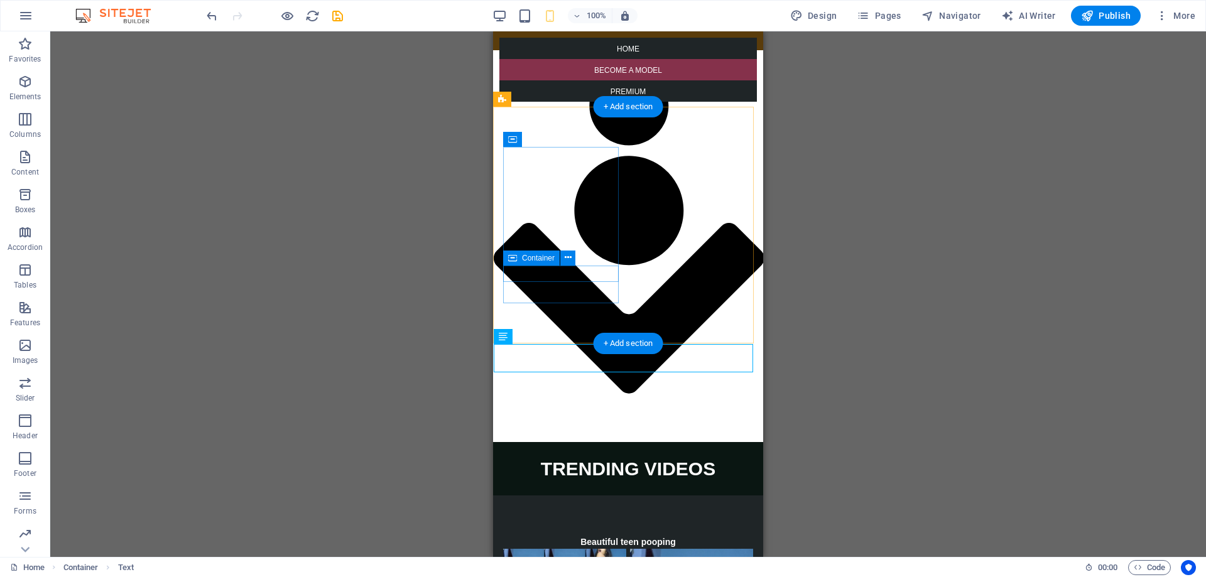
scroll to position [2073, 0]
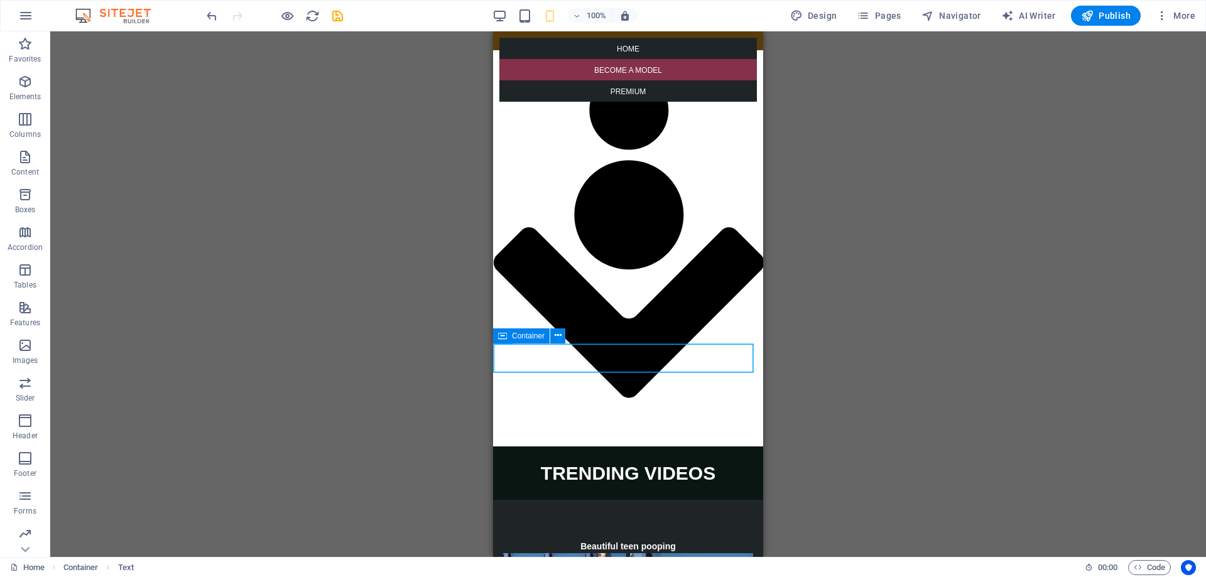
click at [508, 341] on div "Container" at bounding box center [521, 336] width 57 height 15
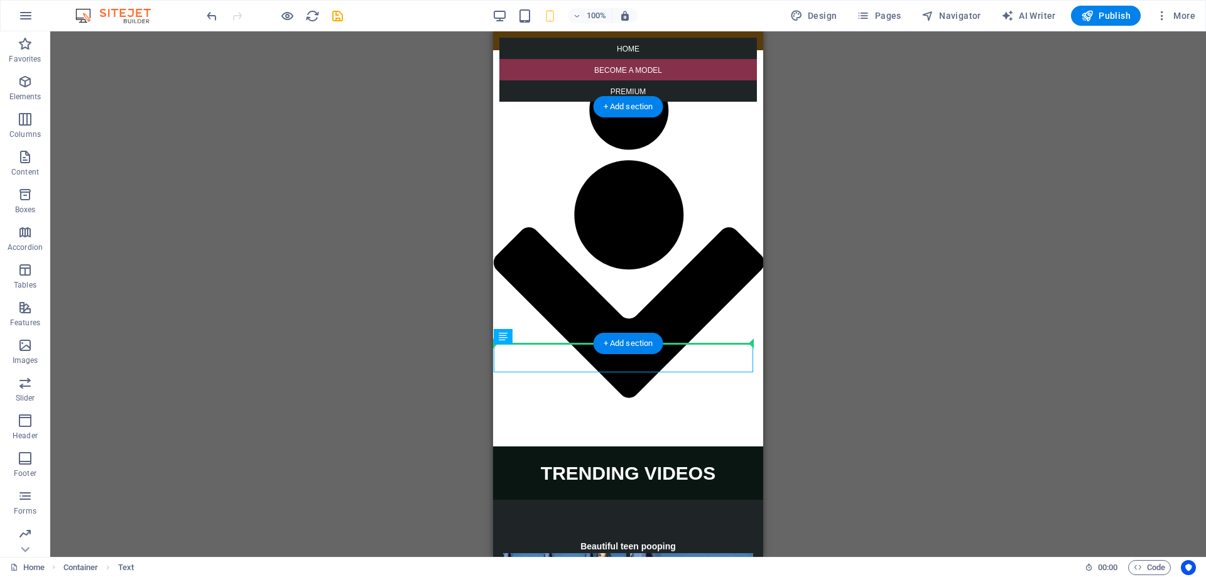
drag, startPoint x: 1175, startPoint y: 374, endPoint x: 687, endPoint y: 328, distance: 490.3
click at [506, 335] on icon at bounding box center [502, 336] width 9 height 15
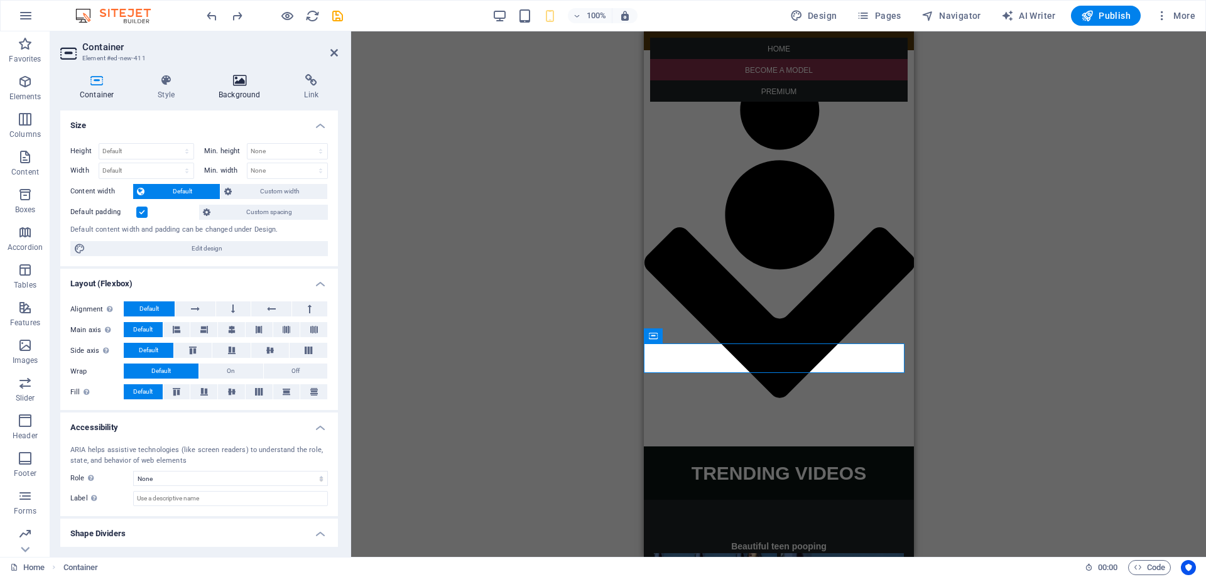
click at [239, 90] on h4 "Background" at bounding box center [241, 87] width 85 height 26
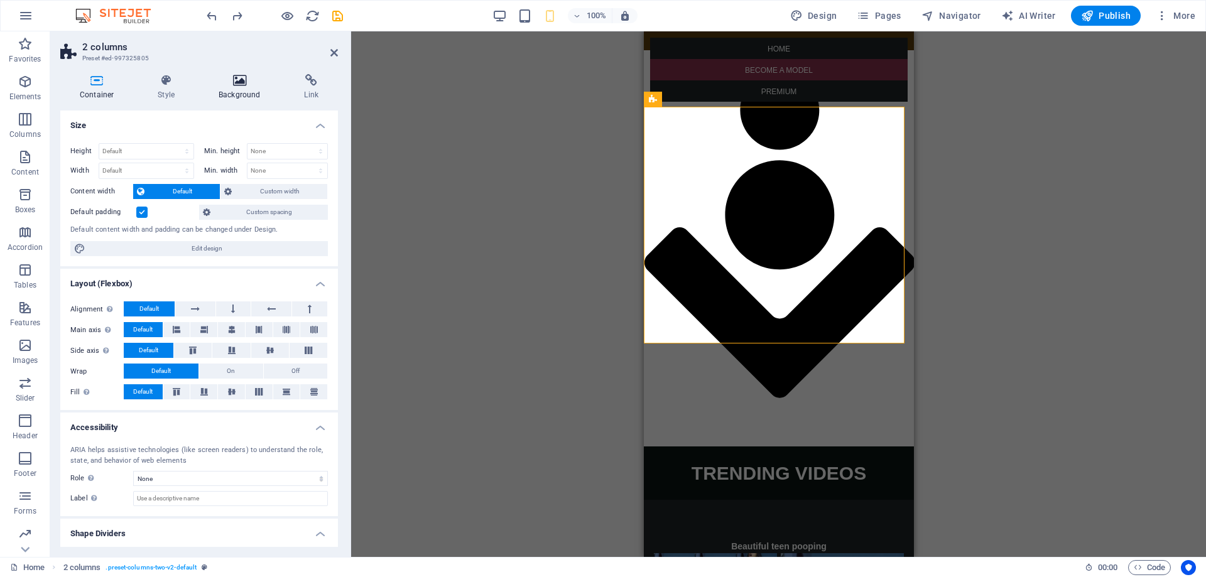
click at [237, 90] on h4 "Background" at bounding box center [241, 87] width 85 height 26
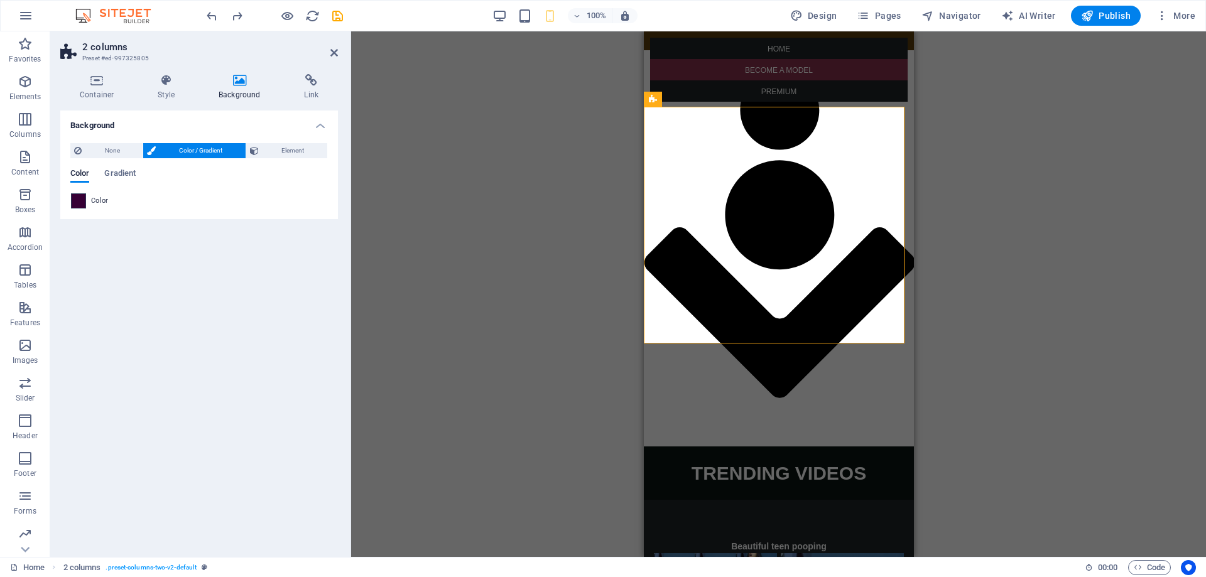
click at [83, 203] on span at bounding box center [79, 201] width 14 height 14
type input "#370035"
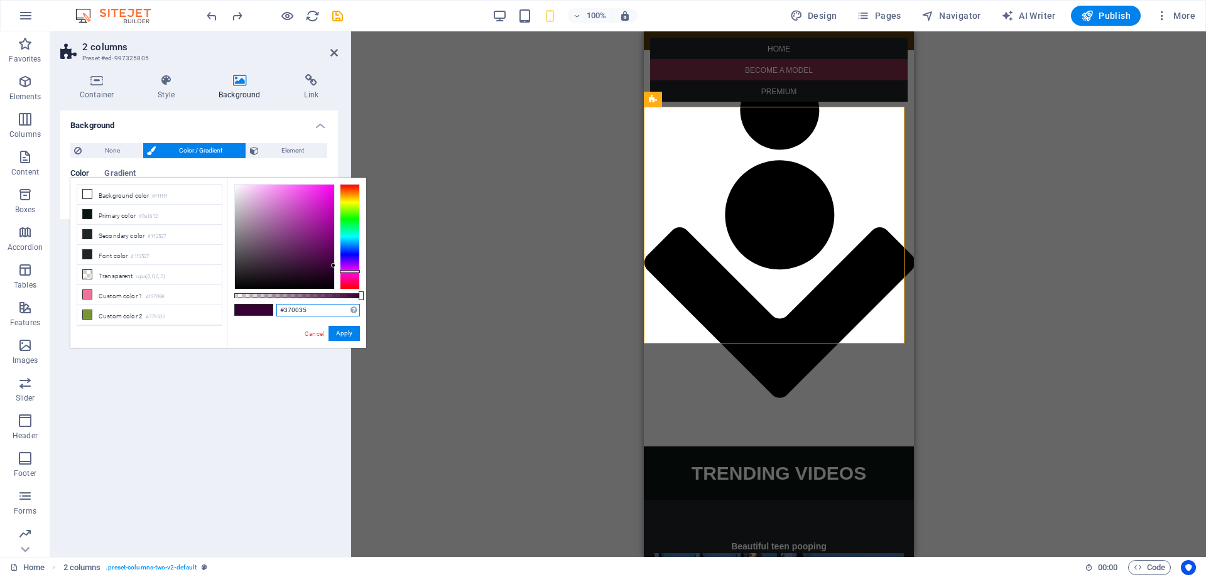
drag, startPoint x: 326, startPoint y: 312, endPoint x: 236, endPoint y: 307, distance: 90.6
click at [236, 307] on div "#370035 Supported formats #0852ed rgb(8, 82, 237) rgba(8, 82, 237, 90%) hsv(221…" at bounding box center [296, 354] width 139 height 352
click at [353, 333] on button "Apply" at bounding box center [344, 333] width 31 height 15
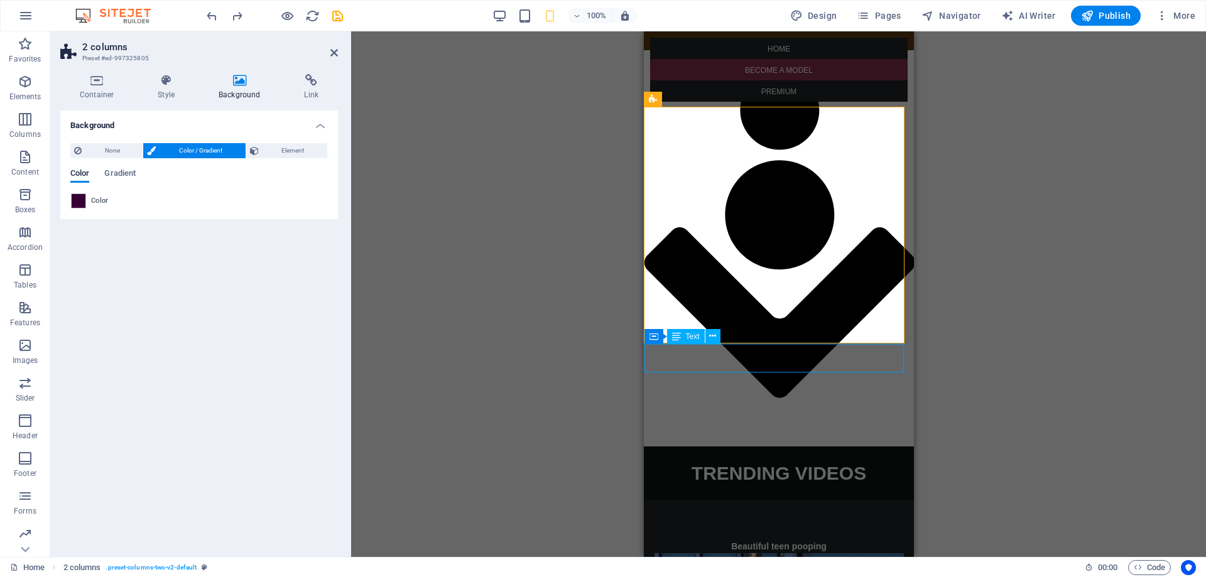
select select "px"
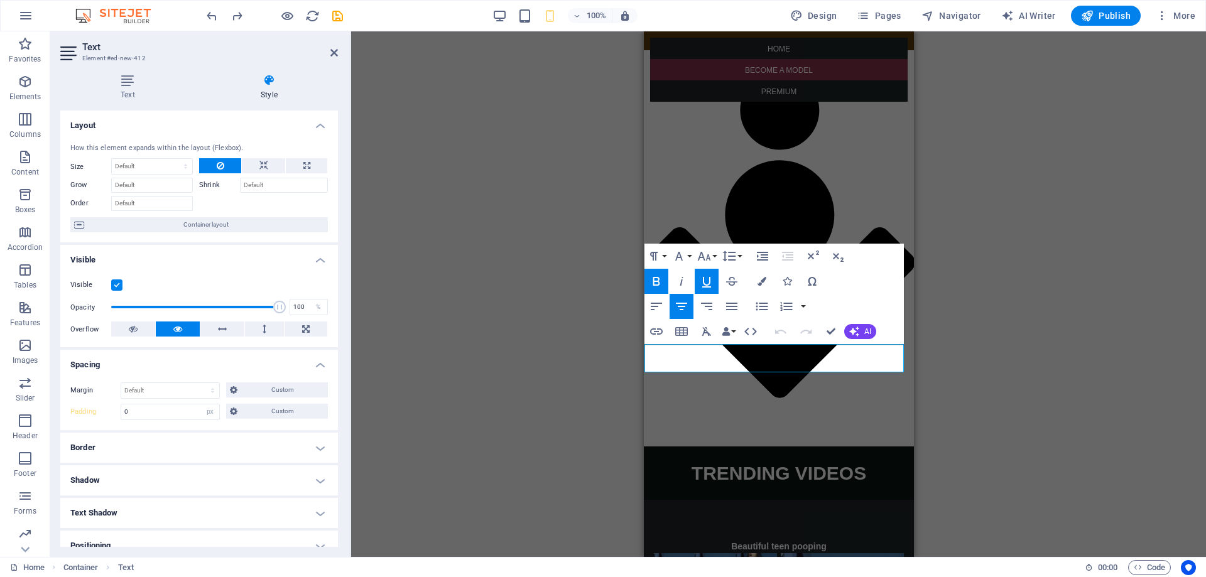
click at [936, 359] on div "Container H5 Container Text 5 columns Container Spacer Text Social Media Icons …" at bounding box center [778, 294] width 855 height 526
click at [631, 380] on div "Container H5 Container Text 5 columns Container Spacer Text Social Media Icons …" at bounding box center [778, 294] width 855 height 526
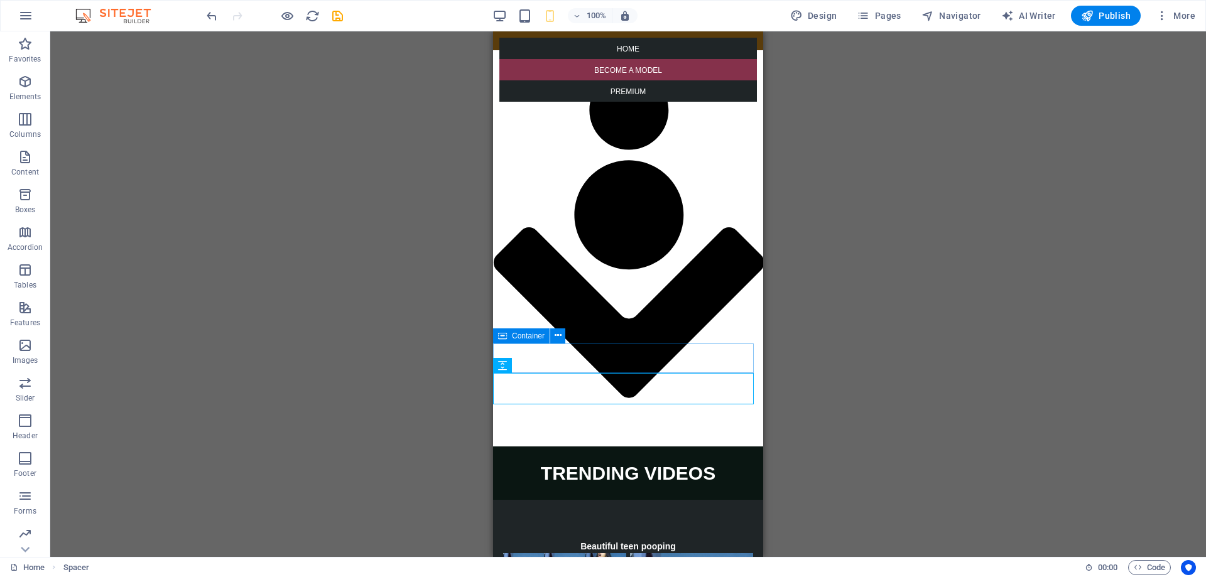
click at [500, 337] on icon at bounding box center [502, 336] width 9 height 15
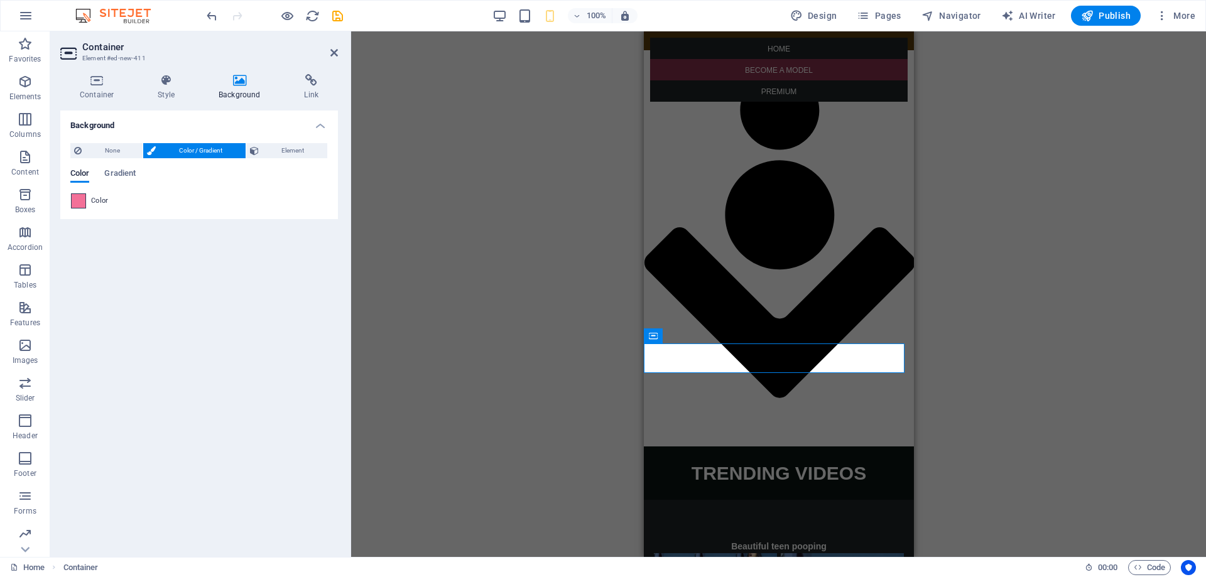
click at [75, 201] on span at bounding box center [79, 201] width 14 height 14
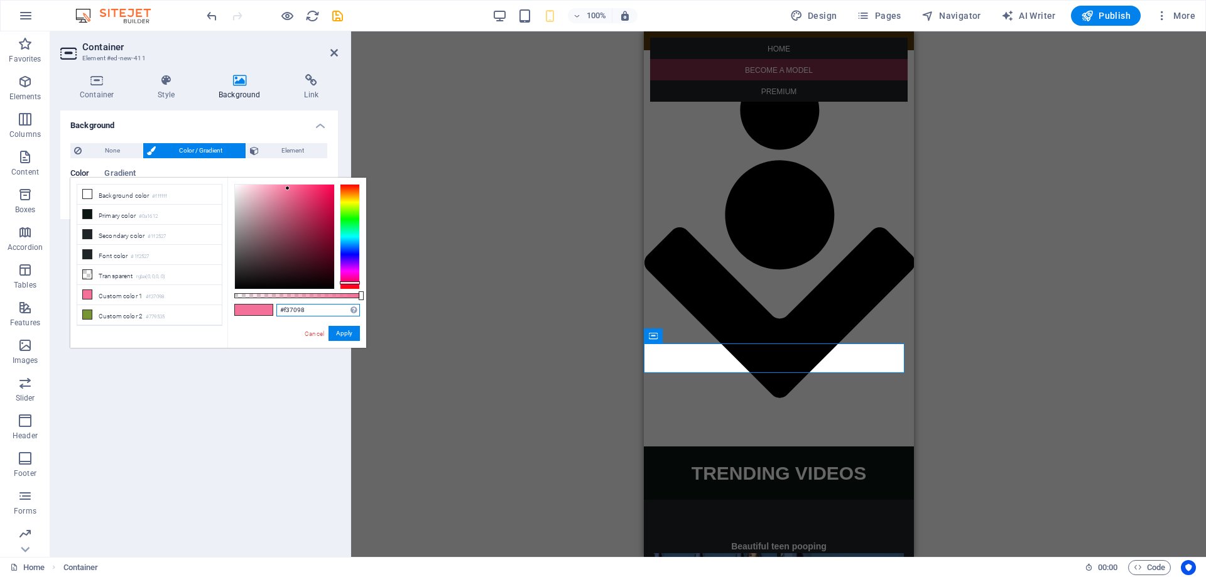
drag, startPoint x: 310, startPoint y: 311, endPoint x: 245, endPoint y: 312, distance: 65.3
click at [247, 312] on div "#f37098 Supported formats #0852ed rgb(8, 82, 237) rgba(8, 82, 237, 90%) hsv(221…" at bounding box center [296, 354] width 139 height 352
paste input "370035"
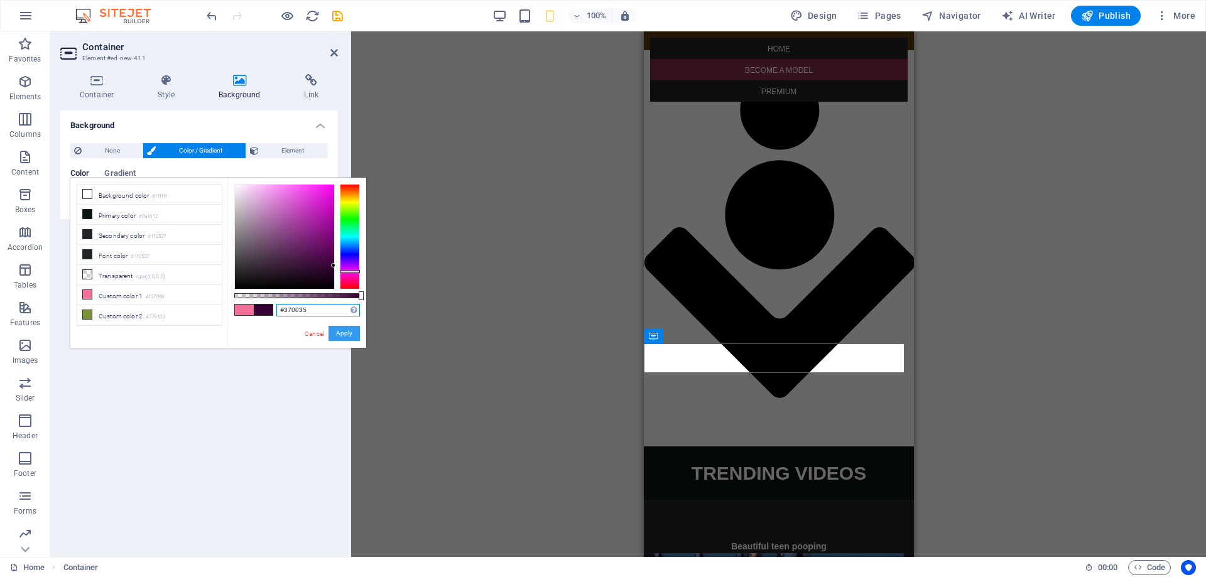
type input "#370035"
click at [354, 335] on button "Apply" at bounding box center [344, 333] width 31 height 15
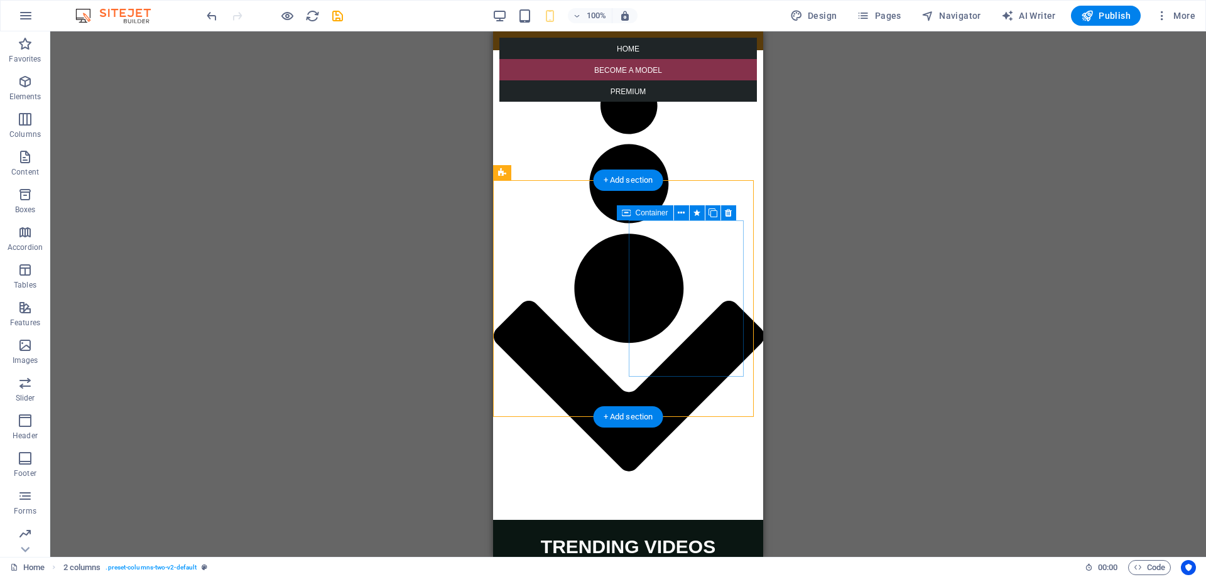
scroll to position [2010, 0]
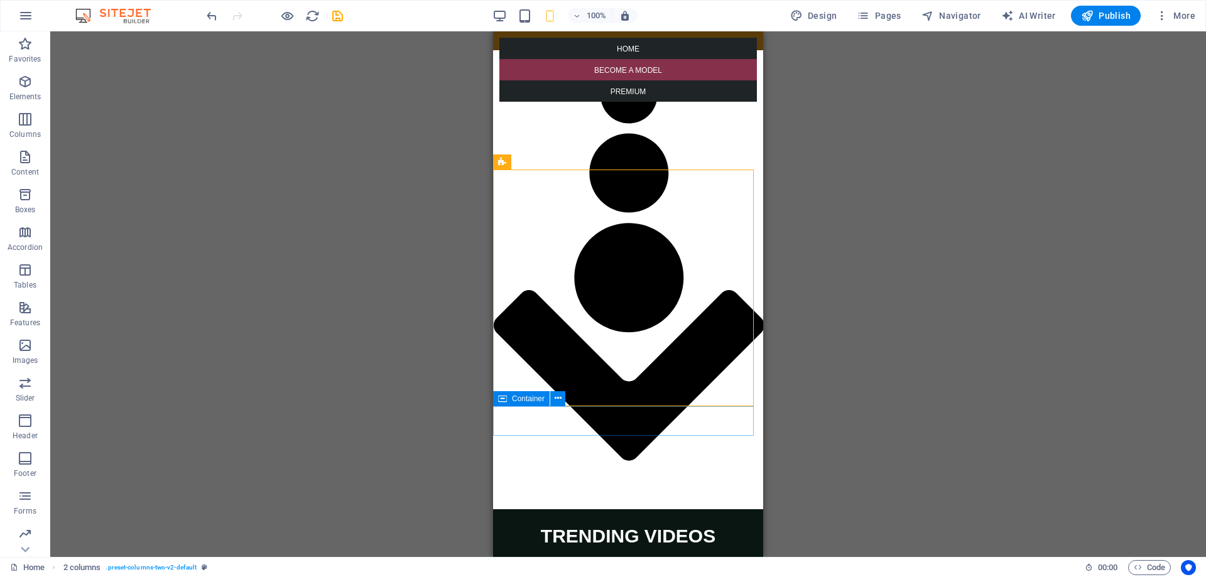
click at [503, 404] on icon at bounding box center [502, 398] width 9 height 15
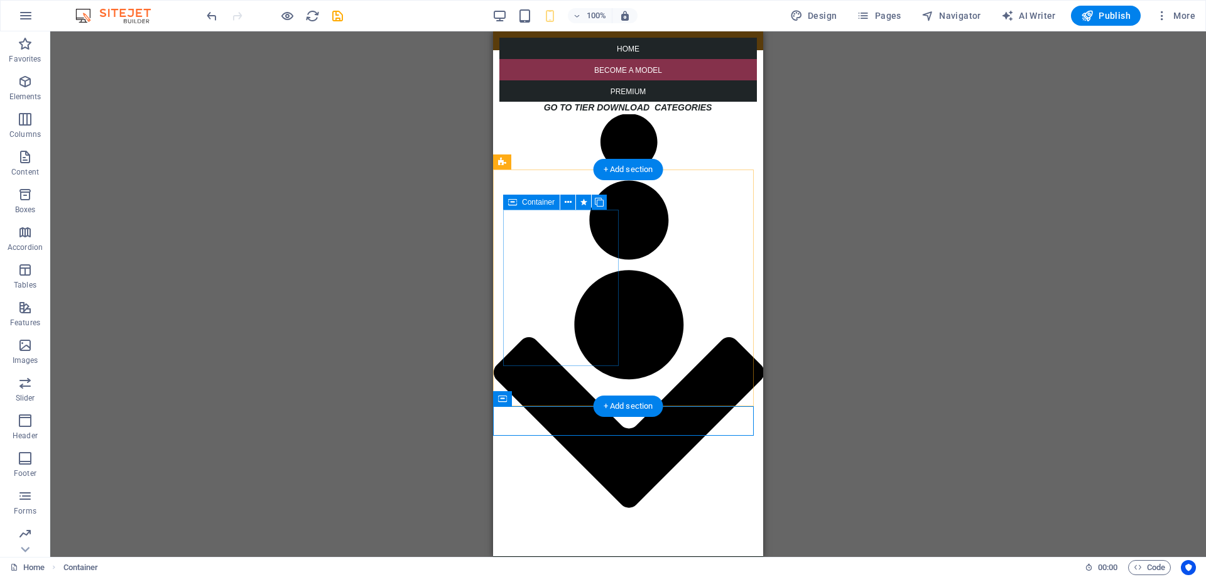
scroll to position [1822, 0]
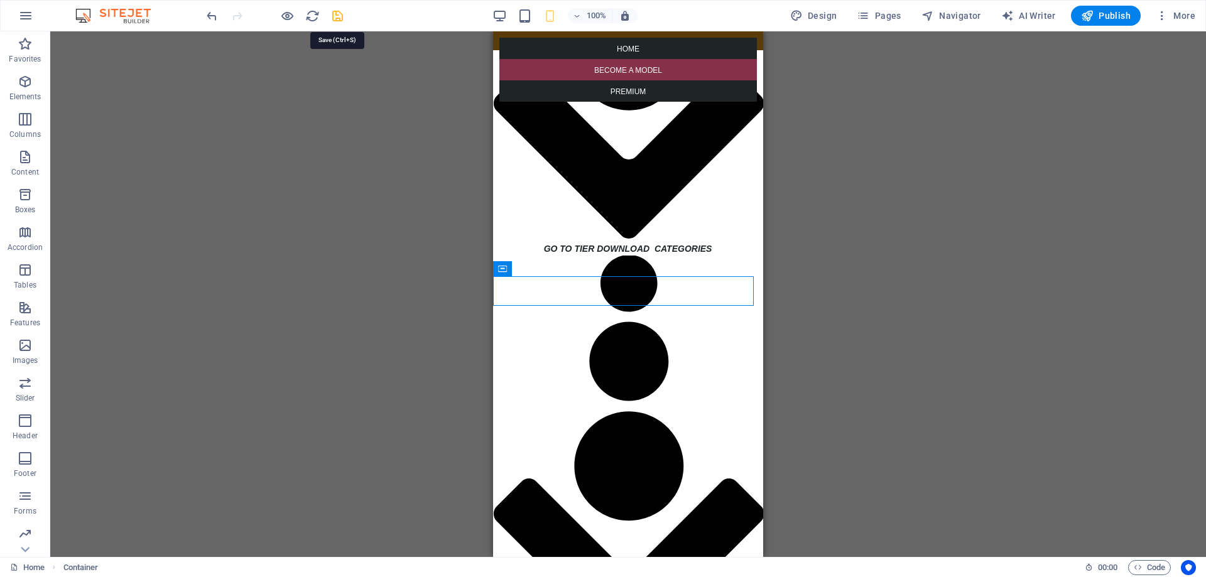
click at [336, 19] on icon "save" at bounding box center [337, 16] width 14 height 14
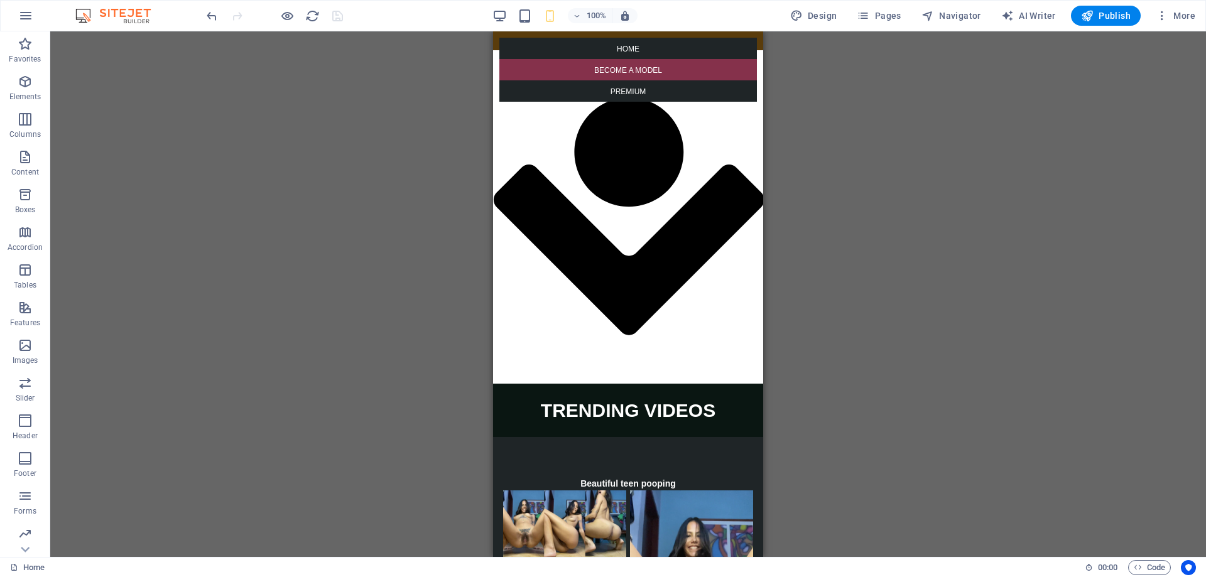
scroll to position [2233, 0]
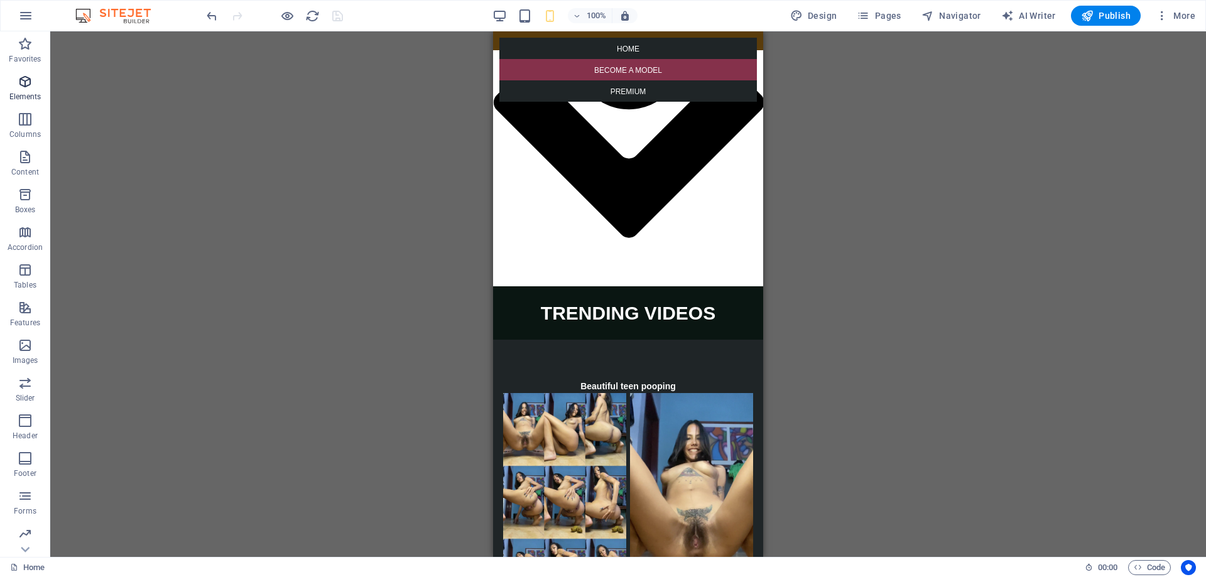
click at [26, 93] on p "Elements" at bounding box center [25, 97] width 32 height 10
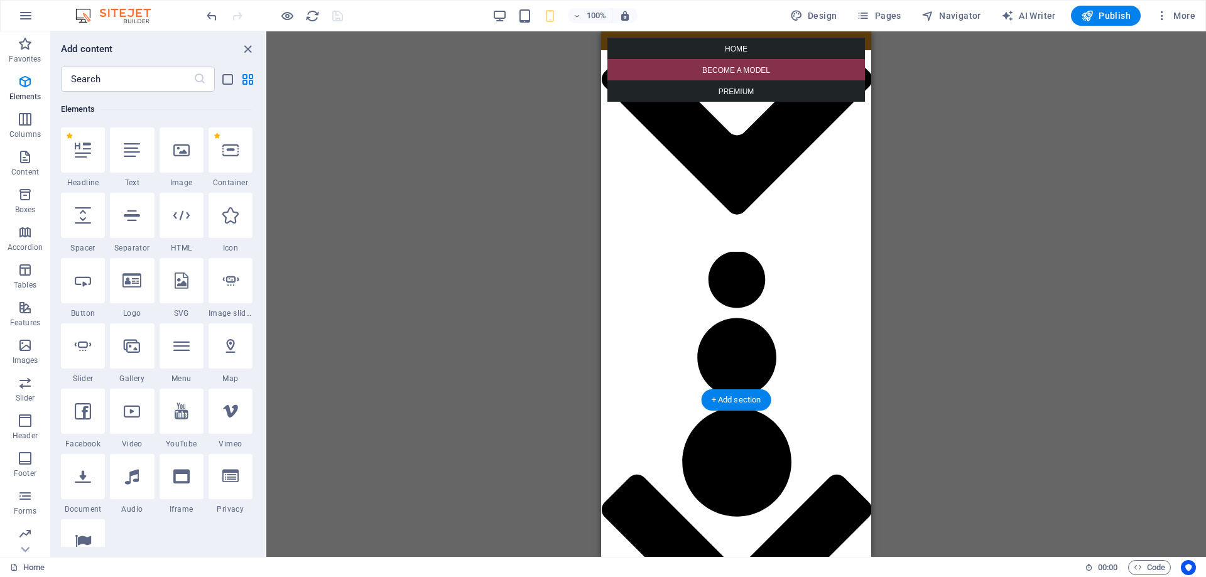
scroll to position [1103, 0]
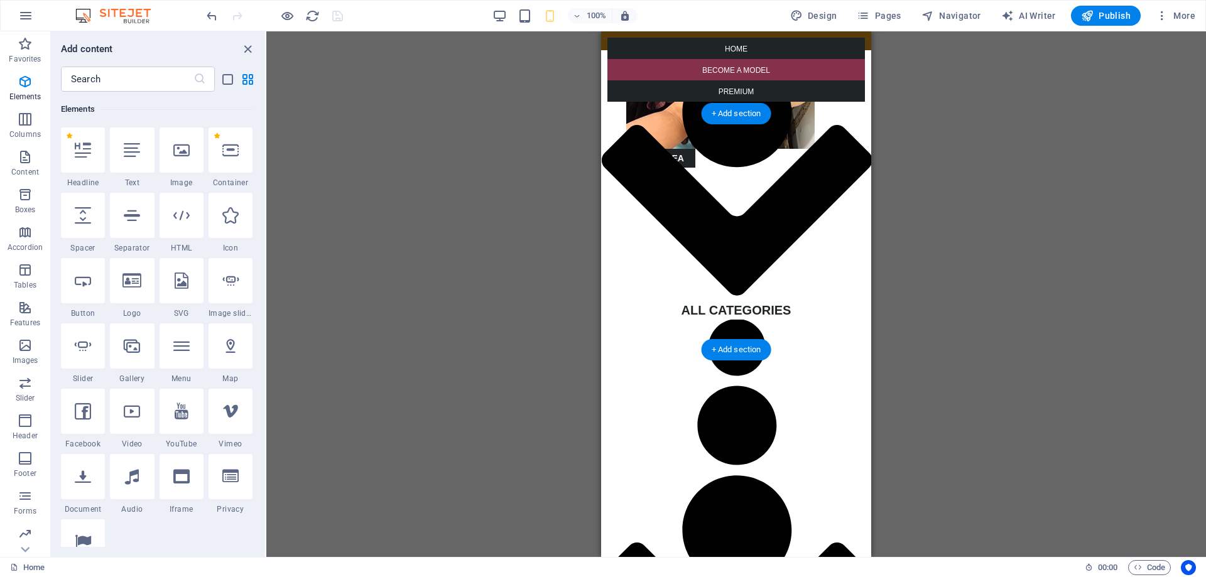
scroll to position [914, 0]
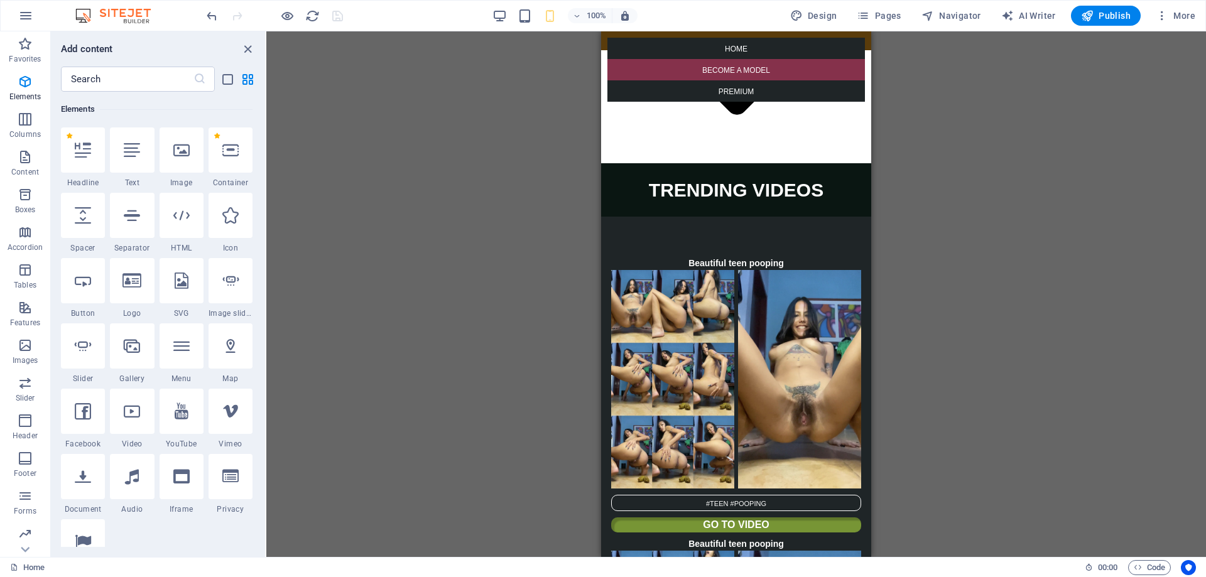
scroll to position [2359, 0]
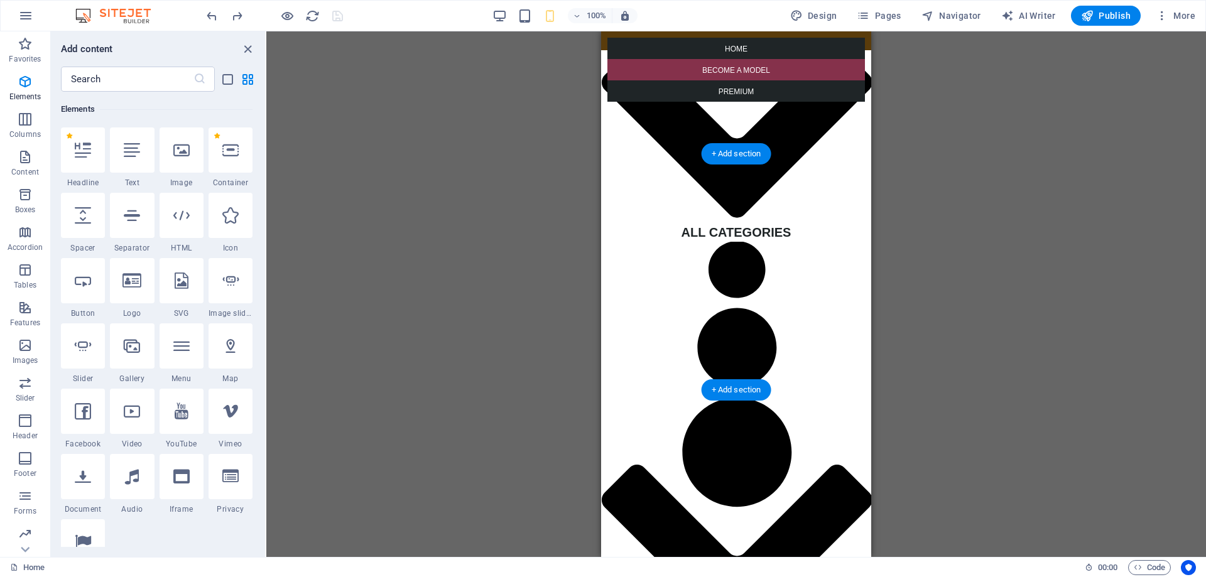
scroll to position [848, 0]
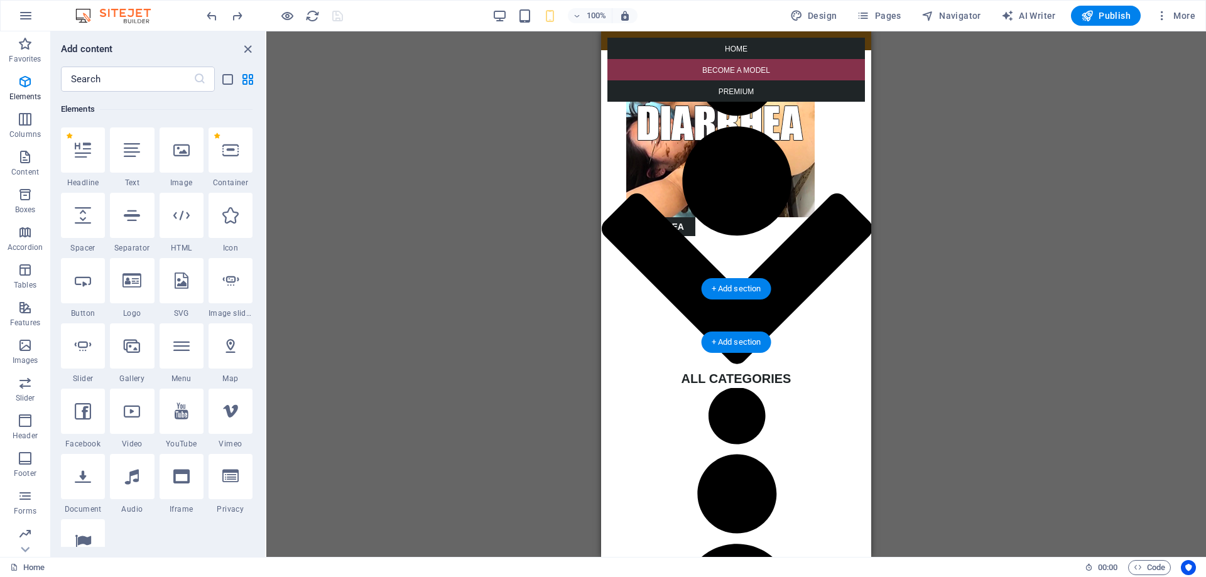
drag, startPoint x: 729, startPoint y: 312, endPoint x: 1327, endPoint y: 324, distance: 598.2
click at [245, 55] on icon "close panel" at bounding box center [248, 49] width 14 height 14
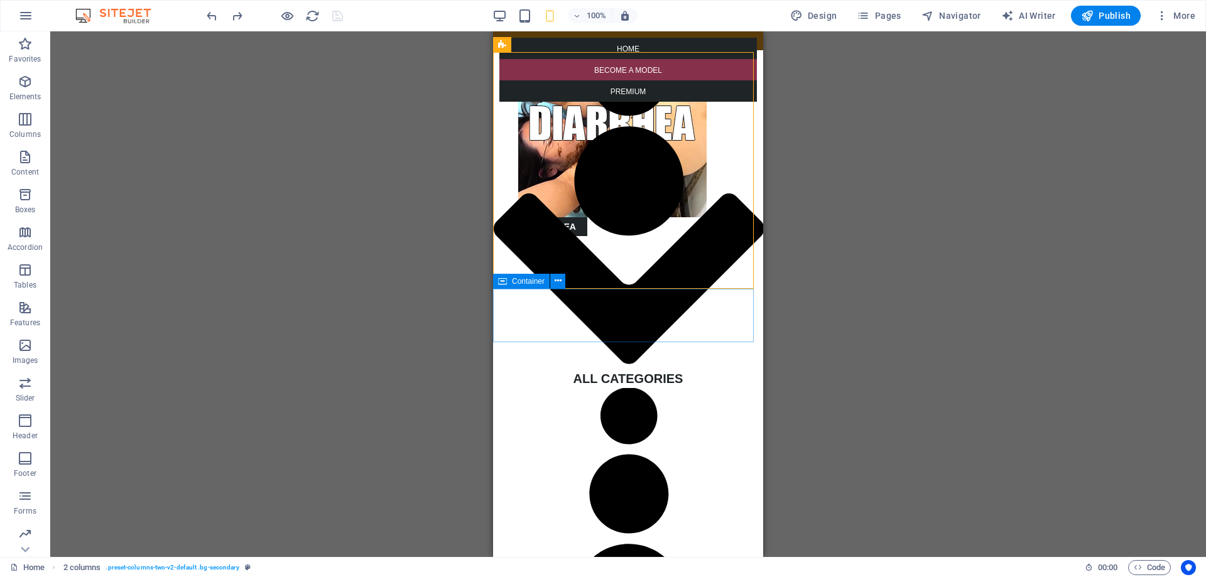
click at [503, 285] on icon at bounding box center [502, 281] width 9 height 15
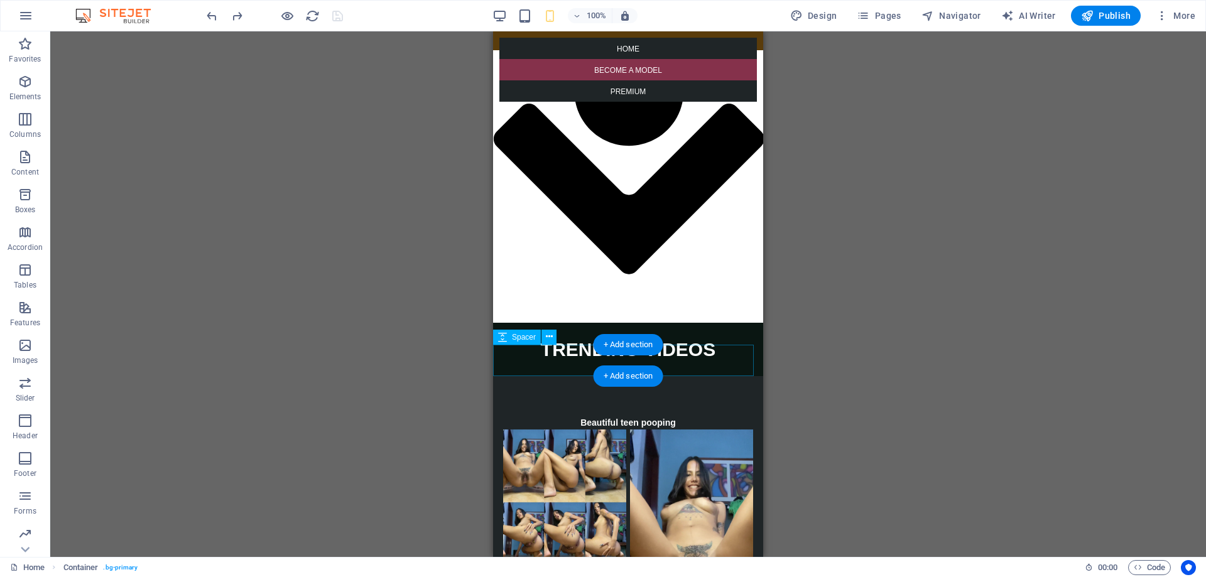
scroll to position [2293, 0]
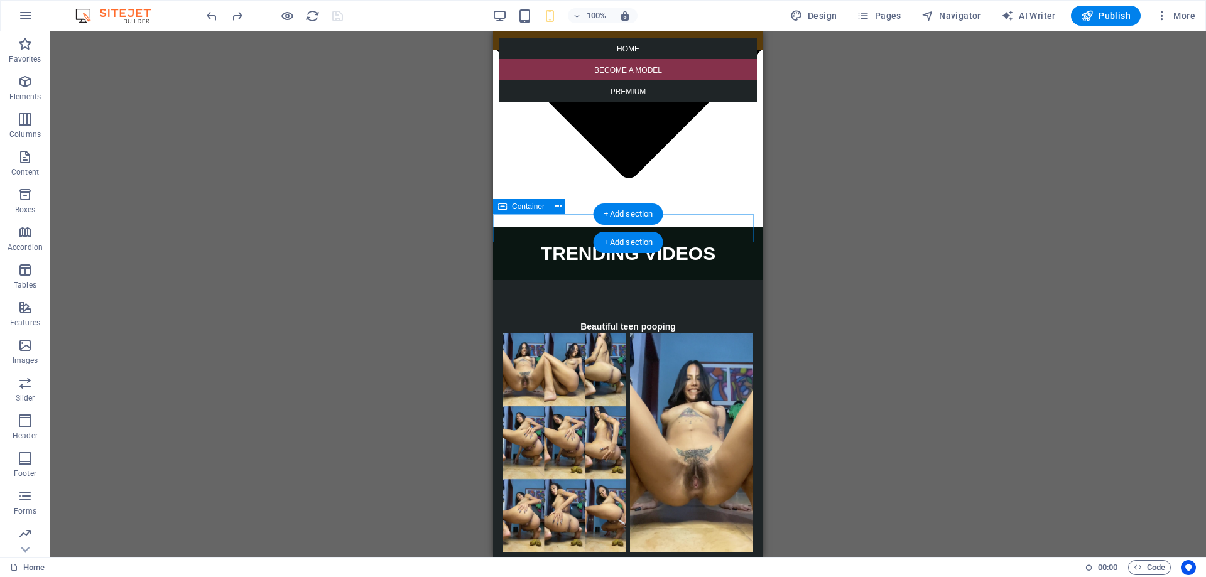
click at [508, 209] on div "Container" at bounding box center [521, 206] width 57 height 15
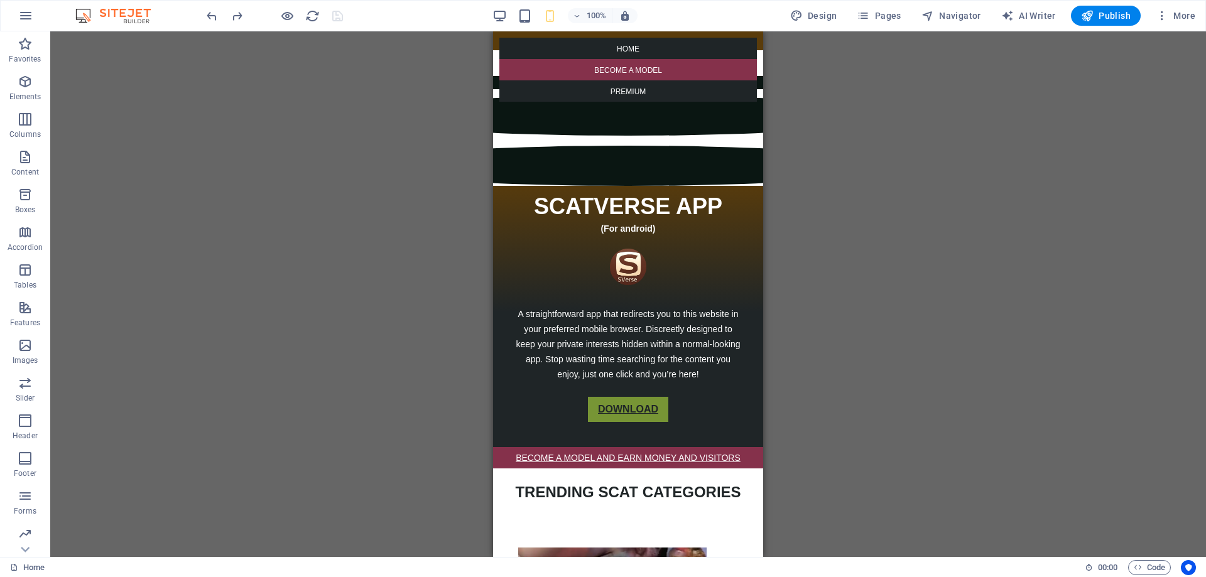
scroll to position [64, 0]
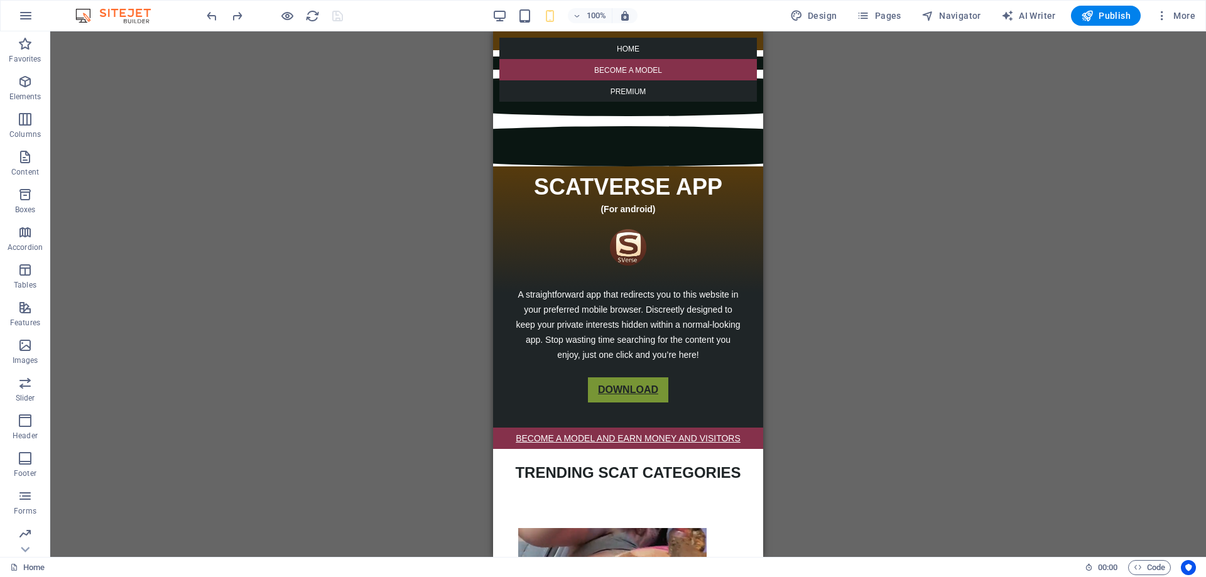
drag, startPoint x: 760, startPoint y: 212, endPoint x: 1262, endPoint y: 95, distance: 515.3
click at [498, 405] on div "Container" at bounding box center [521, 403] width 57 height 15
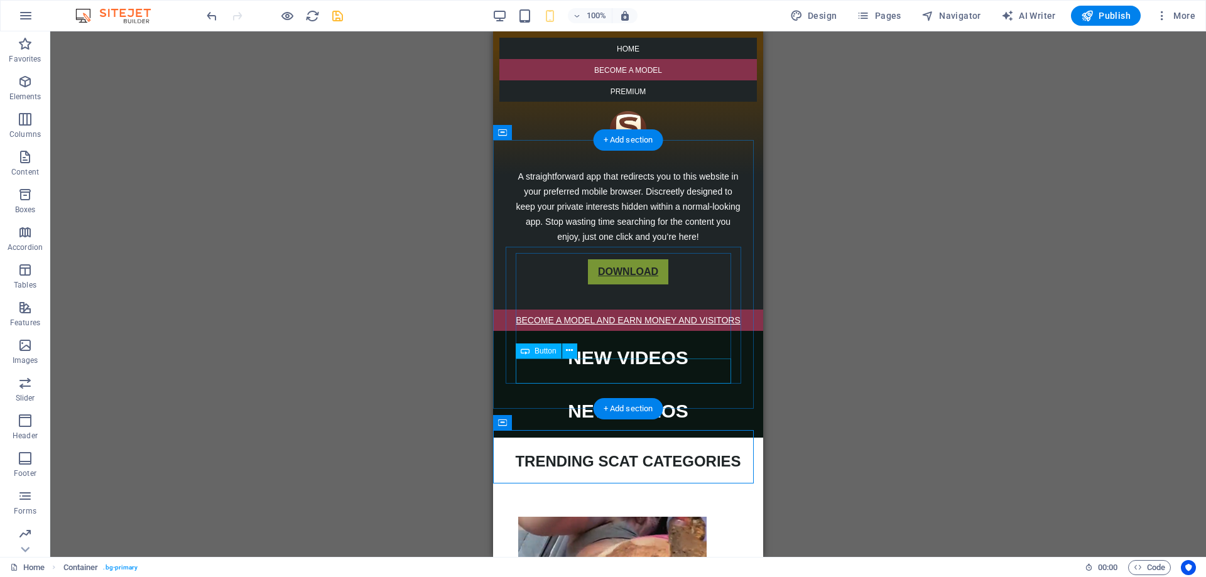
scroll to position [190, 0]
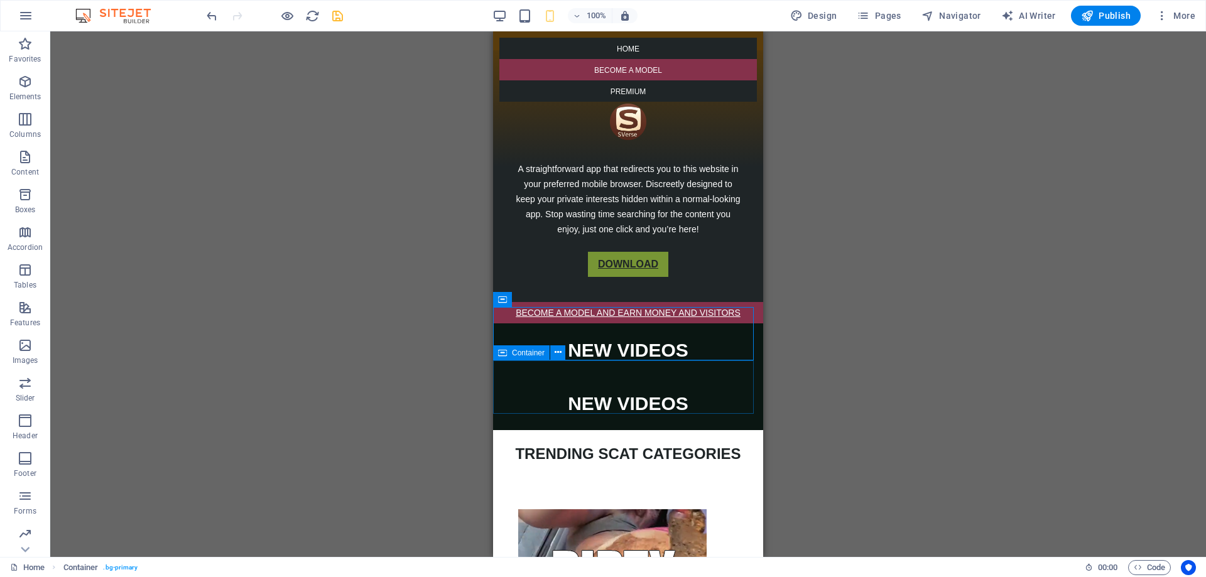
click at [509, 357] on div "Container" at bounding box center [521, 353] width 57 height 15
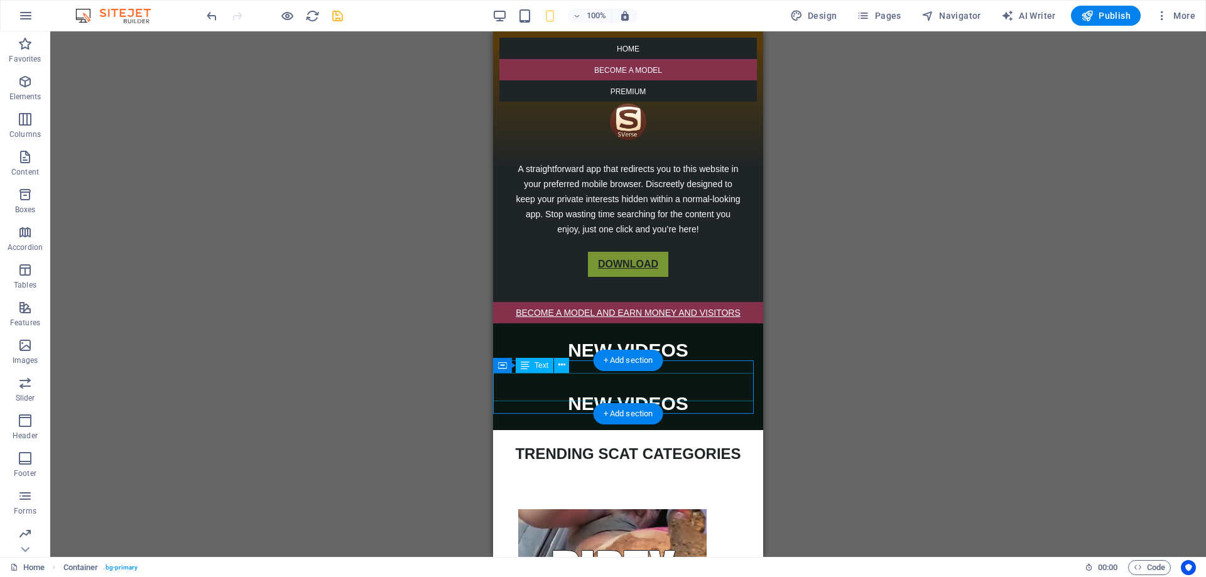
click at [510, 392] on div "NEW VIDEOS" at bounding box center [628, 404] width 270 height 28
click at [504, 354] on icon at bounding box center [502, 353] width 9 height 15
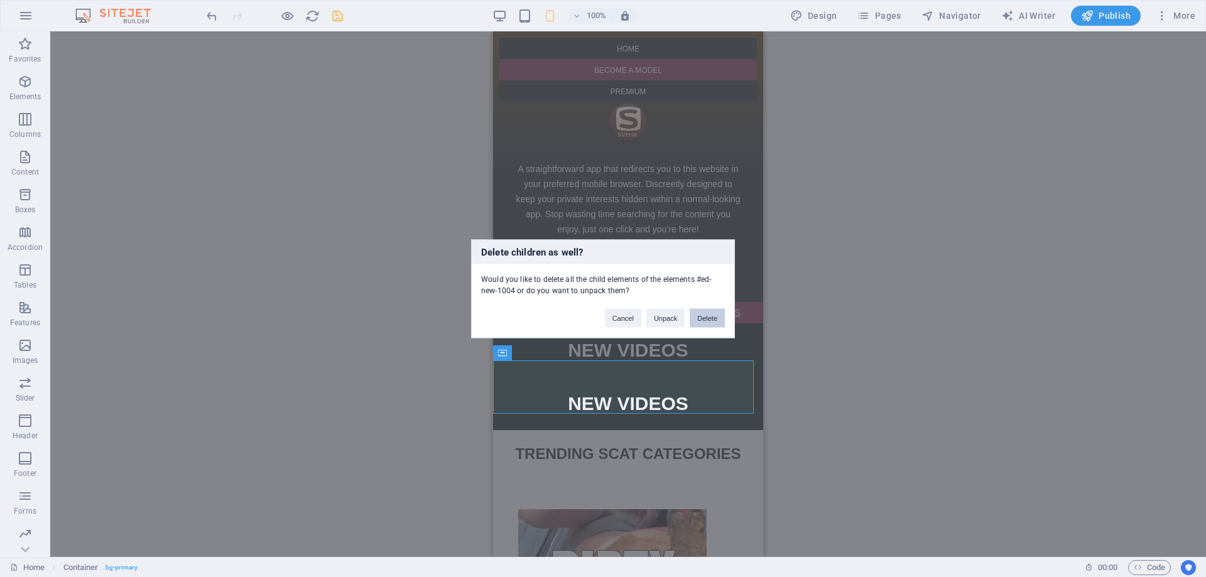
click at [704, 324] on button "Delete" at bounding box center [707, 317] width 35 height 19
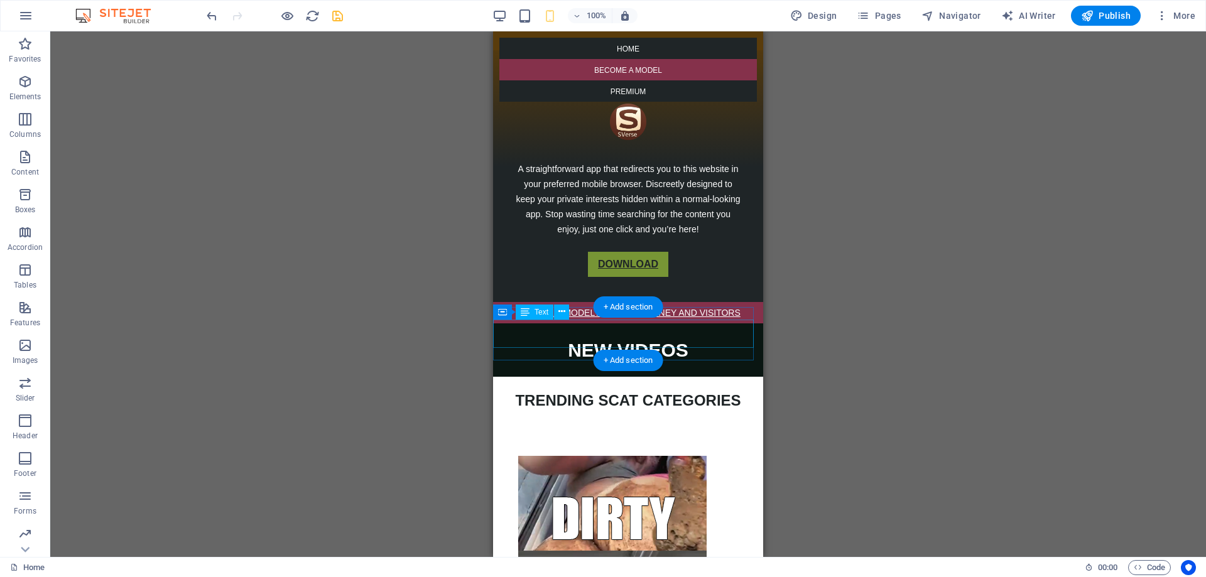
click at [504, 336] on div "NEW VIDEOS" at bounding box center [628, 350] width 270 height 28
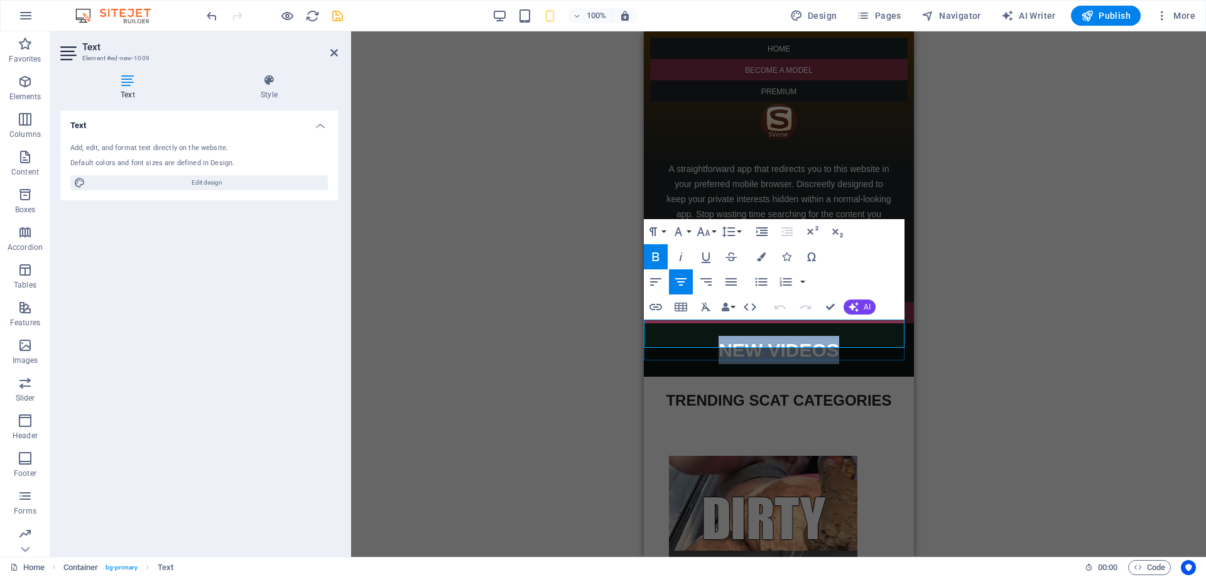
drag, startPoint x: 842, startPoint y: 333, endPoint x: 677, endPoint y: 325, distance: 164.8
click at [677, 336] on p "NEW VIDEOS" at bounding box center [778, 350] width 270 height 28
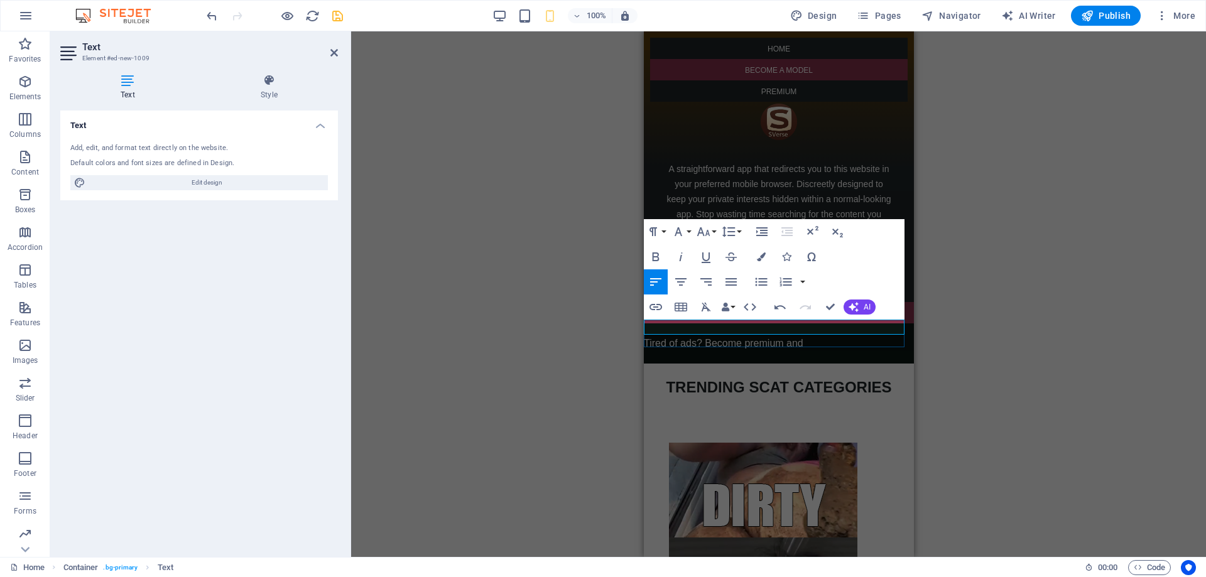
click at [783, 336] on p "Tired of ads? Become premium and" at bounding box center [778, 343] width 270 height 15
drag, startPoint x: 705, startPoint y: 326, endPoint x: 809, endPoint y: 331, distance: 104.4
click at [809, 336] on p "Tired of ads? Become premium and" at bounding box center [778, 343] width 270 height 15
click at [805, 336] on p "Tired of ads? Become premium and" at bounding box center [778, 343] width 270 height 15
drag, startPoint x: 804, startPoint y: 325, endPoint x: 744, endPoint y: 320, distance: 60.5
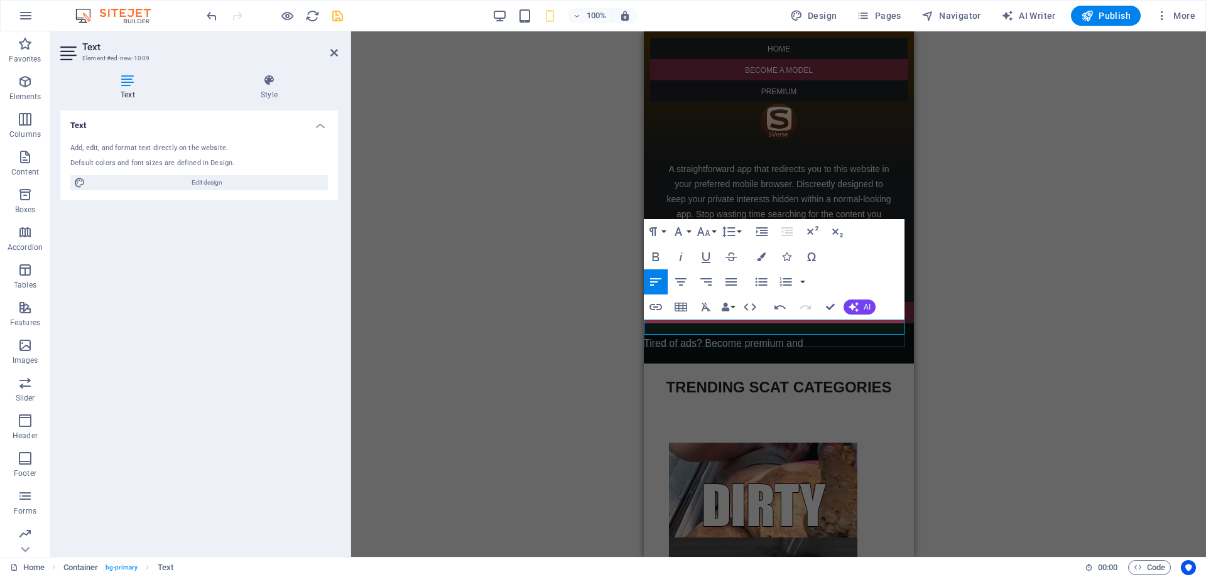
click at [744, 336] on p "Tired of ads? Become premium and" at bounding box center [778, 343] width 270 height 15
click at [801, 336] on p "Tired of ads? Become premium and" at bounding box center [778, 343] width 270 height 15
drag, startPoint x: 806, startPoint y: 325, endPoint x: 706, endPoint y: 320, distance: 100.6
click at [706, 336] on p "Tired of ads? Become premium and" at bounding box center [778, 343] width 270 height 15
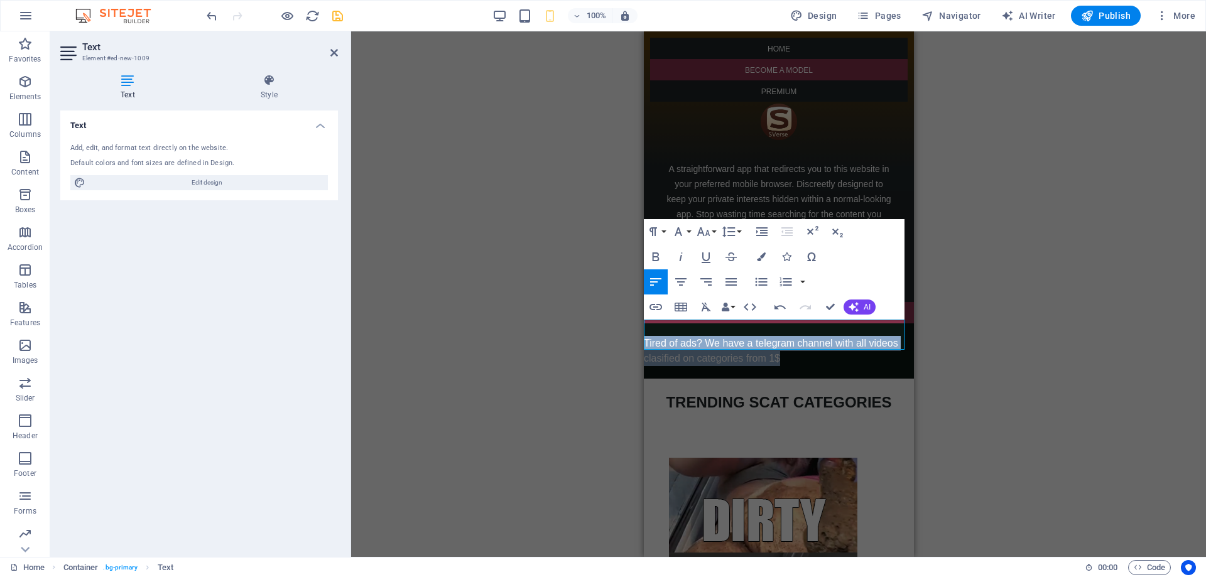
drag, startPoint x: 782, startPoint y: 345, endPoint x: 1495, endPoint y: 347, distance: 712.5
click at [680, 281] on icon "button" at bounding box center [680, 282] width 15 height 15
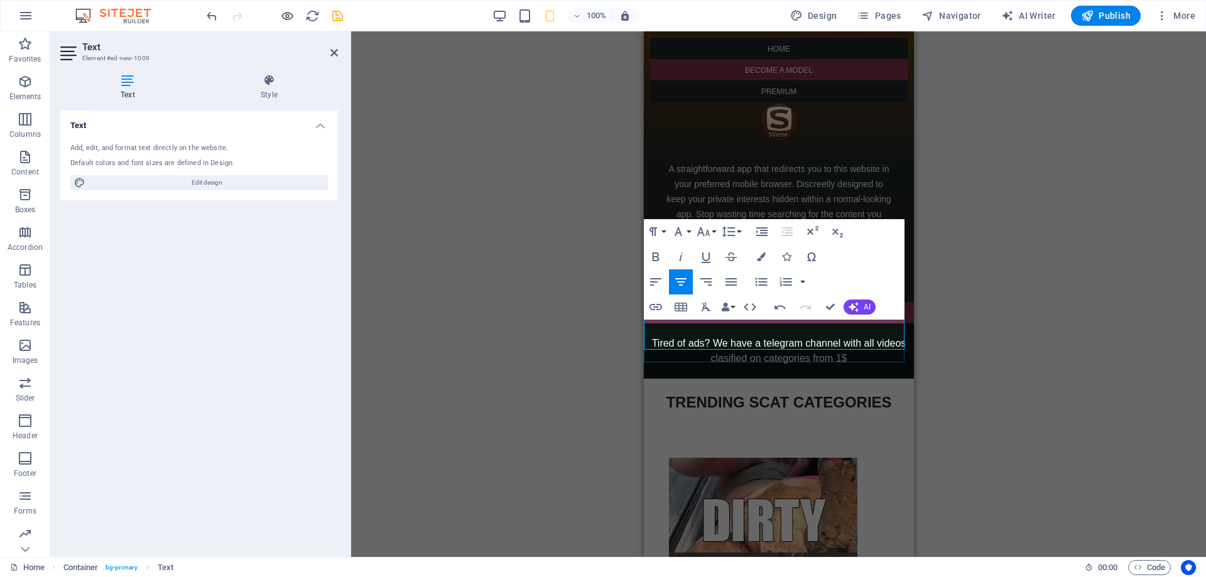
click at [848, 347] on p "Tired of ads? We have a telegram channel with all videos clasified on categorie…" at bounding box center [778, 351] width 270 height 30
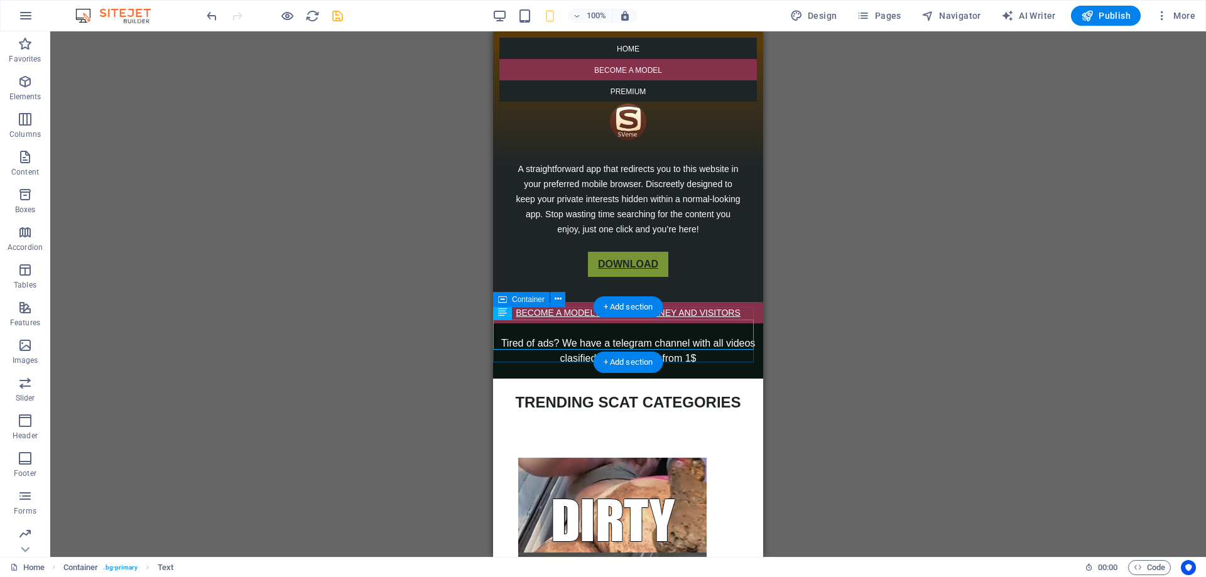
click at [543, 324] on div "Tired of ads? We have a telegram channel with all videos clasified on categorie…" at bounding box center [628, 351] width 270 height 55
click at [503, 305] on icon at bounding box center [502, 299] width 9 height 15
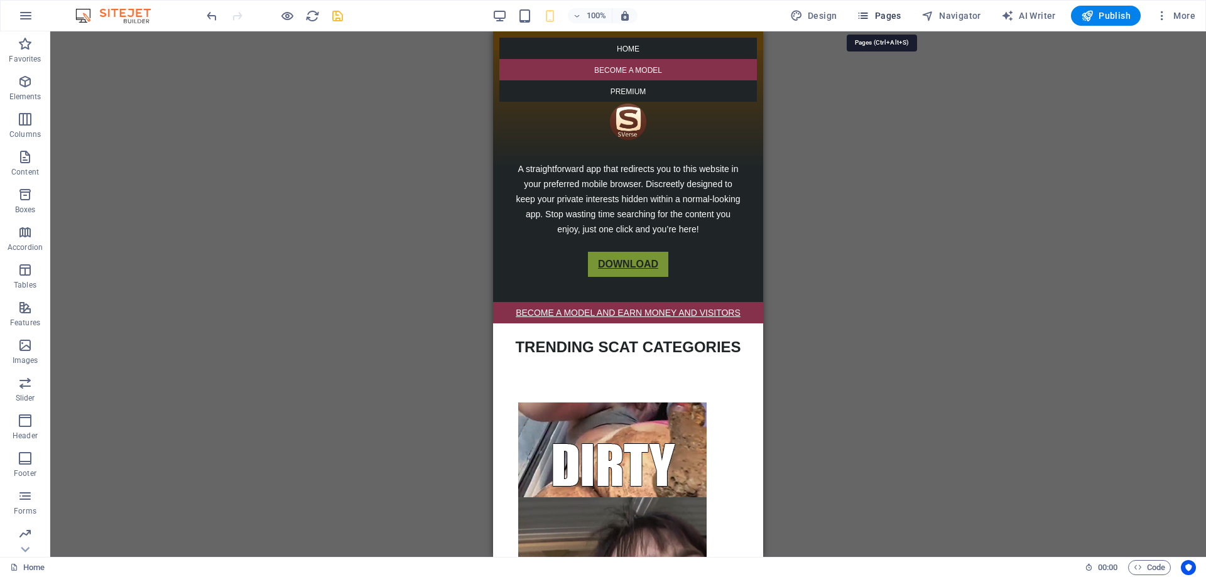
click at [887, 12] on span "Pages" at bounding box center [879, 15] width 44 height 13
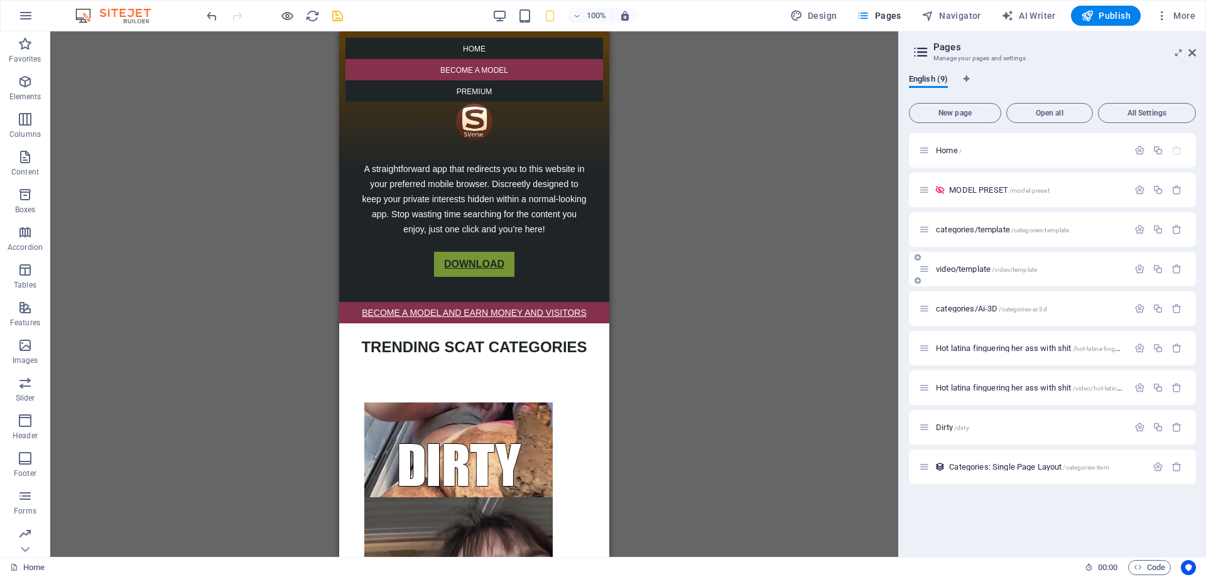
click at [933, 268] on div "video/template /video/template" at bounding box center [1030, 269] width 196 height 8
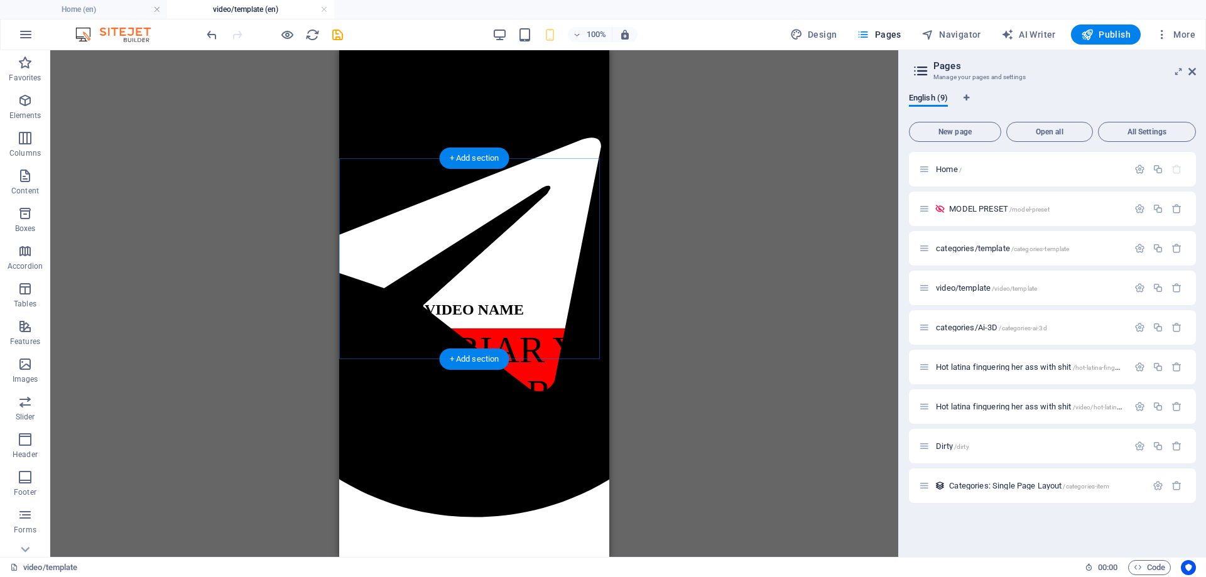
scroll to position [565, 0]
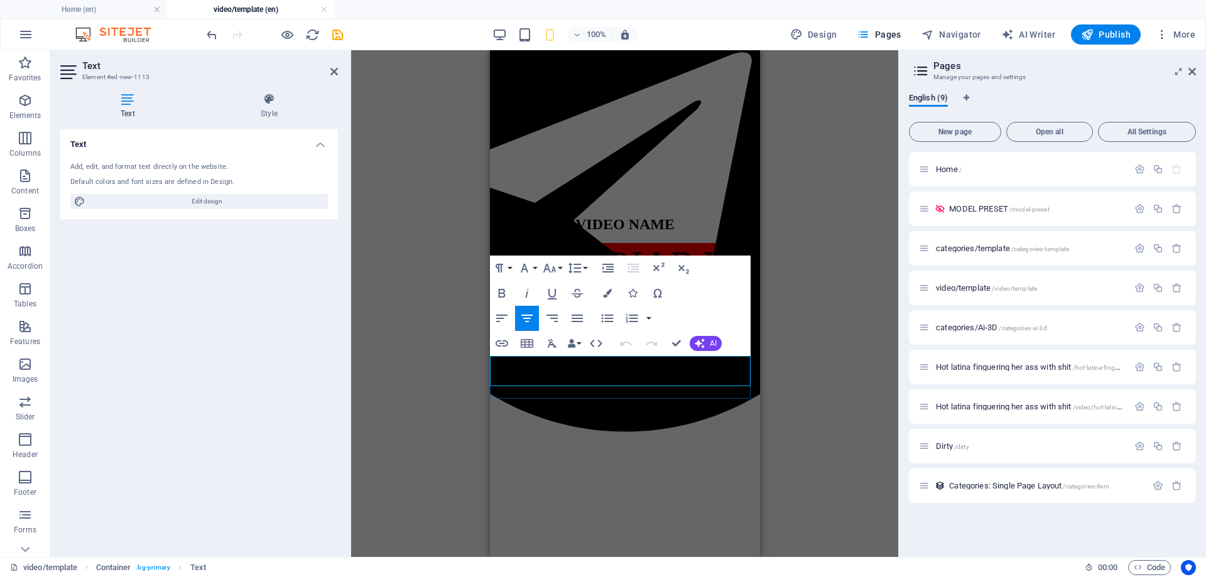
drag, startPoint x: 652, startPoint y: 396, endPoint x: 550, endPoint y: 398, distance: 101.2
click at [557, 290] on icon "button" at bounding box center [552, 293] width 15 height 15
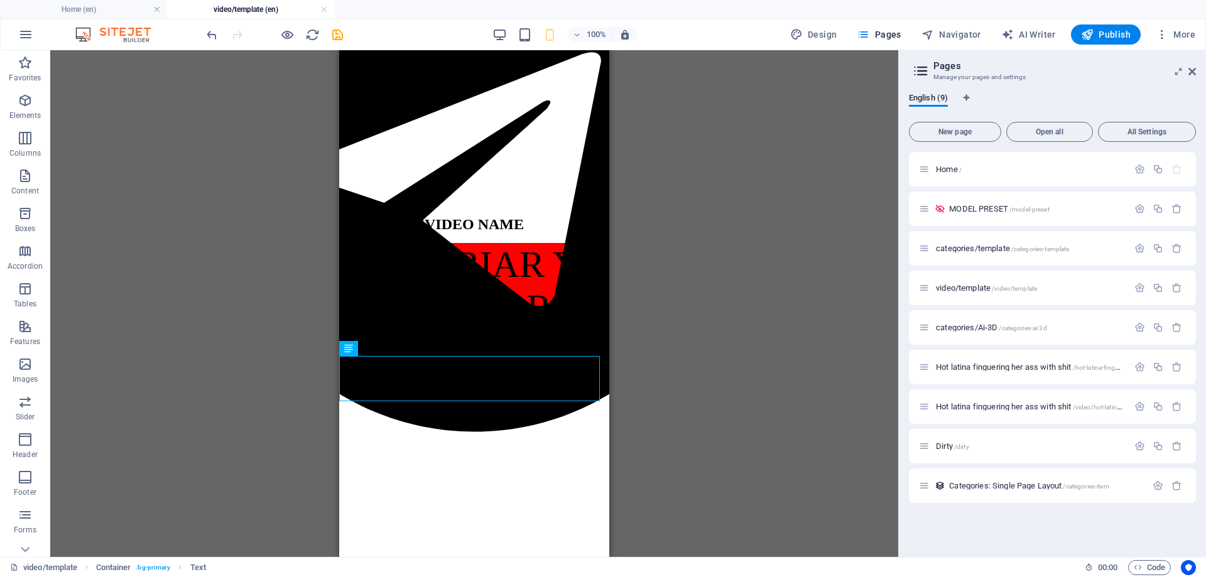
click at [752, 297] on div "H5 Container Container Text Container Container Text Container Text Iframe Cont…" at bounding box center [474, 303] width 848 height 507
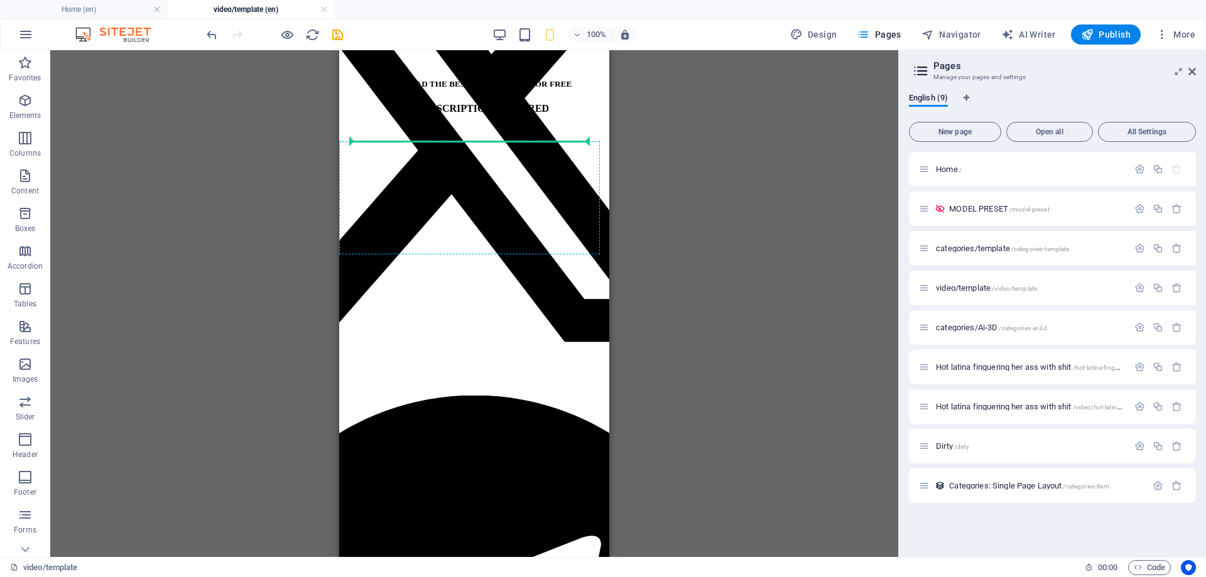
scroll to position [72, 0]
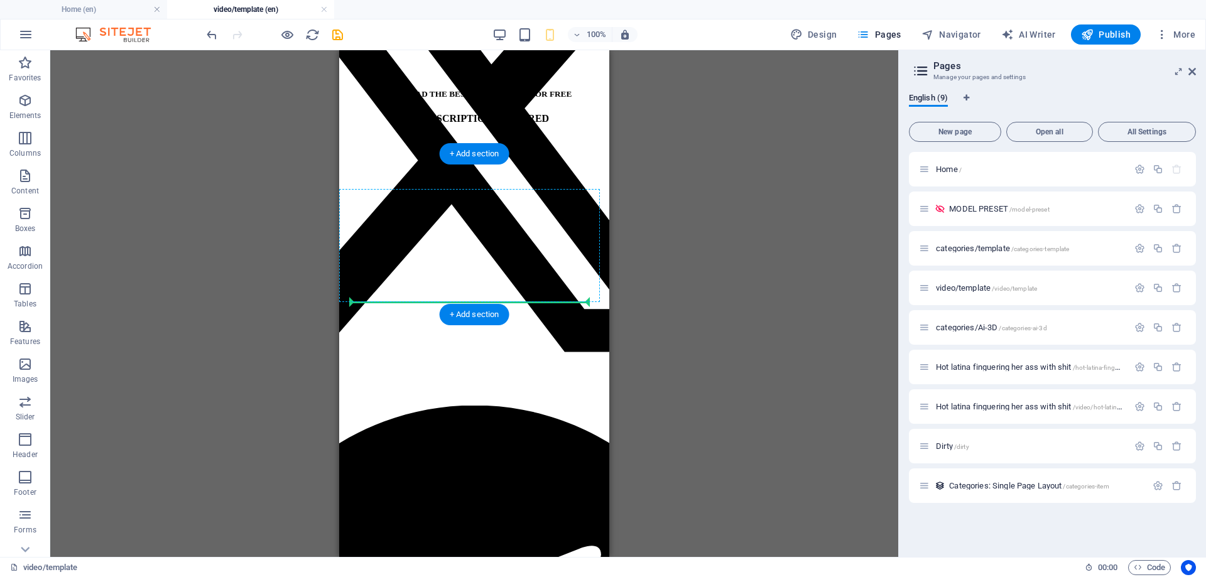
drag, startPoint x: 700, startPoint y: 326, endPoint x: 417, endPoint y: 292, distance: 284.7
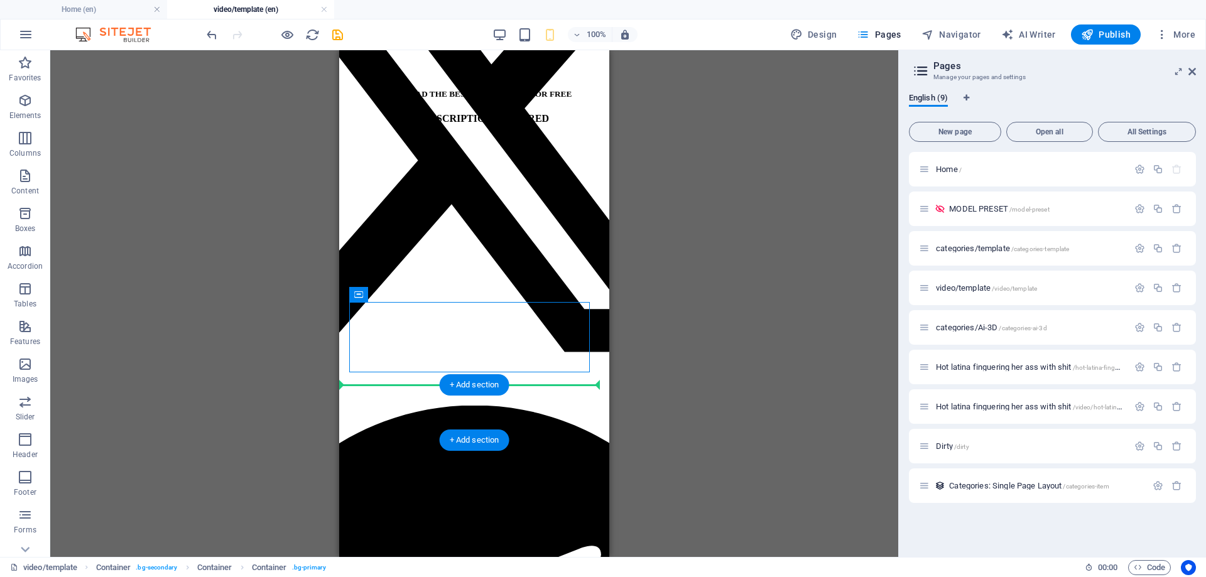
drag, startPoint x: 710, startPoint y: 343, endPoint x: 376, endPoint y: 387, distance: 336.5
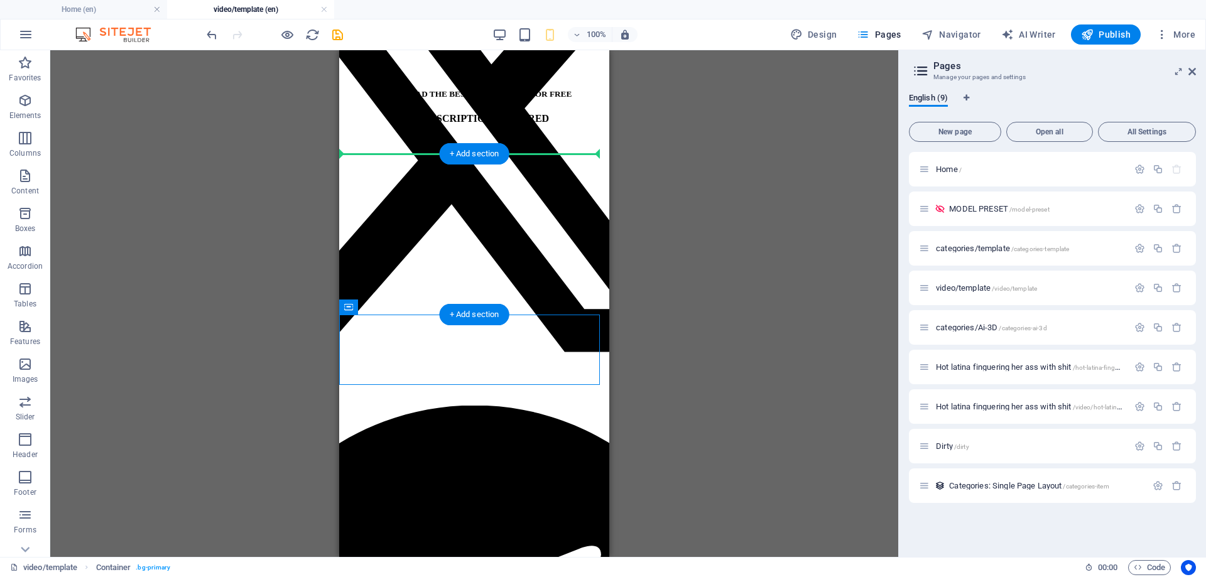
drag, startPoint x: 707, startPoint y: 361, endPoint x: 395, endPoint y: 154, distance: 375.0
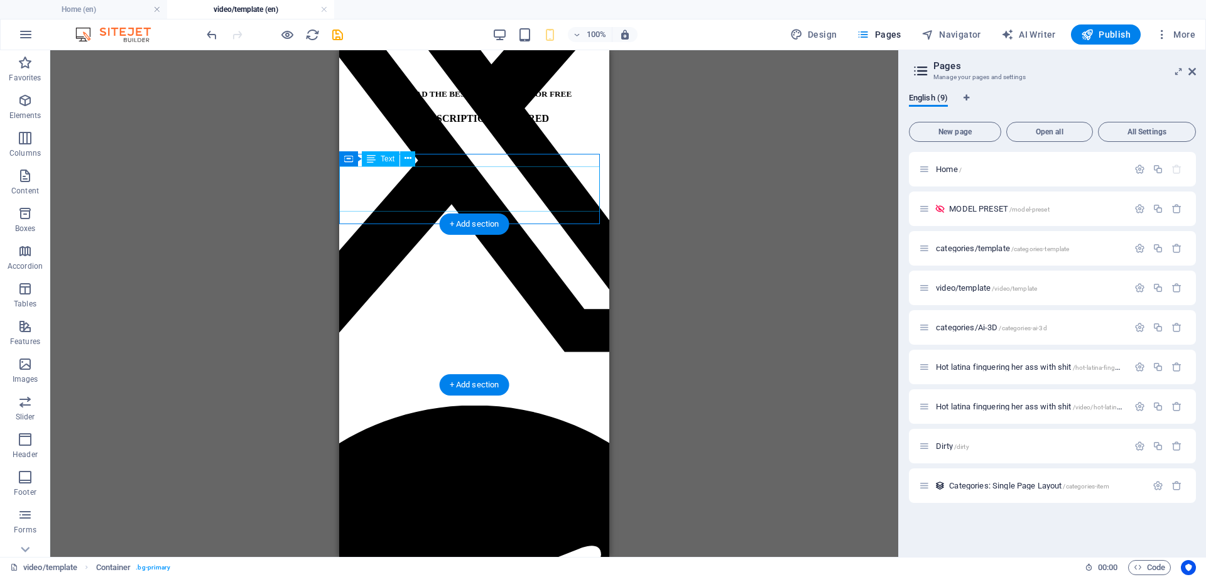
click at [703, 199] on div "H5 Container Text Container Container Container Text Container Text Iframe Cont…" at bounding box center [474, 303] width 848 height 507
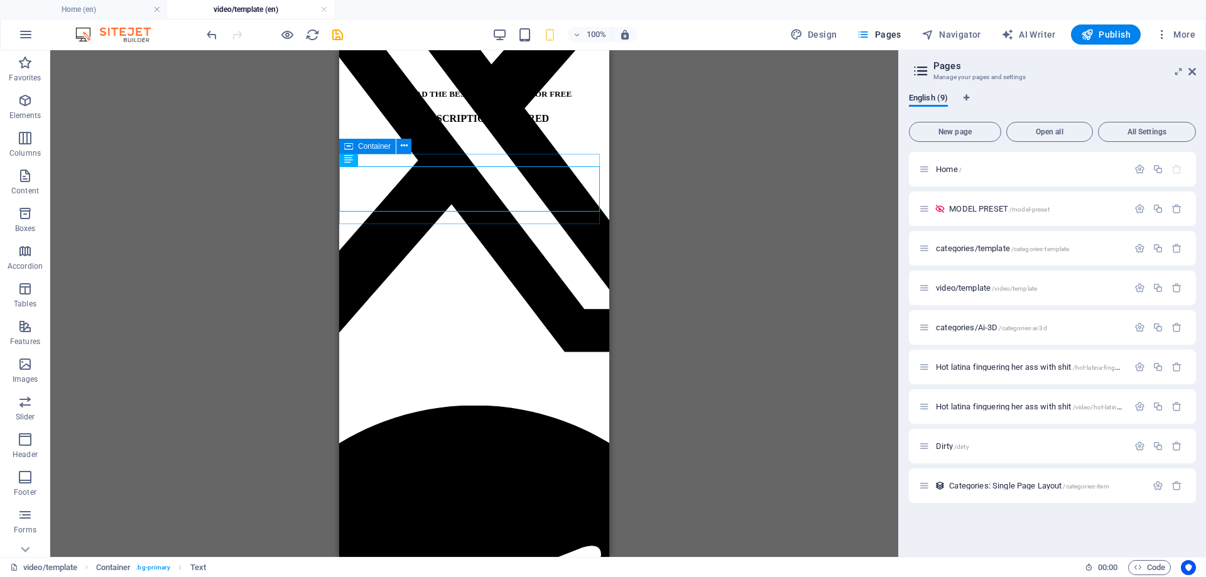
click at [373, 150] on span "Container" at bounding box center [374, 147] width 33 height 8
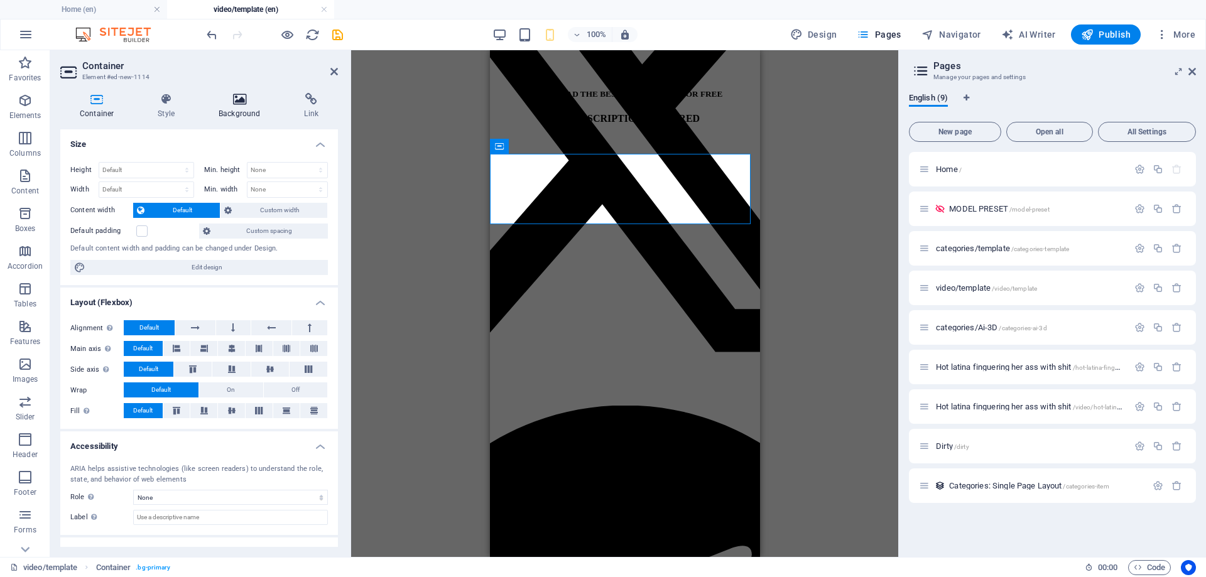
click at [239, 97] on icon at bounding box center [239, 99] width 80 height 13
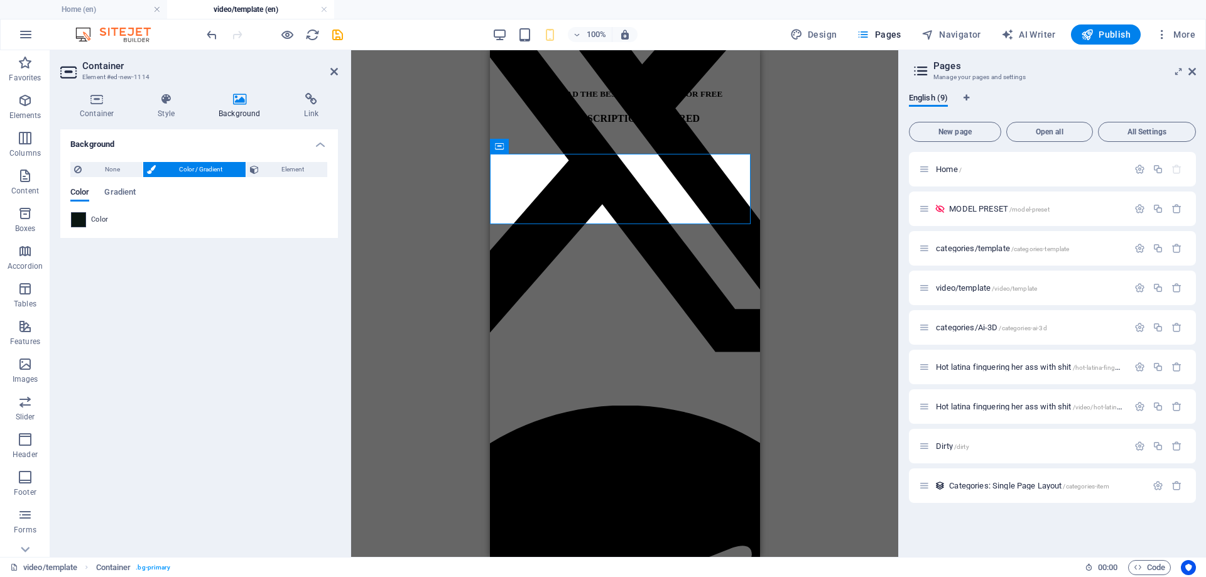
click at [77, 215] on span at bounding box center [79, 220] width 14 height 14
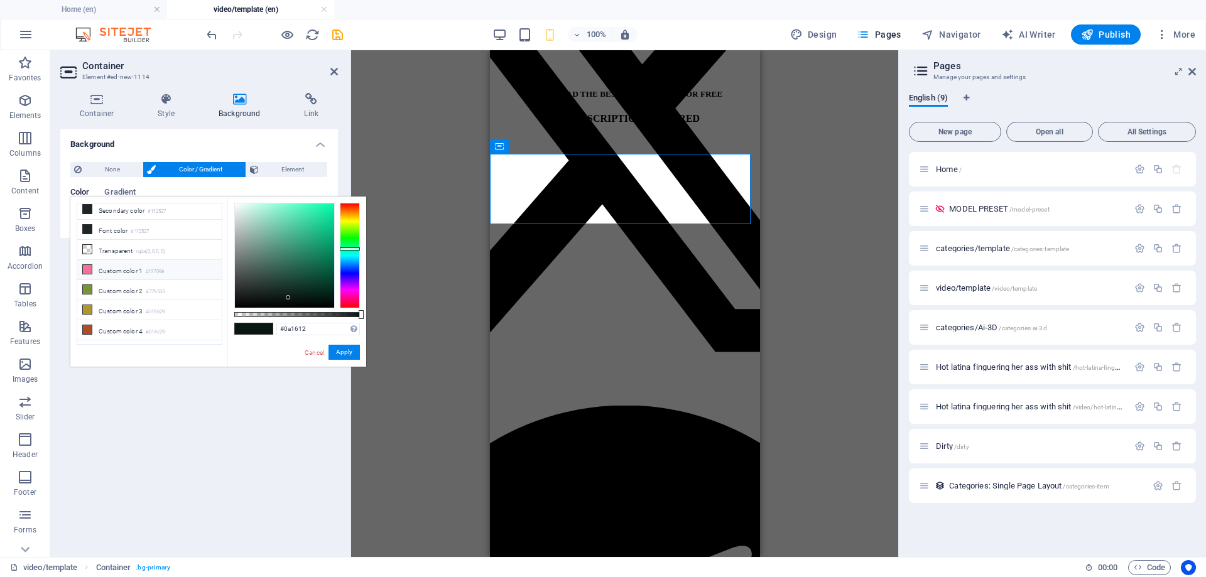
scroll to position [54, 0]
click at [89, 295] on icon at bounding box center [87, 299] width 9 height 9
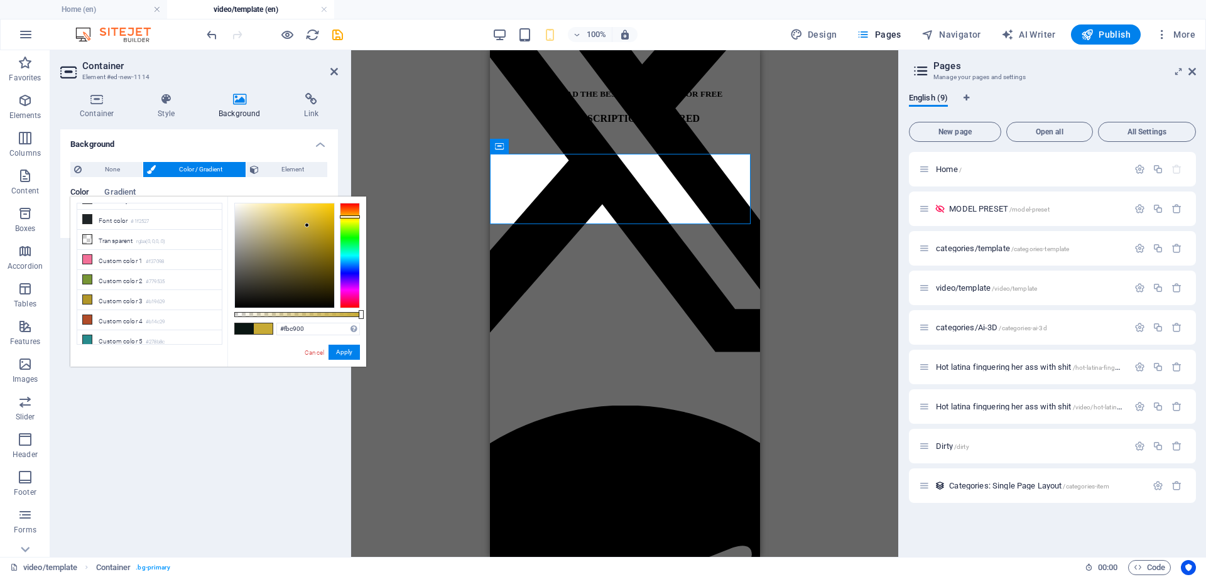
type input "#ffcc00"
drag, startPoint x: 307, startPoint y: 226, endPoint x: 350, endPoint y: 194, distance: 53.4
click at [351, 192] on body "Individual Home (en) video/template (en) Favorites Elements Columns Content Box…" at bounding box center [603, 288] width 1206 height 577
click at [351, 349] on button "Apply" at bounding box center [344, 352] width 31 height 15
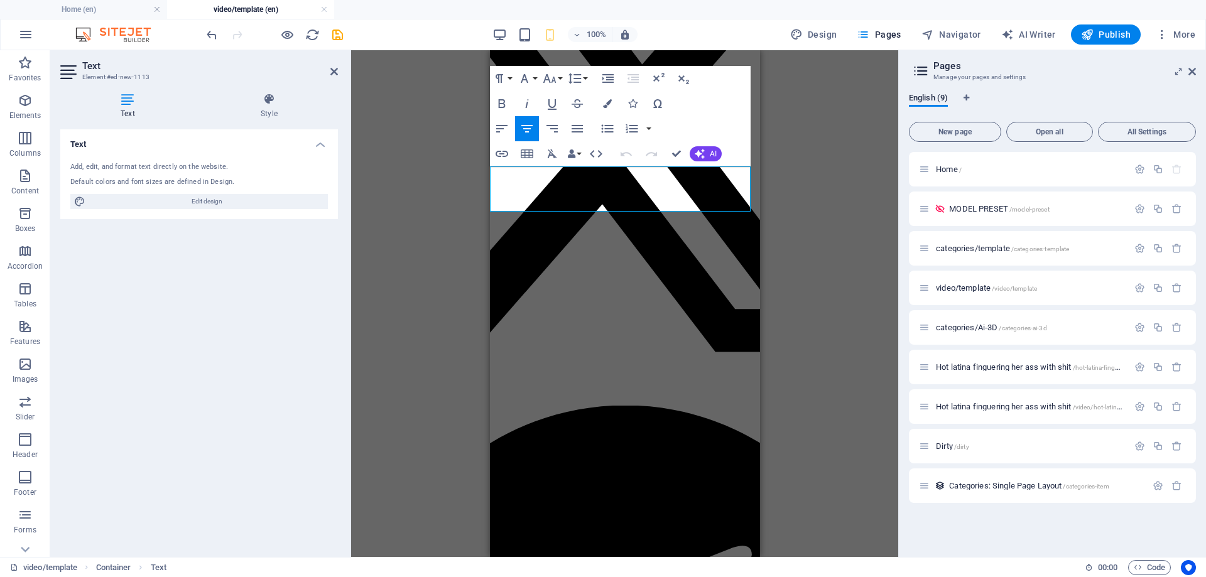
drag, startPoint x: 652, startPoint y: 203, endPoint x: 449, endPoint y: 154, distance: 209.4
click at [604, 102] on icon "button" at bounding box center [607, 103] width 9 height 9
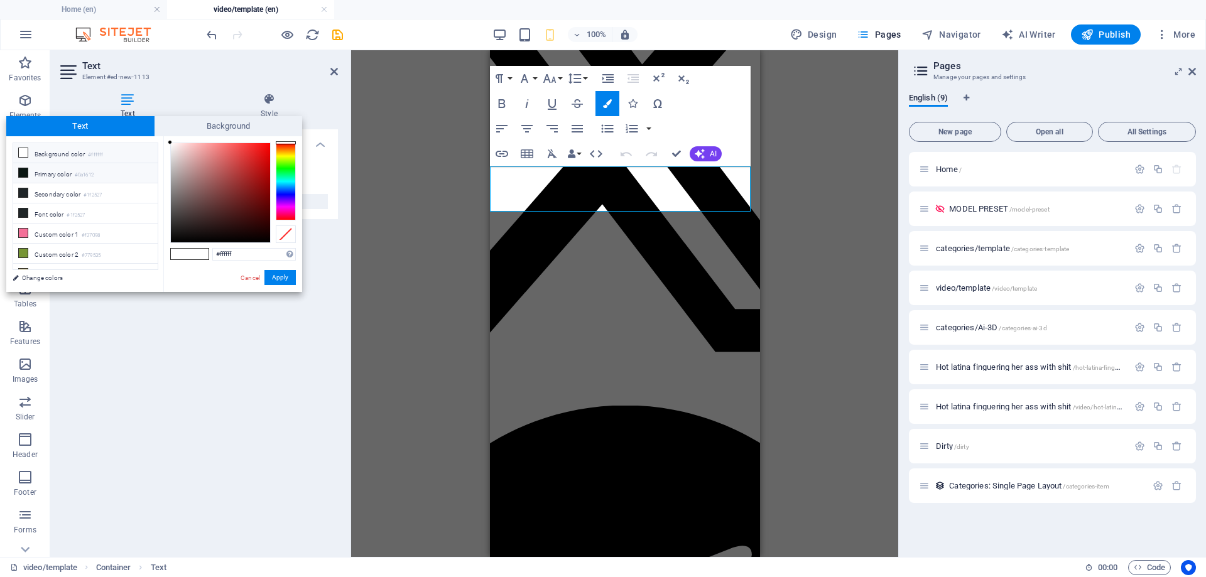
click at [25, 173] on icon at bounding box center [23, 172] width 9 height 9
type input "#0a1612"
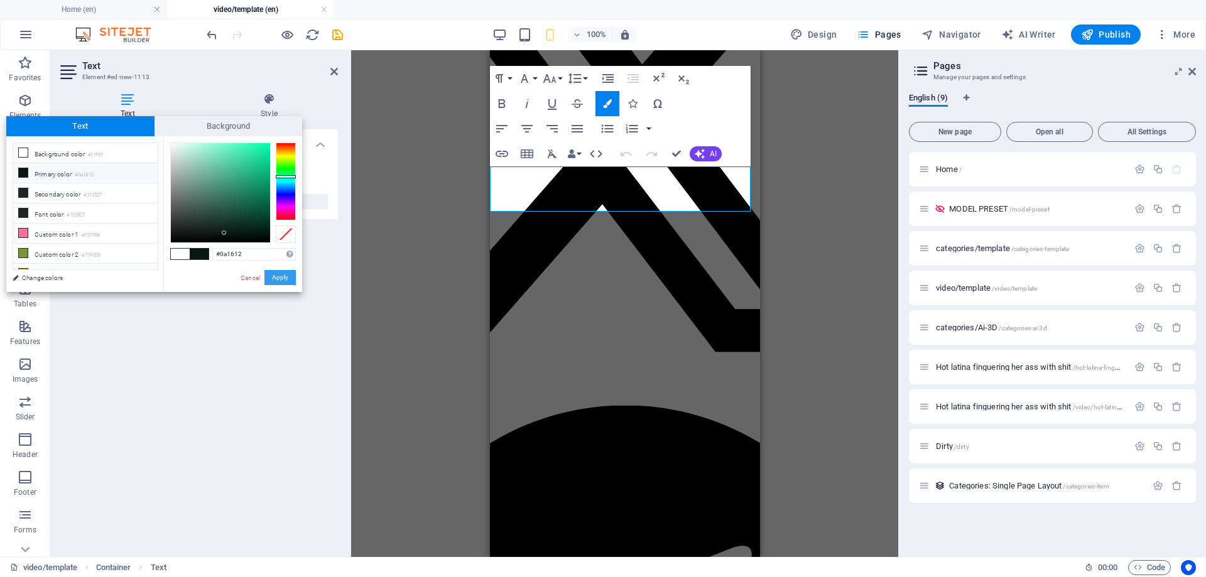
click at [272, 274] on button "Apply" at bounding box center [279, 277] width 31 height 15
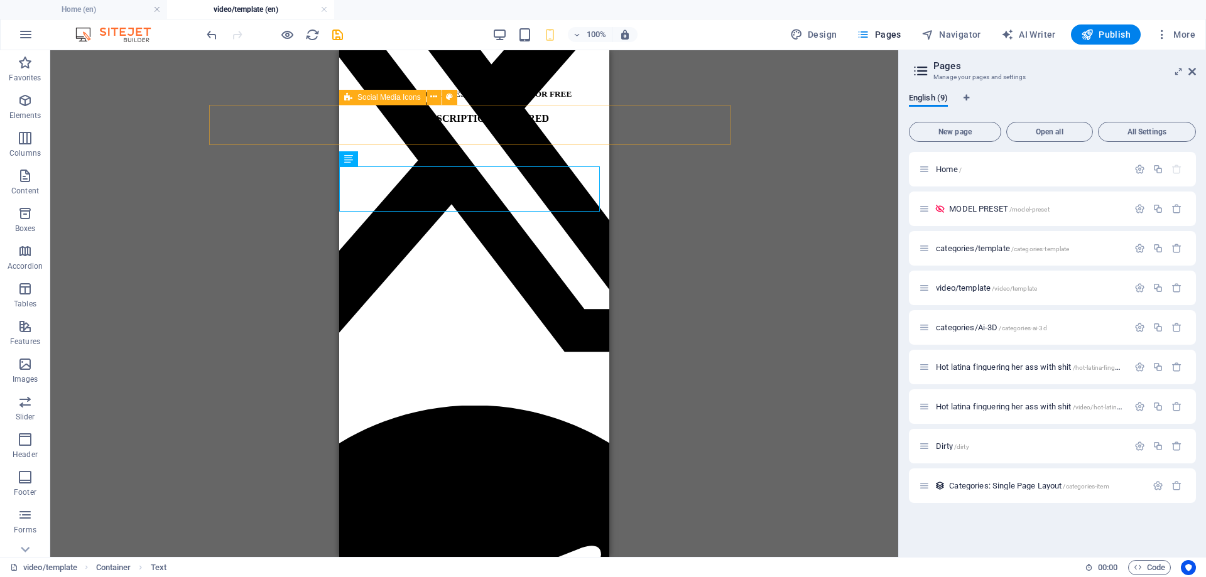
click at [384, 136] on div at bounding box center [474, 406] width 520 height 1050
click at [187, 175] on div "Container H5 Container Text Container Container Container Text Container Text I…" at bounding box center [474, 303] width 848 height 507
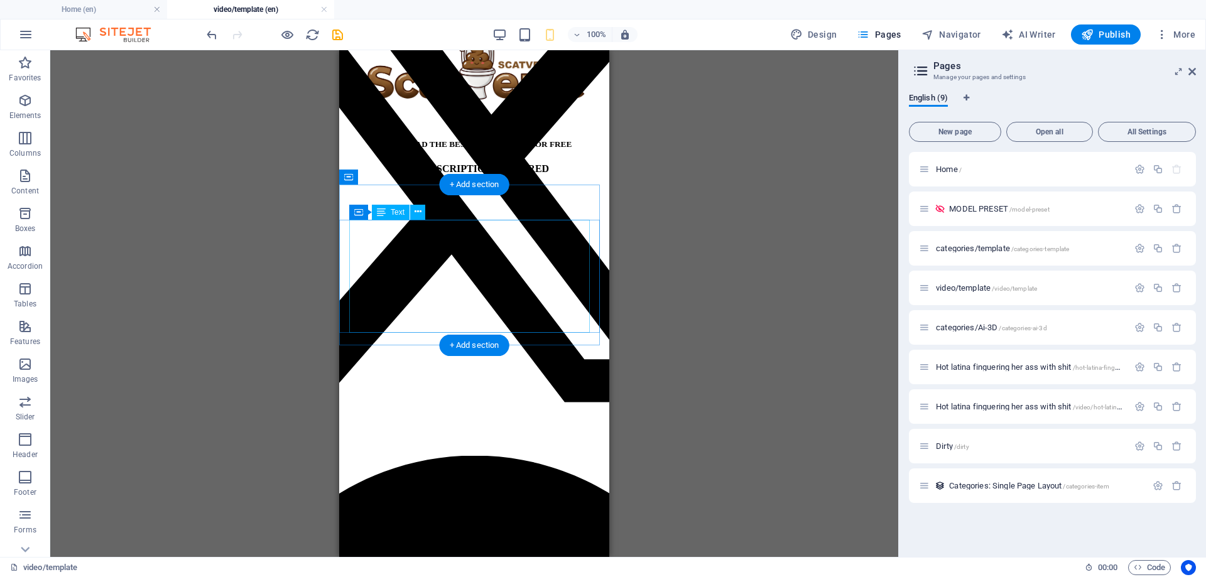
scroll to position [0, 0]
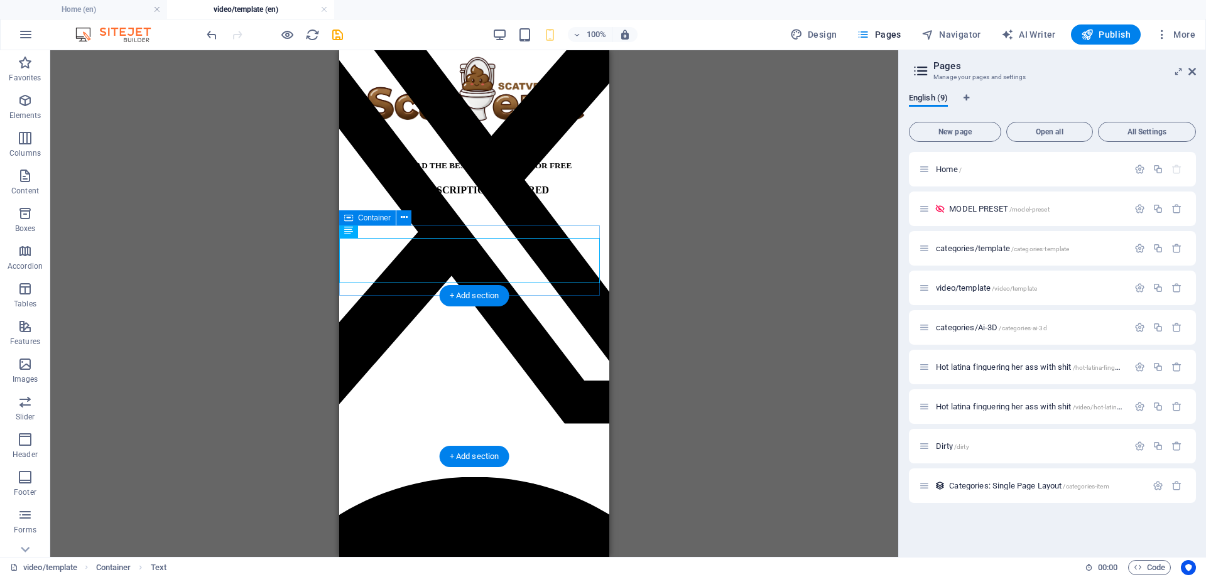
click at [680, 194] on div "Container H5 Container Container Text Container Container Container Text Contai…" at bounding box center [474, 303] width 848 height 507
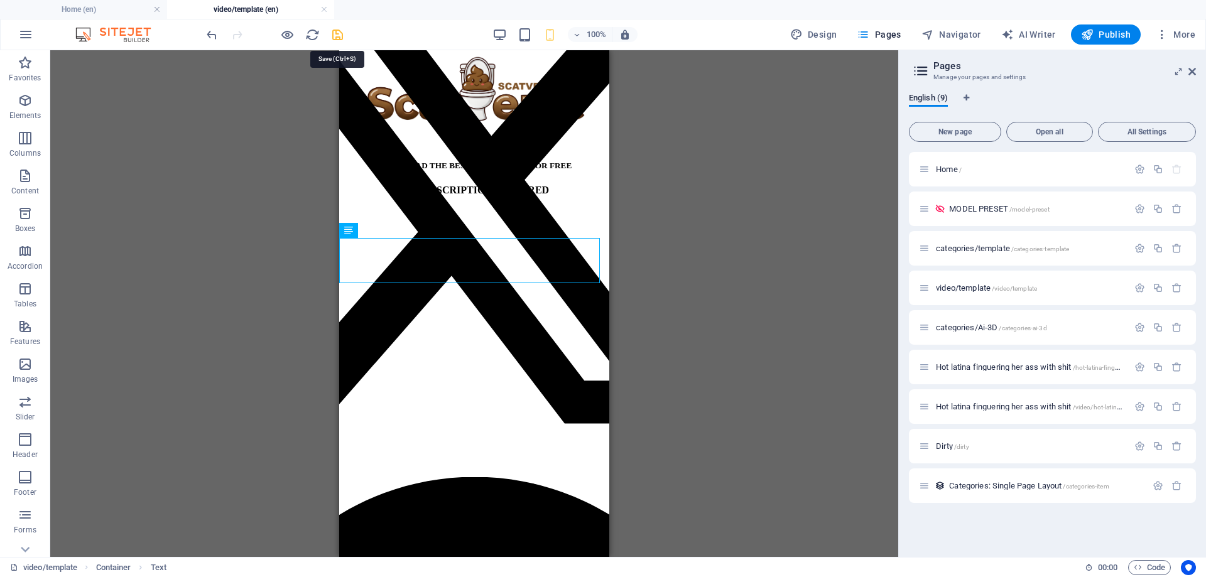
click at [341, 36] on icon "save" at bounding box center [337, 35] width 14 height 14
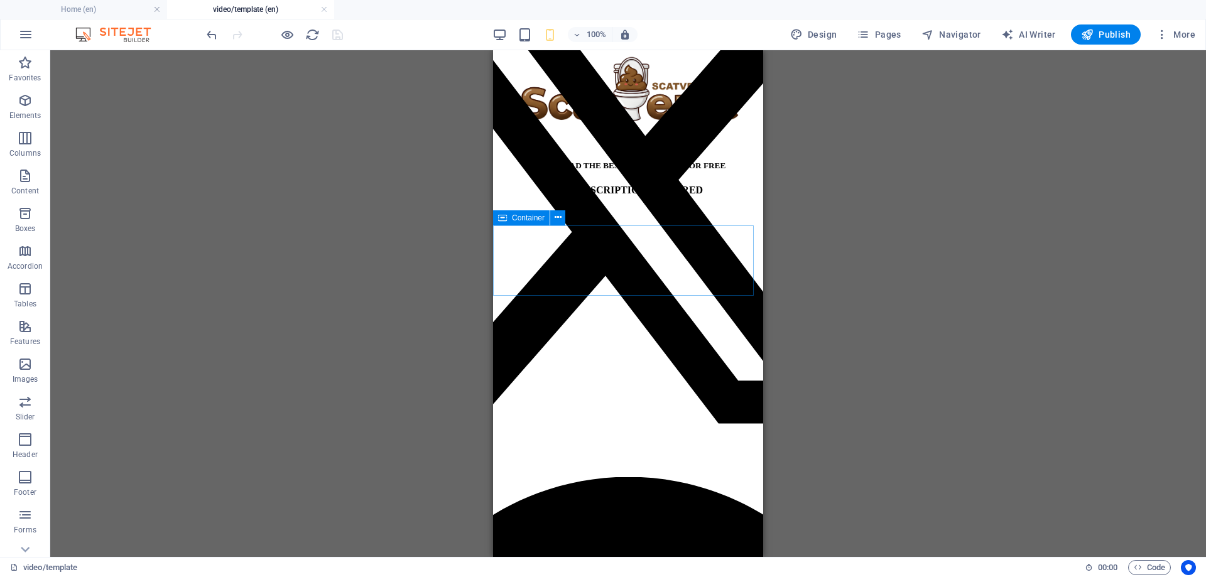
click at [506, 221] on icon at bounding box center [502, 217] width 9 height 15
click at [98, 12] on h4 "Home (en)" at bounding box center [83, 10] width 167 height 14
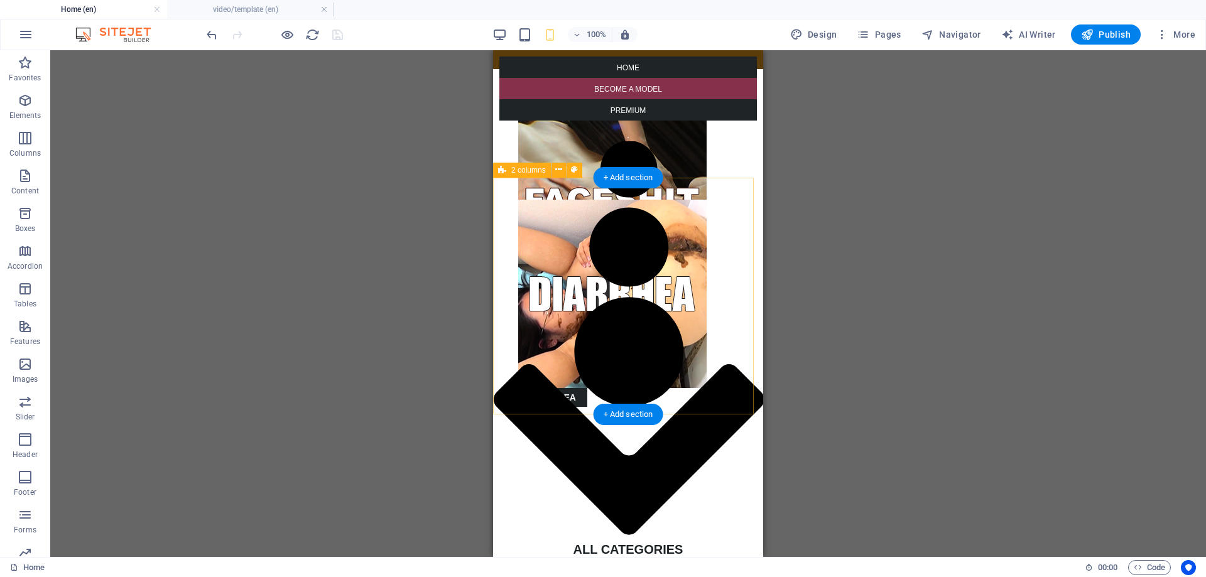
scroll to position [691, 0]
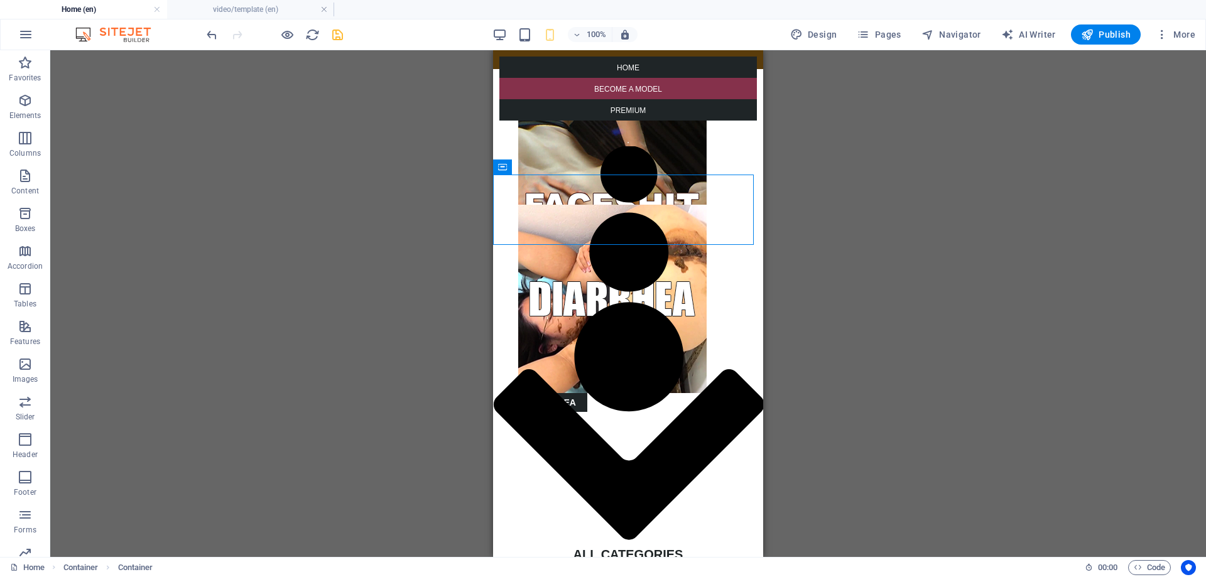
click at [811, 179] on div "Container H5 Container Text 5 columns Container Spacer Text Social Media Icons …" at bounding box center [628, 303] width 1156 height 507
click at [411, 253] on div "Container H5 Container Text 5 columns Container Spacer Text Social Media Icons …" at bounding box center [628, 303] width 1156 height 507
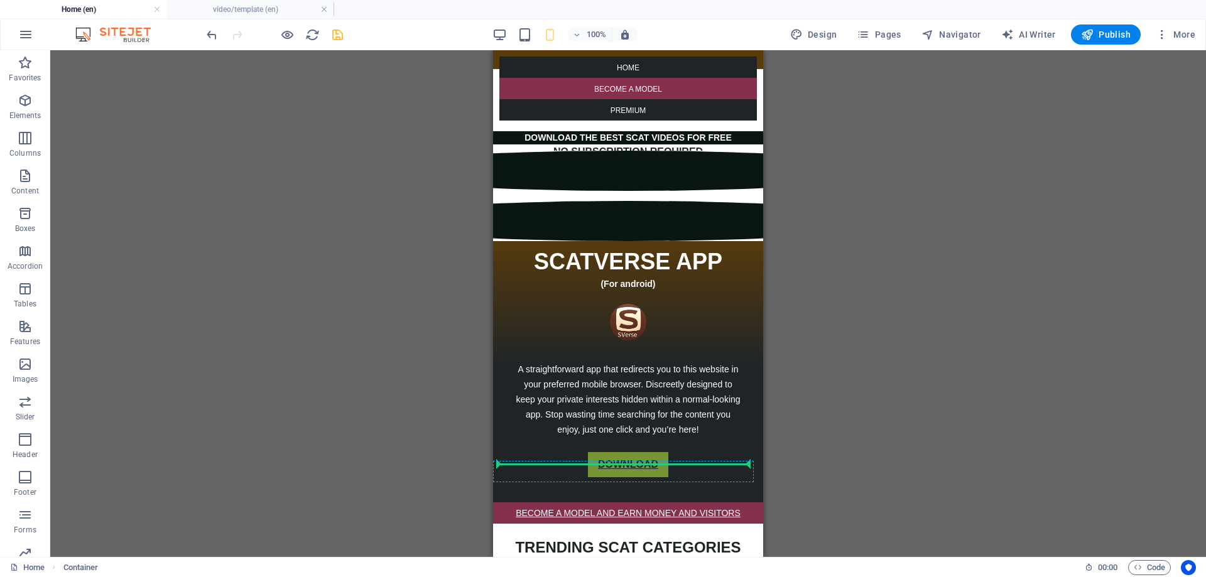
scroll to position [0, 0]
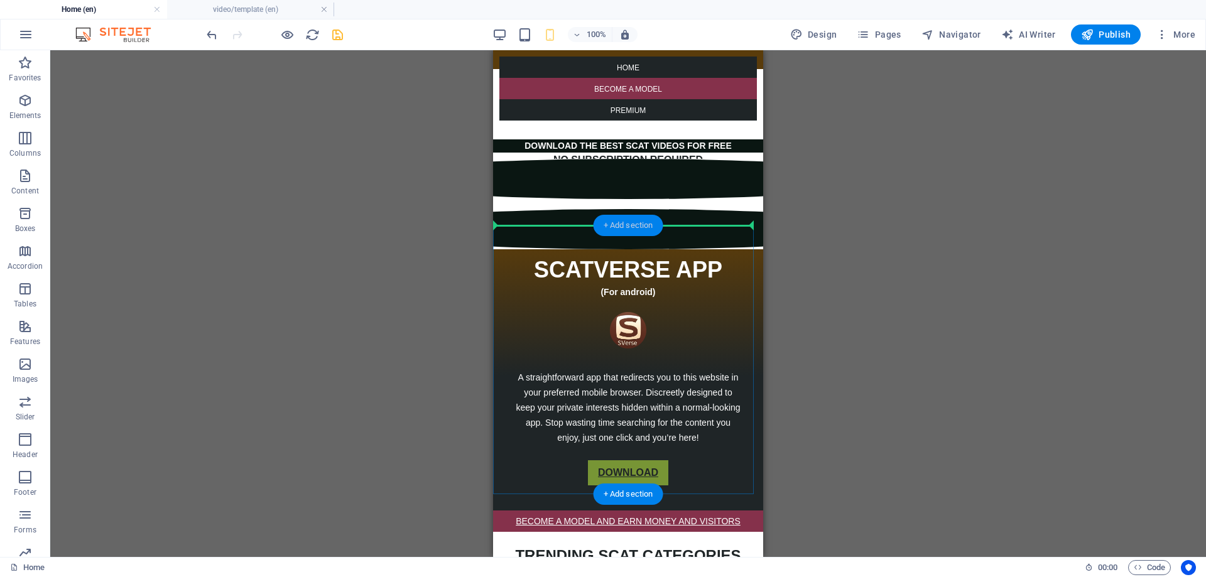
drag, startPoint x: 504, startPoint y: 357, endPoint x: 599, endPoint y: 230, distance: 159.3
click at [599, 230] on div "Container H5 Container Text 5 columns Container Spacer Text Social Media Icons …" at bounding box center [628, 303] width 270 height 507
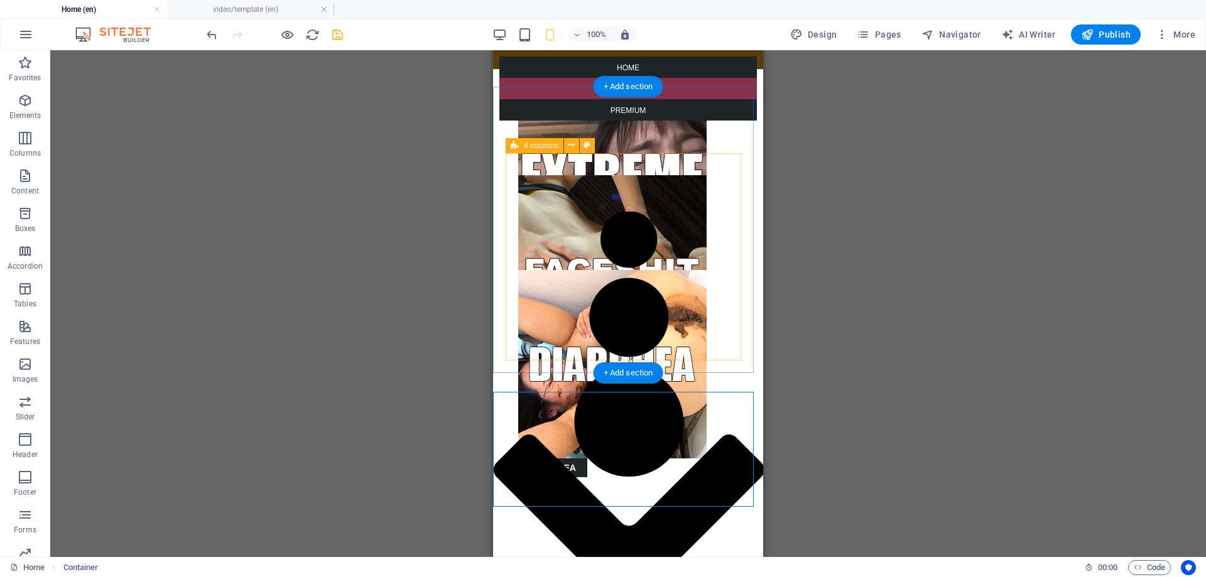
scroll to position [628, 0]
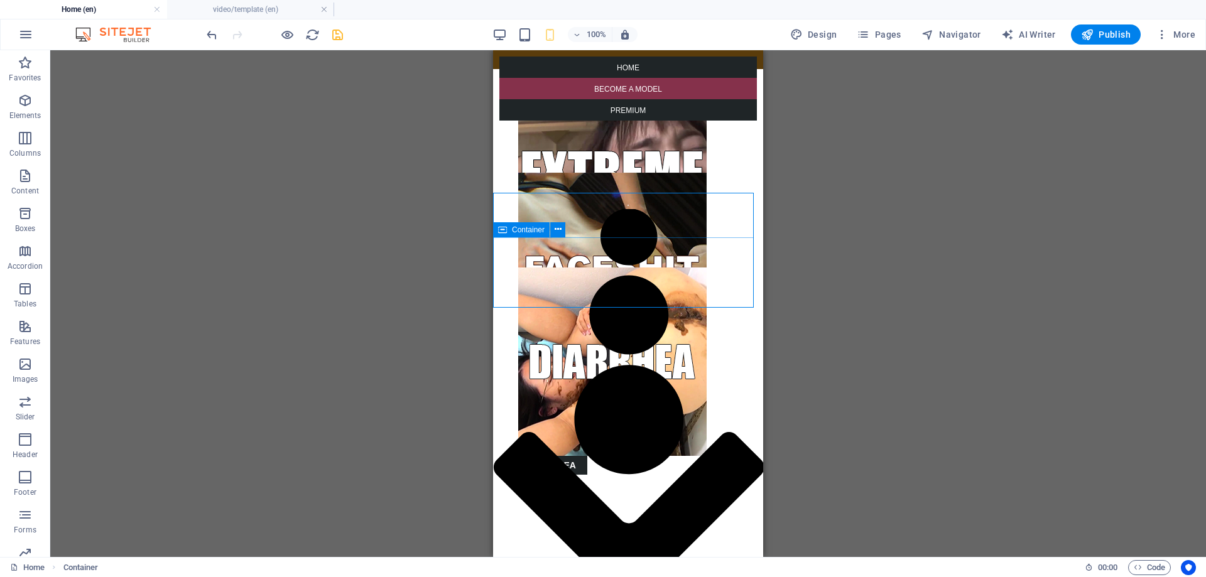
click at [509, 233] on div "Container" at bounding box center [521, 229] width 57 height 15
click at [508, 235] on div "Container" at bounding box center [521, 229] width 57 height 15
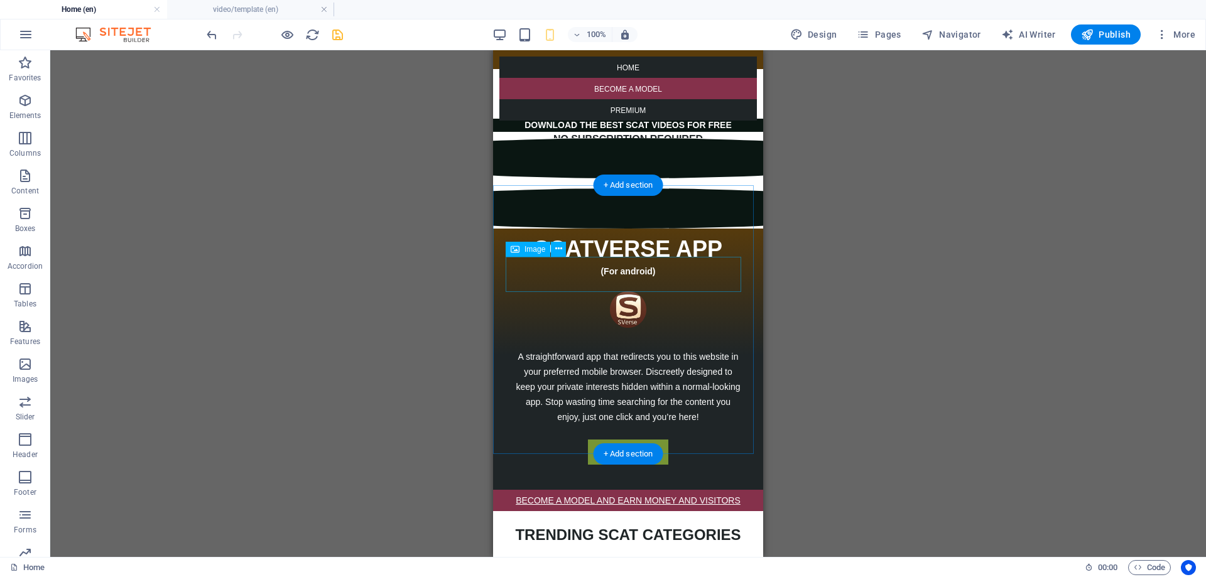
scroll to position [0, 0]
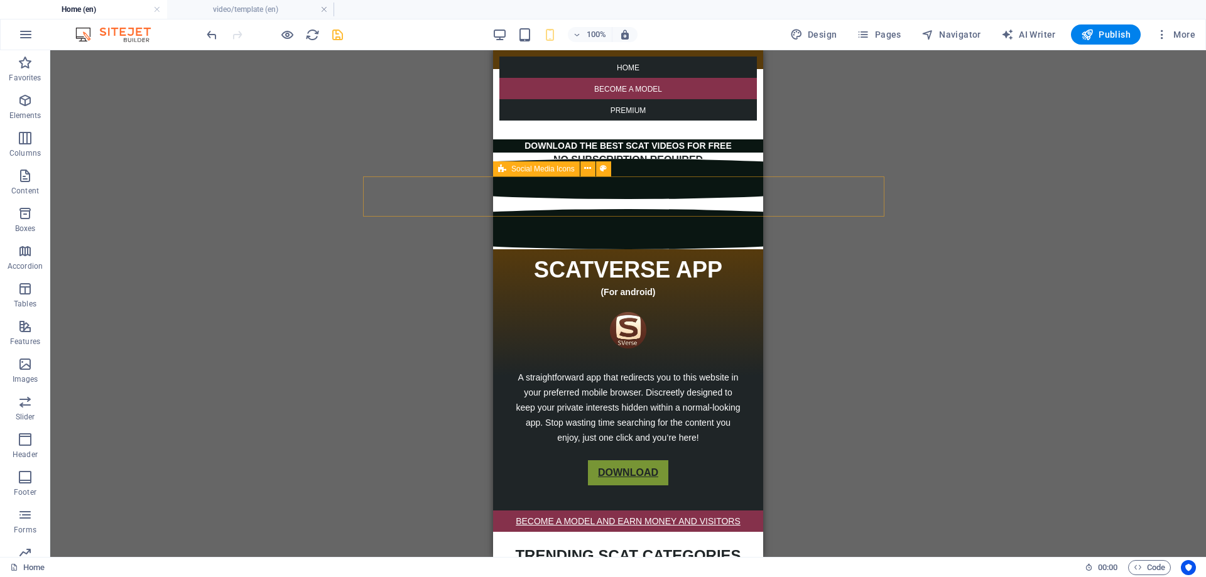
click at [516, 207] on div at bounding box center [628, 204] width 540 height 90
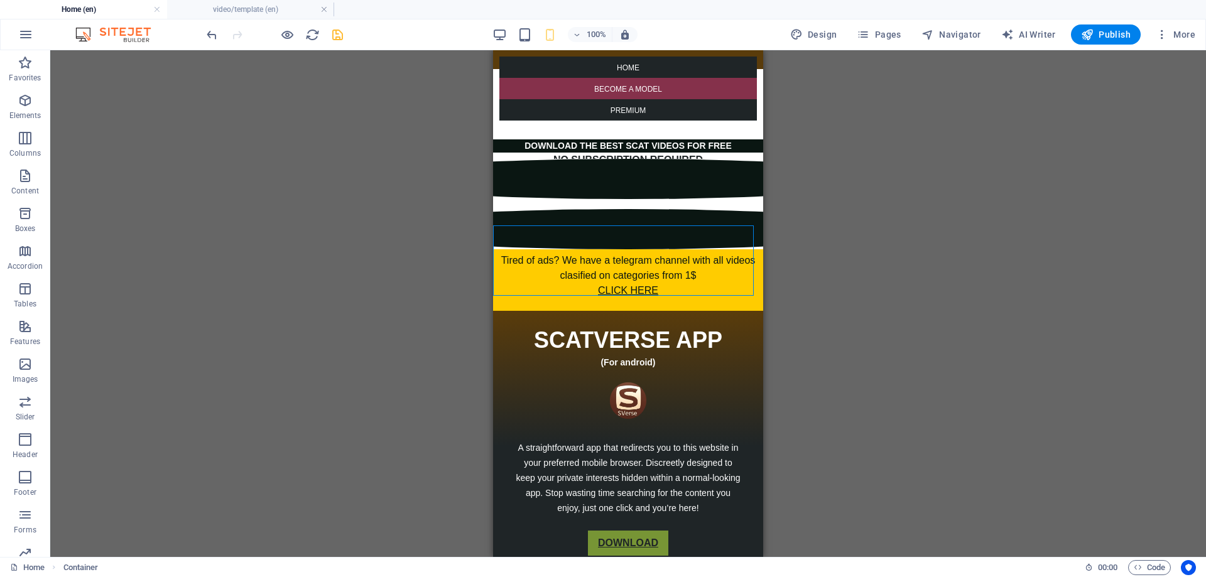
click at [797, 253] on div "Container H5 Container Text 5 columns Container Spacer Text Social Media Icons …" at bounding box center [628, 303] width 1156 height 507
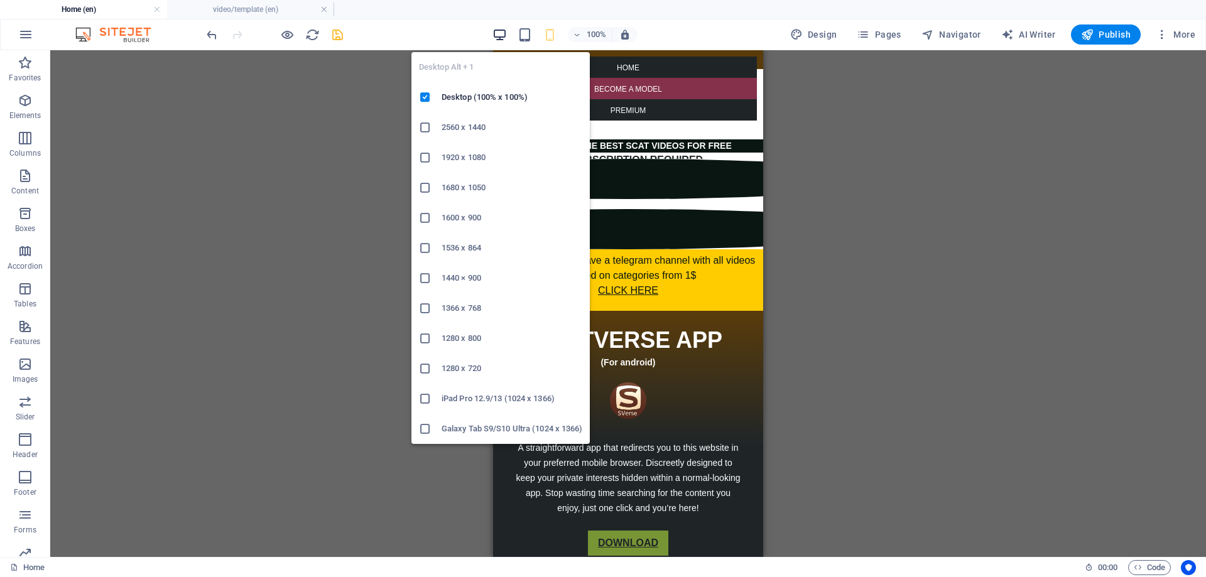
click at [503, 35] on icon "button" at bounding box center [500, 35] width 14 height 14
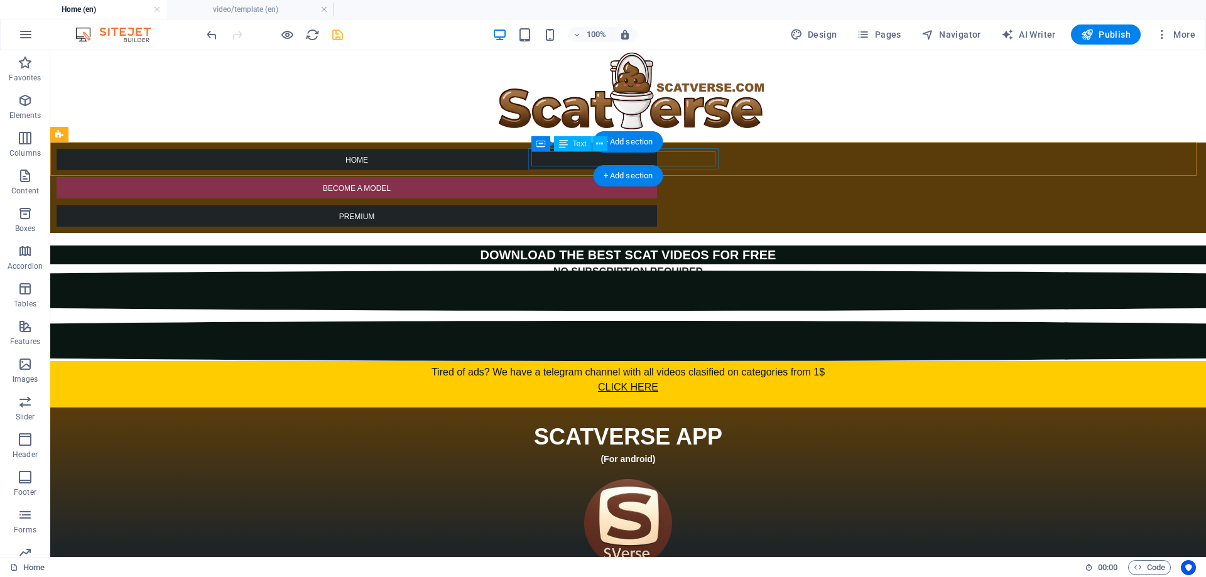
click at [654, 180] on div "BECOME A MODEL" at bounding box center [357, 187] width 594 height 15
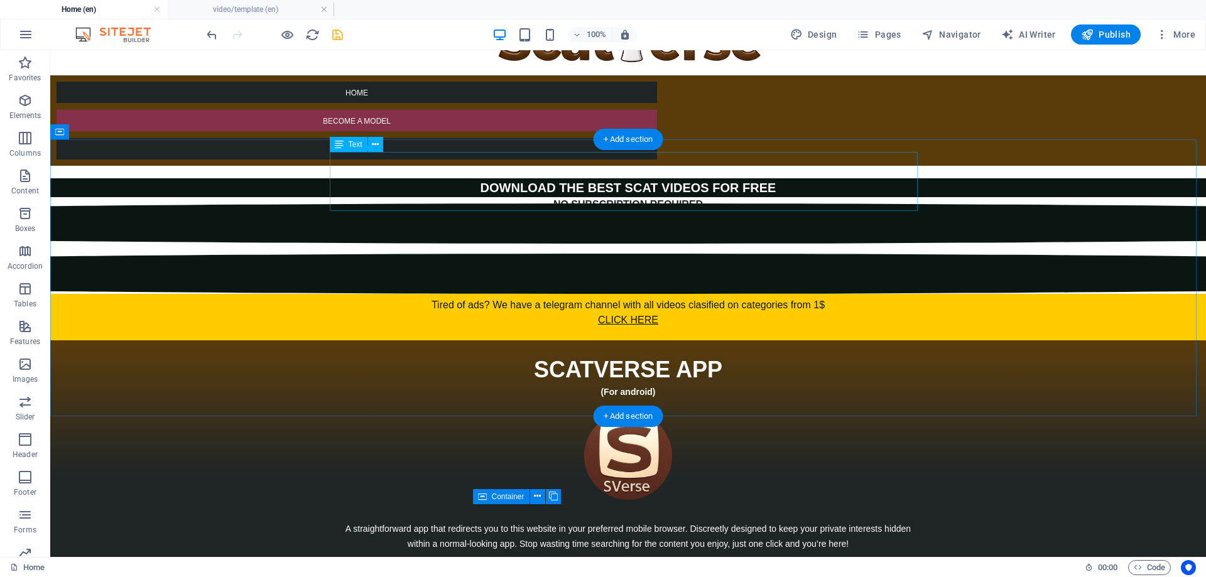
scroll to position [63, 0]
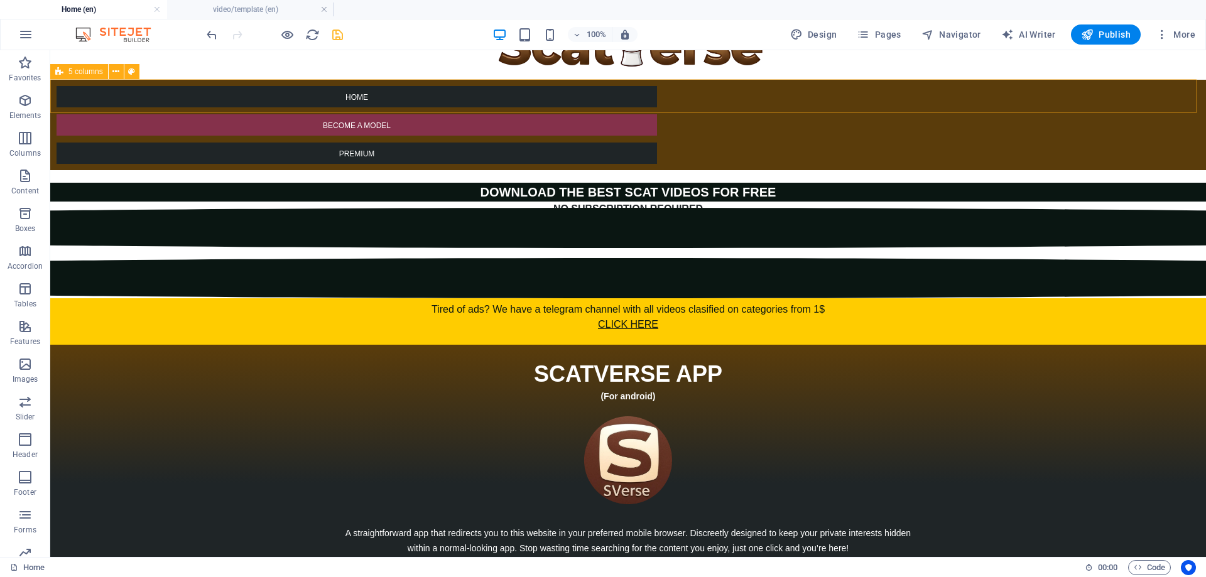
click at [75, 74] on span "5 columns" at bounding box center [85, 72] width 35 height 8
click at [223, 13] on h4 "video/template (en)" at bounding box center [250, 10] width 167 height 14
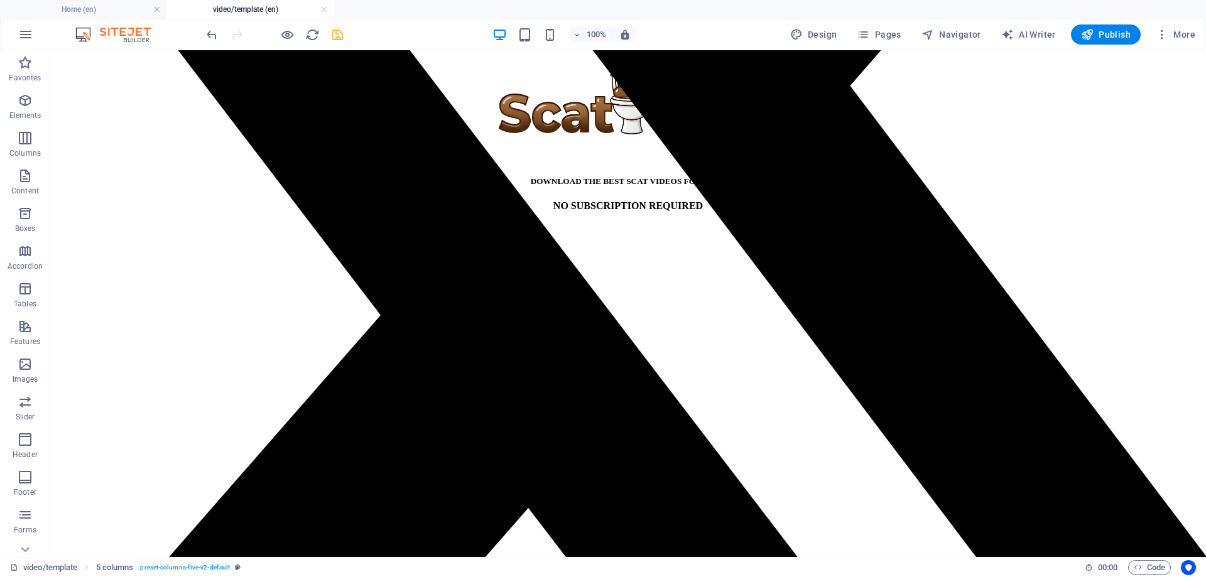
scroll to position [0, 0]
click at [182, 200] on div "NO SUBSCRIPTION REQUIRED" at bounding box center [628, 205] width 1146 height 11
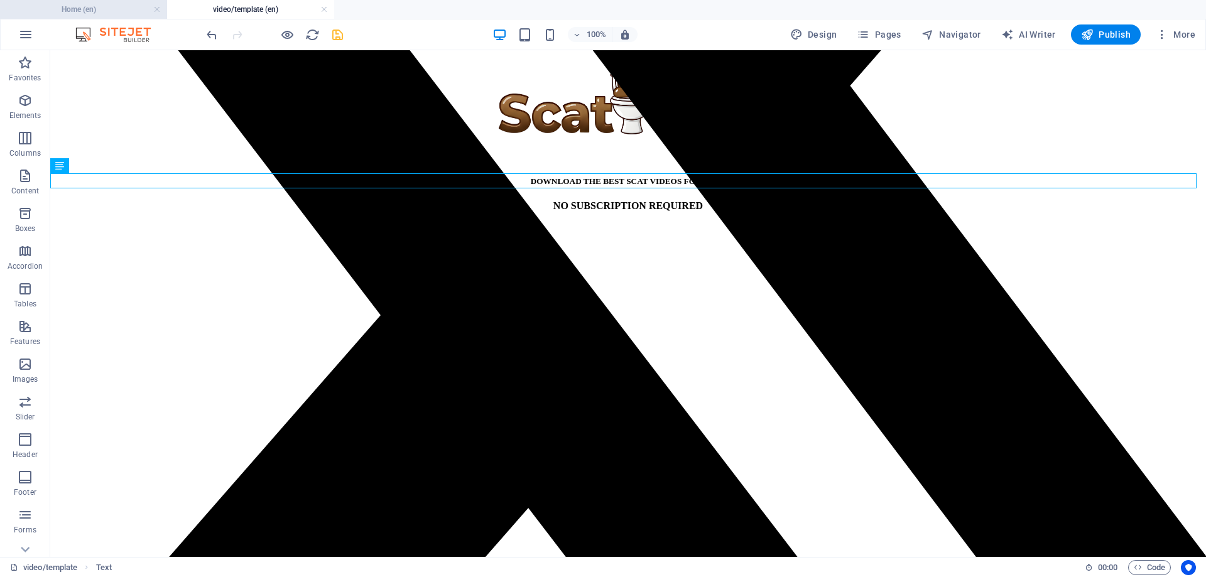
click at [101, 14] on h4 "Home (en)" at bounding box center [83, 10] width 167 height 14
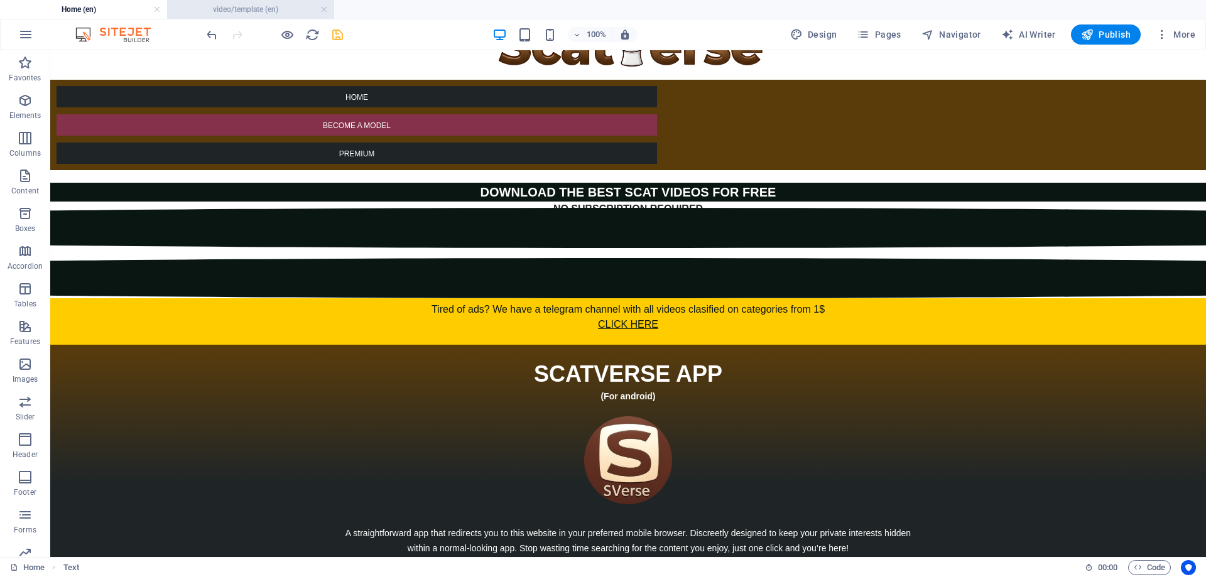
click at [227, 12] on h4 "video/template (en)" at bounding box center [250, 10] width 167 height 14
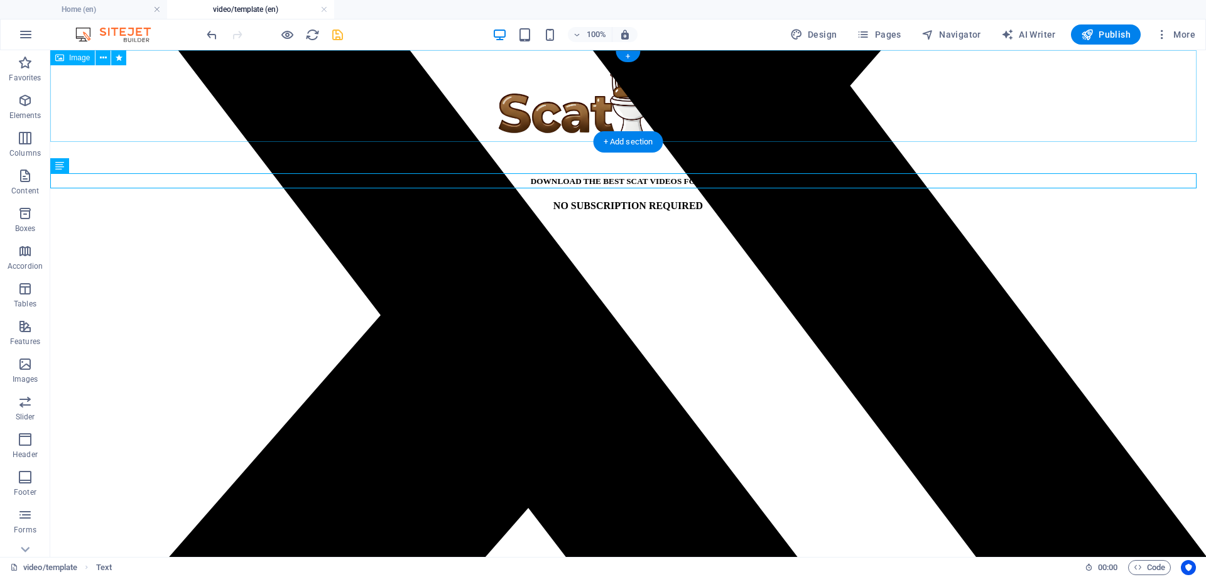
click at [447, 126] on figure at bounding box center [628, 102] width 1146 height 95
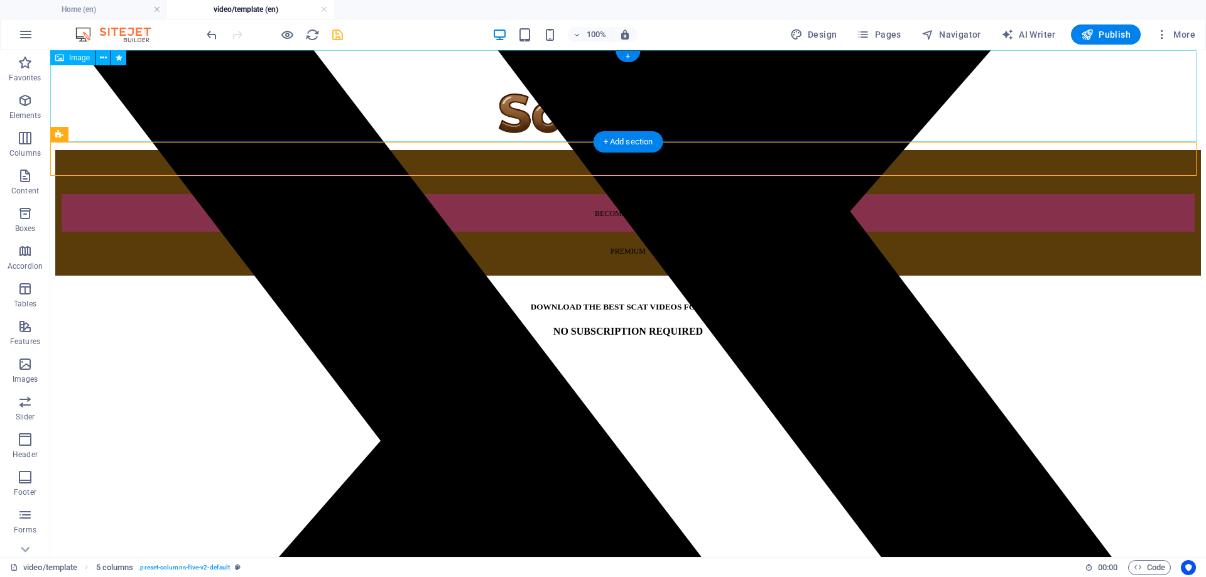
click at [876, 117] on figure at bounding box center [628, 102] width 1146 height 95
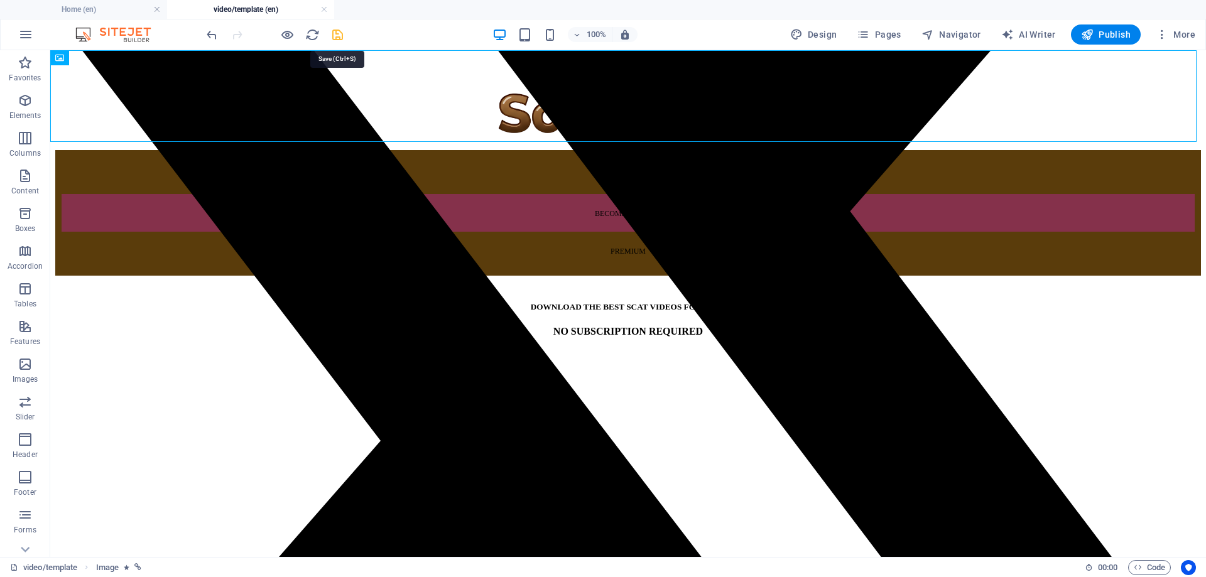
click at [341, 33] on icon "save" at bounding box center [337, 35] width 14 height 14
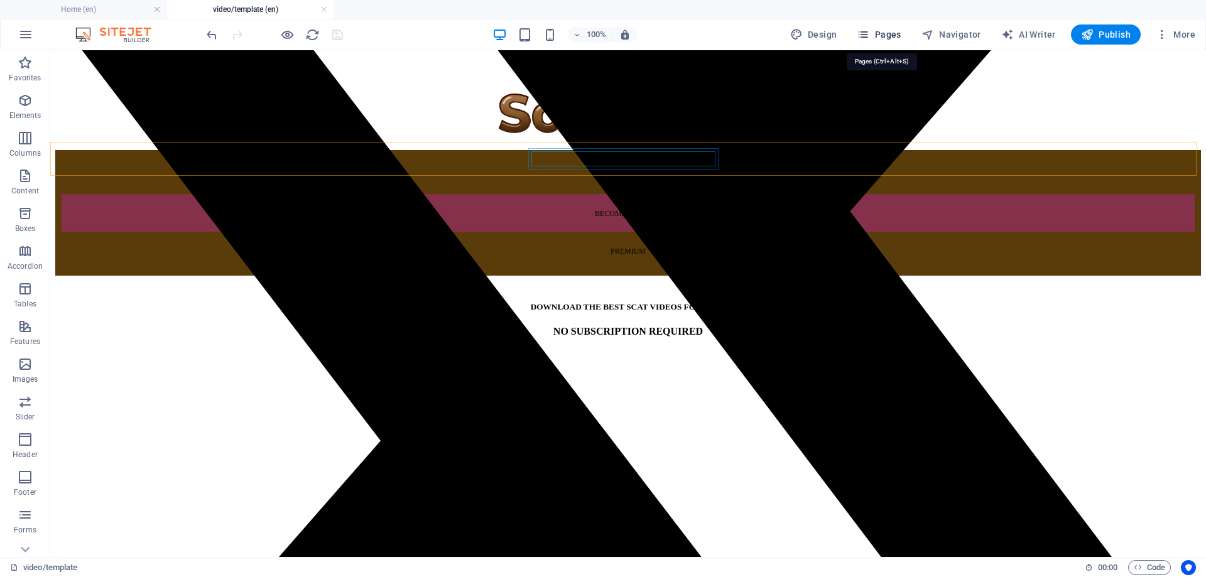
click at [883, 32] on span "Pages" at bounding box center [879, 34] width 44 height 13
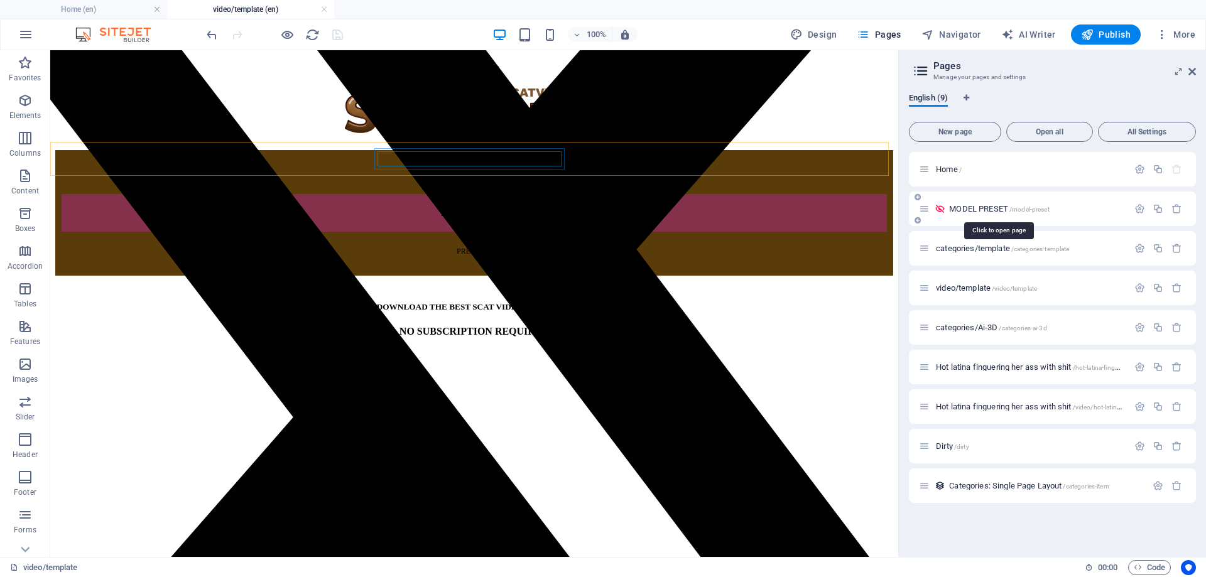
click at [986, 206] on span "MODEL PRESET /model-preset" at bounding box center [999, 208] width 100 height 9
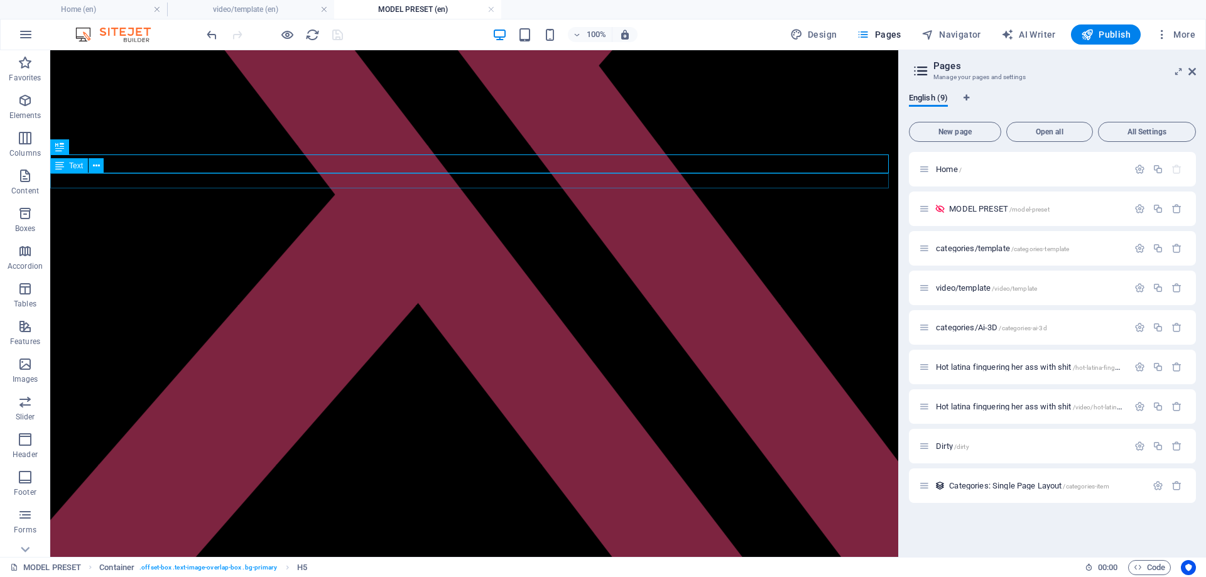
click at [301, 200] on div "NO SUBSCRIPTION REQUIRED" at bounding box center [474, 205] width 838 height 11
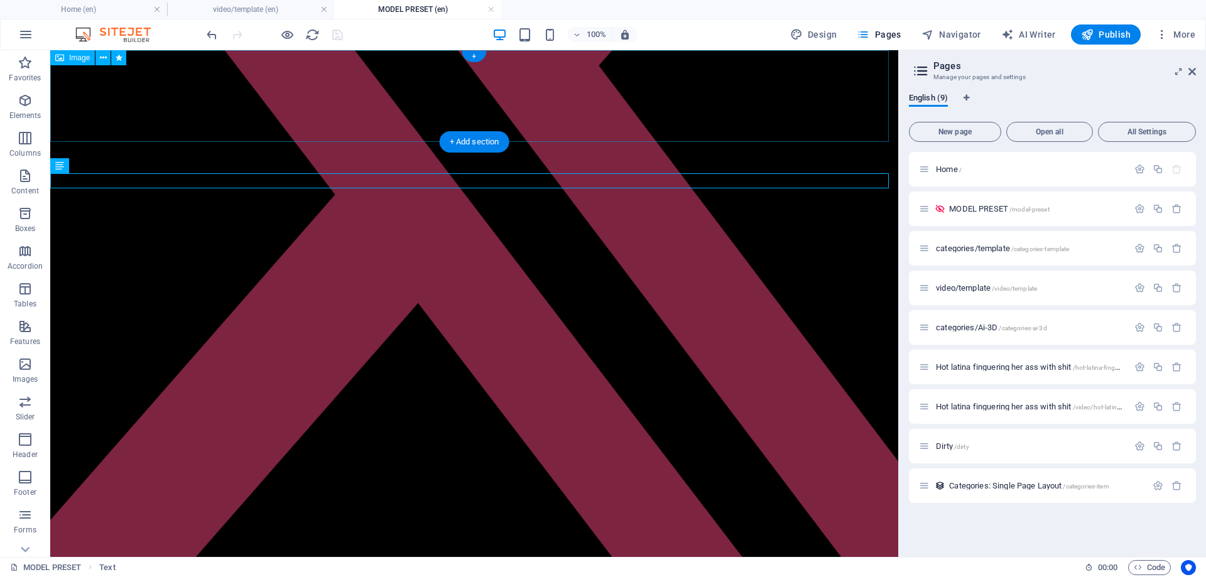
click at [394, 117] on figure at bounding box center [474, 102] width 838 height 95
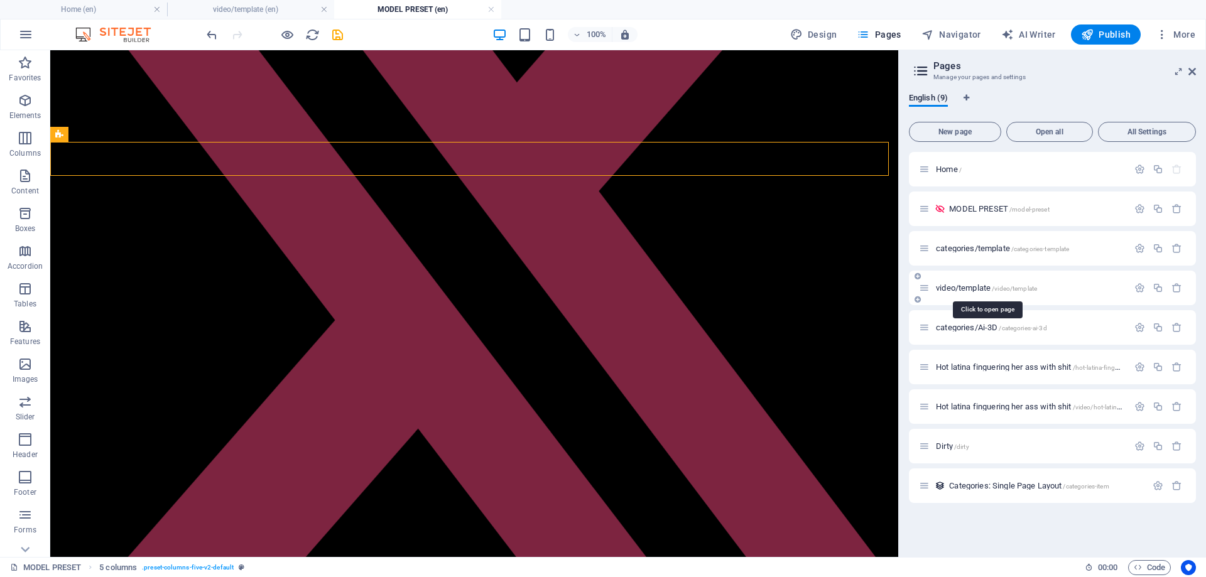
click at [973, 288] on span "video/template /video/template" at bounding box center [986, 287] width 101 height 9
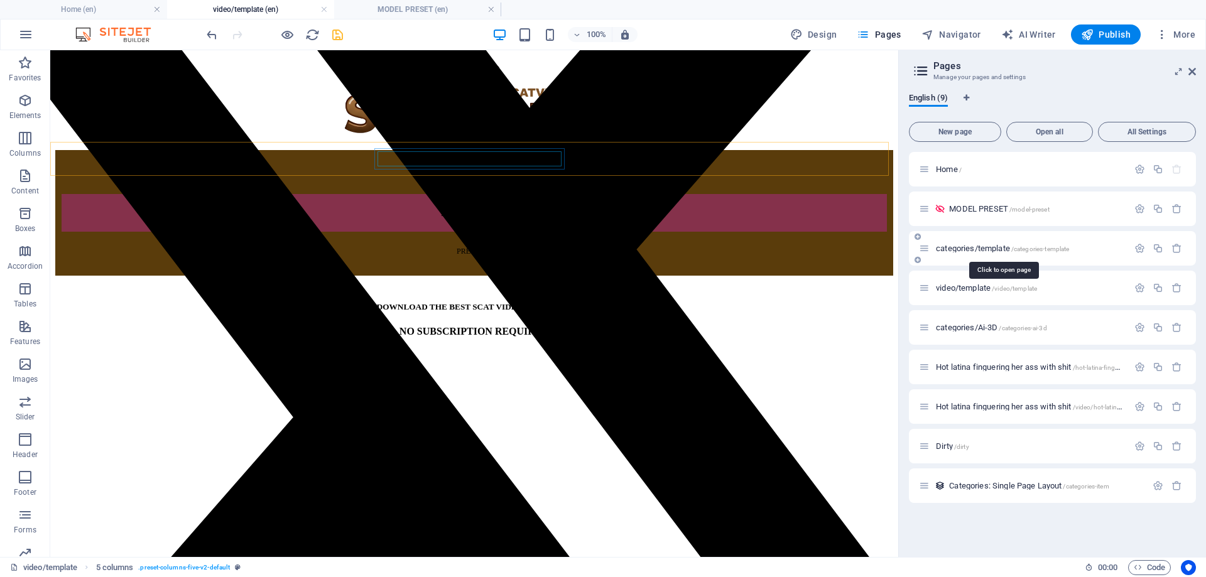
click at [962, 251] on span "categories/template /categories-template" at bounding box center [1002, 248] width 133 height 9
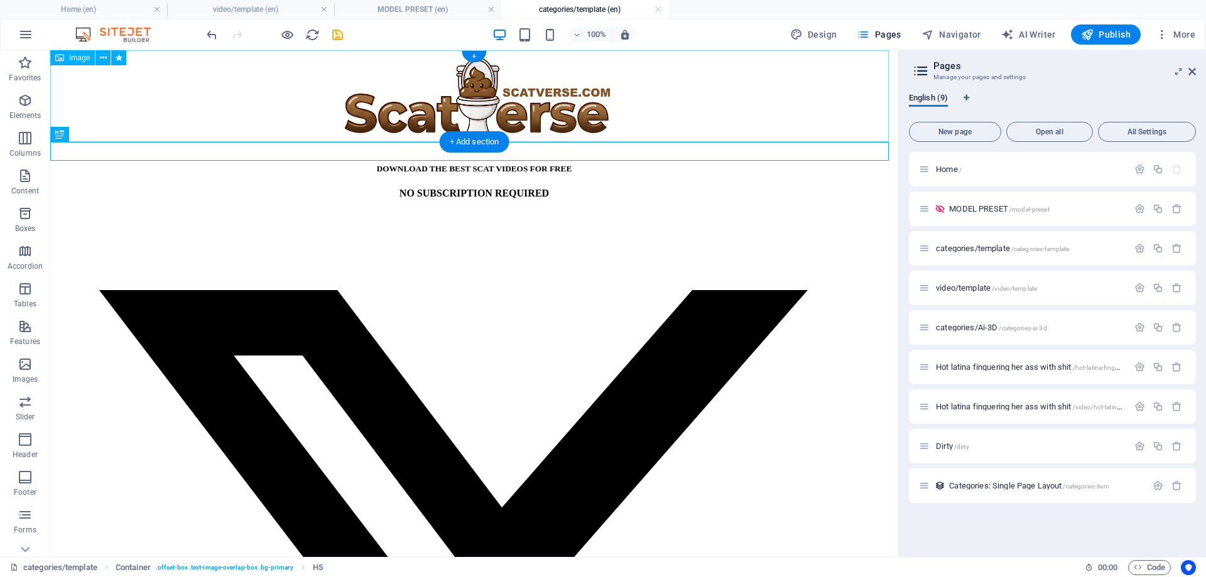
click at [383, 114] on figure at bounding box center [474, 102] width 838 height 95
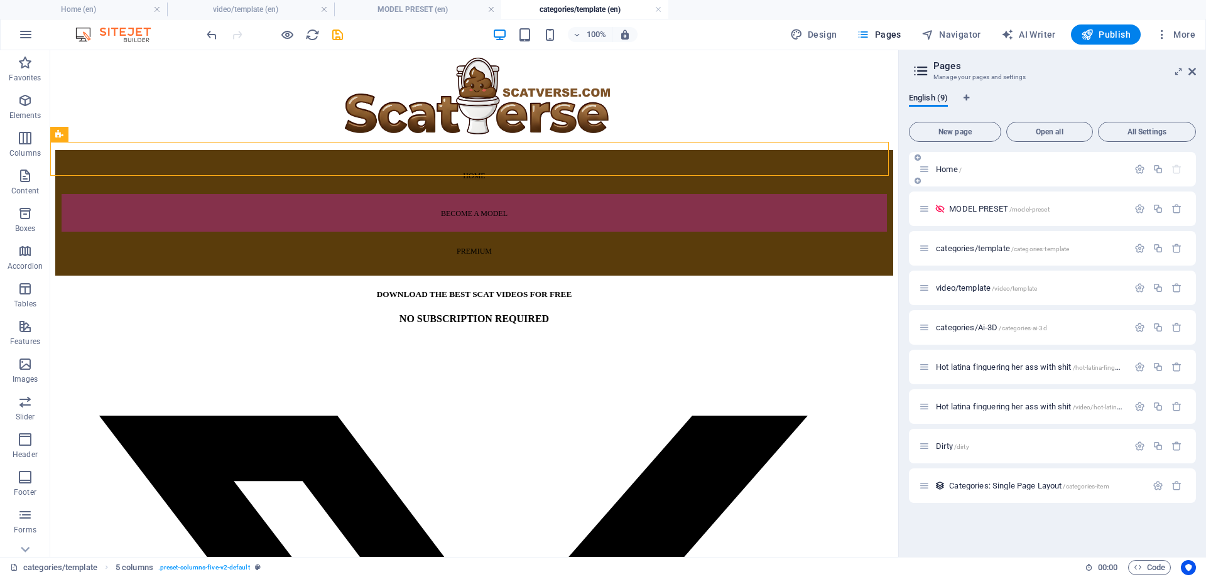
click at [946, 171] on span "Home /" at bounding box center [949, 169] width 26 height 9
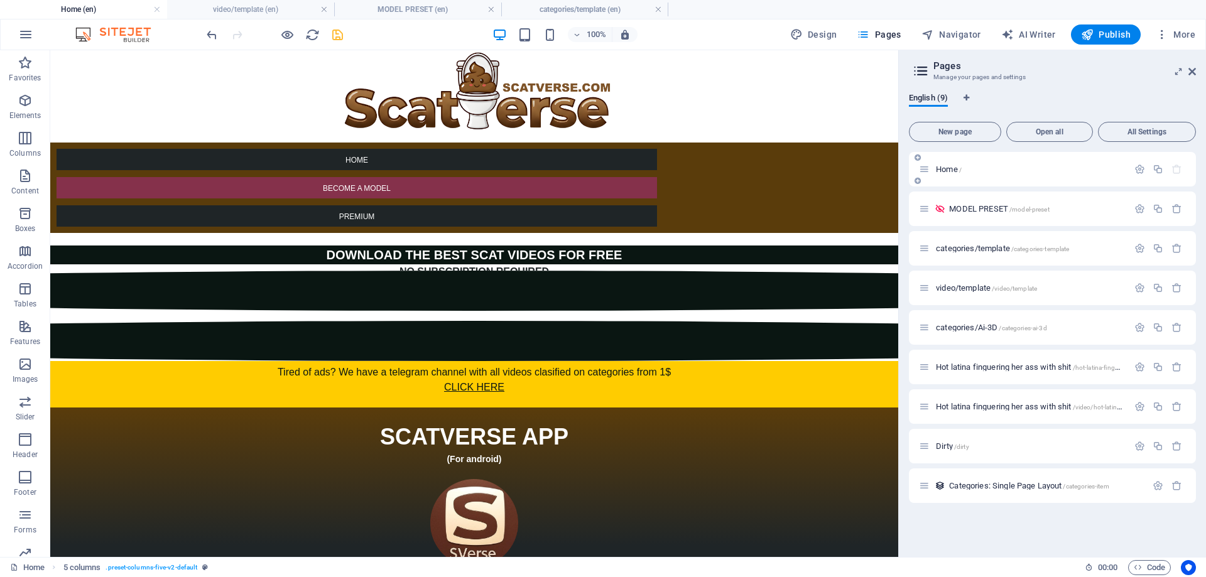
scroll to position [63, 0]
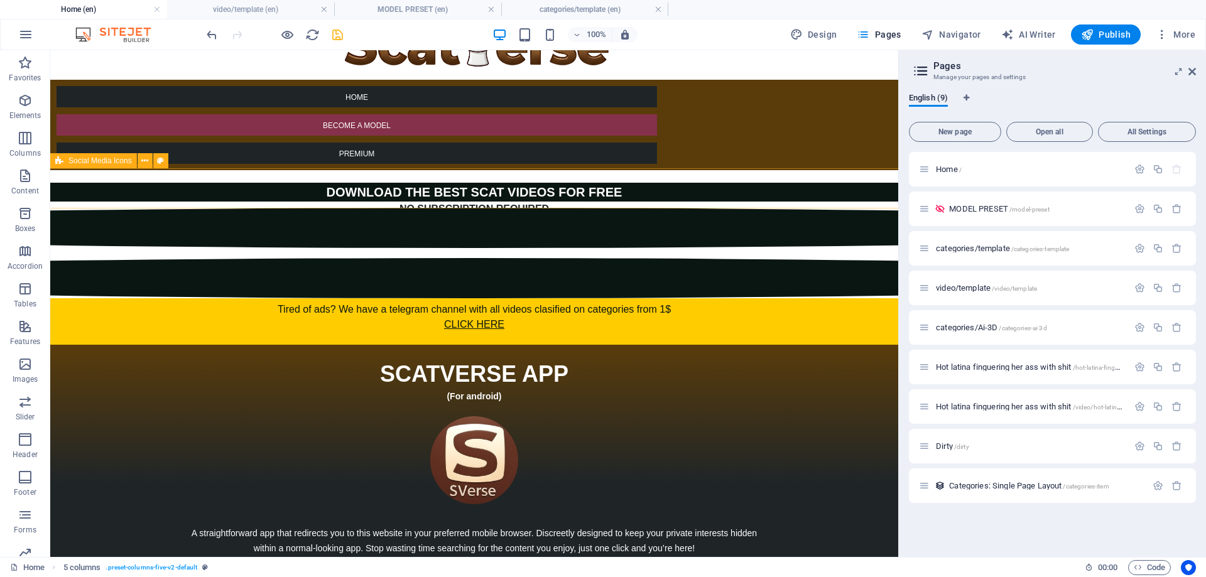
click at [115, 156] on div "Social Media Icons" at bounding box center [93, 160] width 87 height 15
click at [579, 9] on h4 "categories/template (en)" at bounding box center [584, 10] width 167 height 14
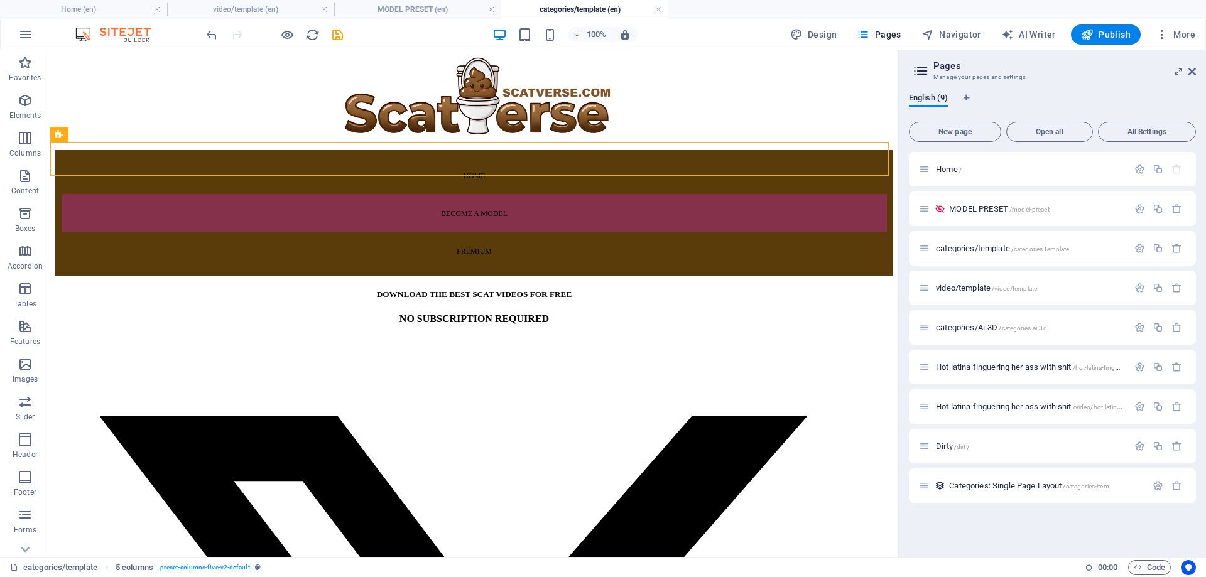
scroll to position [0, 0]
click at [75, 189] on span "Text" at bounding box center [76, 187] width 14 height 8
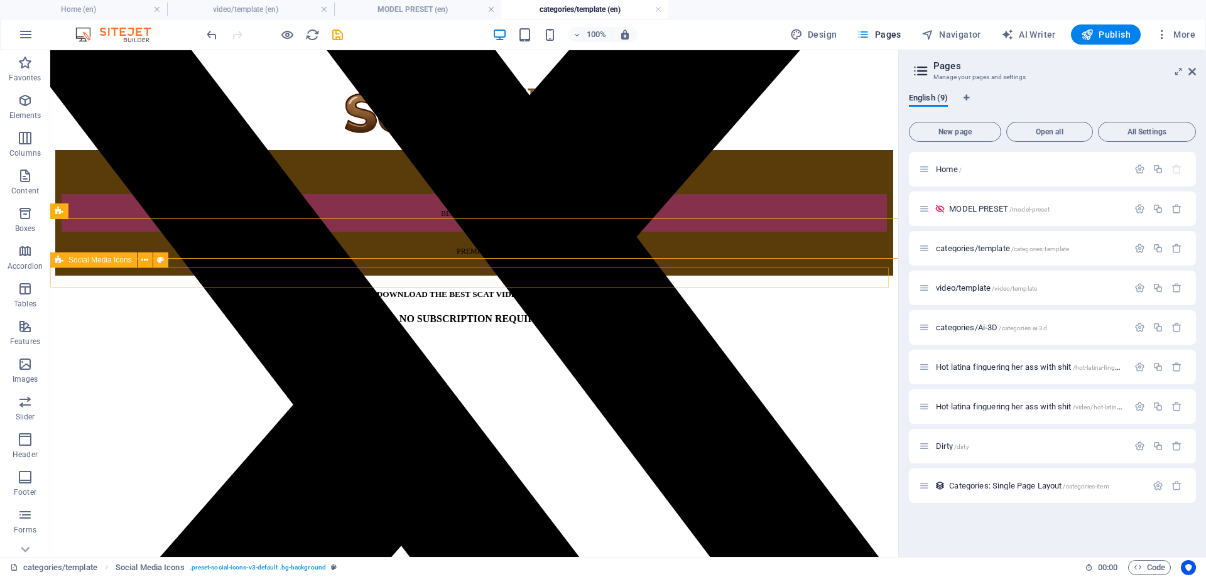
click at [82, 258] on span "Social Media Icons" at bounding box center [99, 260] width 63 height 8
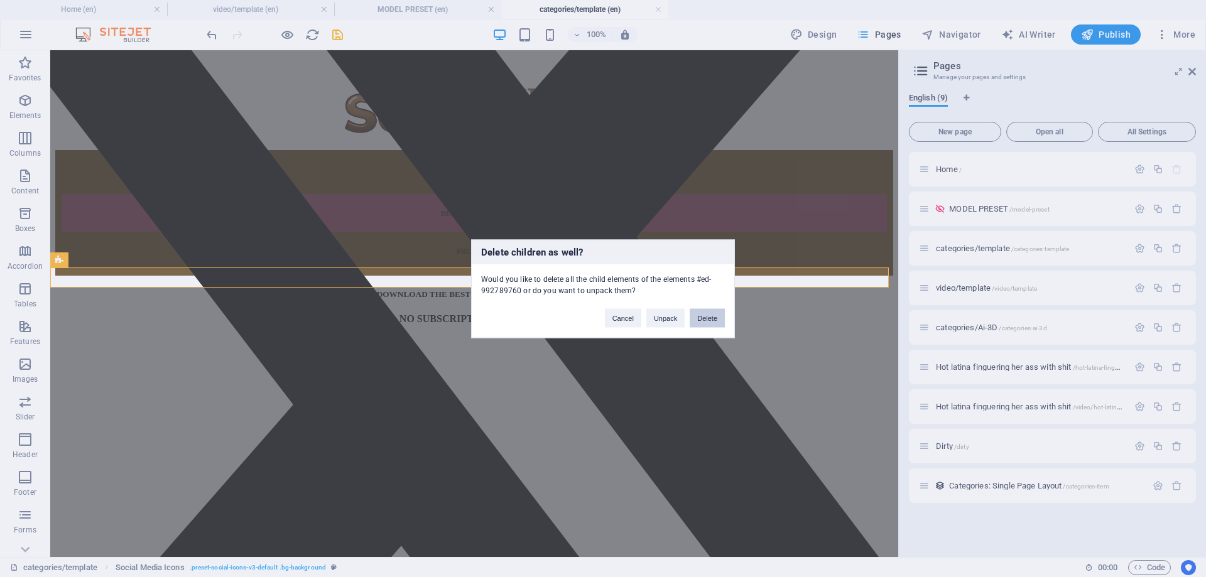
drag, startPoint x: 697, startPoint y: 321, endPoint x: 648, endPoint y: 271, distance: 70.6
click at [698, 321] on button "Delete" at bounding box center [707, 317] width 35 height 19
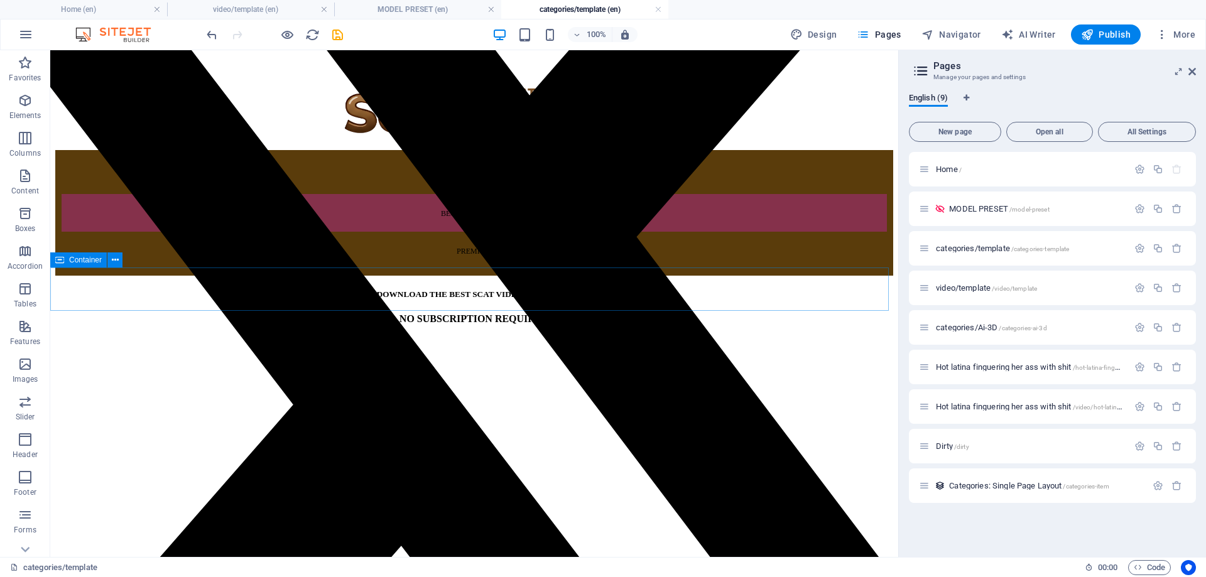
click at [80, 261] on span "Container" at bounding box center [85, 260] width 33 height 8
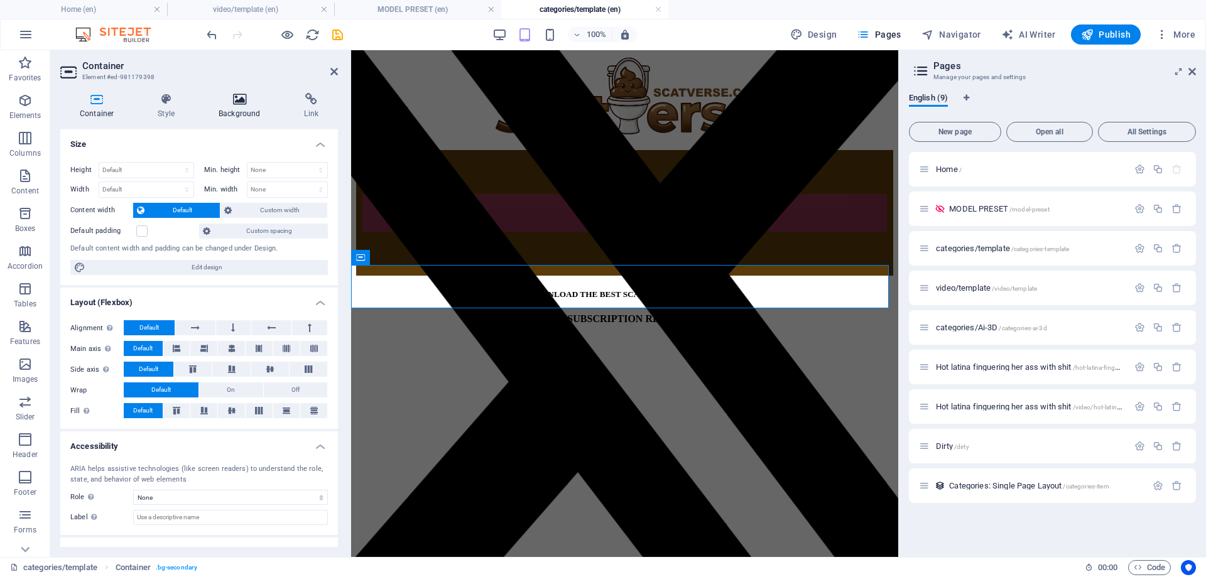
click at [236, 102] on icon at bounding box center [239, 99] width 80 height 13
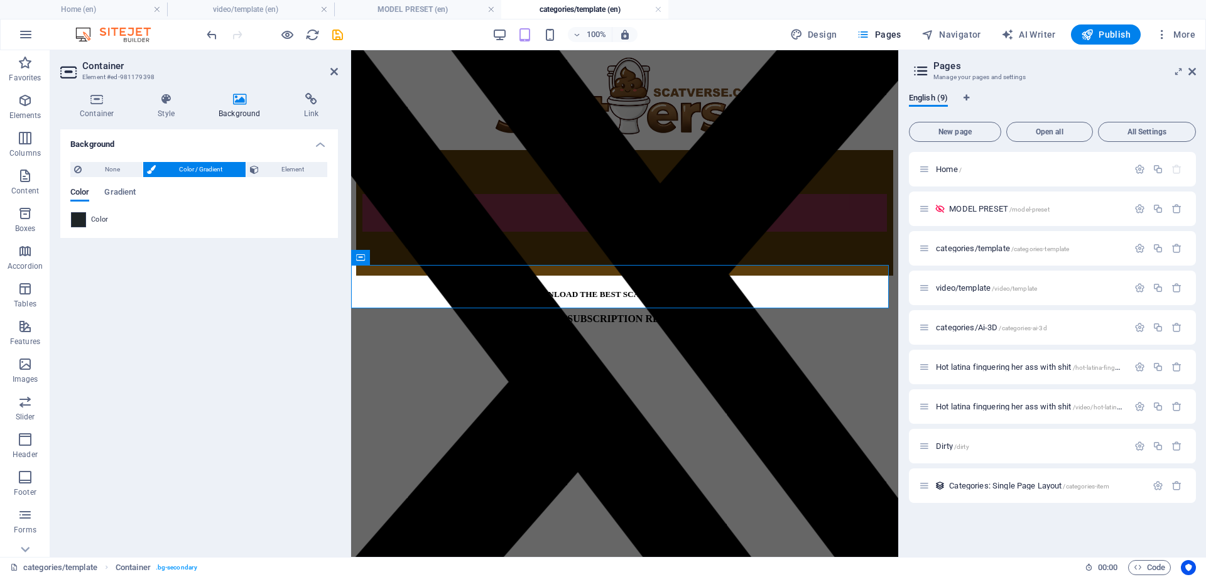
click at [78, 213] on span at bounding box center [79, 220] width 14 height 14
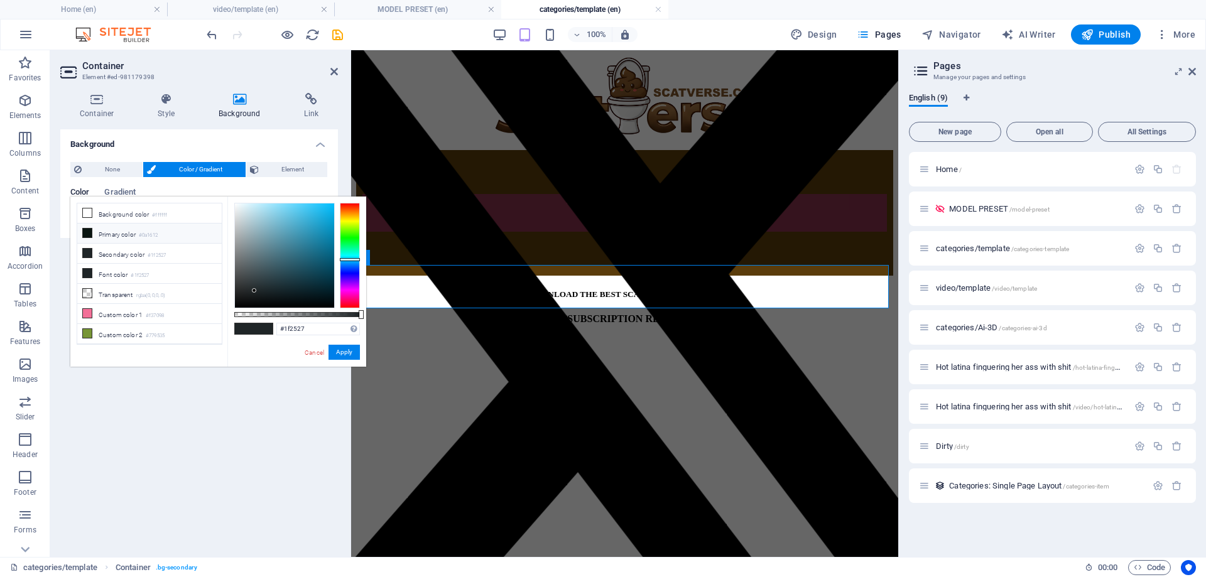
click at [90, 234] on icon at bounding box center [87, 233] width 9 height 9
type input "#0a1612"
click at [347, 352] on button "Apply" at bounding box center [344, 352] width 31 height 15
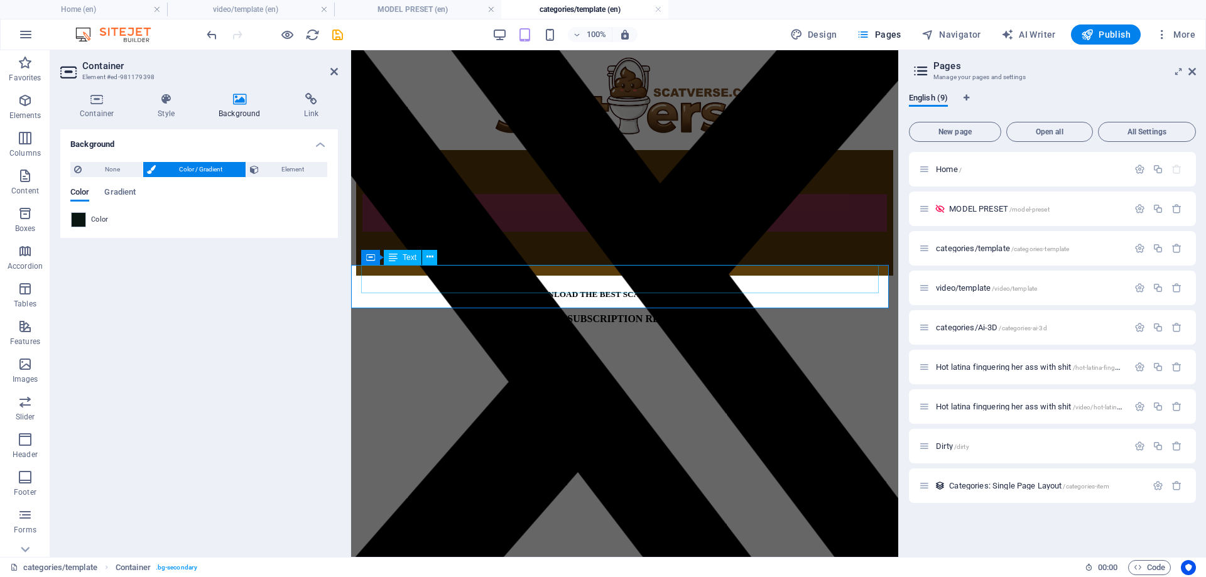
drag, startPoint x: 803, startPoint y: 330, endPoint x: 439, endPoint y: 237, distance: 375.6
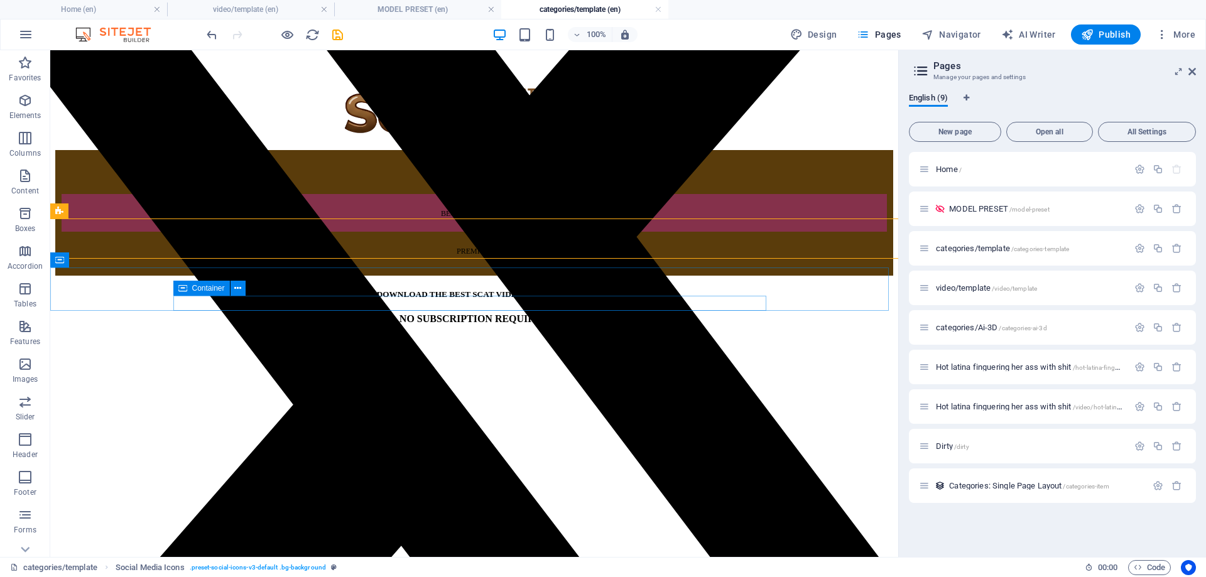
click at [190, 290] on div "Container" at bounding box center [201, 288] width 57 height 15
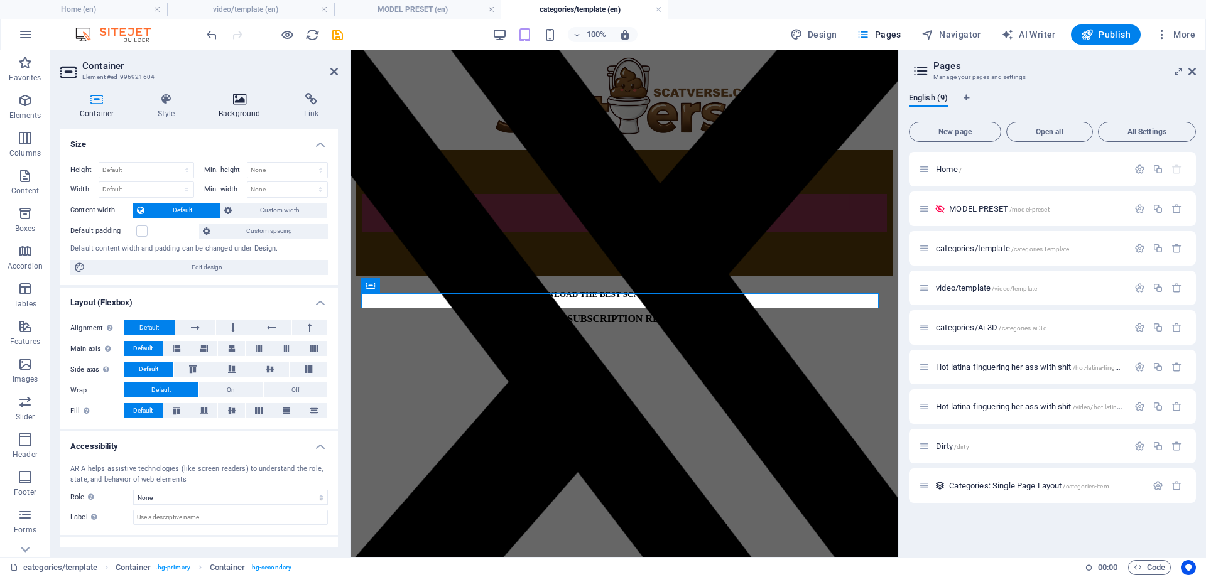
click at [235, 100] on icon at bounding box center [239, 99] width 80 height 13
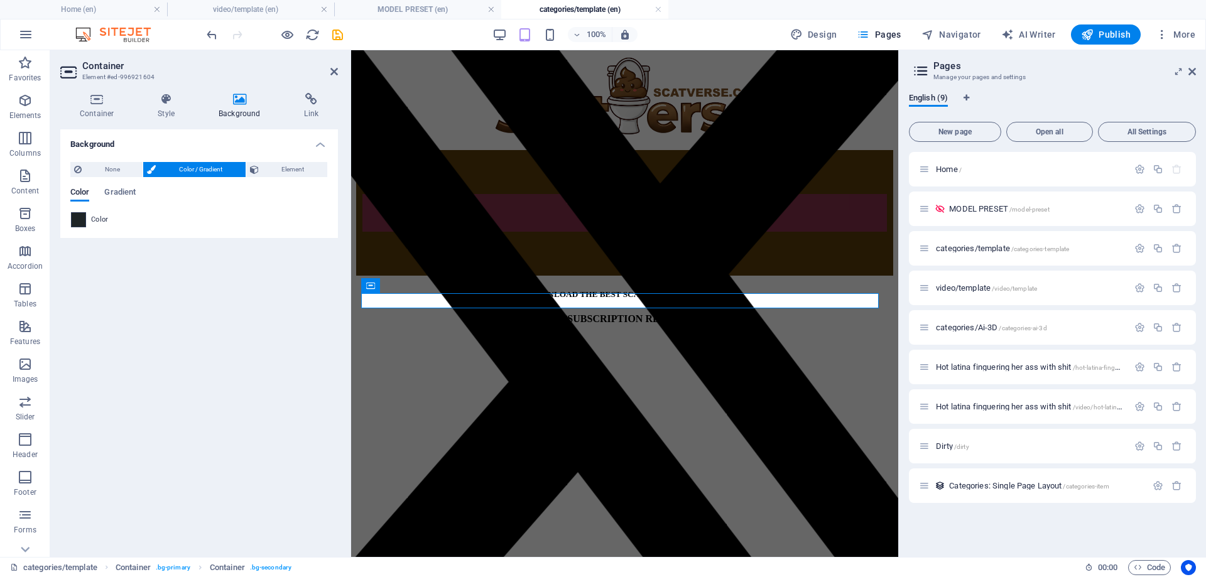
click at [77, 221] on span at bounding box center [79, 220] width 14 height 14
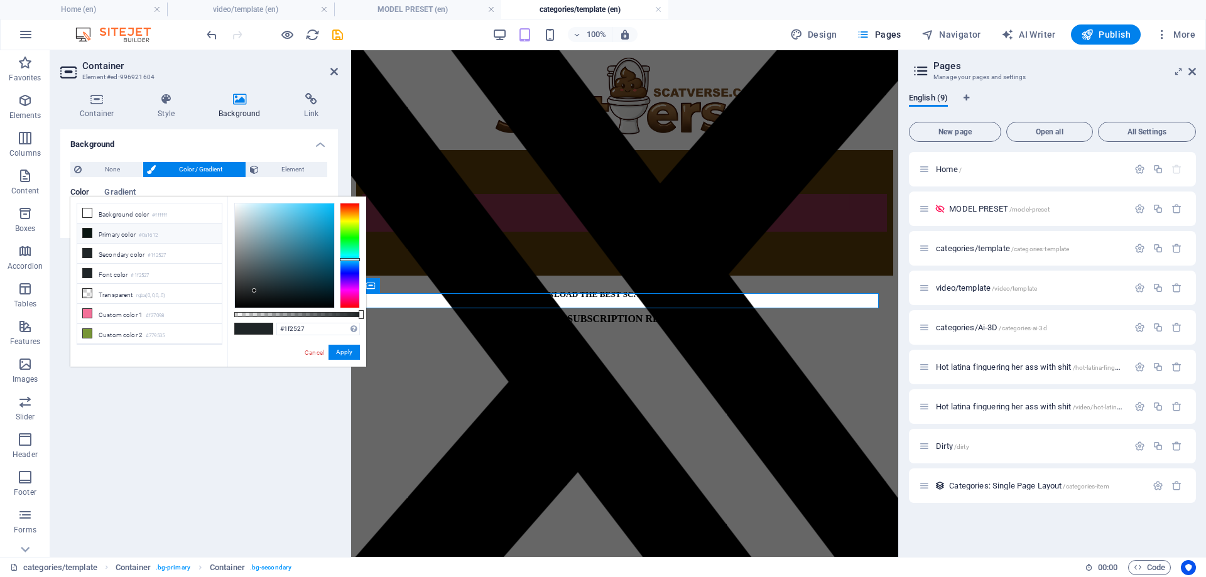
click at [84, 236] on icon at bounding box center [87, 233] width 9 height 9
type input "#0a1612"
click at [339, 356] on button "Apply" at bounding box center [344, 352] width 31 height 15
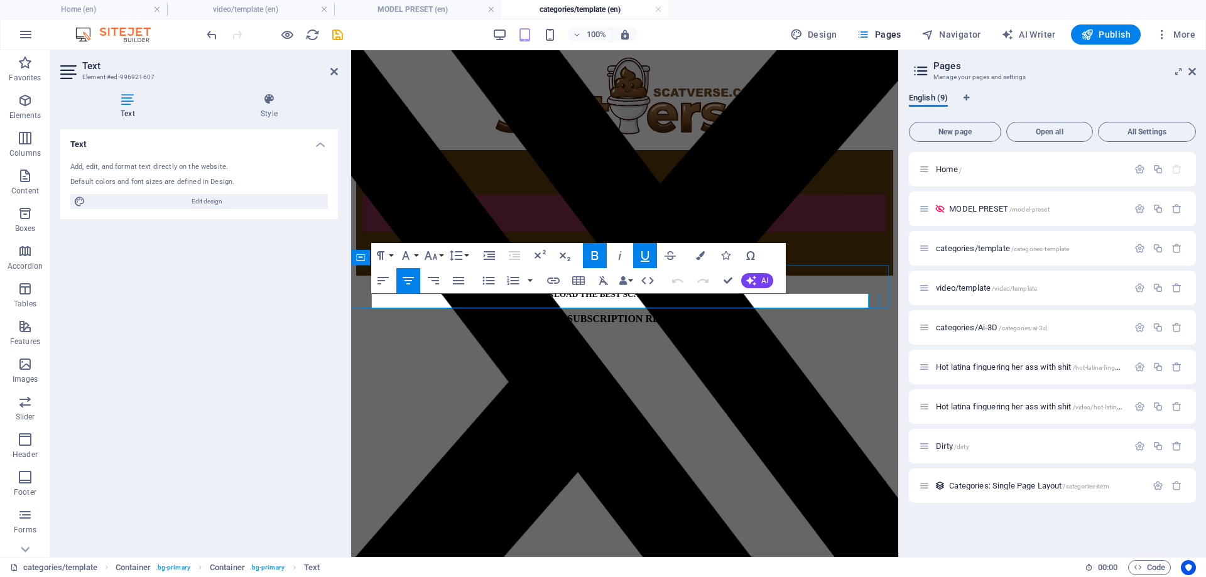
drag, startPoint x: 587, startPoint y: 301, endPoint x: 575, endPoint y: 302, distance: 12.0
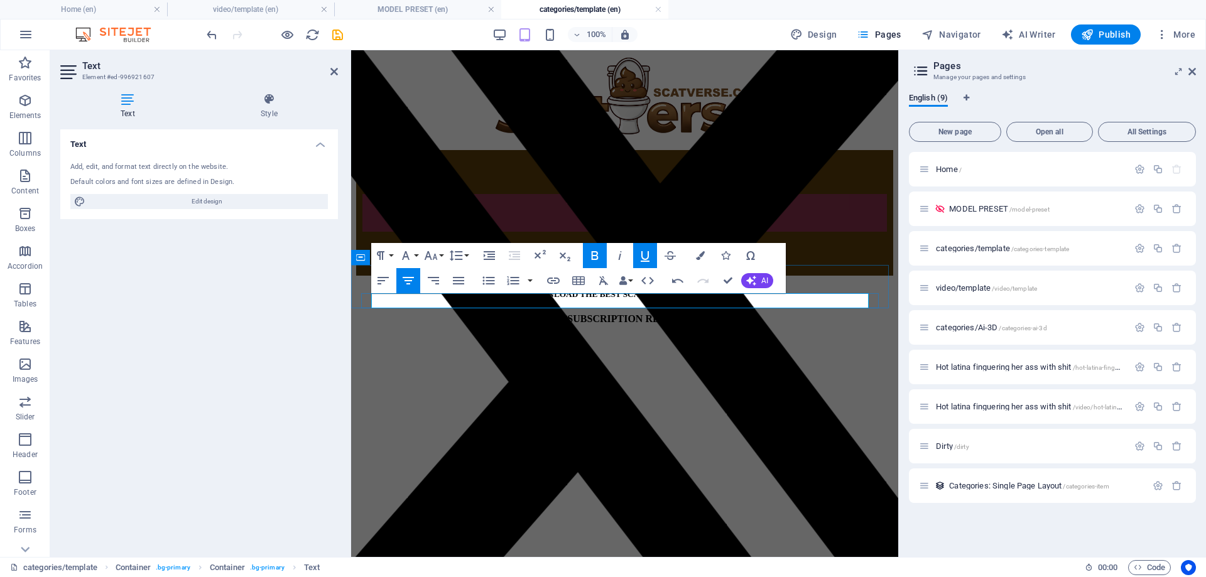
click at [434, 256] on icon "button" at bounding box center [431, 255] width 13 height 9
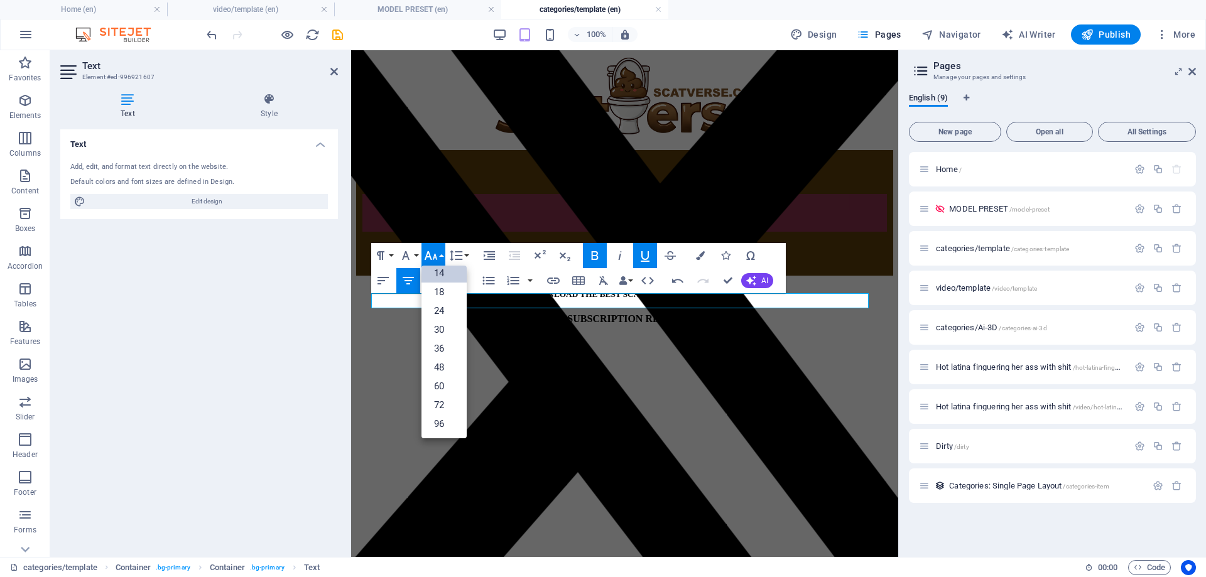
scroll to position [101, 0]
click at [445, 308] on link "24" at bounding box center [444, 311] width 45 height 19
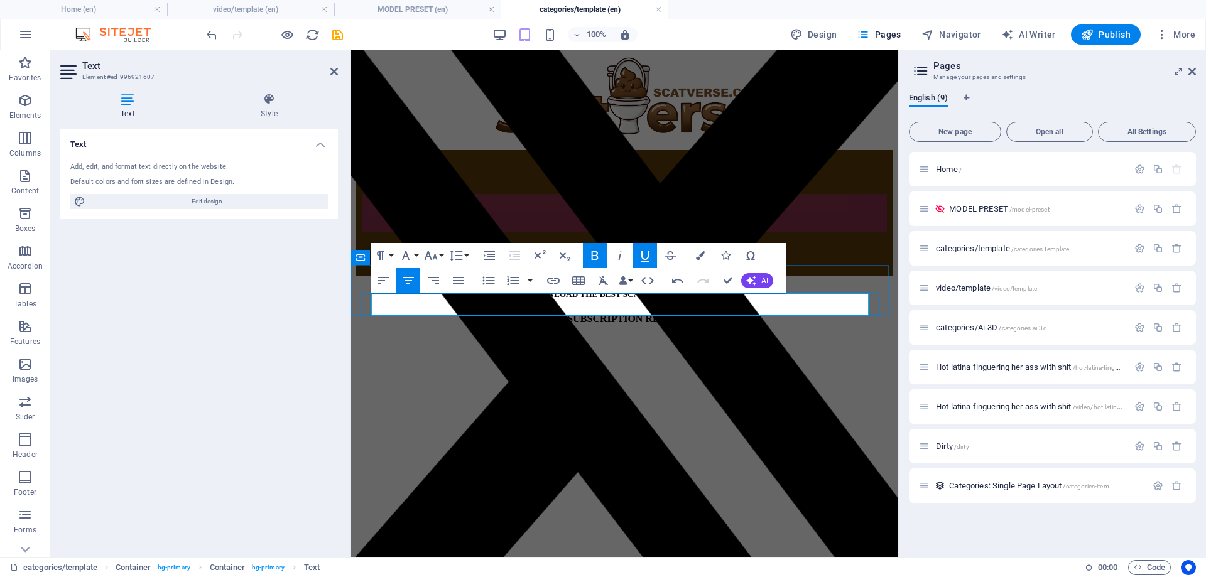
drag, startPoint x: 667, startPoint y: 307, endPoint x: 657, endPoint y: 307, distance: 10.7
click at [454, 257] on icon "button" at bounding box center [456, 255] width 15 height 15
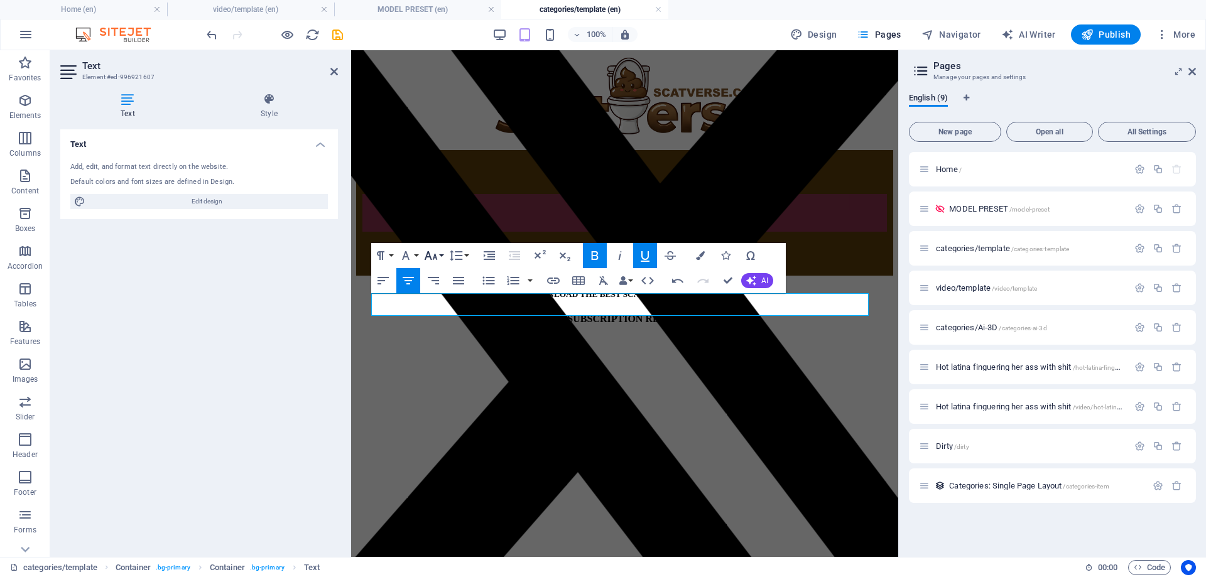
click at [427, 254] on icon "button" at bounding box center [431, 255] width 13 height 9
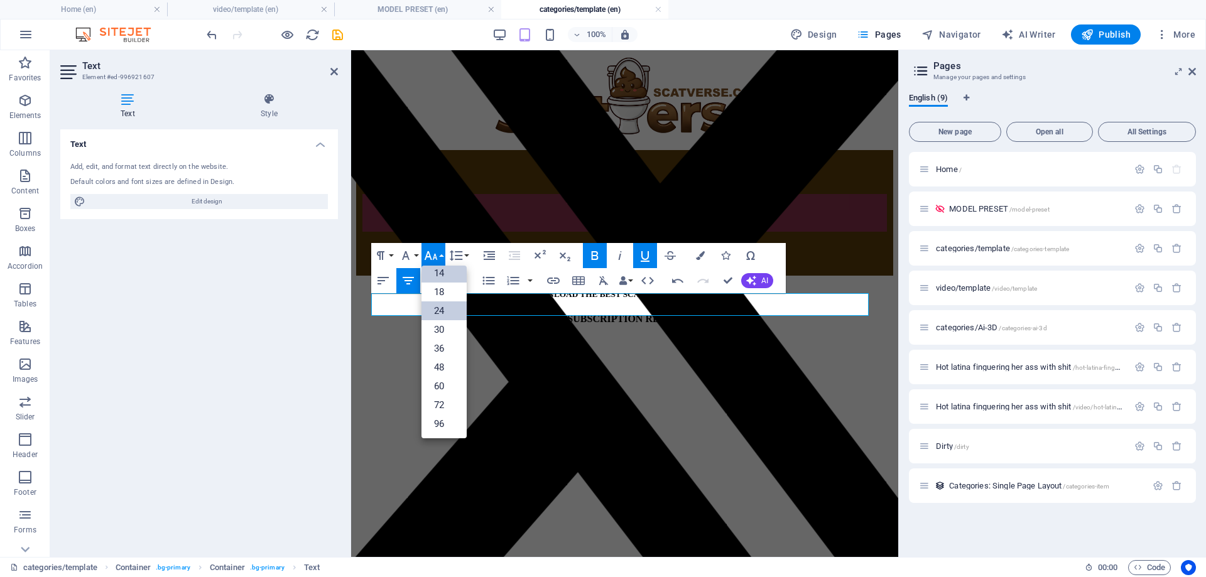
click at [445, 304] on link "24" at bounding box center [444, 311] width 45 height 19
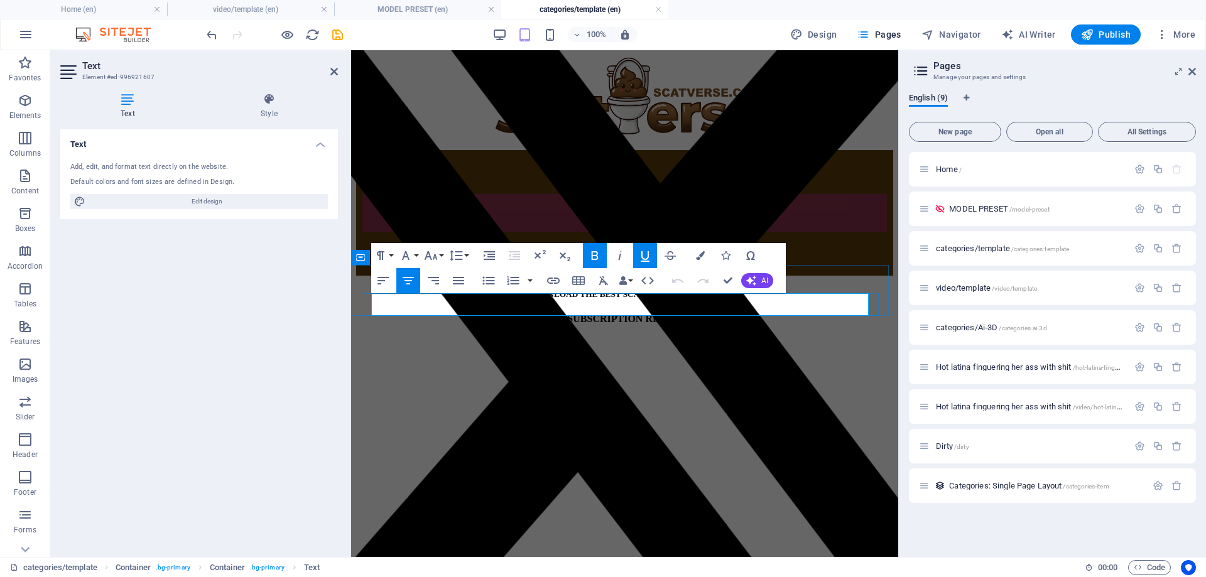
drag, startPoint x: 593, startPoint y: 306, endPoint x: 558, endPoint y: 306, distance: 35.2
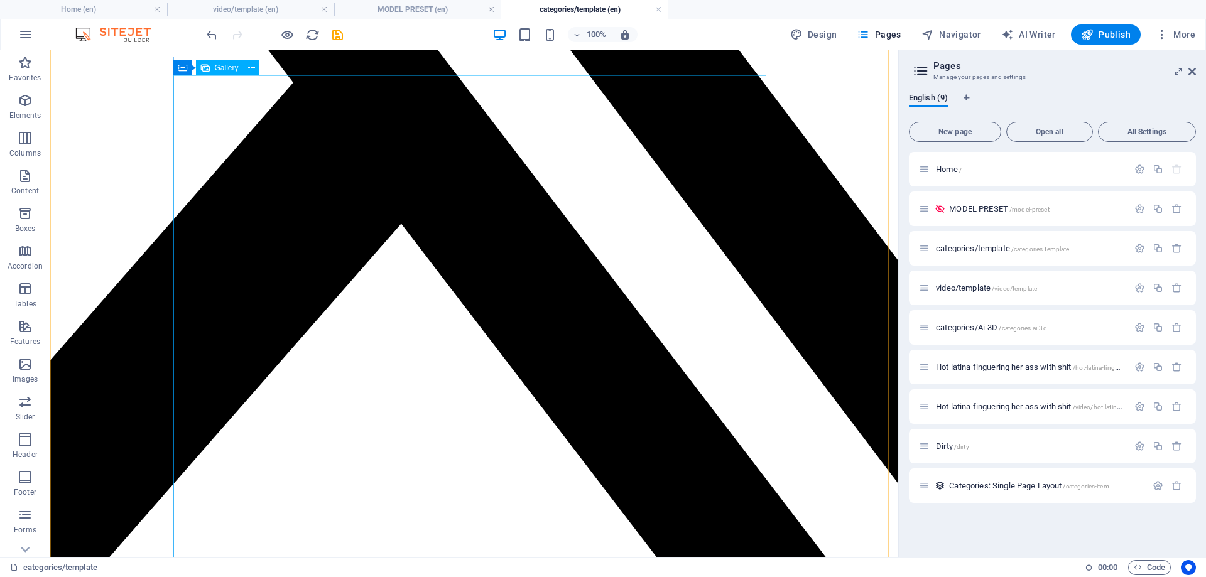
scroll to position [593, 0]
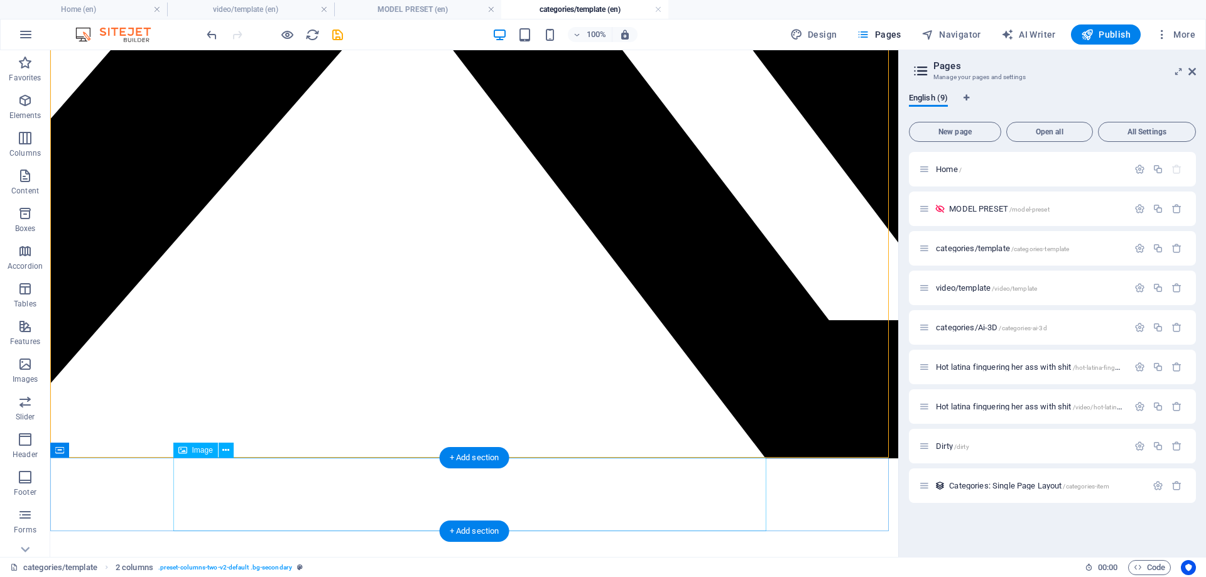
scroll to position [593, 0]
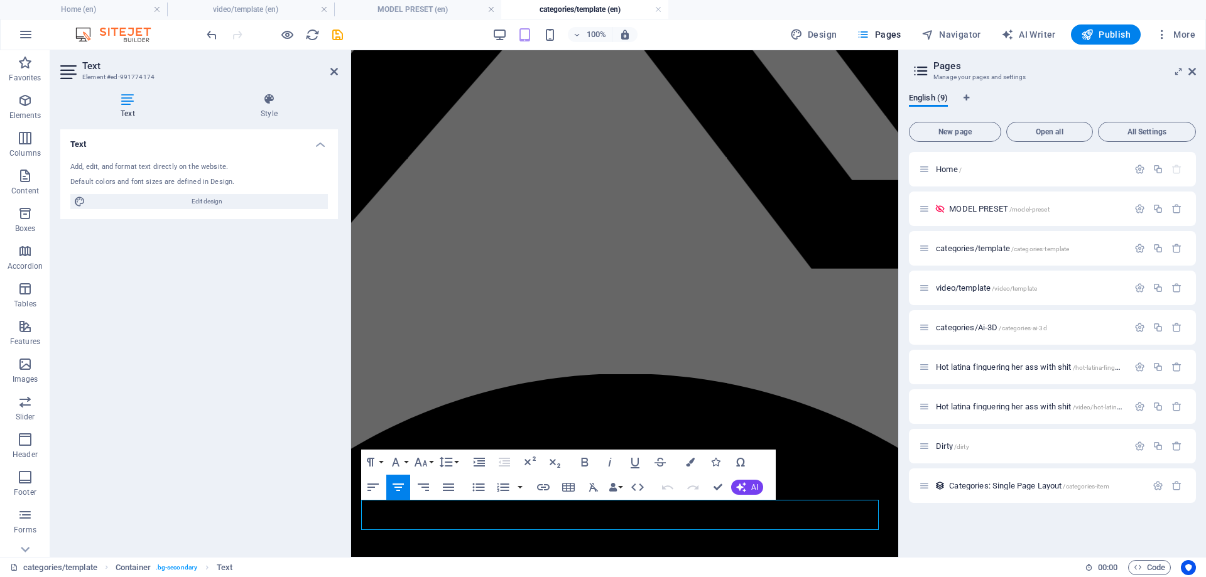
scroll to position [511, 0]
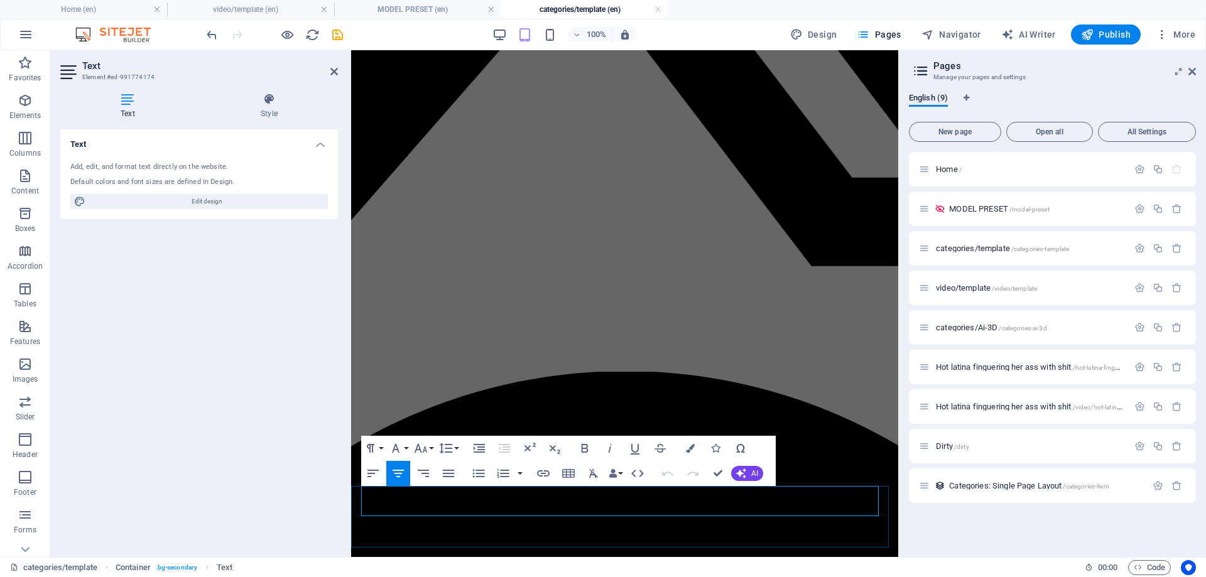
drag, startPoint x: 588, startPoint y: 507, endPoint x: 568, endPoint y: 508, distance: 20.1
drag, startPoint x: 660, startPoint y: 508, endPoint x: 650, endPoint y: 508, distance: 10.1
click at [422, 450] on icon "button" at bounding box center [420, 448] width 15 height 15
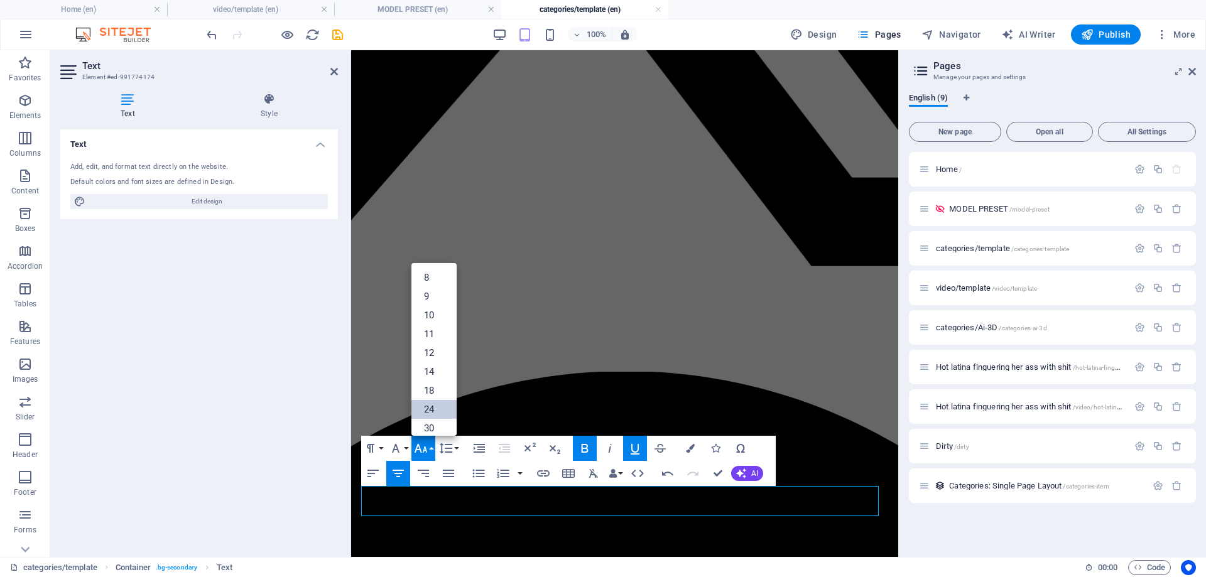
click at [439, 411] on link "24" at bounding box center [434, 409] width 45 height 19
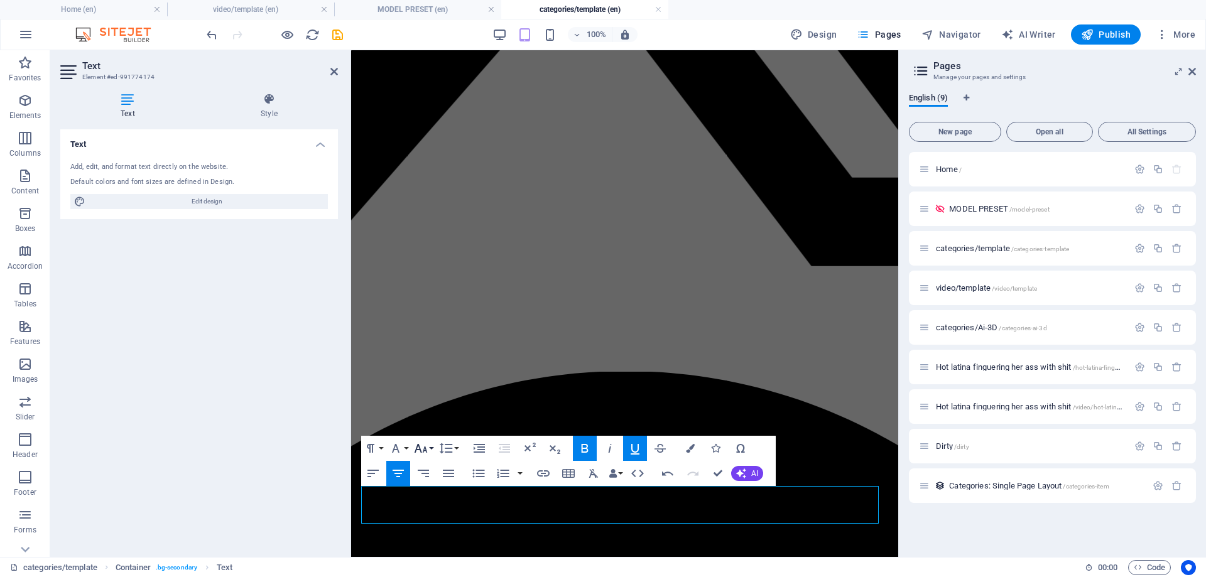
click at [429, 451] on button "Font Size" at bounding box center [424, 448] width 24 height 25
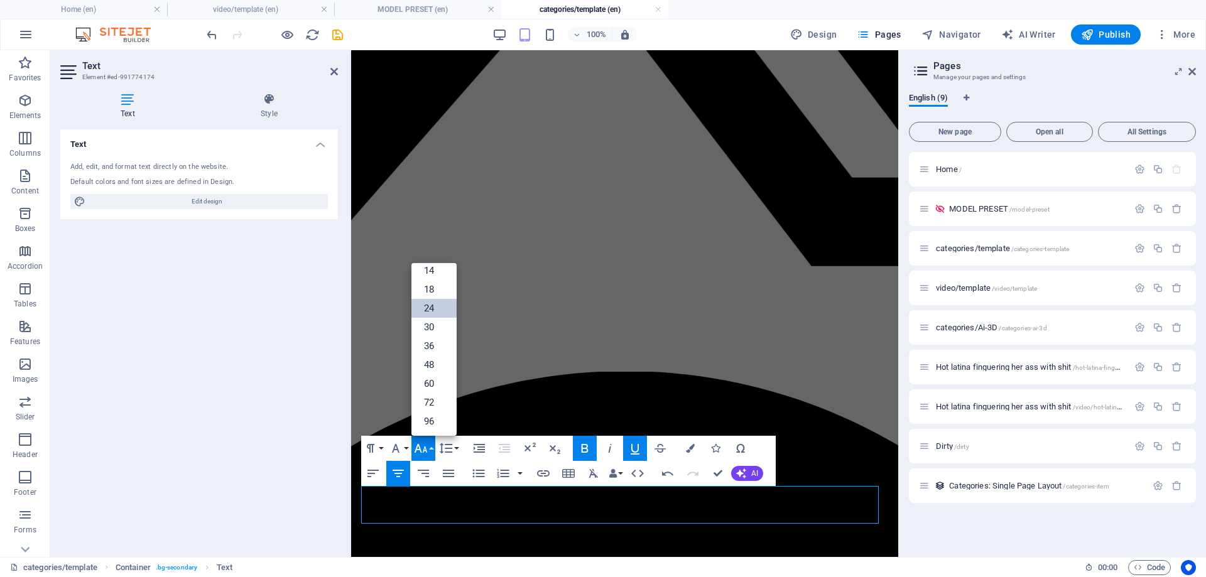
scroll to position [101, 0]
click at [431, 341] on link "36" at bounding box center [434, 346] width 45 height 19
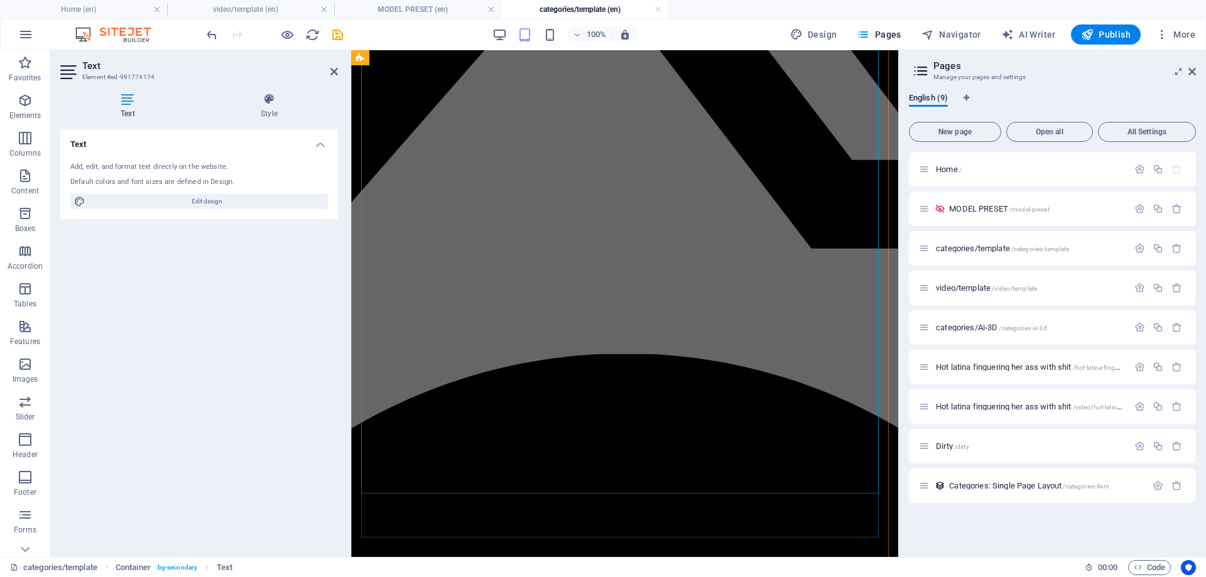
scroll to position [530, 0]
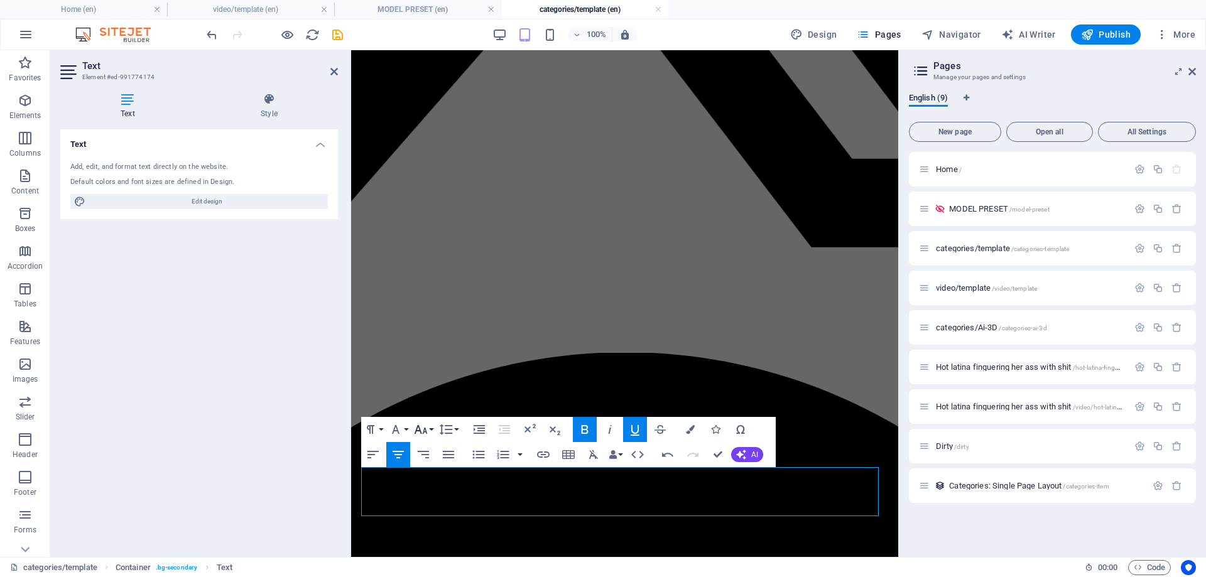
click at [428, 431] on button "Font Size" at bounding box center [424, 429] width 24 height 25
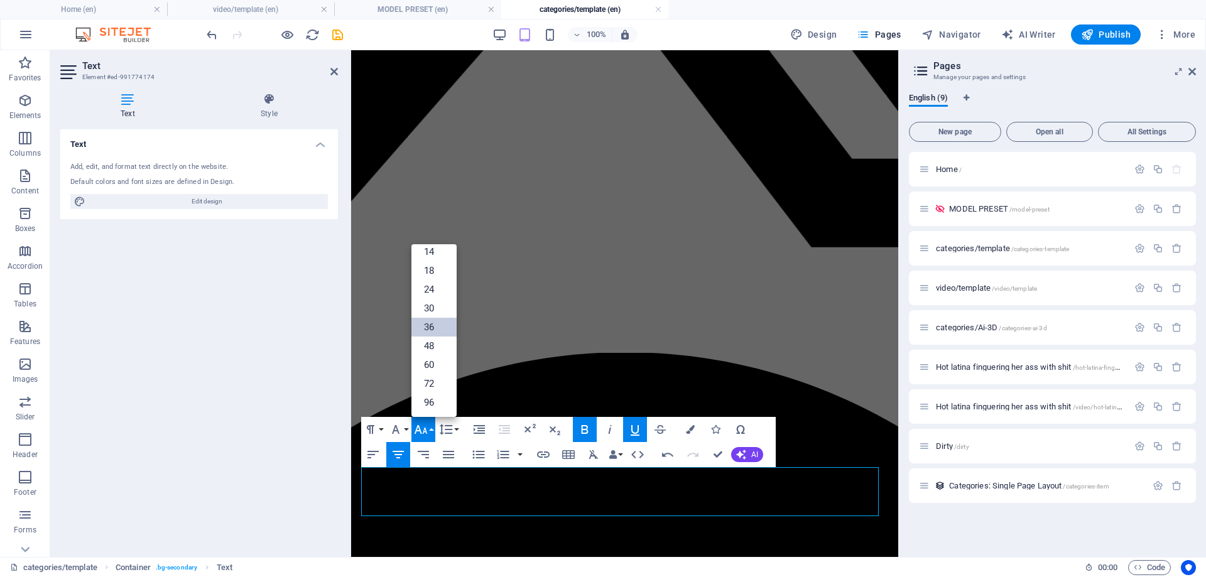
scroll to position [101, 0]
click at [437, 310] on link "30" at bounding box center [434, 308] width 45 height 19
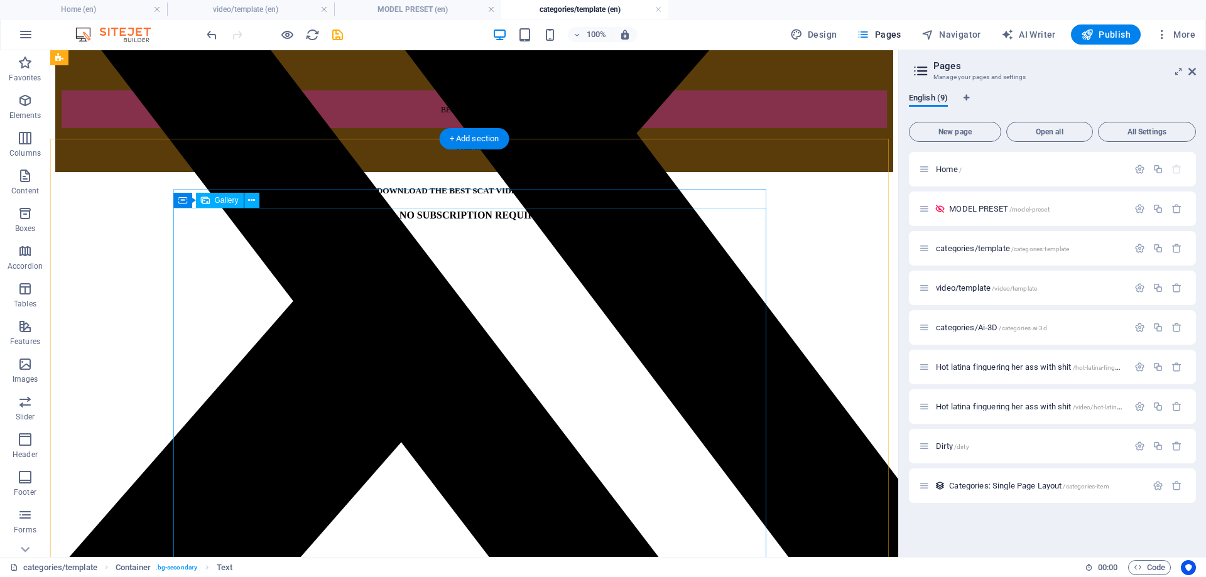
scroll to position [98, 0]
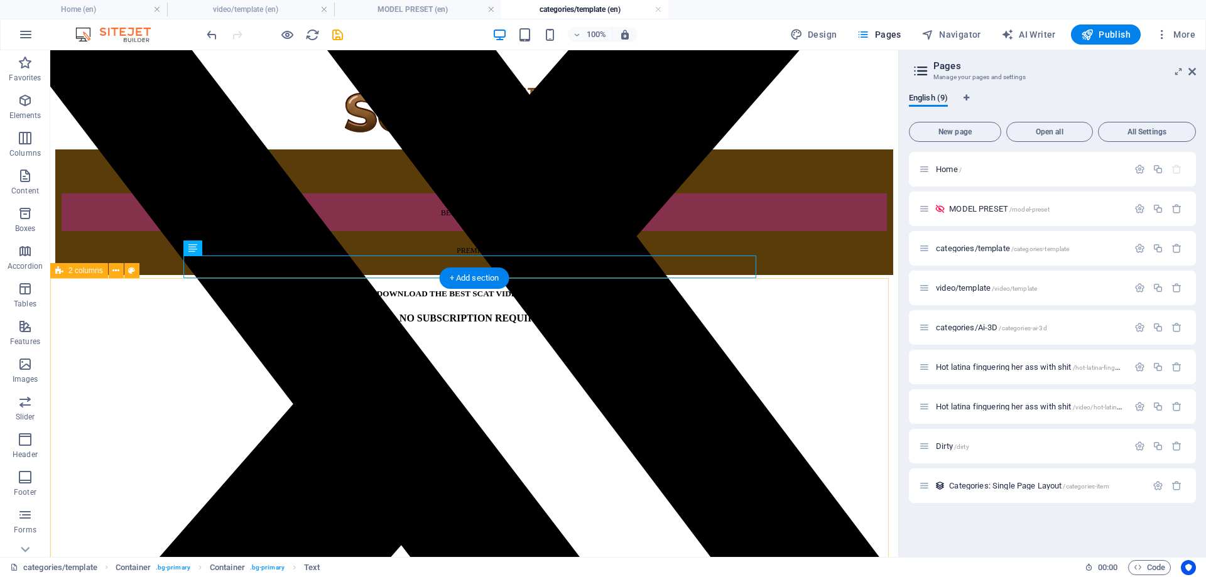
scroll to position [0, 0]
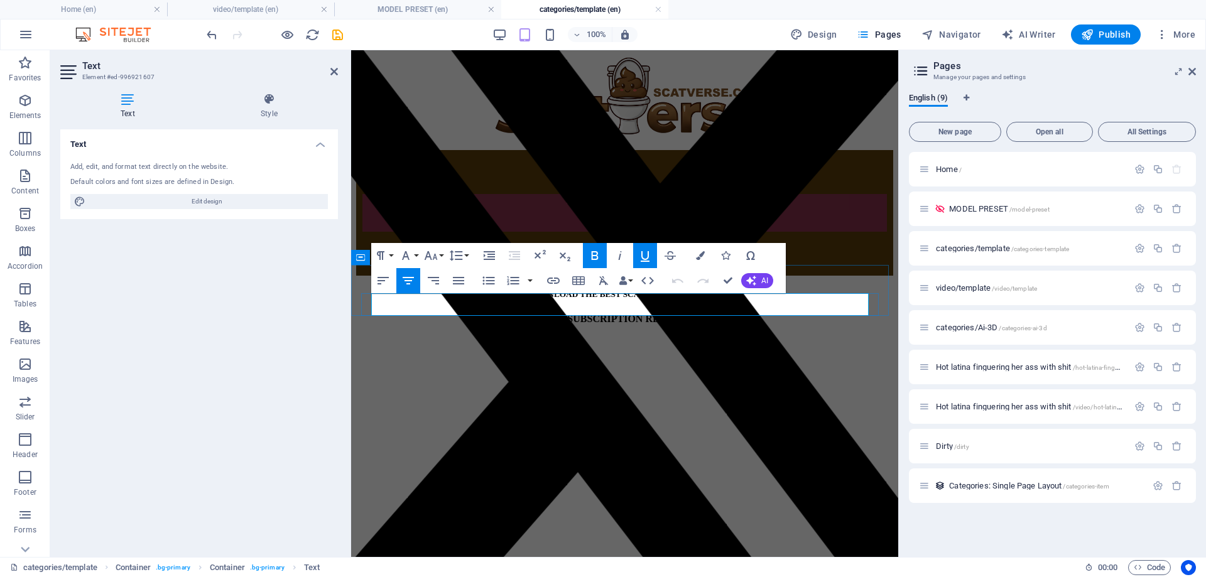
drag, startPoint x: 656, startPoint y: 307, endPoint x: 640, endPoint y: 308, distance: 15.8
click at [646, 260] on icon "button" at bounding box center [645, 255] width 15 height 15
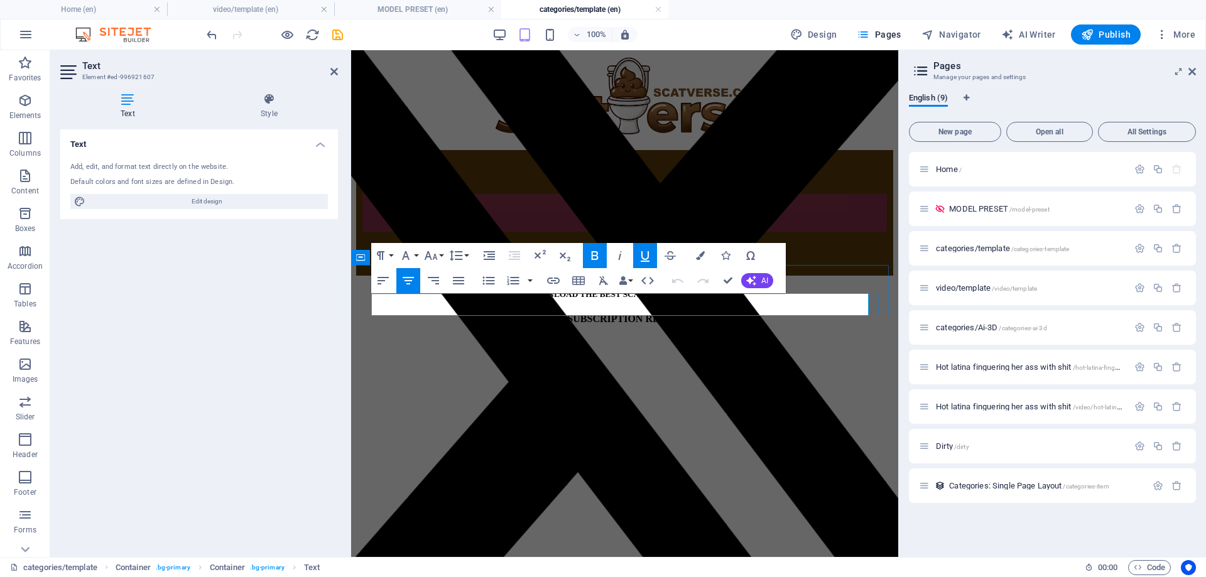
drag, startPoint x: 639, startPoint y: 307, endPoint x: 585, endPoint y: 308, distance: 54.0
drag, startPoint x: 678, startPoint y: 303, endPoint x: 641, endPoint y: 302, distance: 36.5
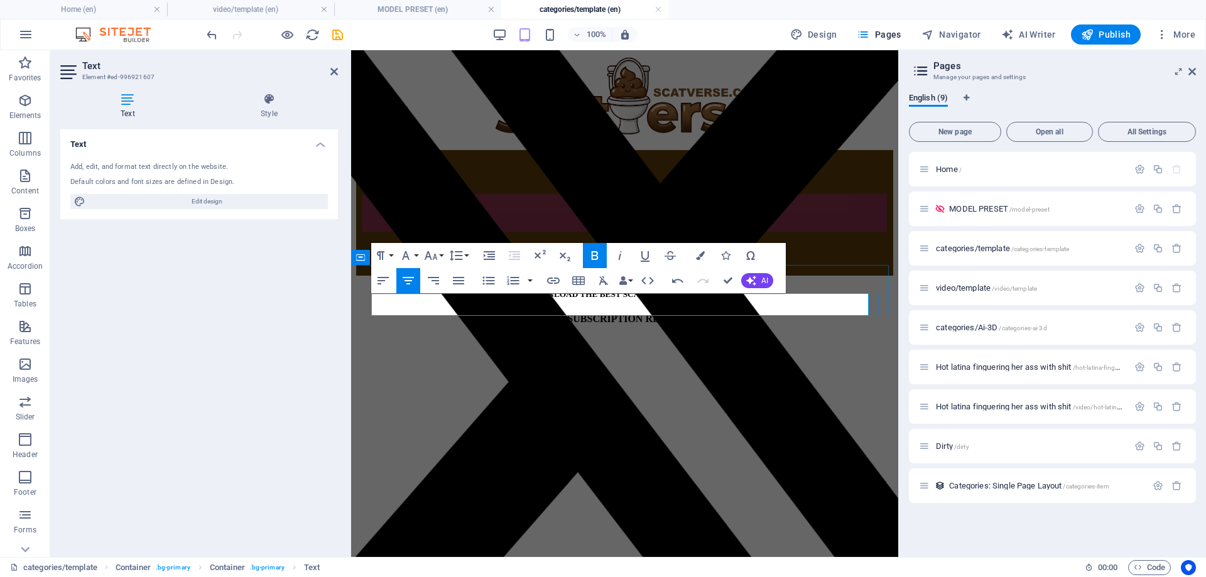
click at [459, 253] on icon "button" at bounding box center [456, 255] width 15 height 15
click at [437, 256] on icon "button" at bounding box center [430, 255] width 15 height 15
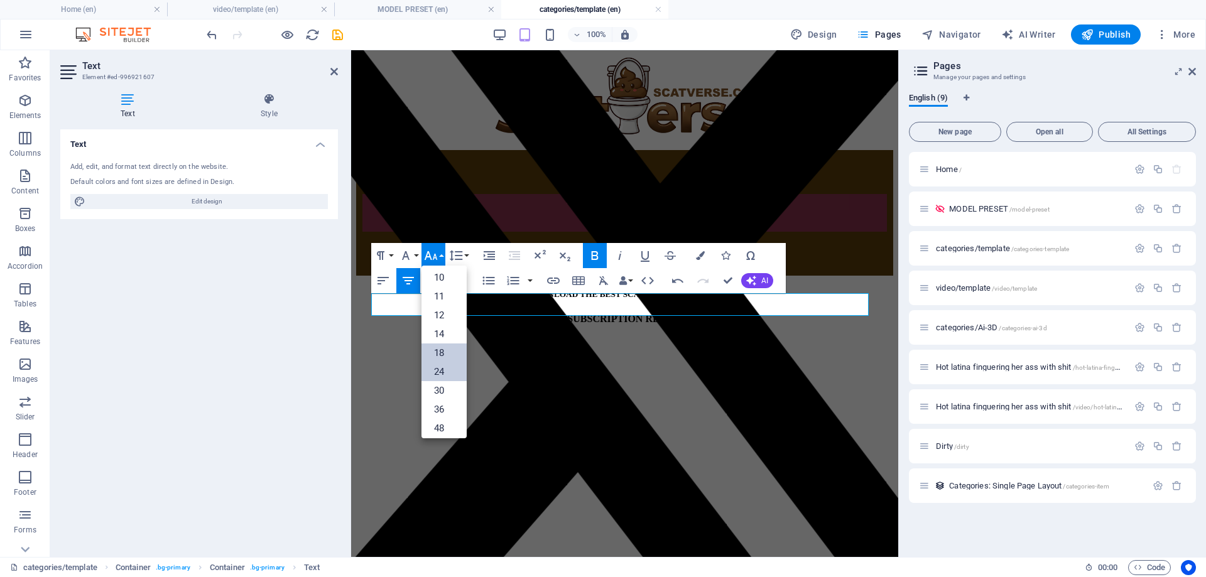
scroll to position [38, 0]
click at [445, 303] on link "11" at bounding box center [444, 298] width 45 height 19
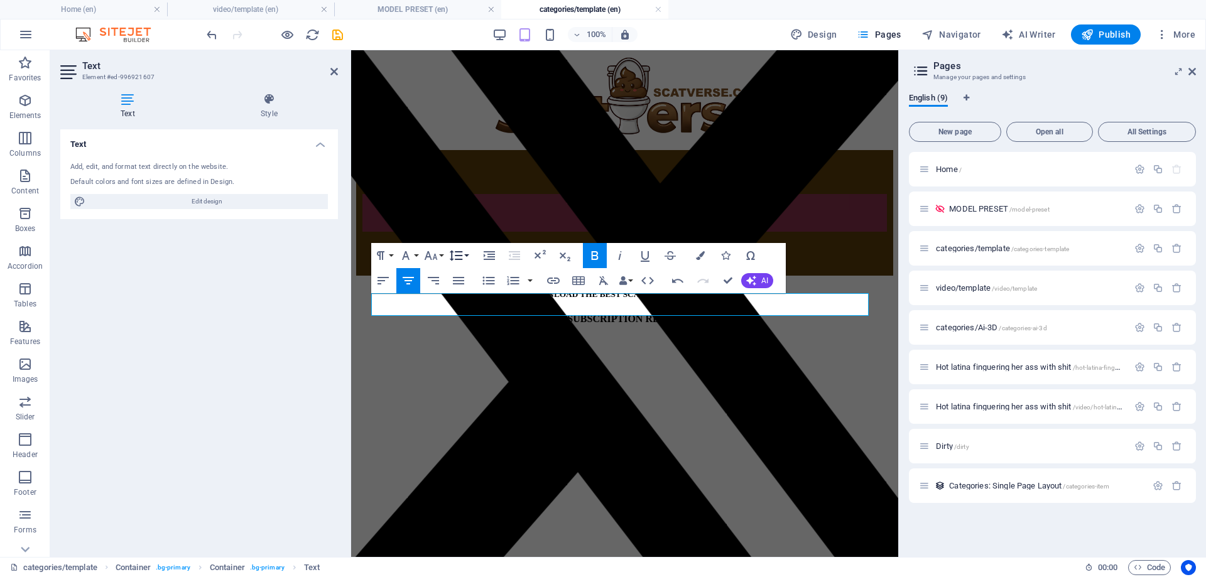
click at [458, 254] on icon "button" at bounding box center [456, 255] width 15 height 15
click at [484, 254] on icon "button" at bounding box center [489, 255] width 11 height 9
click at [489, 256] on icon "button" at bounding box center [489, 255] width 11 height 9
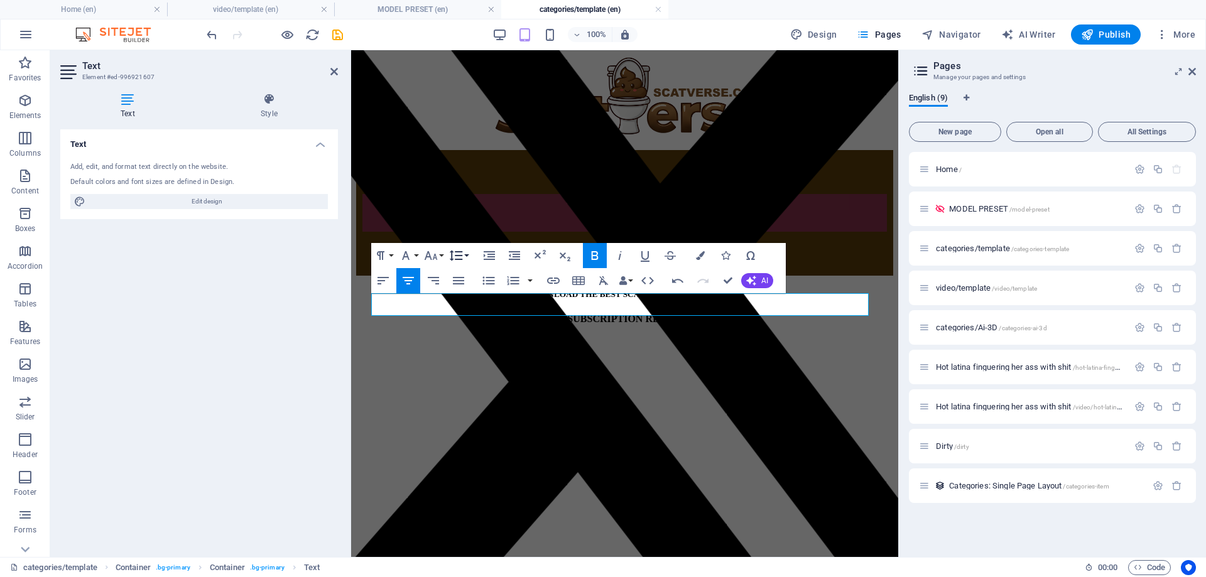
click at [458, 254] on icon "button" at bounding box center [456, 255] width 15 height 15
click at [439, 250] on button "Font Size" at bounding box center [434, 255] width 24 height 25
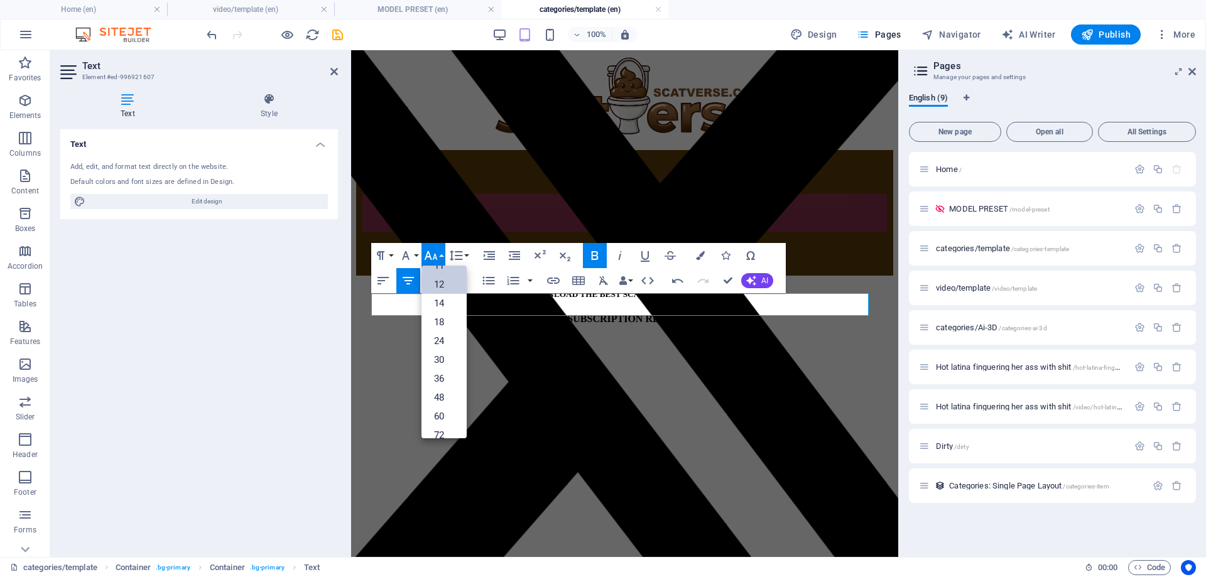
click at [453, 281] on link "12" at bounding box center [444, 284] width 45 height 19
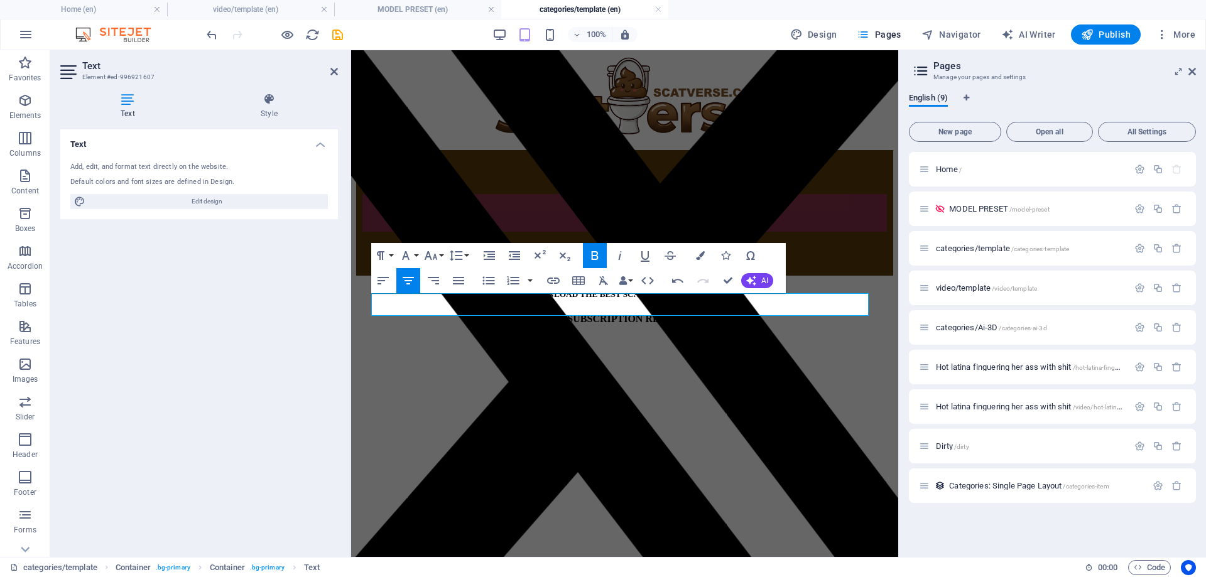
click at [594, 259] on icon "button" at bounding box center [595, 255] width 7 height 9
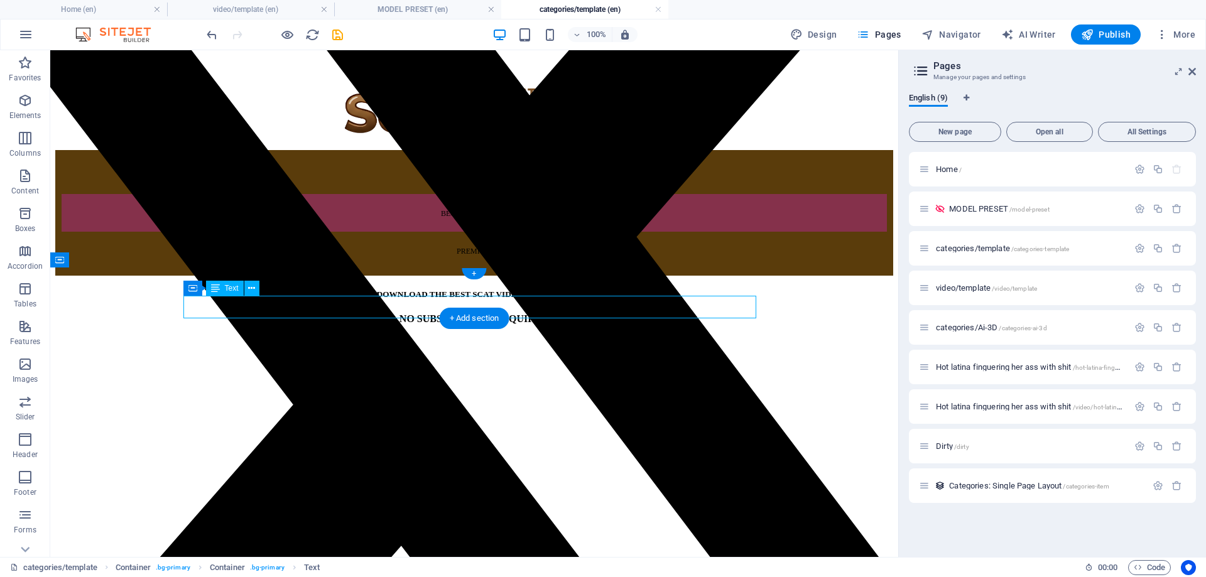
drag, startPoint x: 526, startPoint y: 311, endPoint x: 513, endPoint y: 312, distance: 13.2
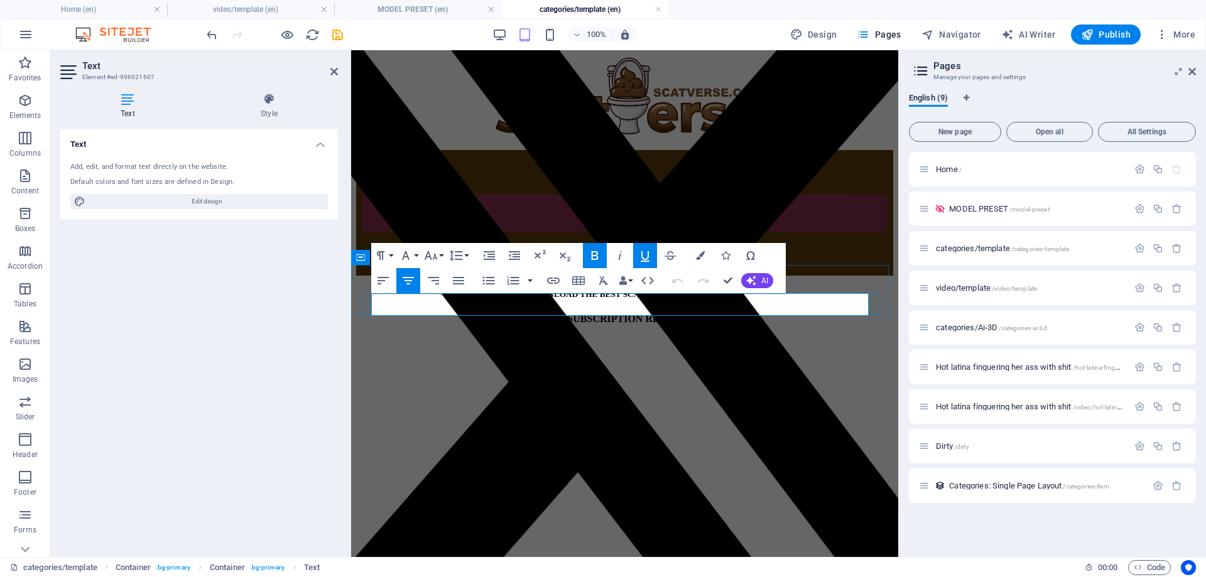
drag, startPoint x: 678, startPoint y: 303, endPoint x: 661, endPoint y: 307, distance: 17.3
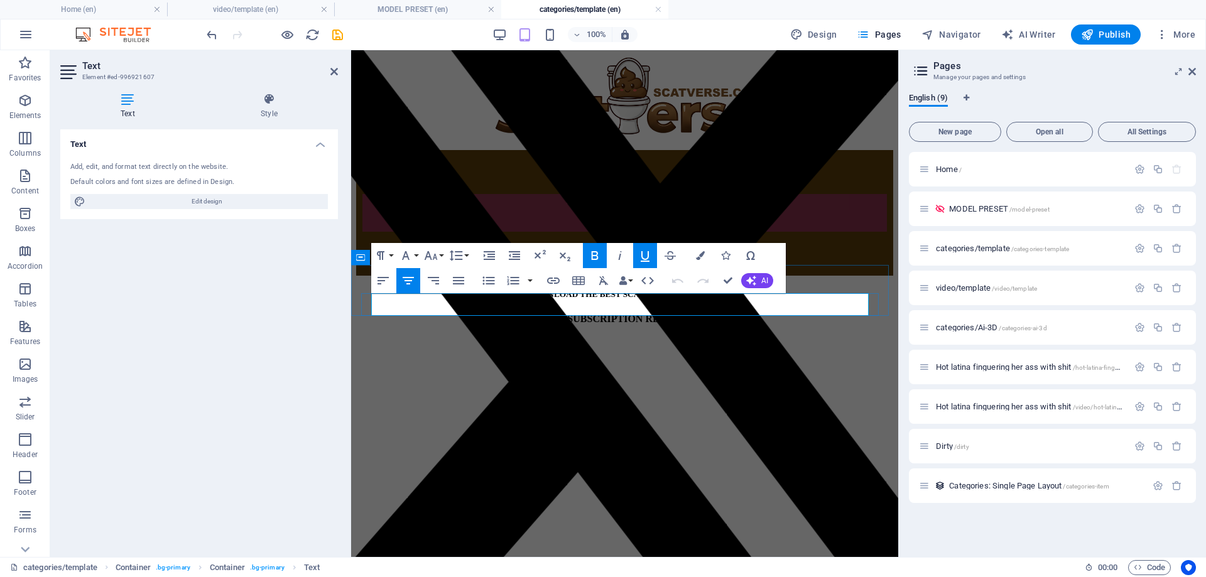
drag, startPoint x: 670, startPoint y: 307, endPoint x: 654, endPoint y: 310, distance: 16.5
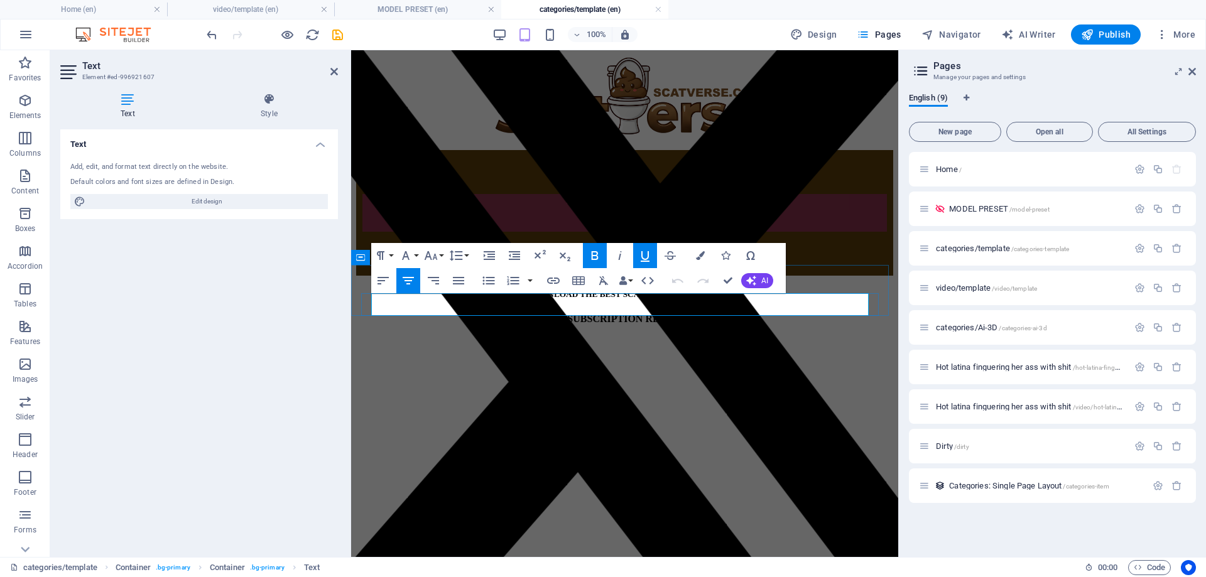
drag, startPoint x: 665, startPoint y: 306, endPoint x: 657, endPoint y: 306, distance: 8.2
drag, startPoint x: 681, startPoint y: 298, endPoint x: 653, endPoint y: 302, distance: 27.9
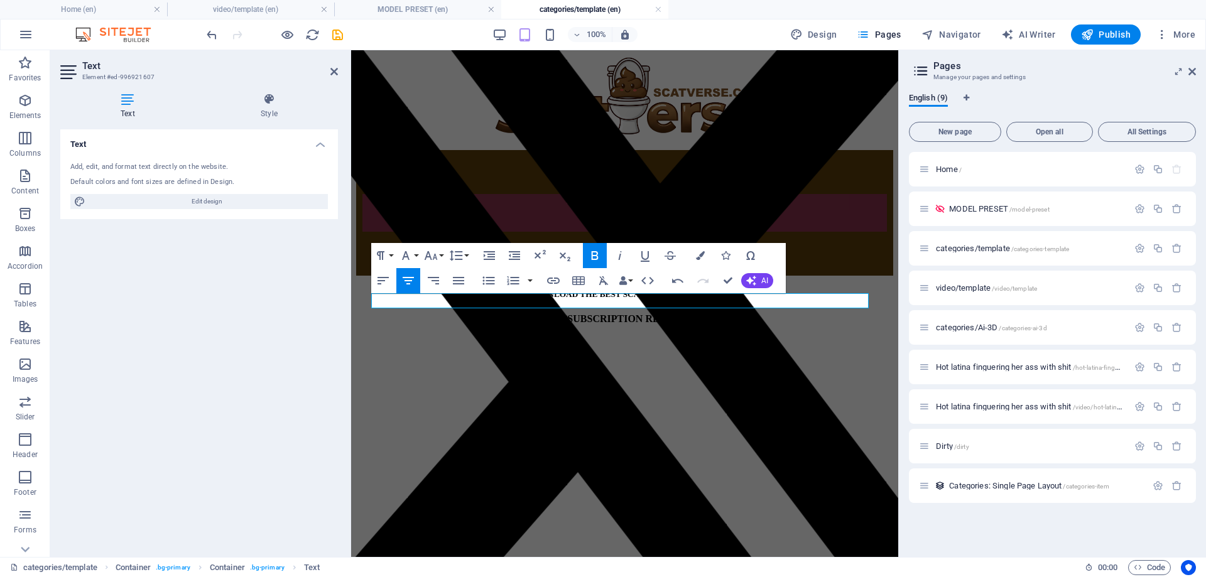
click at [596, 251] on icon "button" at bounding box center [595, 255] width 7 height 9
click at [642, 259] on icon "button" at bounding box center [645, 255] width 15 height 15
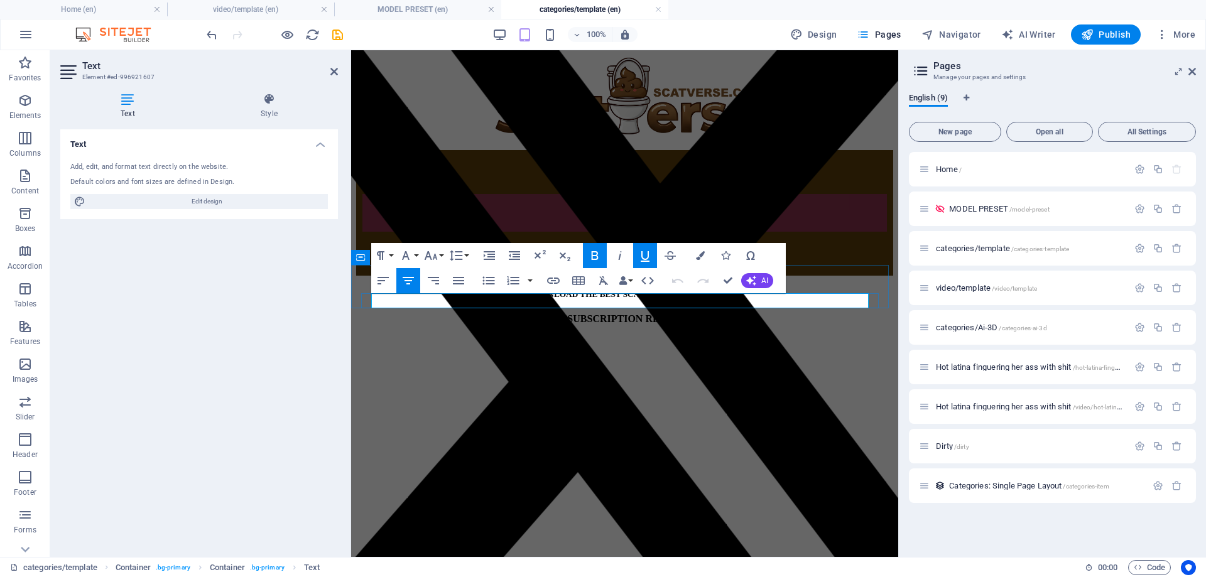
drag, startPoint x: 643, startPoint y: 301, endPoint x: 588, endPoint y: 299, distance: 54.7
click at [645, 260] on icon "button" at bounding box center [645, 255] width 15 height 15
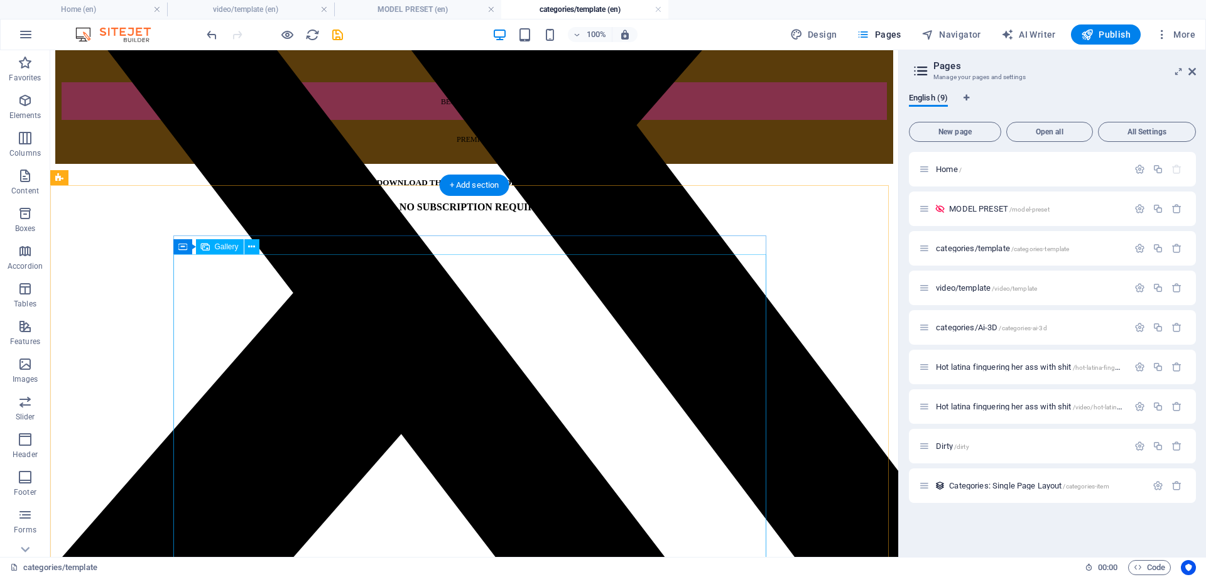
scroll to position [126, 0]
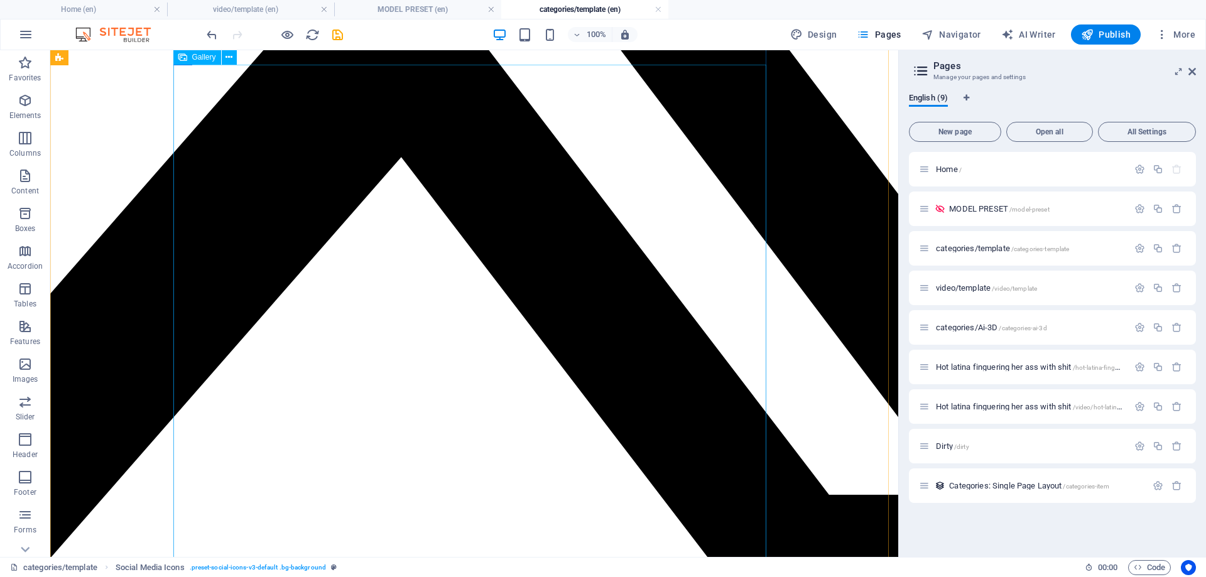
scroll to position [599, 0]
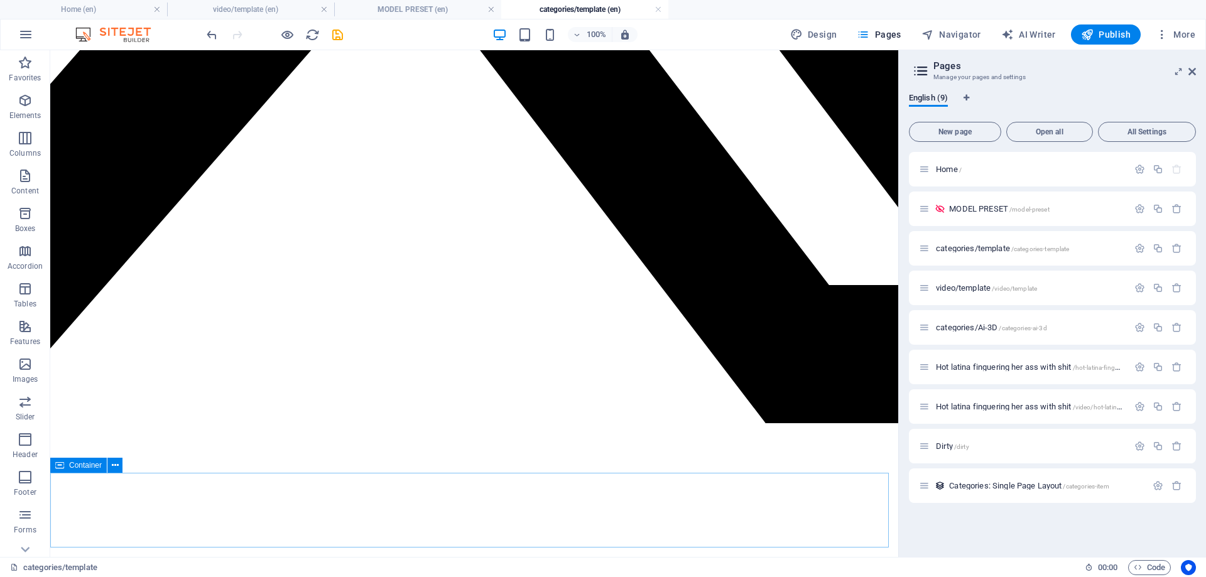
click at [87, 467] on span "Container" at bounding box center [85, 466] width 33 height 8
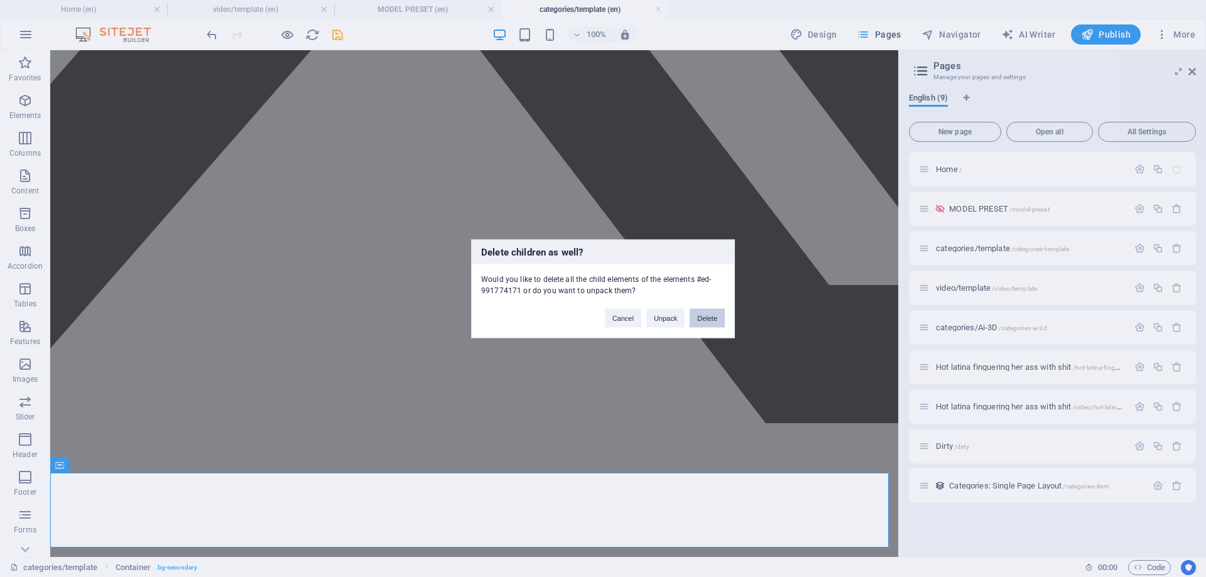
click at [716, 317] on button "Delete" at bounding box center [707, 317] width 35 height 19
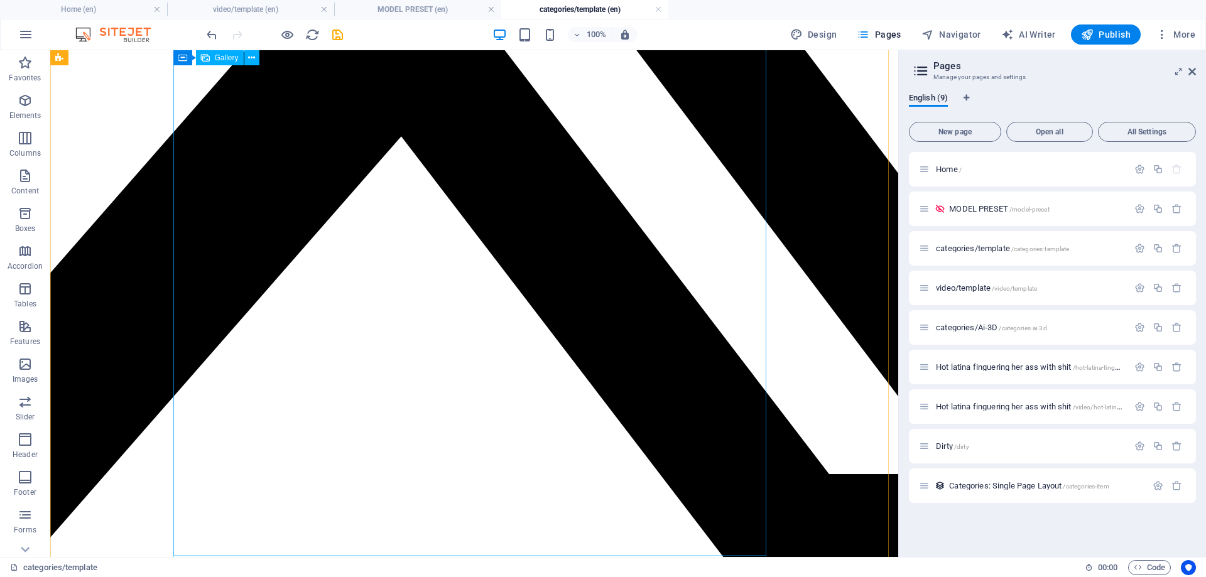
scroll to position [524, 0]
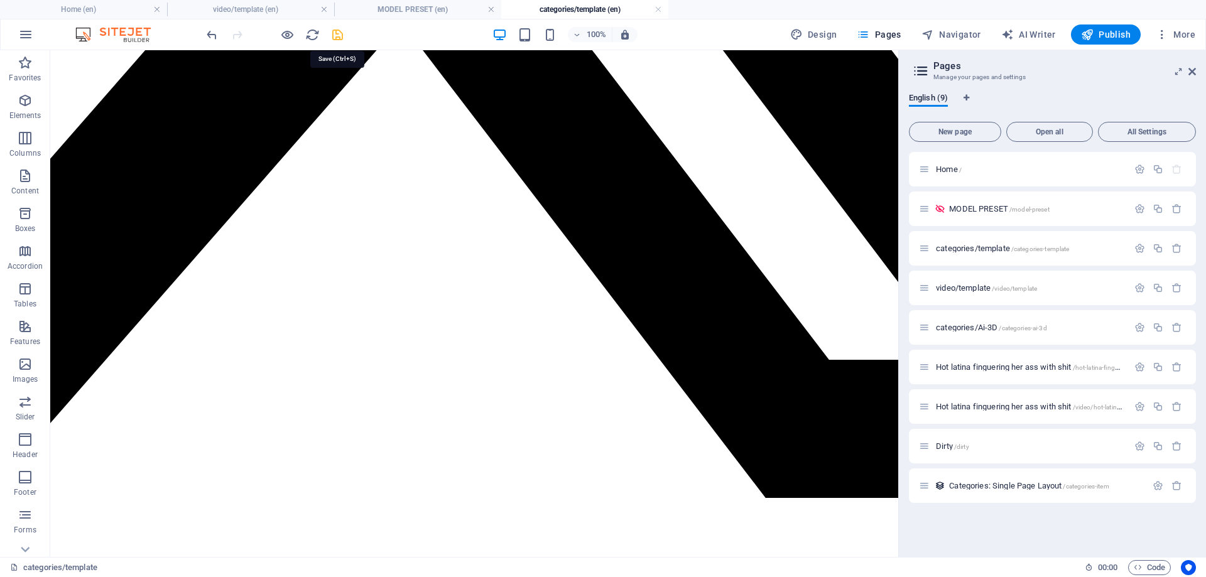
click at [337, 38] on icon "save" at bounding box center [337, 35] width 14 height 14
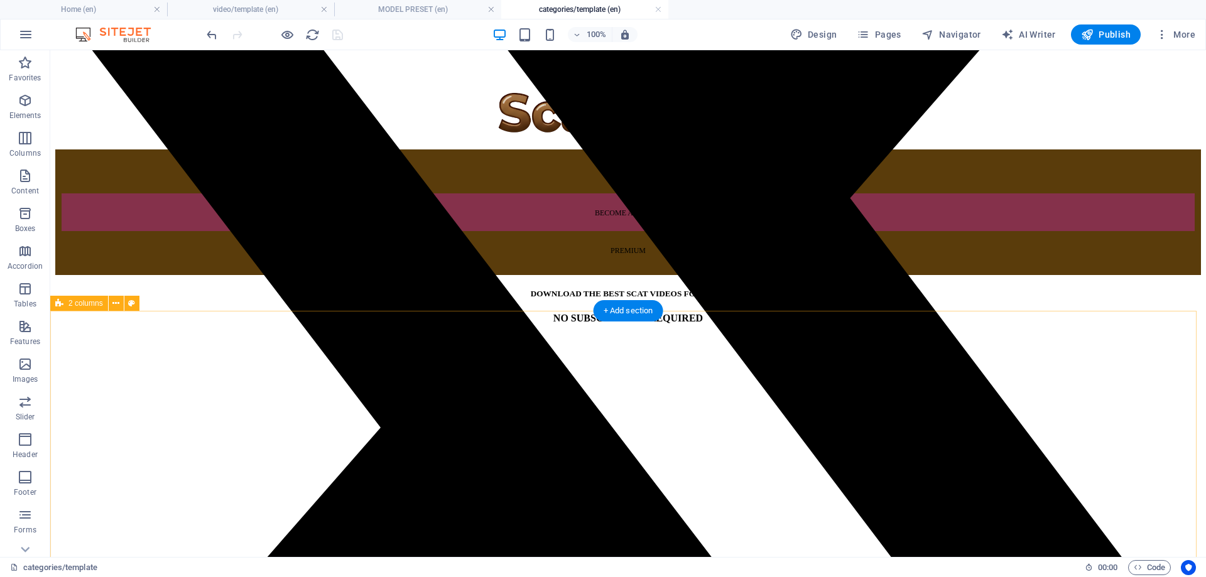
scroll to position [0, 0]
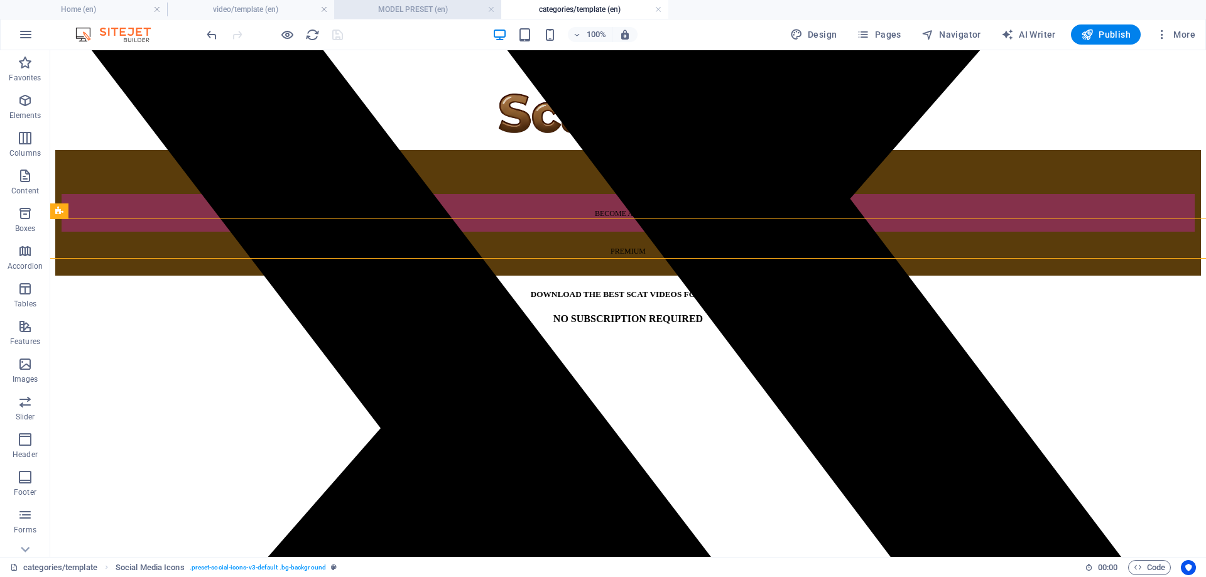
click at [430, 4] on h4 "MODEL PRESET (en)" at bounding box center [417, 10] width 167 height 14
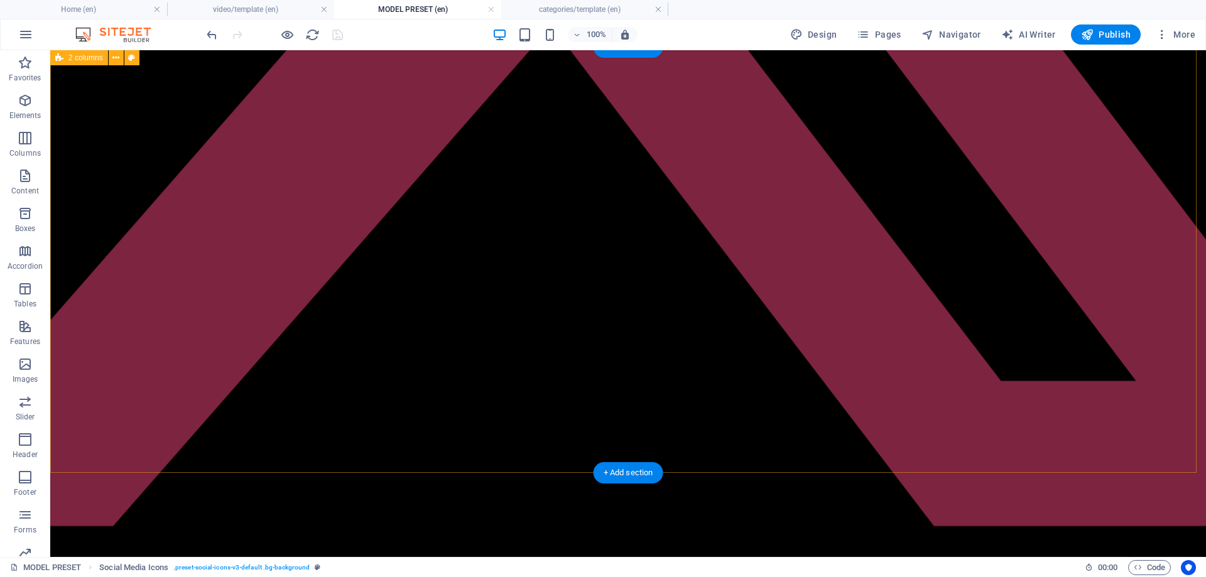
scroll to position [303, 0]
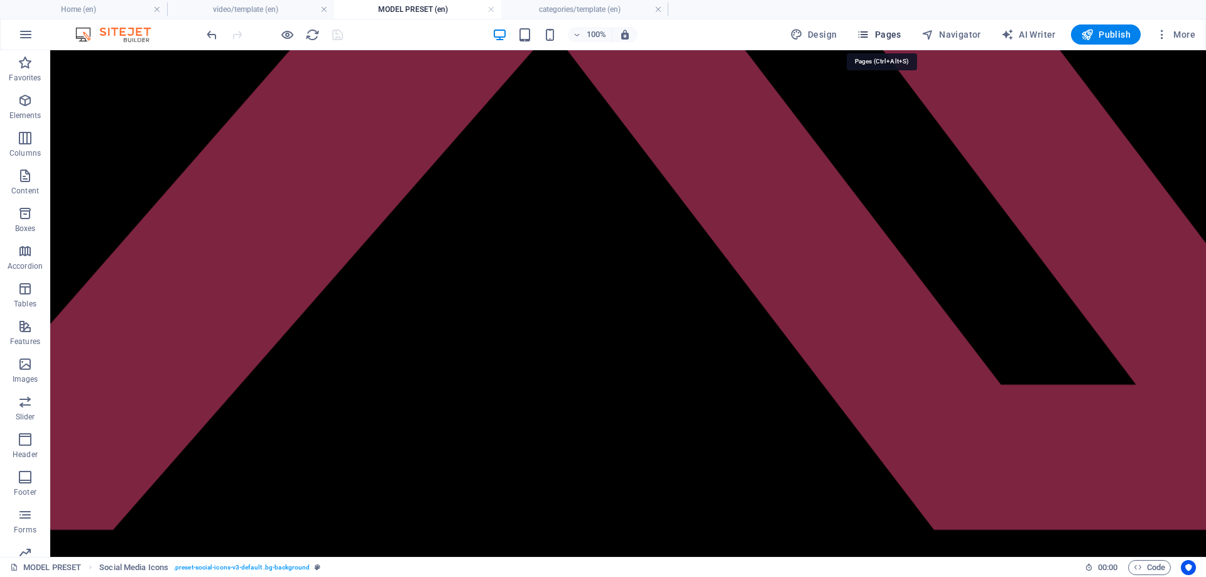
click at [892, 33] on span "Pages" at bounding box center [879, 34] width 44 height 13
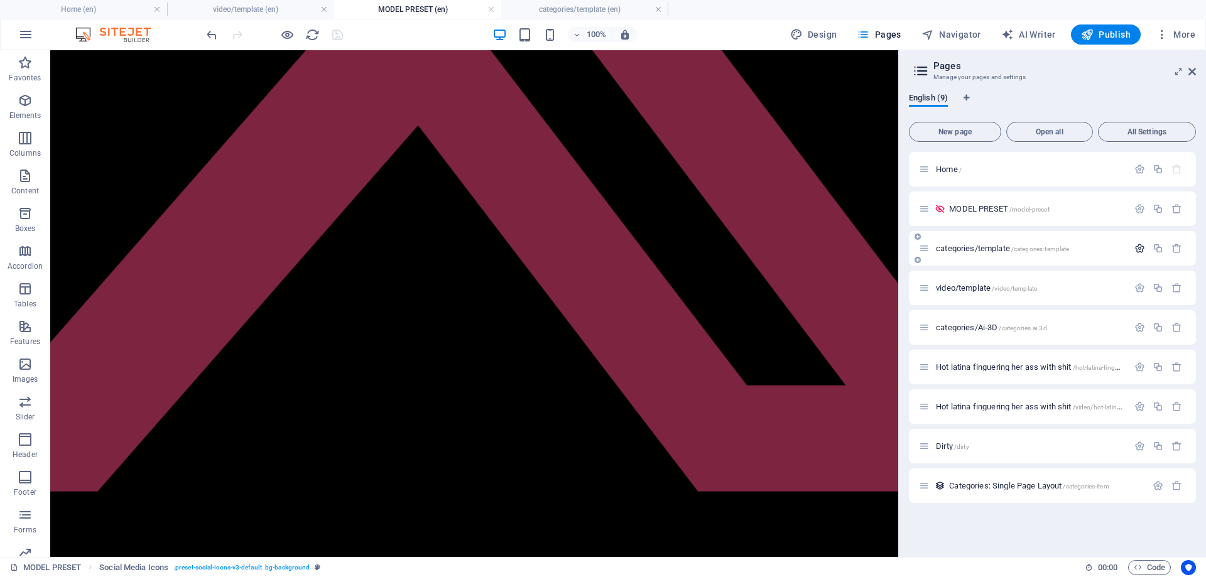
click at [1138, 250] on icon "button" at bounding box center [1140, 248] width 11 height 11
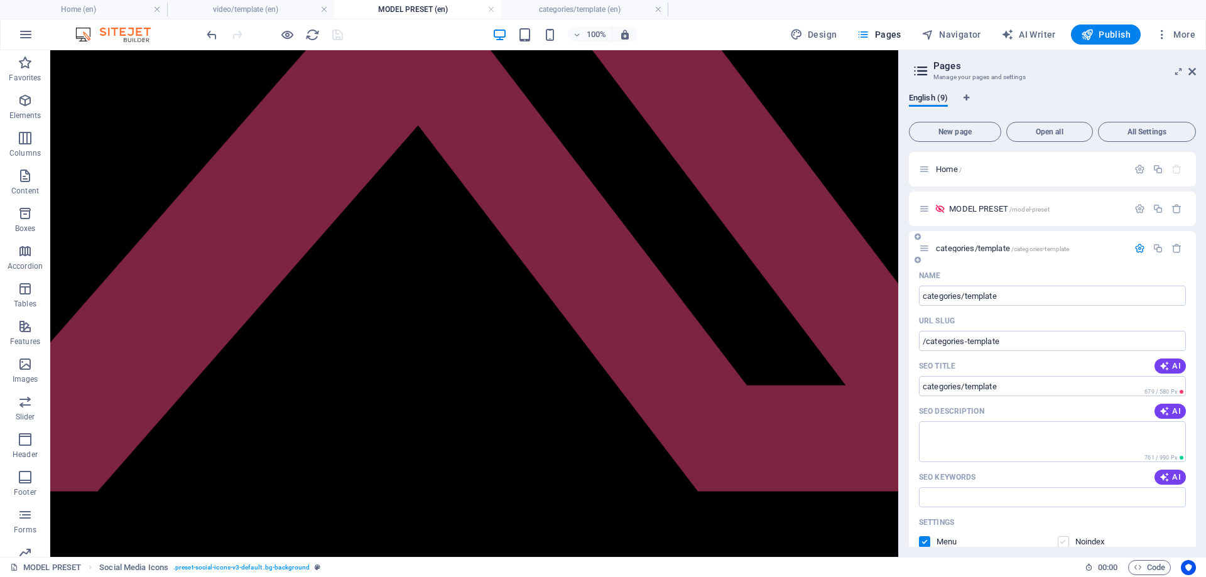
click at [1063, 540] on label at bounding box center [1063, 542] width 11 height 11
click at [0, 0] on input "checkbox" at bounding box center [0, 0] width 0 height 0
click at [924, 546] on label at bounding box center [924, 542] width 11 height 11
click at [0, 0] on input "checkbox" at bounding box center [0, 0] width 0 height 0
click at [922, 543] on label at bounding box center [924, 542] width 11 height 11
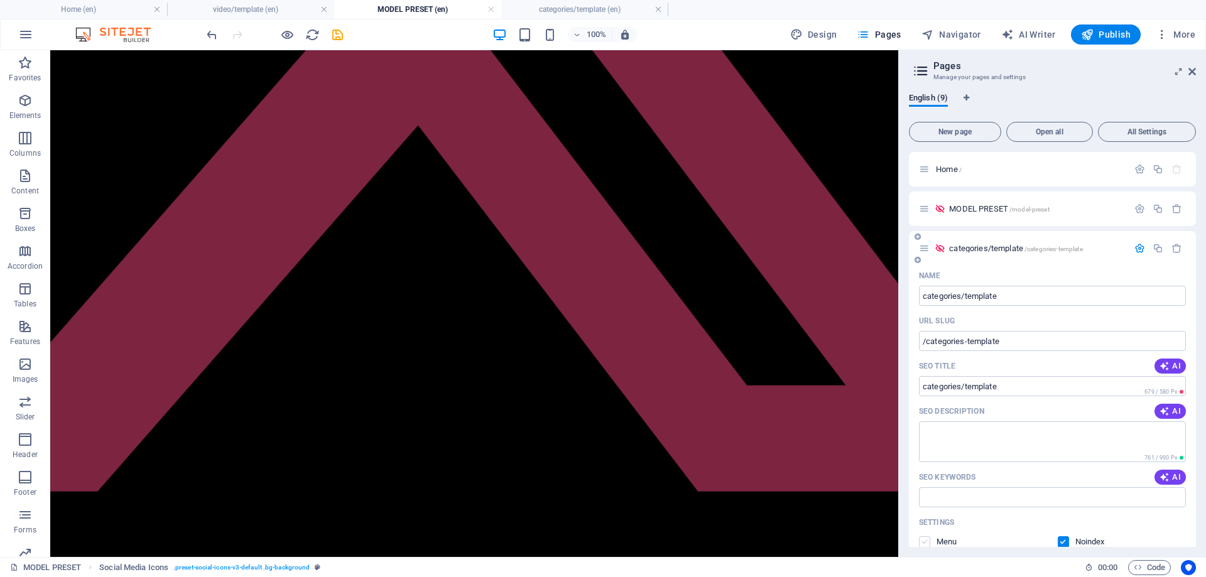
click at [0, 0] on input "checkbox" at bounding box center [0, 0] width 0 height 0
click at [924, 542] on label at bounding box center [924, 542] width 11 height 11
click at [0, 0] on input "checkbox" at bounding box center [0, 0] width 0 height 0
click at [1030, 249] on span "/categories-template" at bounding box center [1054, 249] width 58 height 7
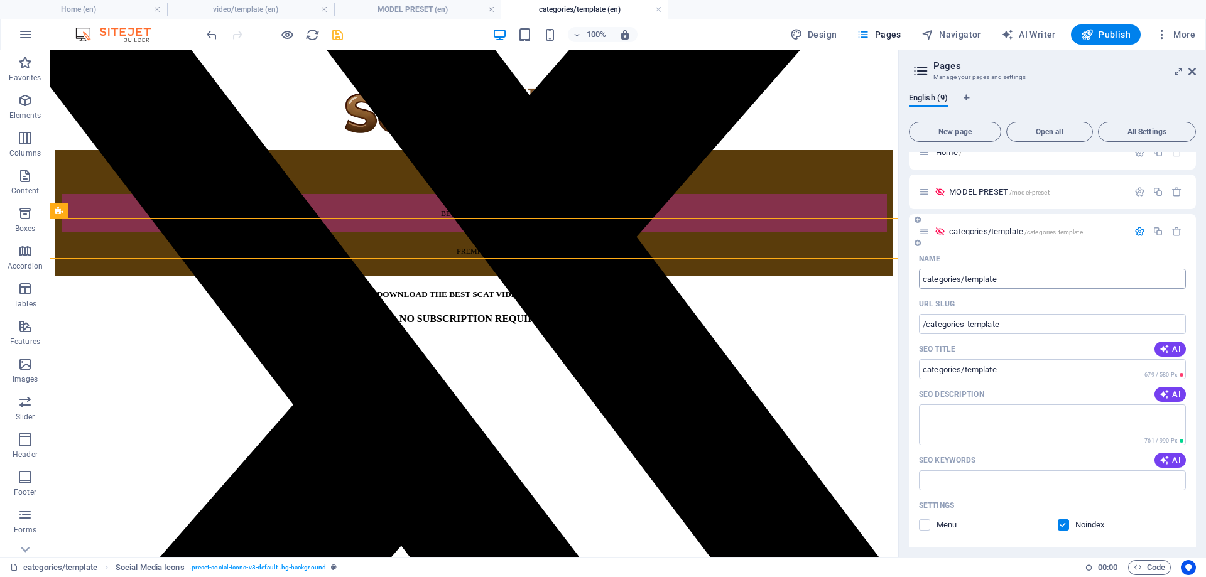
scroll to position [0, 0]
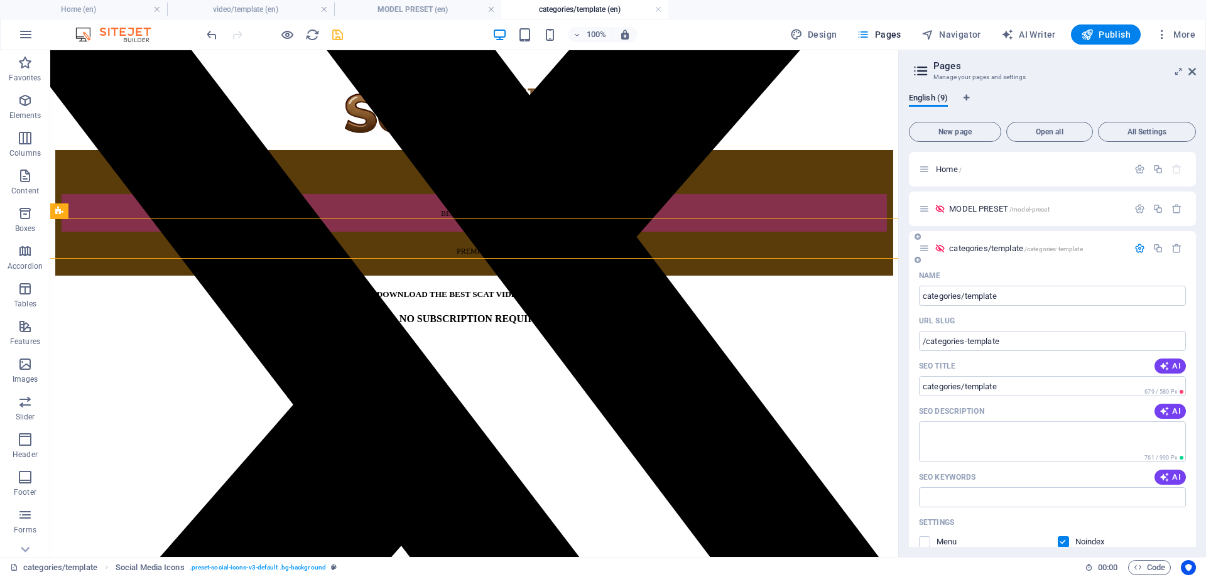
click at [1131, 248] on button "button" at bounding box center [1140, 248] width 18 height 11
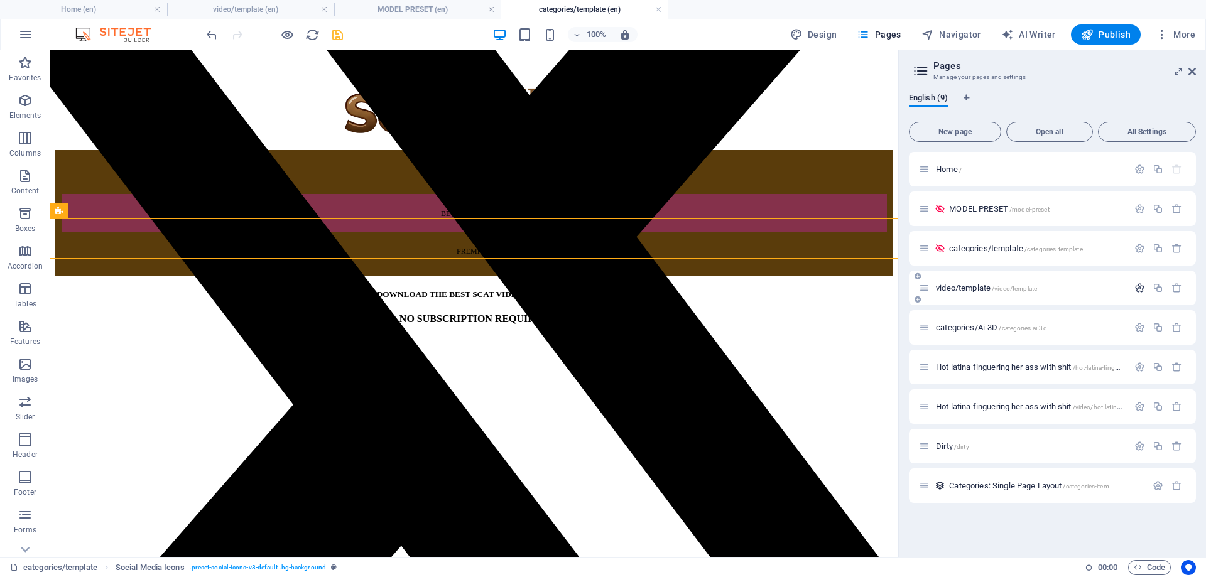
click at [1136, 285] on icon "button" at bounding box center [1140, 288] width 11 height 11
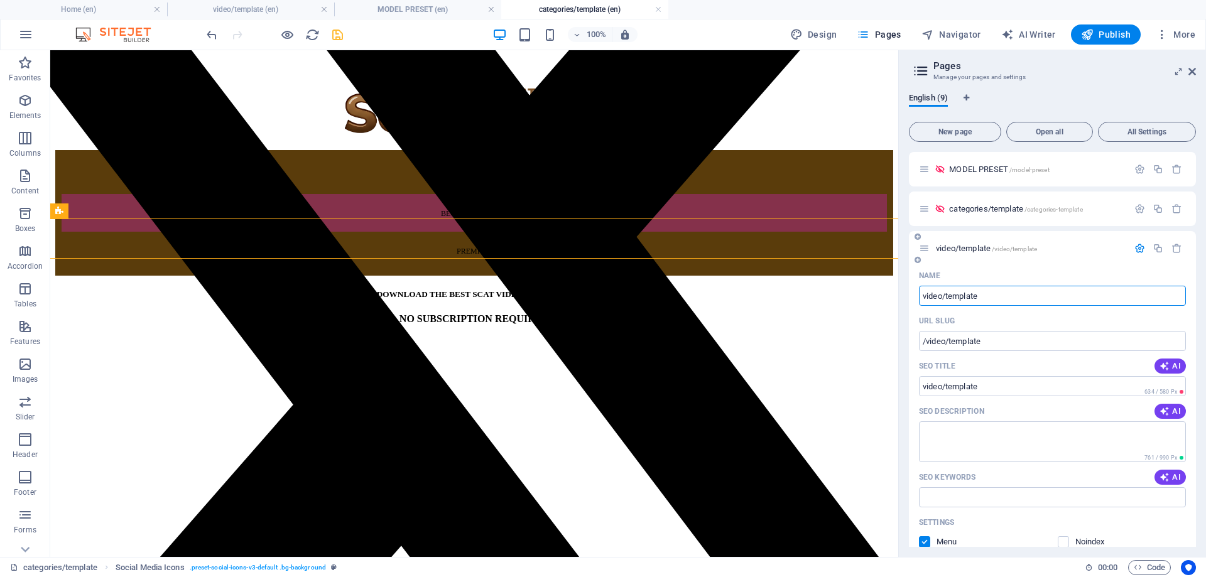
scroll to position [126, 0]
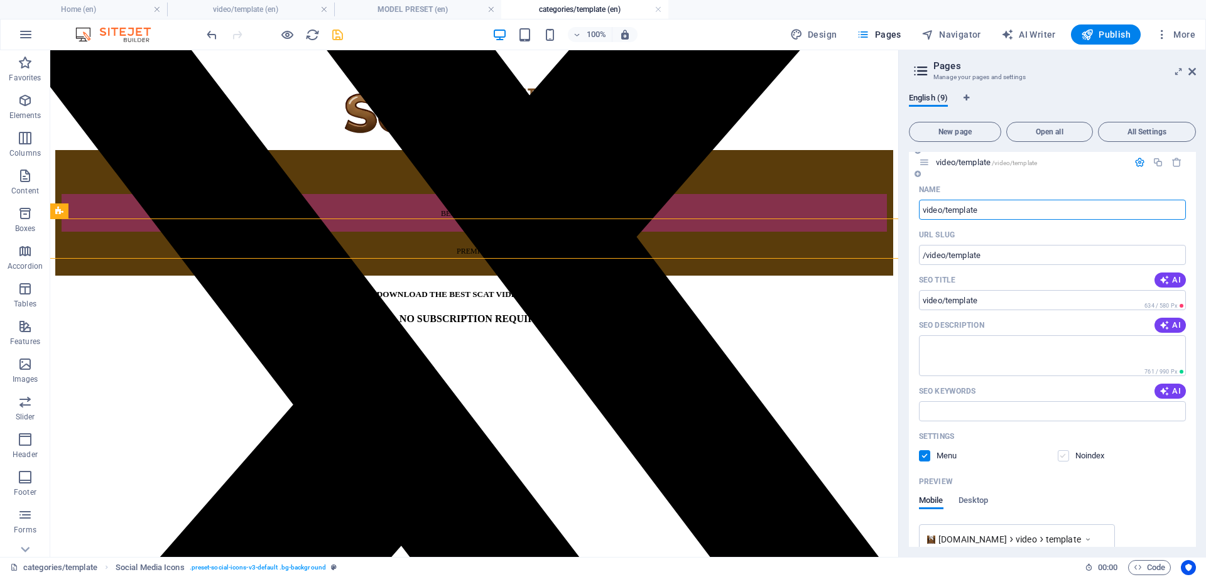
click at [1064, 454] on label at bounding box center [1063, 455] width 11 height 11
click at [0, 0] on input "checkbox" at bounding box center [0, 0] width 0 height 0
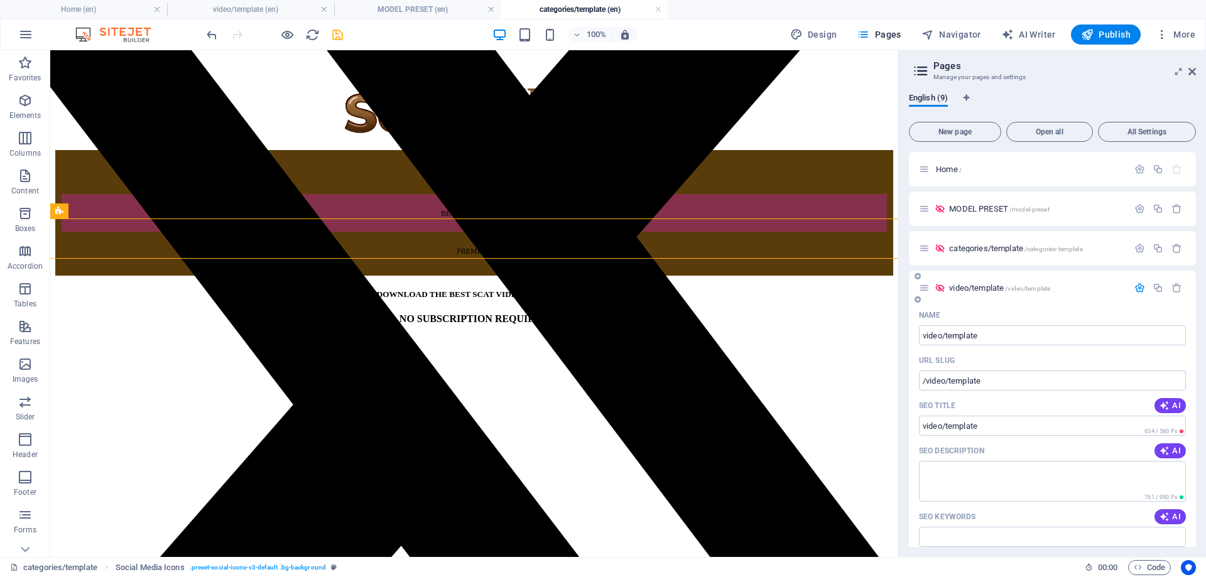
click at [1137, 290] on icon "button" at bounding box center [1140, 288] width 11 height 11
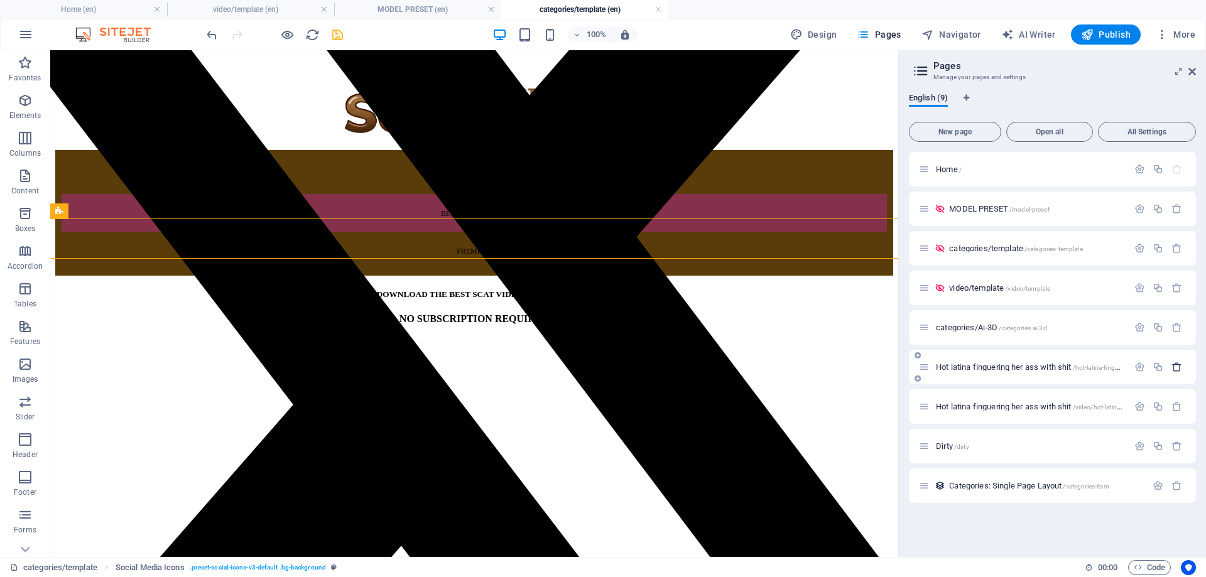
click at [1178, 368] on icon "button" at bounding box center [1177, 367] width 11 height 11
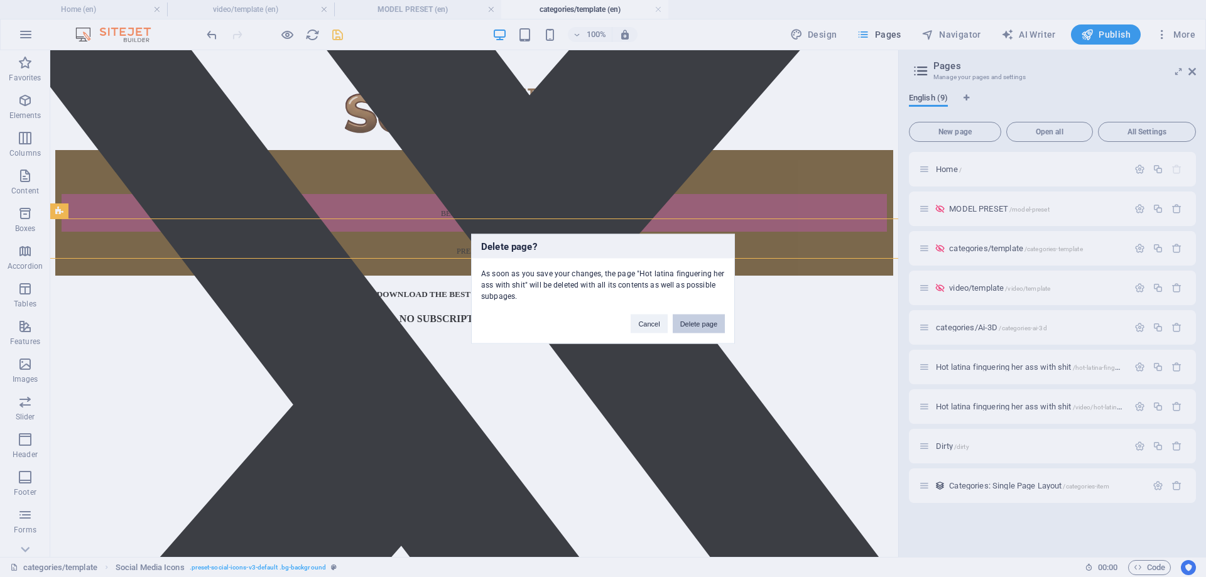
click at [714, 317] on button "Delete page" at bounding box center [699, 323] width 52 height 19
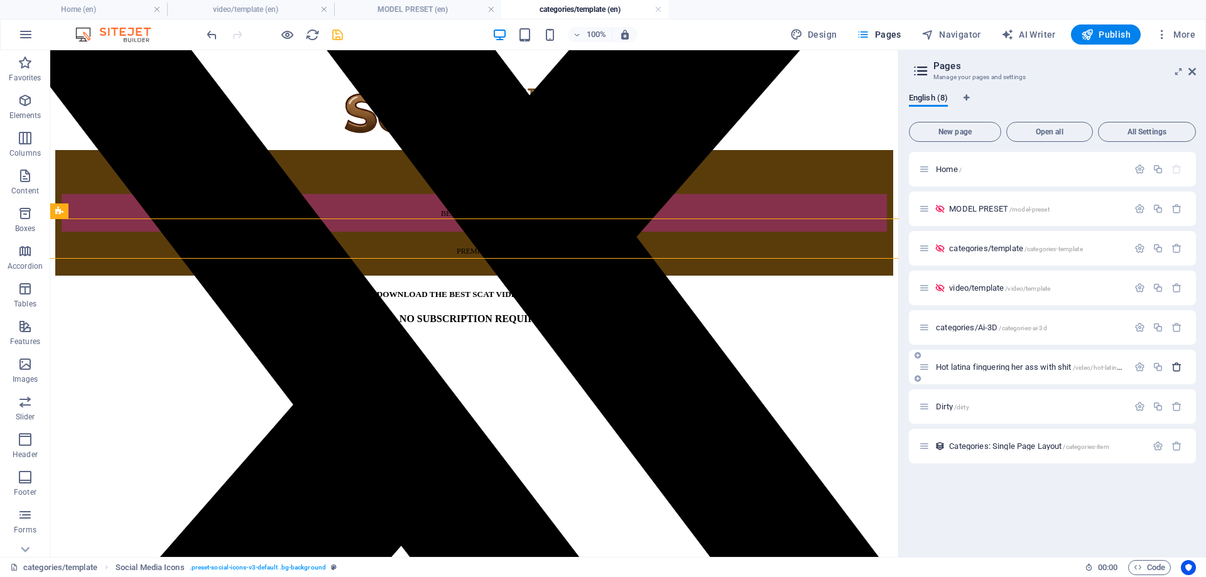
click at [1177, 368] on icon "button" at bounding box center [1177, 367] width 11 height 11
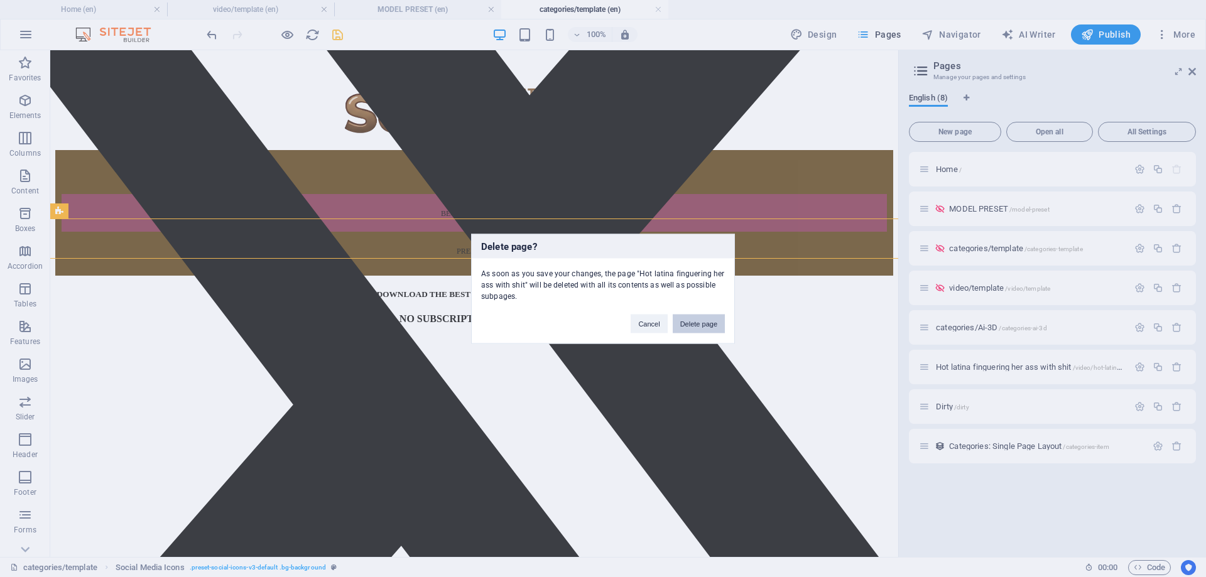
click at [714, 323] on button "Delete page" at bounding box center [699, 323] width 52 height 19
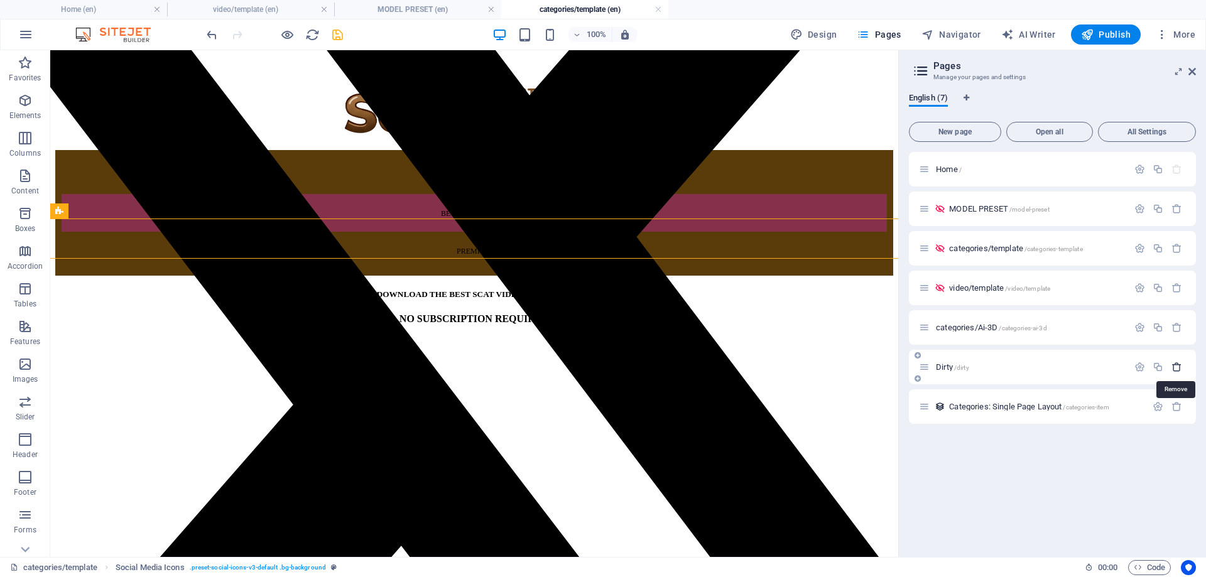
click at [1176, 371] on icon "button" at bounding box center [1177, 367] width 11 height 11
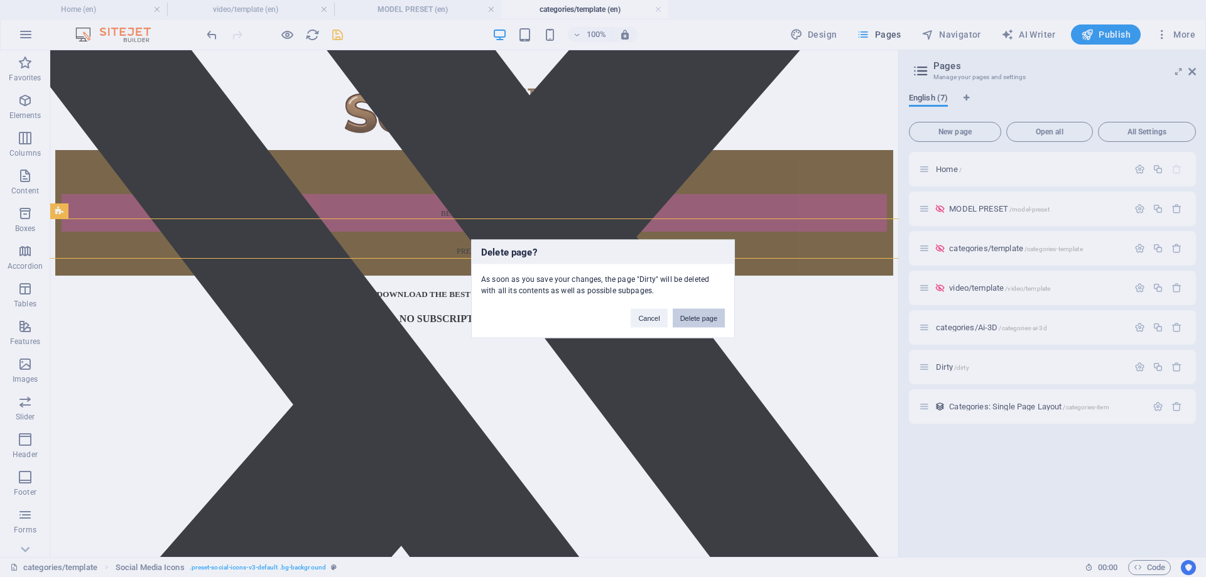
drag, startPoint x: 707, startPoint y: 313, endPoint x: 738, endPoint y: 285, distance: 41.4
click at [707, 313] on button "Delete page" at bounding box center [699, 317] width 52 height 19
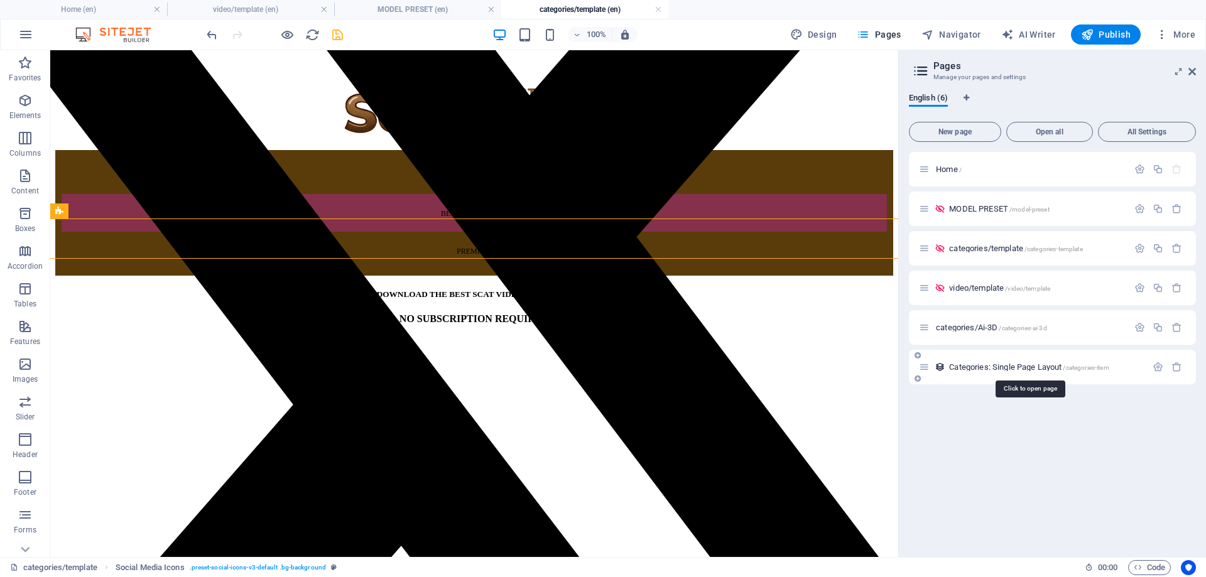
click at [962, 371] on span "Categories: Single Page Layout /categories-item" at bounding box center [1029, 367] width 160 height 9
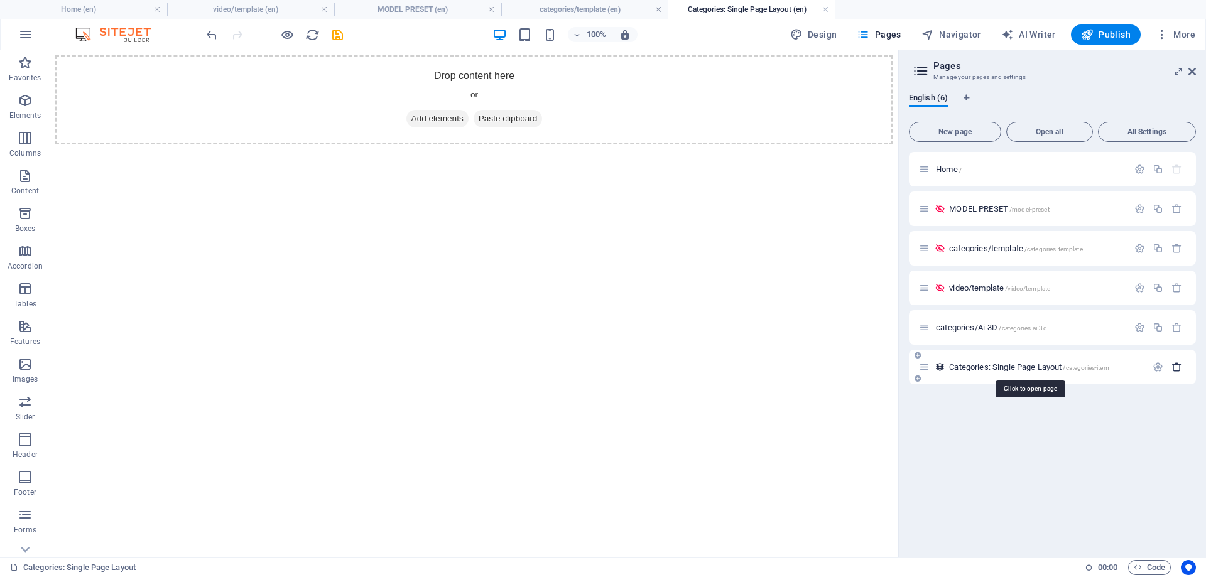
click at [1176, 366] on icon "button" at bounding box center [1177, 367] width 11 height 11
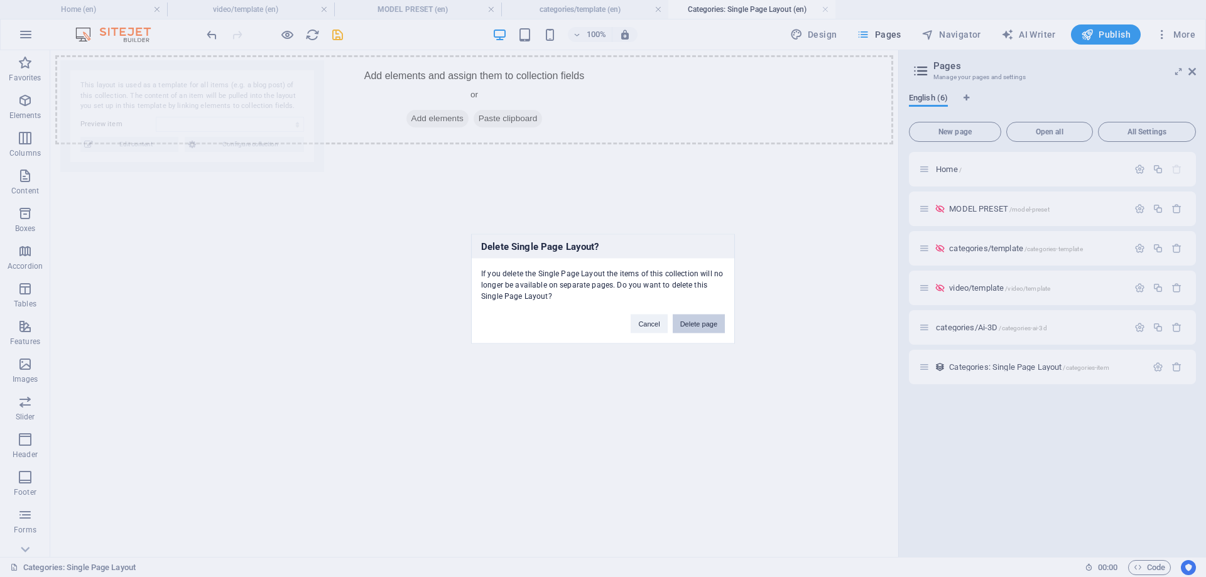
select select "68d77c78d845ed1b2903b989"
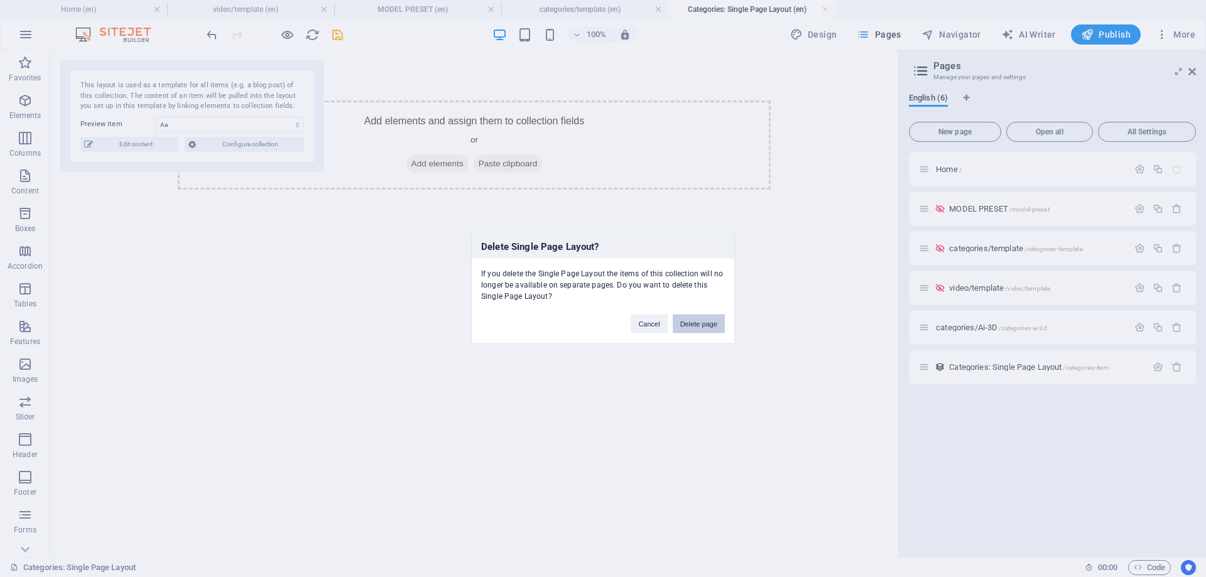
click at [713, 327] on button "Delete page" at bounding box center [699, 323] width 52 height 19
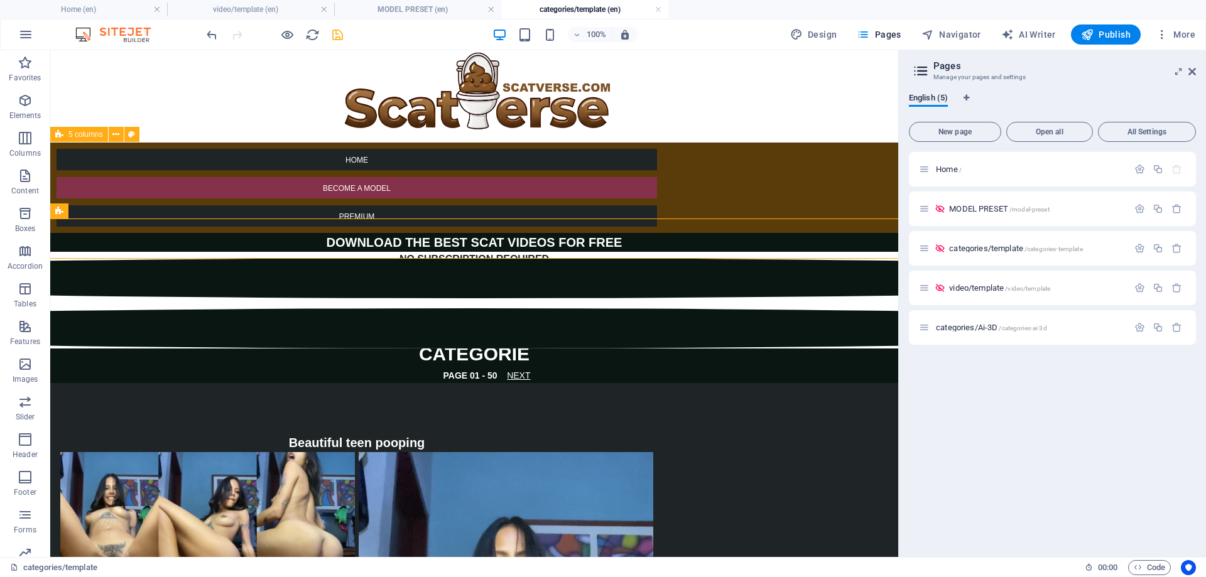
click at [337, 31] on icon "save" at bounding box center [337, 35] width 14 height 14
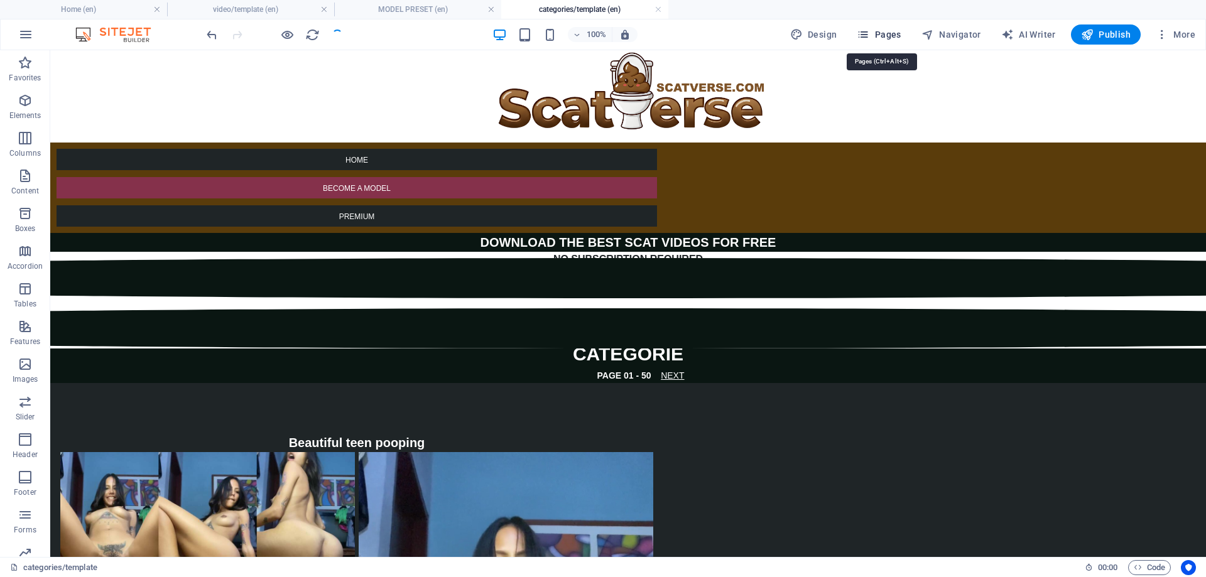
click at [885, 31] on span "Pages" at bounding box center [879, 34] width 44 height 13
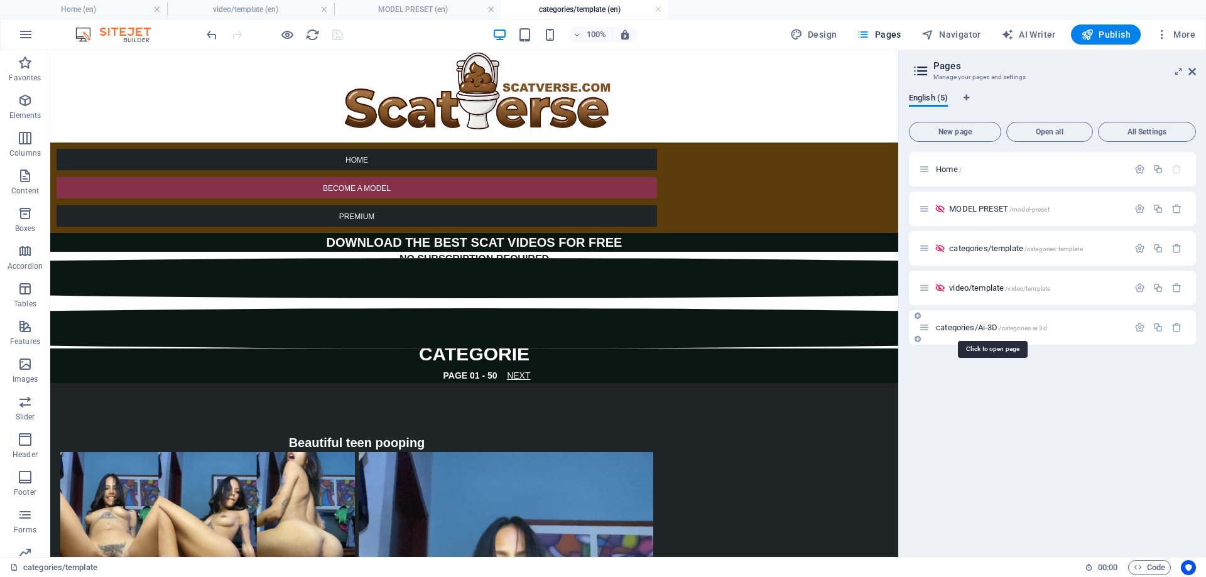
click at [963, 331] on span "categories/Ai-3D /categories-ai-3d" at bounding box center [991, 327] width 111 height 9
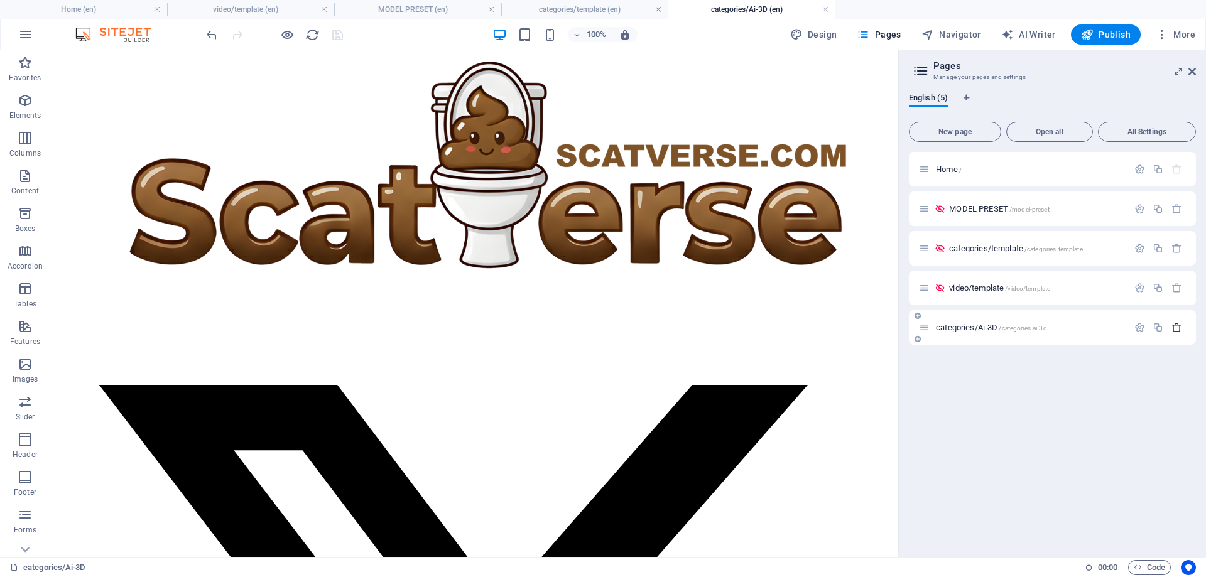
click at [1170, 326] on button "button" at bounding box center [1177, 327] width 18 height 11
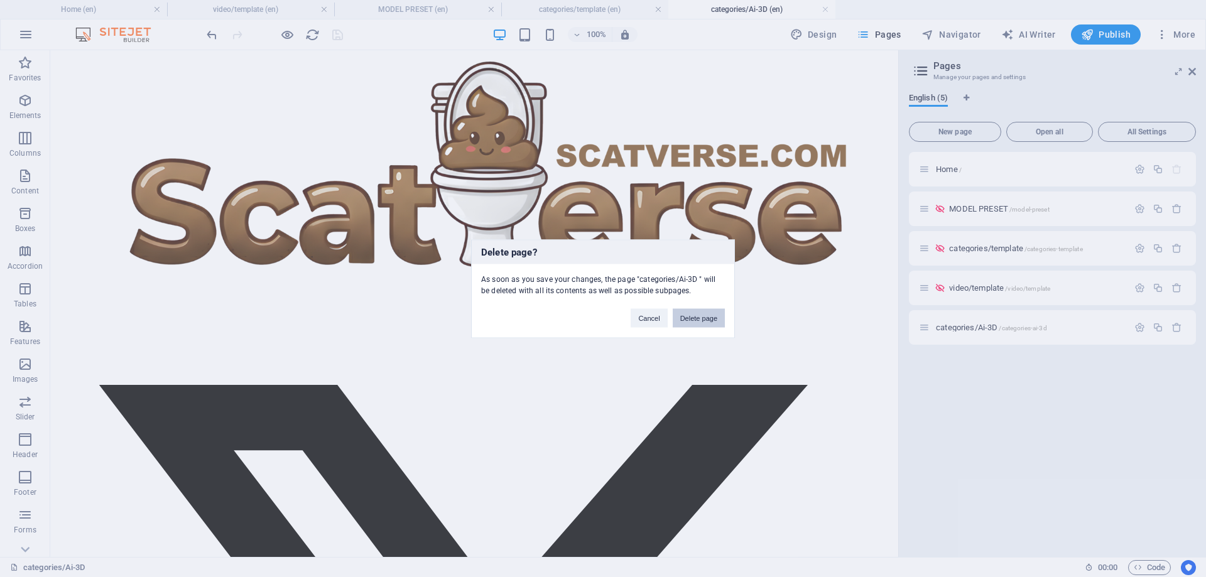
click at [717, 316] on button "Delete page" at bounding box center [699, 317] width 52 height 19
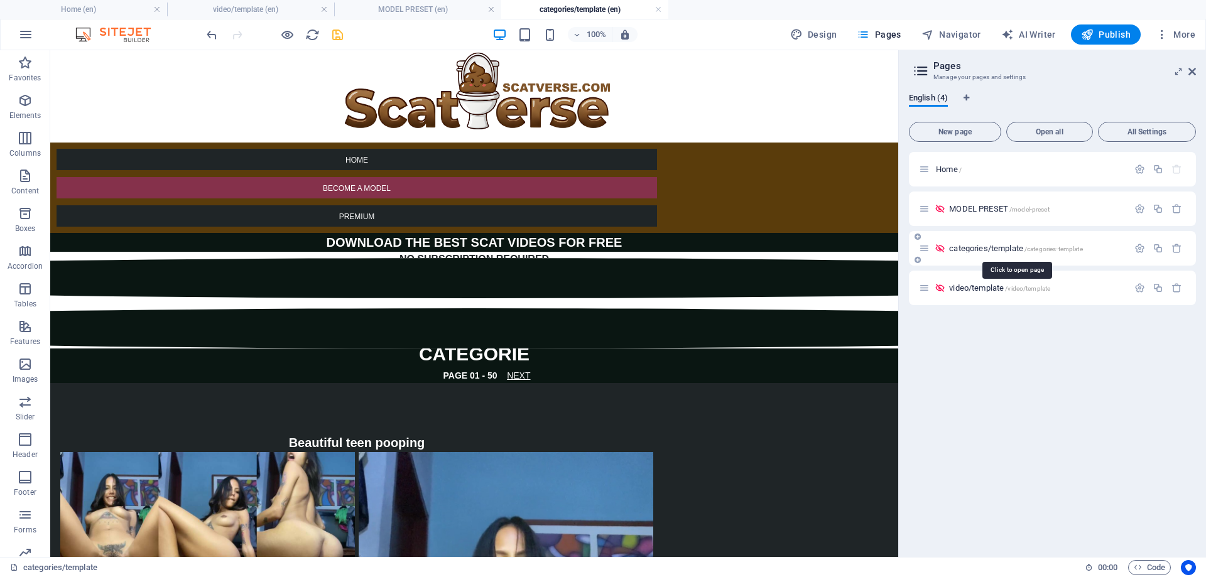
click at [964, 251] on span "categories/template /categories-template" at bounding box center [1015, 248] width 133 height 9
click at [966, 247] on span "categories/template /categories-template" at bounding box center [1015, 248] width 133 height 9
click at [410, 13] on h4 "MODEL PRESET (en)" at bounding box center [417, 10] width 167 height 14
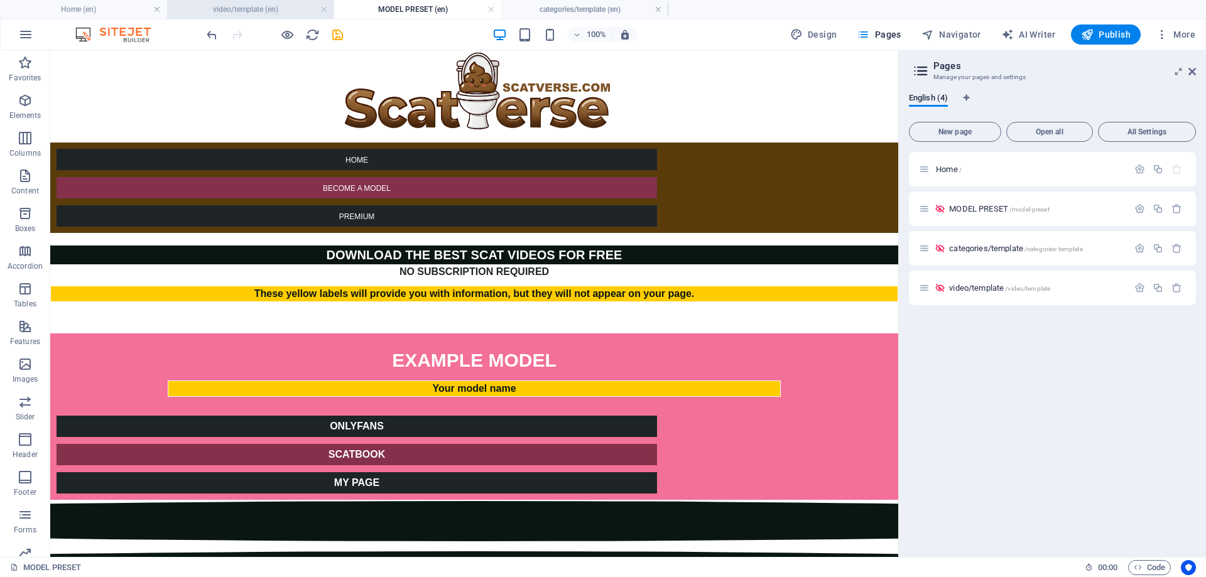
click at [215, 6] on h4 "video/template (en)" at bounding box center [250, 10] width 167 height 14
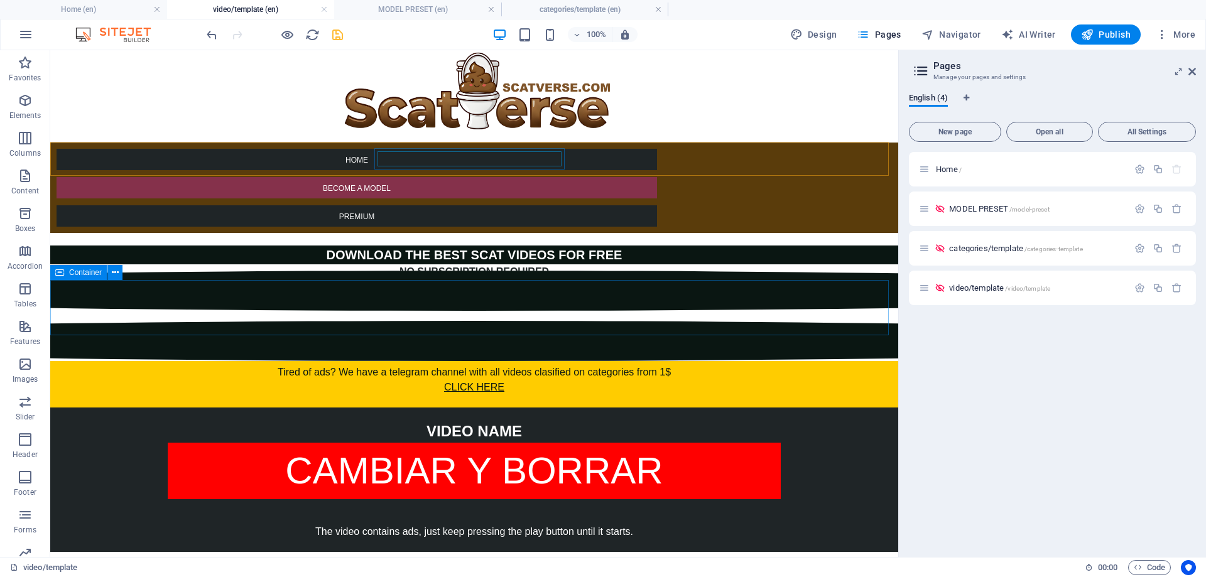
click at [69, 276] on span "Container" at bounding box center [85, 273] width 33 height 8
click at [540, 12] on h4 "categories/template (en)" at bounding box center [584, 10] width 167 height 14
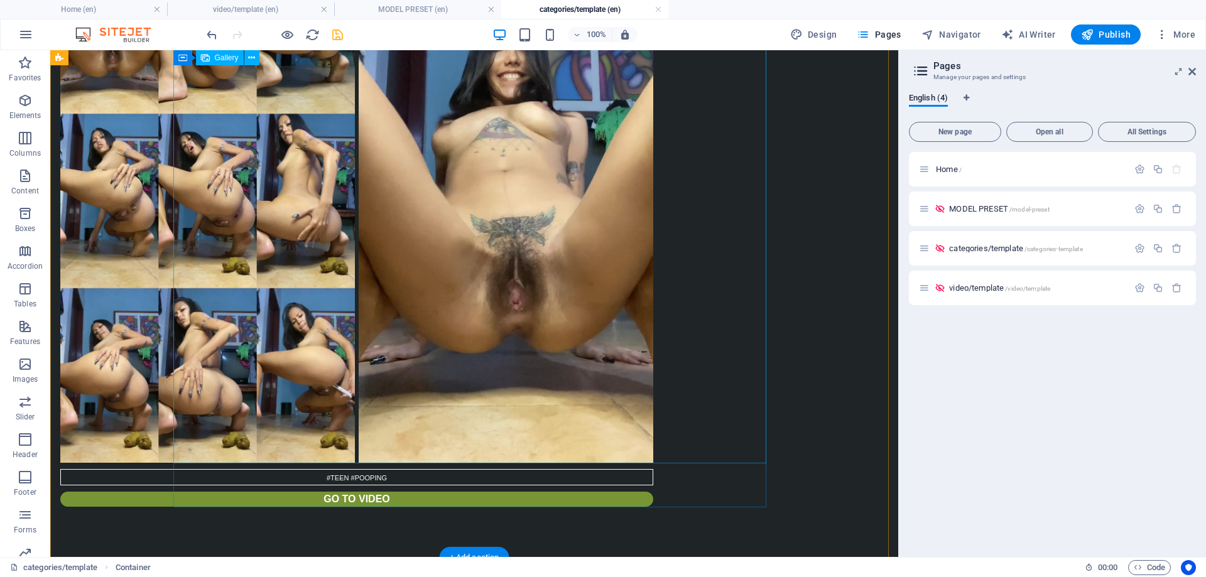
scroll to position [524, 0]
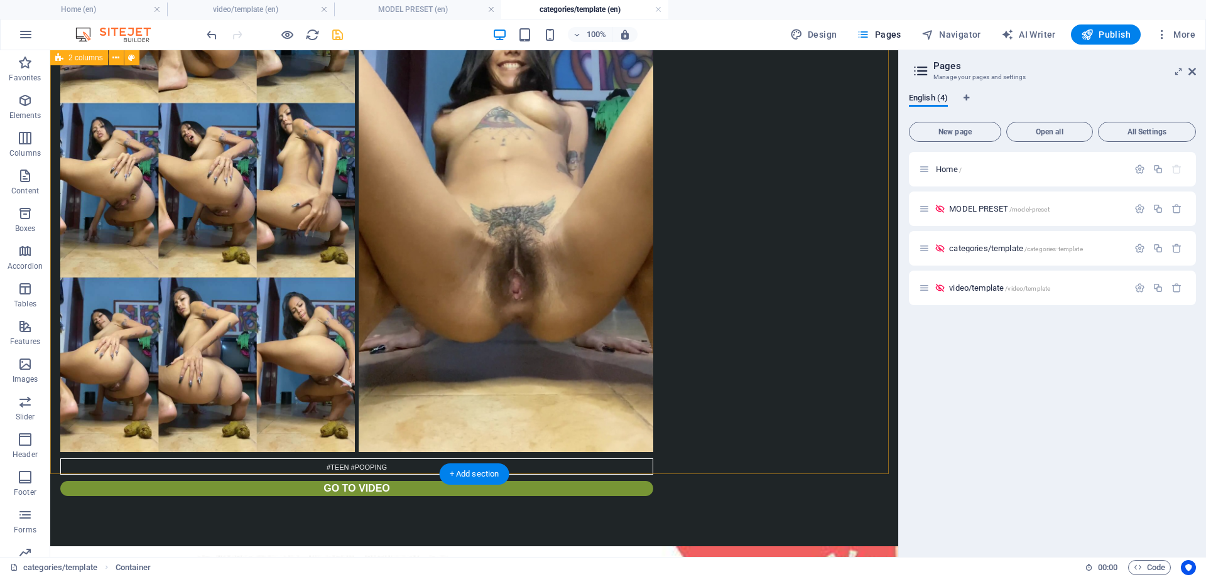
click at [120, 469] on div "Beautiful teen pooping #TEEN #POOPING GO TO VIDEO" at bounding box center [474, 202] width 848 height 687
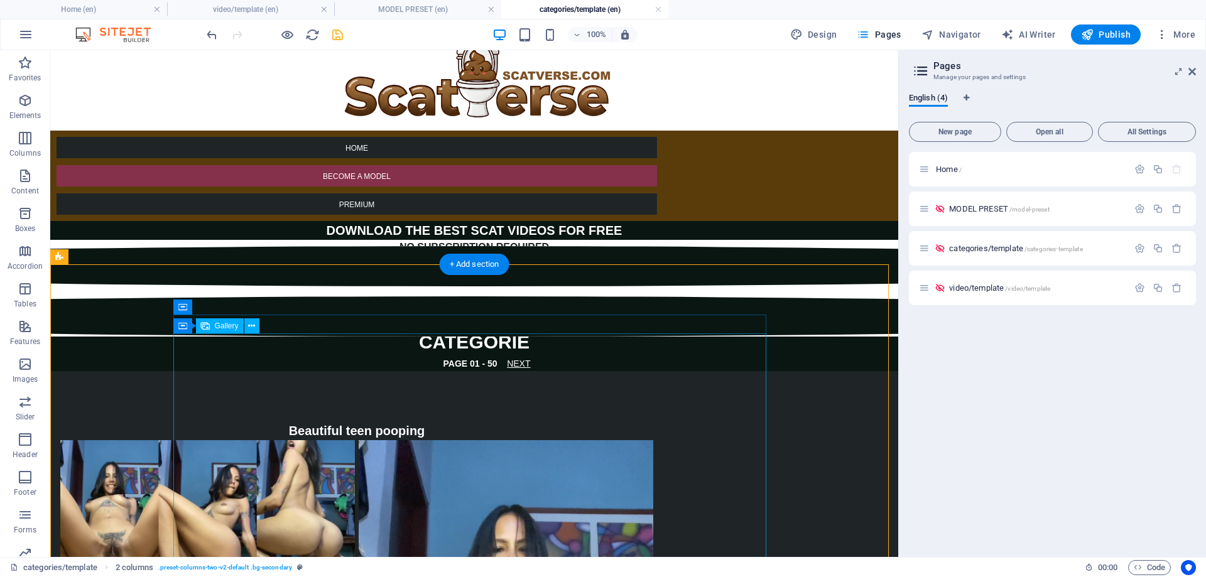
scroll to position [0, 0]
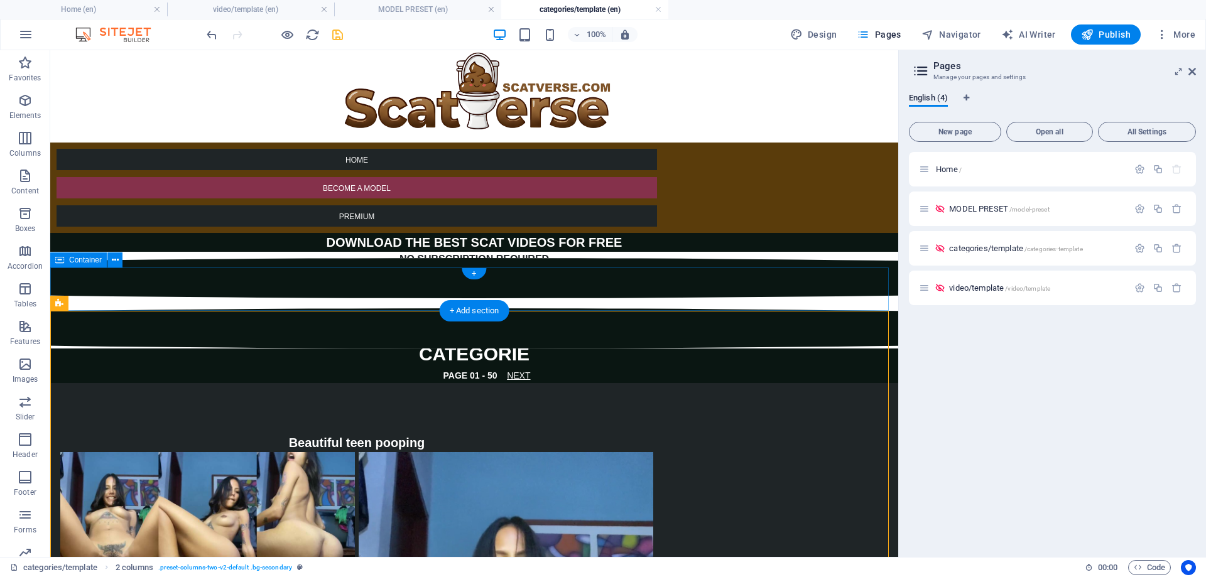
click at [107, 340] on div "CATEGORIE PAGE 01 - 50 NEXT" at bounding box center [474, 361] width 848 height 43
click at [92, 340] on div "CATEGORIE PAGE 01 - 50 NEXT" at bounding box center [474, 361] width 848 height 43
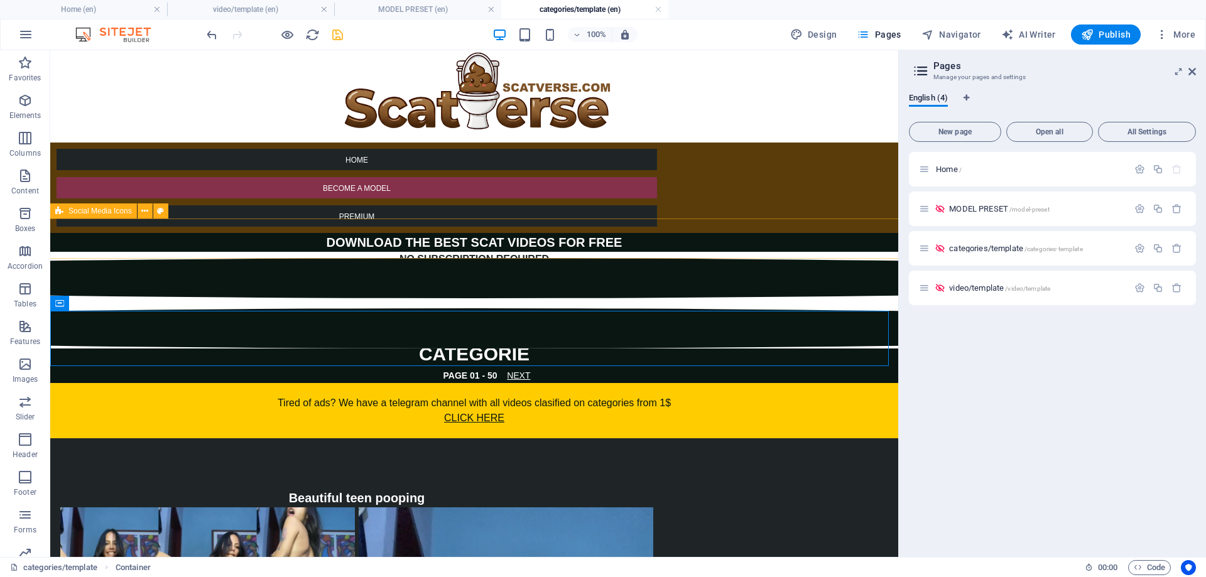
click at [636, 258] on div at bounding box center [474, 303] width 1696 height 90
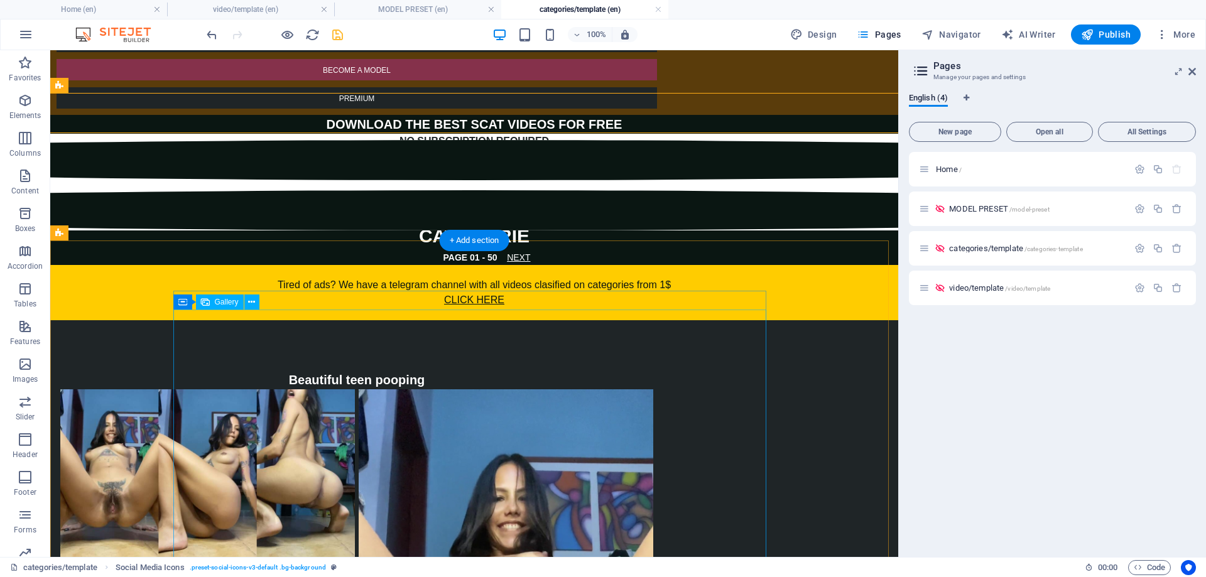
scroll to position [126, 0]
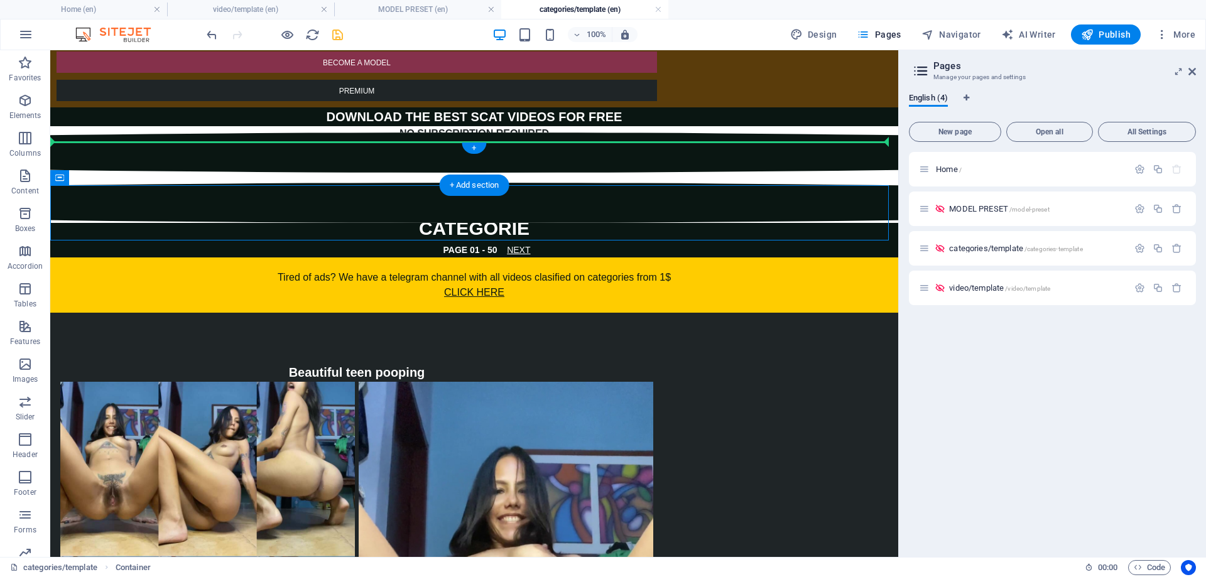
drag, startPoint x: 133, startPoint y: 232, endPoint x: 104, endPoint y: 143, distance: 94.0
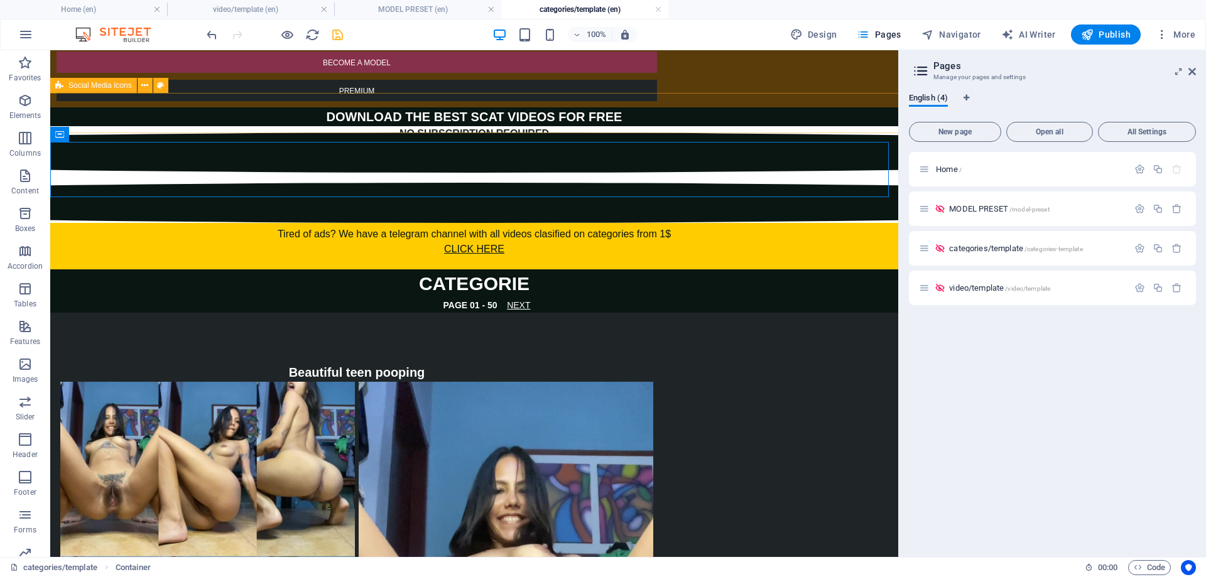
click at [630, 133] on div at bounding box center [474, 178] width 1696 height 90
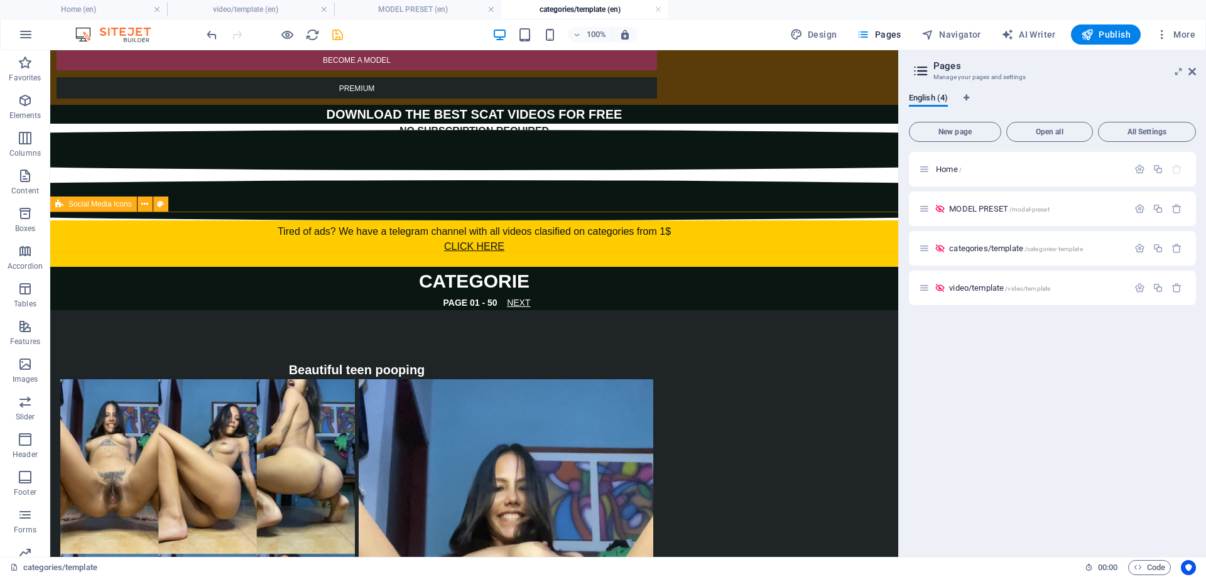
scroll to position [0, 0]
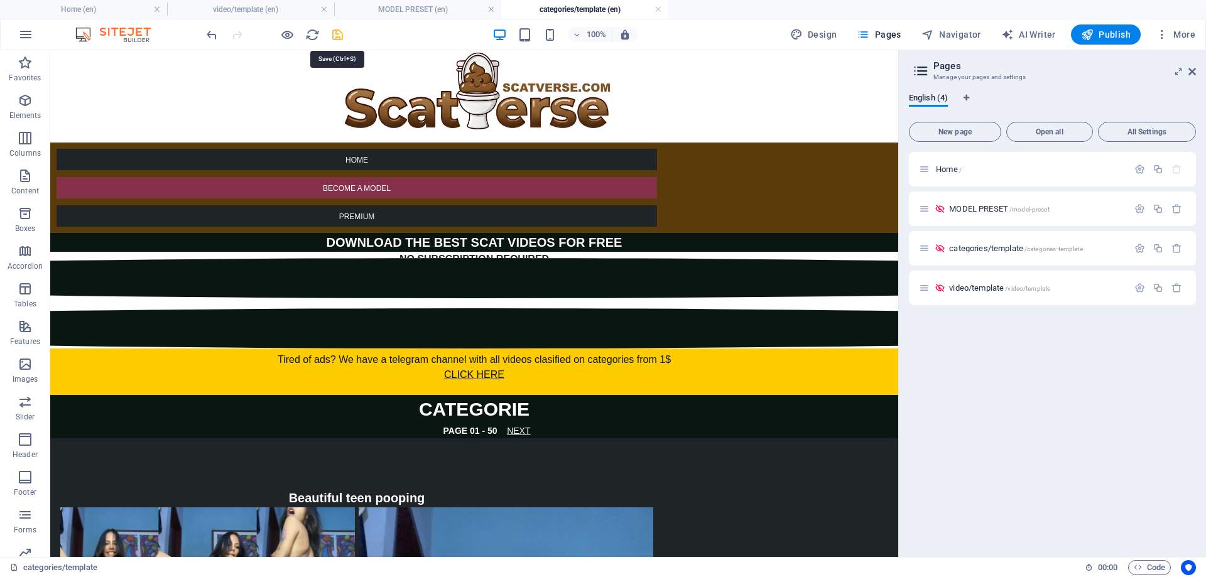
click at [341, 34] on icon "save" at bounding box center [337, 35] width 14 height 14
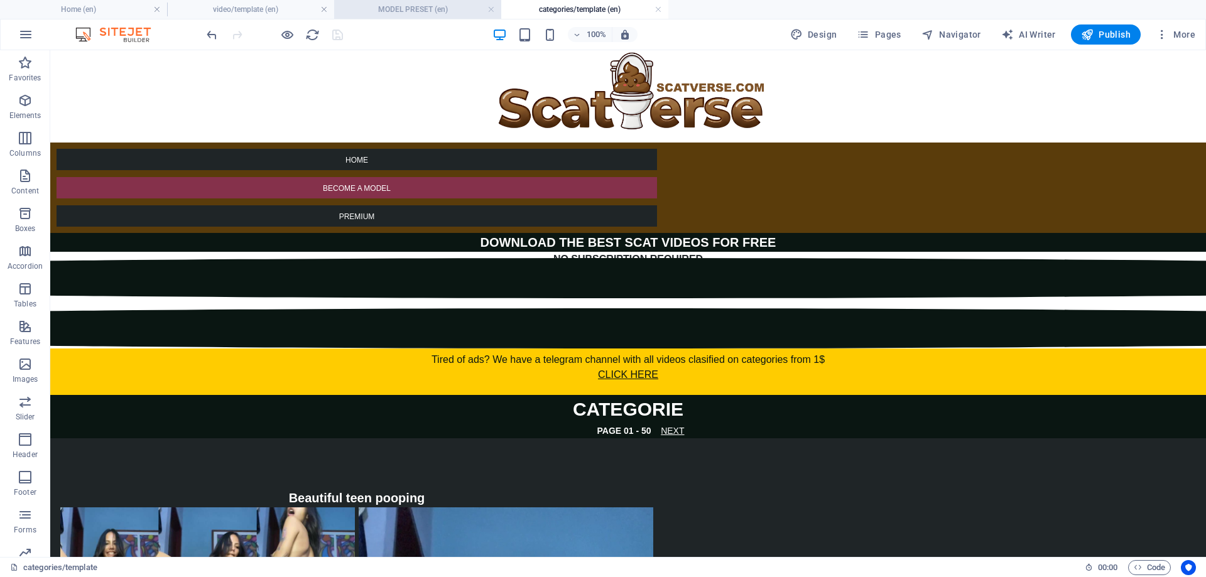
click at [416, 8] on h4 "MODEL PRESET (en)" at bounding box center [417, 10] width 167 height 14
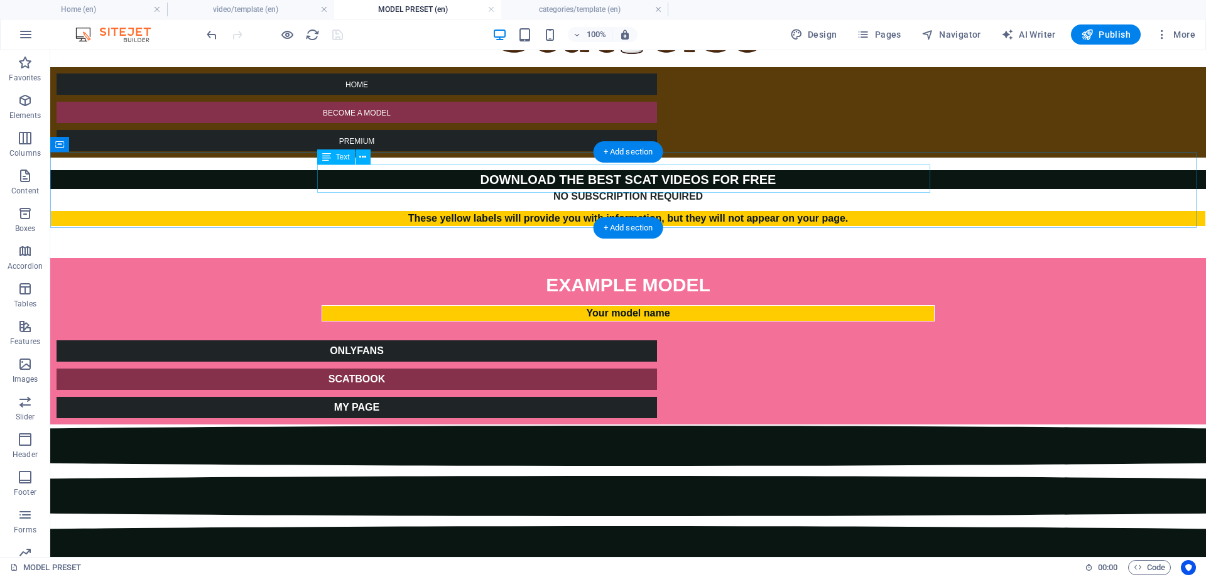
scroll to position [63, 0]
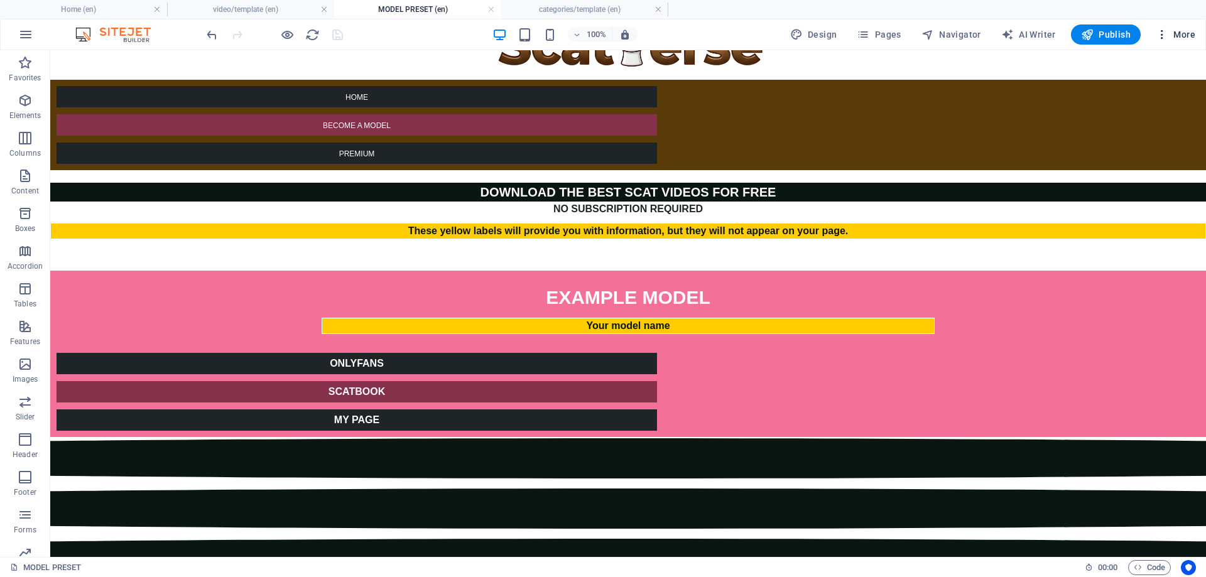
click at [1170, 34] on span "More" at bounding box center [1176, 34] width 40 height 13
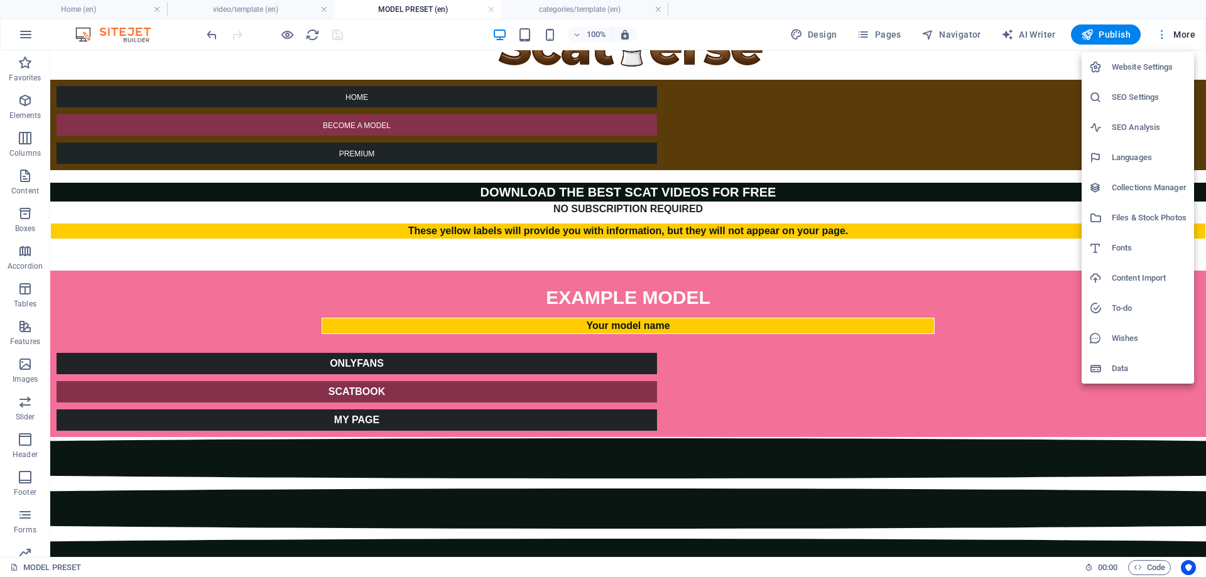
click at [1170, 34] on div at bounding box center [603, 288] width 1206 height 577
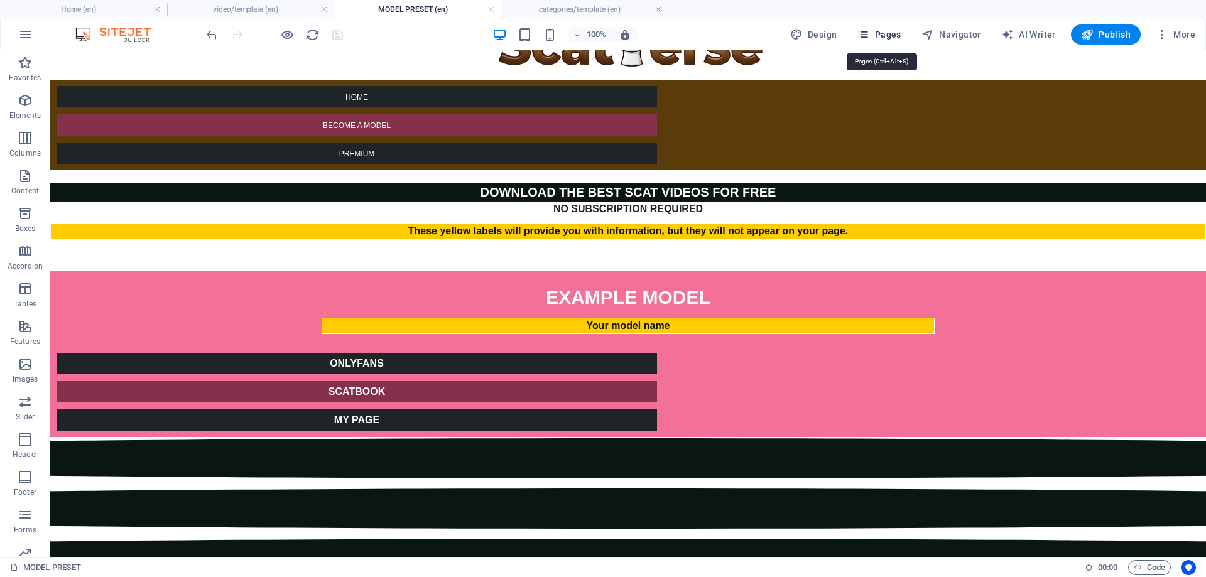
click at [892, 36] on span "Pages" at bounding box center [879, 34] width 44 height 13
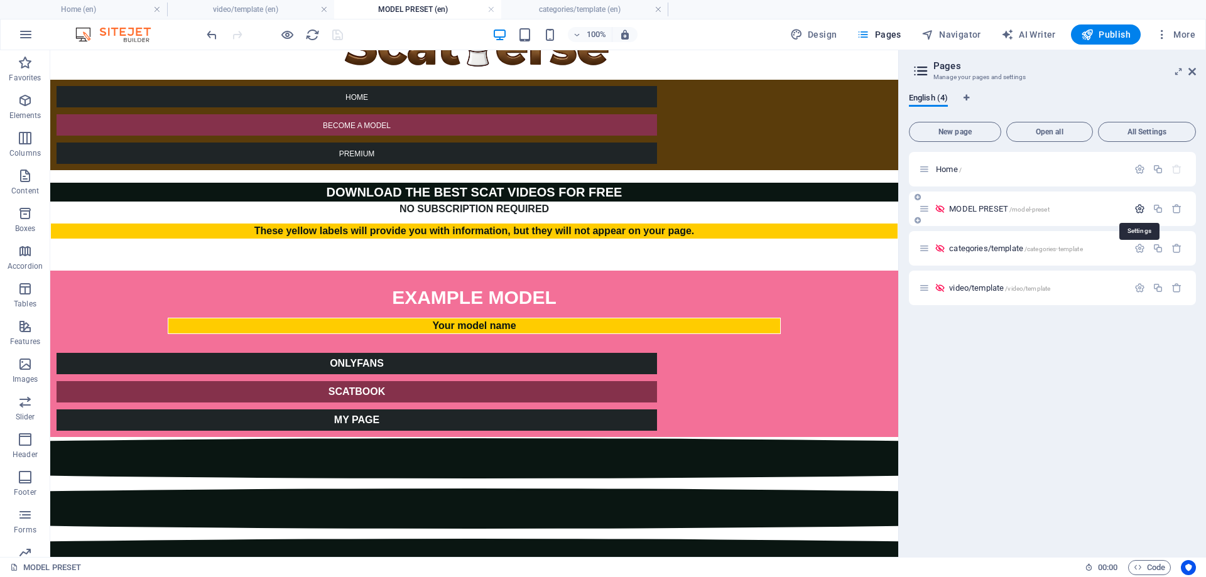
click at [1135, 209] on icon "button" at bounding box center [1140, 209] width 11 height 11
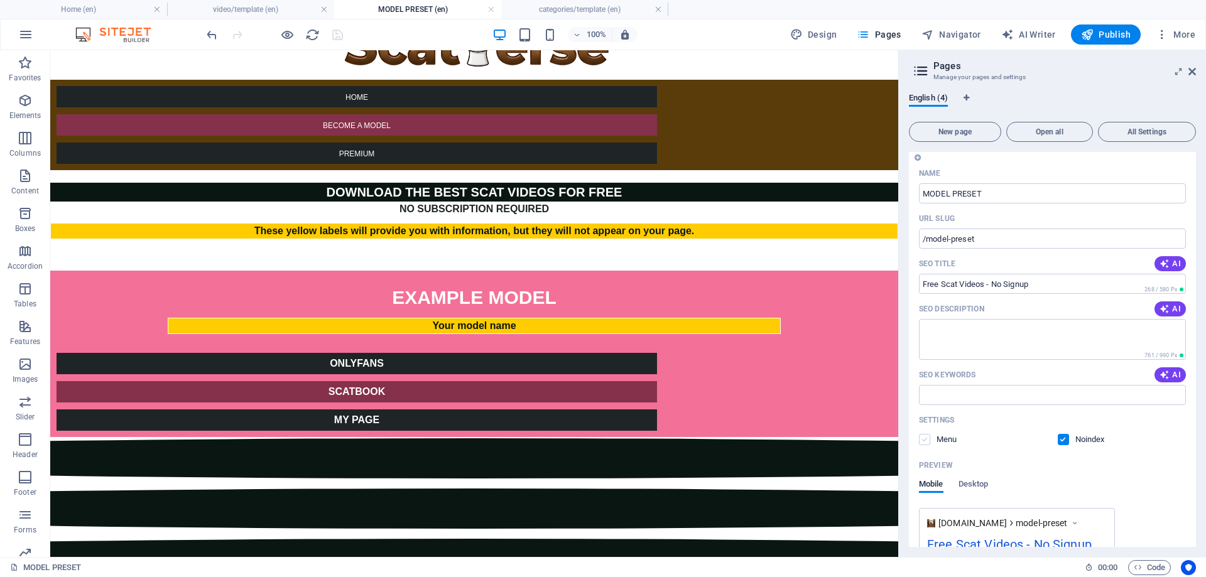
click at [927, 437] on label at bounding box center [924, 439] width 11 height 11
click at [0, 0] on input "checkbox" at bounding box center [0, 0] width 0 height 0
click at [1064, 442] on label at bounding box center [1063, 439] width 11 height 11
click at [0, 0] on input "checkbox" at bounding box center [0, 0] width 0 height 0
click at [922, 437] on label at bounding box center [924, 439] width 11 height 11
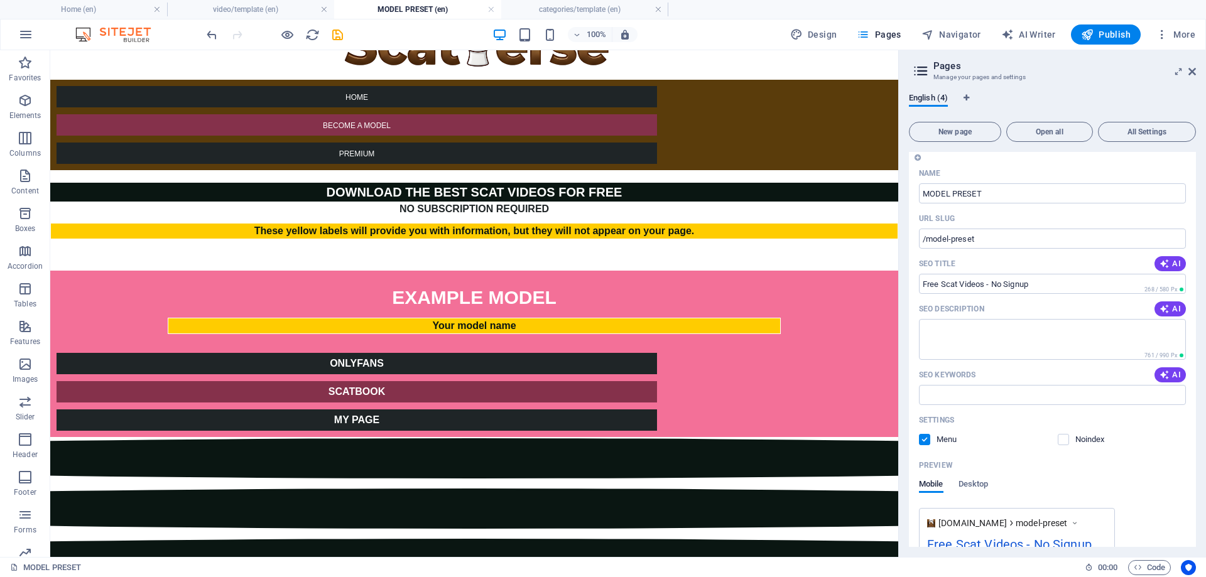
click at [0, 0] on input "checkbox" at bounding box center [0, 0] width 0 height 0
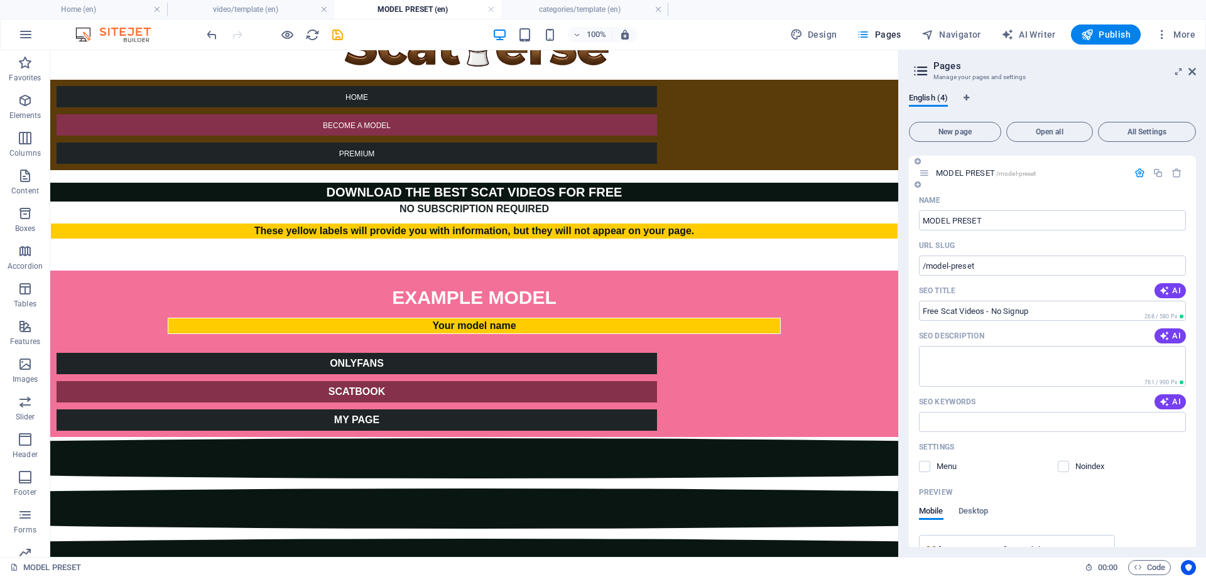
scroll to position [0, 0]
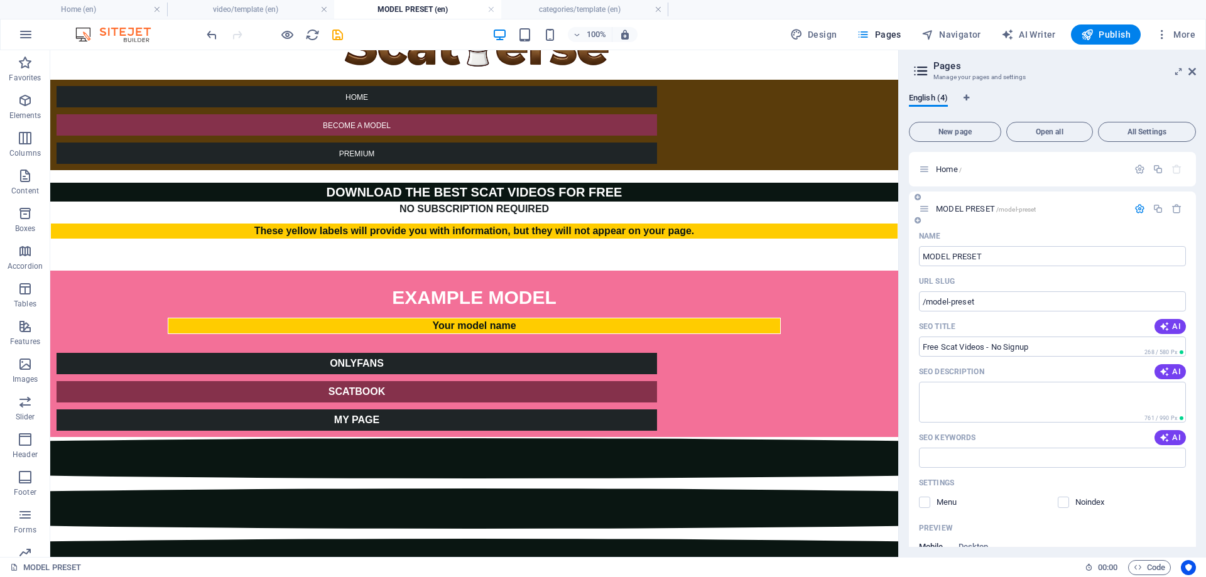
click at [1137, 204] on icon "button" at bounding box center [1140, 209] width 11 height 11
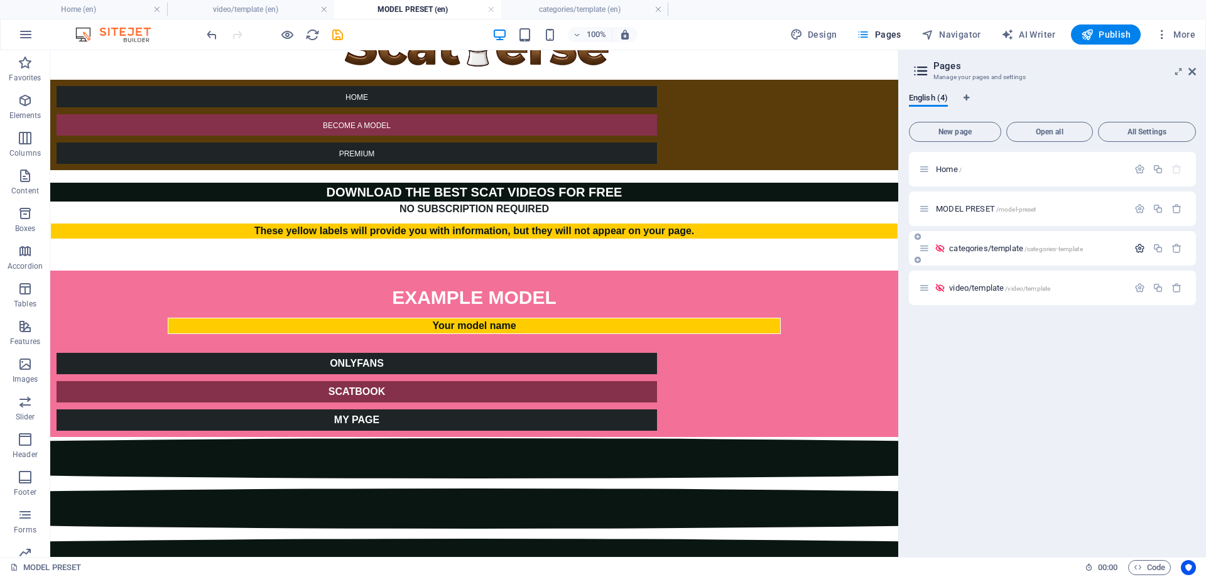
click at [1142, 253] on icon "button" at bounding box center [1140, 248] width 11 height 11
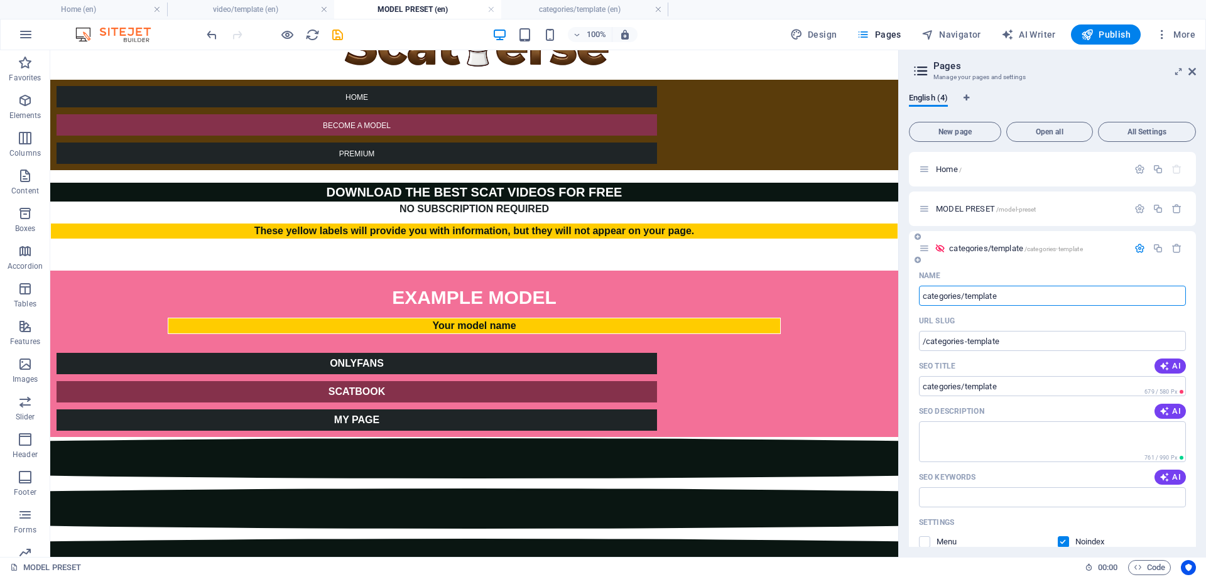
click at [1141, 248] on icon "button" at bounding box center [1140, 248] width 11 height 11
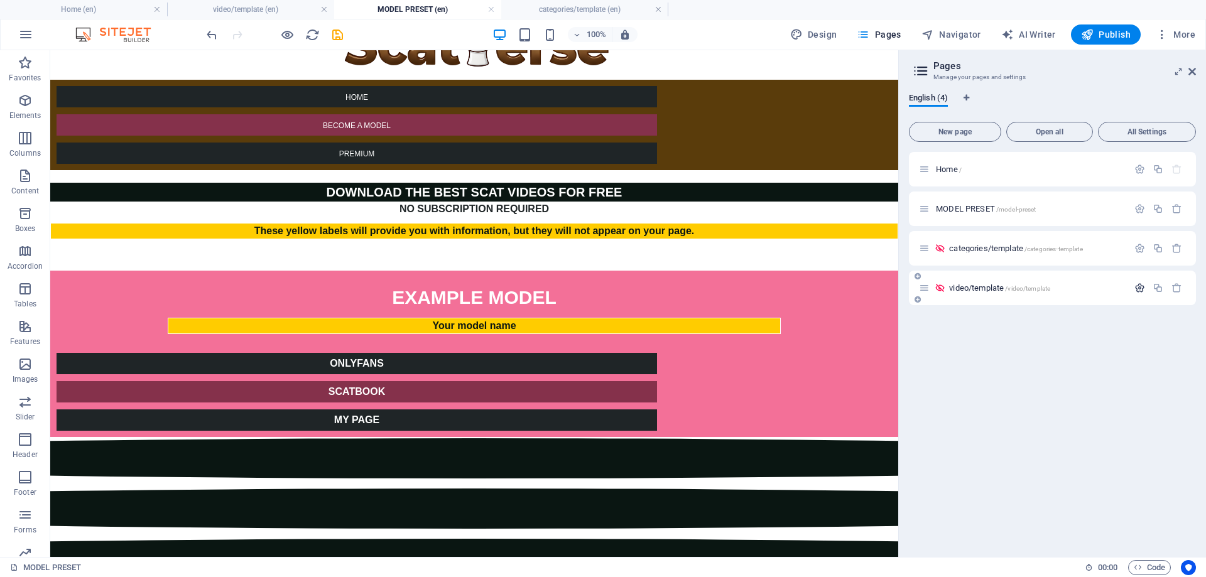
click at [1141, 286] on icon "button" at bounding box center [1140, 288] width 11 height 11
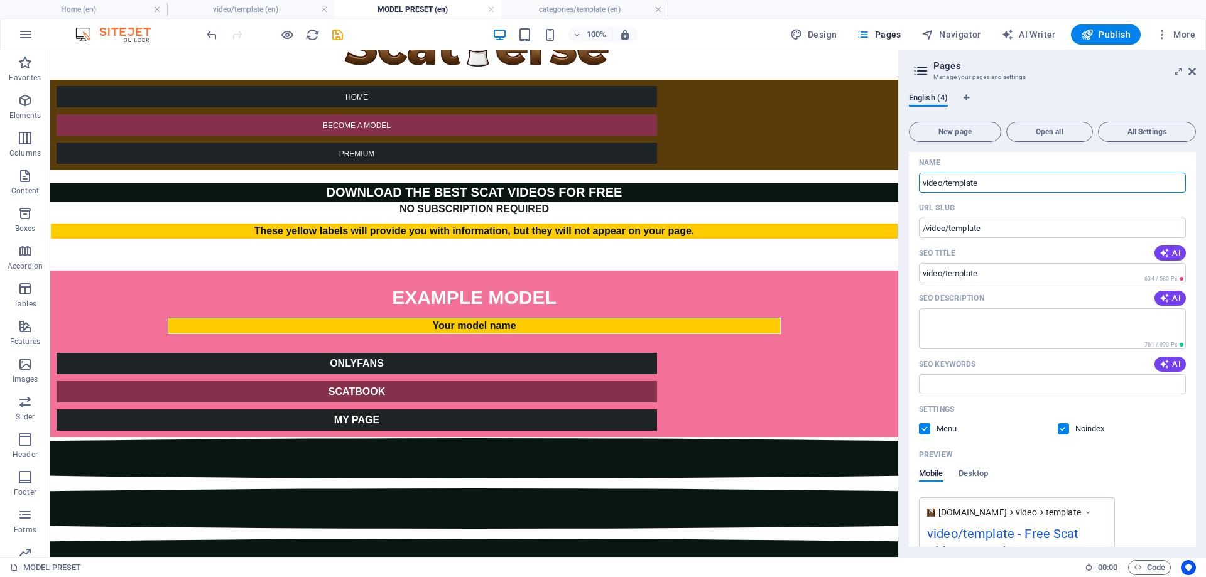
scroll to position [188, 0]
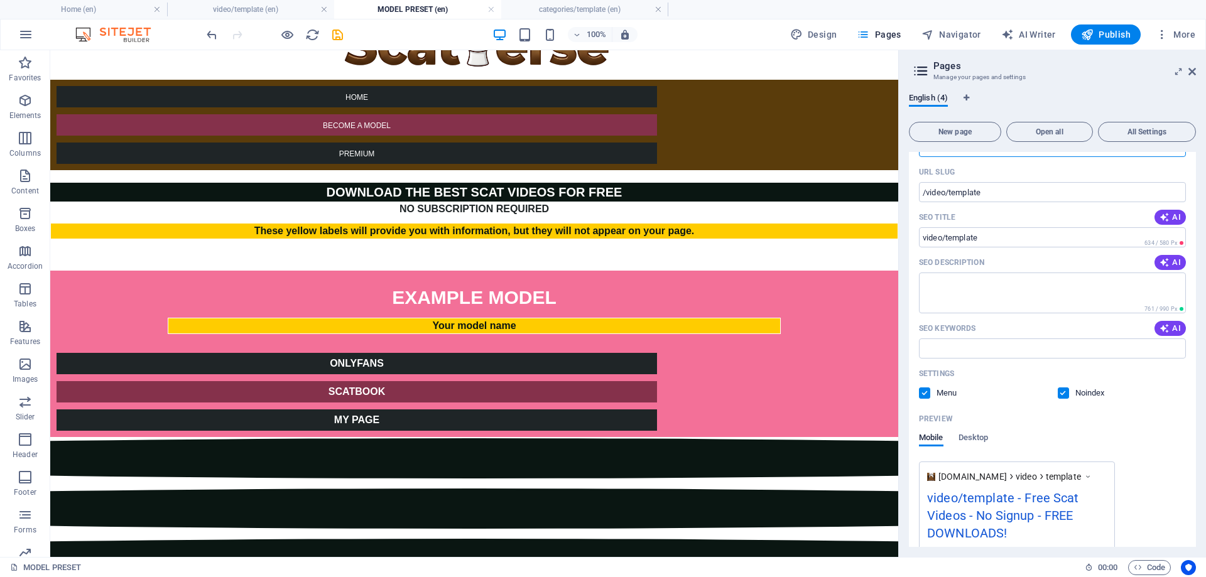
click at [926, 393] on label at bounding box center [924, 393] width 11 height 11
click at [0, 0] on input "checkbox" at bounding box center [0, 0] width 0 height 0
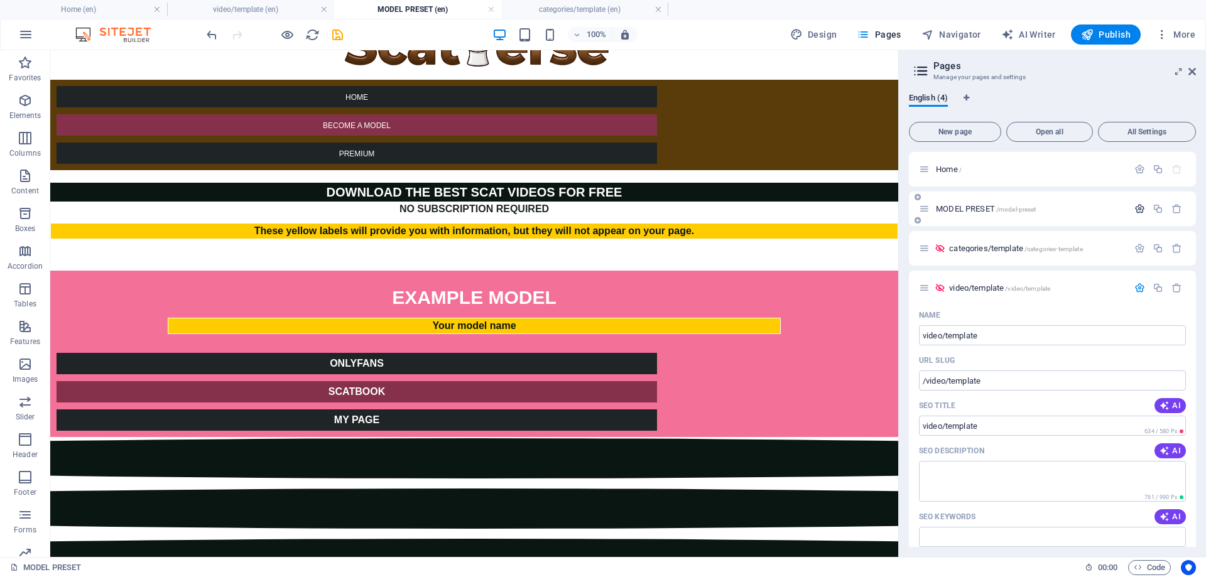
click at [1135, 210] on icon "button" at bounding box center [1140, 209] width 11 height 11
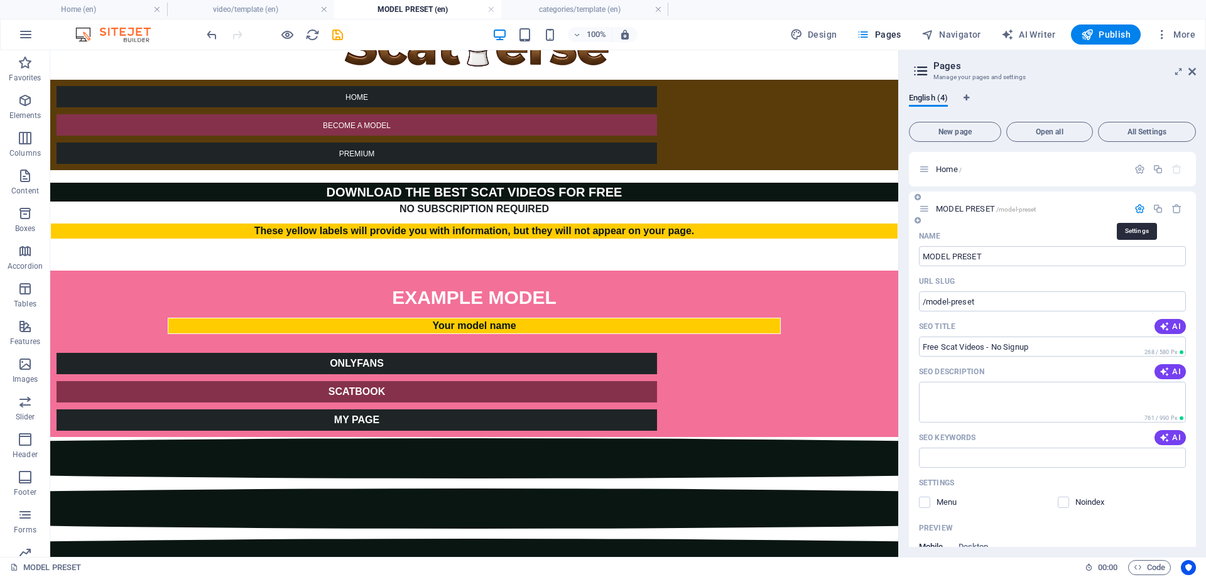
click at [1135, 212] on icon "button" at bounding box center [1140, 209] width 11 height 11
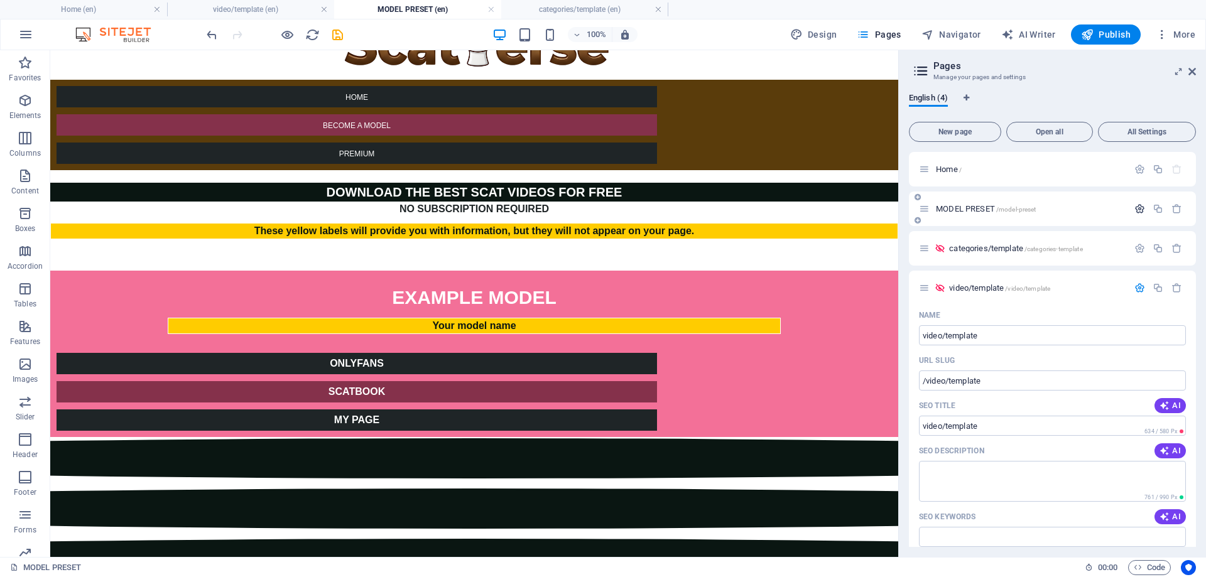
click at [1136, 212] on icon "button" at bounding box center [1140, 209] width 11 height 11
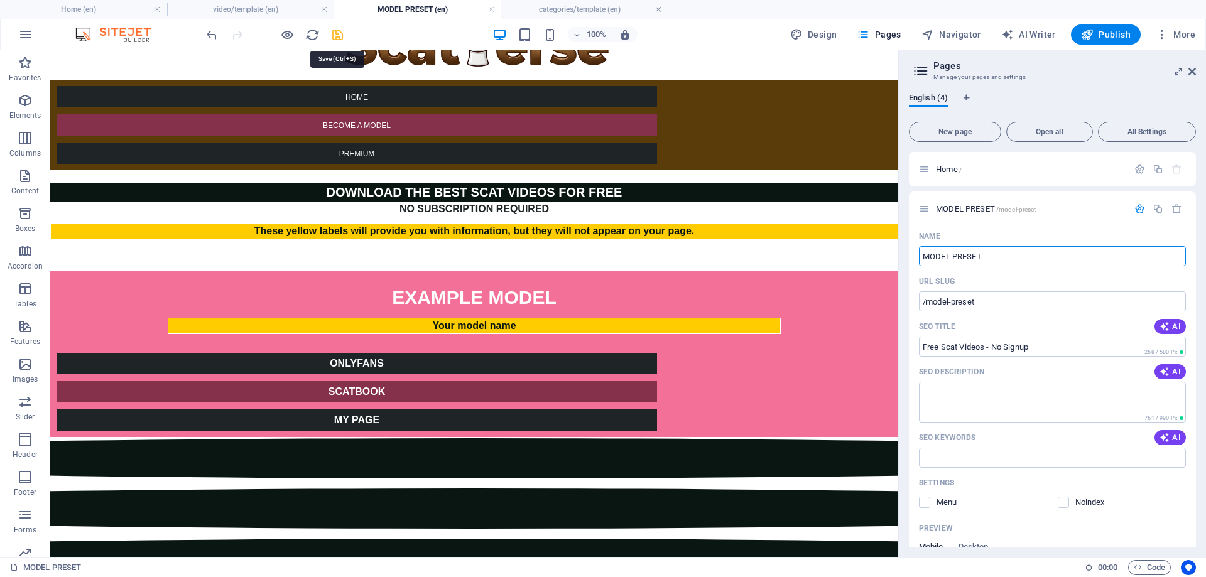
click at [343, 31] on icon "save" at bounding box center [337, 35] width 14 height 14
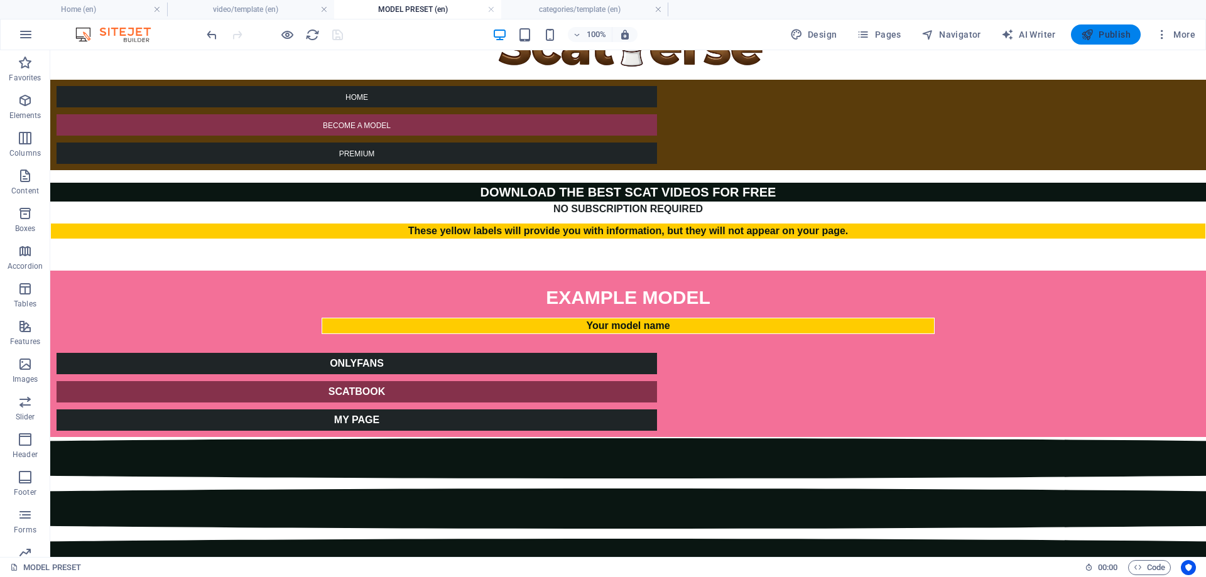
click at [1108, 33] on span "Publish" at bounding box center [1106, 34] width 50 height 13
click at [1124, 33] on span "Publish" at bounding box center [1106, 34] width 50 height 13
